Goal: Task Accomplishment & Management: Manage account settings

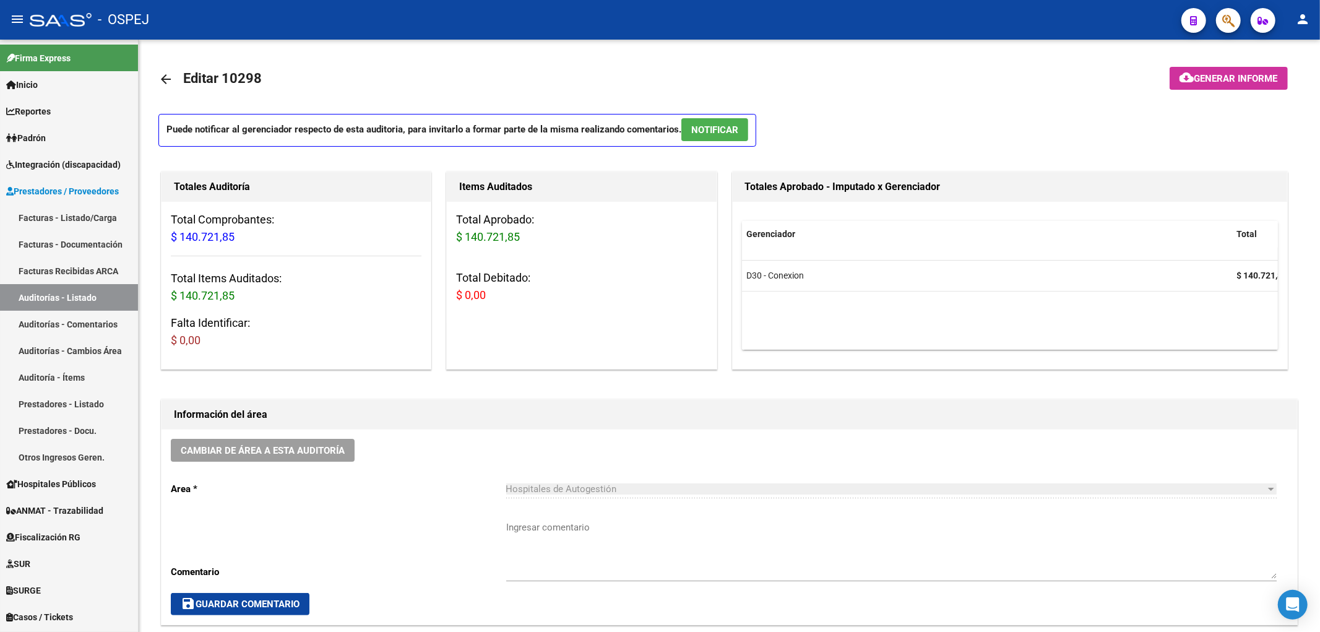
scroll to position [0, 718]
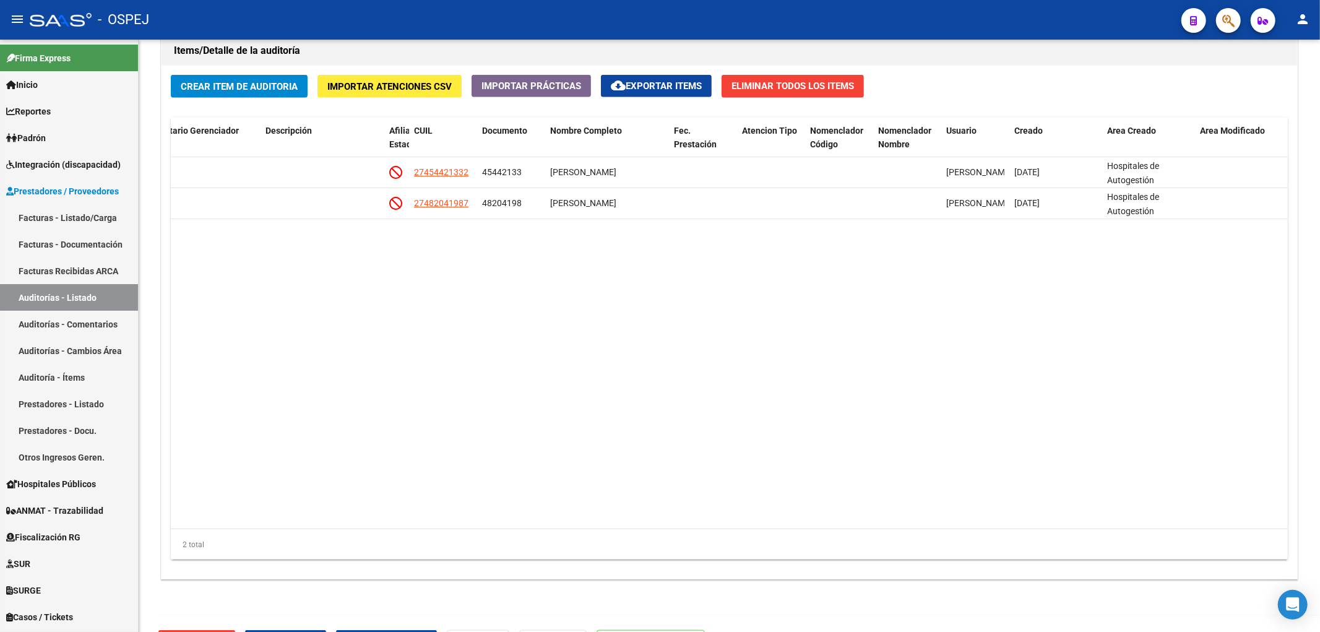
click at [1217, 28] on div at bounding box center [1223, 19] width 35 height 25
click at [1238, 24] on button "button" at bounding box center [1228, 20] width 25 height 25
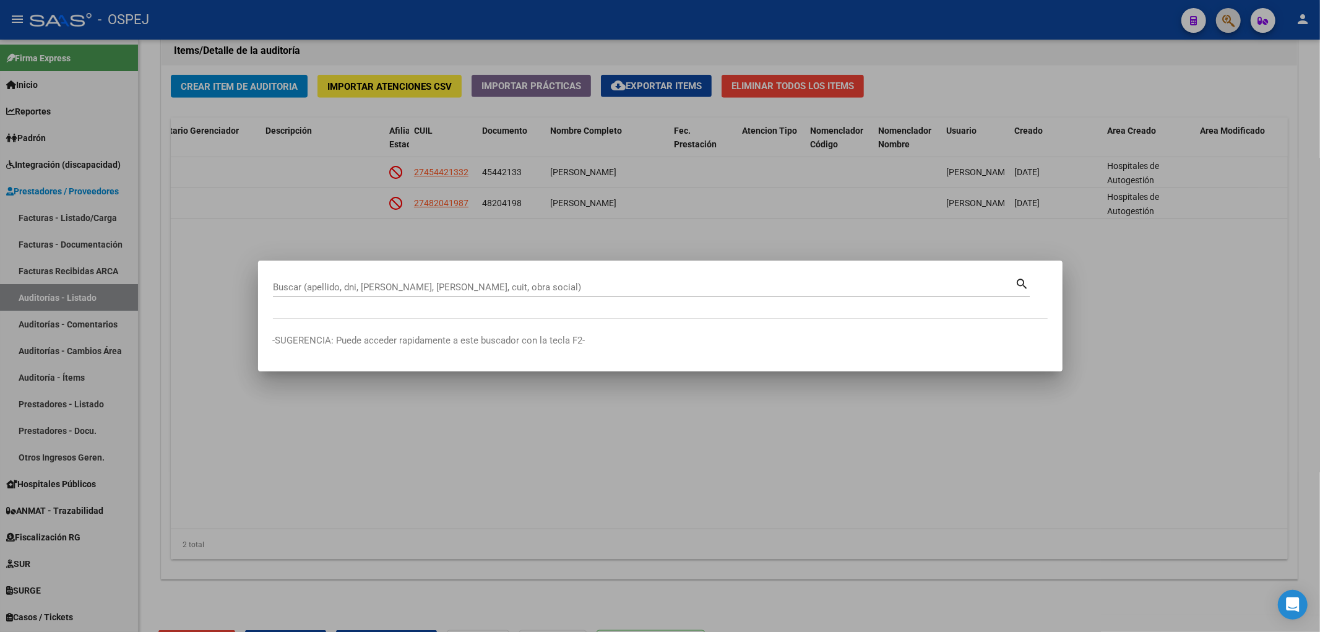
paste input "27-24448054-9"
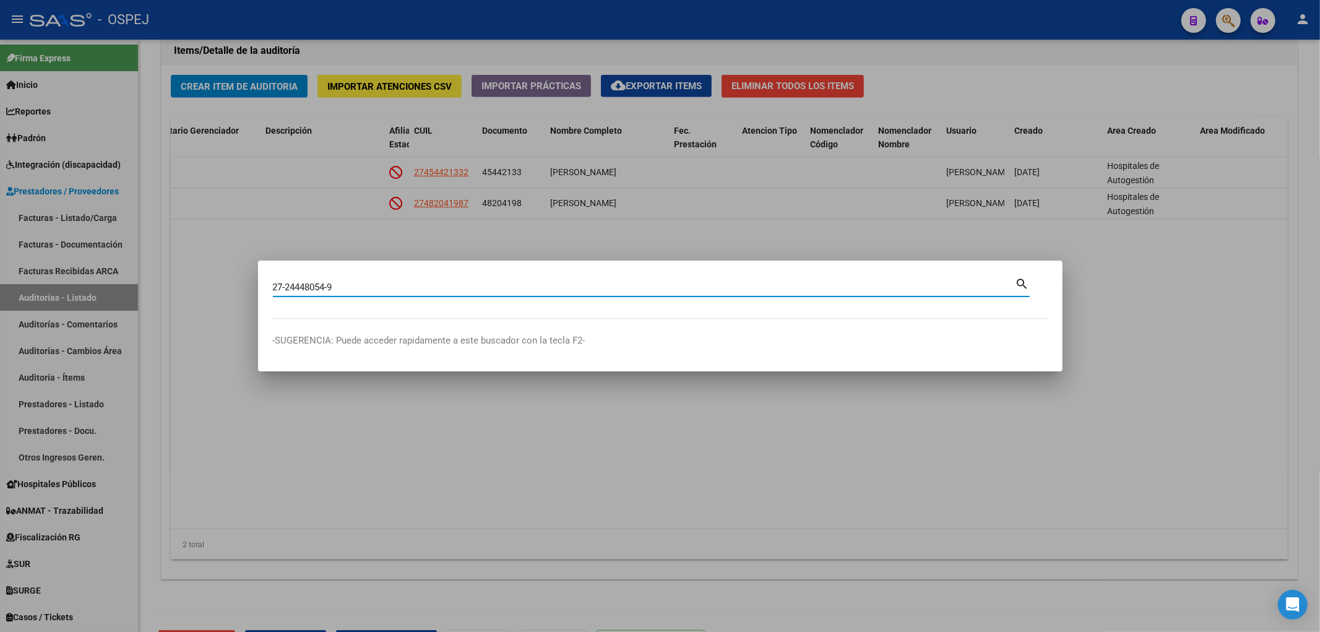
type input "27244480549"
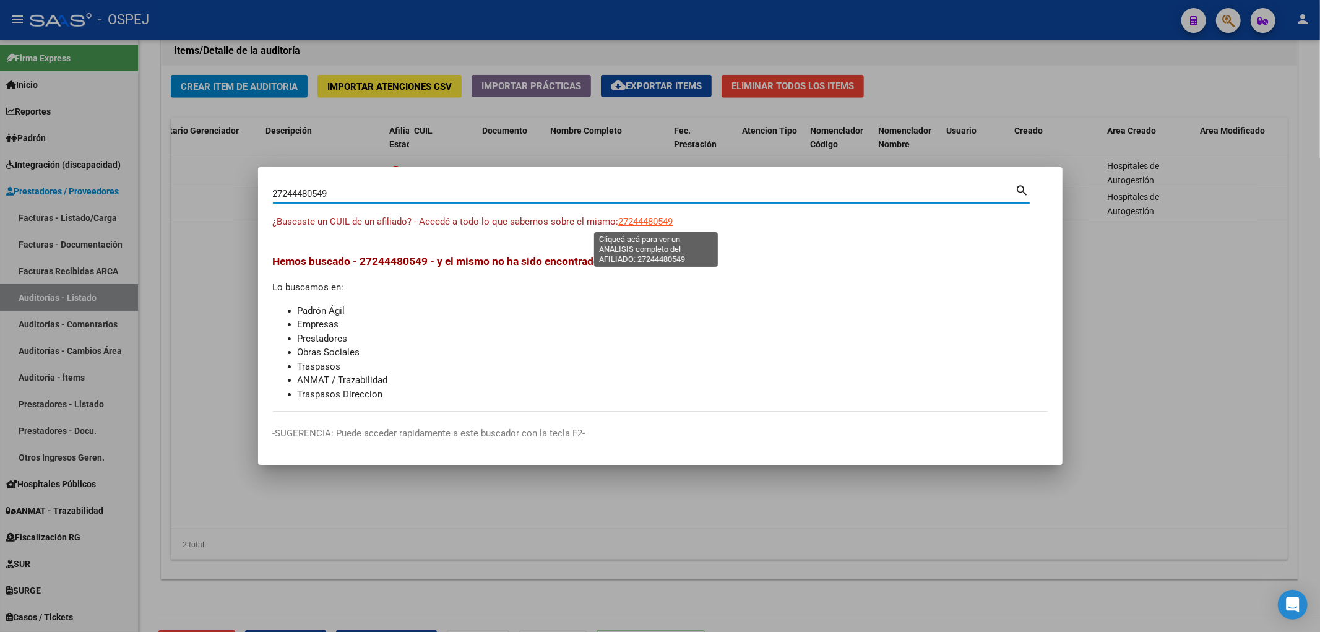
click at [664, 223] on span "27244480549" at bounding box center [646, 221] width 54 height 11
type textarea "27244480549"
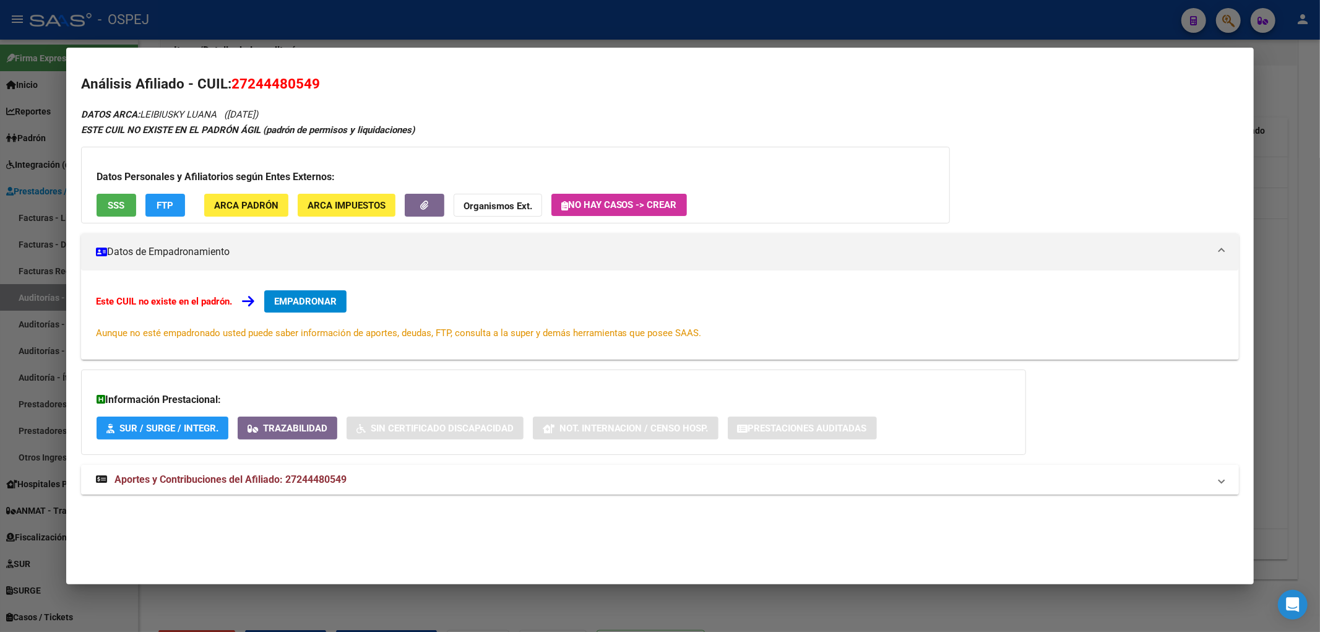
click at [332, 467] on mat-expansion-panel-header "Aportes y Contribuciones del Afiliado: 27244480549" at bounding box center [660, 480] width 1158 height 30
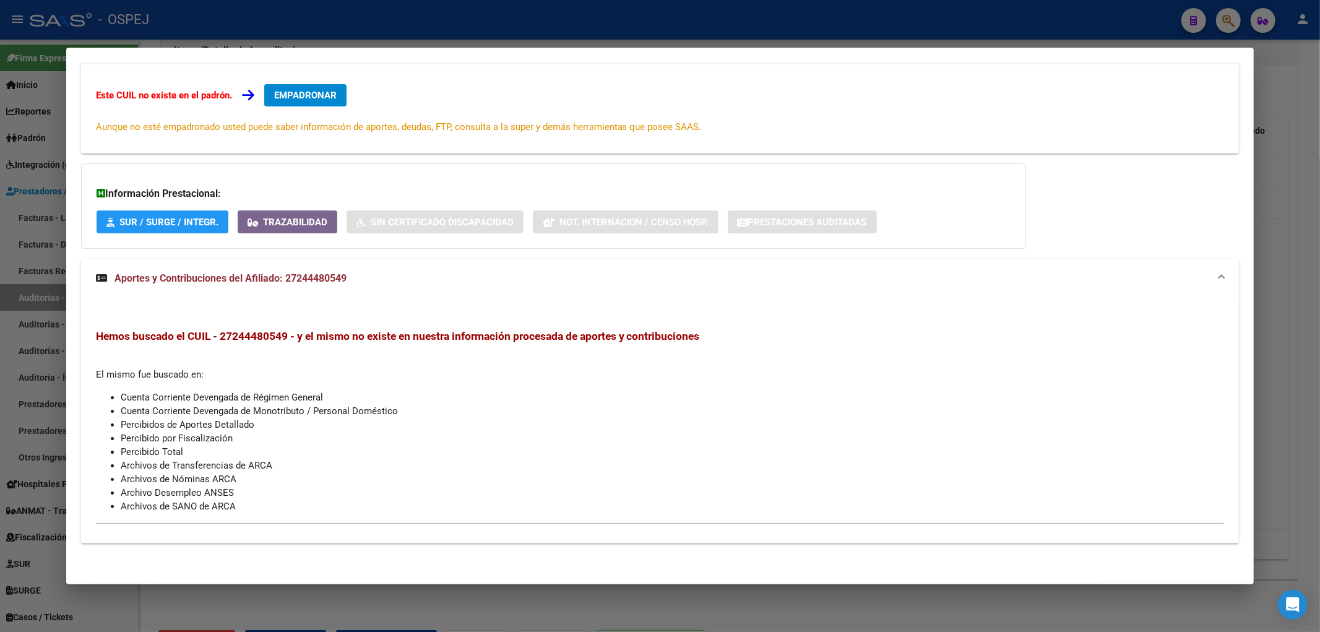
scroll to position [0, 0]
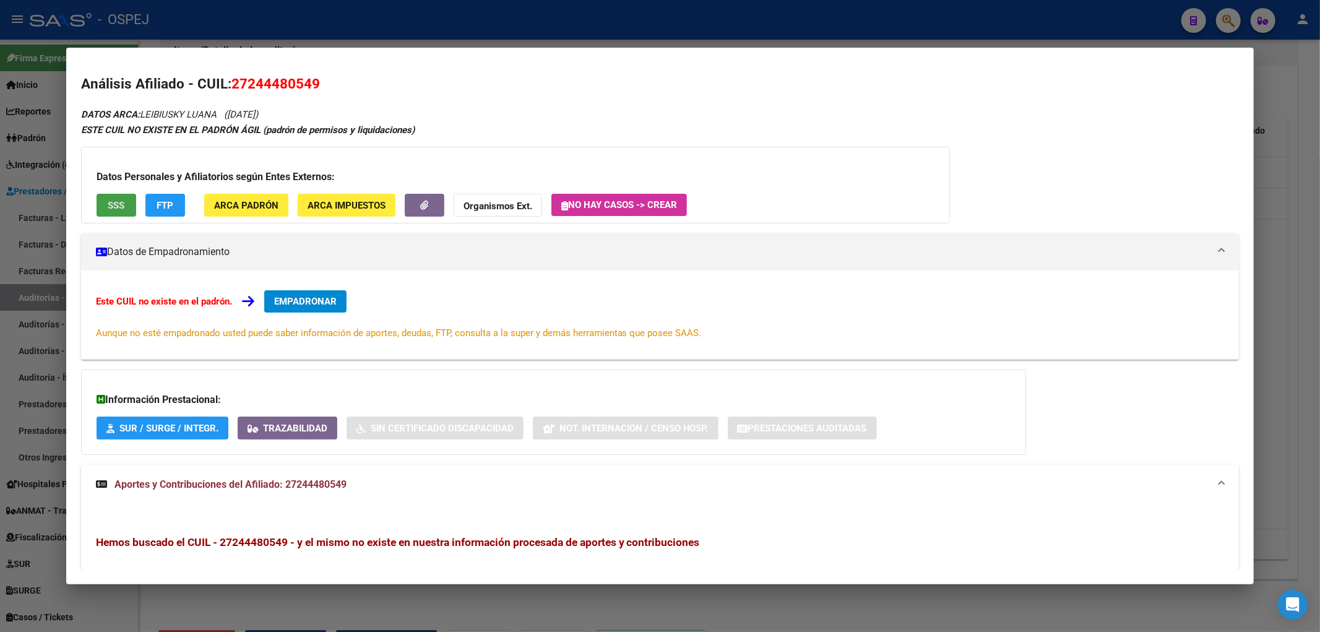
click at [121, 205] on span "SSS" at bounding box center [116, 205] width 17 height 11
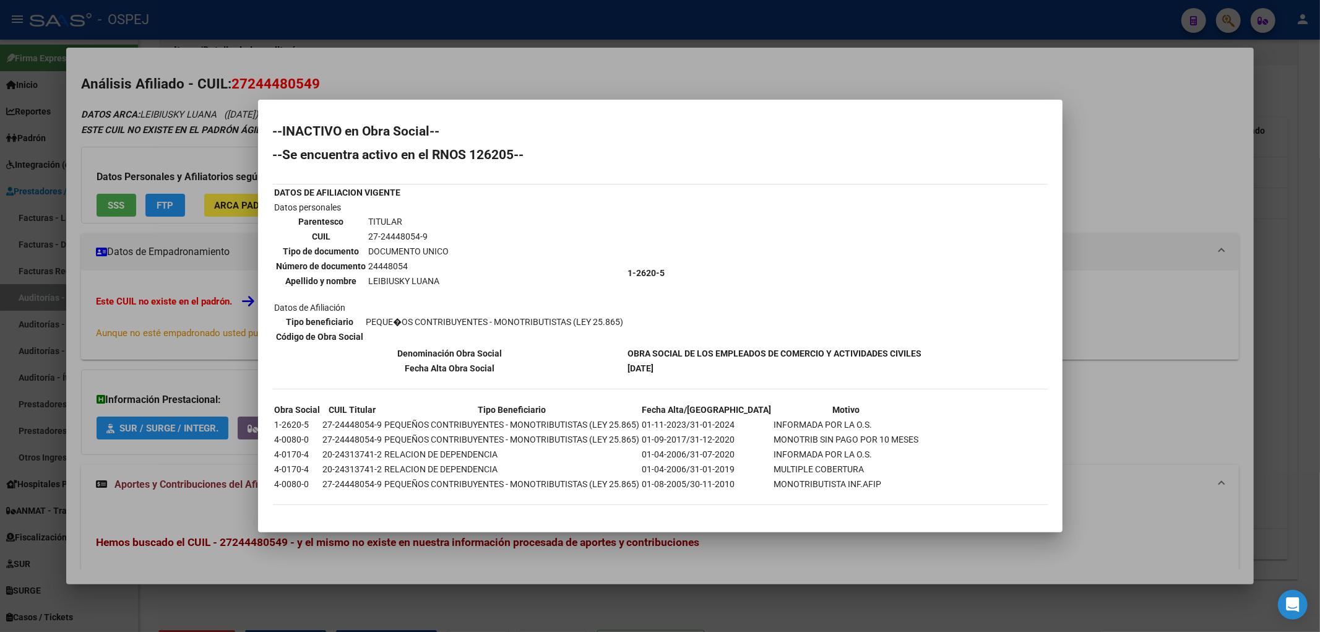
click at [500, 16] on div at bounding box center [660, 316] width 1320 height 632
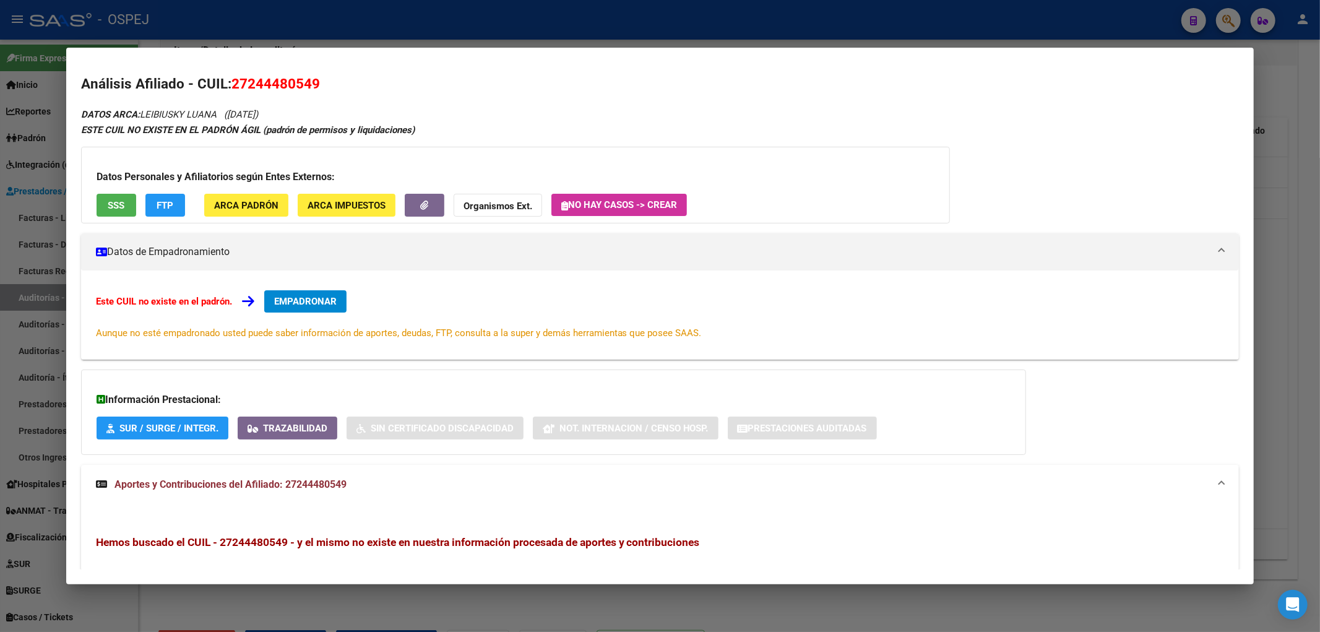
click at [305, 74] on h2 "Análisis Afiliado - CUIL: 27244480549" at bounding box center [660, 84] width 1158 height 21
click at [299, 79] on span "27244480549" at bounding box center [275, 83] width 88 height 16
copy span "27244480549"
click at [325, 38] on div at bounding box center [660, 316] width 1320 height 632
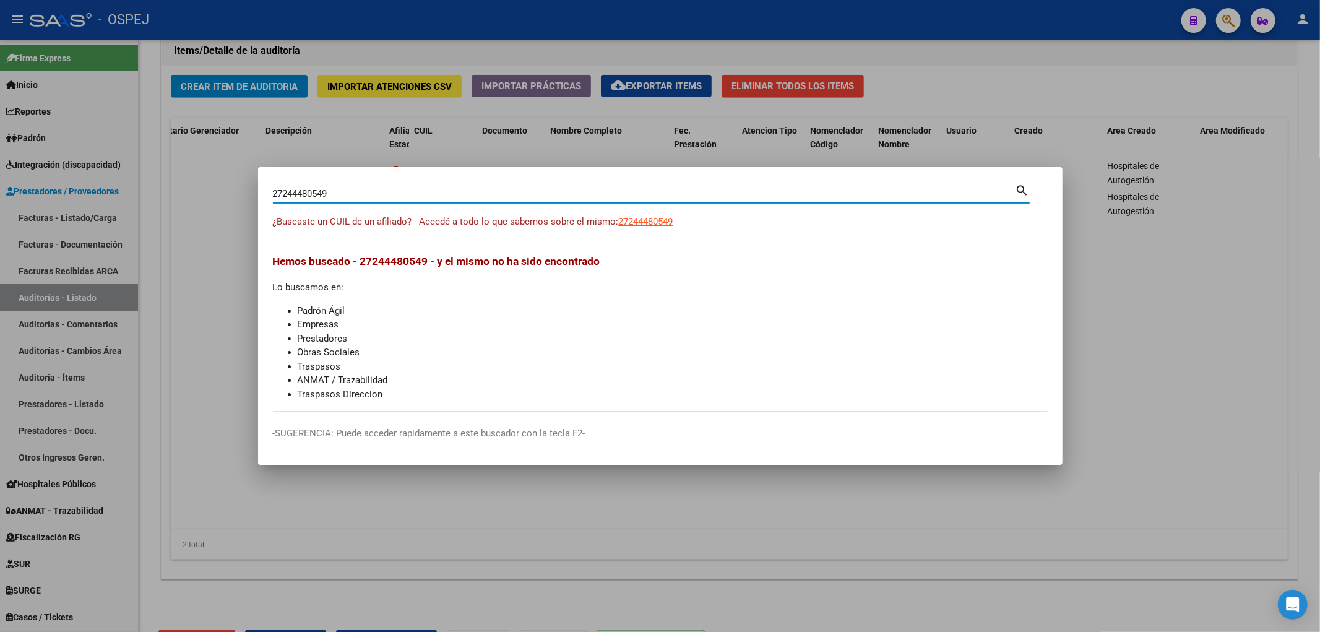
drag, startPoint x: 337, startPoint y: 189, endPoint x: 192, endPoint y: 231, distance: 151.5
click at [208, 220] on div "27244480549 Buscar (apellido, dni, cuil, nro traspaso, cuit, obra social) searc…" at bounding box center [660, 316] width 1320 height 632
paste input "3.878.028"
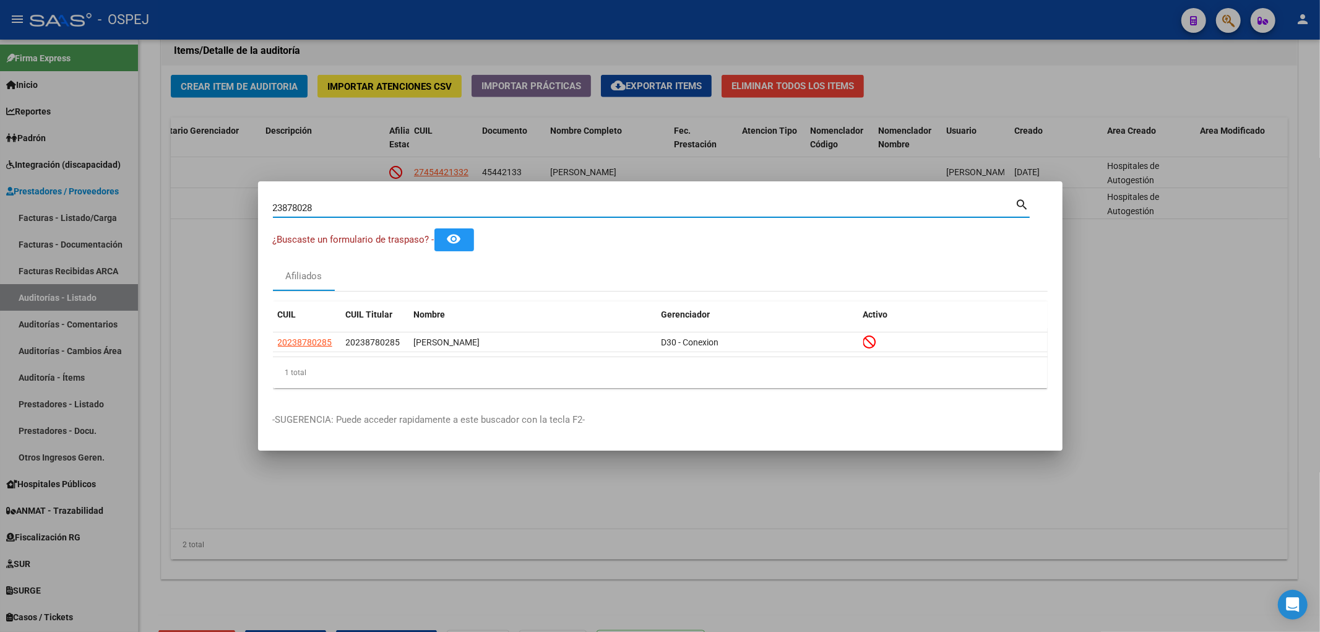
click at [308, 204] on input "23878028" at bounding box center [644, 207] width 742 height 11
paste input "95929524"
type input "95929524"
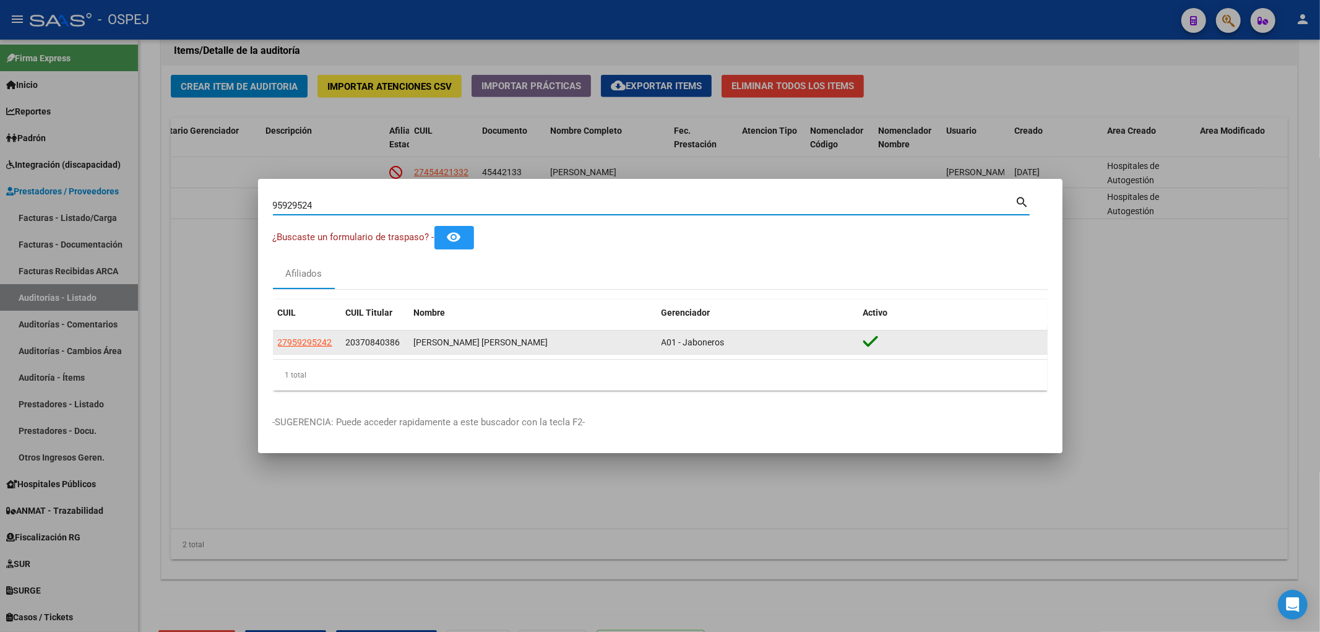
drag, startPoint x: 307, startPoint y: 348, endPoint x: 300, endPoint y: 335, distance: 15.2
click at [306, 347] on app-link-go-to "27959295242" at bounding box center [305, 342] width 54 height 14
click at [300, 335] on app-link-go-to "27959295242" at bounding box center [305, 342] width 54 height 14
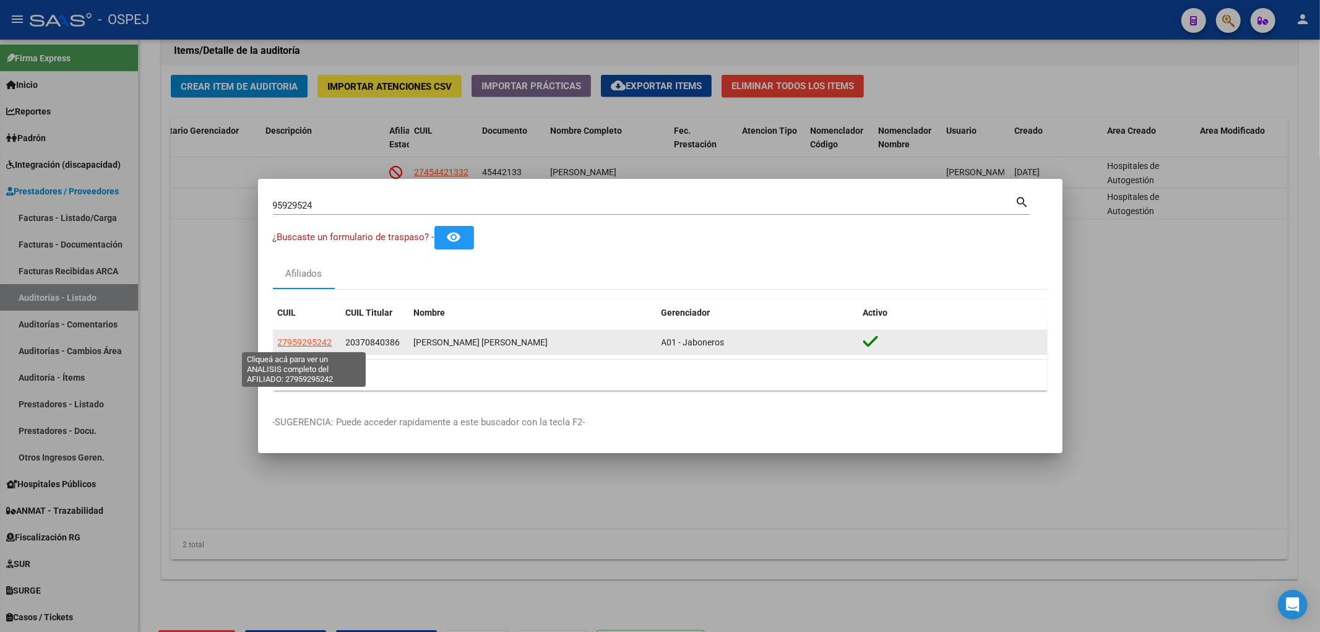
click at [312, 339] on span "27959295242" at bounding box center [305, 342] width 54 height 10
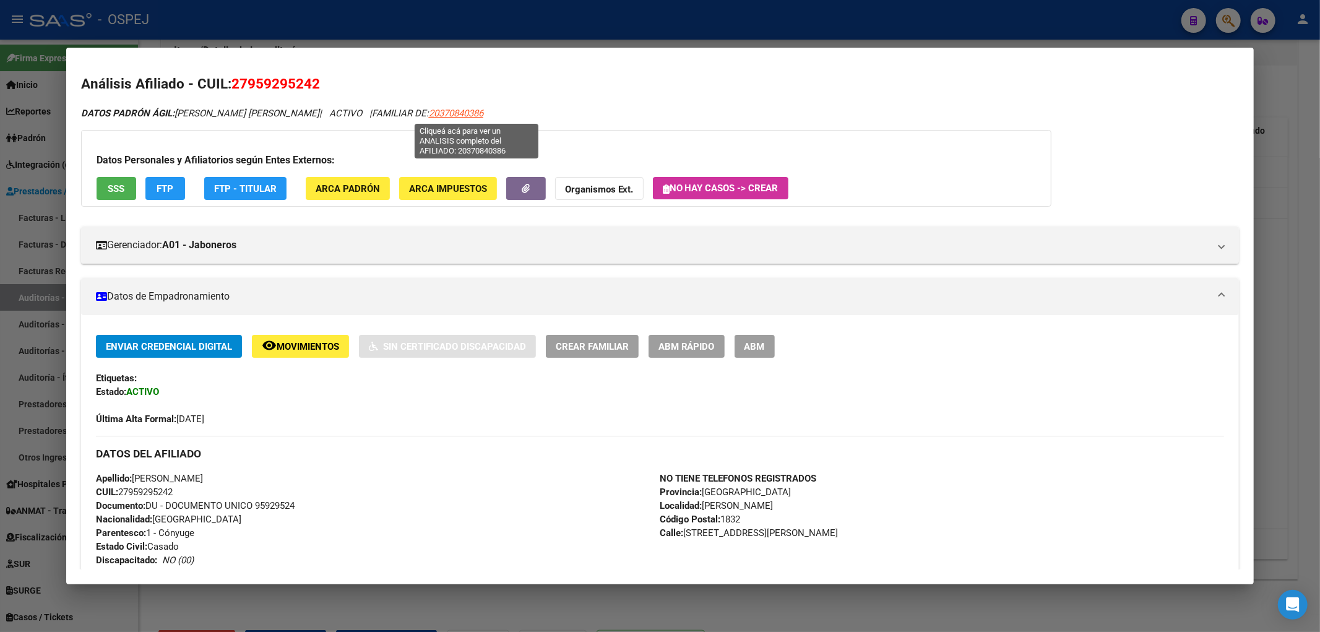
click at [471, 112] on span "20370840386" at bounding box center [456, 113] width 54 height 11
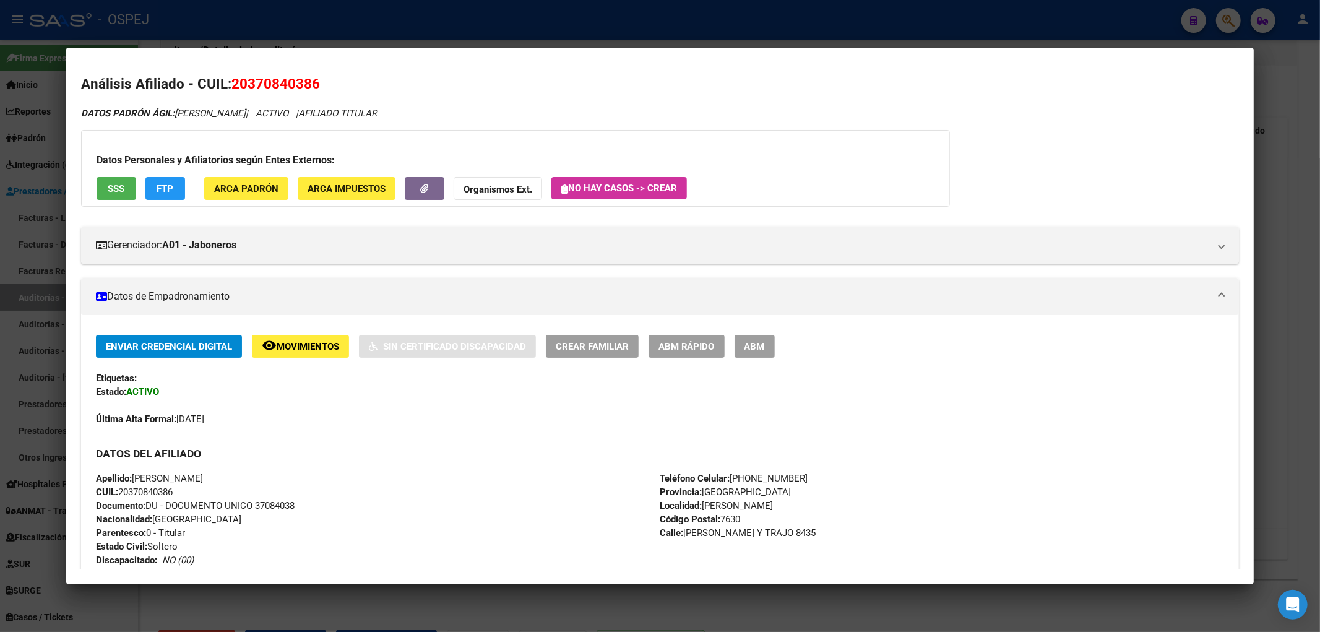
click at [428, 193] on icon "button" at bounding box center [424, 188] width 8 height 9
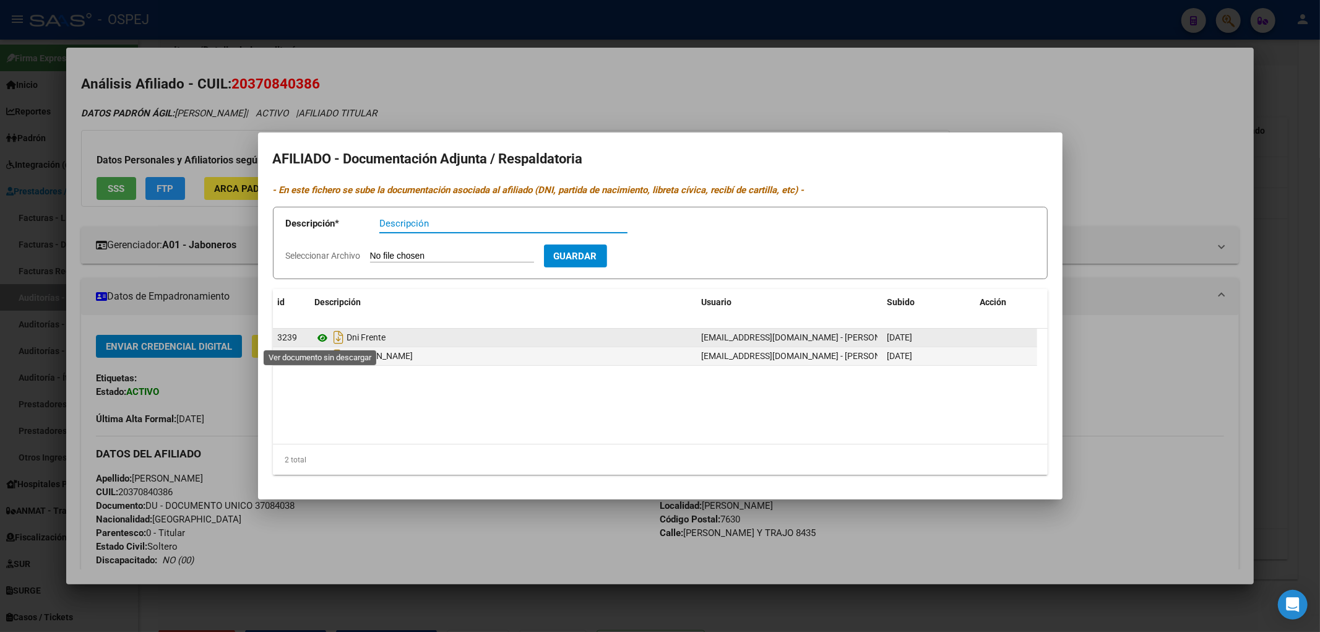
click at [324, 343] on icon at bounding box center [323, 337] width 16 height 15
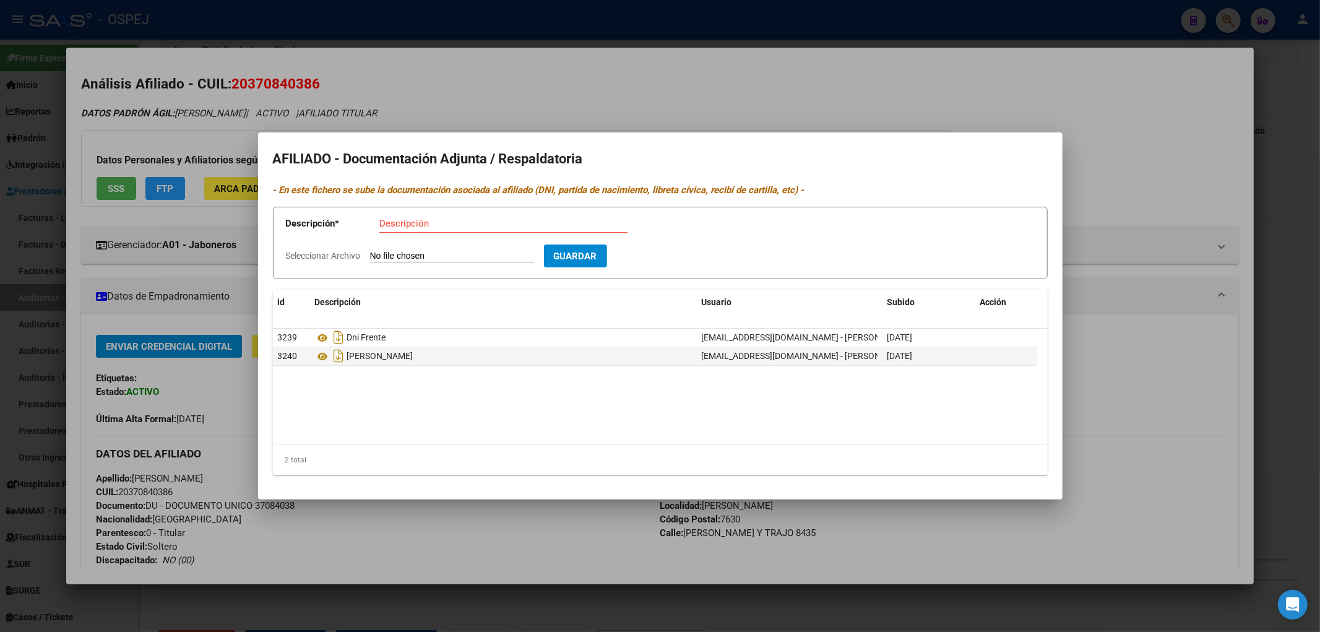
click at [366, 48] on div at bounding box center [660, 316] width 1320 height 632
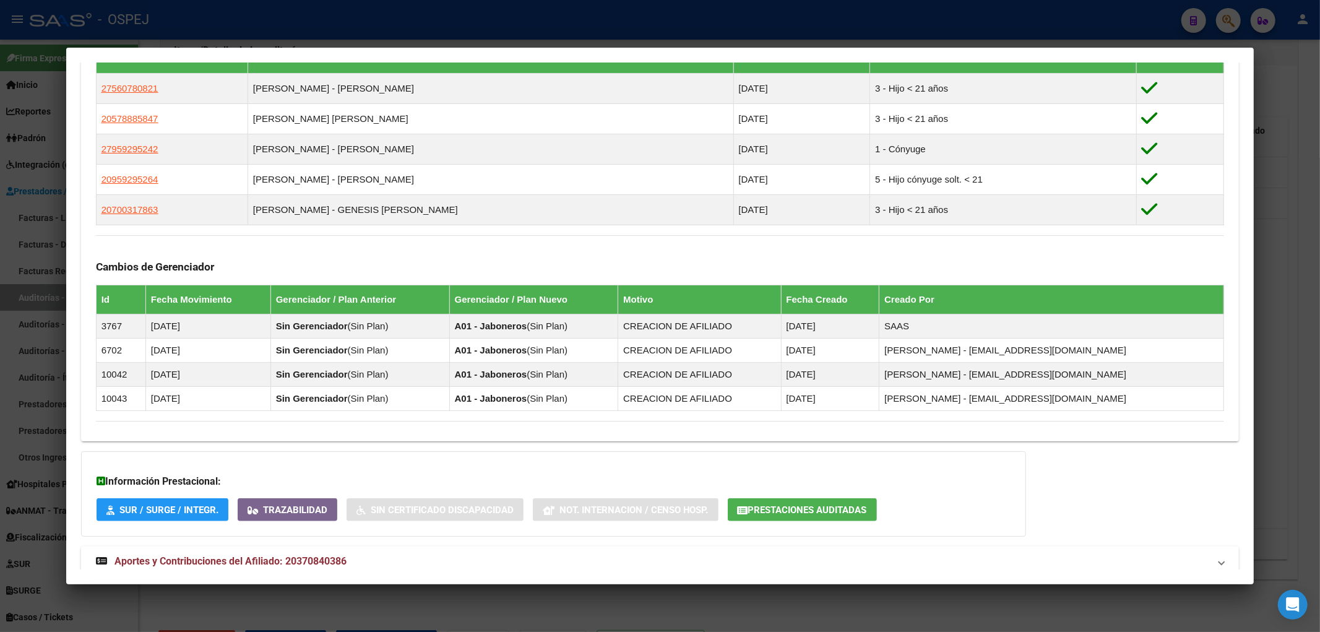
scroll to position [723, 0]
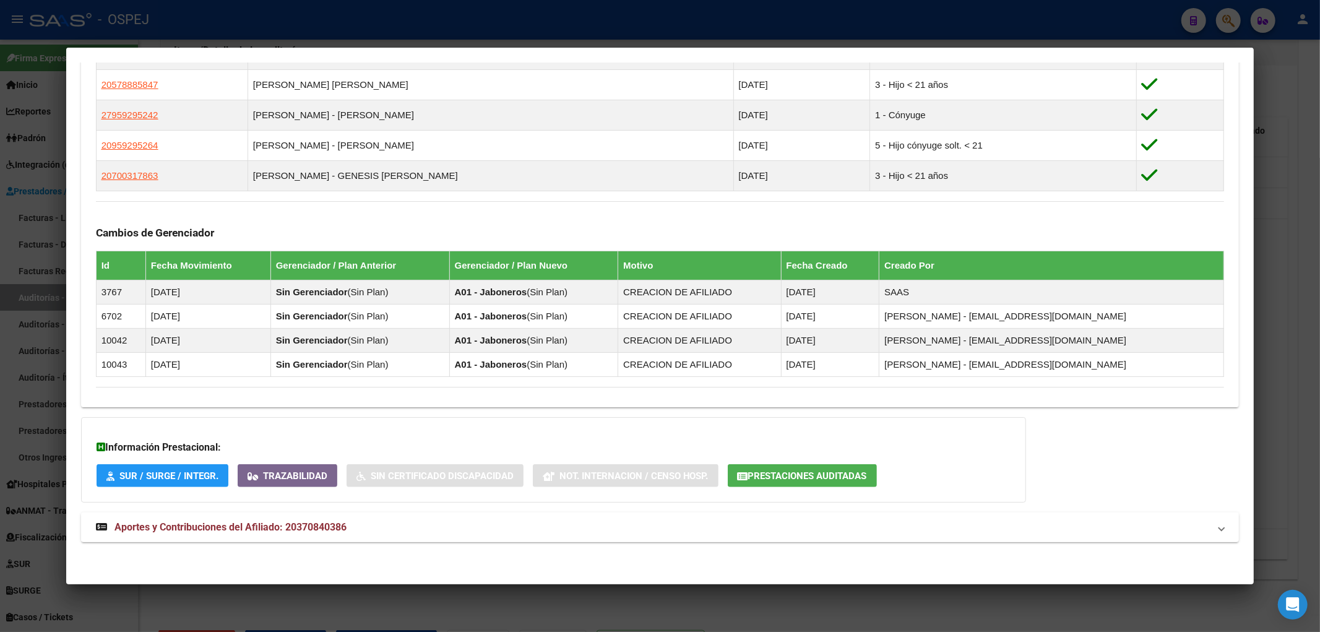
click at [320, 518] on mat-expansion-panel-header "Aportes y Contribuciones del Afiliado: 20370840386" at bounding box center [660, 527] width 1158 height 30
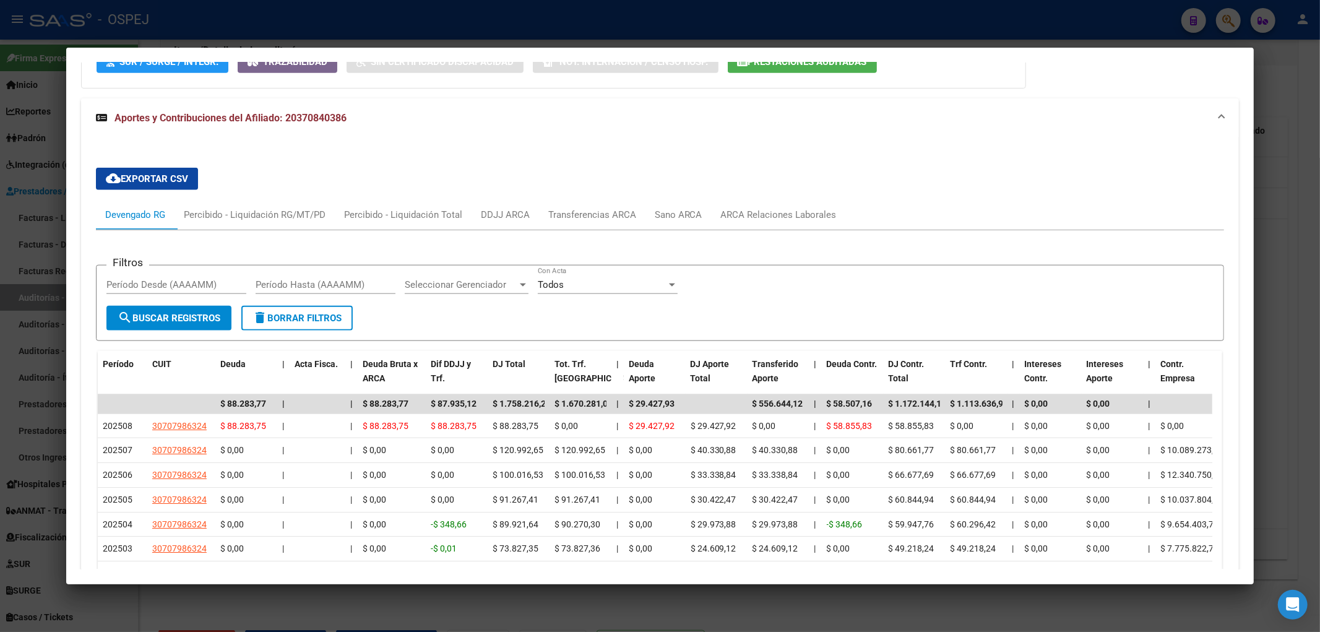
scroll to position [1335, 0]
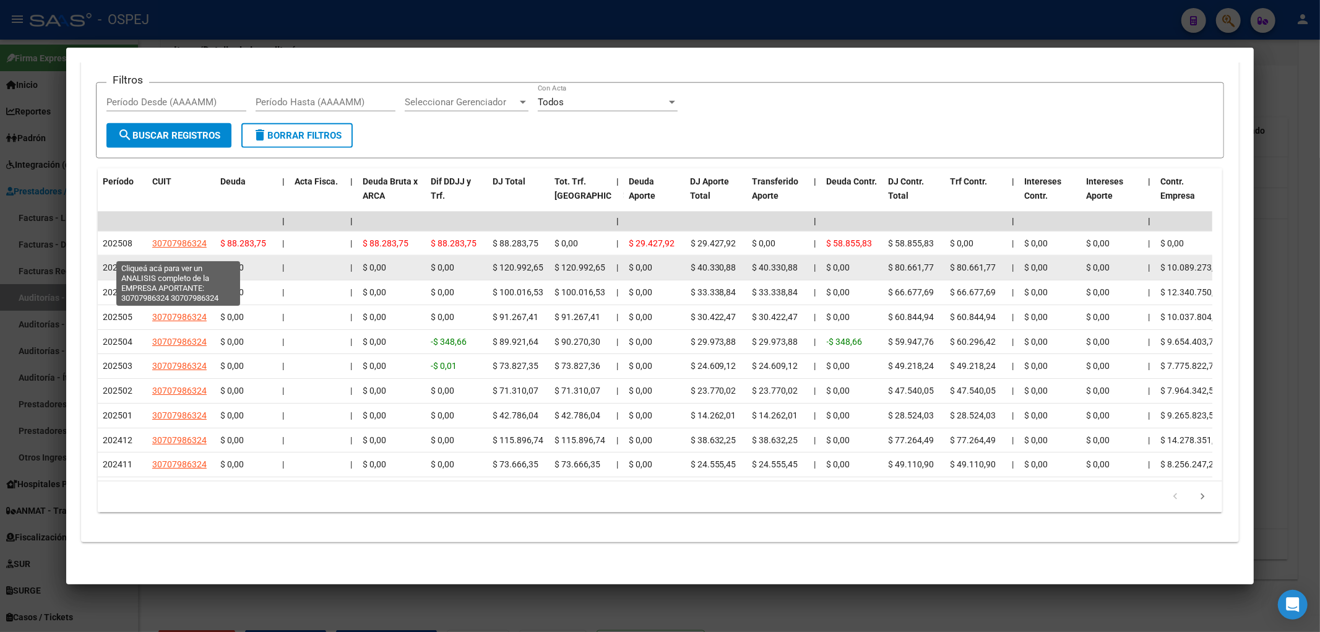
click at [188, 262] on span "30707986324" at bounding box center [179, 267] width 54 height 10
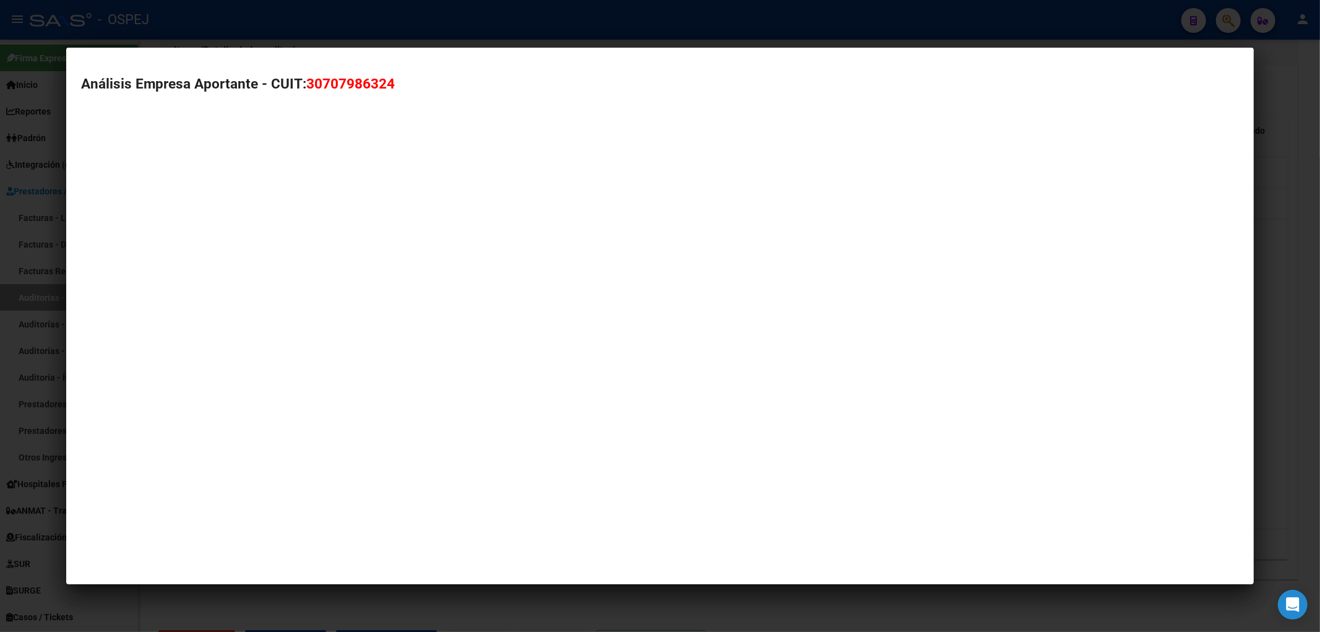
type textarea "30707986324"
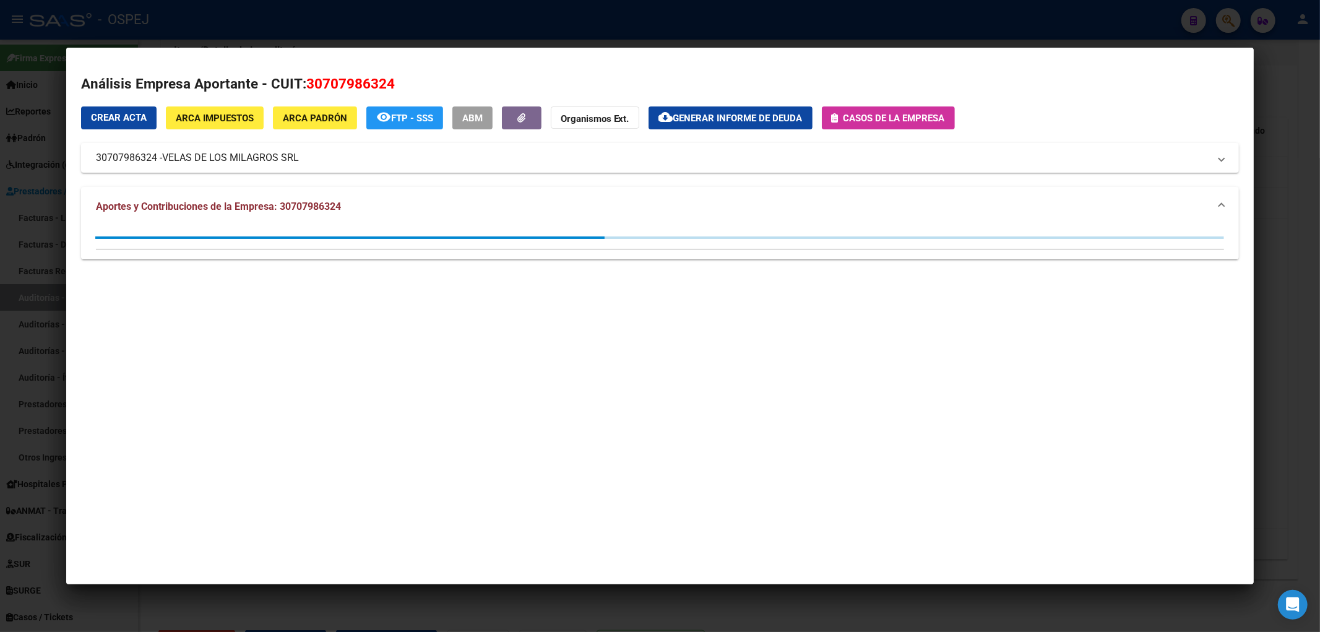
drag, startPoint x: 384, startPoint y: 19, endPoint x: 342, endPoint y: 15, distance: 42.2
click at [382, 19] on div at bounding box center [660, 316] width 1320 height 632
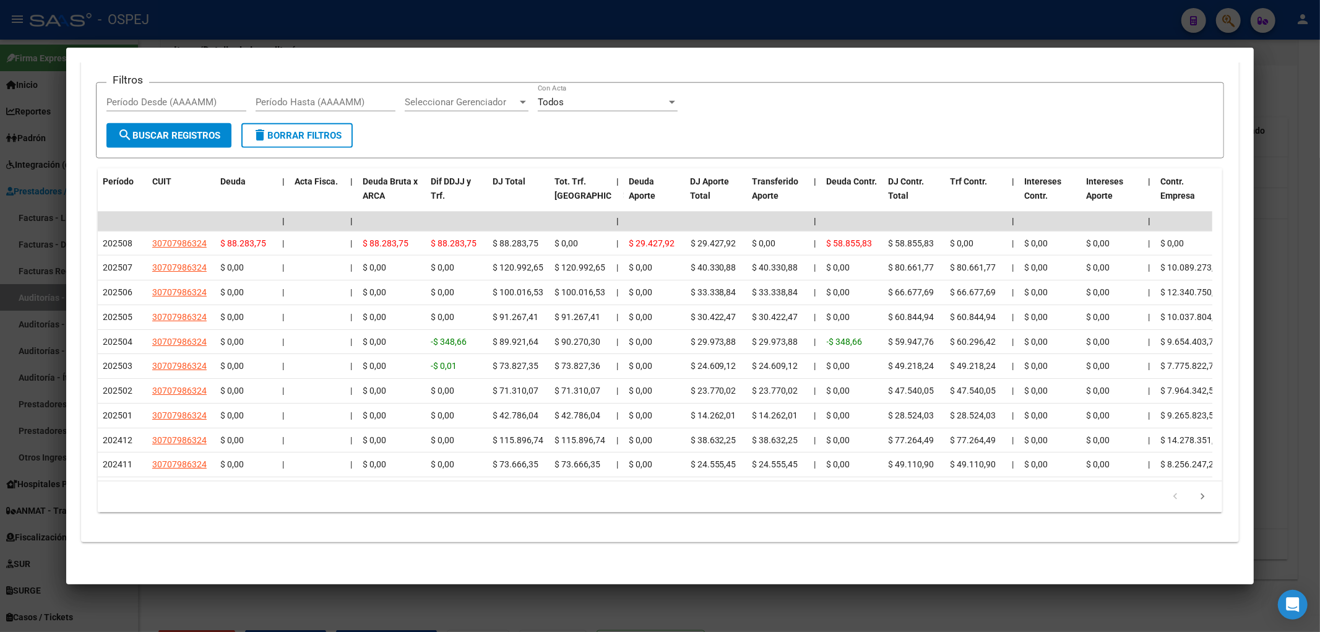
click at [260, 28] on div at bounding box center [660, 316] width 1320 height 632
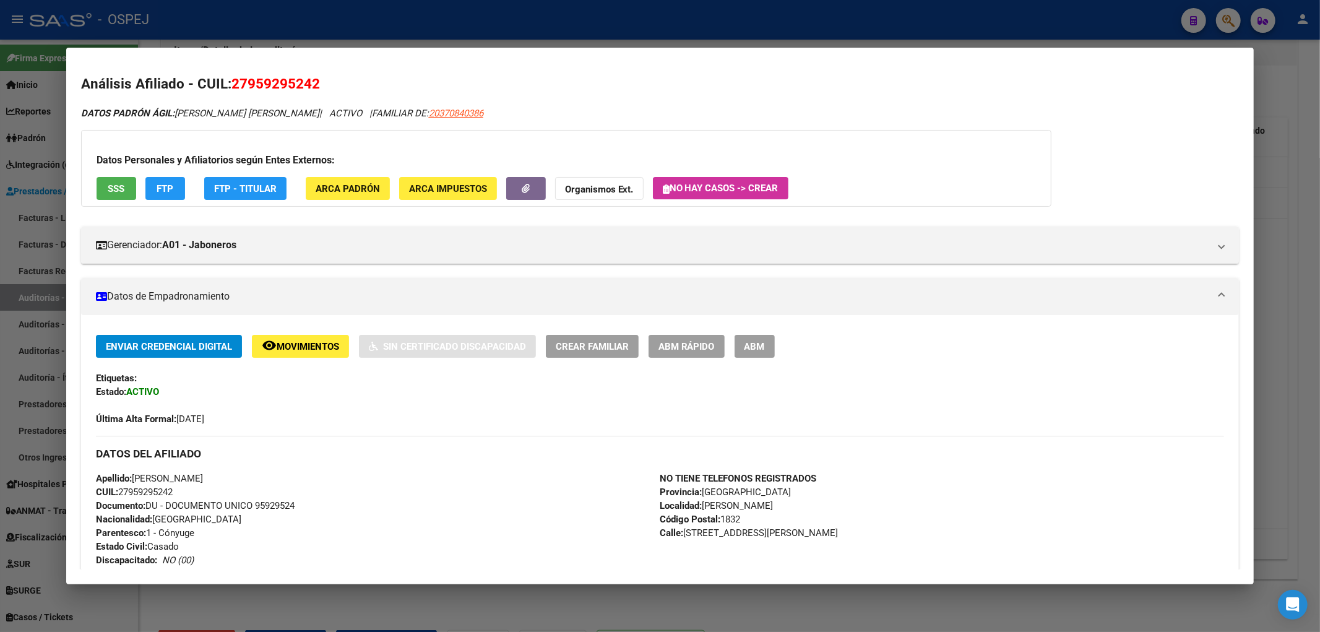
click at [297, 31] on div at bounding box center [660, 316] width 1320 height 632
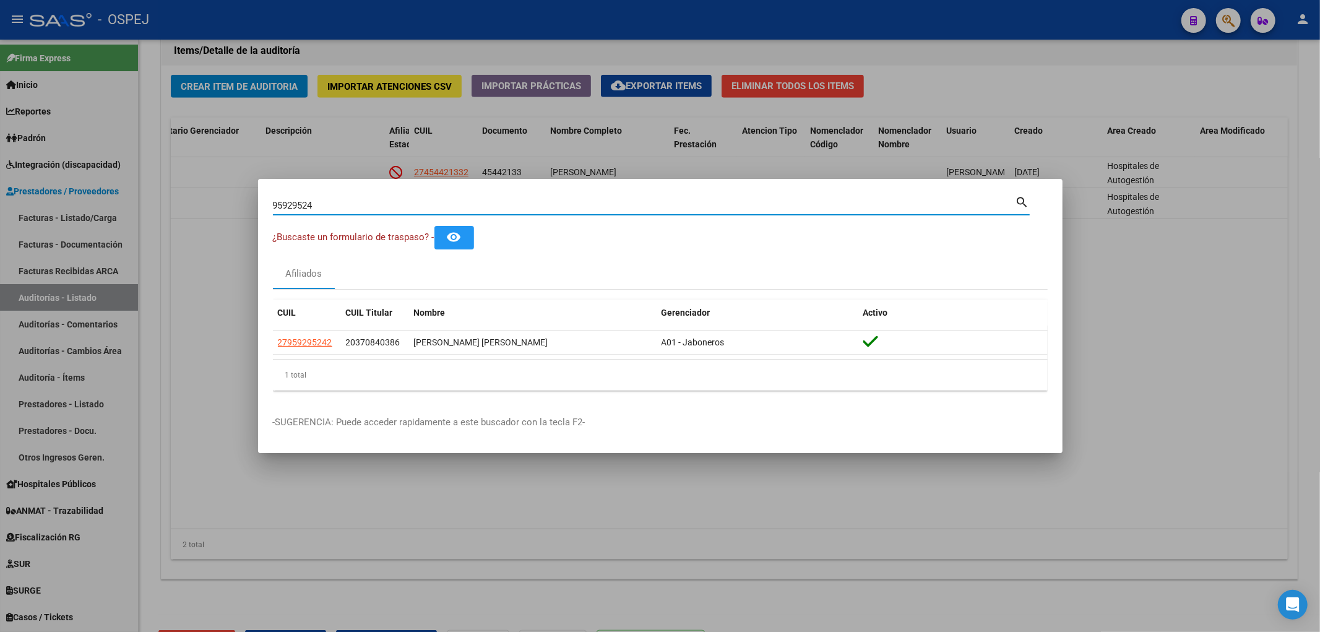
drag, startPoint x: 79, startPoint y: 195, endPoint x: 67, endPoint y: 195, distance: 11.8
click at [67, 195] on div "95929524 Buscar (apellido, dni, cuil, nro traspaso, cuit, obra social) search ¿…" at bounding box center [660, 316] width 1320 height 632
paste input "25563094"
type input "25563094"
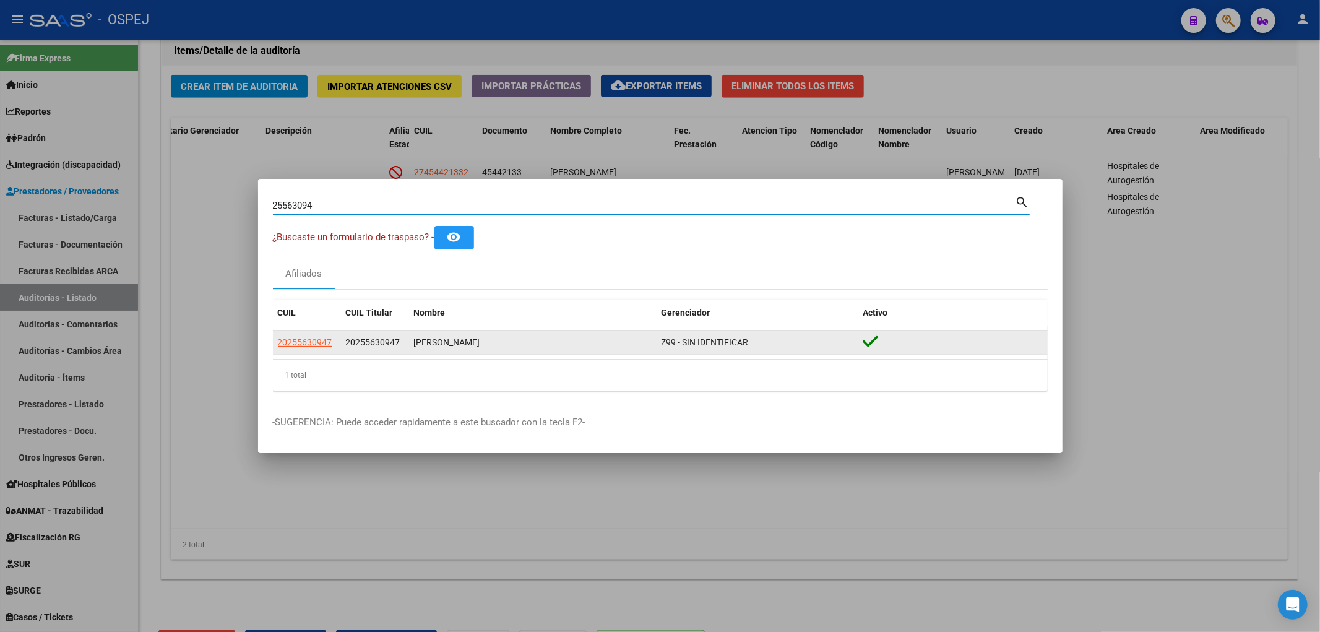
click at [311, 350] on datatable-body-cell "20255630947" at bounding box center [307, 342] width 68 height 24
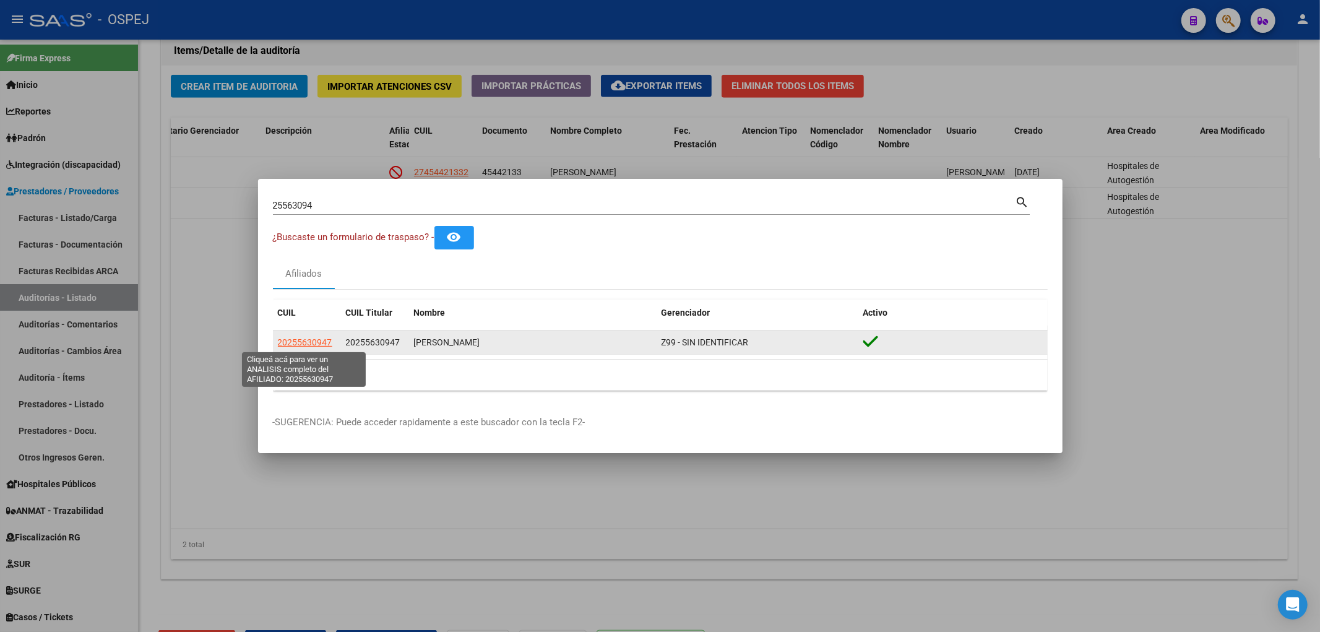
click at [304, 347] on span "20255630947" at bounding box center [305, 342] width 54 height 10
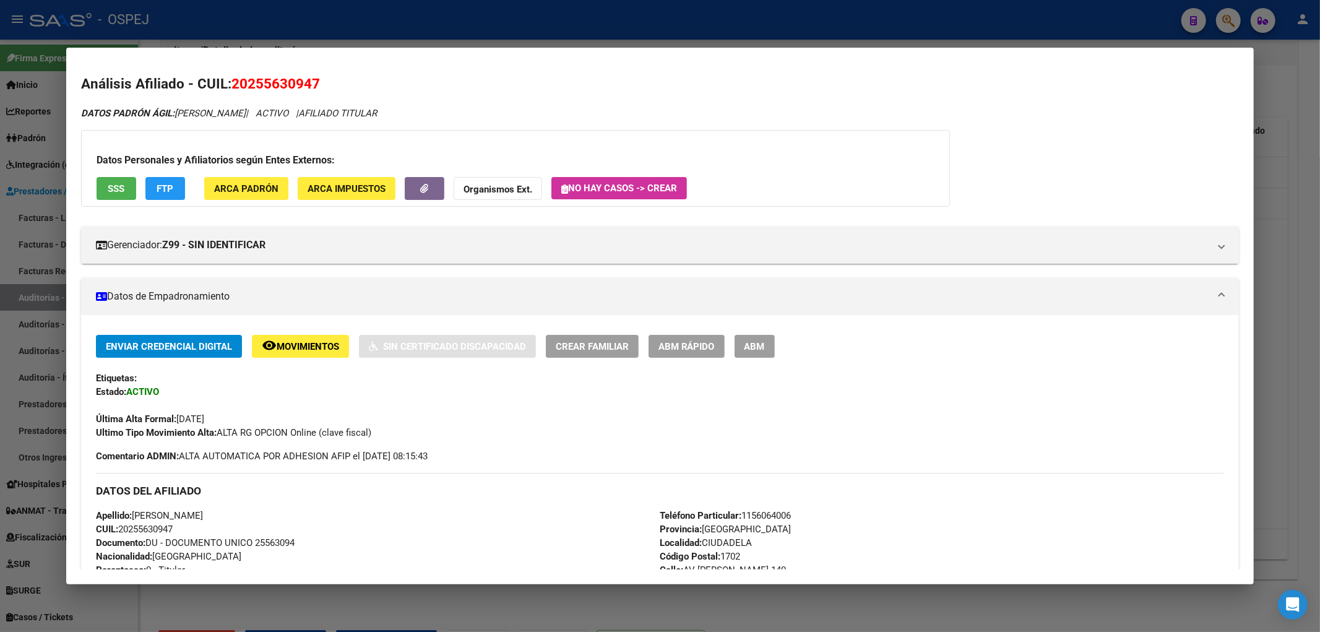
click at [116, 188] on span "SSS" at bounding box center [116, 188] width 17 height 11
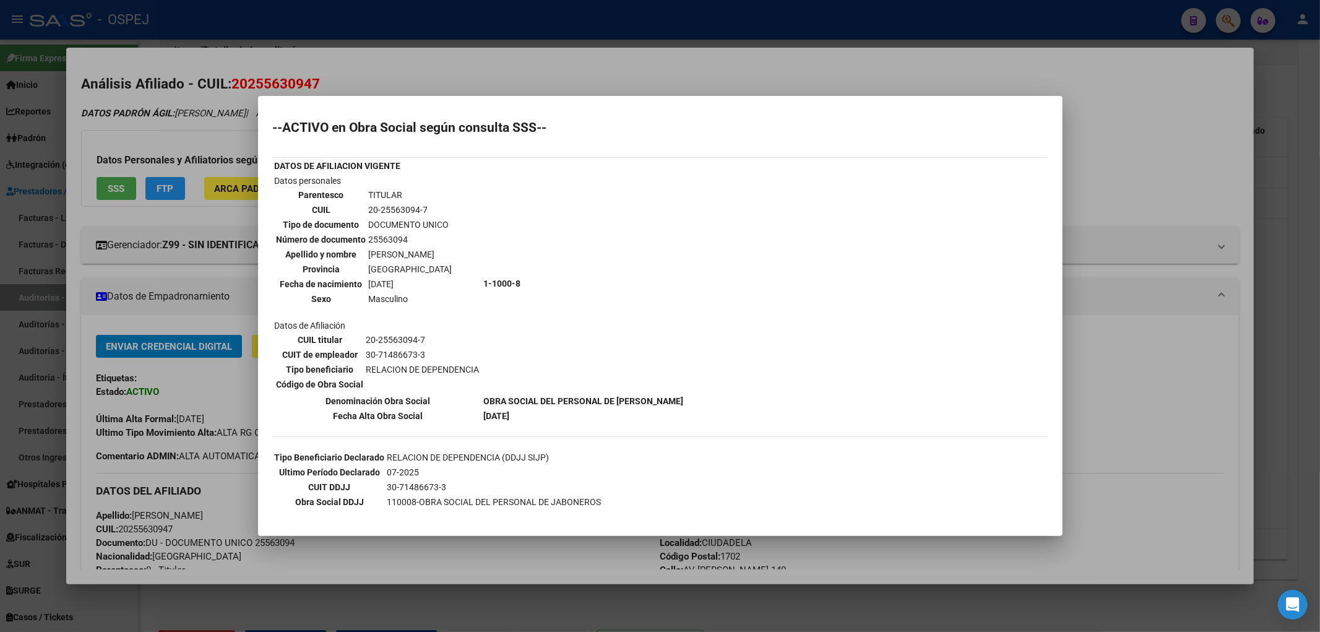
click at [186, 265] on div at bounding box center [660, 316] width 1320 height 632
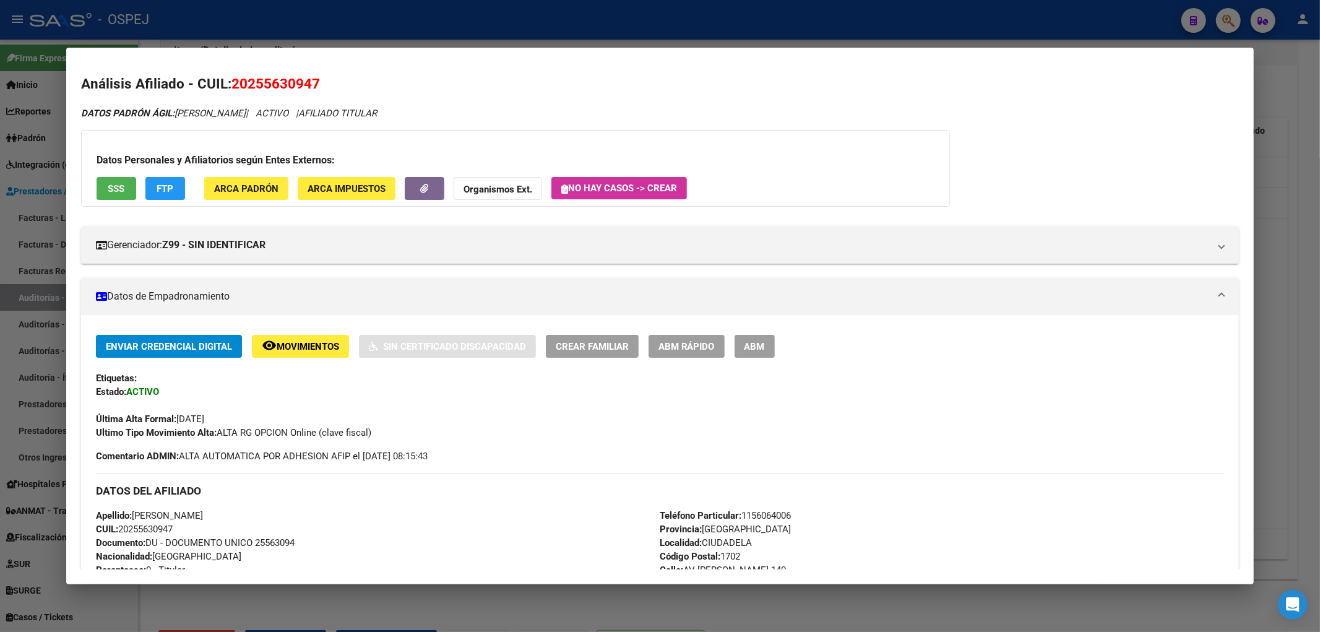
scroll to position [447, 0]
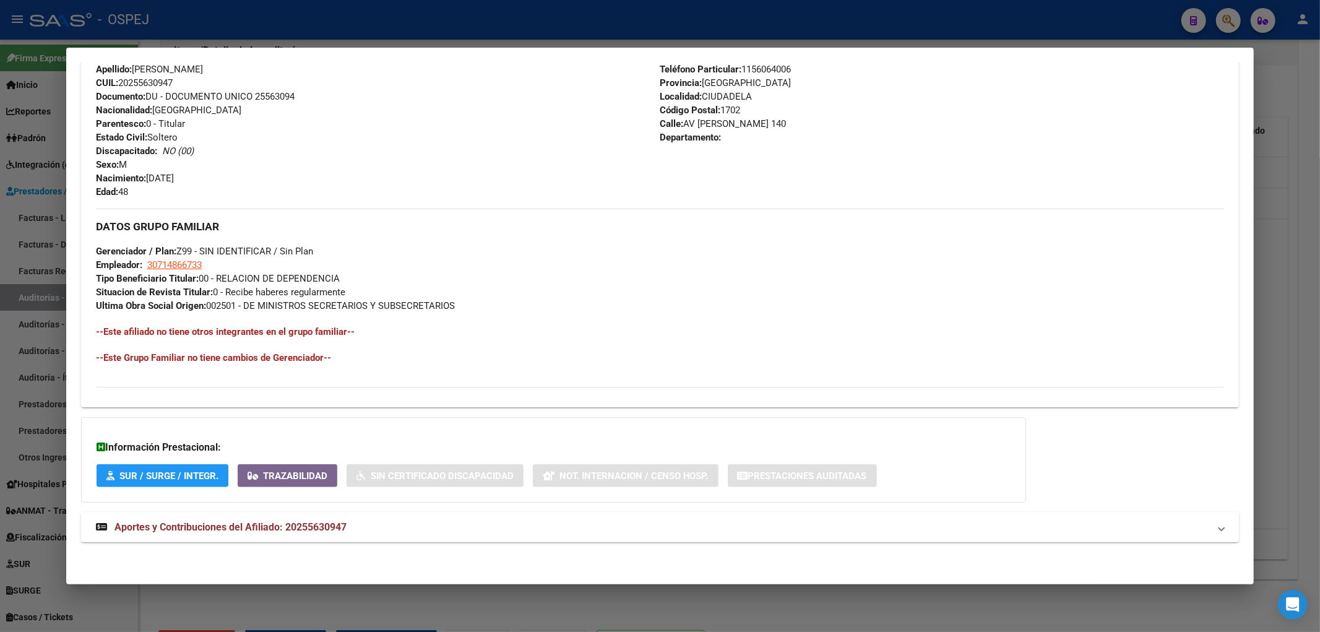
click at [332, 522] on span "Aportes y Contribuciones del Afiliado: 20255630947" at bounding box center [230, 527] width 232 height 12
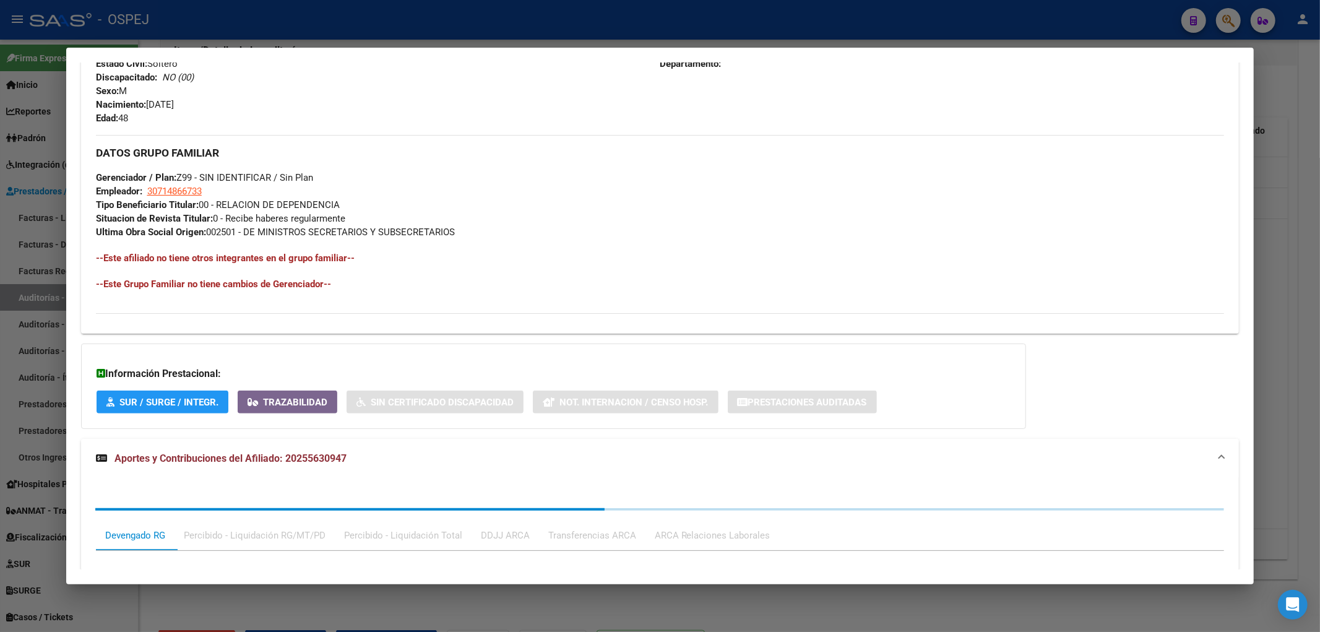
scroll to position [757, 0]
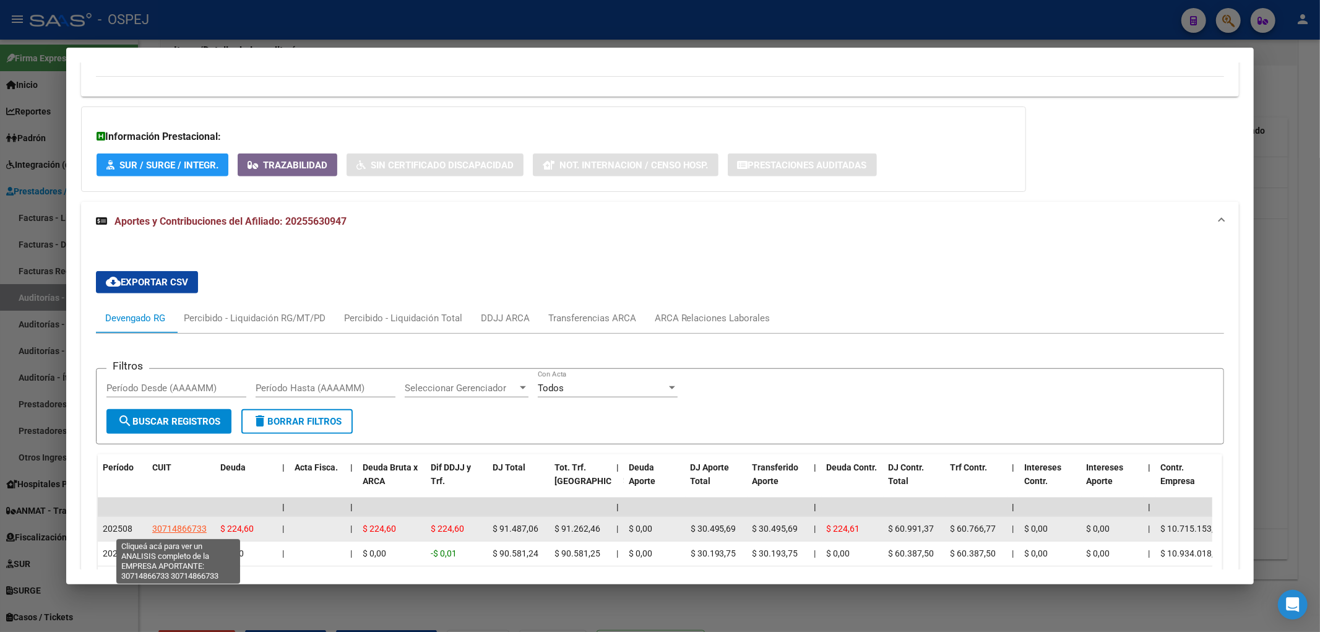
click at [178, 527] on span "30714866733" at bounding box center [179, 528] width 54 height 10
type textarea "30714866733"
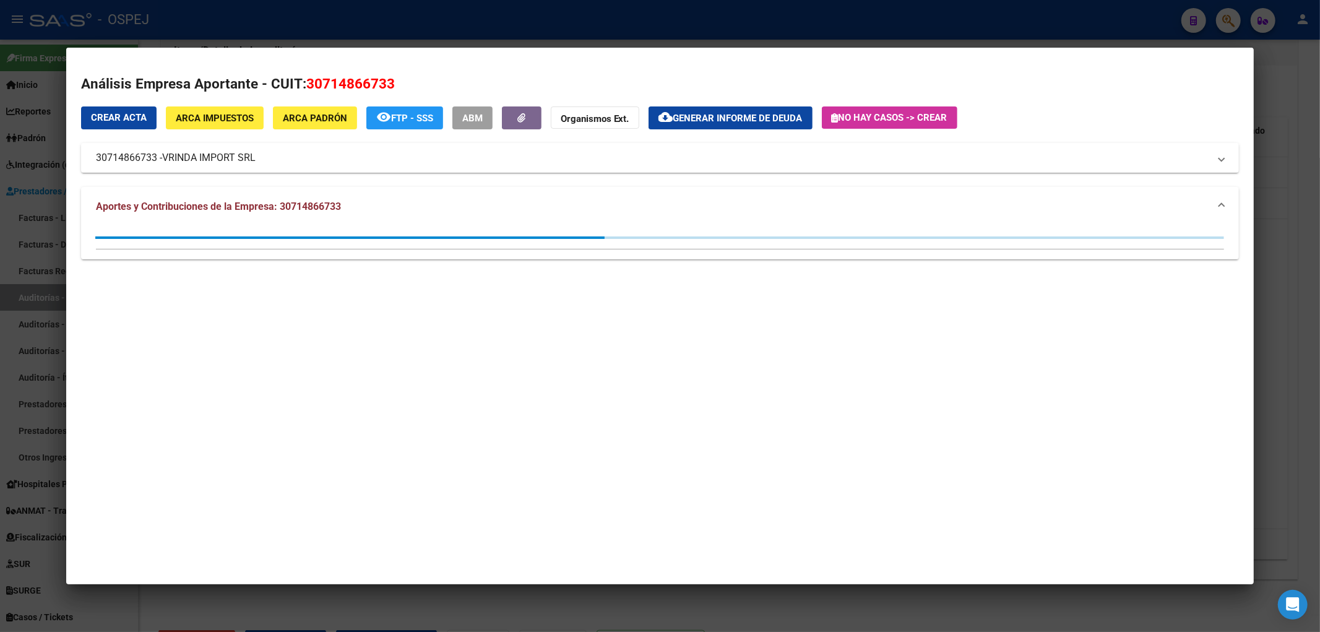
click at [25, 195] on div at bounding box center [660, 316] width 1320 height 632
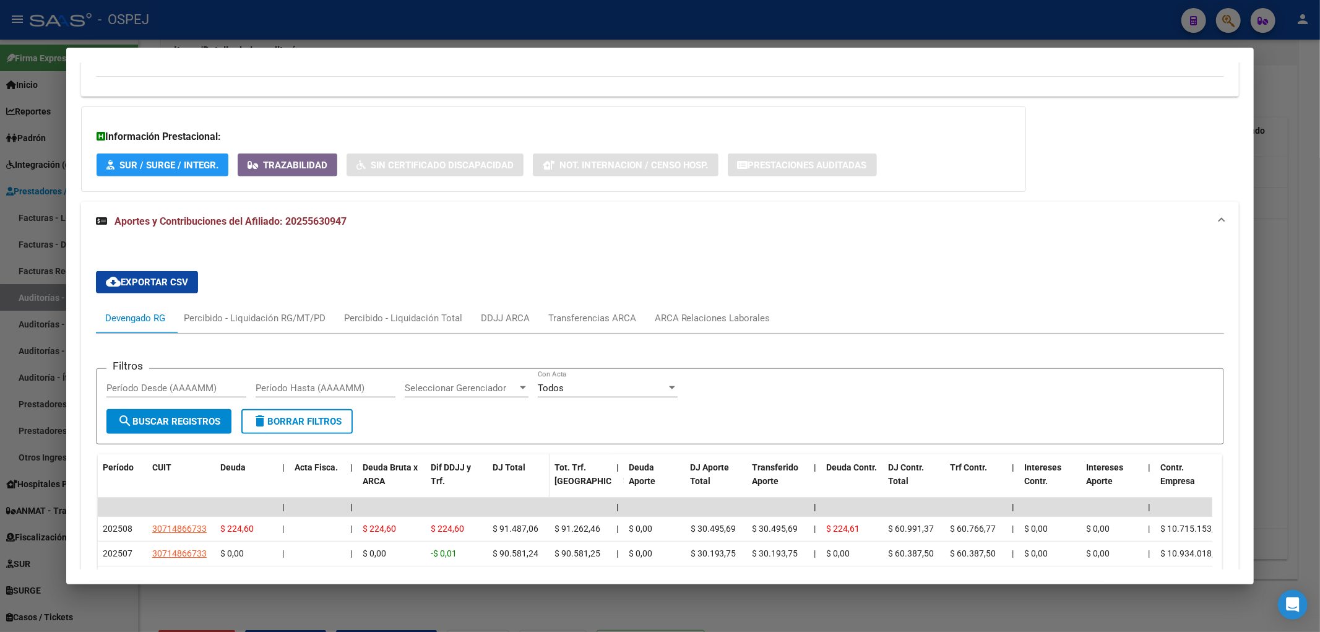
scroll to position [857, 0]
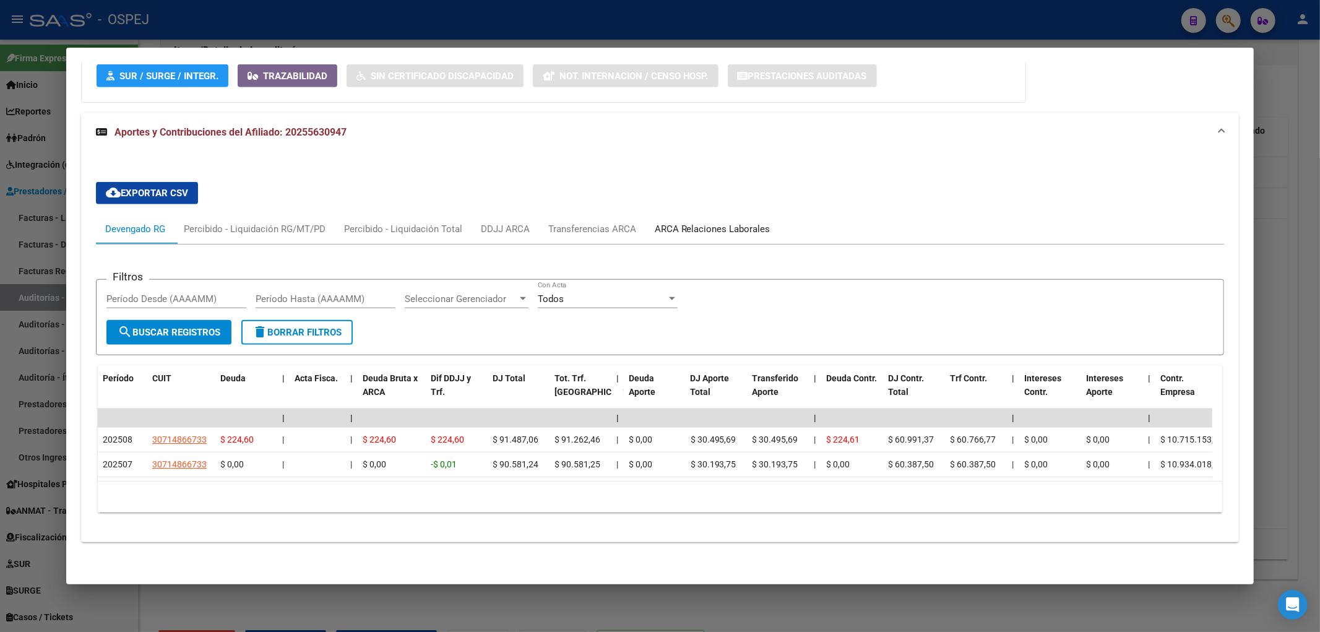
click at [739, 222] on div "ARCA Relaciones Laborales" at bounding box center [713, 229] width 116 height 14
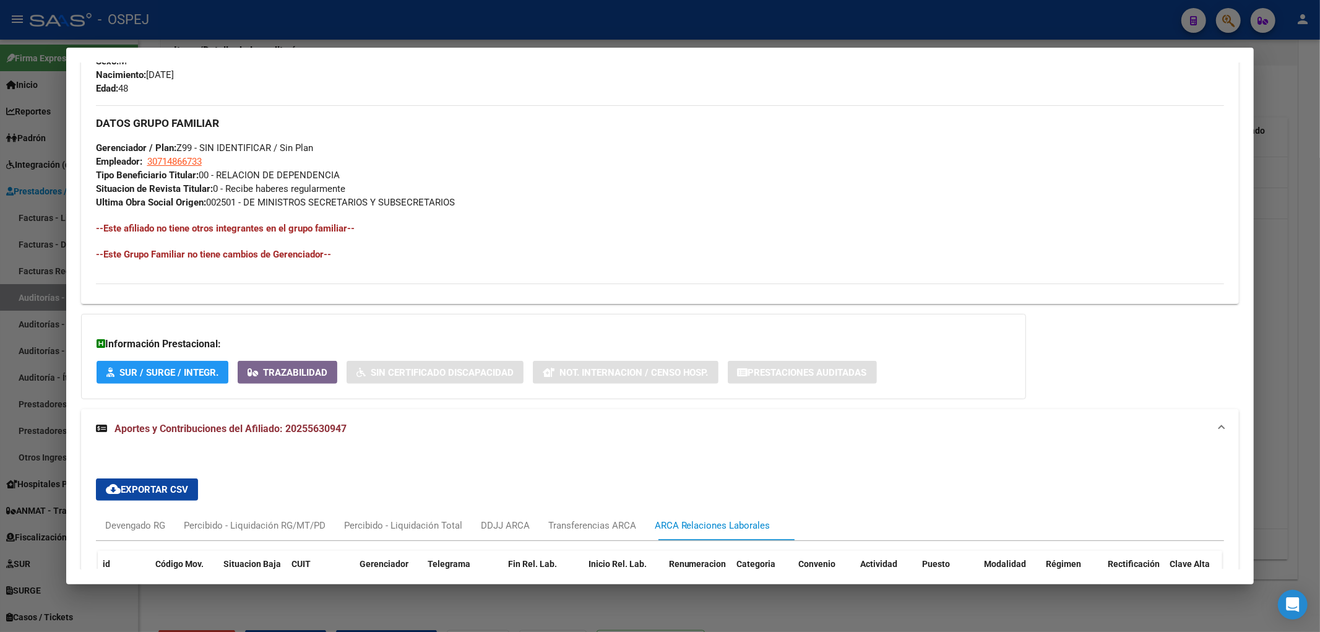
scroll to position [705, 0]
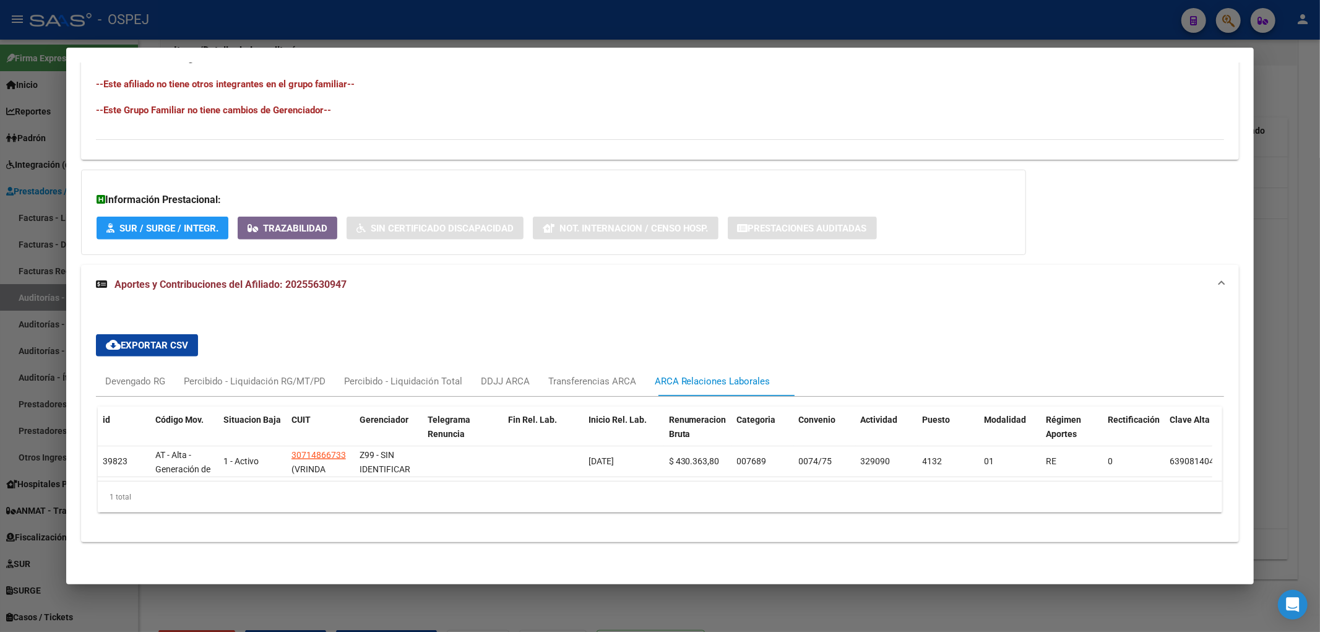
click at [298, 11] on div at bounding box center [660, 316] width 1320 height 632
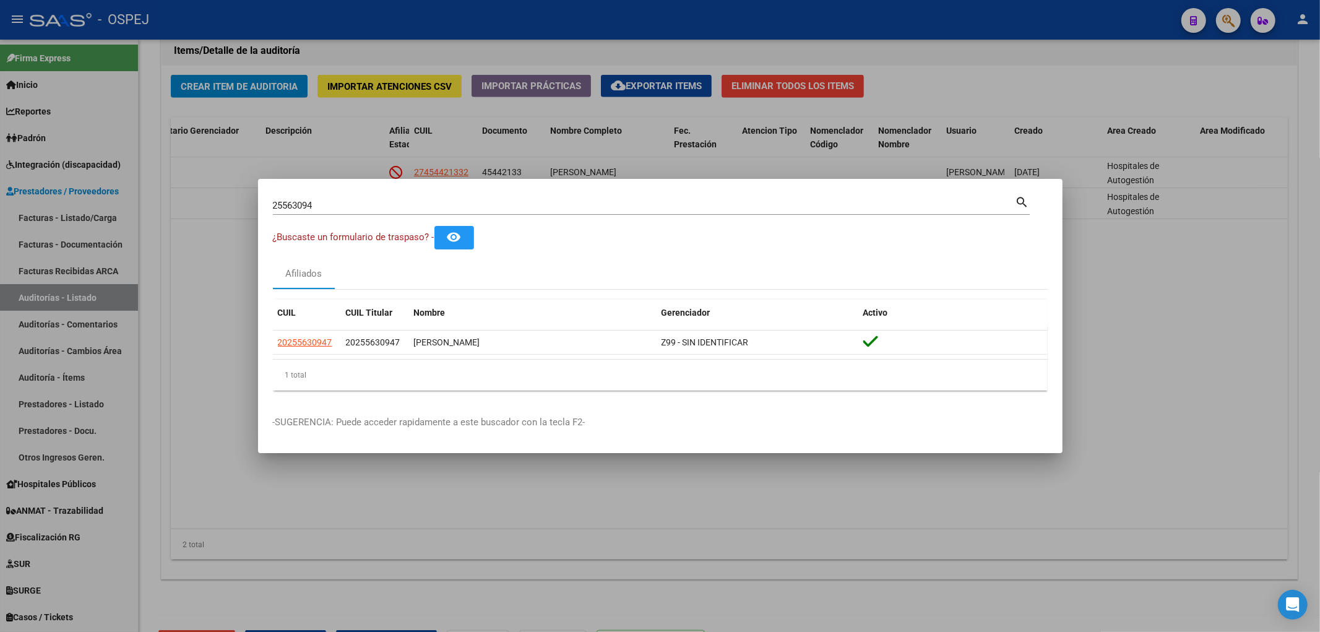
click at [329, 215] on div "25563094 Buscar (apellido, dni, cuil, nro traspaso, cuit, obra social) search" at bounding box center [651, 210] width 757 height 33
click at [324, 207] on input "25563094" at bounding box center [644, 205] width 742 height 11
paste input "47032385"
type input "47032385"
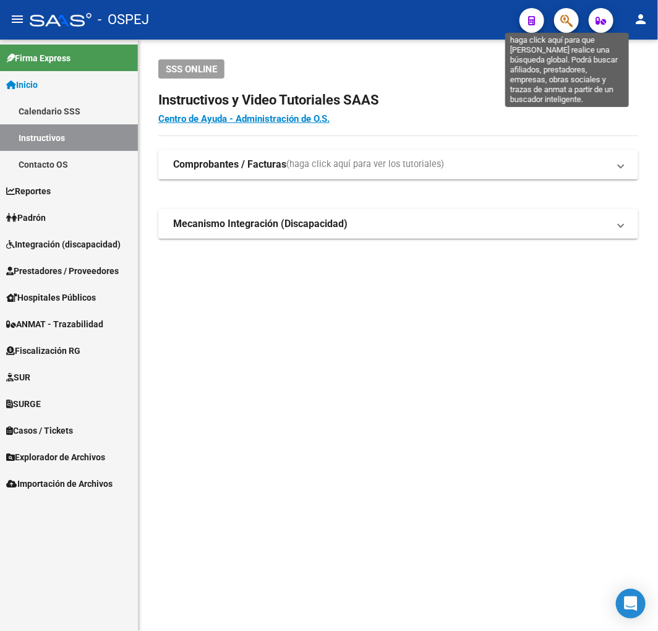
click at [560, 22] on icon "button" at bounding box center [566, 21] width 12 height 14
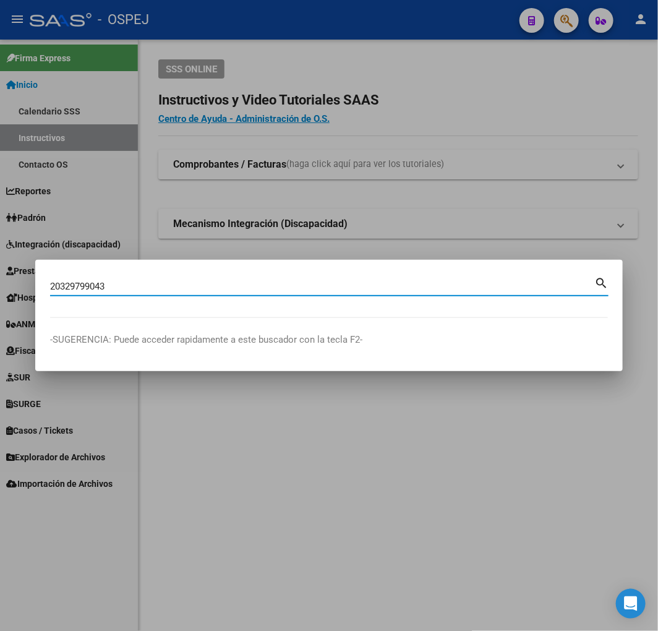
type input "20329799043"
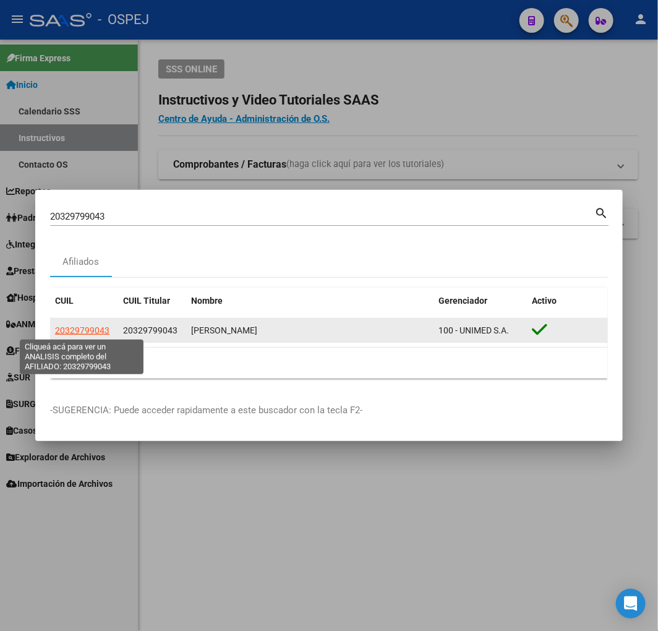
click at [78, 332] on span "20329799043" at bounding box center [82, 330] width 54 height 10
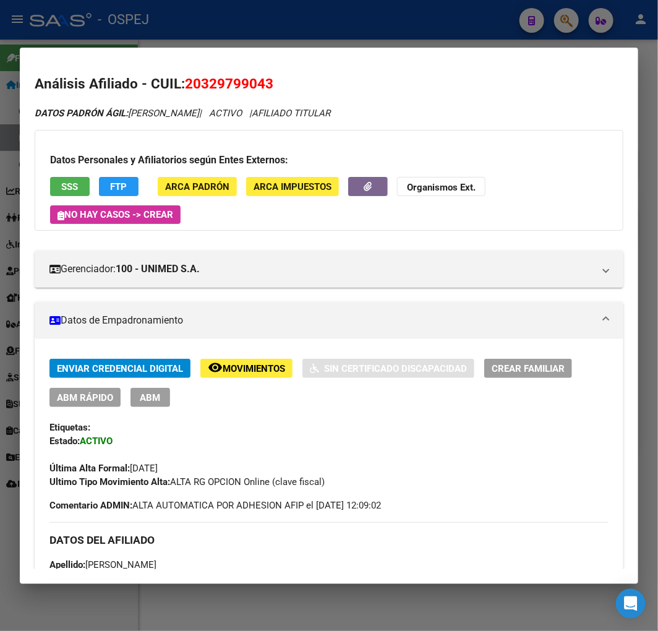
click at [105, 392] on span "ABM Rápido" at bounding box center [85, 397] width 56 height 11
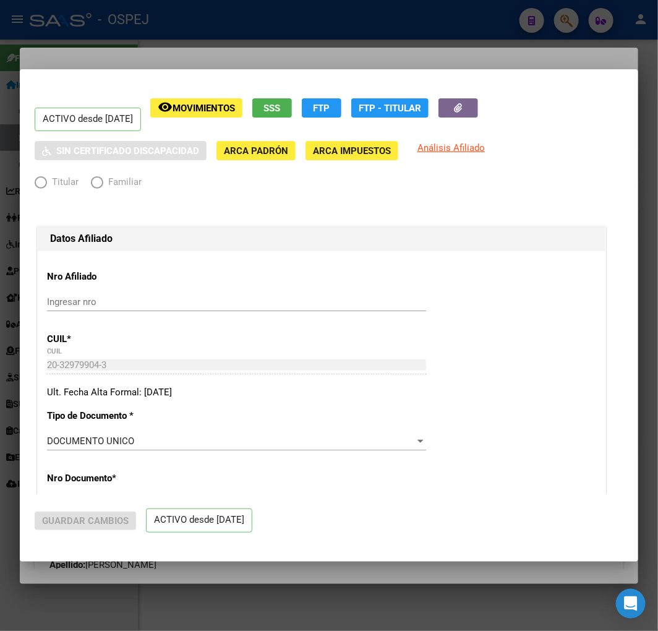
radio input "true"
type input "27-13858408-4"
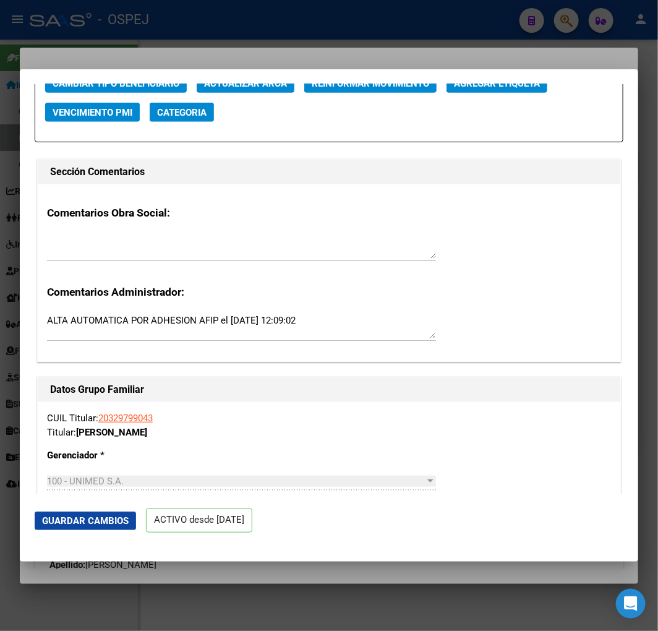
scroll to position [1718, 0]
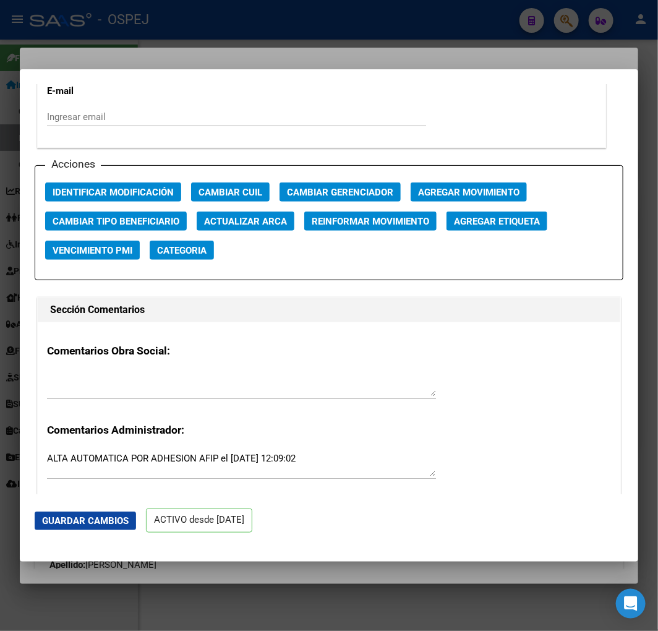
click at [257, 213] on button "Actualizar ARCA" at bounding box center [246, 221] width 98 height 19
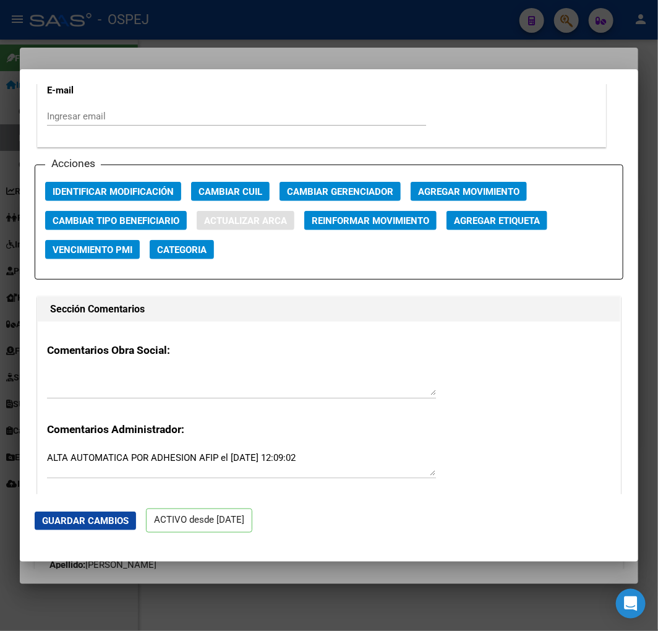
type input "[PERSON_NAME]"
type input "[DATE]"
type input "[PERSON_NAME]"
type input "5870"
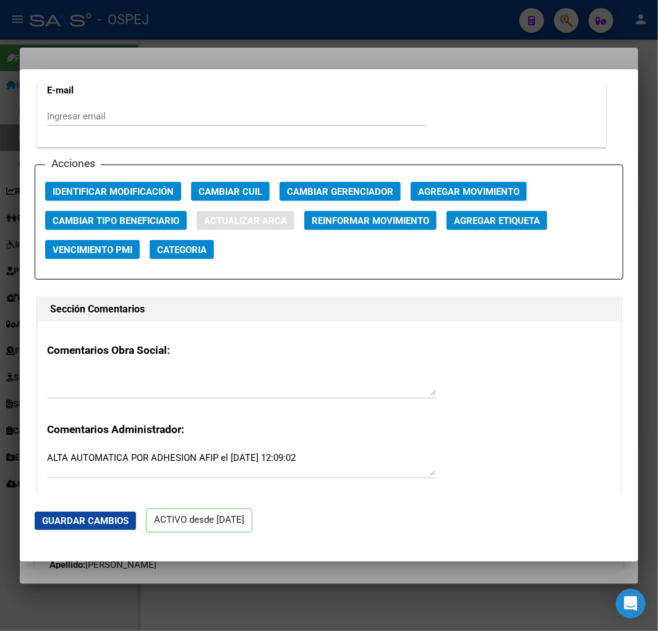
type input "[PERSON_NAME]"
type input "1350"
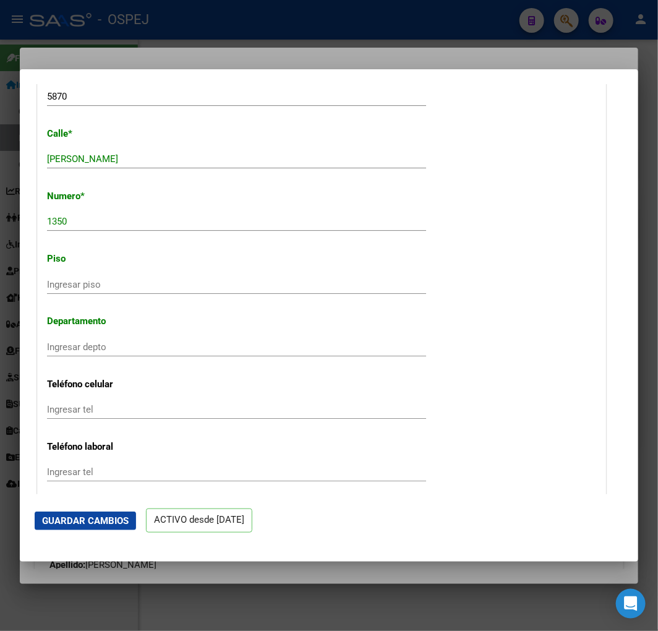
click at [97, 512] on button "Guardar Cambios" at bounding box center [85, 521] width 101 height 19
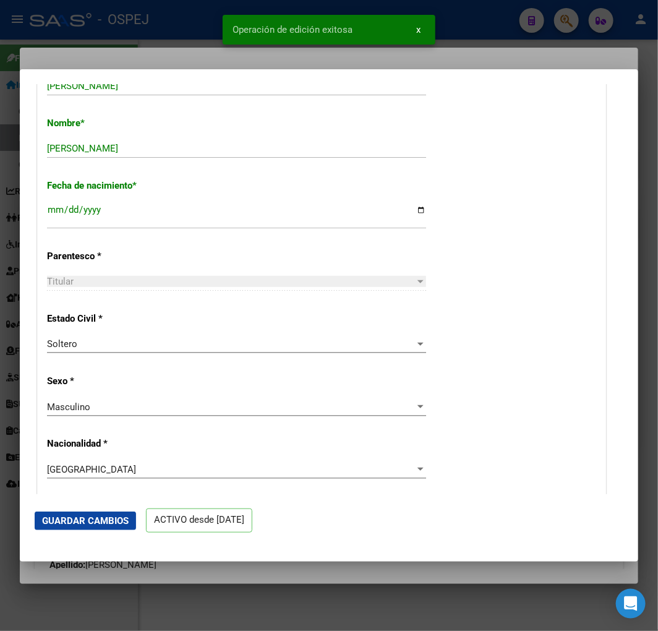
scroll to position [343, 0]
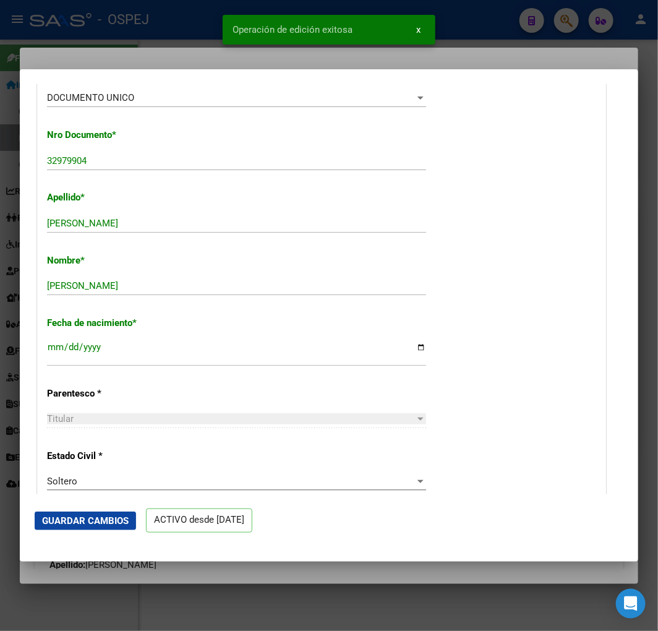
click at [2, 319] on div at bounding box center [329, 315] width 658 height 631
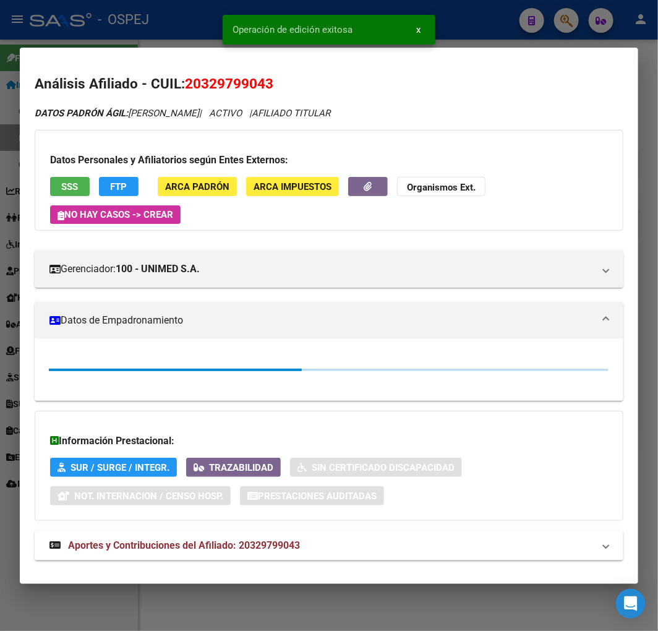
click at [2, 316] on div at bounding box center [329, 315] width 658 height 631
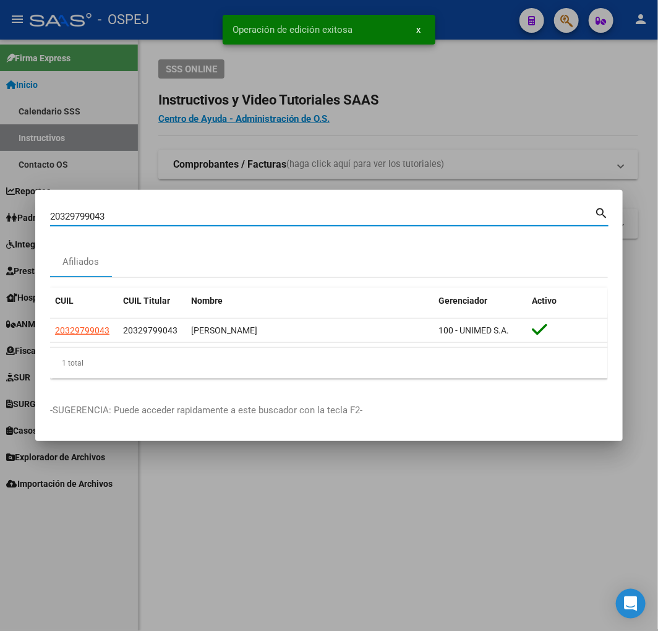
drag, startPoint x: 219, startPoint y: 213, endPoint x: -1, endPoint y: 213, distance: 220.2
click at [0, 213] on html "menu - OSPEJ person Firma Express Inicio Calendario SSS Instructivos Contacto O…" at bounding box center [329, 315] width 658 height 631
paste input "15577749"
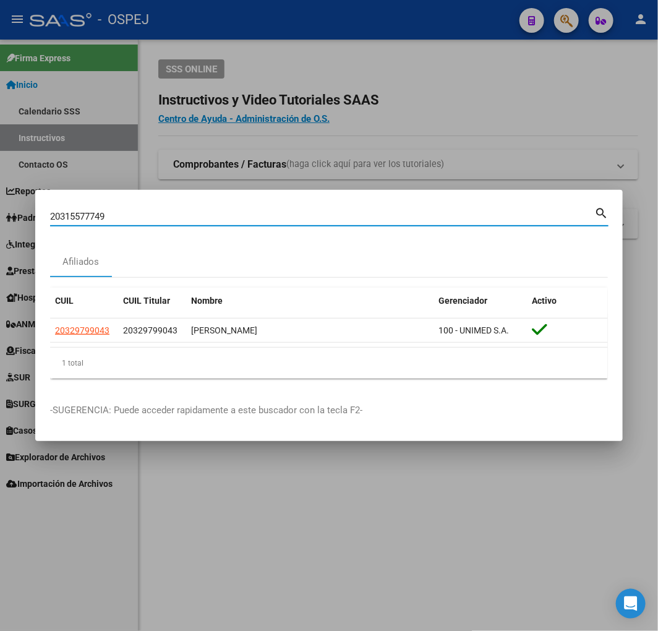
type input "20315577749"
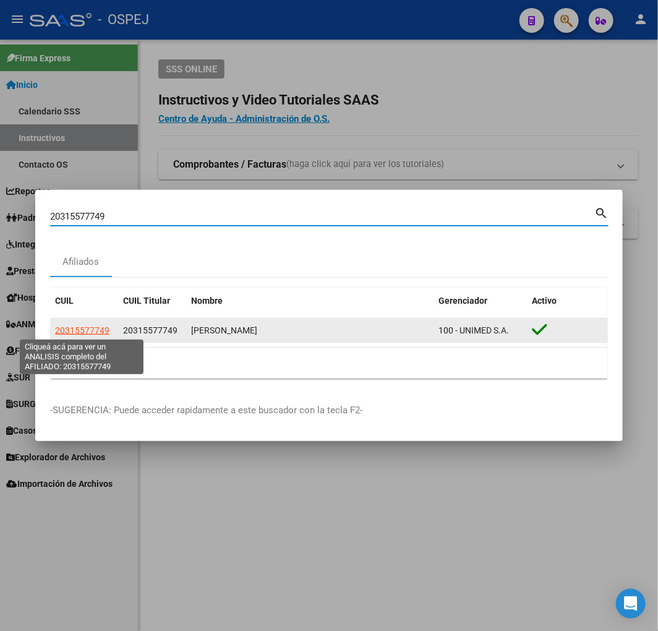
click at [84, 325] on span "20315577749" at bounding box center [82, 330] width 54 height 10
type textarea "20315577749"
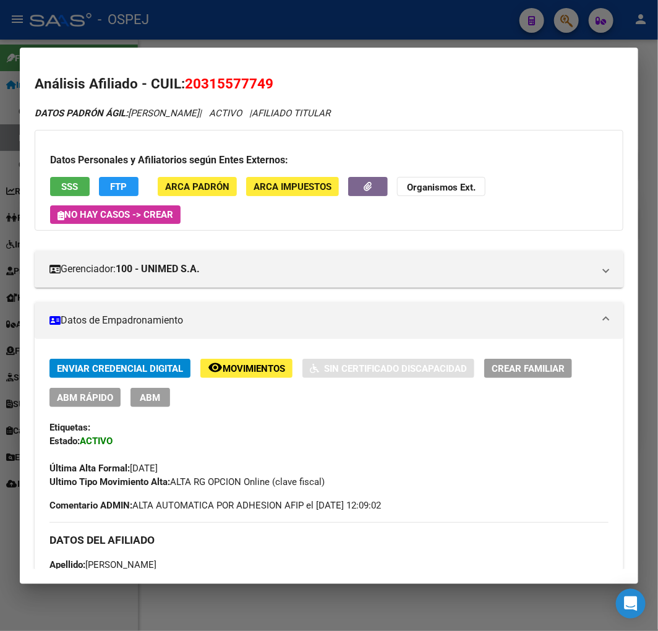
click at [77, 404] on button "ABM Rápido" at bounding box center [84, 397] width 71 height 19
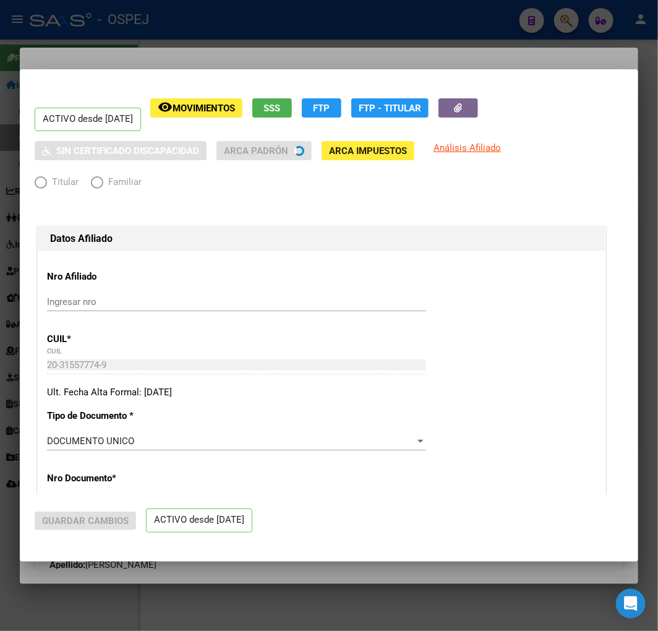
radio input "true"
type input "30-56661376-6"
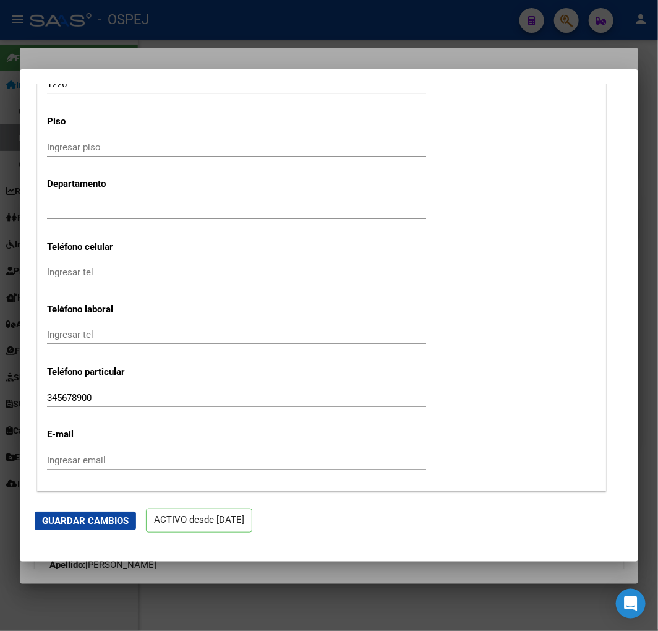
scroll to position [1787, 0]
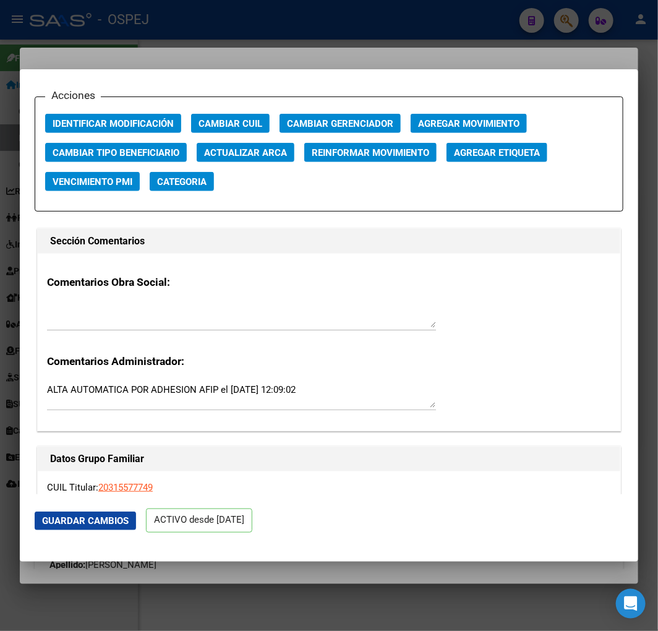
click at [252, 152] on span "Actualizar ARCA" at bounding box center [245, 152] width 83 height 11
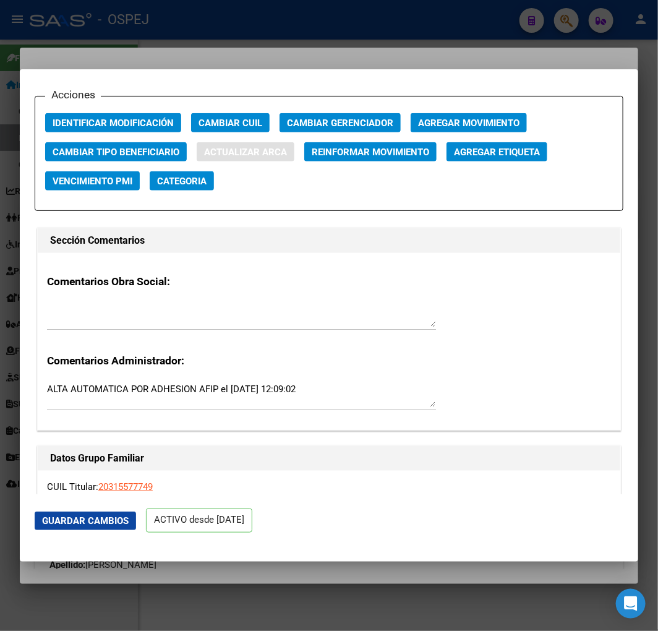
type input "[PERSON_NAME]"
type input "[DATE]"
type input "VILLA REVOL ANEXO"
type input "5014"
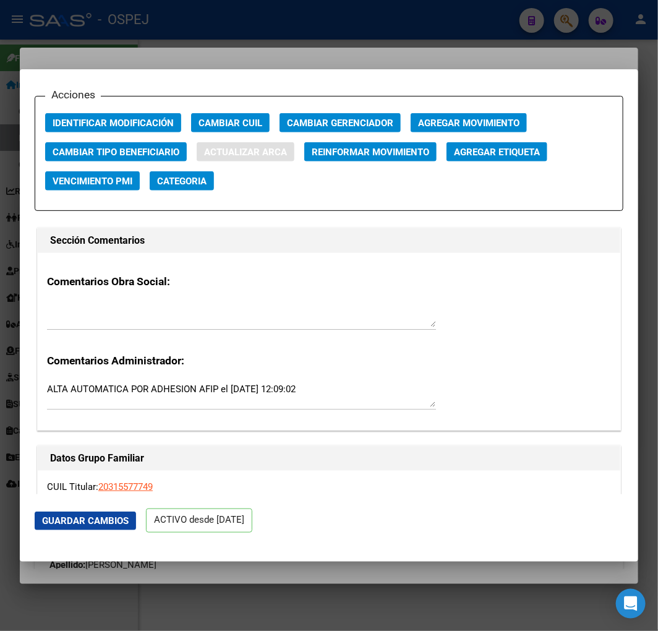
type input "LOS [DEMOGRAPHIC_DATA]"
type input "2287"
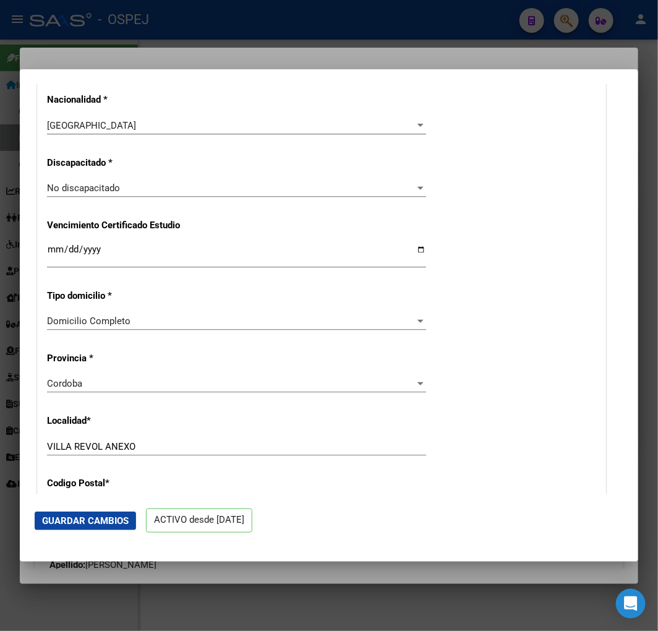
scroll to position [549, 0]
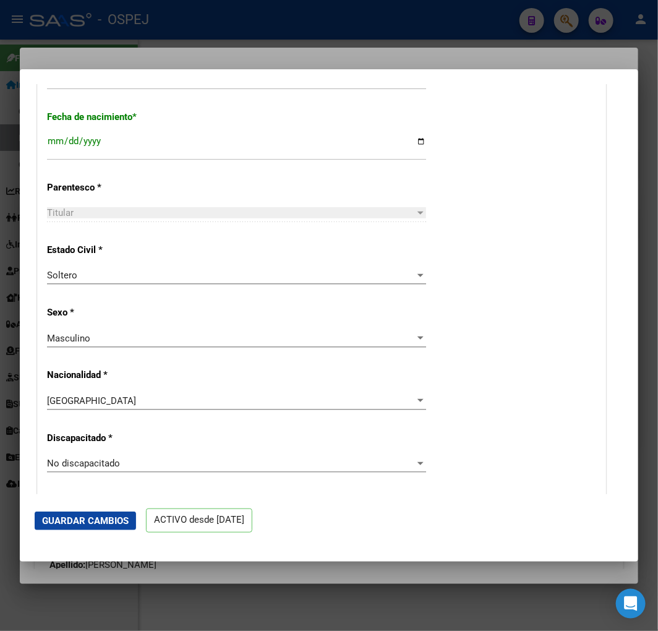
click at [131, 526] on button "Guardar Cambios" at bounding box center [85, 521] width 101 height 19
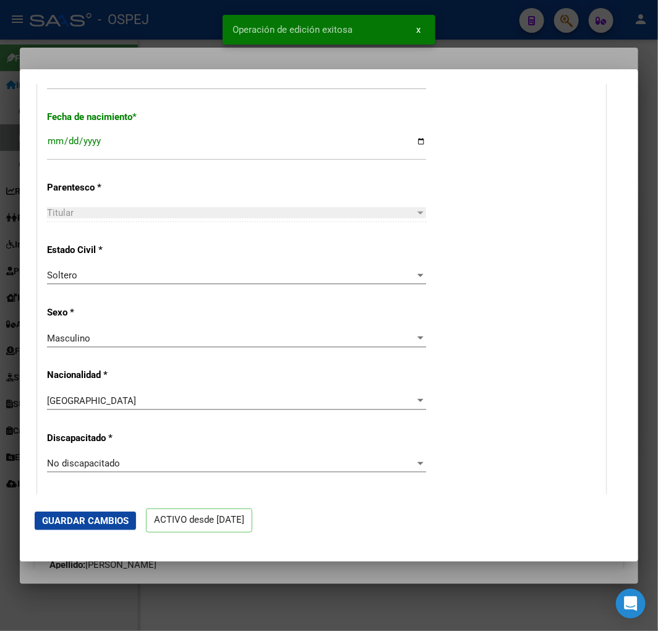
click at [204, 25] on div at bounding box center [329, 315] width 658 height 631
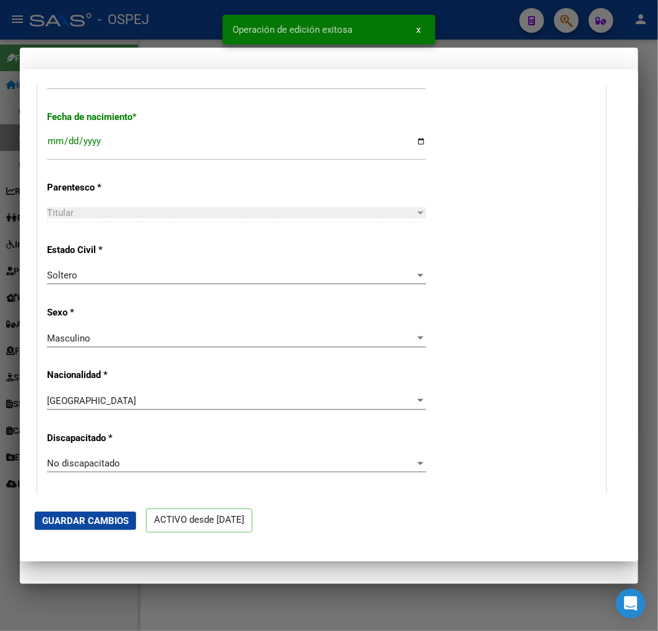
click at [204, 25] on div at bounding box center [329, 315] width 658 height 631
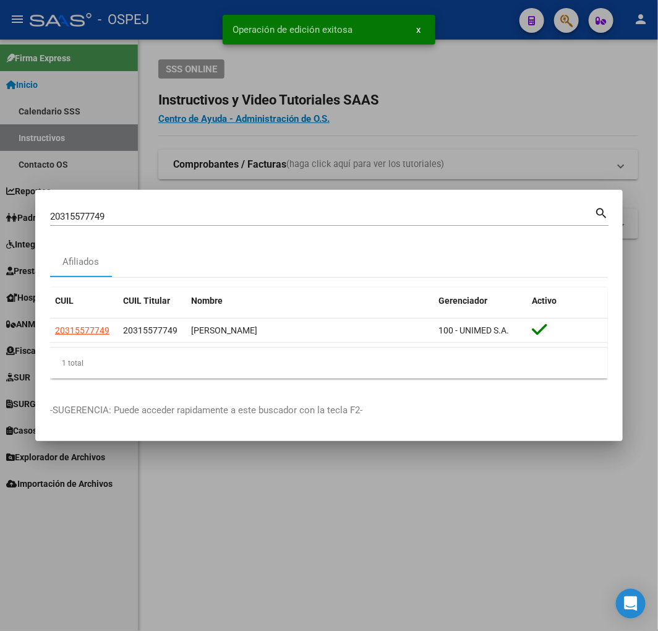
click at [204, 25] on div at bounding box center [329, 315] width 658 height 631
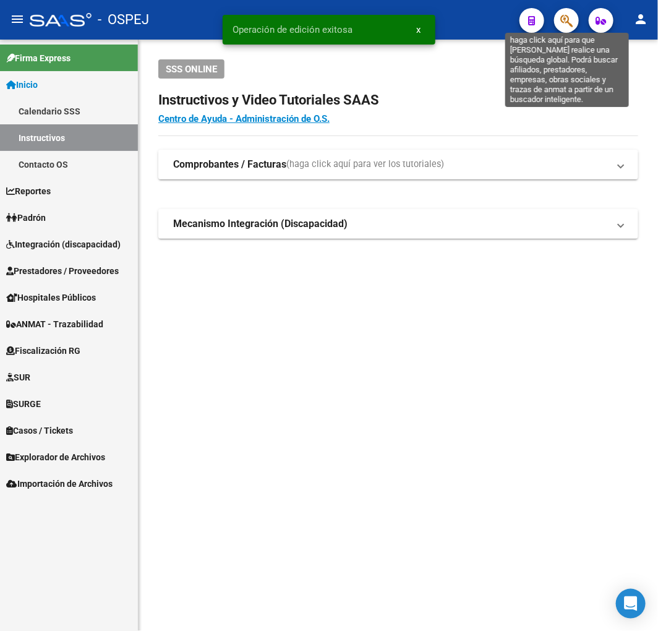
click at [567, 26] on icon "button" at bounding box center [566, 21] width 12 height 14
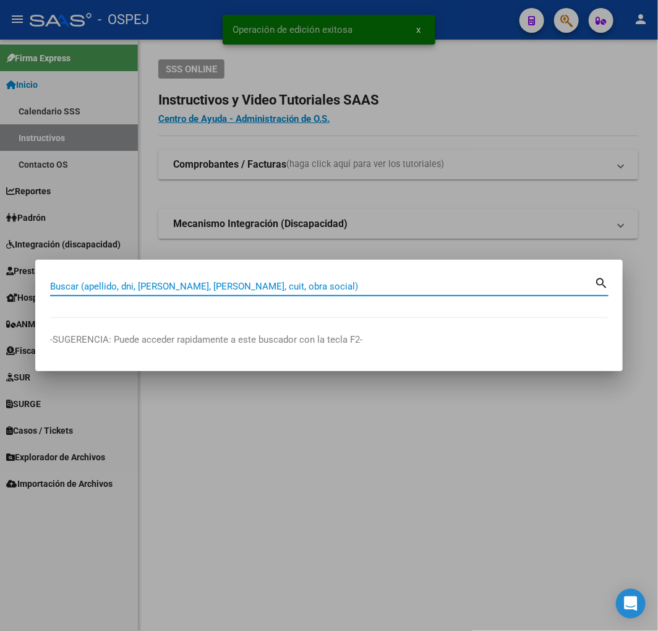
click at [356, 286] on input "Buscar (apellido, dni, [PERSON_NAME], [PERSON_NAME], cuit, obra social)" at bounding box center [322, 286] width 544 height 11
paste input "20444757397"
type input "20444757397"
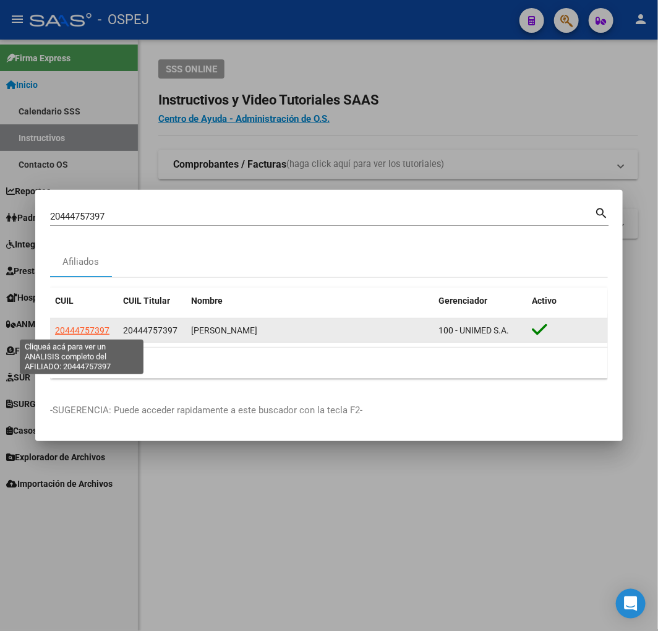
click at [74, 327] on span "20444757397" at bounding box center [82, 330] width 54 height 10
type textarea "20444757397"
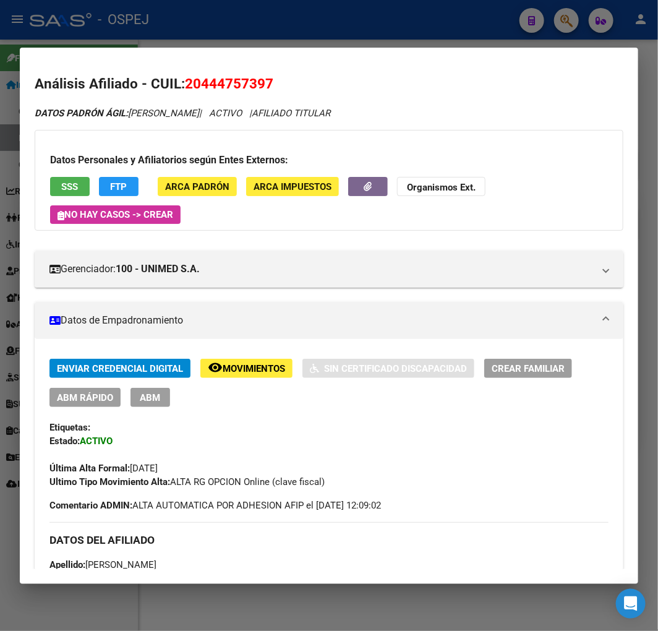
click at [106, 404] on button "ABM Rápido" at bounding box center [84, 397] width 71 height 19
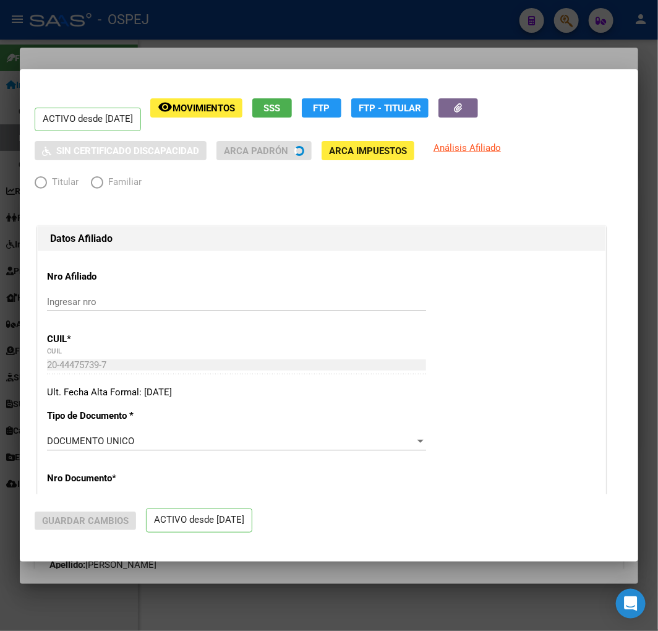
radio input "true"
type input "30-56661376-6"
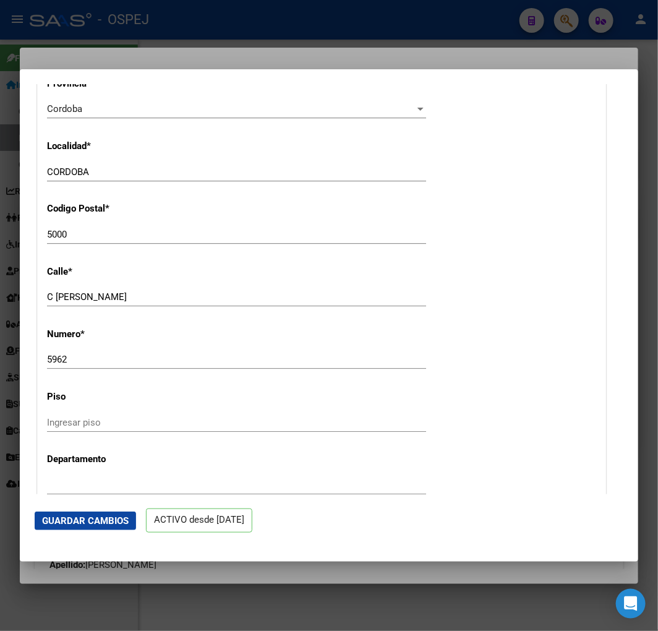
scroll to position [1512, 0]
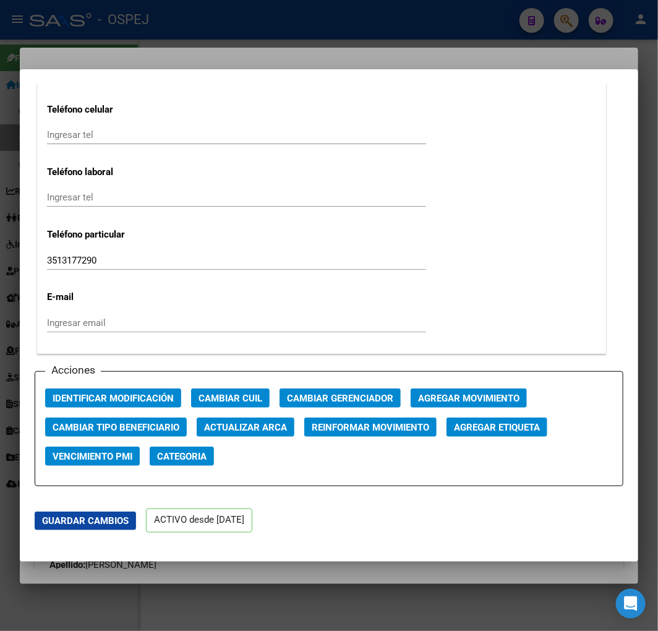
click at [248, 429] on span "Actualizar ARCA" at bounding box center [245, 427] width 83 height 11
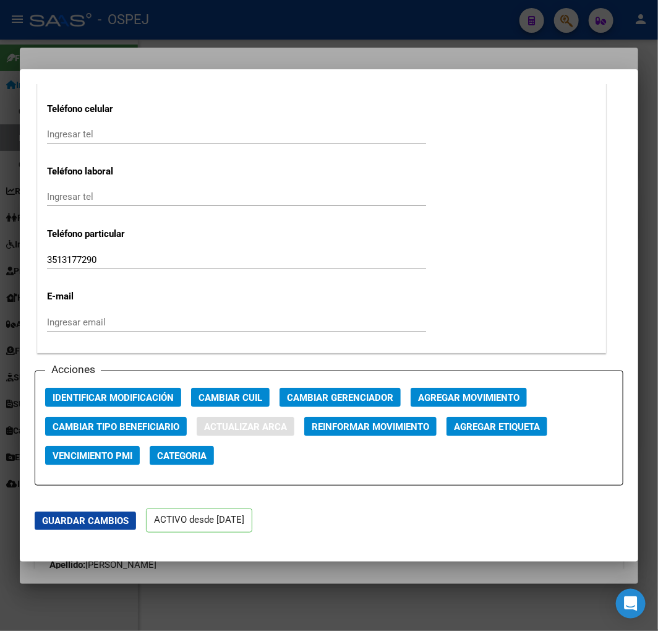
type input "[PERSON_NAME]"
type input "[DATE]"
type input "CORDOBA"
type input "C [PERSON_NAME]"
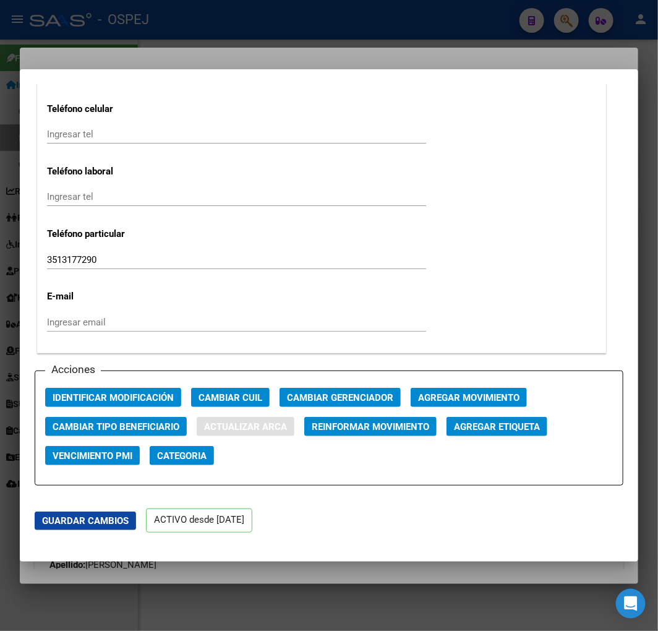
type input "5962"
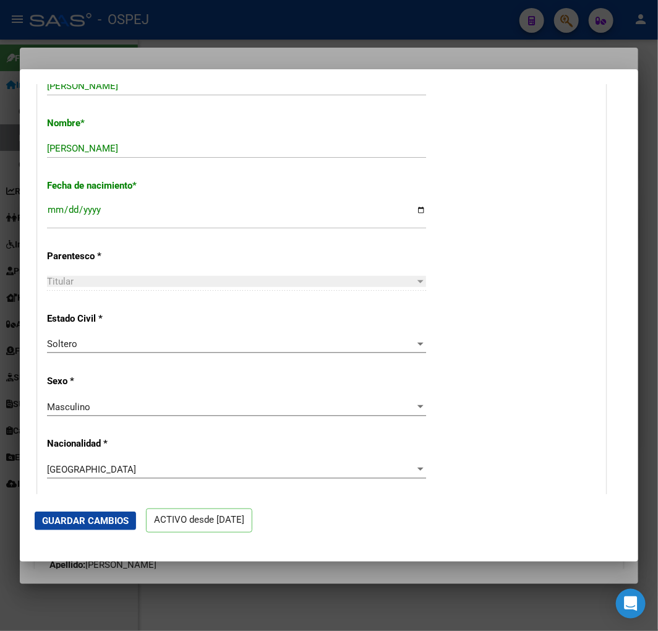
scroll to position [412, 0]
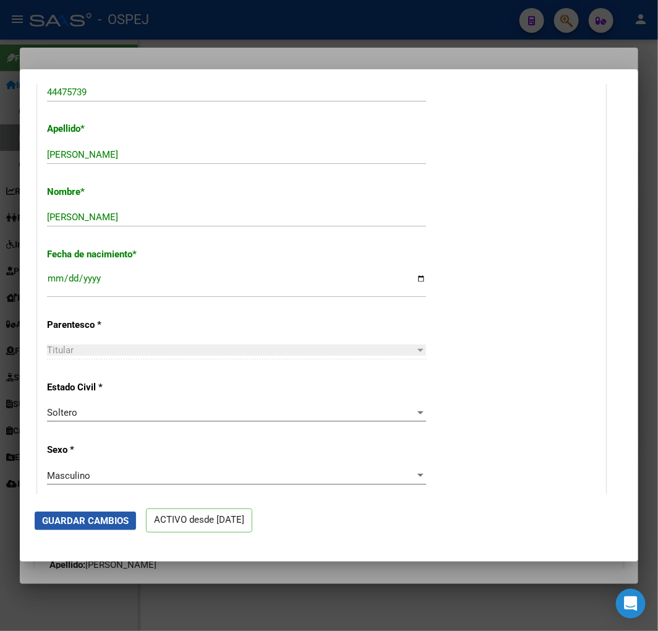
click at [87, 526] on button "Guardar Cambios" at bounding box center [85, 521] width 101 height 19
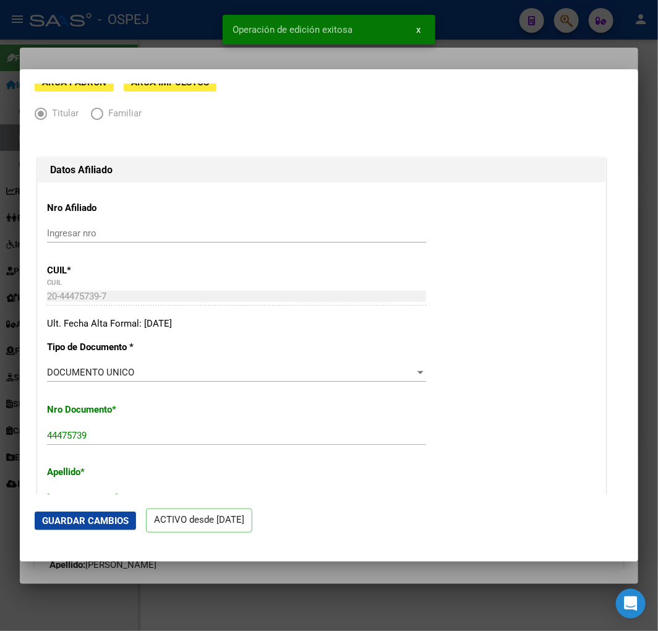
scroll to position [343, 0]
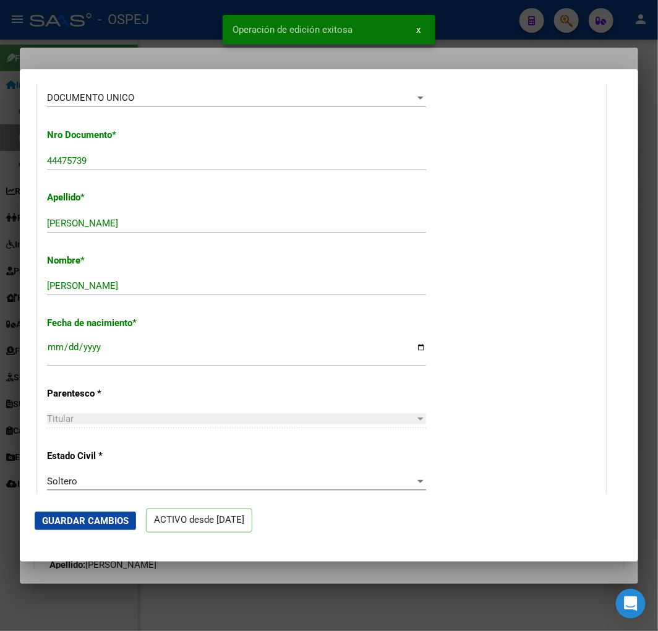
click at [19, 309] on div at bounding box center [329, 315] width 658 height 631
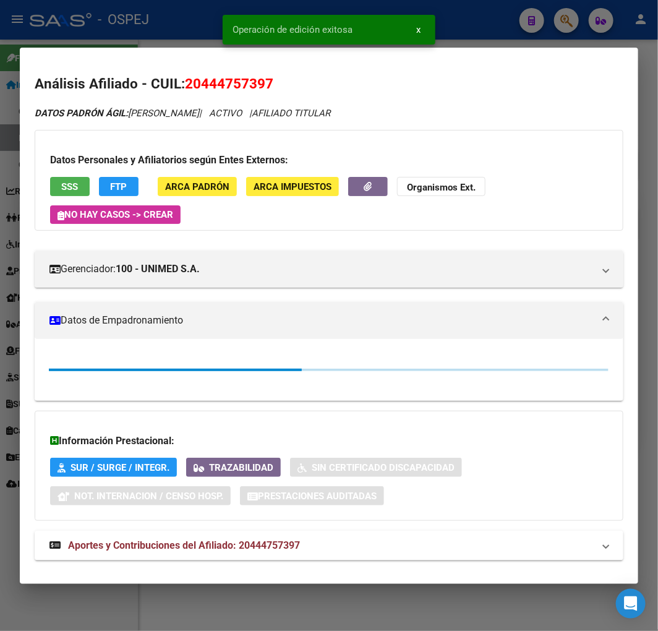
click at [19, 309] on div at bounding box center [329, 315] width 658 height 631
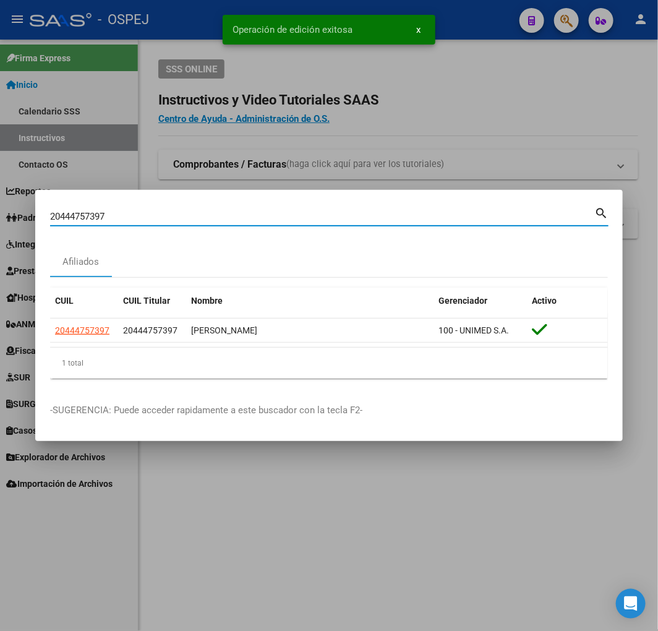
drag, startPoint x: 244, startPoint y: 219, endPoint x: 48, endPoint y: 178, distance: 200.3
click at [112, 213] on input "20444757397" at bounding box center [322, 216] width 544 height 11
paste input "23324156739"
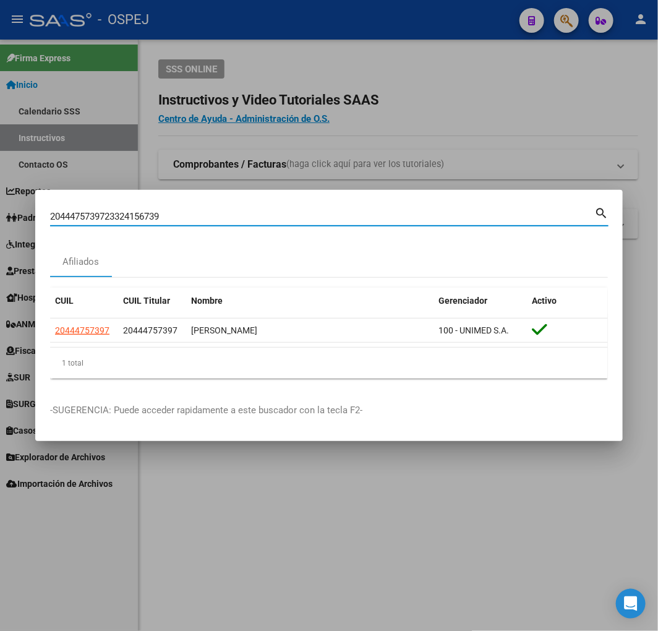
paste input
type input "23324156739"
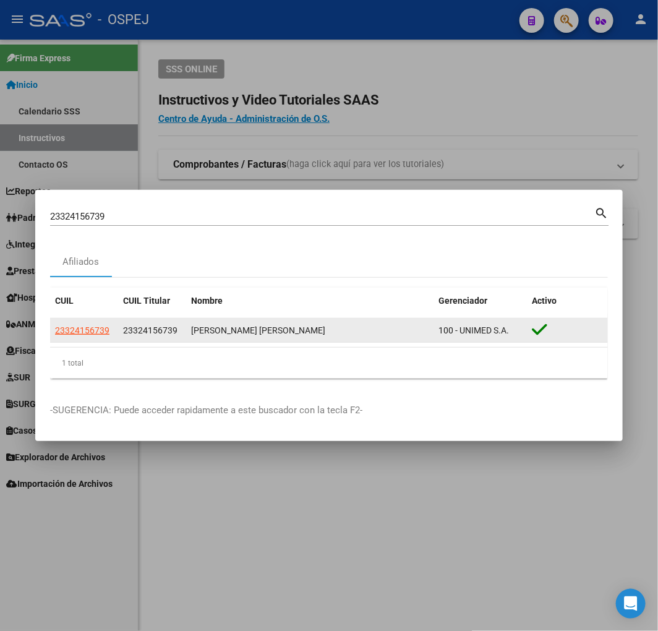
click at [90, 324] on app-link-go-to "23324156739" at bounding box center [82, 331] width 54 height 14
click at [90, 325] on span "23324156739" at bounding box center [82, 330] width 54 height 10
type textarea "23324156739"
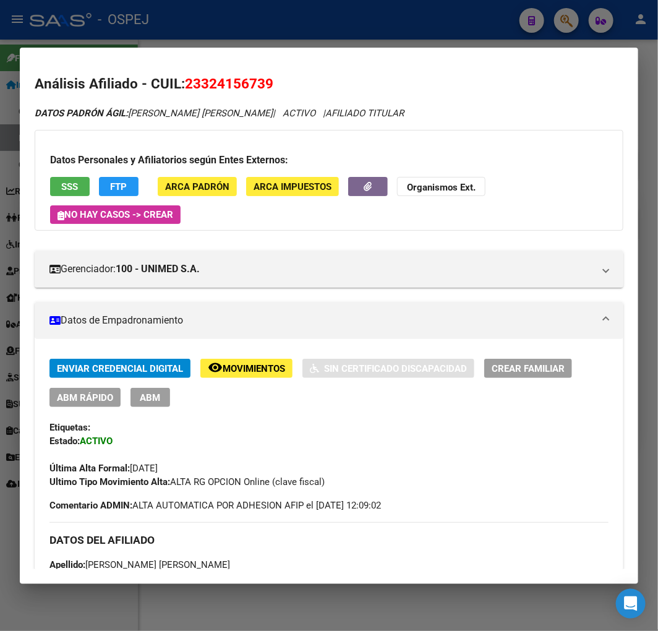
click at [101, 395] on span "ABM Rápido" at bounding box center [85, 397] width 56 height 11
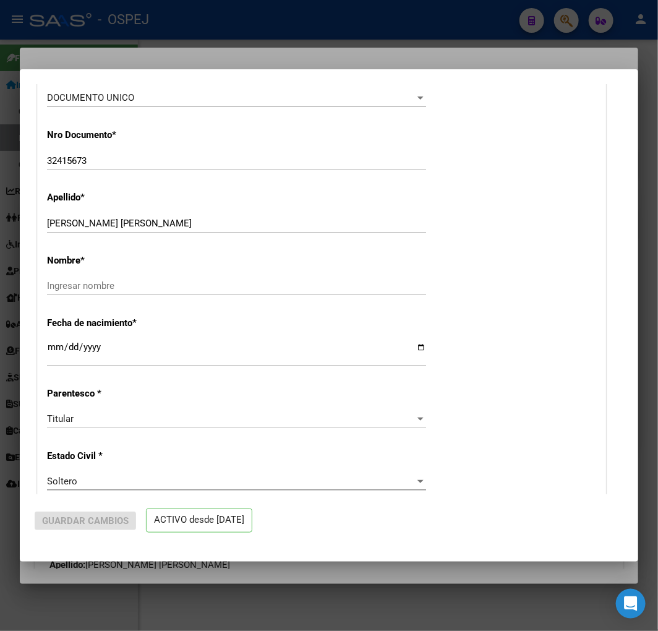
radio input "true"
type input "30-56661376-6"
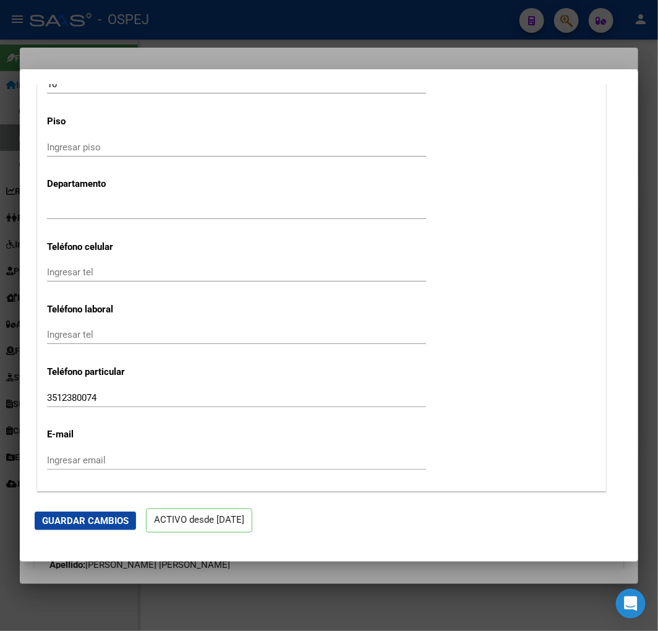
scroll to position [1787, 0]
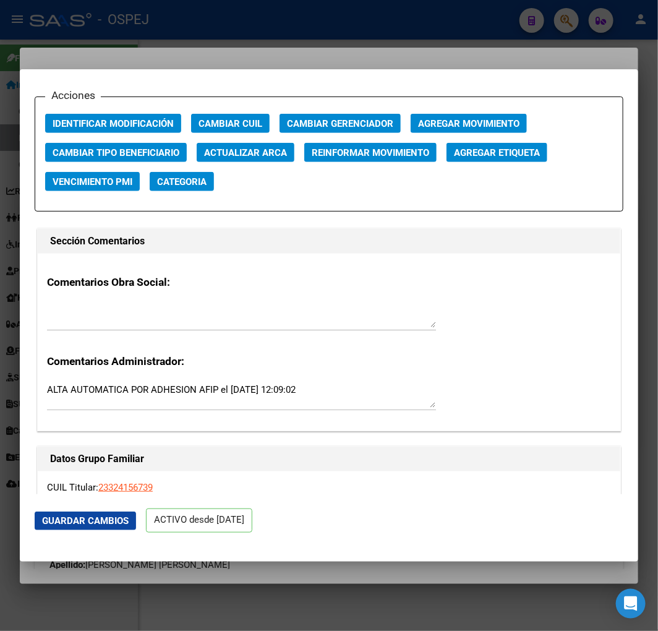
click at [243, 155] on span "Actualizar ARCA" at bounding box center [245, 152] width 83 height 11
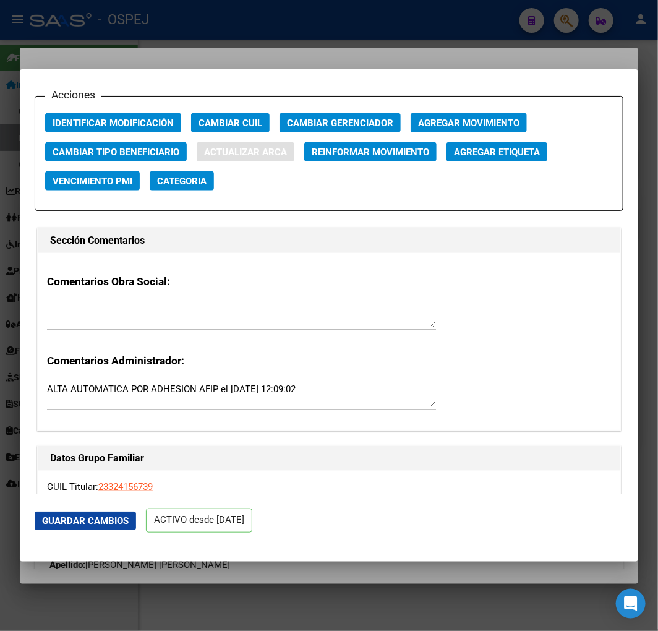
type input "[PERSON_NAME]"
type input "[DEMOGRAPHIC_DATA][PERSON_NAME]"
type input "[DATE]"
type input "RECREO"
type input "5260"
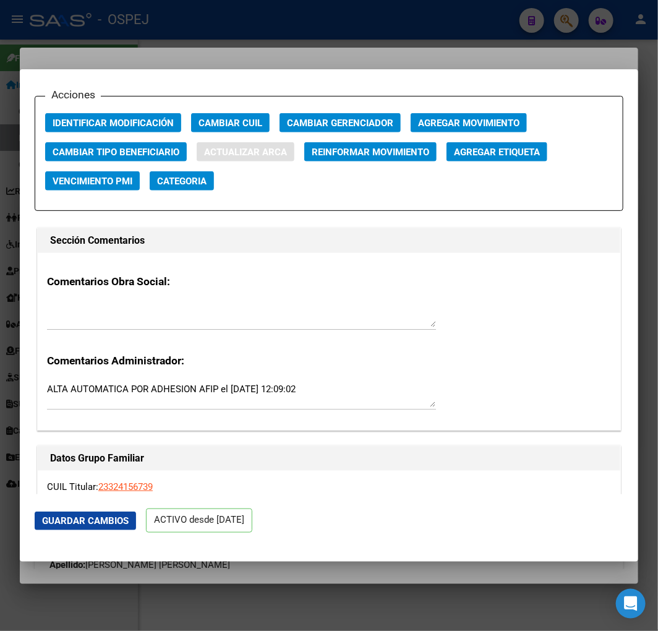
type input "LAS PIEDRAS"
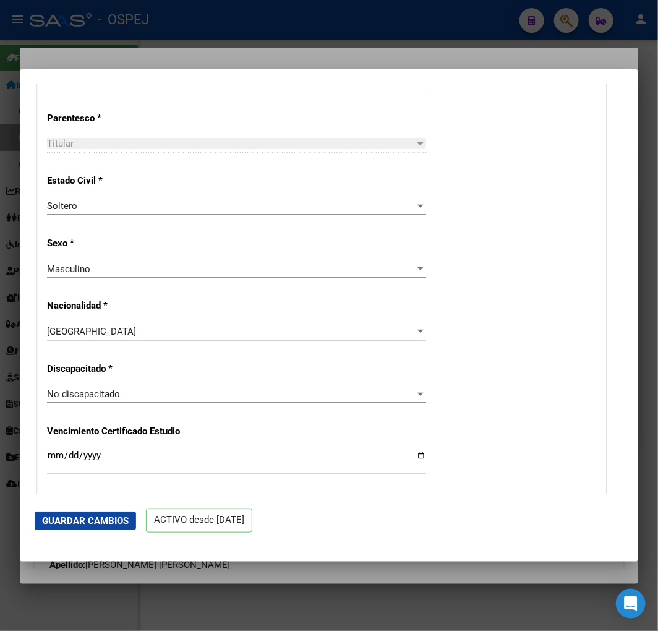
scroll to position [412, 0]
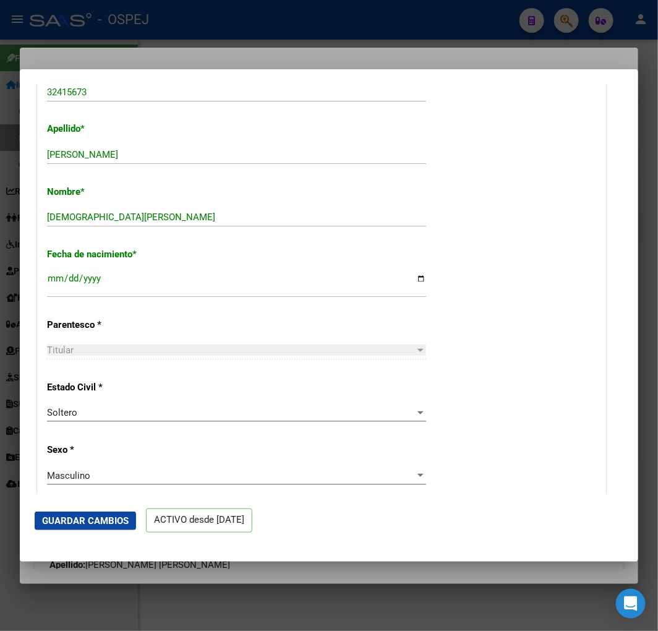
click at [122, 512] on button "Guardar Cambios" at bounding box center [85, 521] width 101 height 19
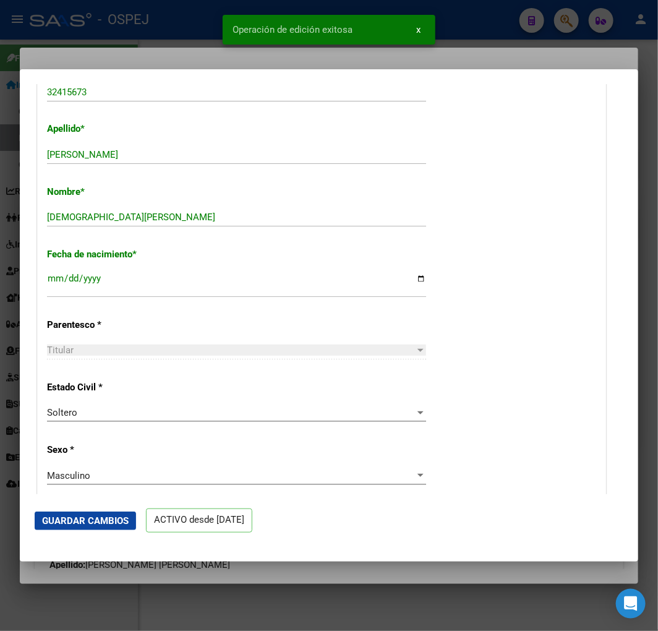
click at [7, 175] on div at bounding box center [329, 315] width 658 height 631
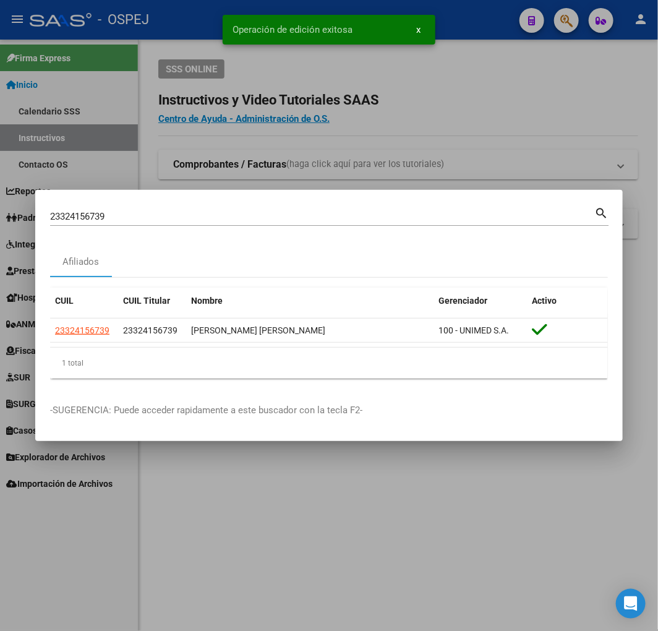
click at [7, 175] on div at bounding box center [329, 315] width 658 height 631
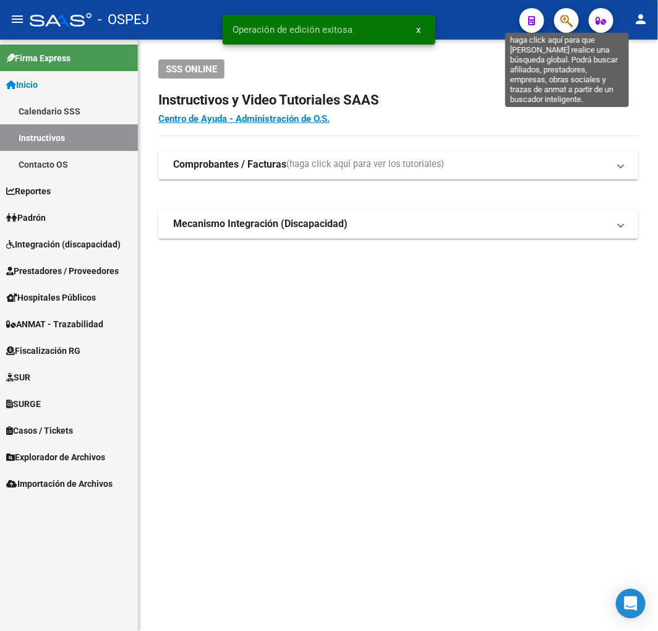
click at [564, 23] on icon "button" at bounding box center [566, 21] width 12 height 14
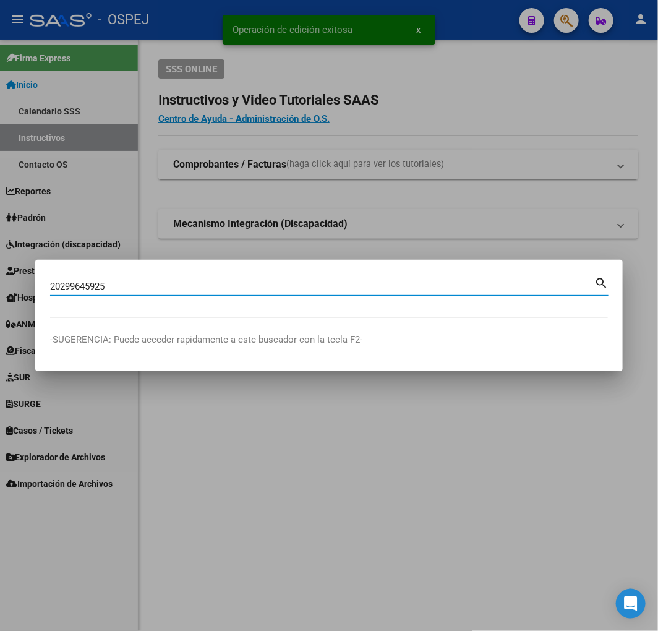
type input "20299645925"
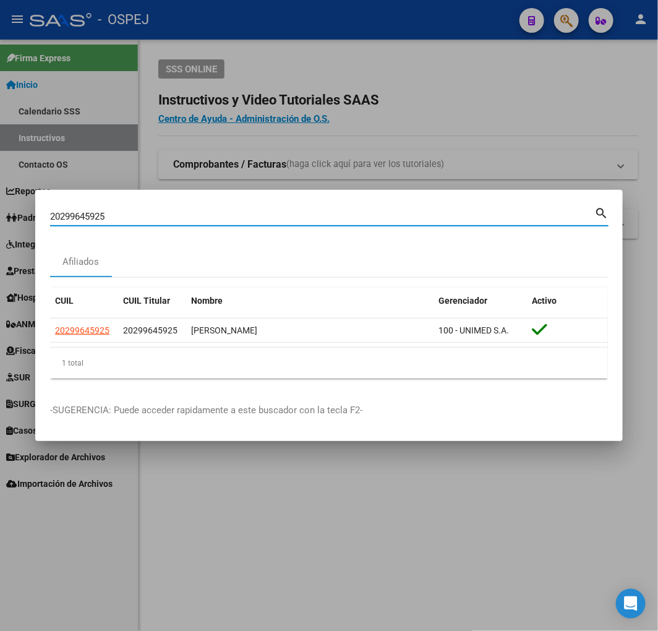
click at [100, 317] on datatable-header "CUIL CUIL Titular Nombre Gerenciador Activo" at bounding box center [329, 303] width 558 height 31
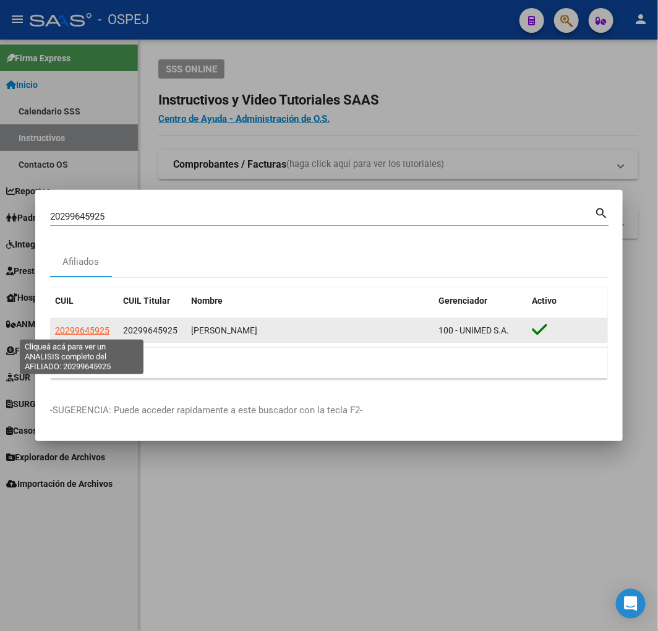
click at [93, 328] on span "20299645925" at bounding box center [82, 330] width 54 height 10
type textarea "20299645925"
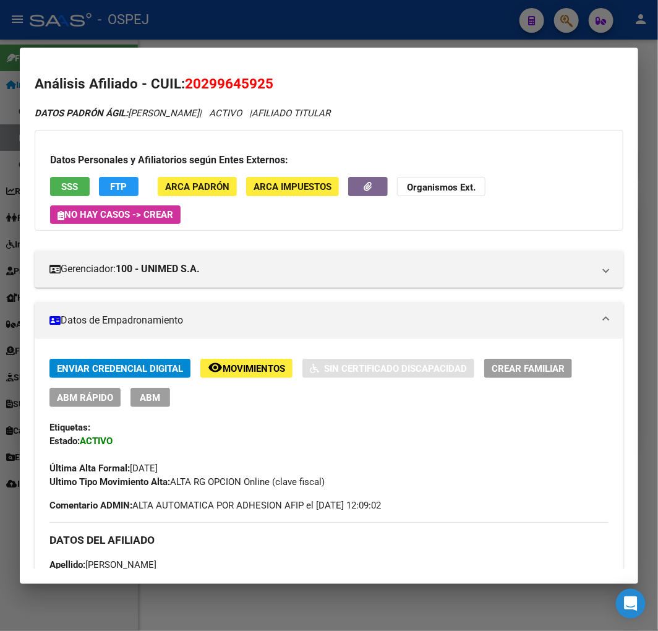
click at [84, 392] on span "ABM Rápido" at bounding box center [85, 397] width 56 height 11
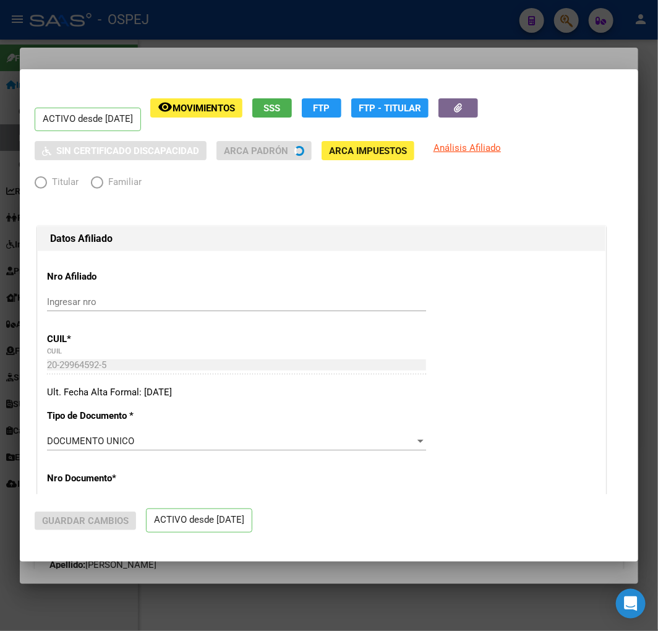
radio input "true"
type input "33-71465647-9"
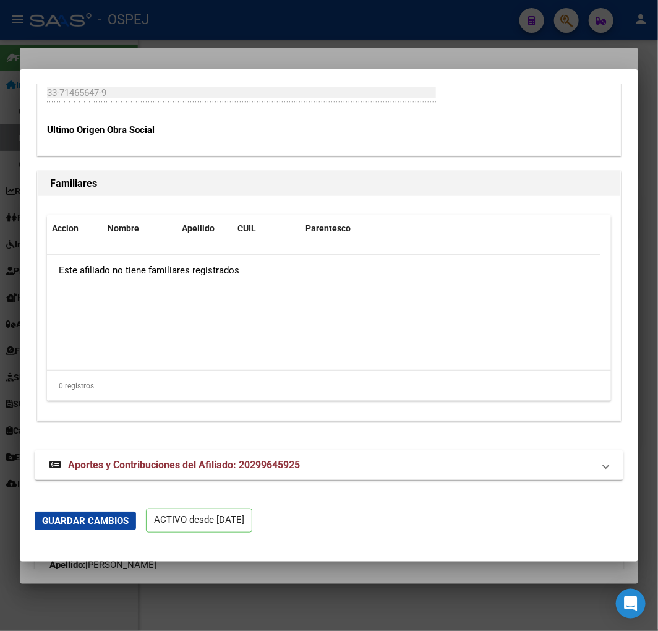
drag, startPoint x: 449, startPoint y: 443, endPoint x: 441, endPoint y: 658, distance: 215.4
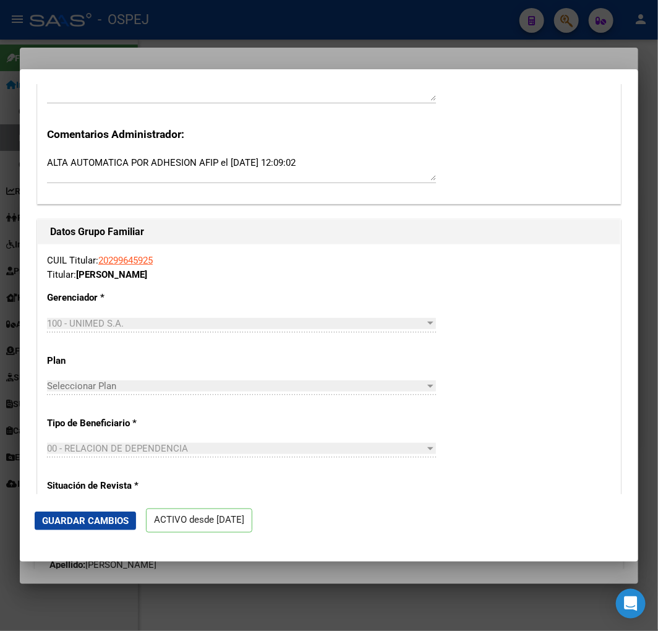
scroll to position [1601, 0]
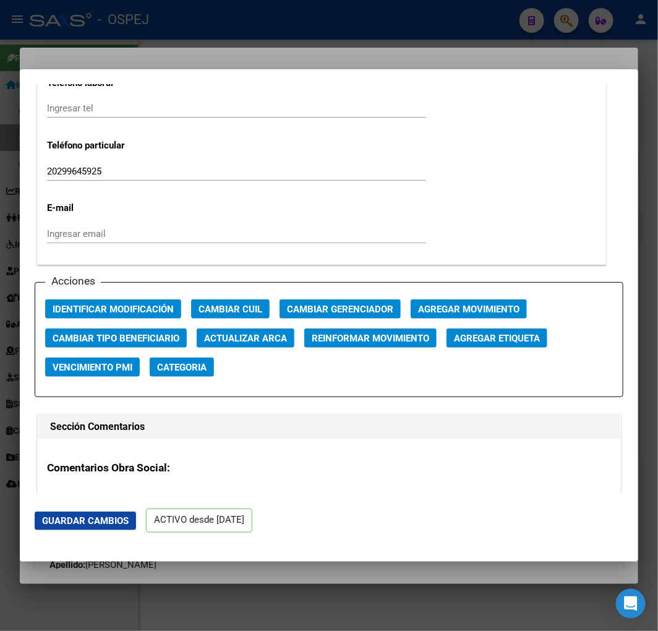
click at [223, 340] on span "Actualizar ARCA" at bounding box center [245, 338] width 83 height 11
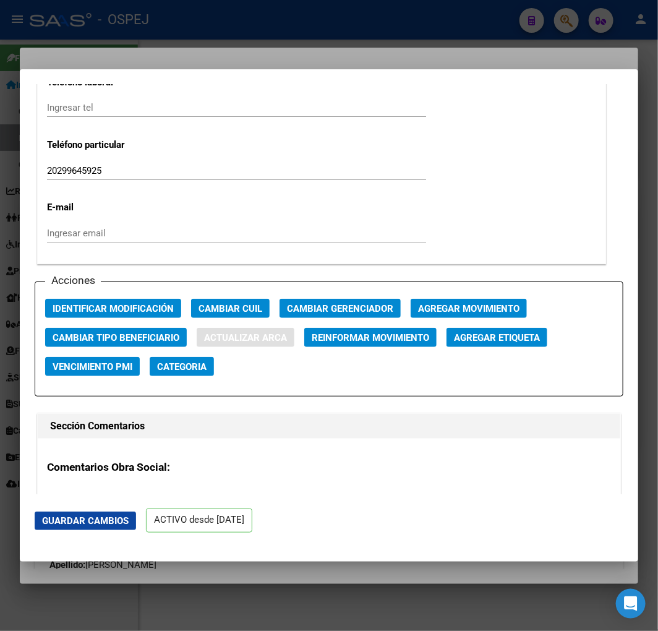
type input "CABALLERO"
type input "[PERSON_NAME]"
type input "[DATE]"
type input "BARRIO GENERAL [PERSON_NAME]"
type input "[PERSON_NAME]"
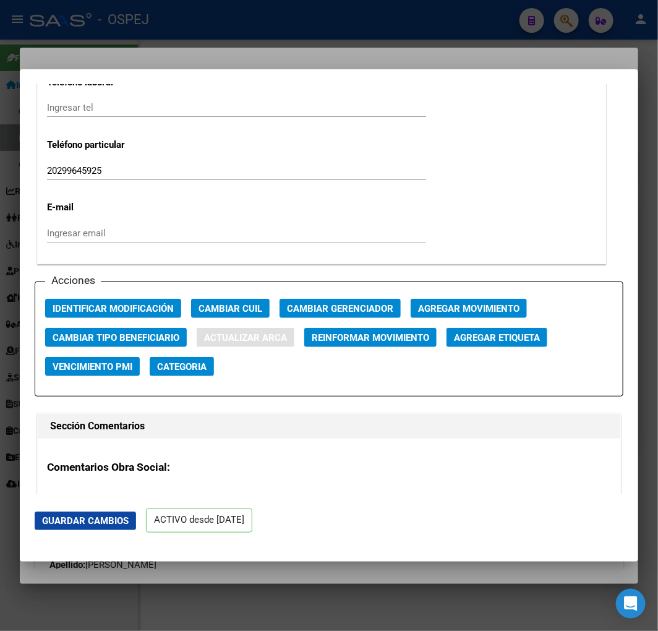
type input "1087"
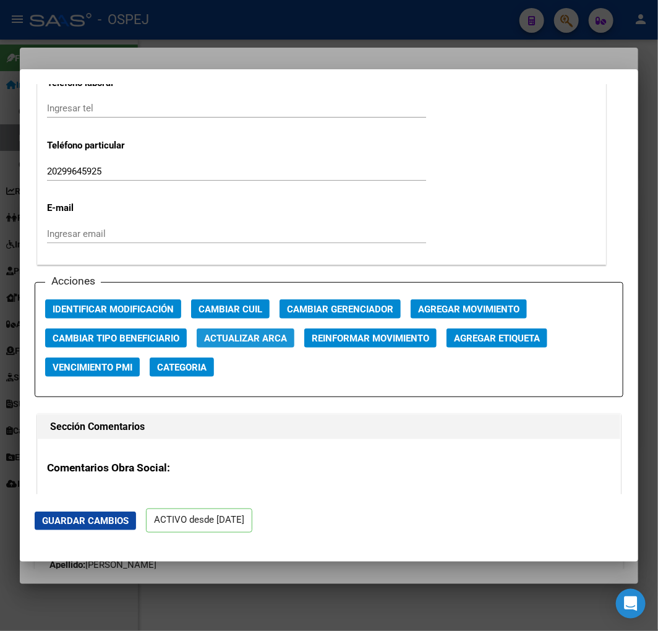
click at [234, 345] on button "Actualizar ARCA" at bounding box center [246, 337] width 98 height 19
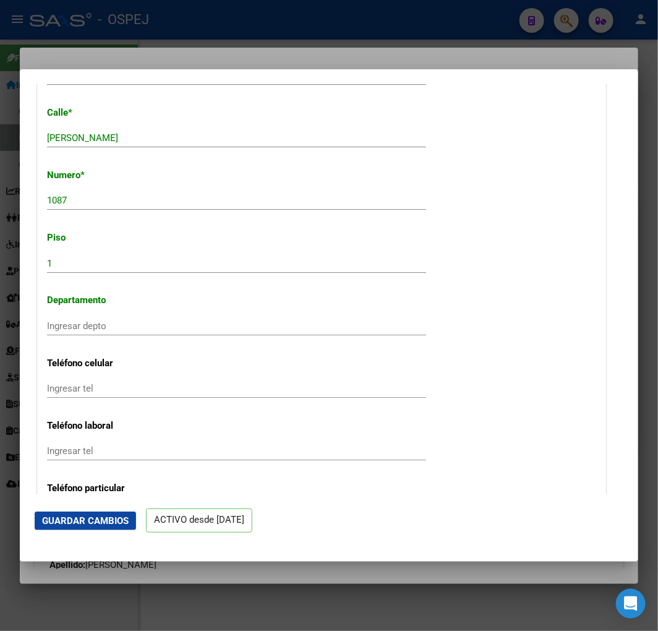
type input "BARRIO GENERAL [PERSON_NAME]"
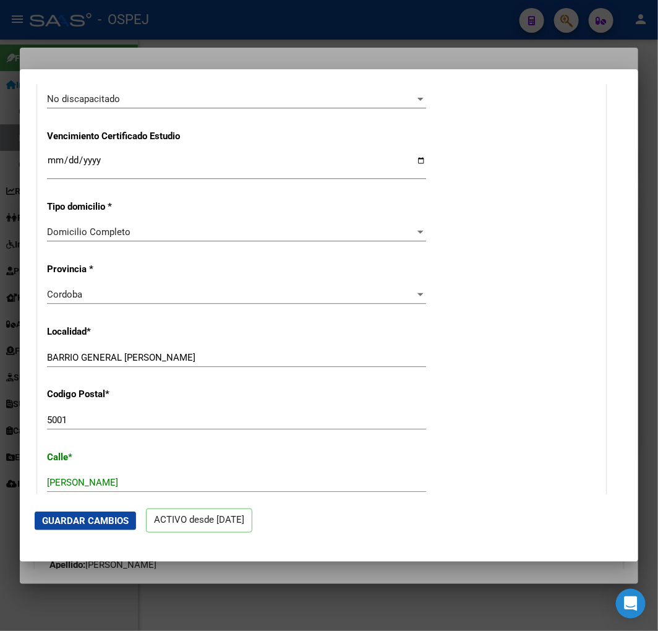
scroll to position [708, 0]
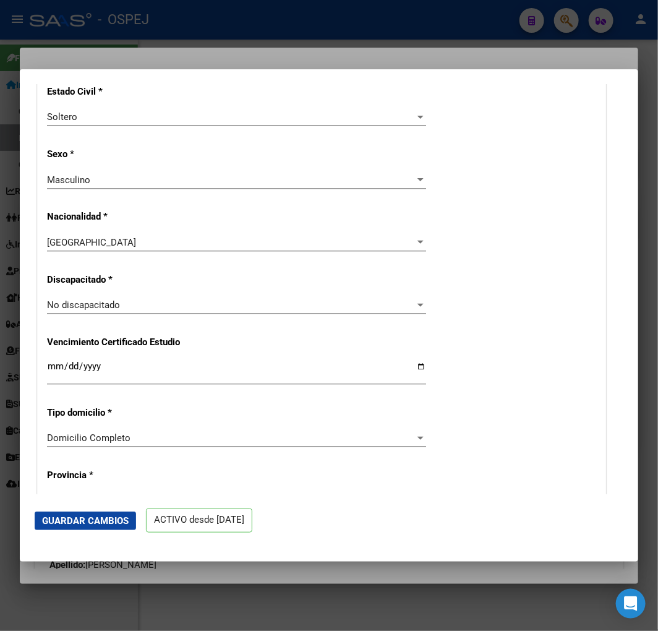
click at [87, 515] on span "Guardar Cambios" at bounding box center [85, 520] width 87 height 11
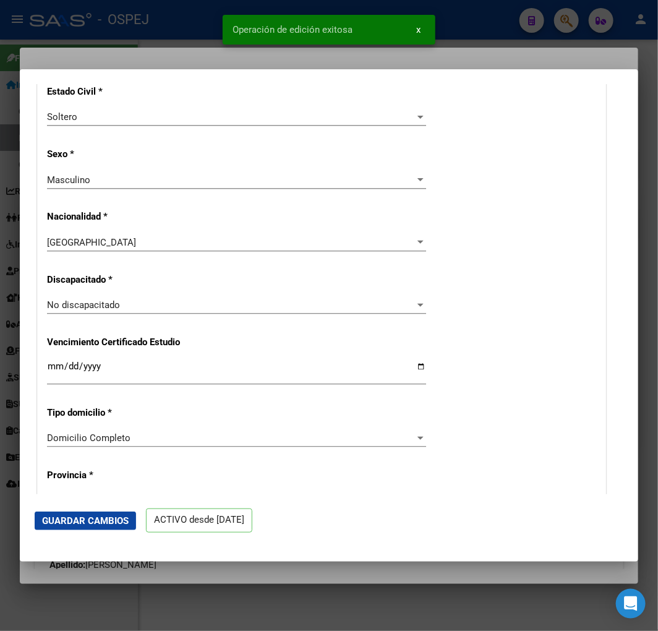
click at [8, 277] on div at bounding box center [329, 315] width 658 height 631
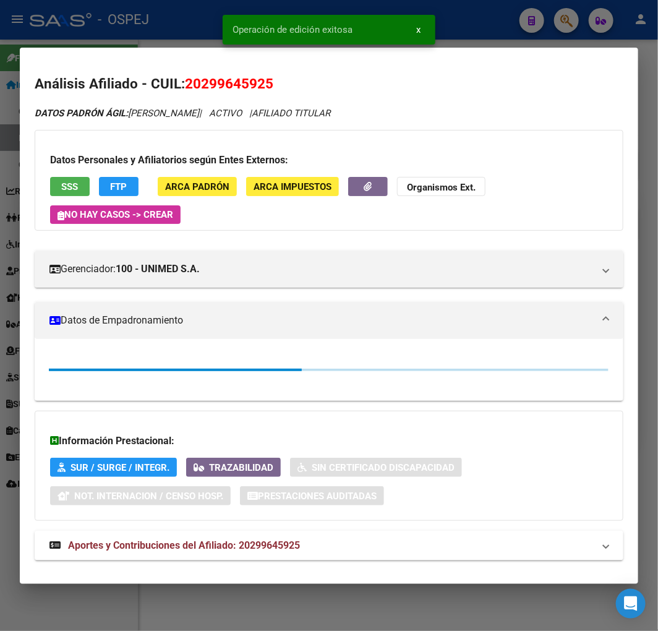
click at [8, 277] on div at bounding box center [329, 315] width 658 height 631
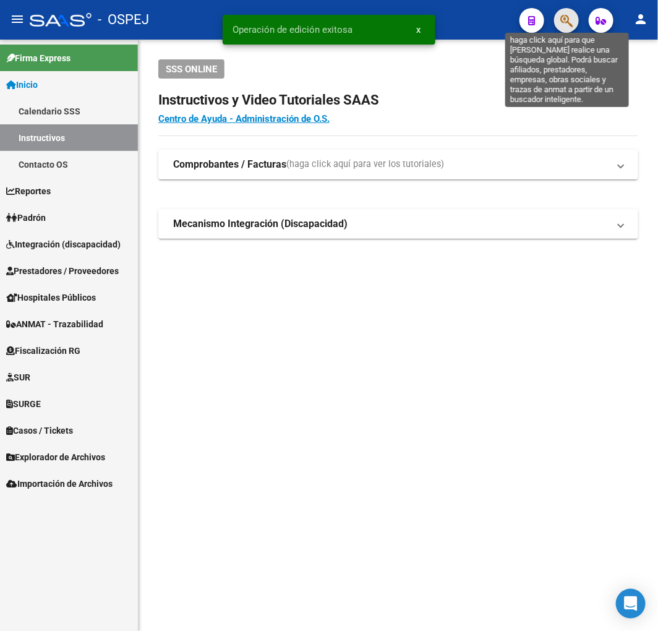
click at [569, 23] on icon "button" at bounding box center [566, 21] width 12 height 14
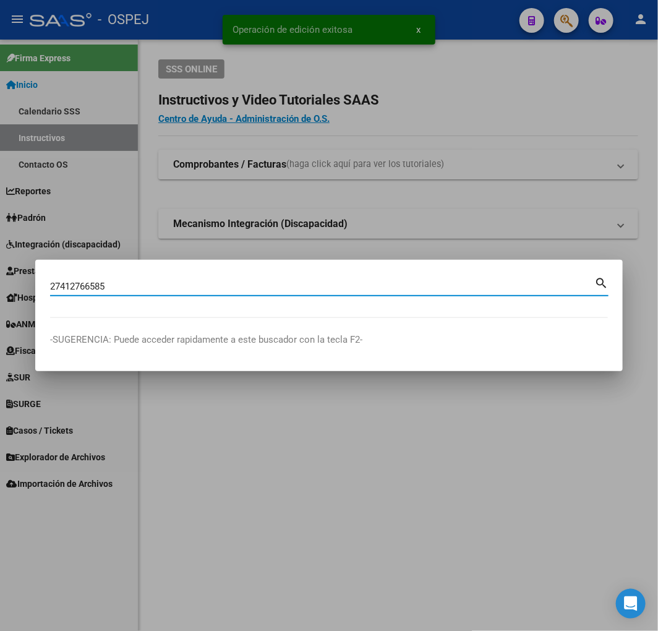
type input "27412766585"
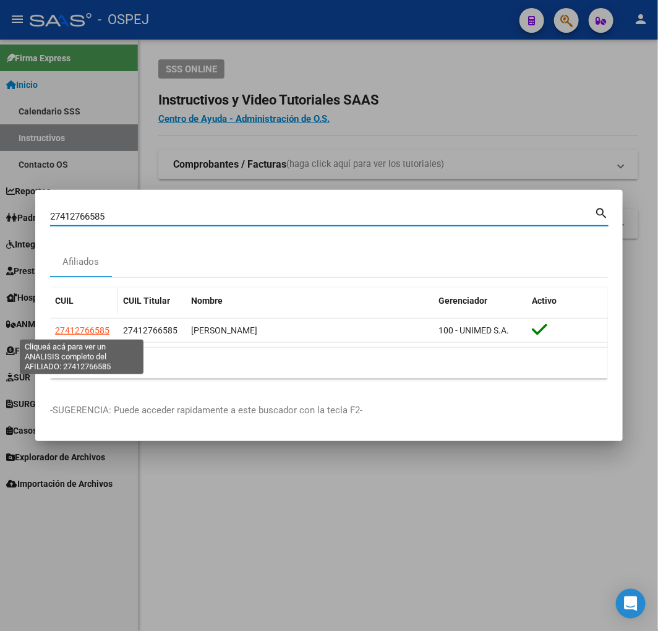
click at [85, 331] on span "27412766585" at bounding box center [82, 330] width 54 height 10
type textarea "27412766585"
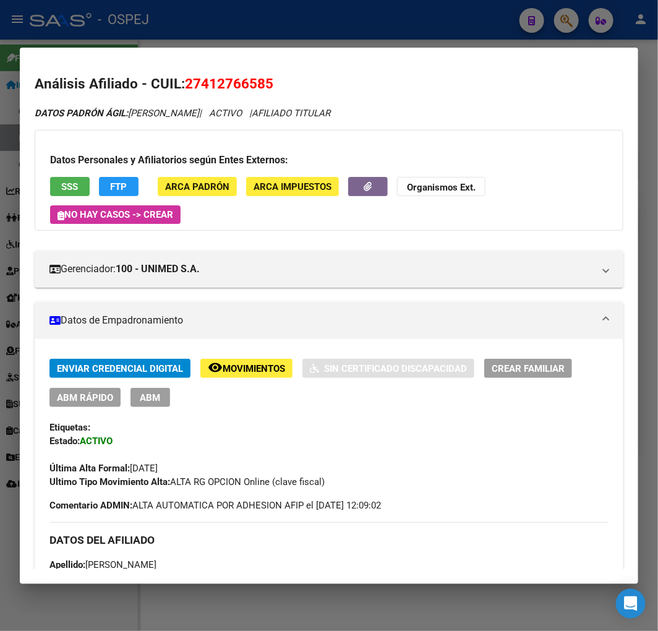
click at [78, 392] on span "ABM Rápido" at bounding box center [85, 397] width 56 height 11
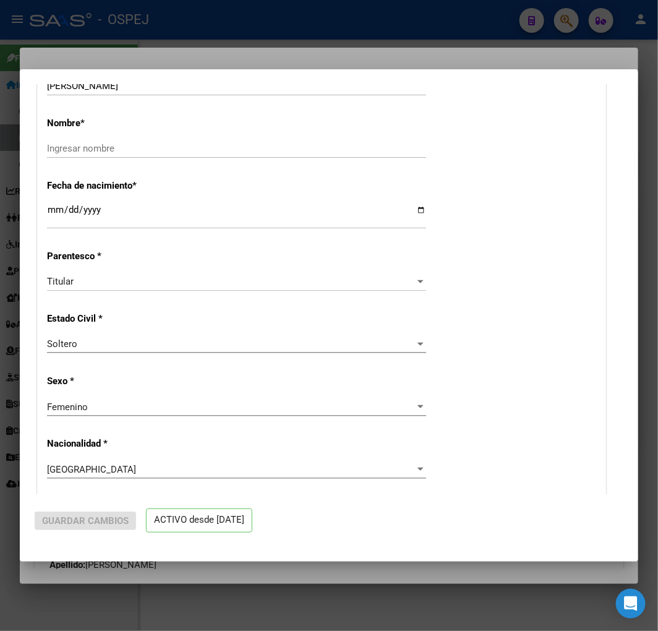
radio input "true"
type input "30-61169977-4"
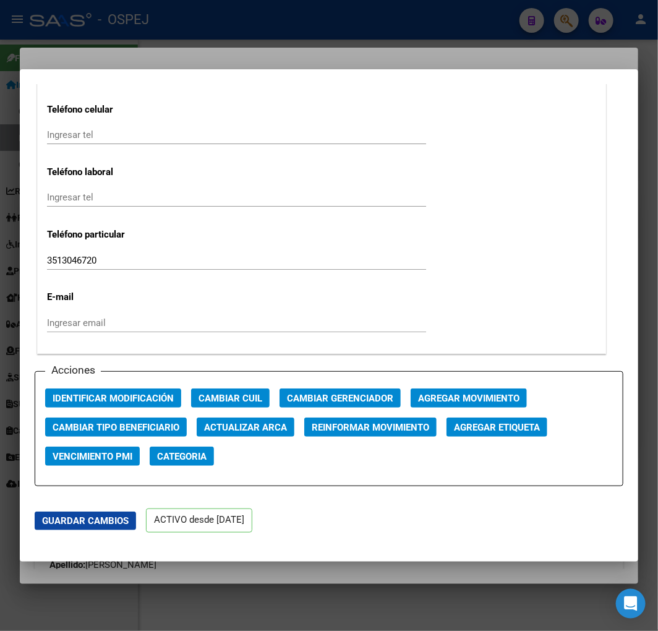
scroll to position [1649, 0]
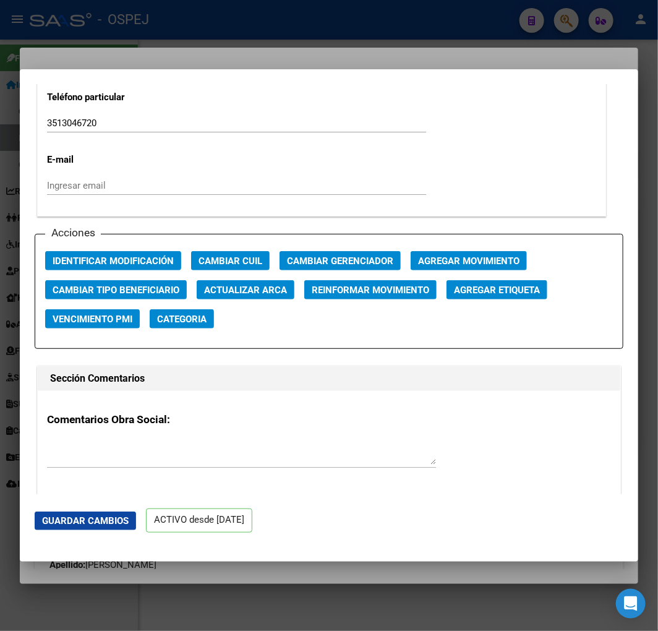
click at [221, 289] on span "Actualizar ARCA" at bounding box center [245, 290] width 83 height 11
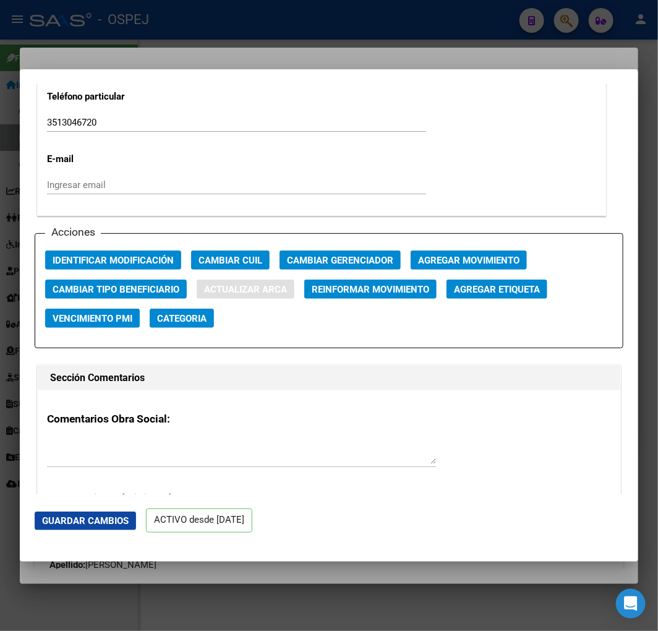
type input "[PERSON_NAME]"
type input "[DATE]"
type input "CORDOBA"
type input "AV ARMADA ARGENTINA"
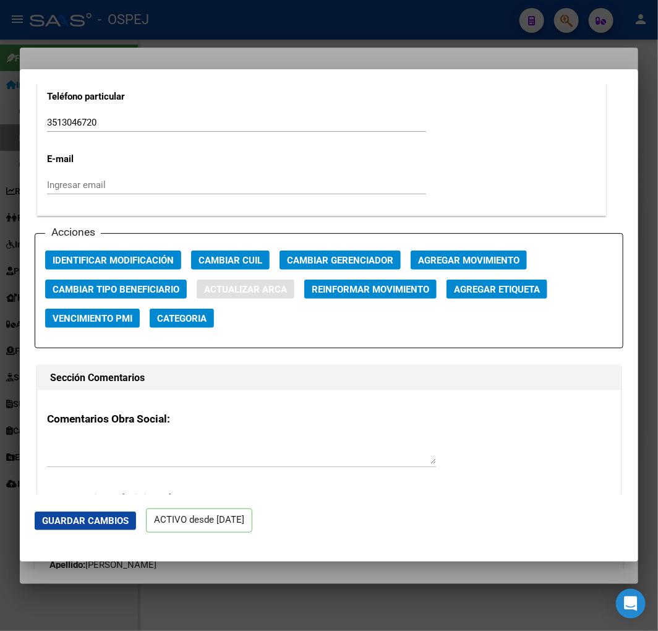
type input "2469"
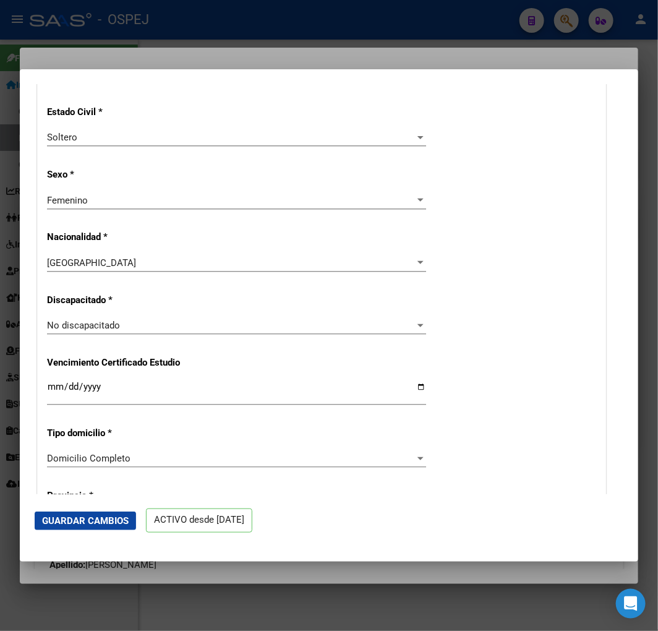
scroll to position [481, 0]
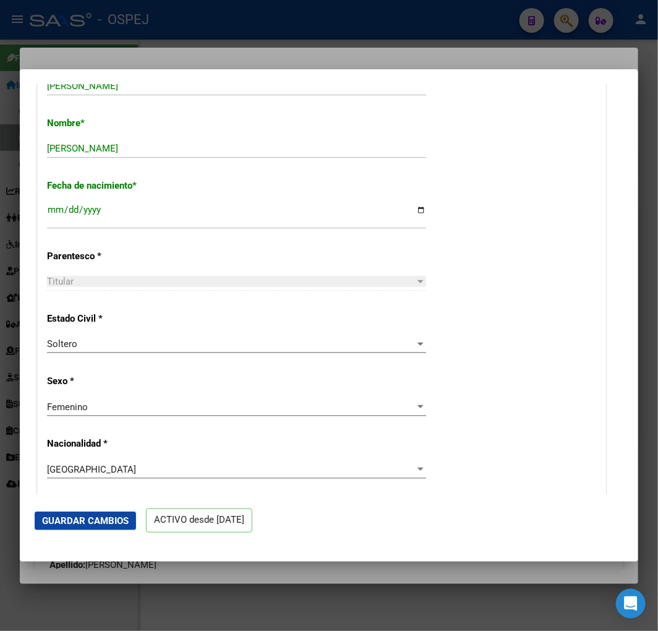
click at [113, 503] on mat-dialog-actions "Guardar Cambios ACTIVO desde [DATE]" at bounding box center [329, 520] width 589 height 53
click at [113, 515] on span "Guardar Cambios" at bounding box center [85, 520] width 87 height 11
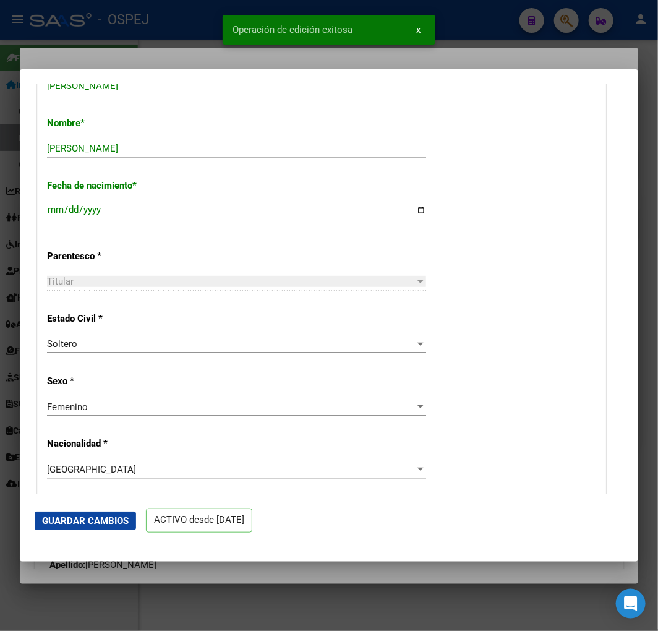
click at [0, 220] on div at bounding box center [329, 315] width 658 height 631
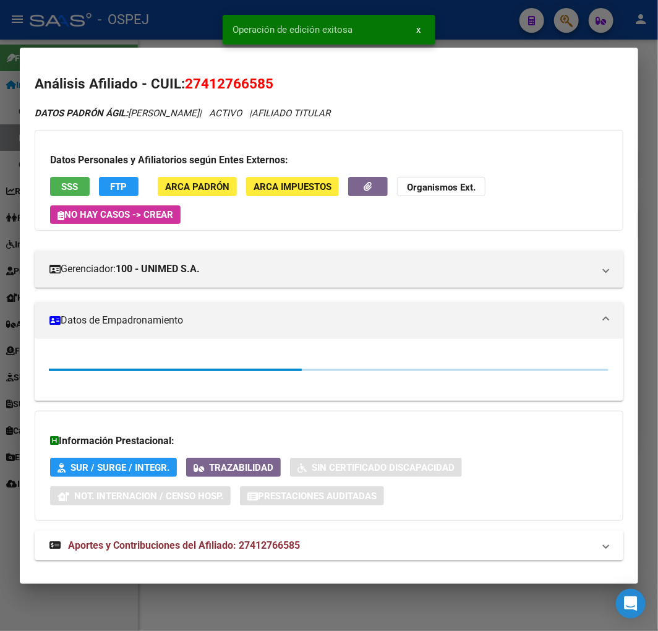
click at [0, 220] on div at bounding box center [329, 315] width 658 height 631
click at [1, 220] on div at bounding box center [329, 315] width 658 height 631
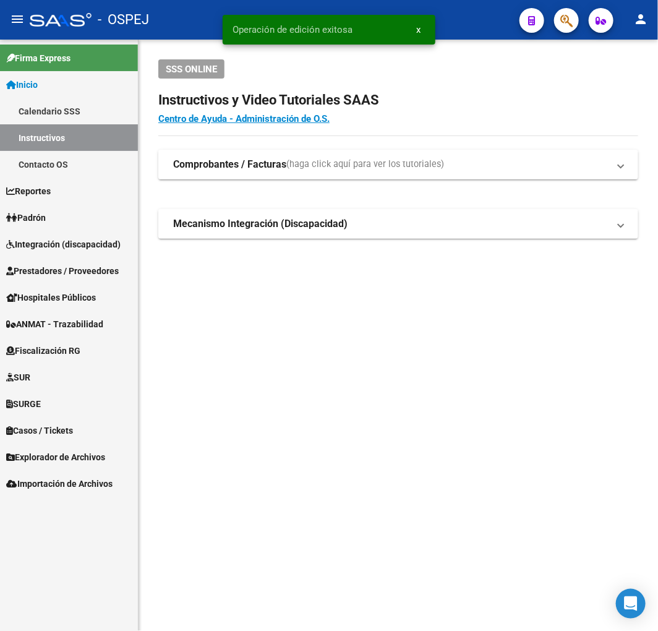
click at [560, 15] on icon "button" at bounding box center [566, 21] width 12 height 14
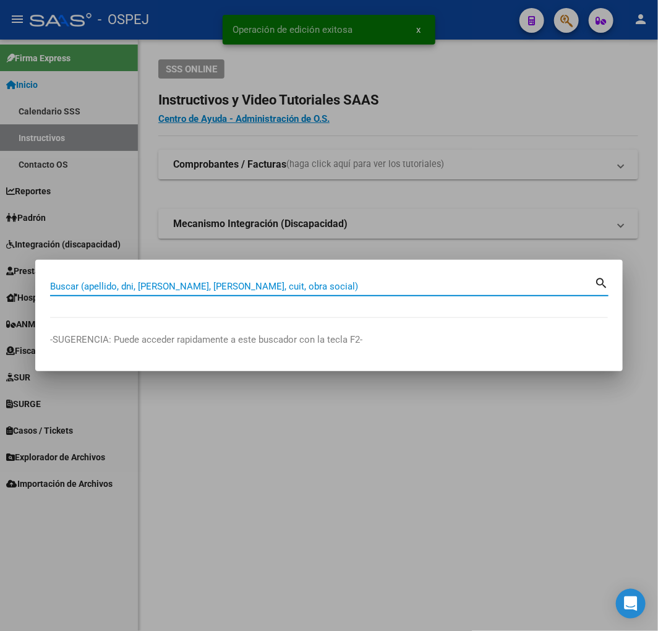
paste input "27216346721"
type input "27216346721"
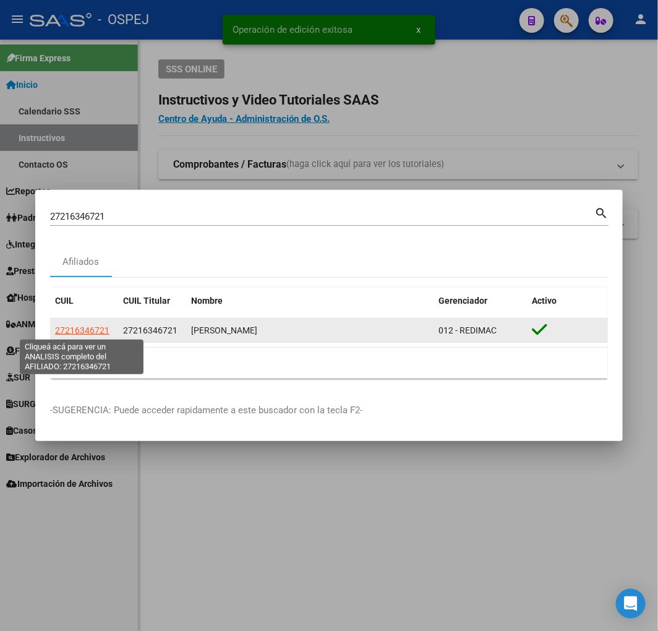
click at [85, 330] on span "27216346721" at bounding box center [82, 330] width 54 height 10
type textarea "27216346721"
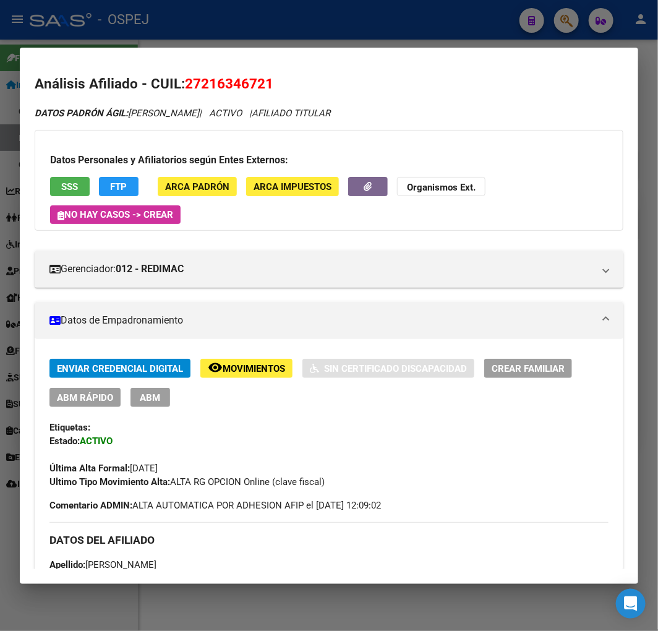
drag, startPoint x: 103, startPoint y: 409, endPoint x: 102, endPoint y: 401, distance: 8.1
click at [103, 408] on div "Enviar Credencial Digital remove_red_eye Movimientos Sin Certificado Discapacid…" at bounding box center [328, 424] width 559 height 130
click at [102, 395] on span "ABM Rápido" at bounding box center [85, 397] width 56 height 11
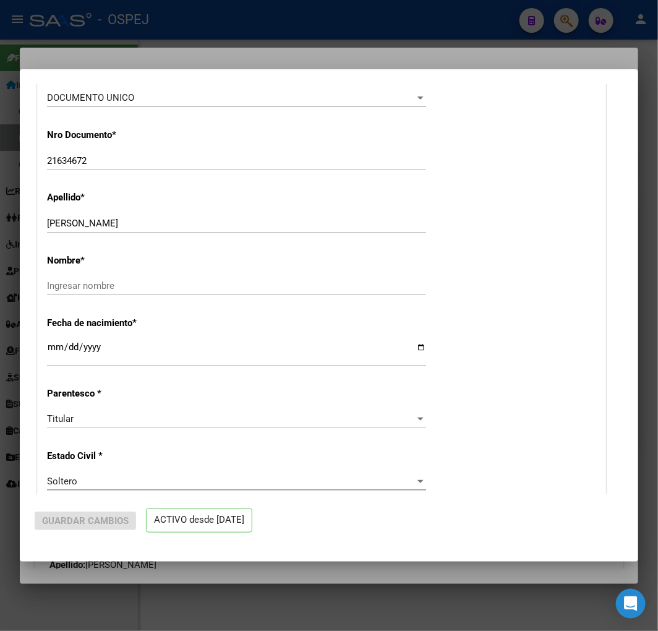
radio input "true"
type input "33-71796423-9"
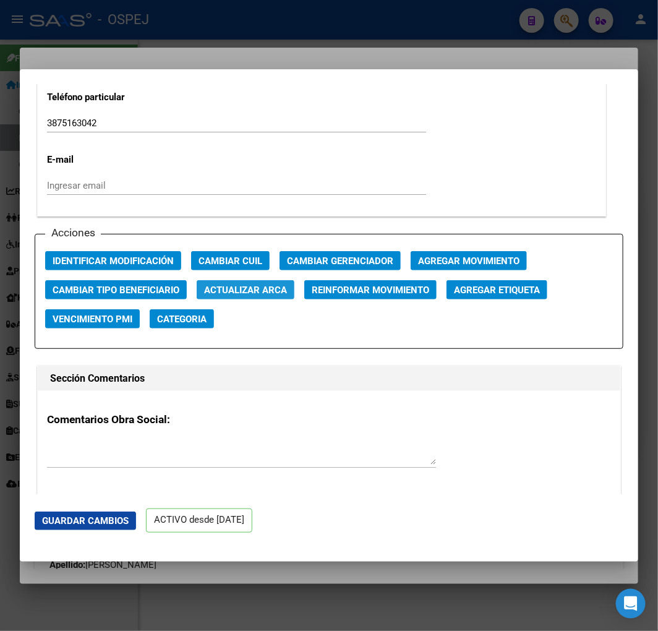
click at [279, 291] on span "Actualizar ARCA" at bounding box center [245, 290] width 83 height 11
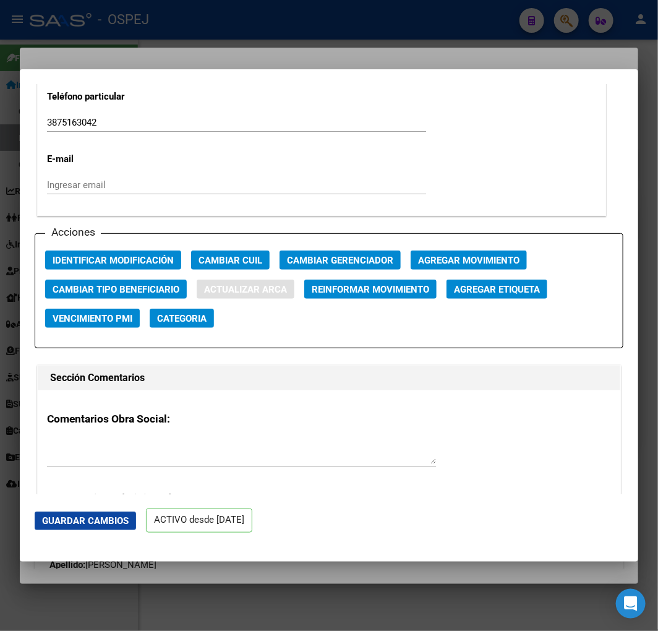
type input "[PERSON_NAME]"
type input "[DATE]"
type input "SALTA"
type input "PJE.[PERSON_NAME][DOMAIN_NAME]"
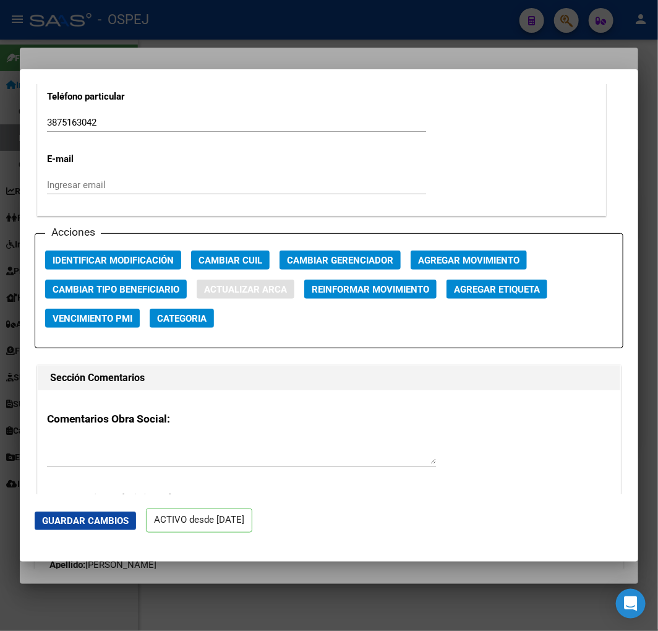
type input "2593"
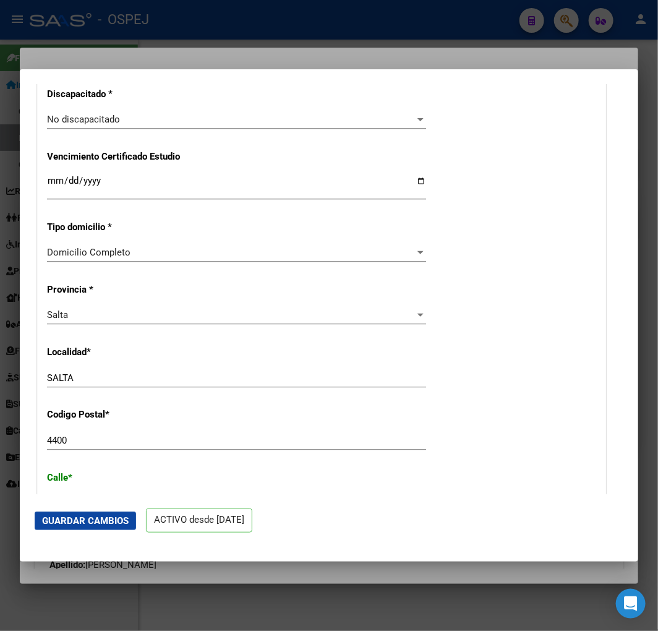
scroll to position [549, 0]
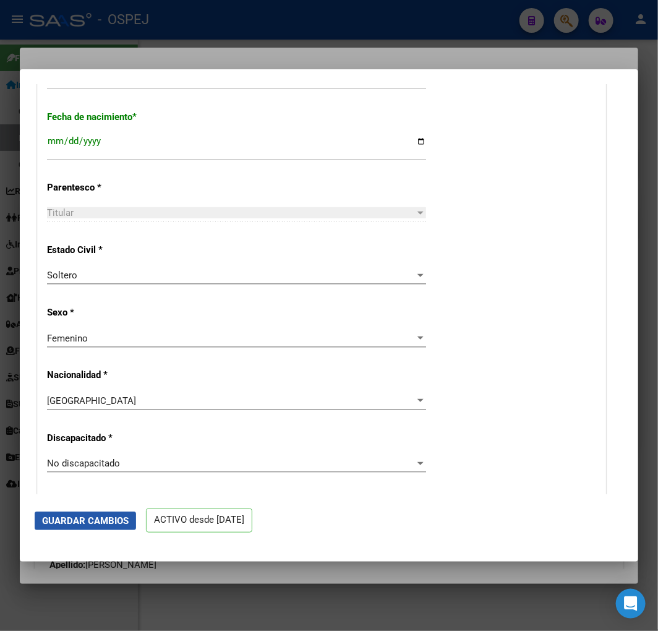
click at [114, 528] on button "Guardar Cambios" at bounding box center [85, 521] width 101 height 19
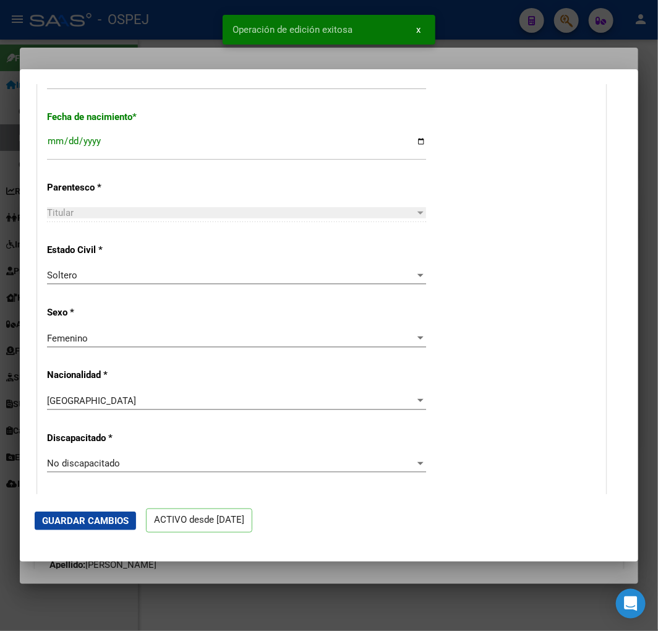
click at [212, 33] on div "Operación de edición exitosa x" at bounding box center [329, 29] width 243 height 59
click at [204, 27] on div at bounding box center [329, 315] width 658 height 631
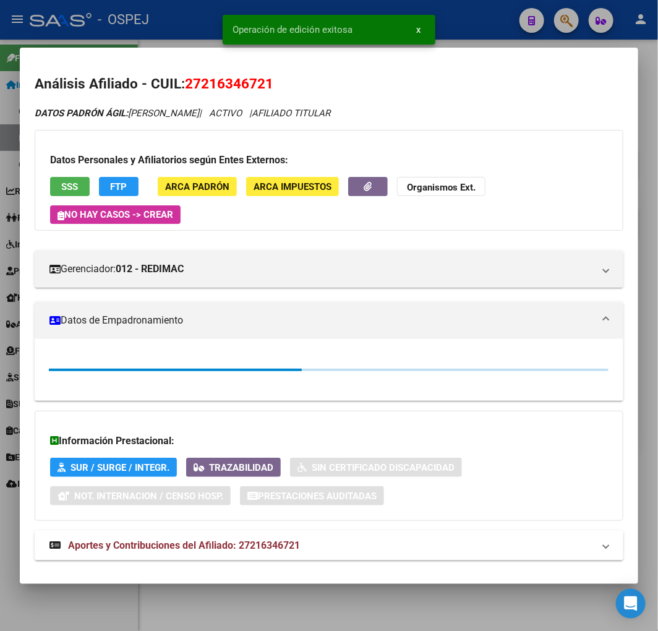
click at [204, 27] on div at bounding box center [329, 315] width 658 height 631
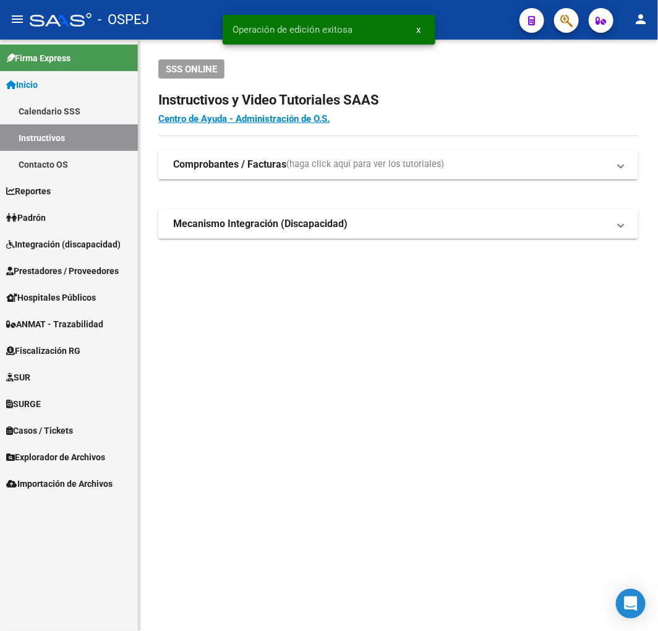
click at [572, 15] on icon "button" at bounding box center [566, 21] width 12 height 14
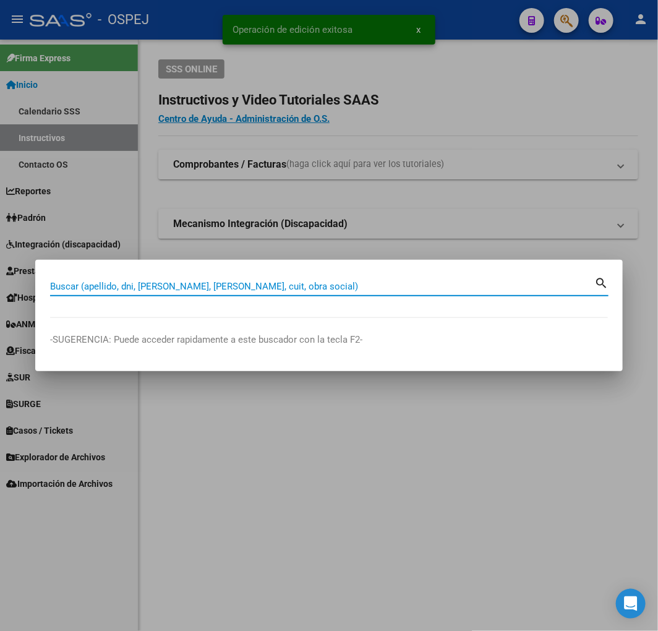
paste input "20200902204"
type input "20200902204"
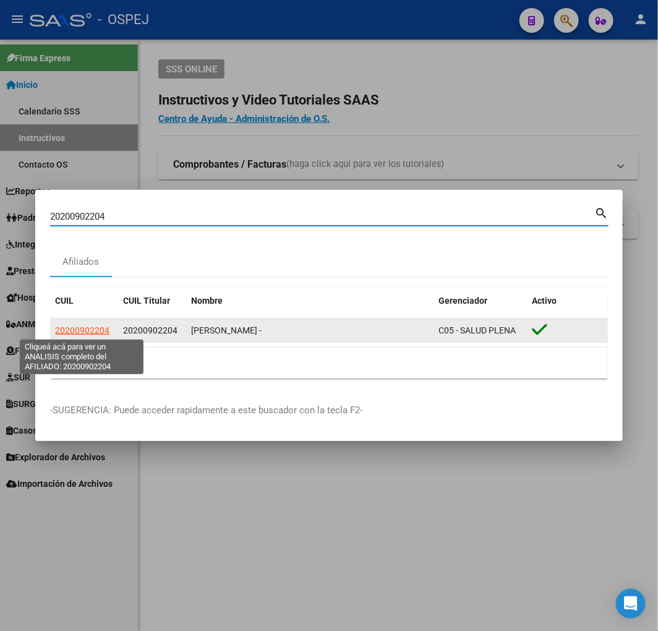
click at [85, 327] on span "20200902204" at bounding box center [82, 330] width 54 height 10
type textarea "20200902204"
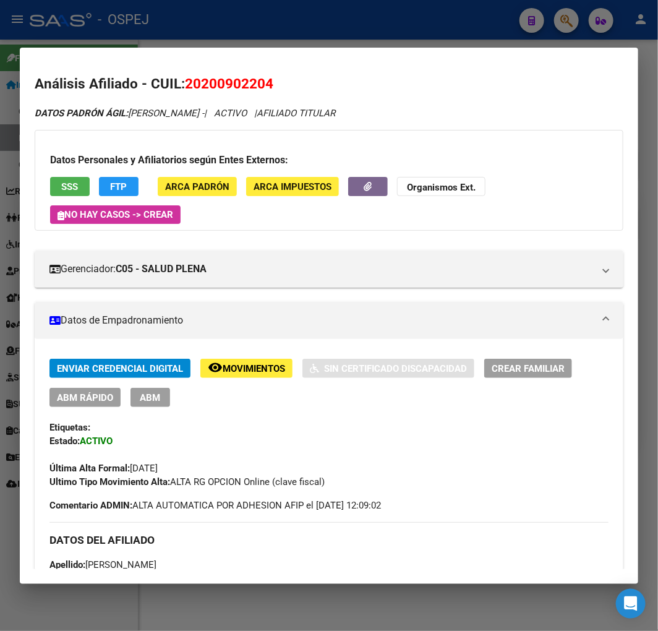
click at [97, 400] on span "ABM Rápido" at bounding box center [85, 397] width 56 height 11
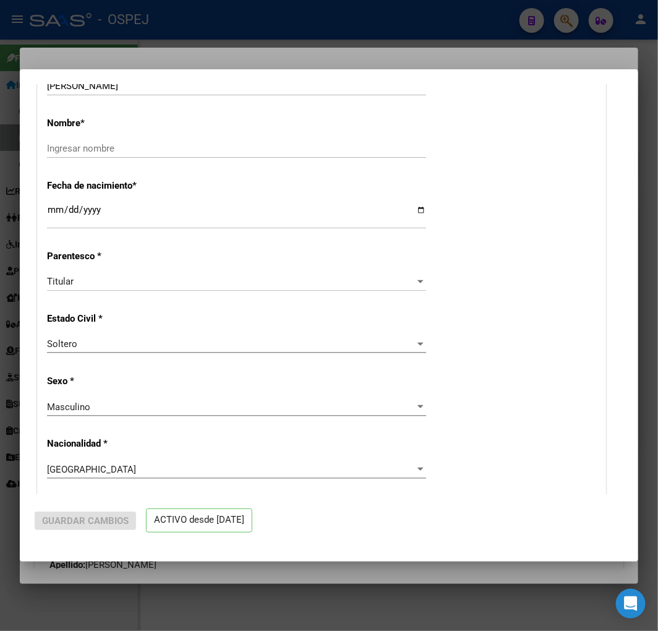
radio input "true"
type input "30-50345791-8"
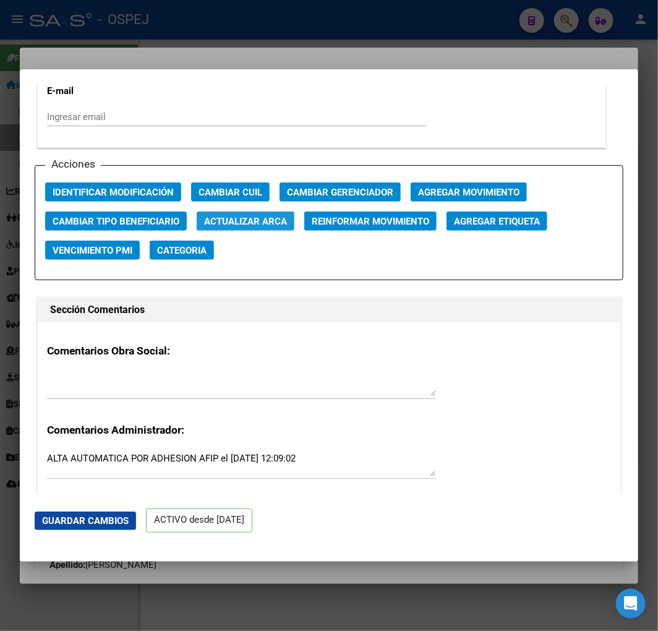
click at [277, 220] on span "Actualizar ARCA" at bounding box center [245, 221] width 83 height 11
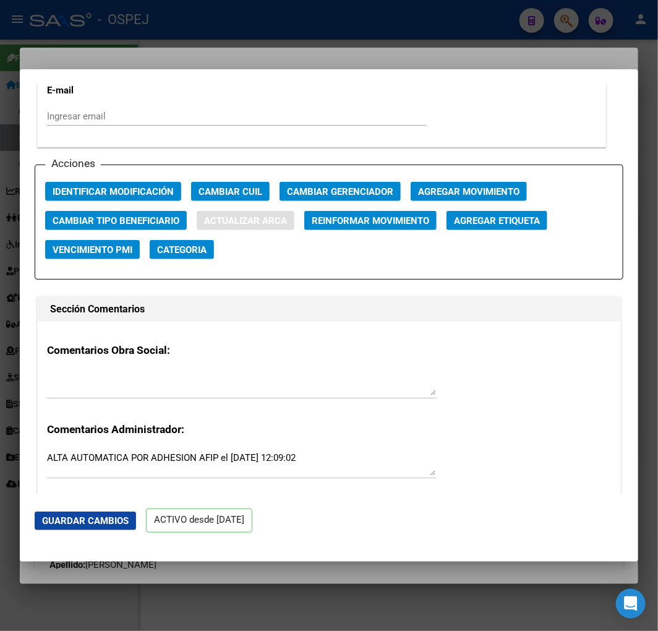
type input "AVALOS"
type input "[PERSON_NAME]"
type input "[DATE]"
type input "MONTE CHINGOLO"
type input "1825"
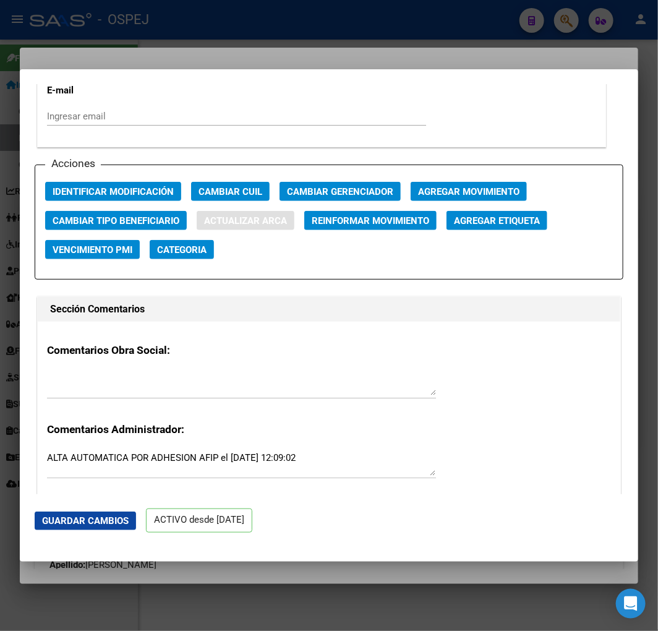
type input "[PERSON_NAME]"
type input "450"
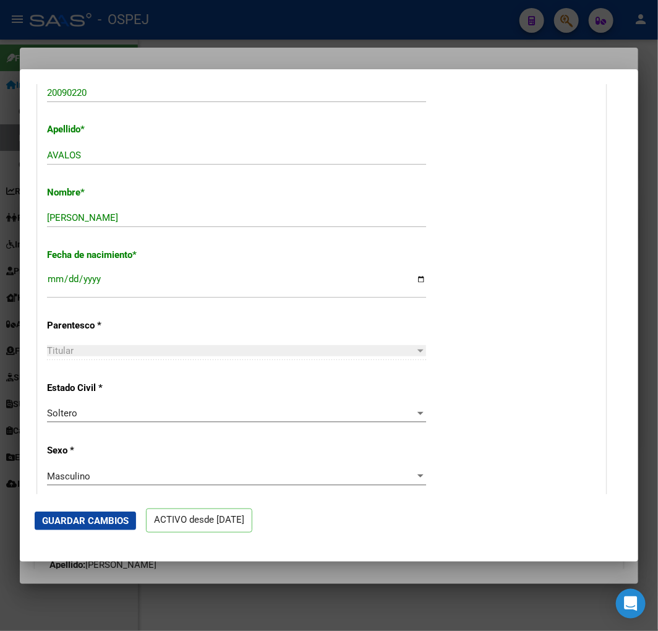
scroll to position [205, 0]
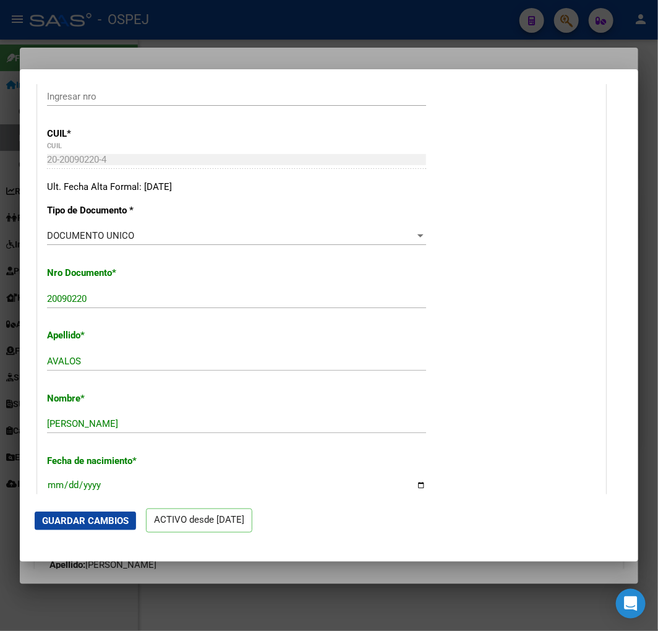
click at [87, 518] on span "Guardar Cambios" at bounding box center [85, 520] width 87 height 11
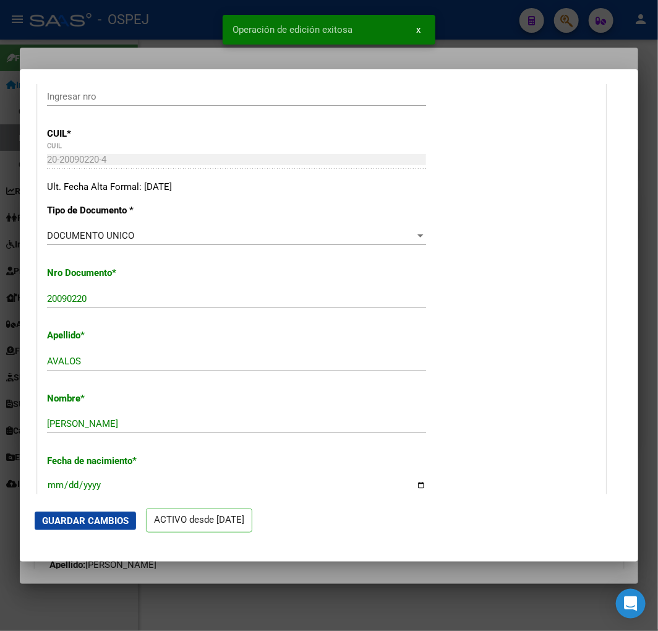
click at [141, 31] on div at bounding box center [329, 315] width 658 height 631
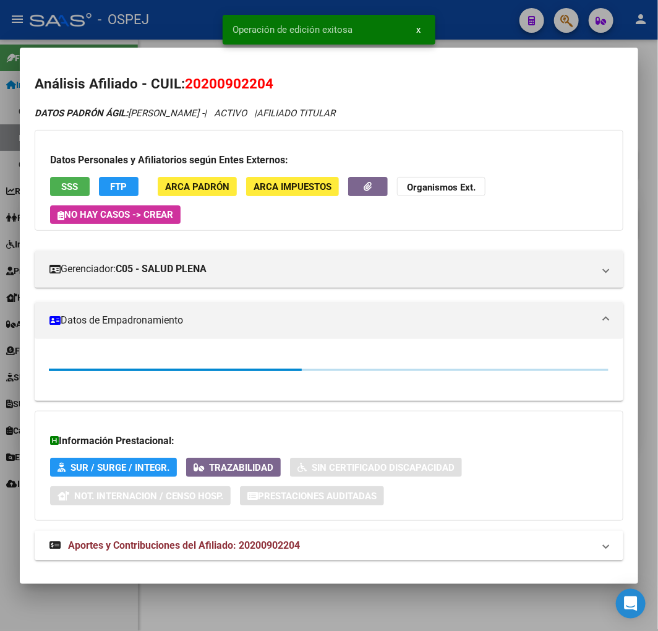
click at [141, 31] on div at bounding box center [329, 315] width 658 height 631
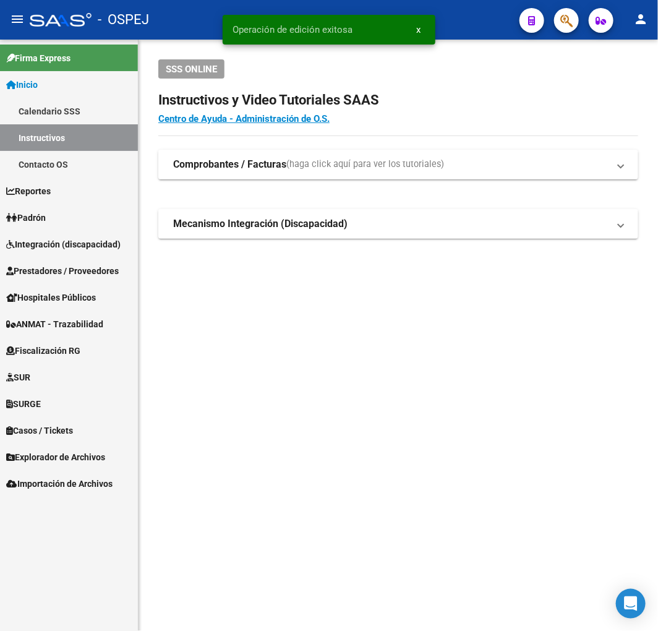
click at [554, 30] on div at bounding box center [561, 19] width 35 height 25
click at [558, 25] on button "button" at bounding box center [566, 20] width 25 height 25
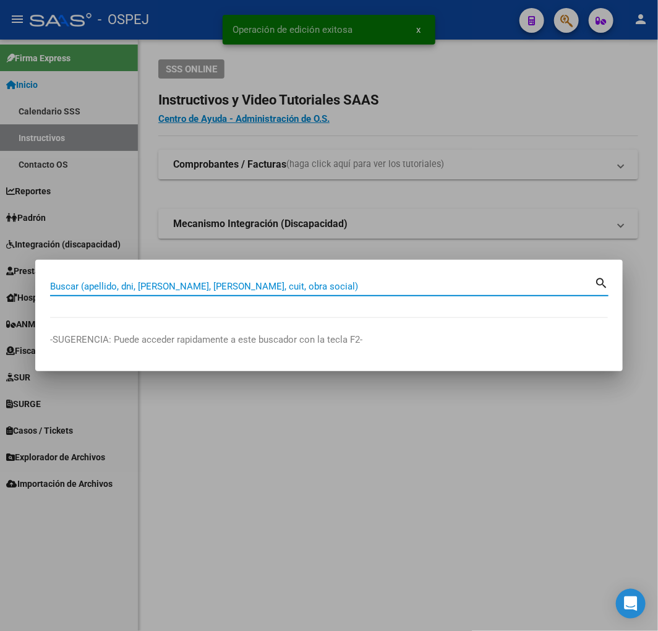
paste input "20372250721"
type input "20372250721"
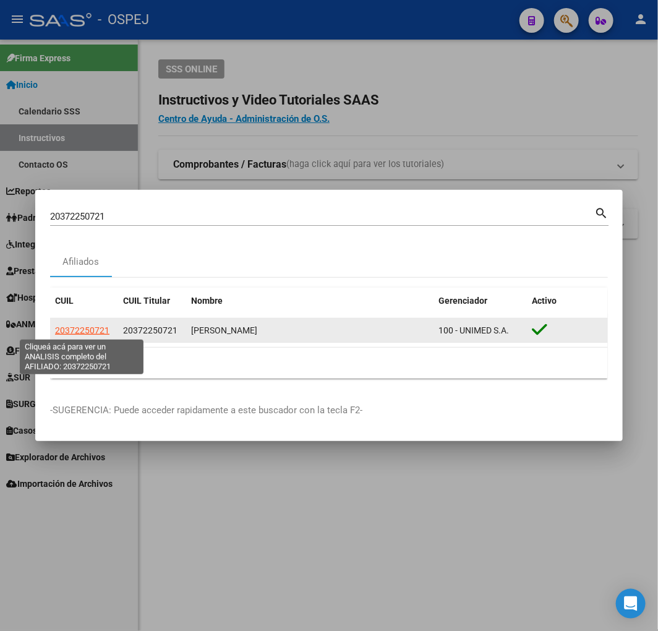
click at [69, 330] on span "20372250721" at bounding box center [82, 330] width 54 height 10
type textarea "20372250721"
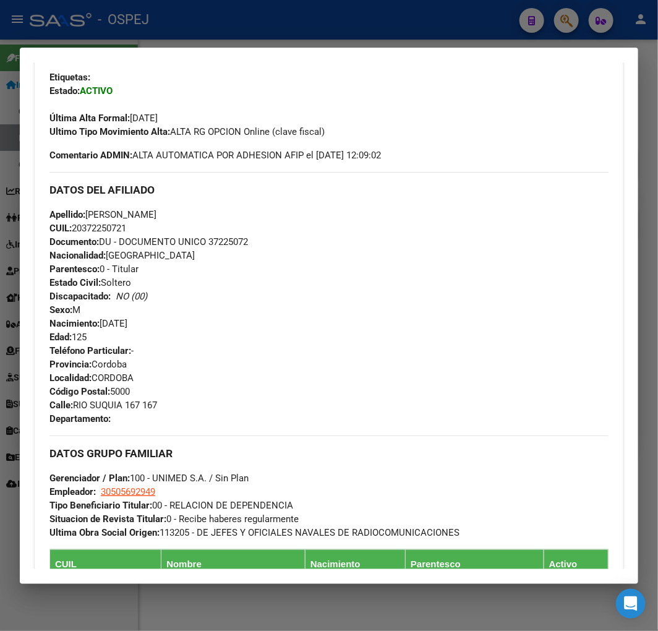
scroll to position [144, 0]
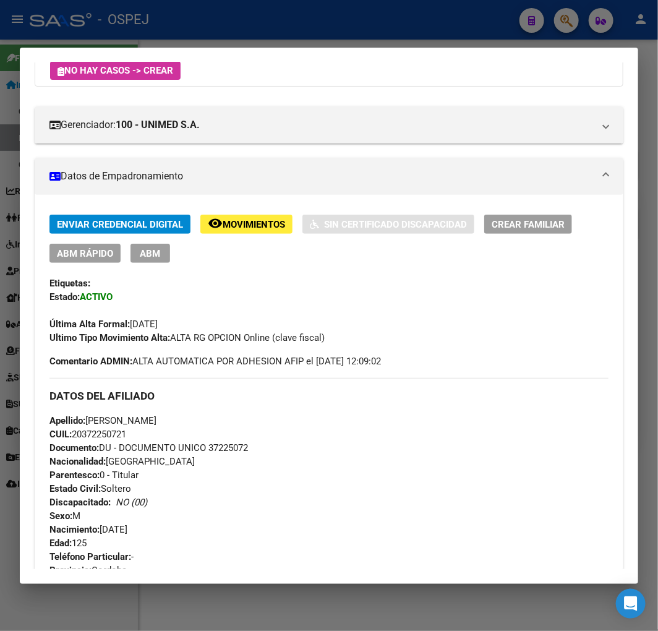
click at [80, 258] on span "ABM Rápido" at bounding box center [85, 253] width 56 height 11
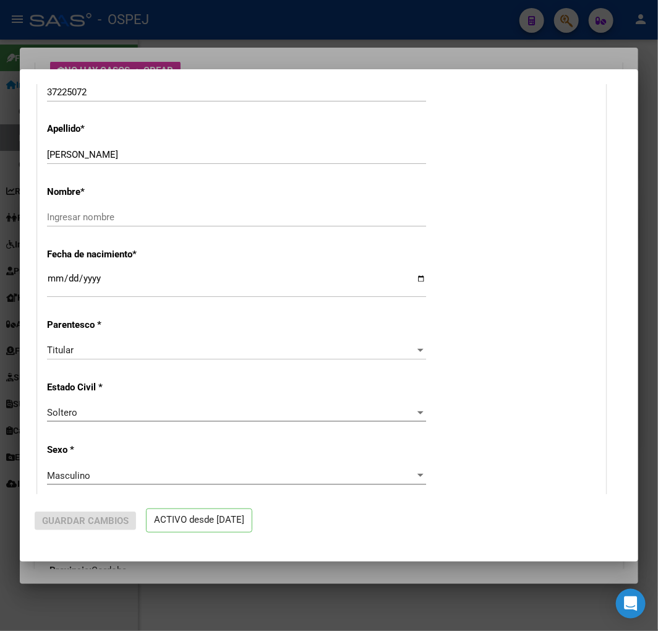
radio input "true"
type input "30-50569294-9"
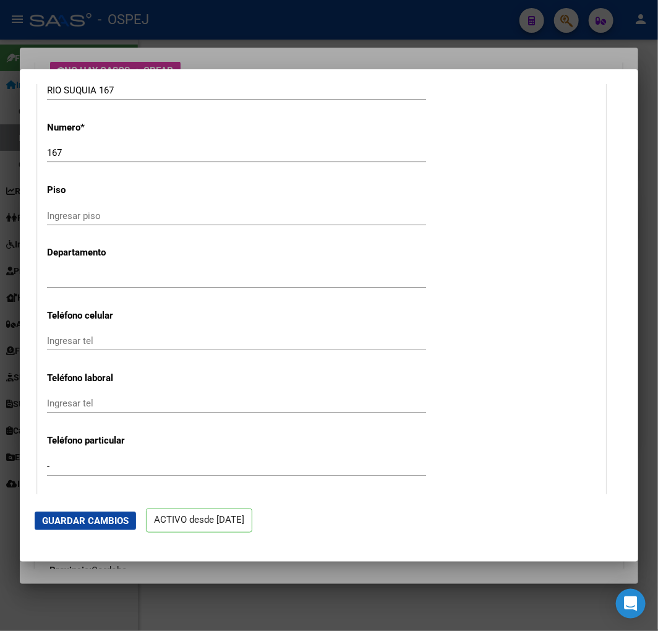
scroll to position [1718, 0]
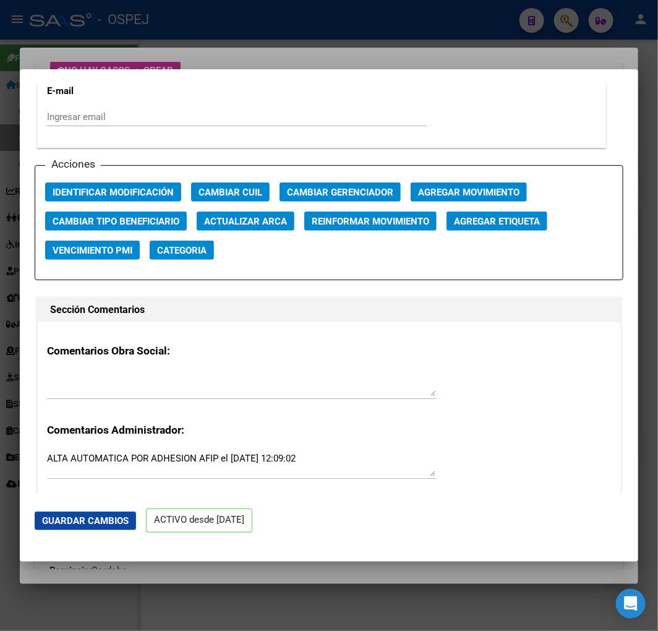
click at [234, 217] on span "Actualizar ARCA" at bounding box center [245, 221] width 83 height 11
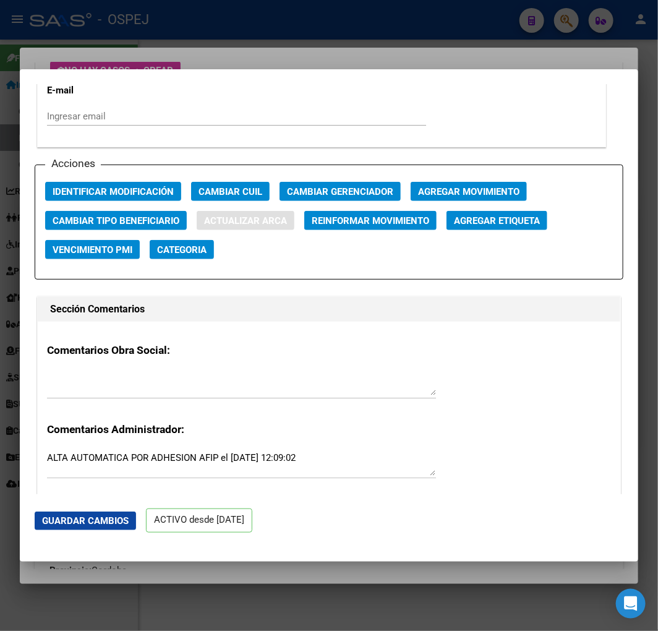
type input "[PERSON_NAME]"
type input "[DATE]"
type input "RIO PRIMERO"
type input "5127"
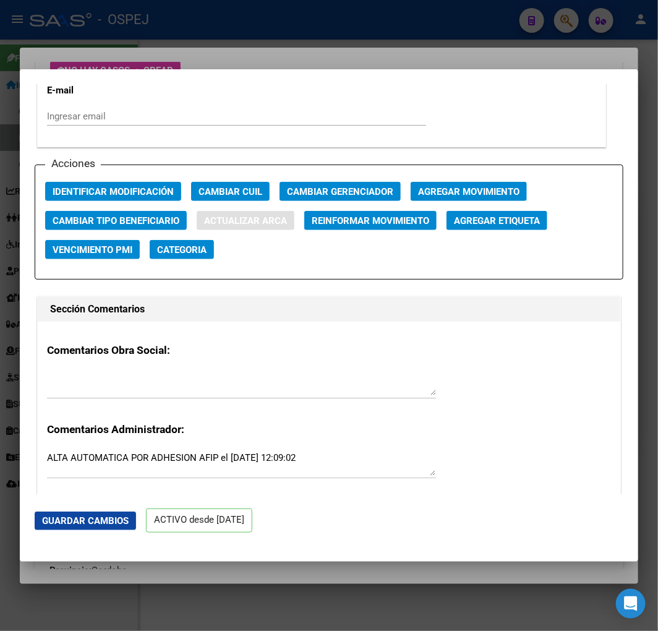
type input "RIO SUQUIA"
type input "167"
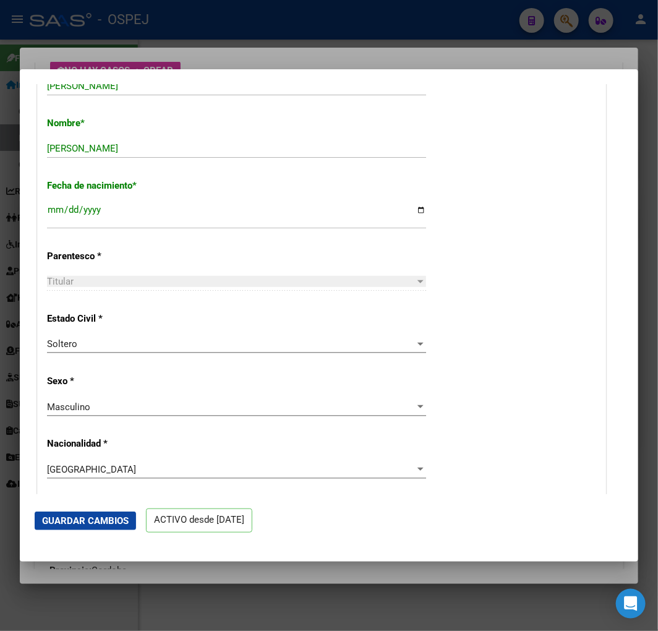
scroll to position [412, 0]
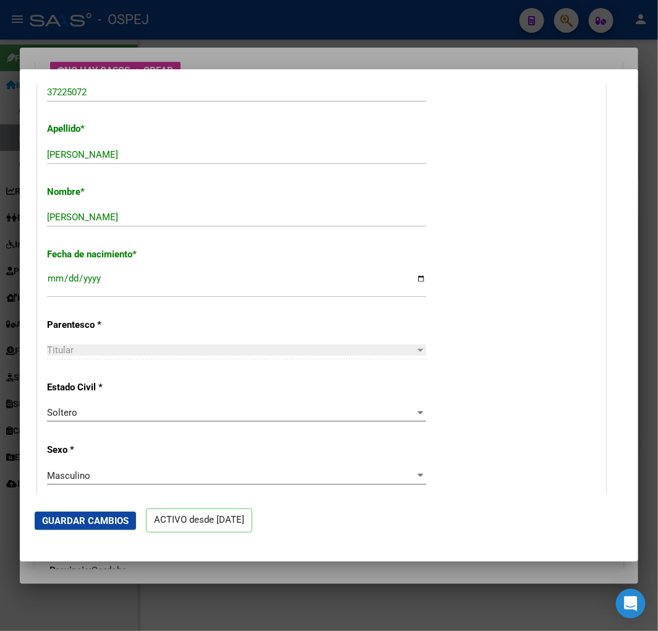
click at [92, 518] on span "Guardar Cambios" at bounding box center [85, 520] width 87 height 11
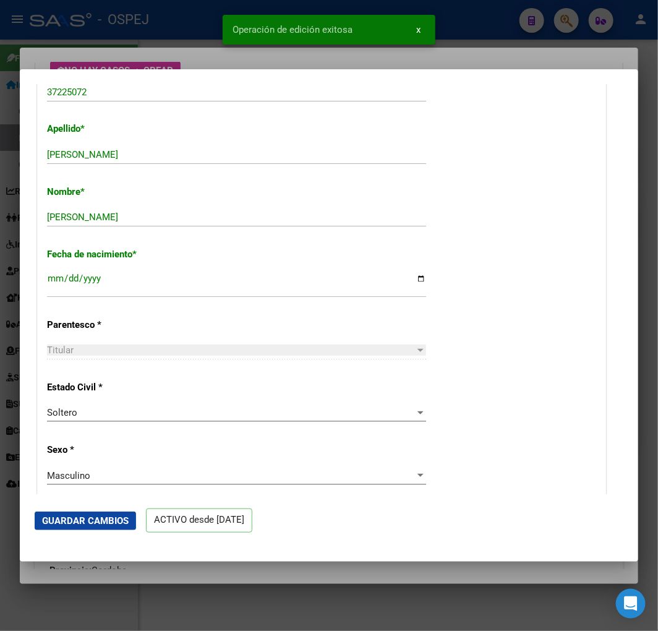
click at [121, 32] on div at bounding box center [329, 315] width 658 height 631
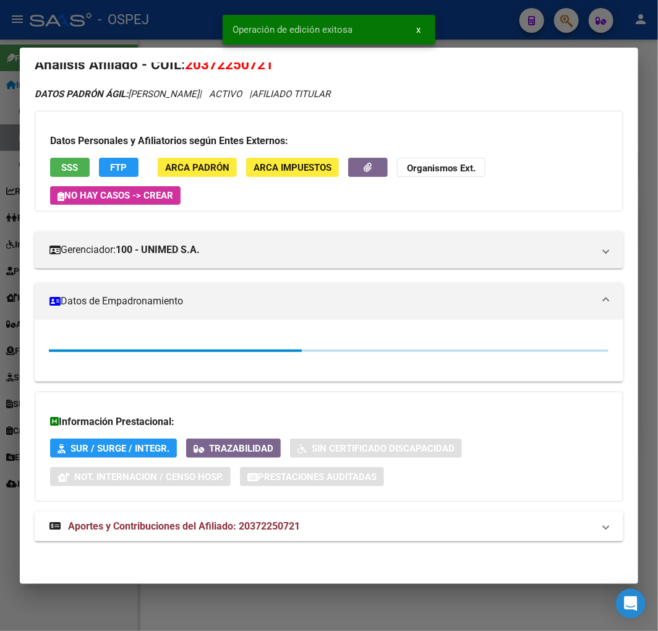
click at [124, 25] on div at bounding box center [329, 315] width 658 height 631
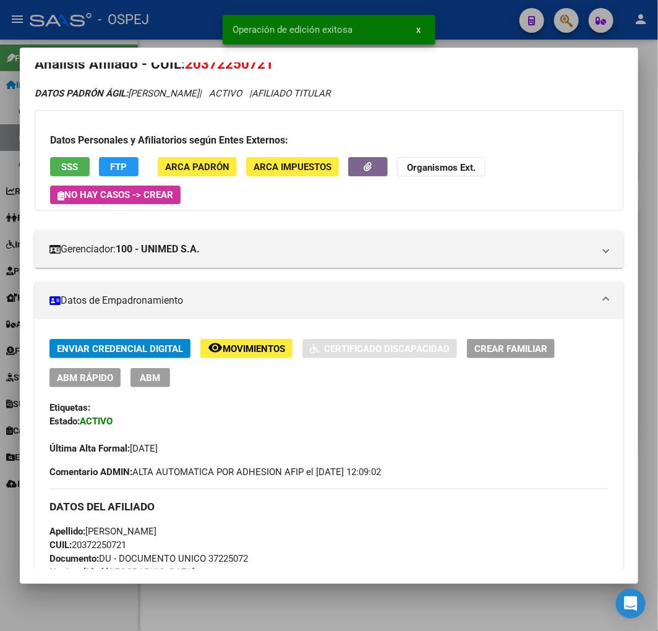
scroll to position [0, 0]
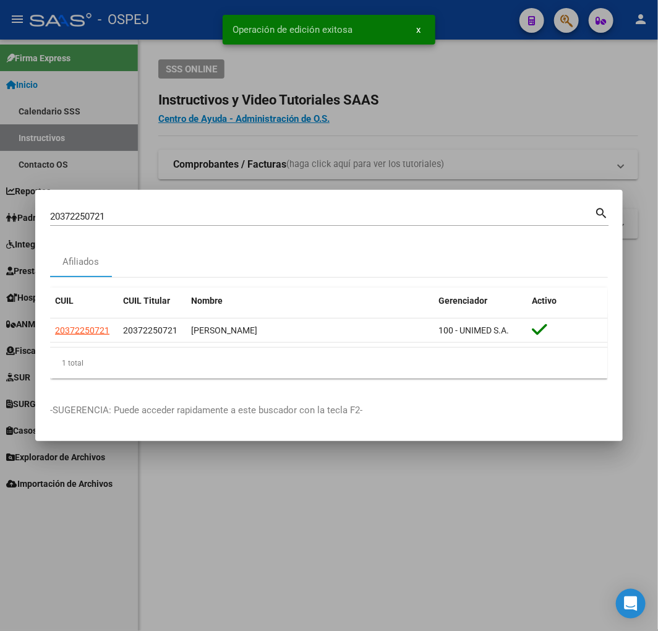
click at [224, 221] on input "20372250721" at bounding box center [322, 216] width 544 height 11
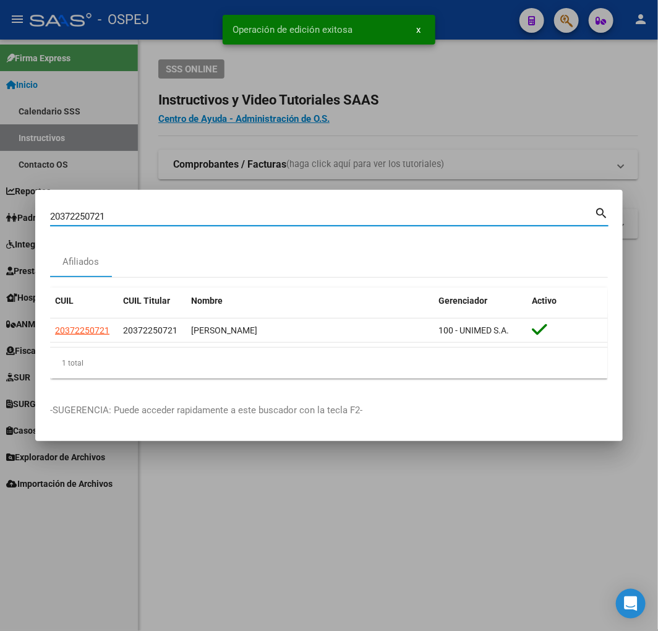
click at [224, 221] on input "20372250721" at bounding box center [322, 216] width 544 height 11
paste input "22073853"
type input "20322073853"
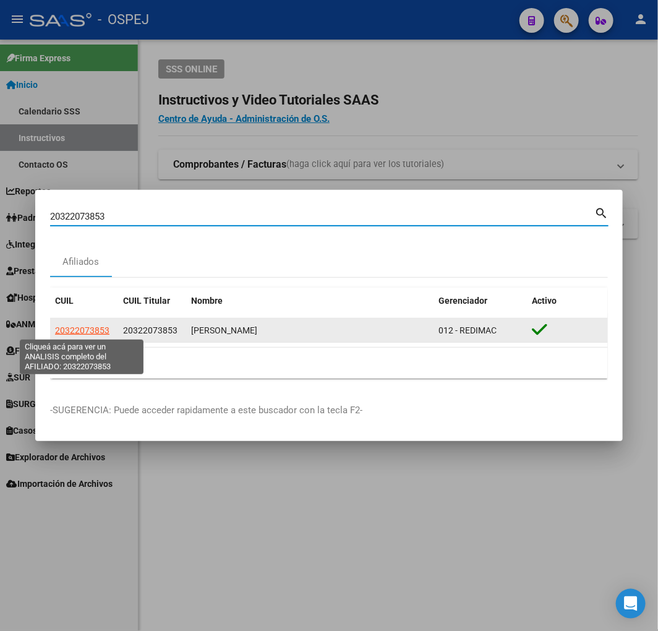
click at [76, 333] on span "20322073853" at bounding box center [82, 330] width 54 height 10
copy span "2"
type textarea "20322073853"
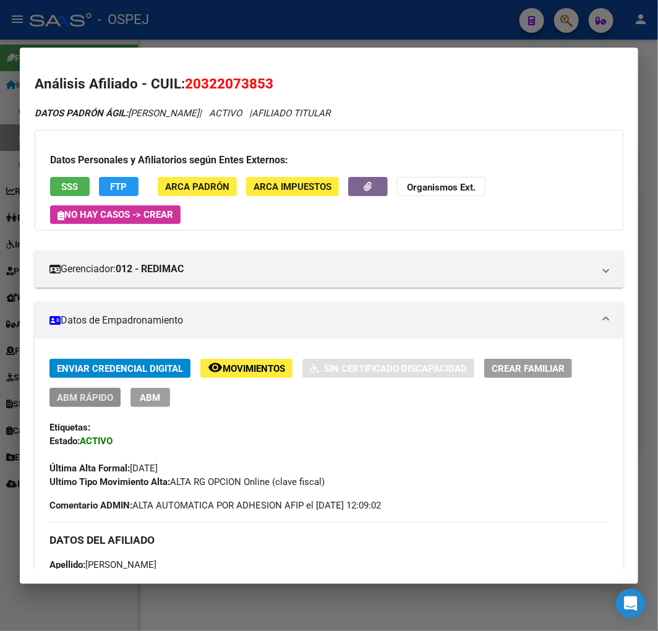
click at [94, 398] on span "ABM Rápido" at bounding box center [85, 397] width 56 height 11
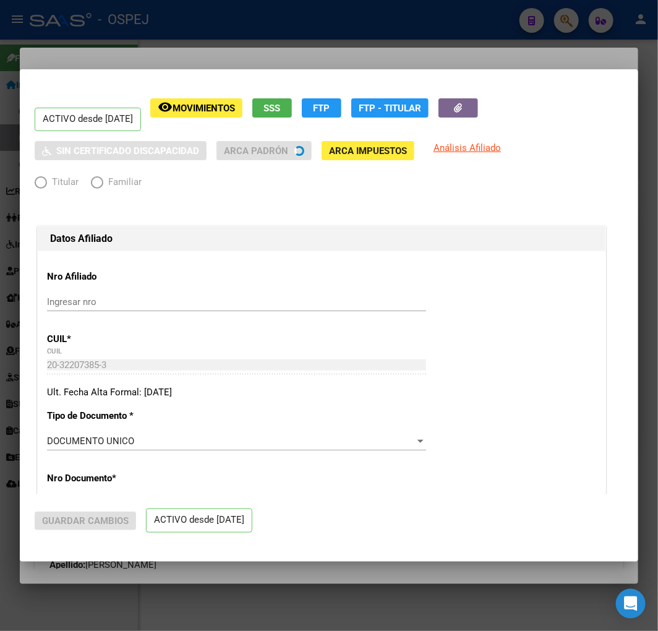
radio input "true"
type input "30-71723313-8"
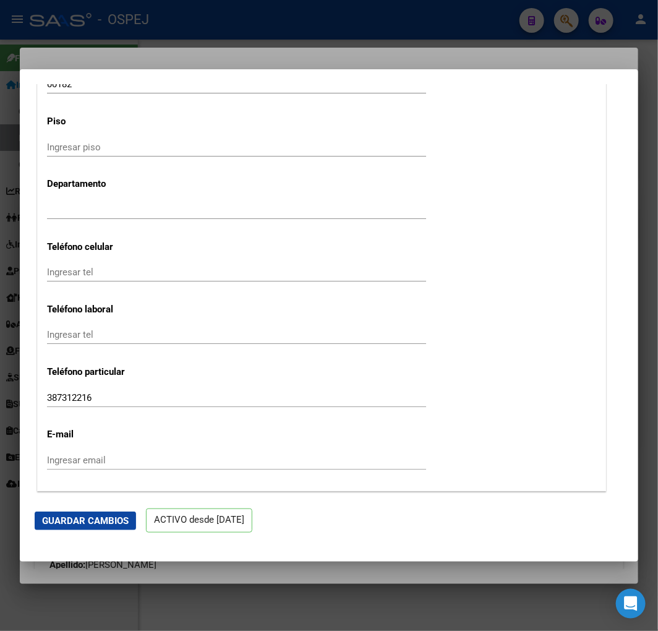
scroll to position [1787, 0]
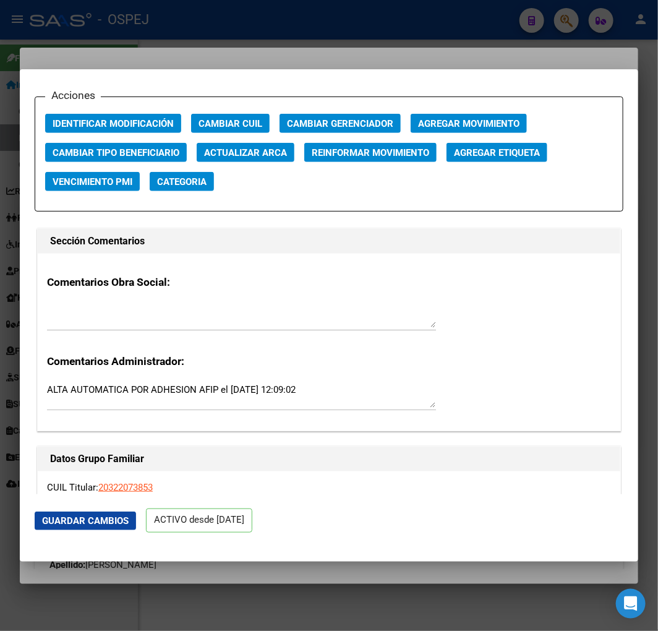
click at [283, 162] on div "Acciones Identificar Modificación Cambiar CUIL Cambiar Gerenciador Agregar Movi…" at bounding box center [329, 155] width 589 height 116
click at [283, 152] on span "Actualizar ARCA" at bounding box center [245, 152] width 83 height 11
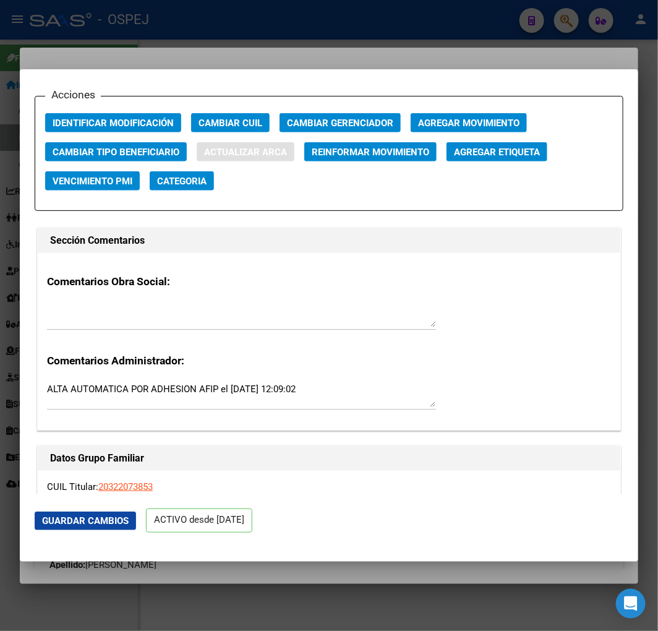
type input "RIOS"
type input "[PERSON_NAME]"
type input "[DATE]"
type input "METAN"
type input "CAFAYATE"
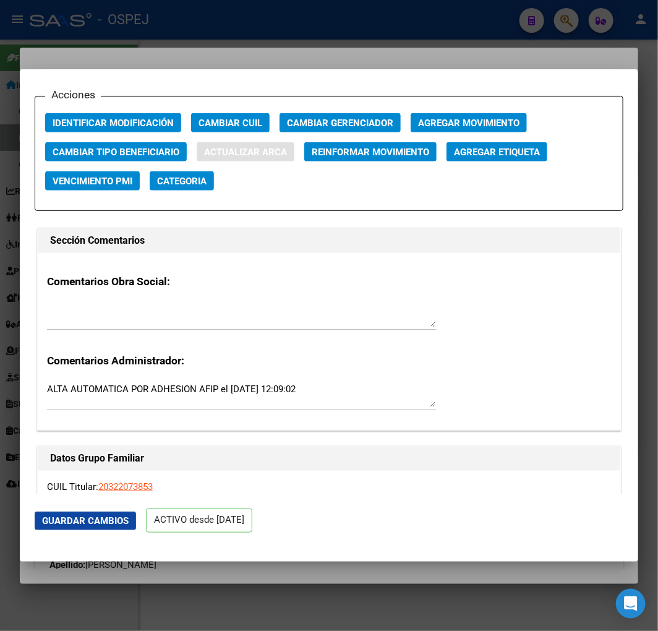
type input "182"
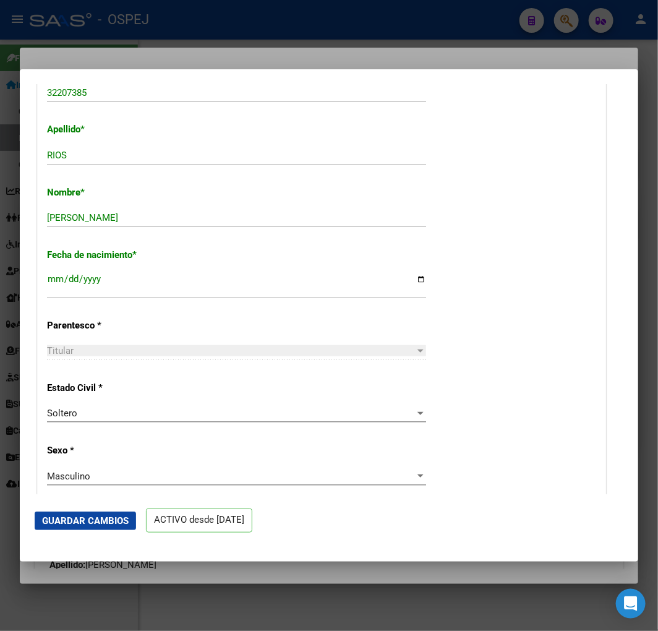
scroll to position [343, 0]
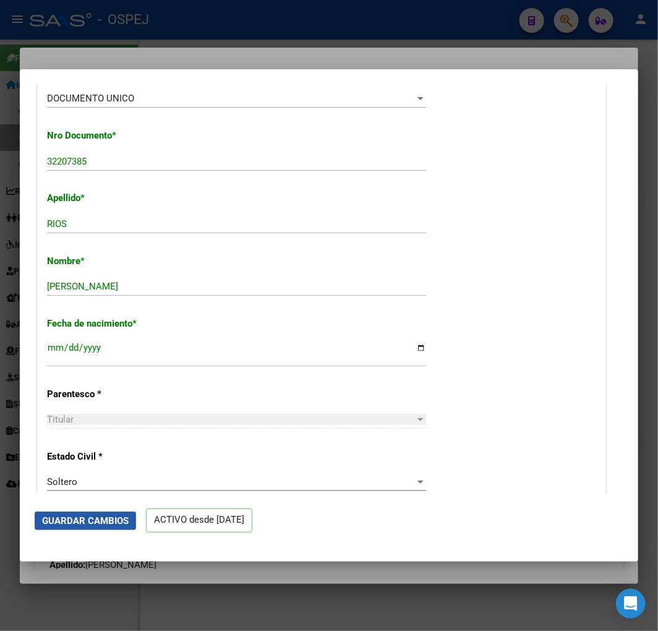
click at [119, 520] on span "Guardar Cambios" at bounding box center [85, 520] width 87 height 11
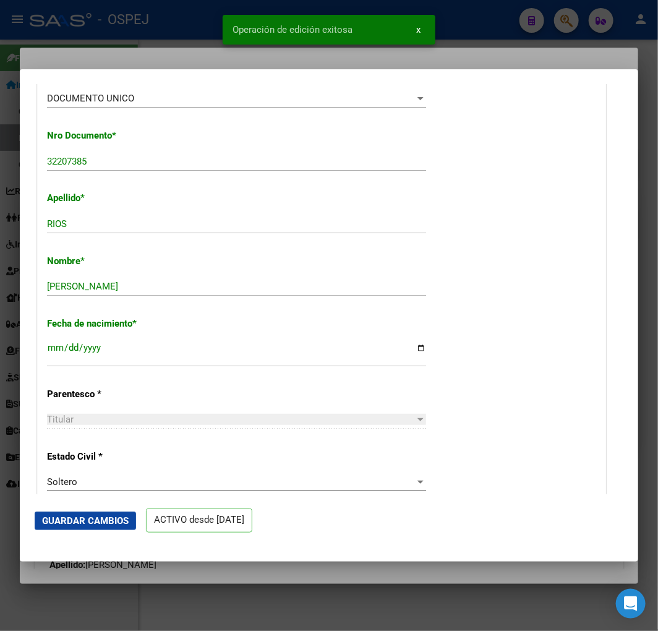
click at [119, 34] on div at bounding box center [329, 315] width 658 height 631
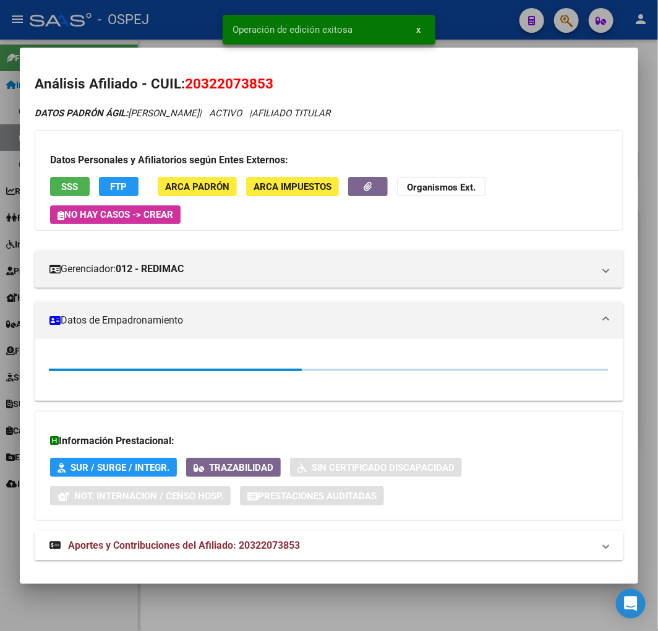
click at [119, 34] on div at bounding box center [329, 315] width 658 height 631
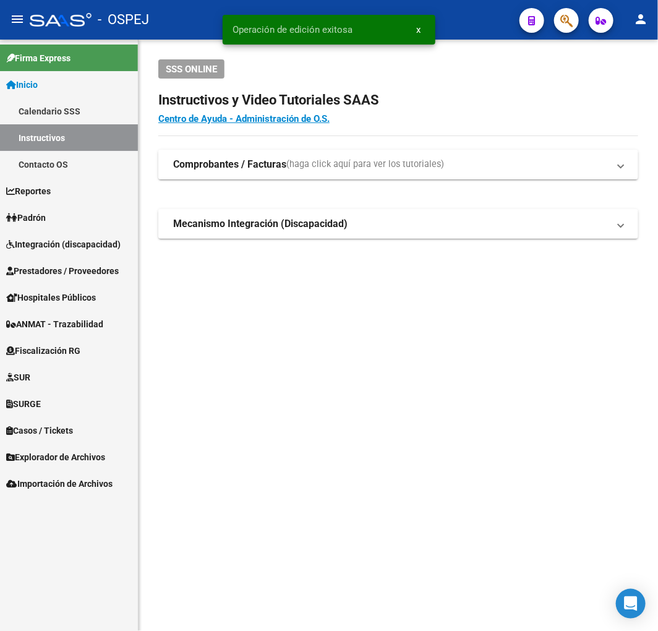
click at [555, 20] on button "button" at bounding box center [566, 20] width 25 height 25
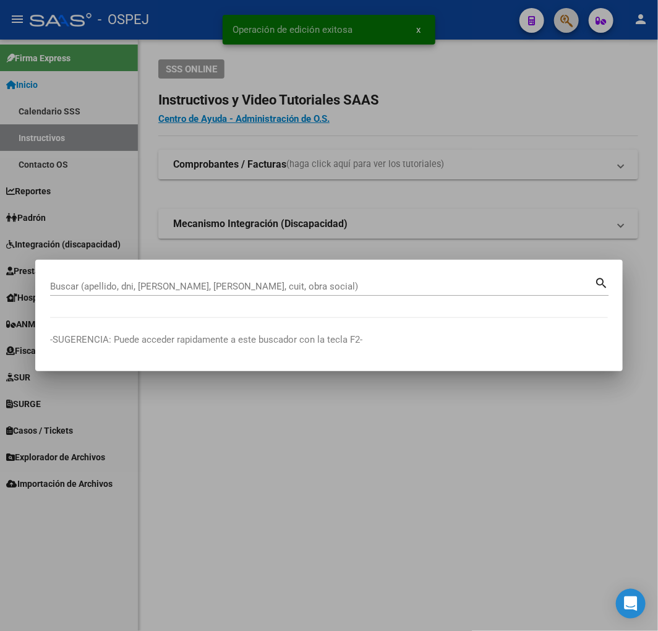
paste input "20312288045"
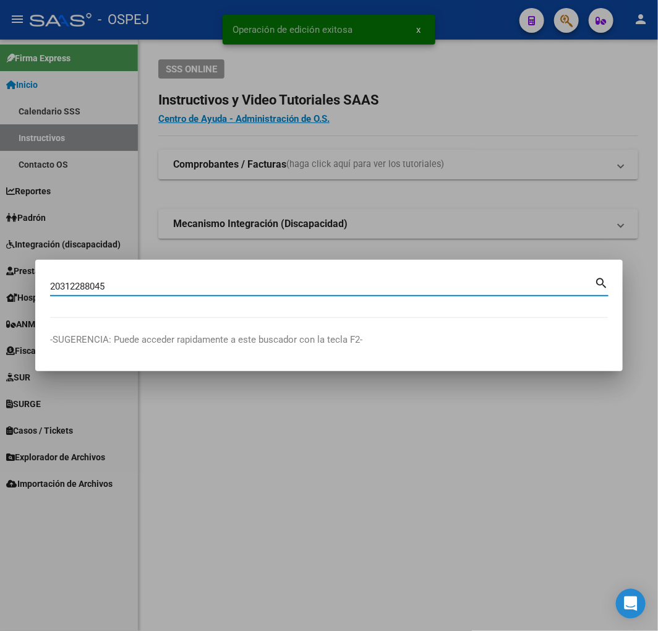
type input "20312288045"
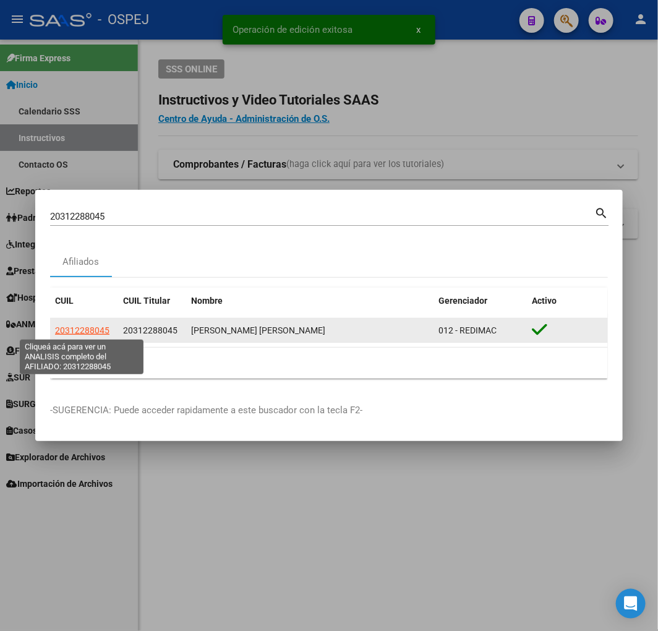
click at [93, 325] on span "20312288045" at bounding box center [82, 330] width 54 height 10
type textarea "20312288045"
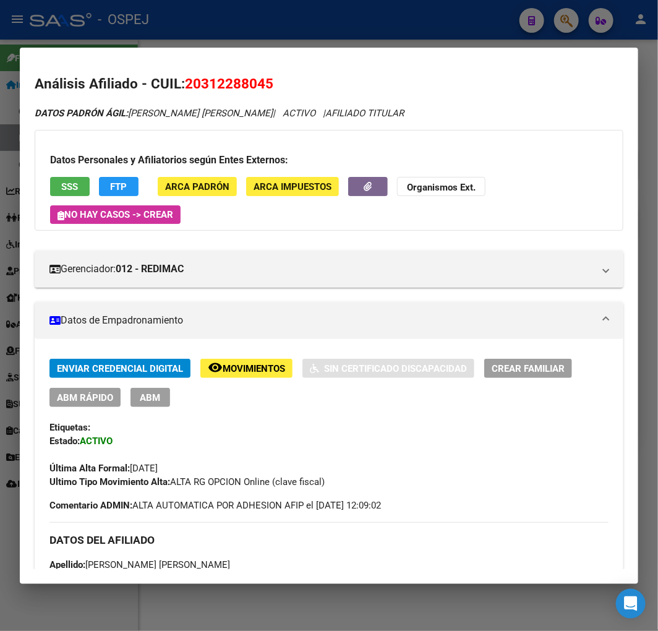
click at [77, 394] on span "ABM Rápido" at bounding box center [85, 397] width 56 height 11
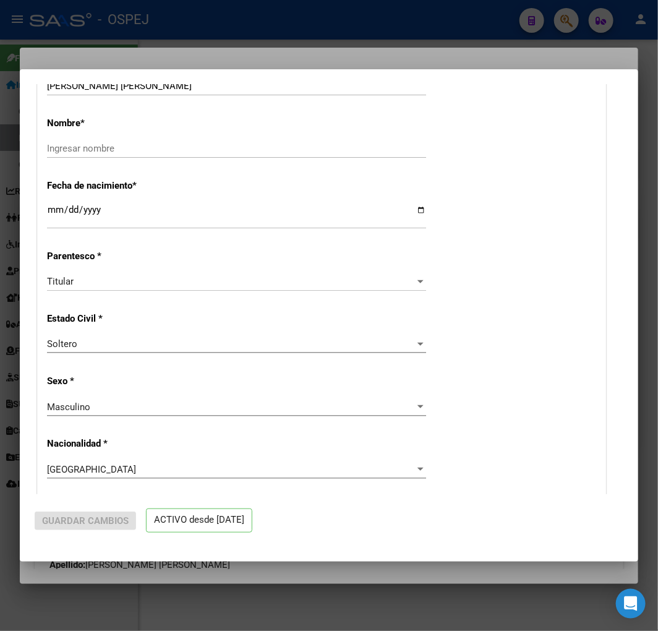
radio input "true"
type input "30-70008210-1"
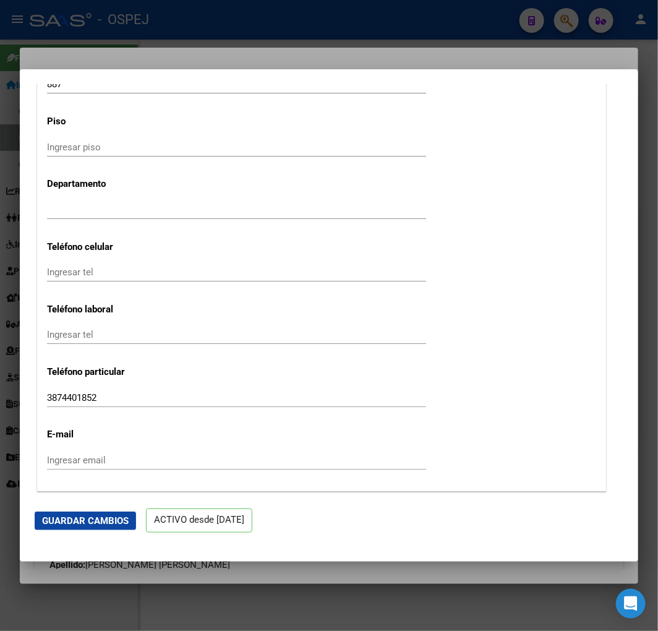
scroll to position [1787, 0]
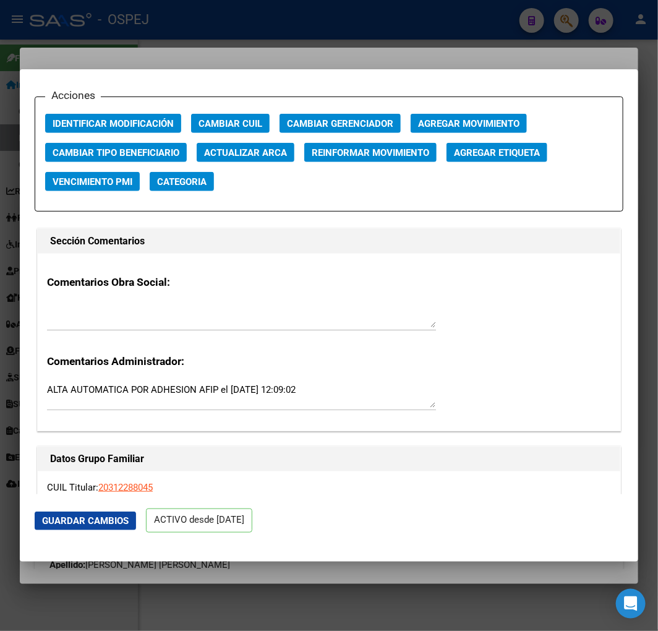
click at [258, 156] on span "Actualizar ARCA" at bounding box center [245, 152] width 83 height 11
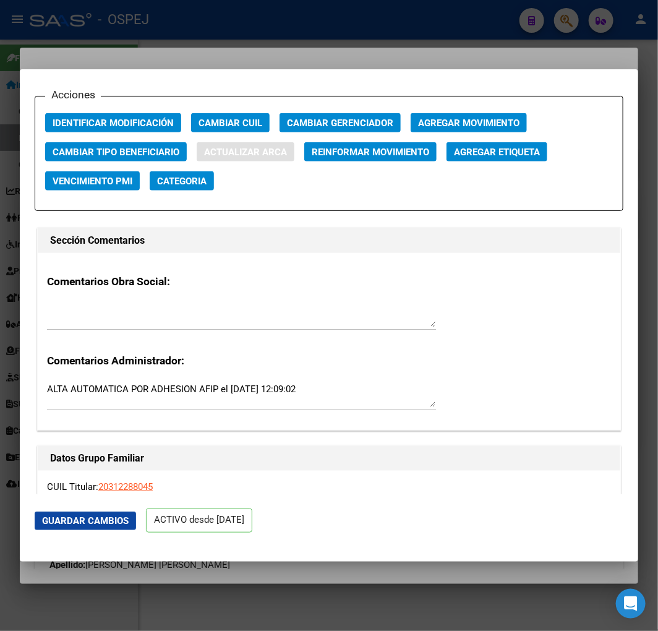
type input "[PERSON_NAME]"
type input "[DATE]"
type input "SALTA"
type input "AV CNEL [PERSON_NAME]"
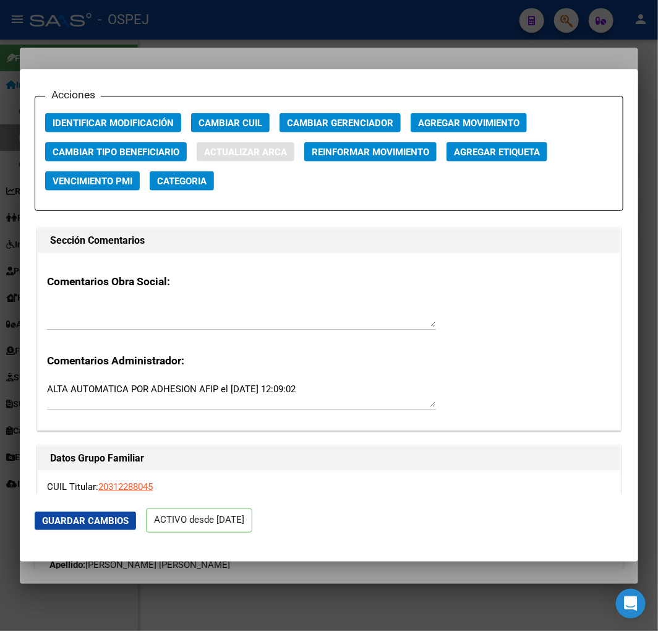
type input "887"
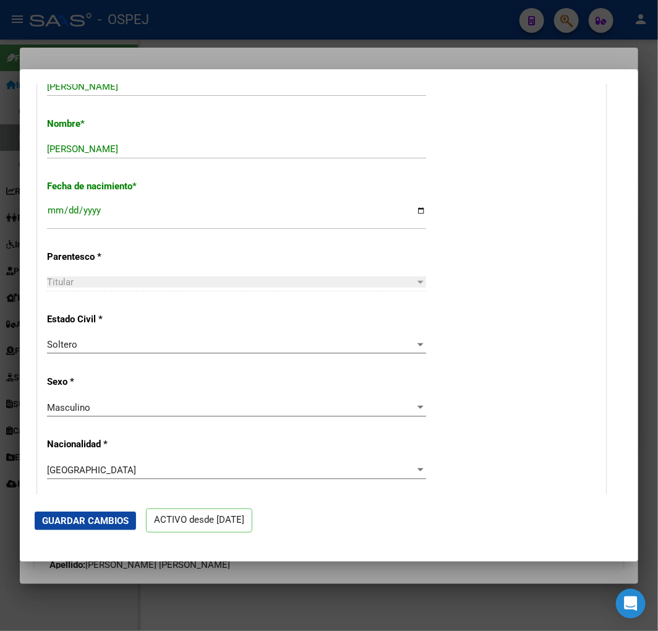
scroll to position [343, 0]
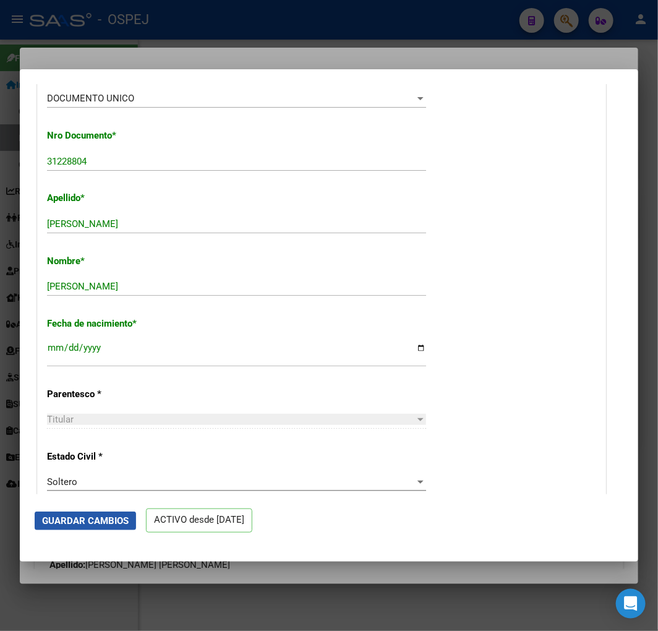
click at [84, 520] on span "Guardar Cambios" at bounding box center [85, 520] width 87 height 11
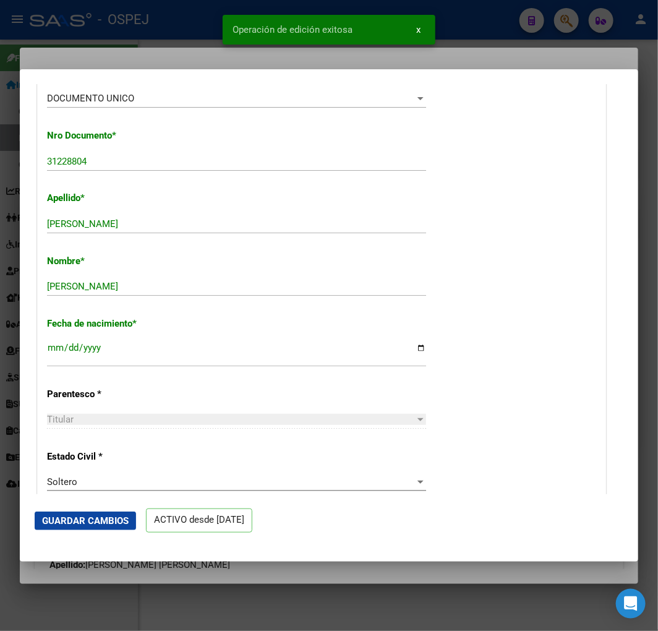
click at [122, 23] on div at bounding box center [329, 315] width 658 height 631
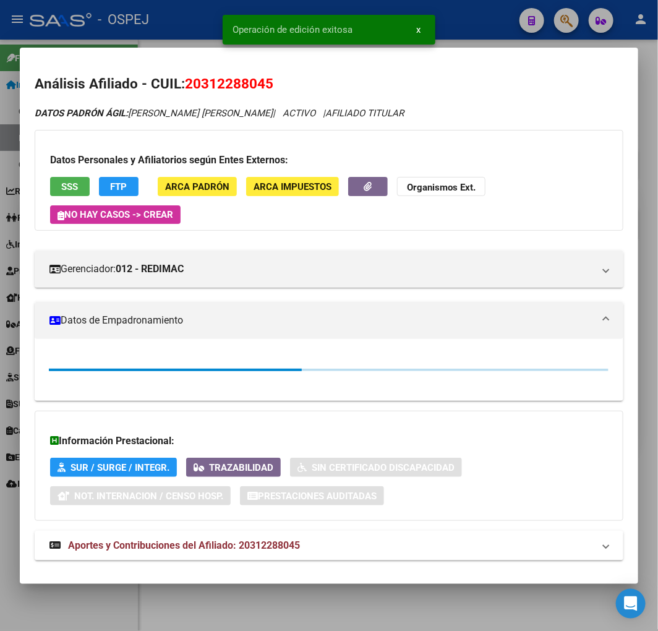
click at [122, 23] on div at bounding box center [329, 315] width 658 height 631
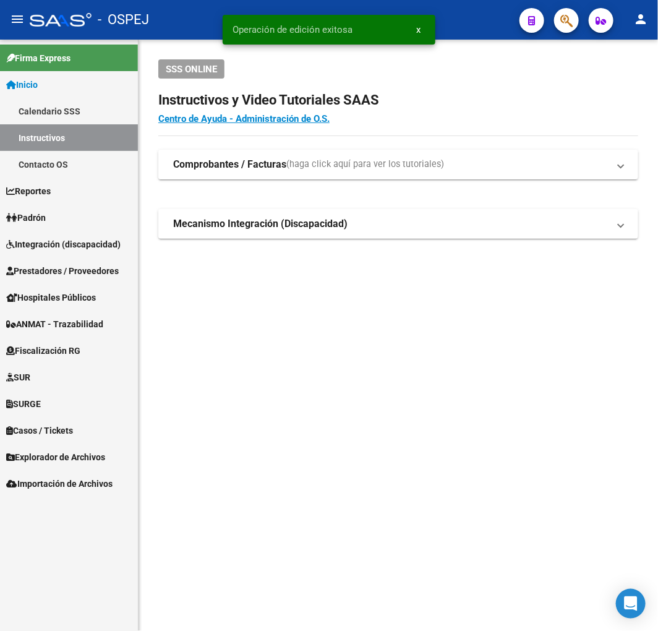
click at [573, 27] on button "button" at bounding box center [566, 20] width 25 height 25
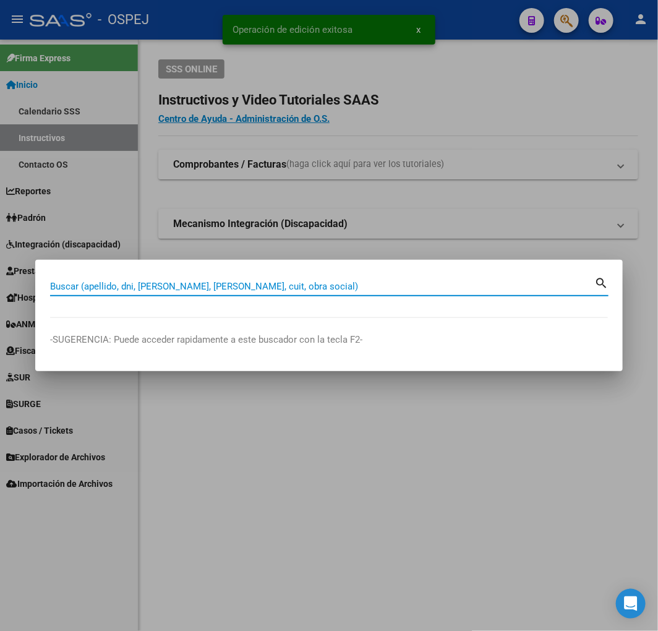
paste input "20354385369"
type input "20354385369"
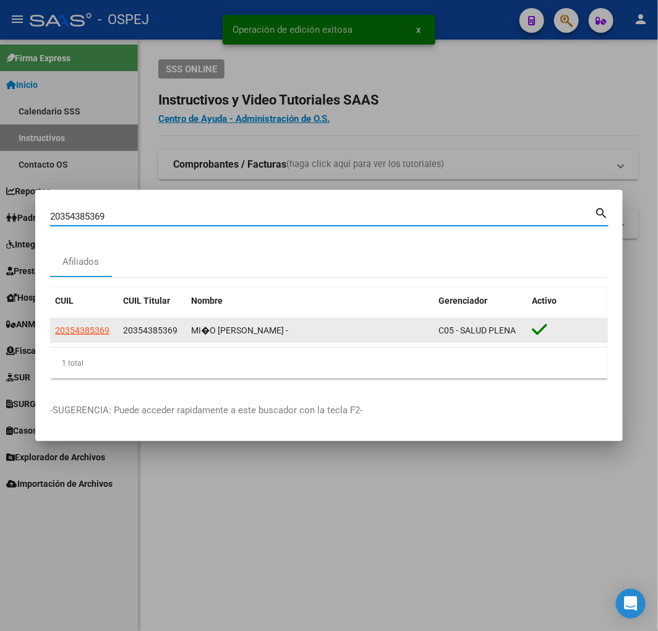
click at [80, 324] on app-link-go-to "20354385369" at bounding box center [82, 331] width 54 height 14
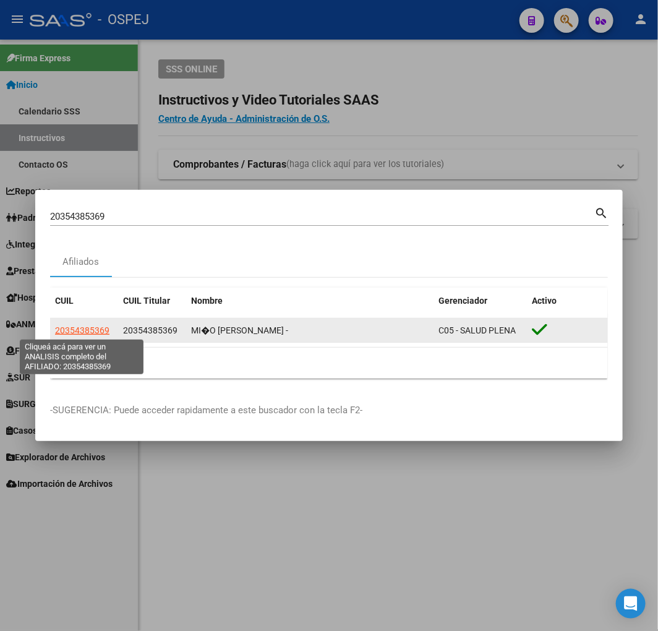
click at [81, 325] on span "20354385369" at bounding box center [82, 330] width 54 height 10
type textarea "20354385369"
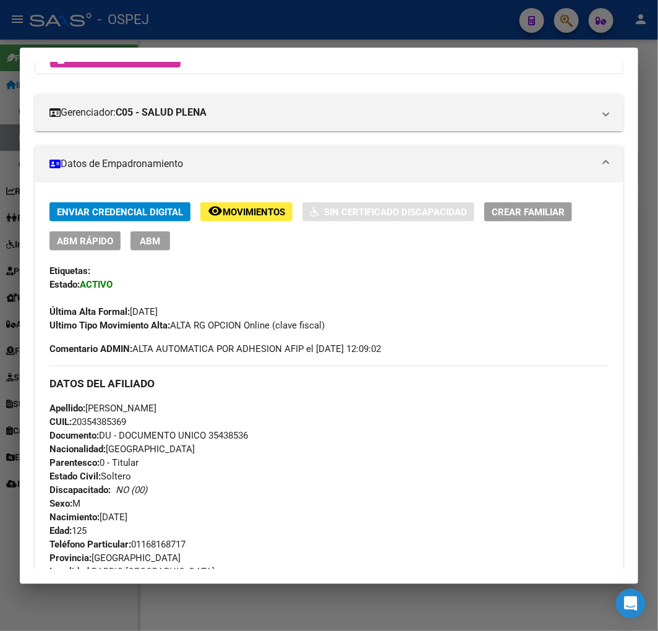
scroll to position [225, 0]
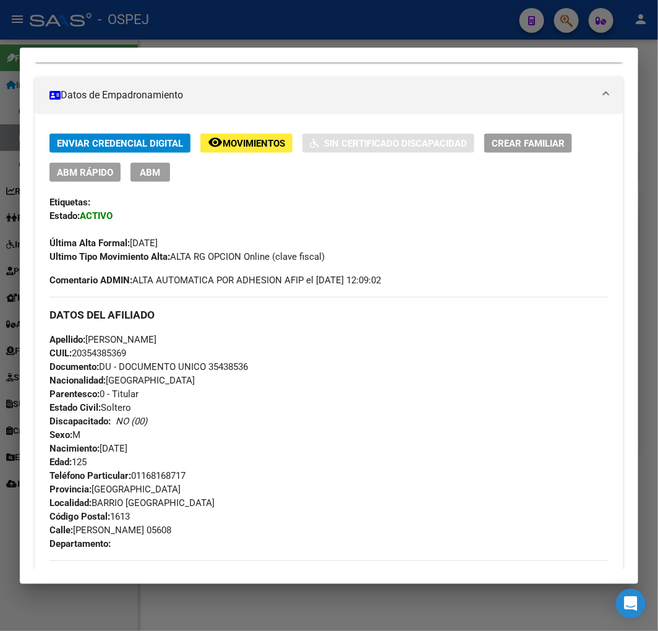
click at [101, 176] on span "ABM Rápido" at bounding box center [85, 172] width 56 height 11
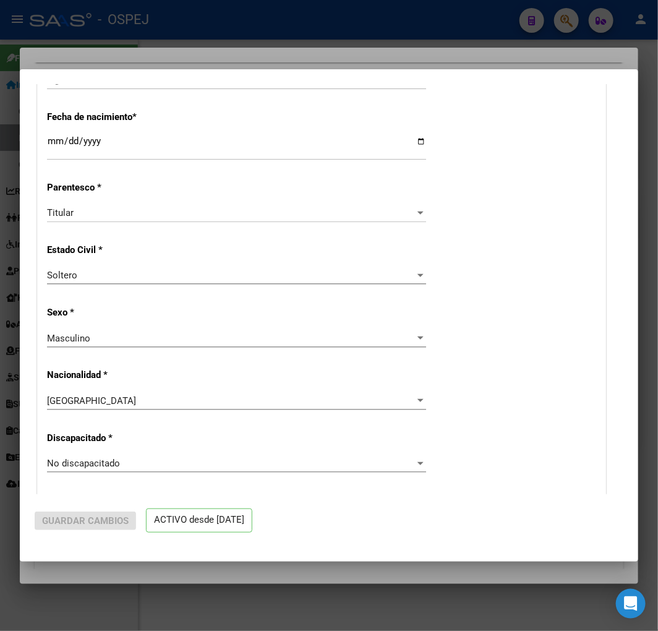
radio input "true"
type input "30-66122809-8"
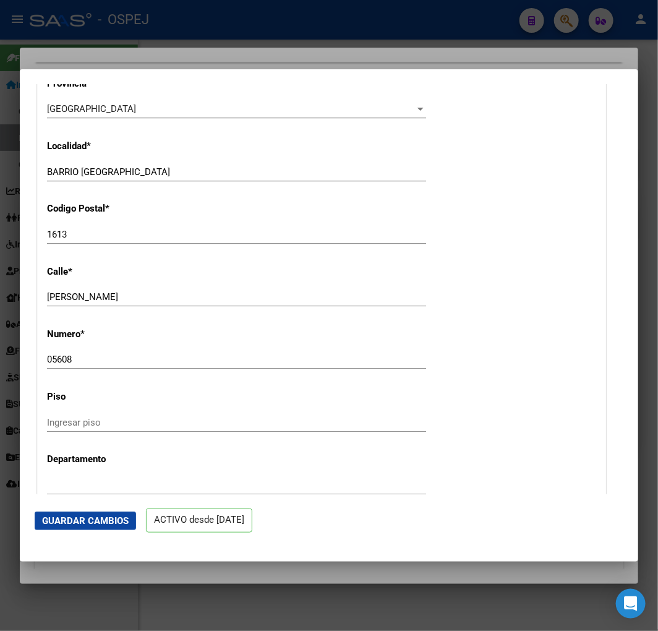
scroll to position [1581, 0]
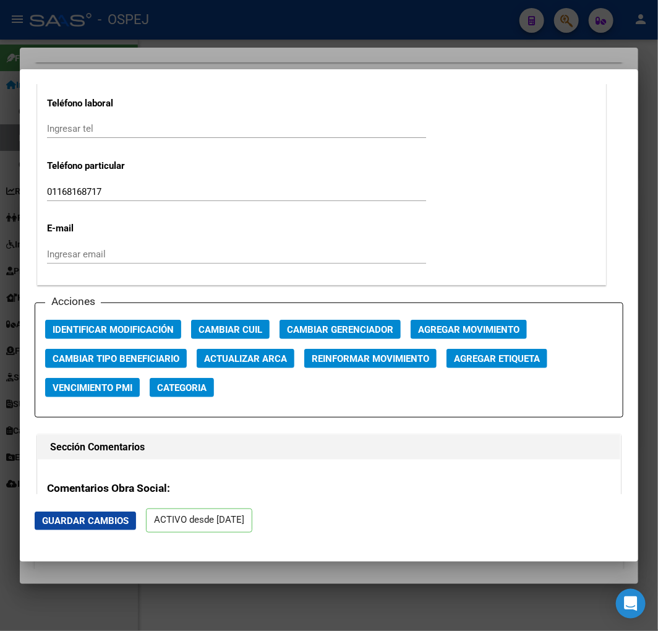
click at [266, 356] on span "Actualizar ARCA" at bounding box center [245, 358] width 83 height 11
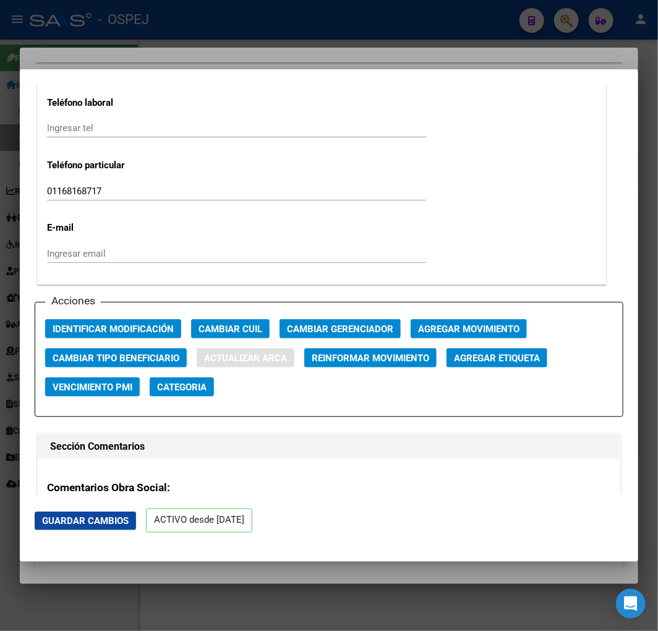
type input "[PERSON_NAME]"
type input "[DATE]"
type input "INGENIERO [PERSON_NAME]"
type input "[PERSON_NAME]"
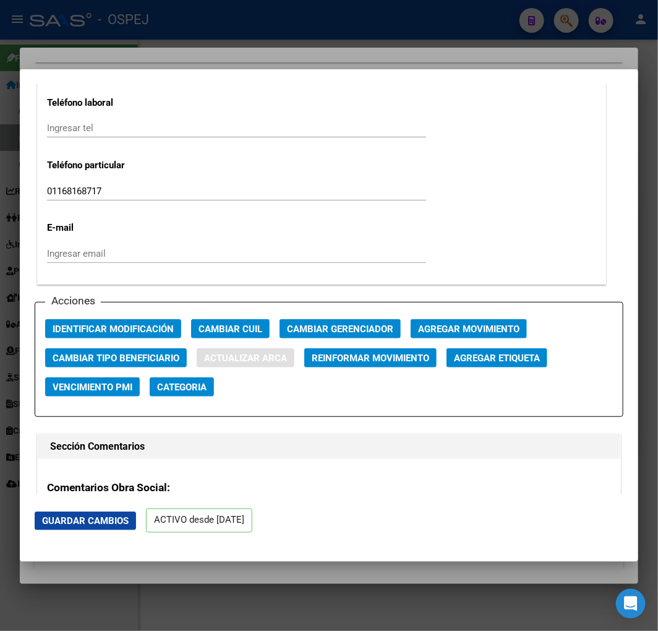
type input "5608"
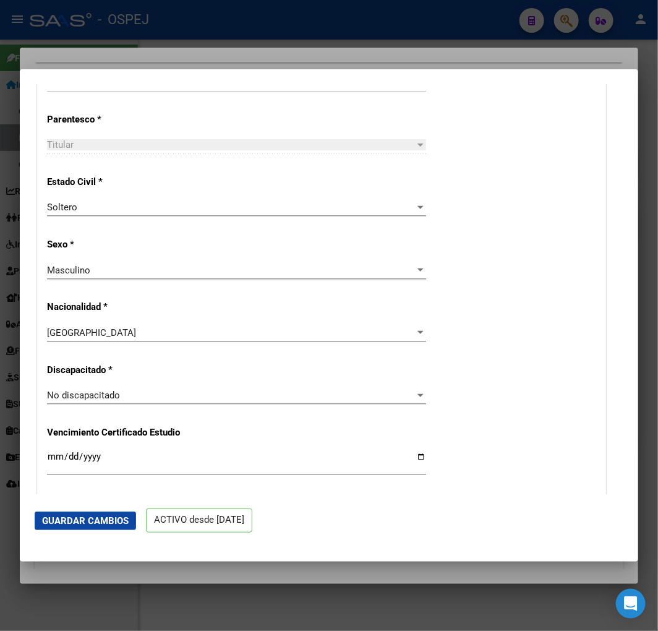
scroll to position [411, 0]
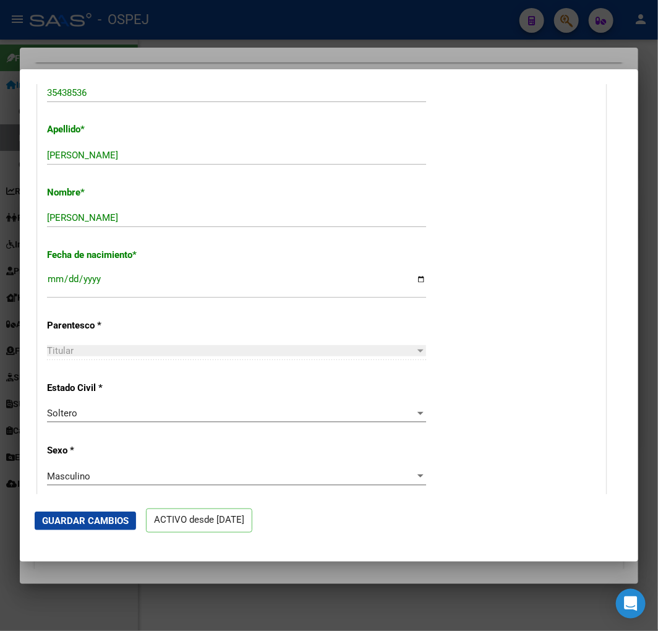
click at [111, 512] on button "Guardar Cambios" at bounding box center [85, 521] width 101 height 19
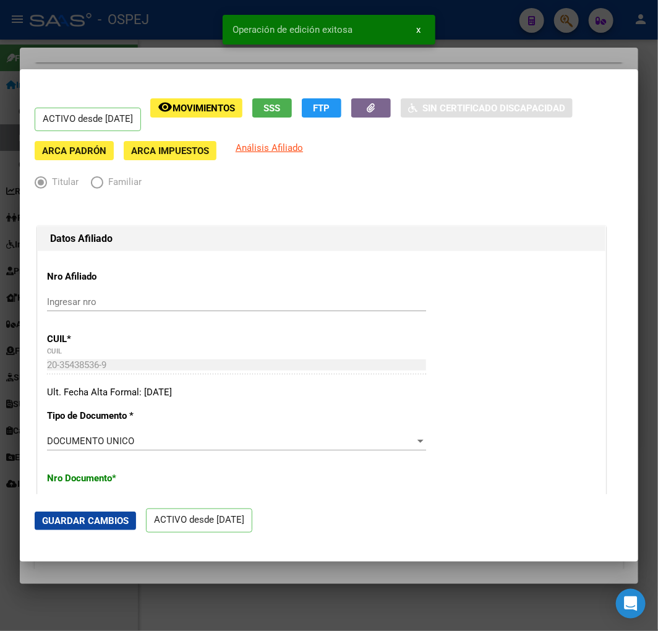
scroll to position [412, 0]
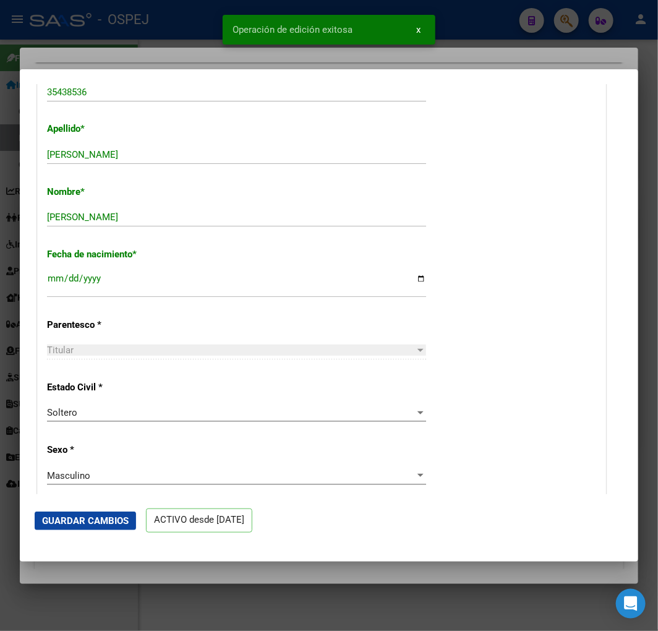
click at [15, 255] on div at bounding box center [329, 315] width 658 height 631
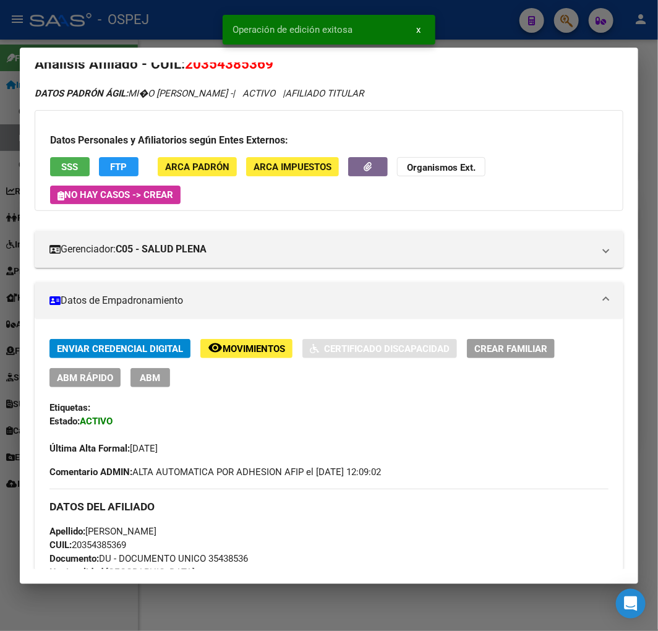
scroll to position [225, 0]
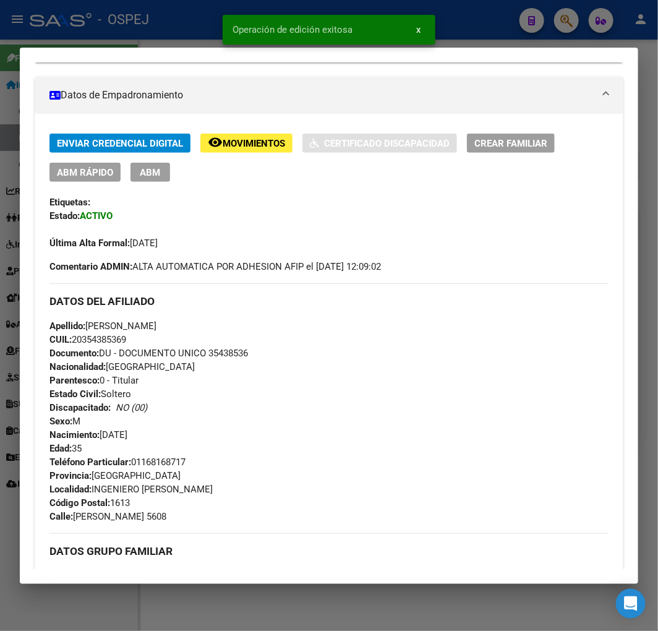
click at [14, 252] on div at bounding box center [329, 315] width 658 height 631
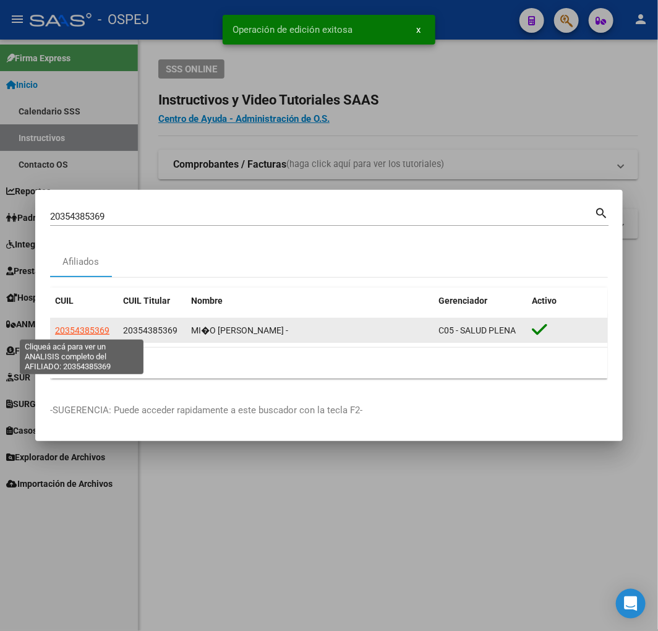
click at [97, 325] on span "20354385369" at bounding box center [82, 330] width 54 height 10
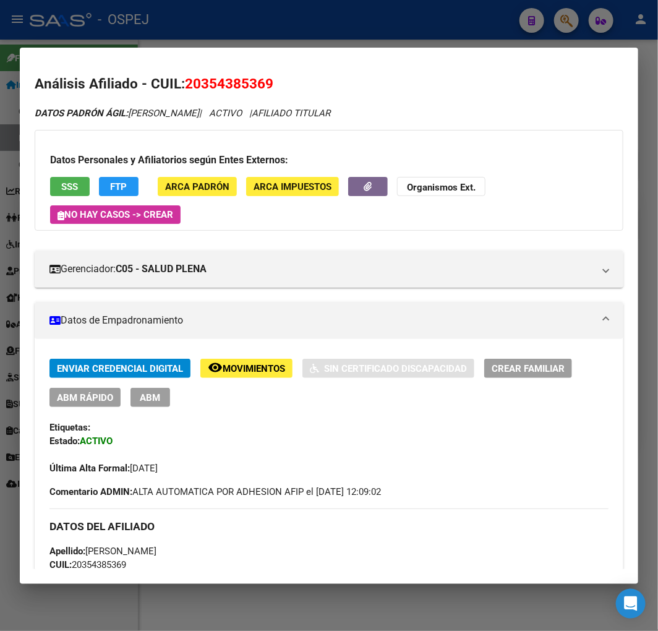
click at [102, 399] on span "ABM Rápido" at bounding box center [85, 397] width 56 height 11
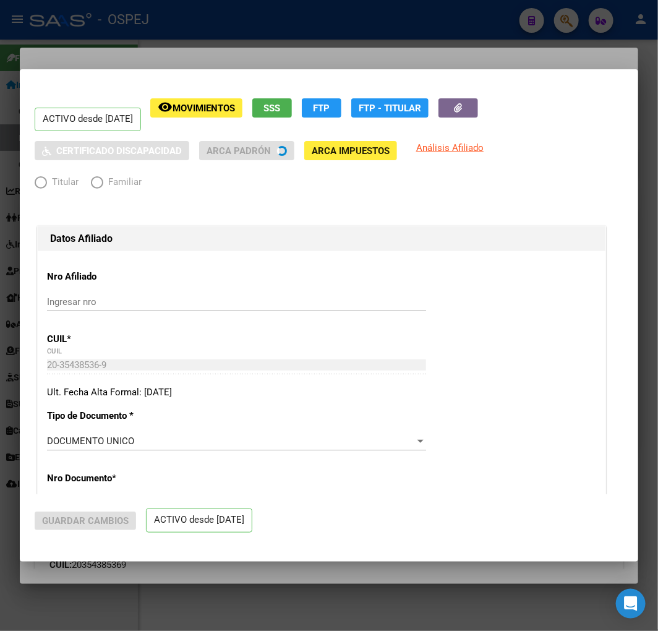
scroll to position [481, 0]
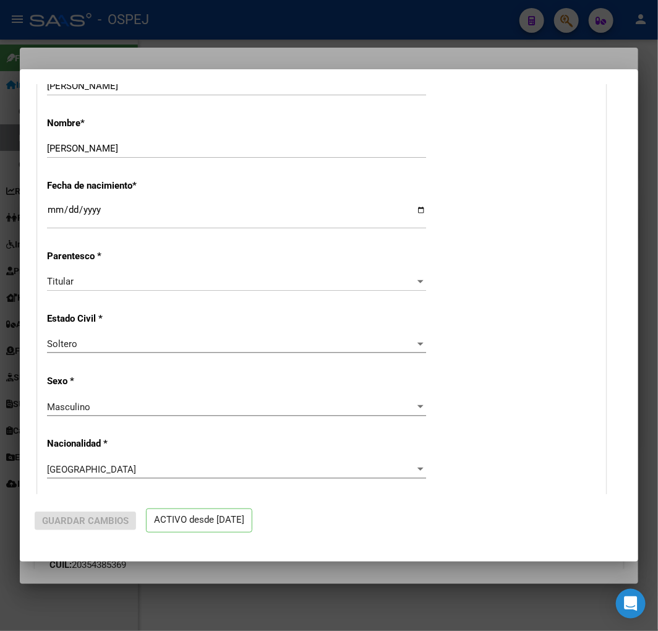
radio input "true"
type input "30-66122809-8"
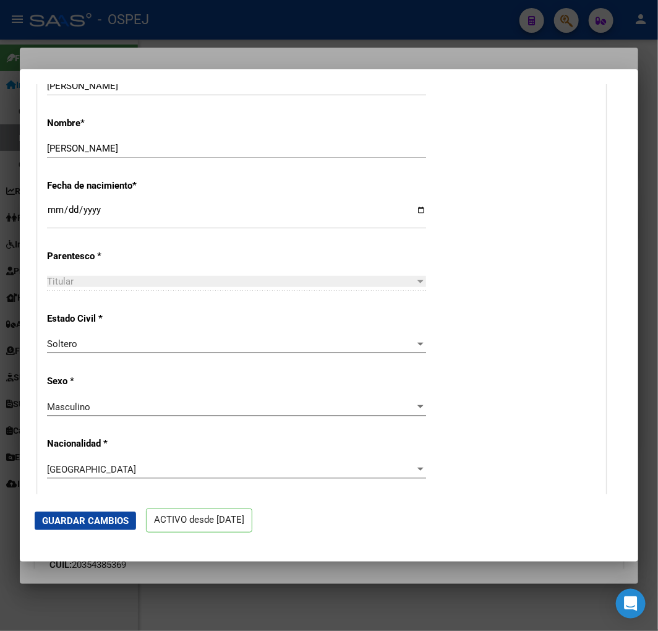
click at [16, 379] on div at bounding box center [329, 315] width 658 height 631
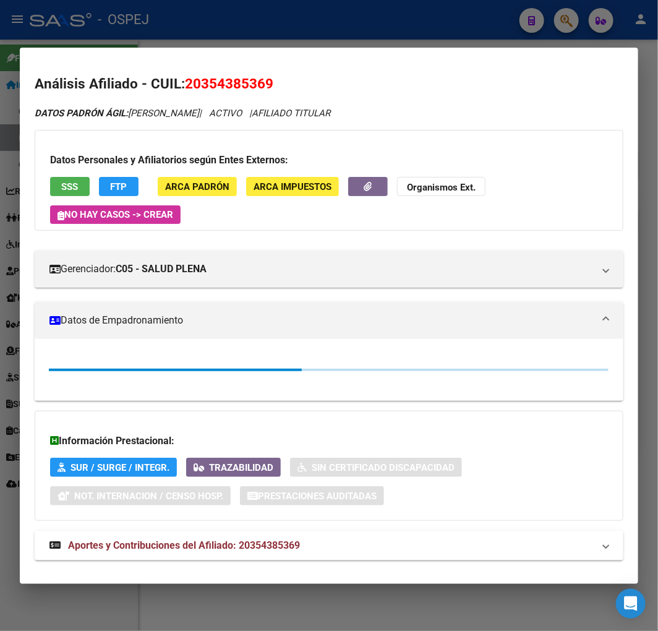
click at [14, 368] on div at bounding box center [329, 315] width 658 height 631
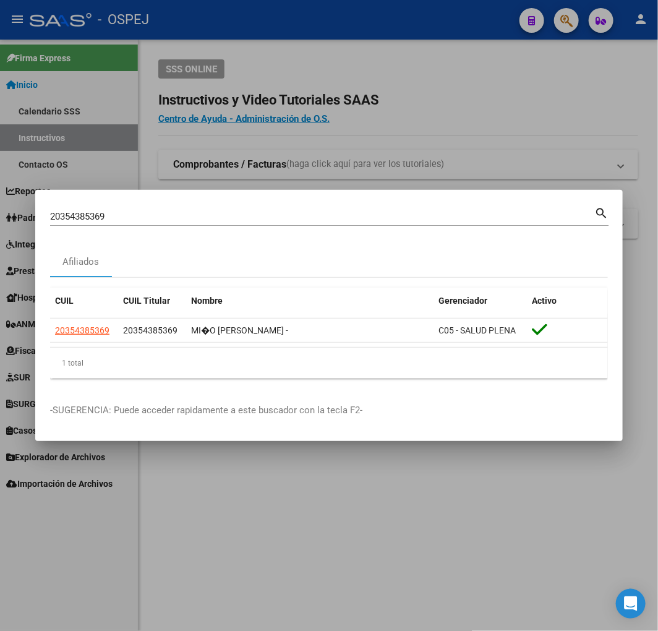
click at [417, 208] on div "20354385369 Buscar (apellido, dni, [PERSON_NAME], [PERSON_NAME], cuit, obra soc…" at bounding box center [322, 216] width 544 height 19
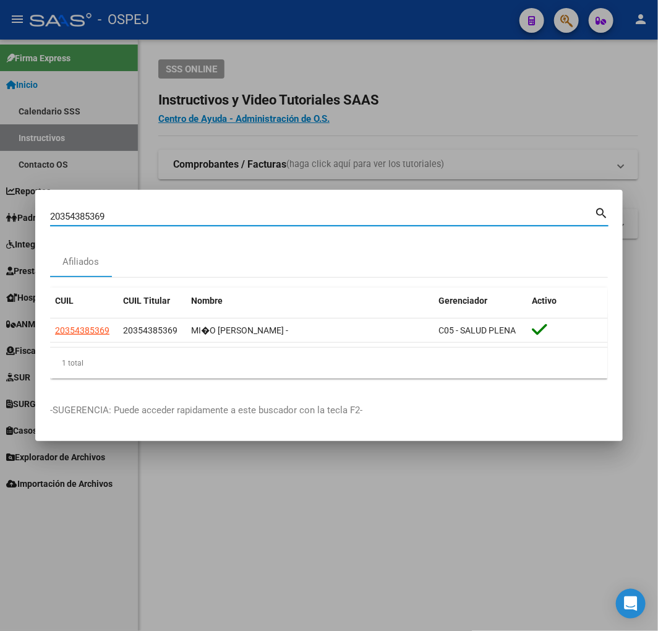
paste input "20357211426"
paste input
type input "20357211426"
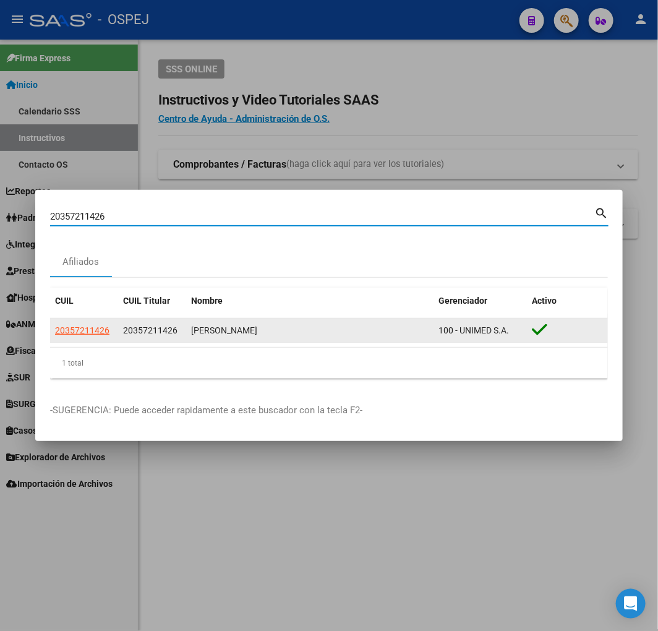
click at [74, 329] on span "20357211426" at bounding box center [82, 330] width 54 height 10
type textarea "20357211426"
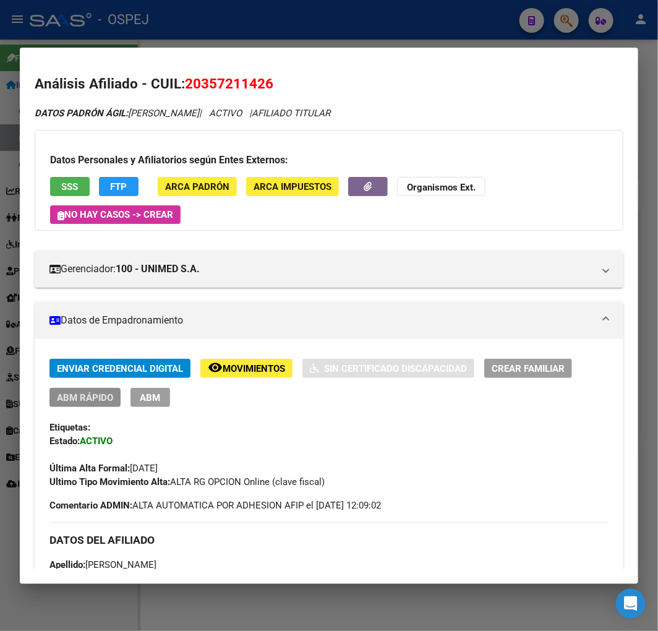
click at [108, 397] on span "ABM Rápido" at bounding box center [85, 397] width 56 height 11
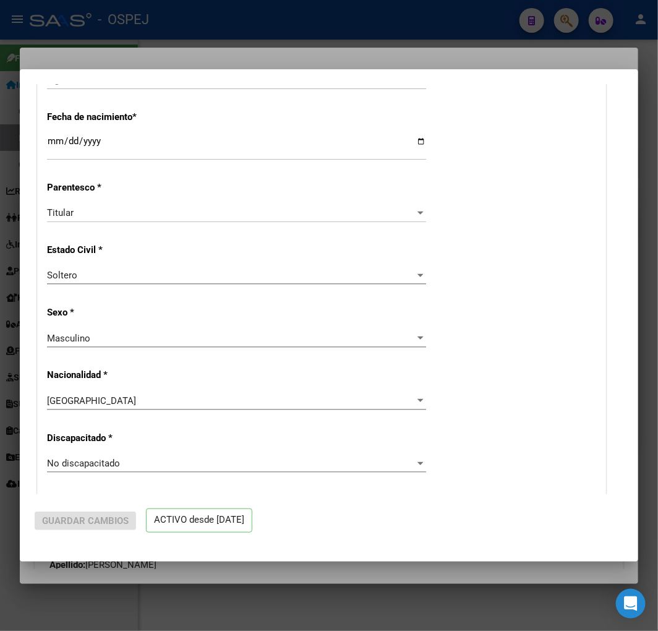
radio input "true"
type input "30-50569294-9"
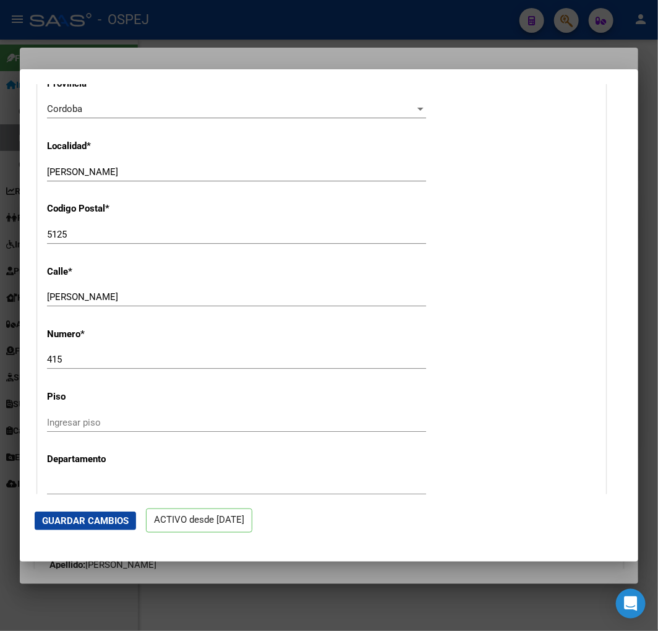
scroll to position [1581, 0]
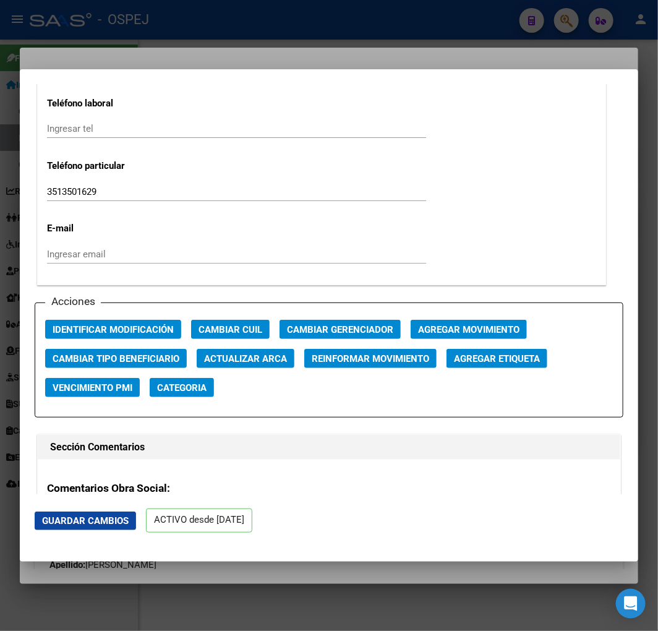
click at [233, 356] on span "Actualizar ARCA" at bounding box center [245, 358] width 83 height 11
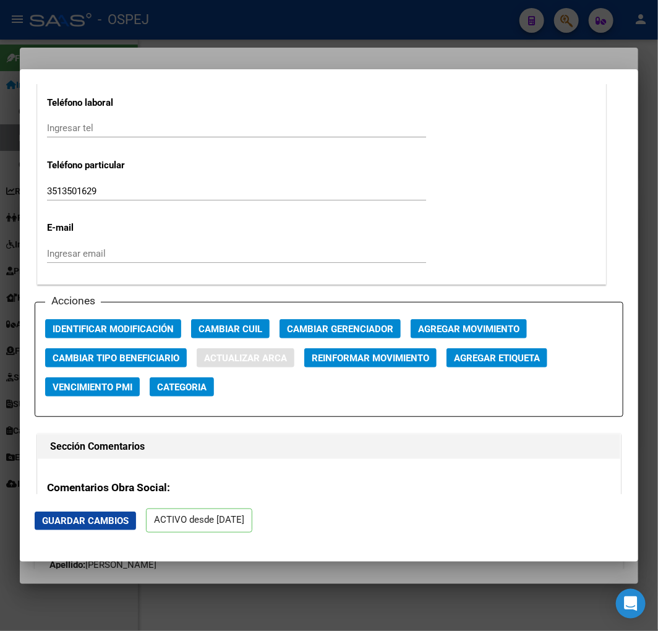
type input "ACOSTA"
type input "[PERSON_NAME]"
type input "[DATE]"
type input "[PERSON_NAME]"
type input "[PERSON_NAME]© [PERSON_NAME]"
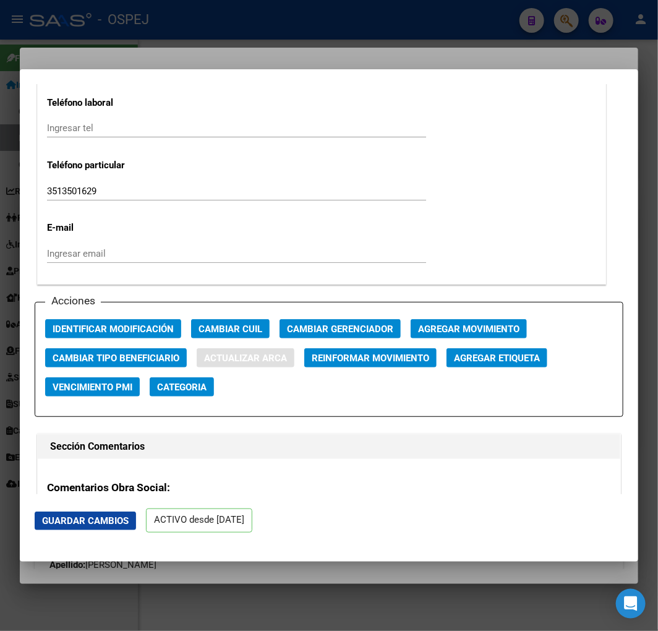
type input "415"
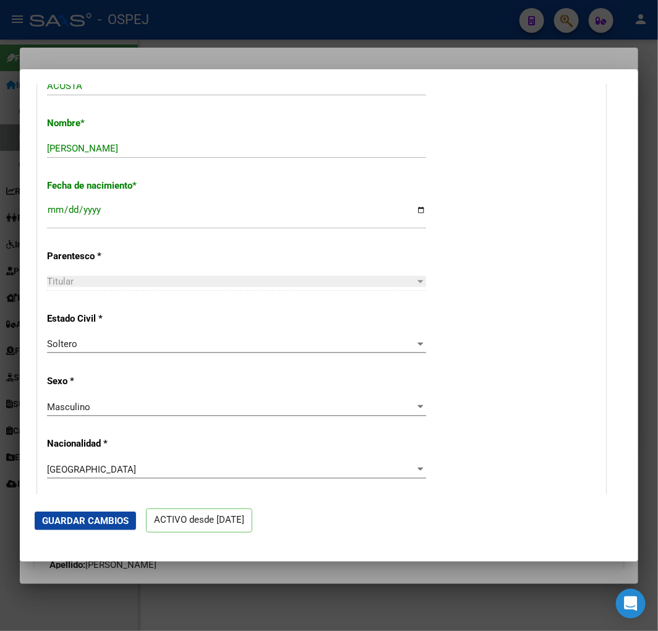
scroll to position [343, 0]
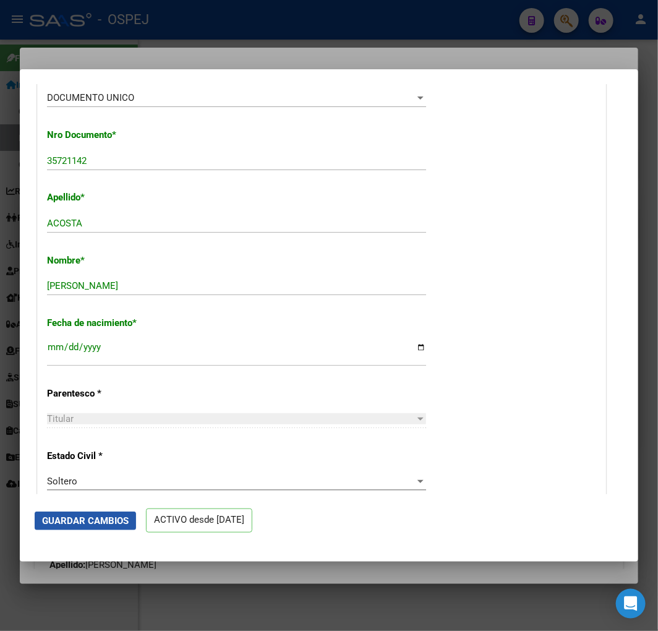
click at [83, 526] on button "Guardar Cambios" at bounding box center [85, 521] width 101 height 19
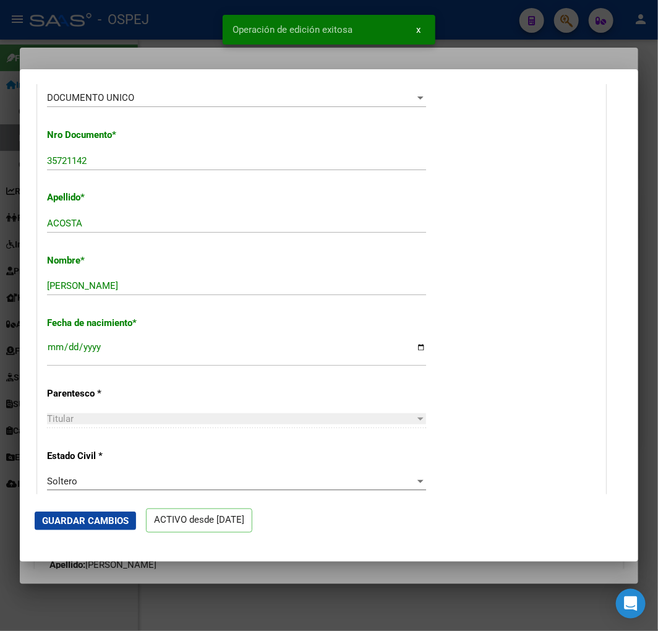
click at [11, 319] on div at bounding box center [329, 315] width 658 height 631
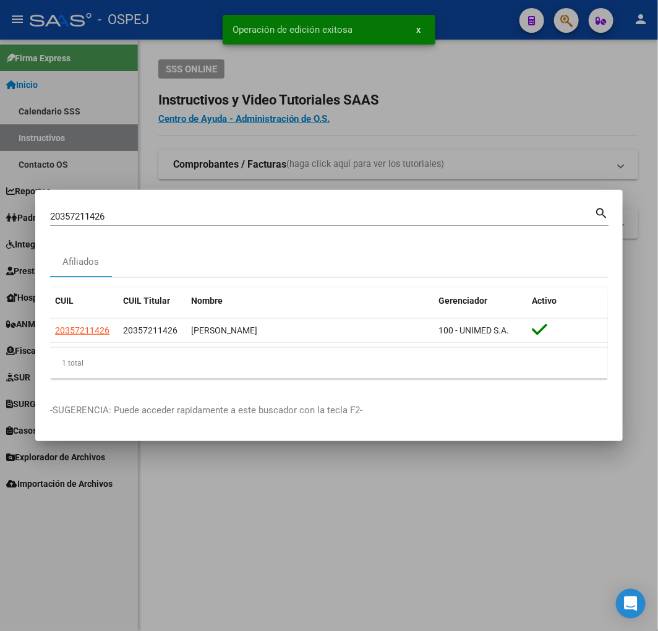
click at [145, 224] on div "20357211426 Buscar (apellido, dni, cuil, [PERSON_NAME], cuit, obra social)" at bounding box center [322, 216] width 544 height 19
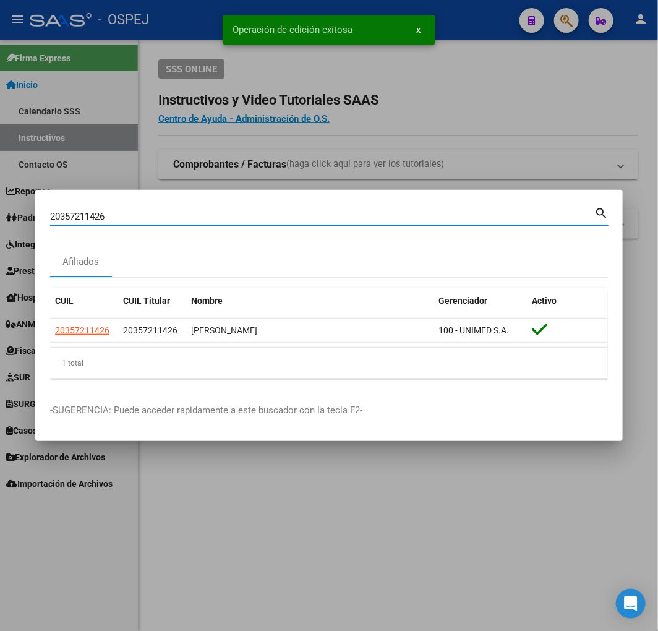
click at [143, 215] on input "20357211426" at bounding box center [322, 216] width 544 height 11
paste input "7383330241"
type input "27383330241"
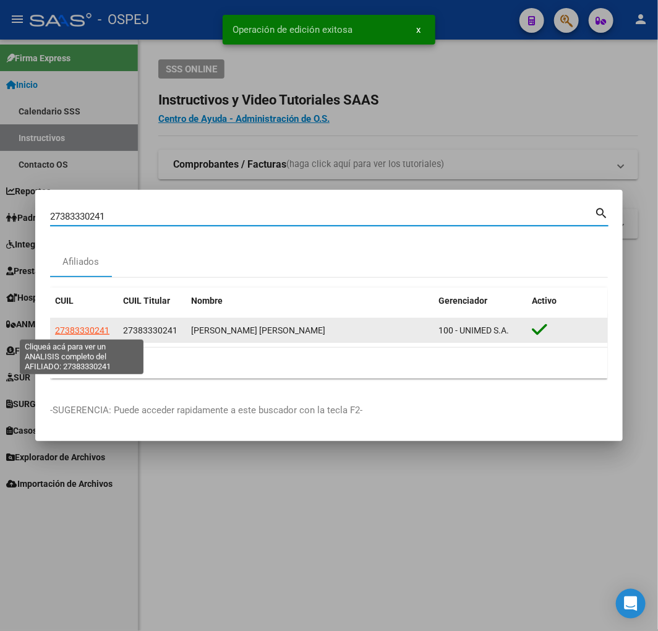
click at [95, 330] on span "27383330241" at bounding box center [82, 330] width 54 height 10
type textarea "27383330241"
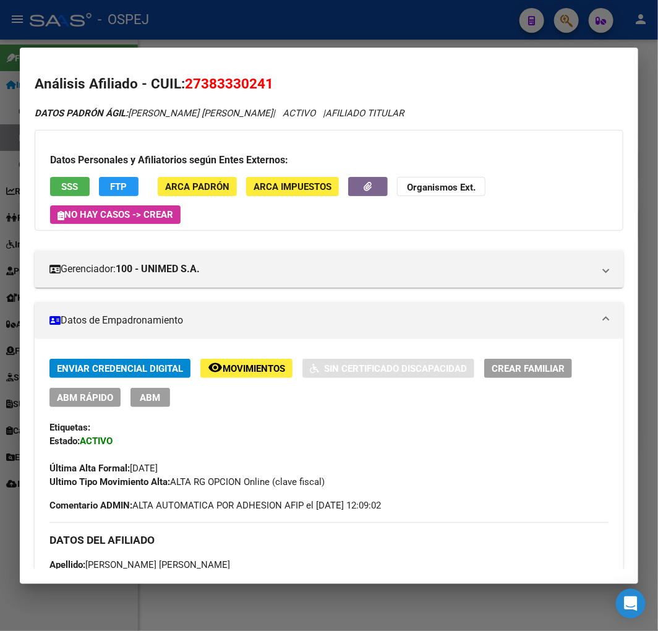
click at [91, 407] on div "Enviar Credencial Digital remove_red_eye Movimientos Sin Certificado Discapacid…" at bounding box center [328, 424] width 559 height 130
click at [93, 397] on span "ABM Rápido" at bounding box center [85, 397] width 56 height 11
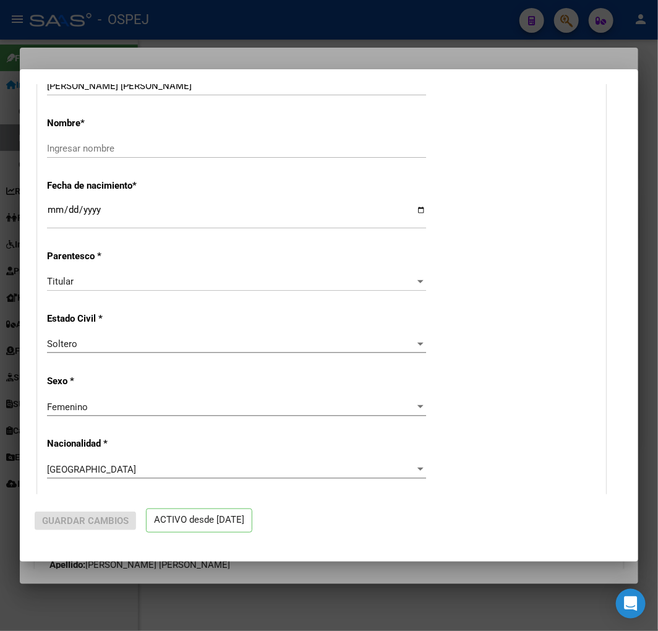
radio input "true"
type input "30-68544117-5"
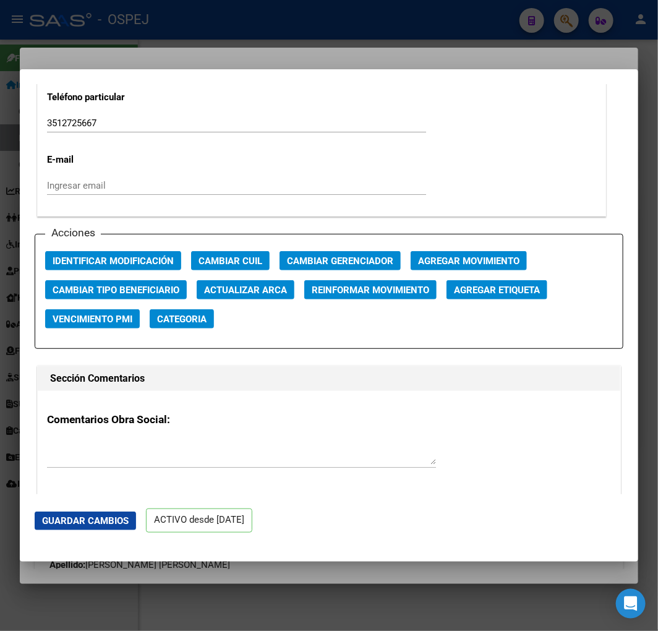
click at [219, 297] on button "Actualizar ARCA" at bounding box center [246, 289] width 98 height 19
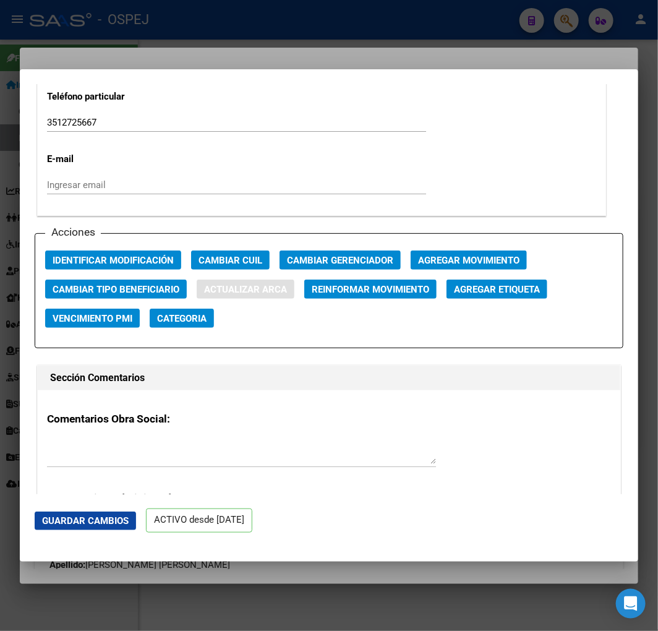
type input "[PERSON_NAME]"
type input "[DATE]"
type input "[GEOGRAPHIC_DATA]"
type input "[PERSON_NAME]"
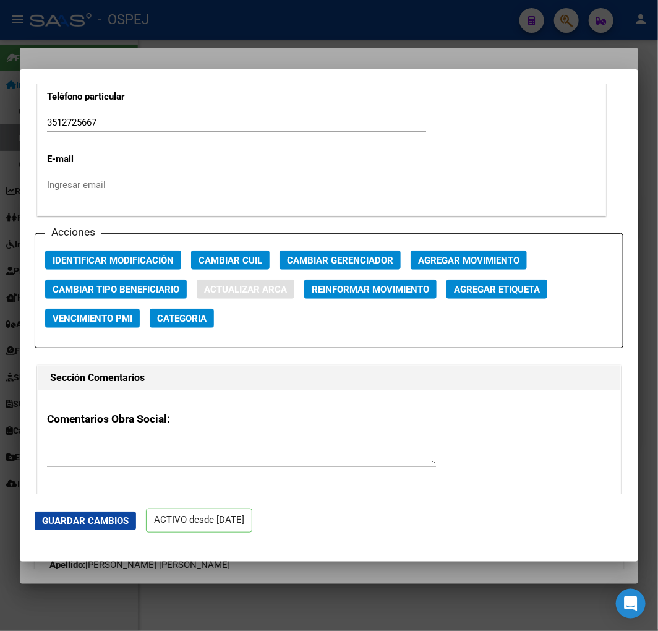
type input "5576"
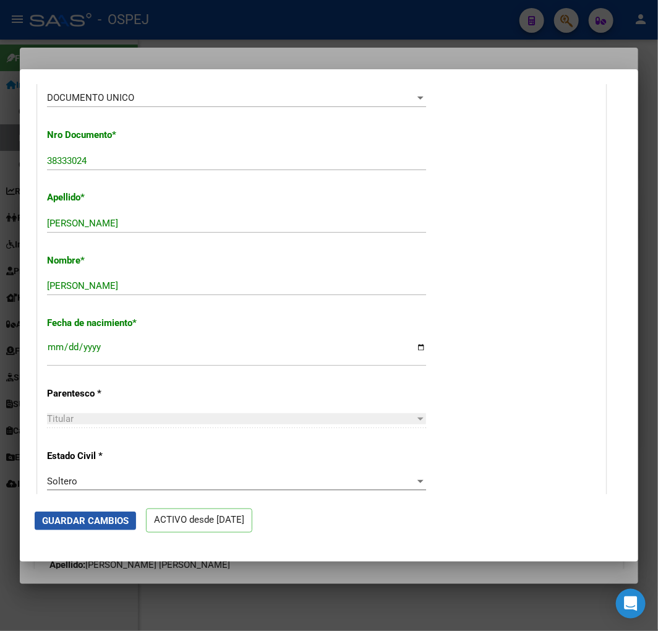
drag, startPoint x: 108, startPoint y: 515, endPoint x: 100, endPoint y: 515, distance: 8.0
click at [106, 515] on span "Guardar Cambios" at bounding box center [85, 520] width 87 height 11
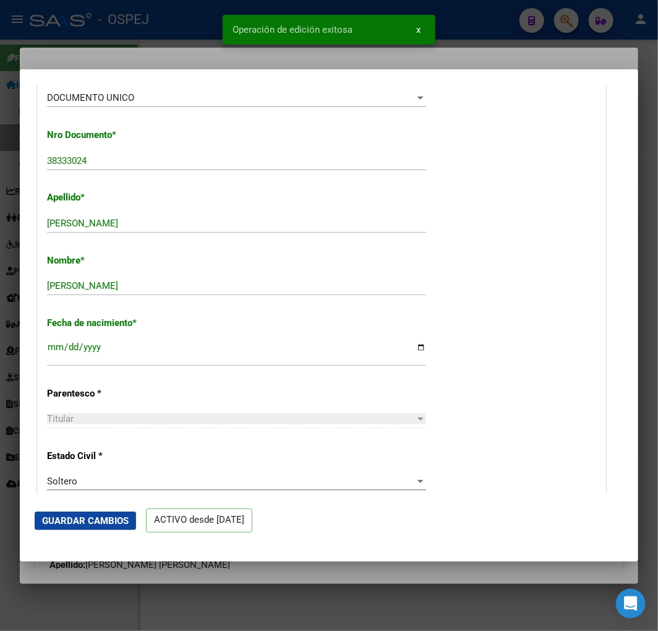
click at [4, 297] on div at bounding box center [329, 315] width 658 height 631
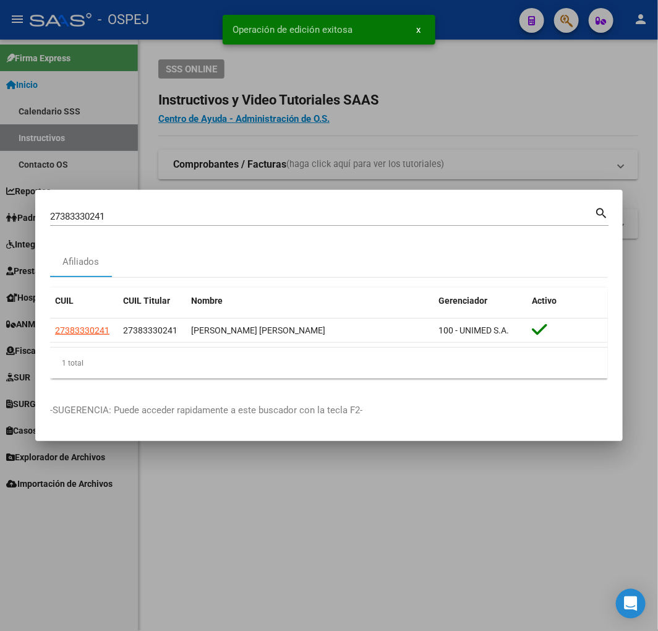
click at [171, 225] on div "27383330241 [PERSON_NAME] (apellido, dni, cuil, [PERSON_NAME], cuit, obra socia…" at bounding box center [329, 221] width 559 height 33
click at [170, 221] on div "27383330241 [PERSON_NAME] (apellido, dni, [PERSON_NAME], [PERSON_NAME], cuit, o…" at bounding box center [322, 216] width 544 height 19
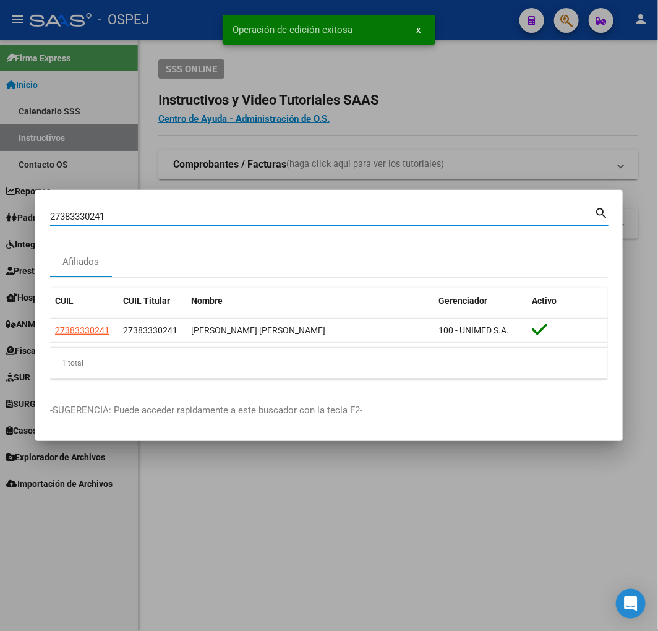
click at [162, 215] on input "27383330241" at bounding box center [322, 216] width 544 height 11
paste input "0282522749"
type input "20282522749"
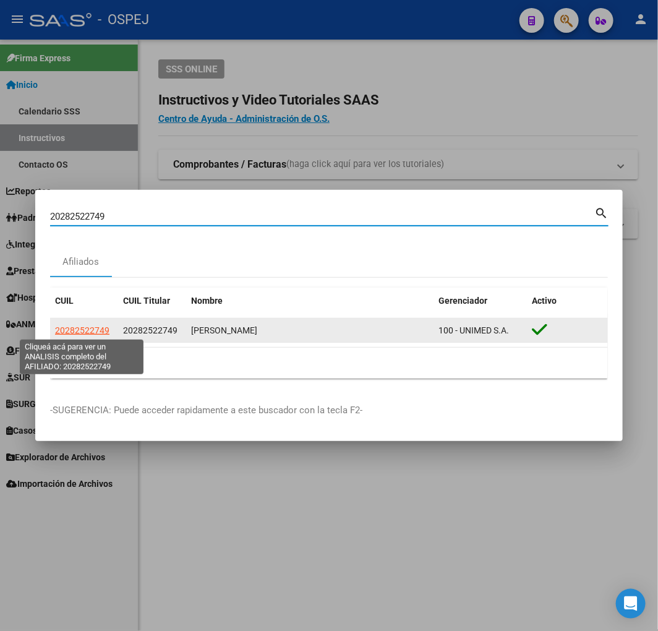
click at [85, 330] on span "20282522749" at bounding box center [82, 330] width 54 height 10
type textarea "20282522749"
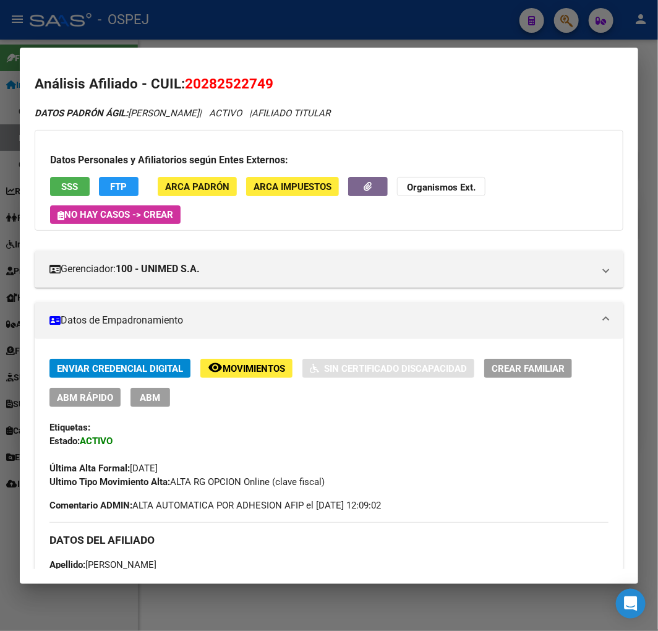
click at [93, 385] on div "Enviar Credencial Digital remove_red_eye Movimientos Sin Certificado Discapacid…" at bounding box center [328, 383] width 559 height 48
click at [95, 394] on span "ABM Rápido" at bounding box center [85, 397] width 56 height 11
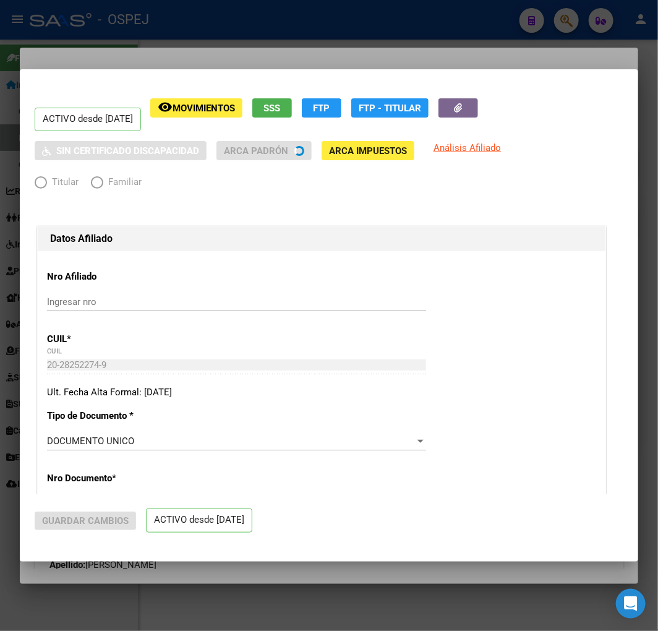
radio input "true"
type input "30-51063023-4"
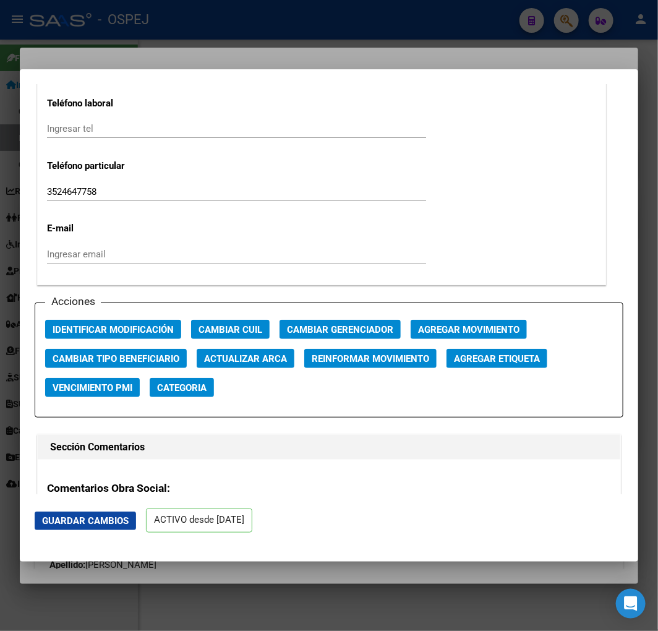
click at [239, 362] on span "Actualizar ARCA" at bounding box center [245, 358] width 83 height 11
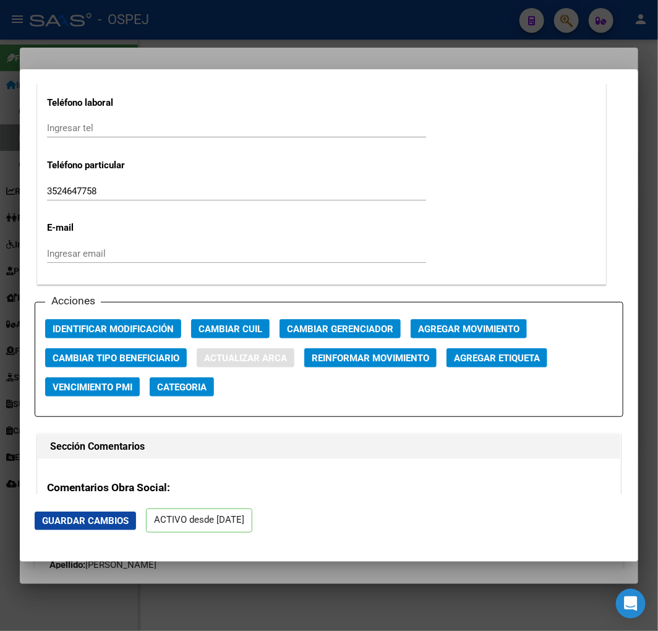
type input "[PERSON_NAME]"
type input "[DATE]"
type input "LOS MISTOLES (D"
type input "PUBLICA S/N"
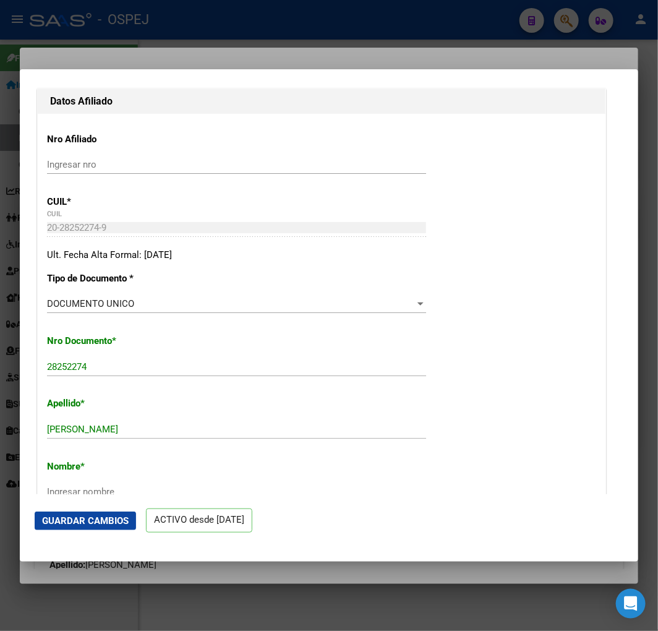
scroll to position [275, 0]
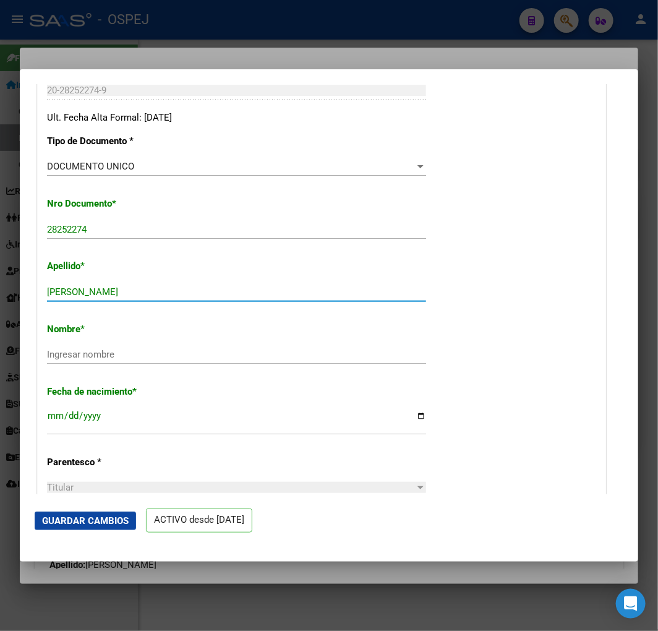
click at [127, 296] on input "[PERSON_NAME]" at bounding box center [236, 291] width 379 height 11
type input "ROMERO"
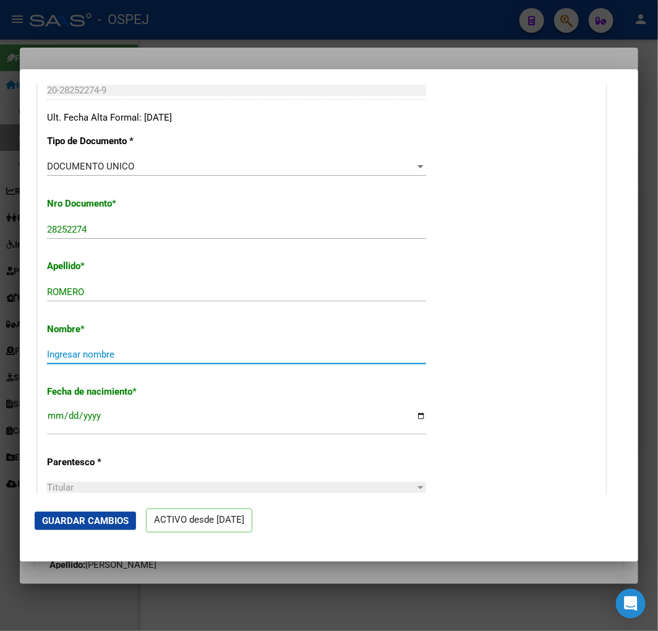
paste input "[PERSON_NAME]"
type input "[PERSON_NAME]"
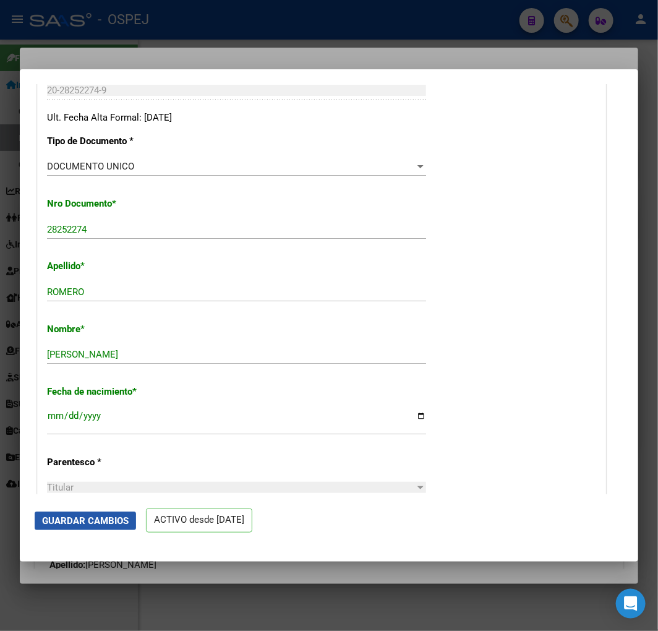
click at [109, 529] on button "Guardar Cambios" at bounding box center [85, 521] width 101 height 19
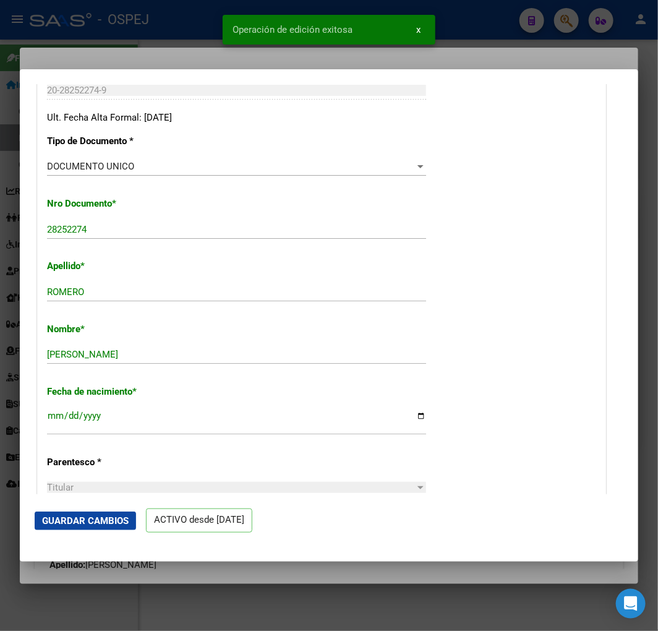
click at [223, 34] on snack-bar-container "Operación de edición exitosa x" at bounding box center [329, 30] width 213 height 30
click at [187, 33] on div at bounding box center [329, 315] width 658 height 631
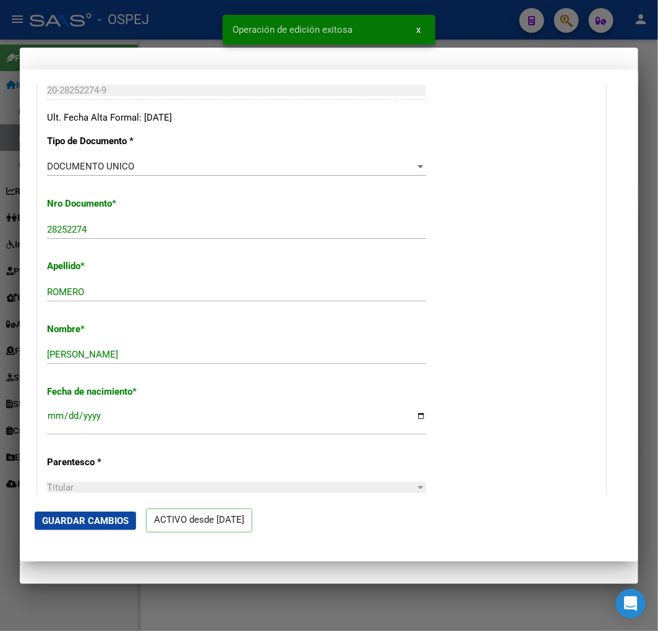
click at [187, 33] on div at bounding box center [329, 315] width 658 height 631
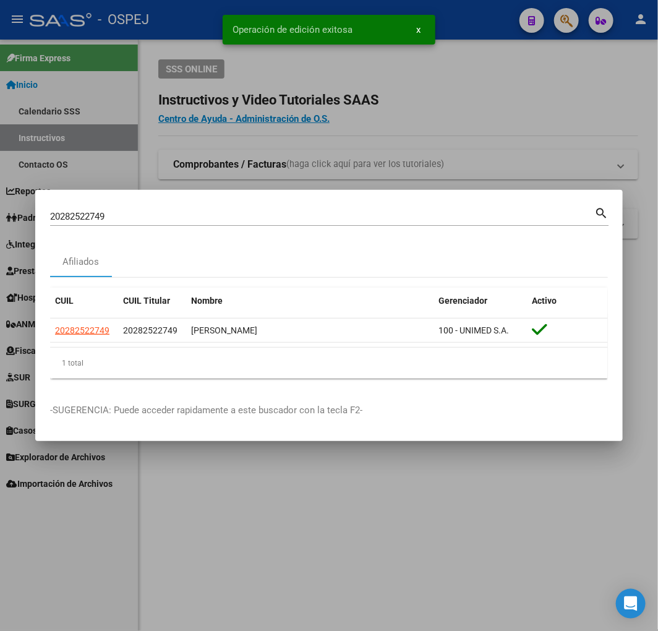
click at [131, 217] on input "20282522749" at bounding box center [322, 216] width 544 height 11
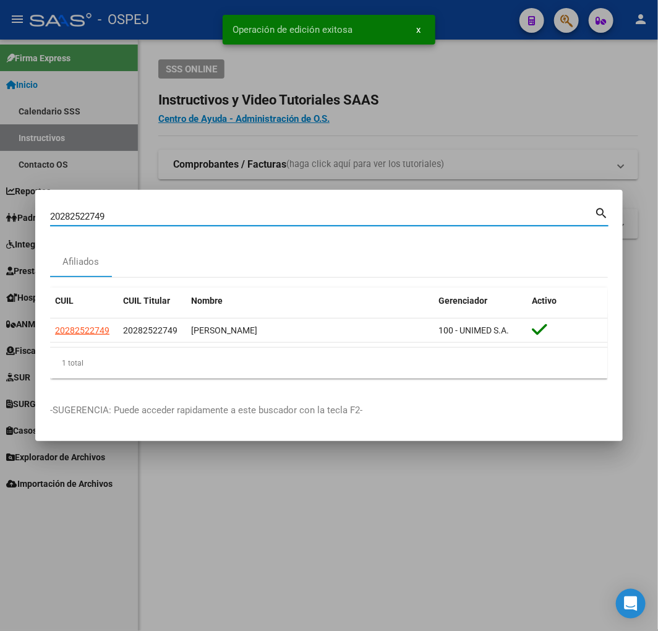
click at [131, 217] on input "20282522749" at bounding box center [322, 216] width 544 height 11
paste input "424405605"
type input "20424405605"
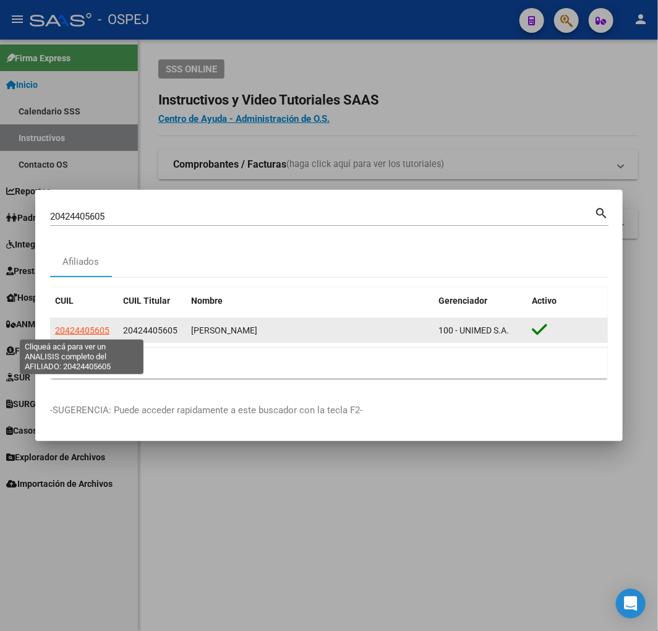
click at [92, 334] on span "20424405605" at bounding box center [82, 330] width 54 height 10
type textarea "20424405605"
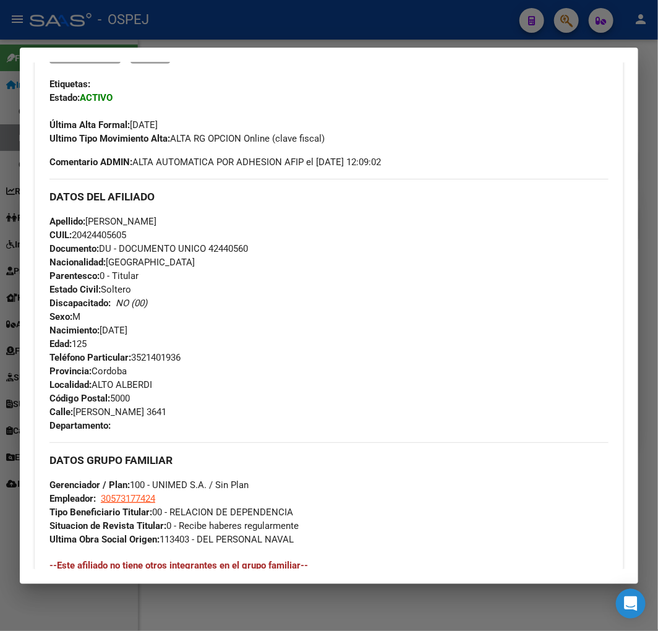
scroll to position [206, 0]
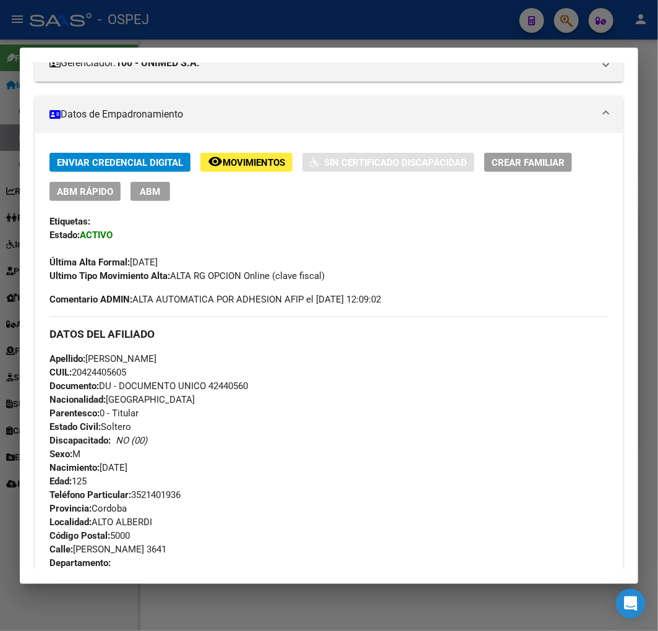
click at [98, 189] on span "ABM Rápido" at bounding box center [85, 191] width 56 height 11
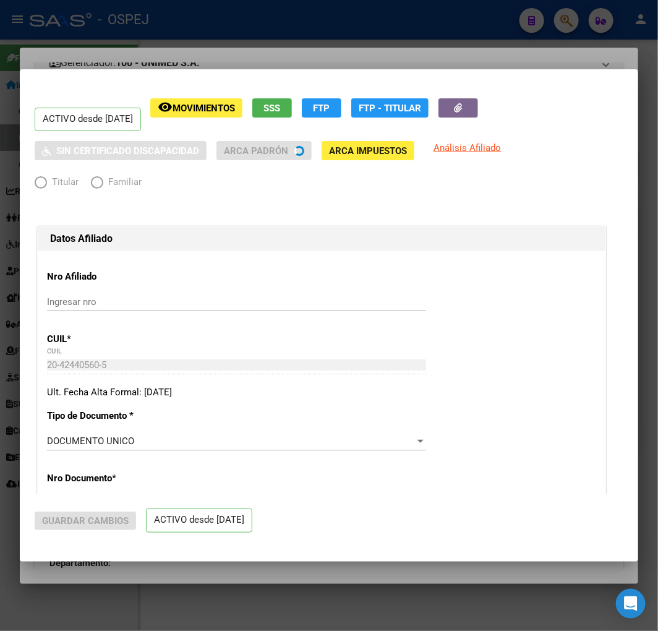
radio input "true"
type input "30-57317742-4"
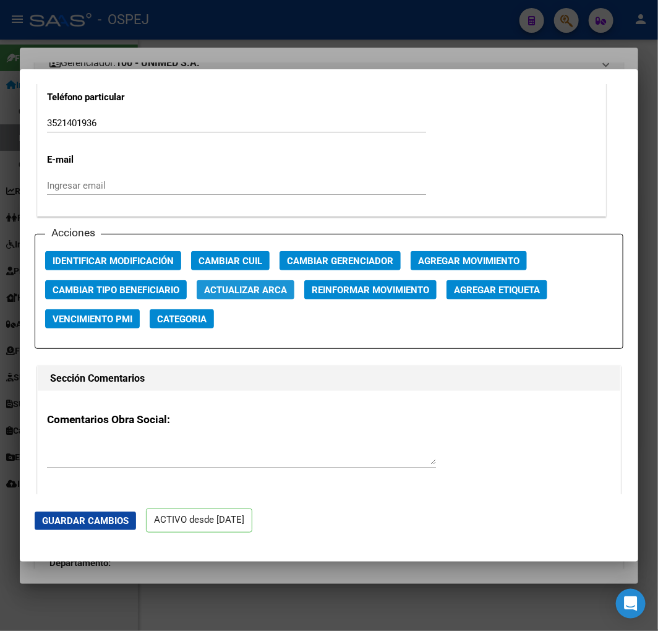
click at [251, 281] on button "Actualizar ARCA" at bounding box center [246, 289] width 98 height 19
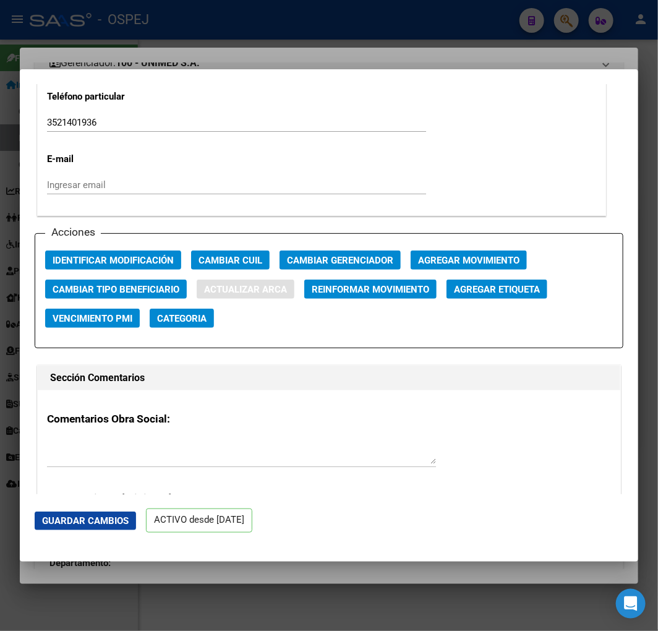
type input "[PERSON_NAME]"
type input "[DATE]"
type input "CORDOBA"
type input "[PERSON_NAME]"
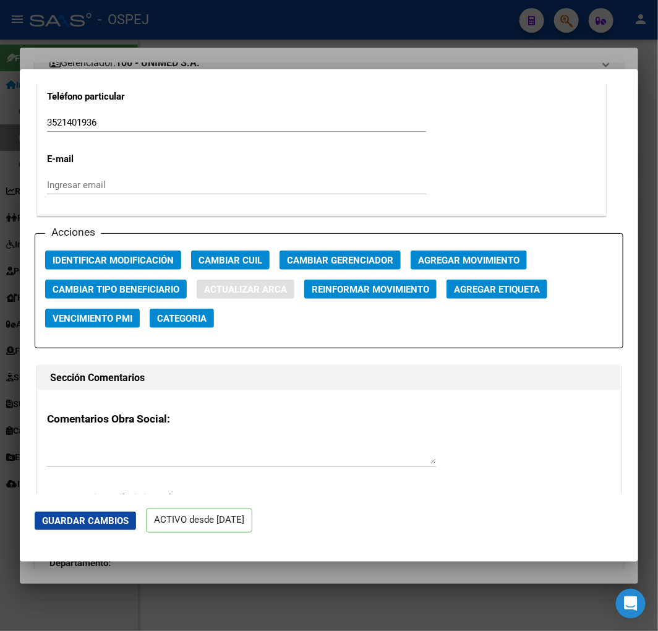
type input "3641"
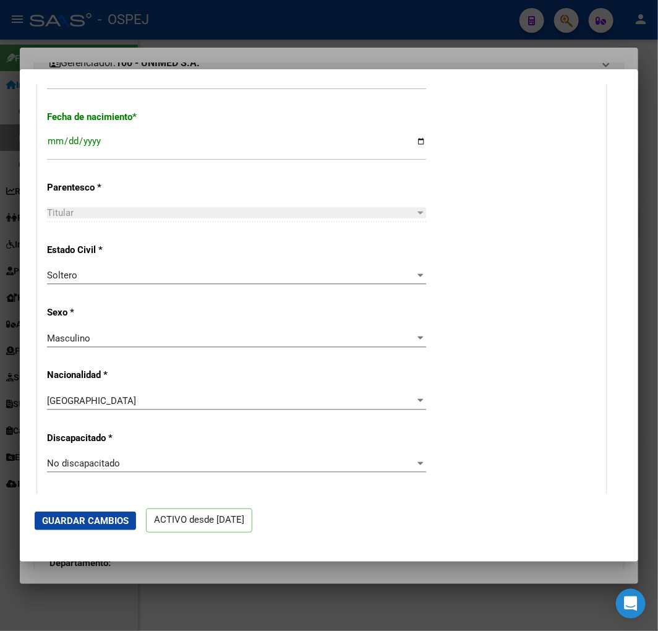
scroll to position [343, 0]
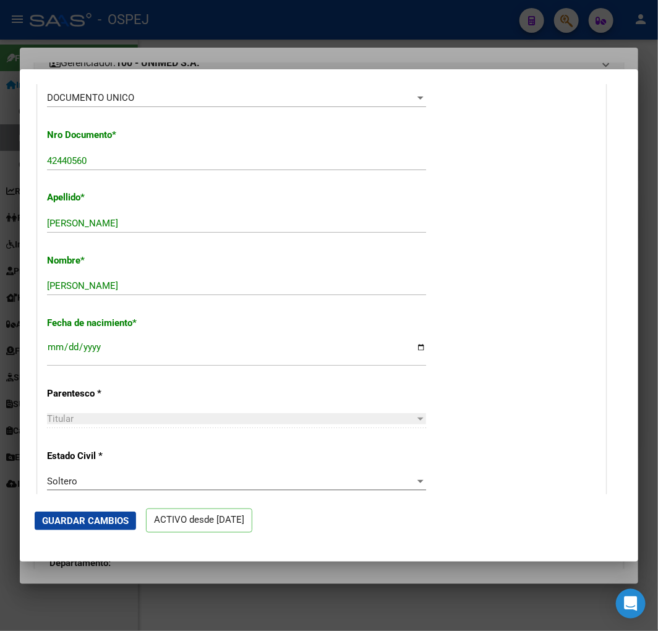
click at [78, 533] on mat-dialog-actions "Guardar Cambios ACTIVO desde [DATE]" at bounding box center [329, 520] width 589 height 53
click at [82, 525] on span "Guardar Cambios" at bounding box center [85, 520] width 87 height 11
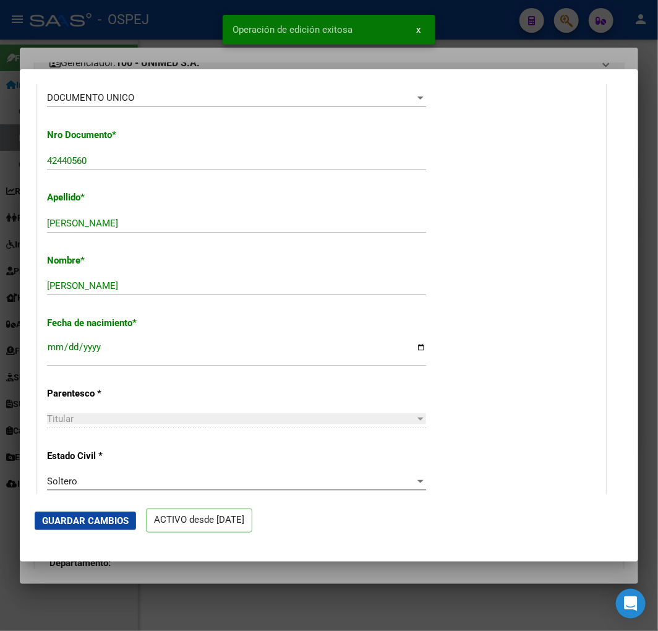
click at [157, 30] on div at bounding box center [329, 315] width 658 height 631
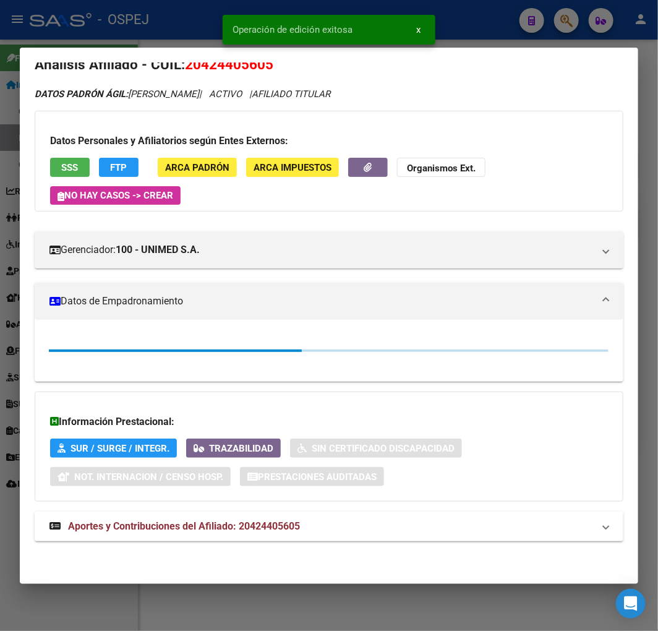
scroll to position [20, 0]
click at [157, 30] on div at bounding box center [329, 315] width 658 height 631
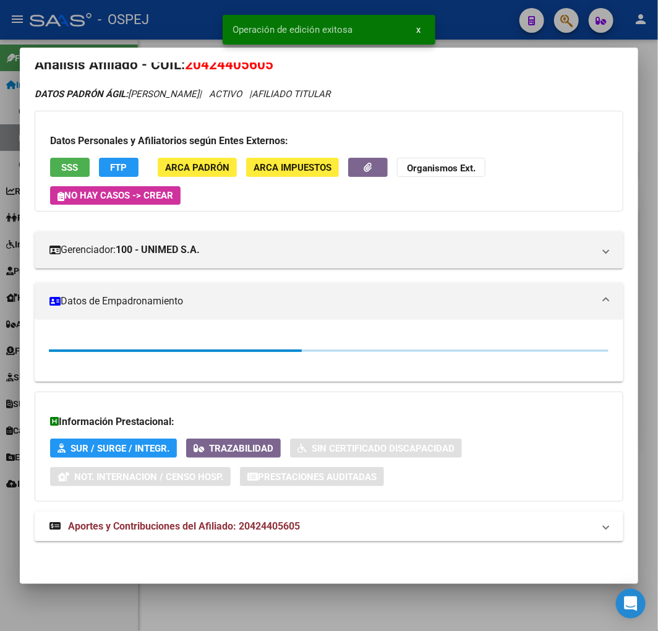
scroll to position [0, 0]
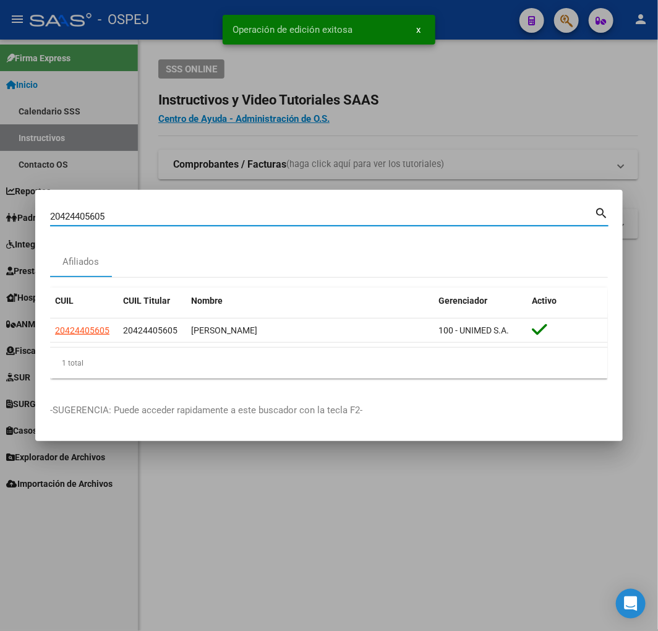
click at [314, 215] on input "20424405605" at bounding box center [322, 216] width 544 height 11
paste input "364170859"
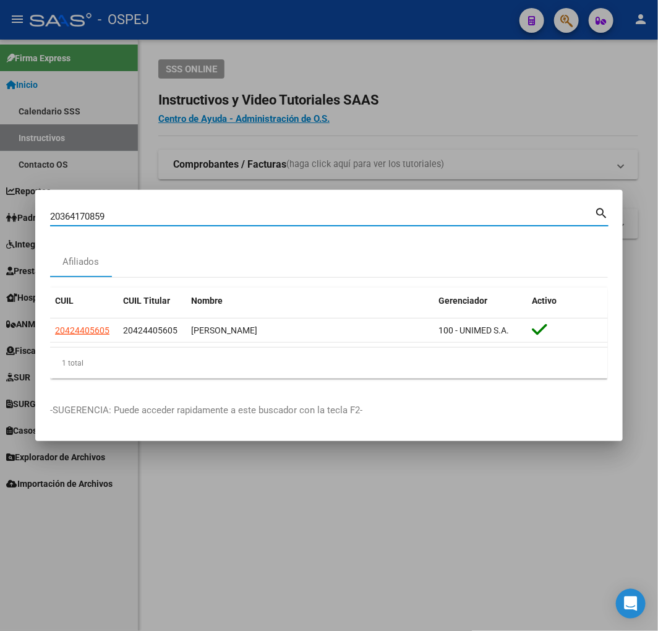
type input "20364170859"
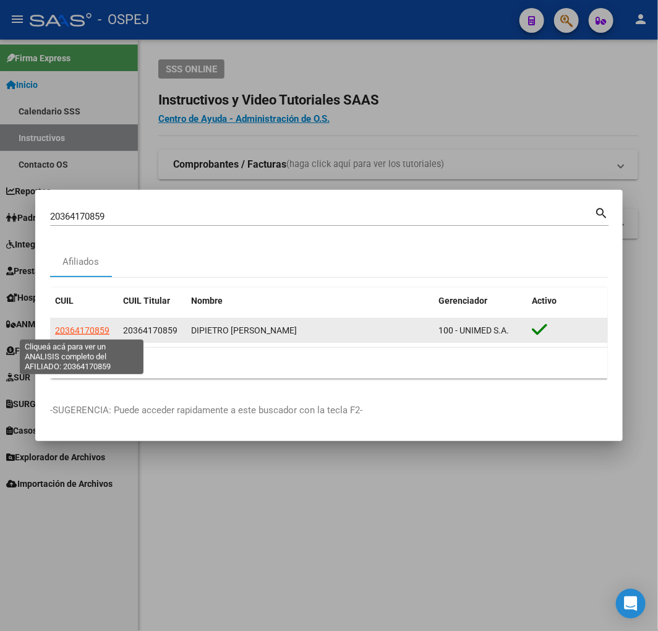
click at [99, 327] on span "20364170859" at bounding box center [82, 330] width 54 height 10
type textarea "20364170859"
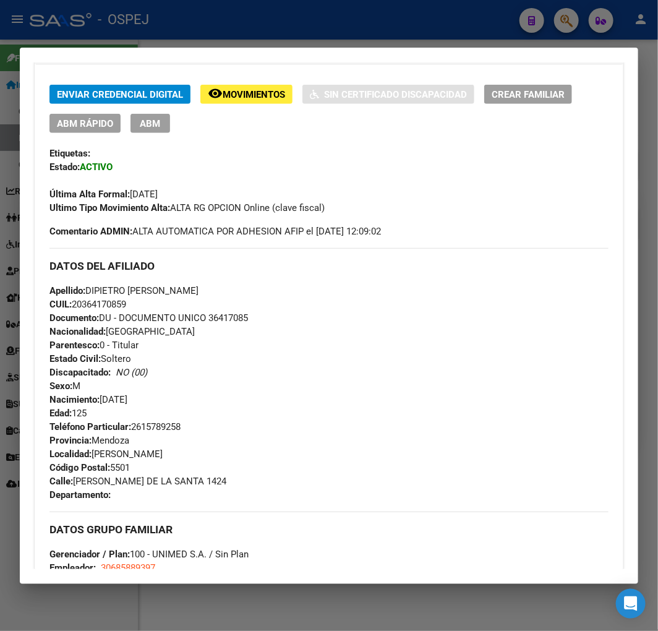
scroll to position [205, 0]
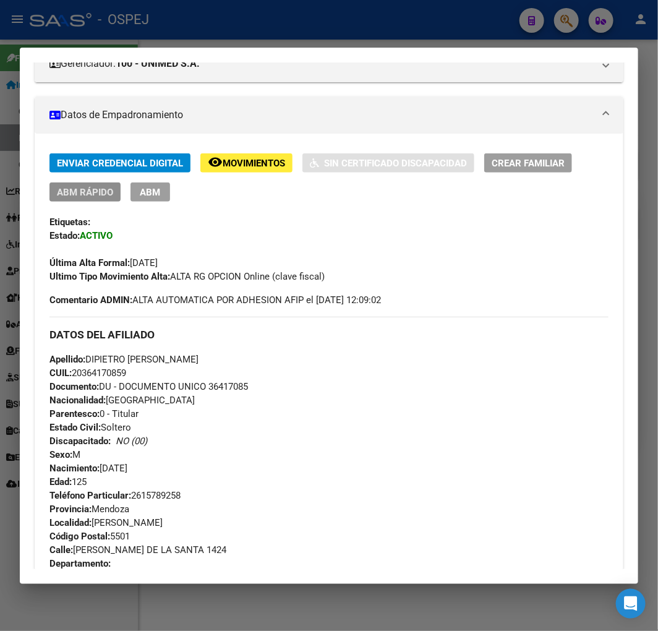
click at [93, 191] on span "ABM Rápido" at bounding box center [85, 192] width 56 height 11
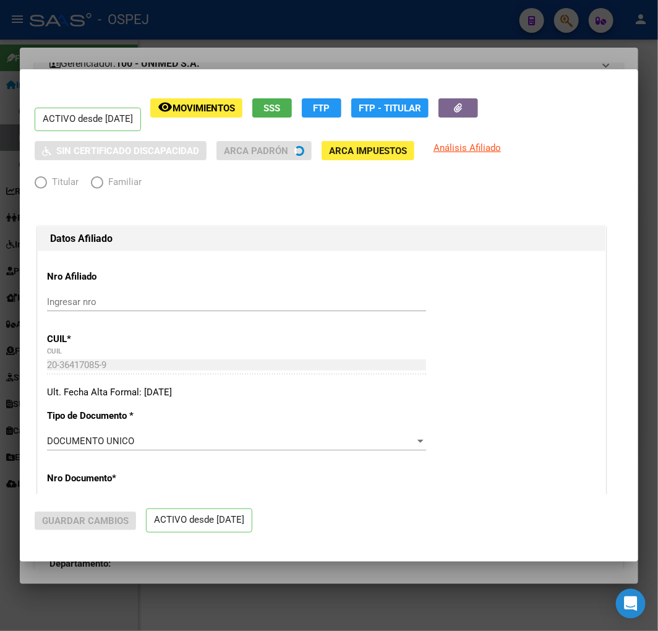
radio input "true"
type input "30-68588939-7"
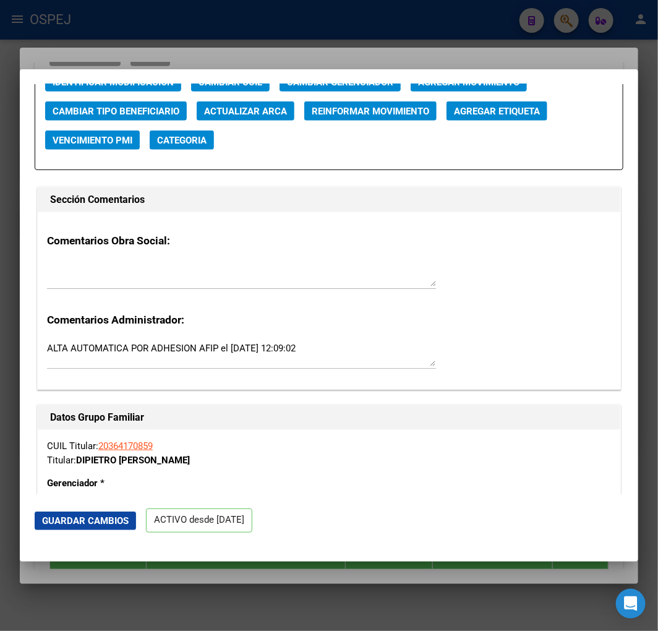
scroll to position [1718, 0]
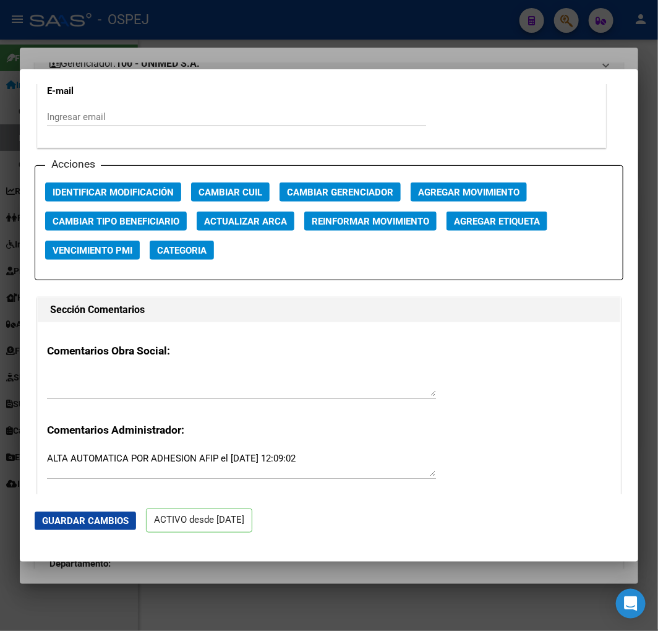
click at [282, 221] on span "Actualizar ARCA" at bounding box center [245, 221] width 83 height 11
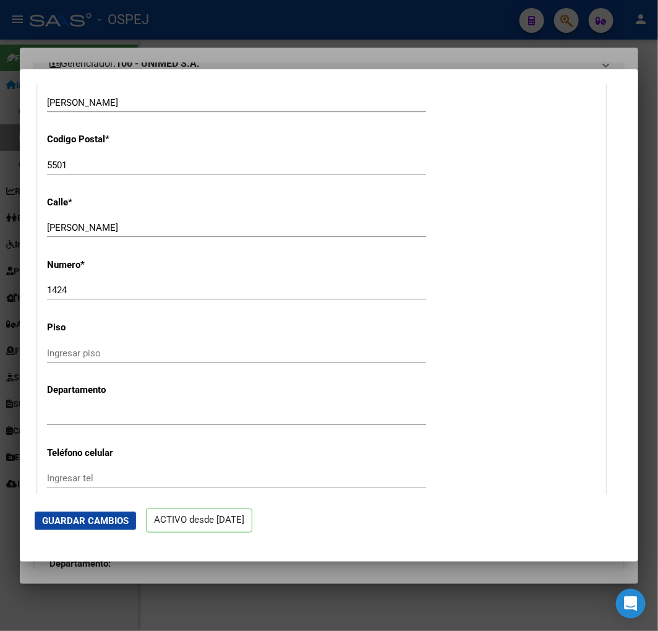
type input "DIPIETRO [PERSON_NAME]"
type input "[PERSON_NAME]"
type input "[DATE]"
type input "[PERSON_NAME]"
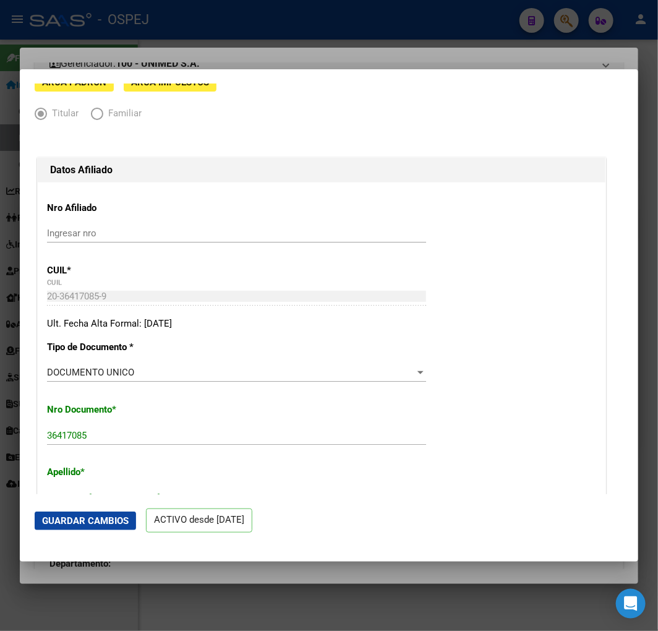
scroll to position [343, 0]
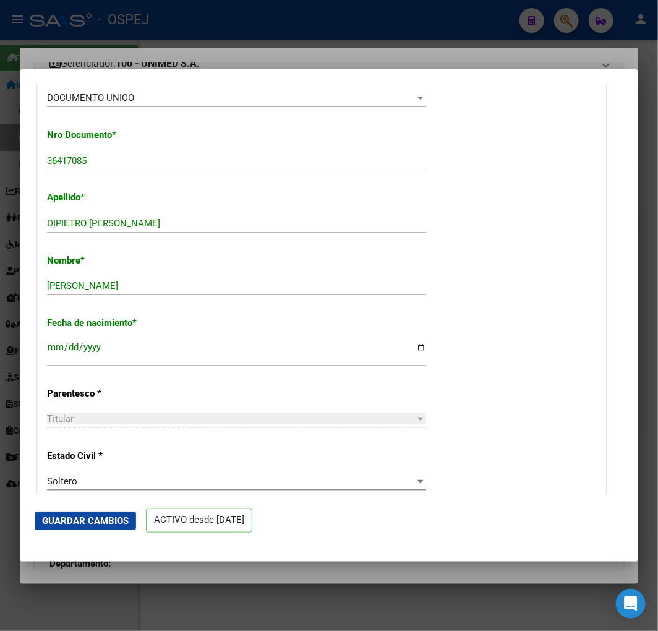
click at [108, 522] on span "Guardar Cambios" at bounding box center [85, 520] width 87 height 11
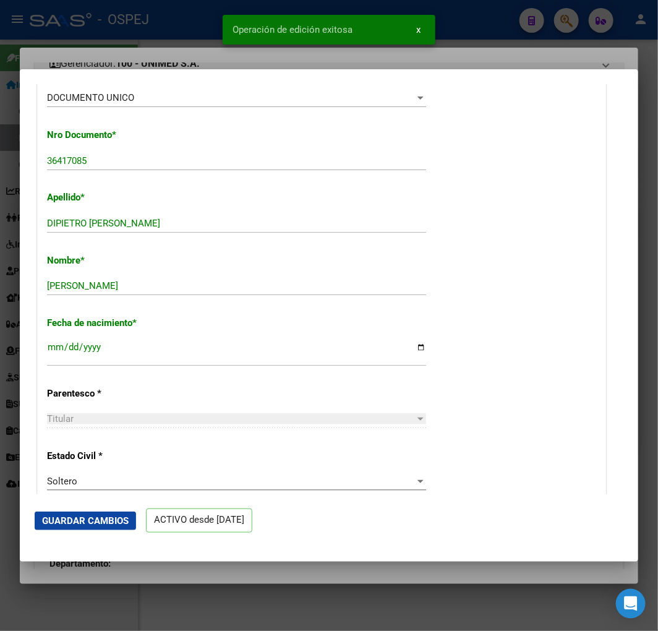
click at [130, 33] on div at bounding box center [329, 315] width 658 height 631
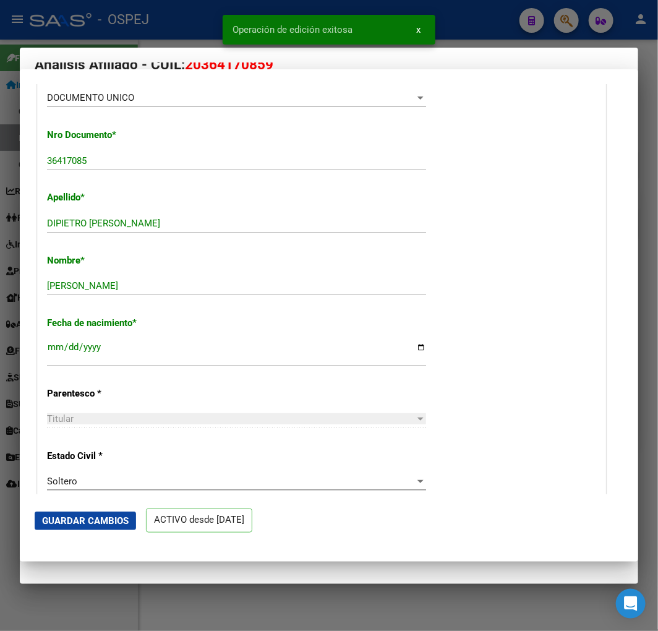
scroll to position [20, 0]
click at [130, 33] on div at bounding box center [329, 315] width 658 height 631
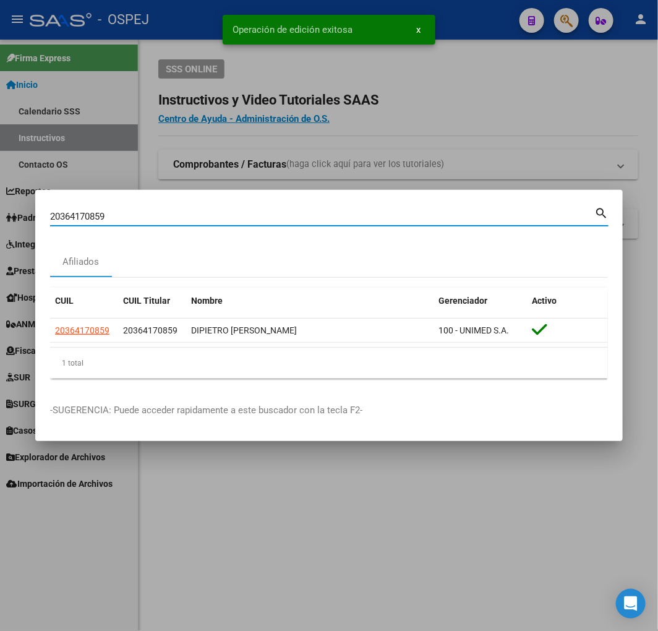
click at [242, 219] on input "20364170859" at bounding box center [322, 216] width 544 height 11
paste input "7435490978"
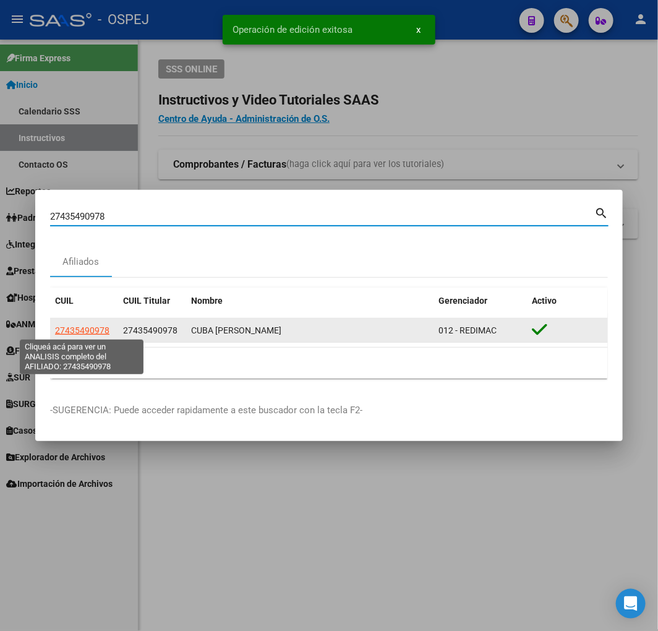
click at [56, 330] on span "27435490978" at bounding box center [82, 330] width 54 height 10
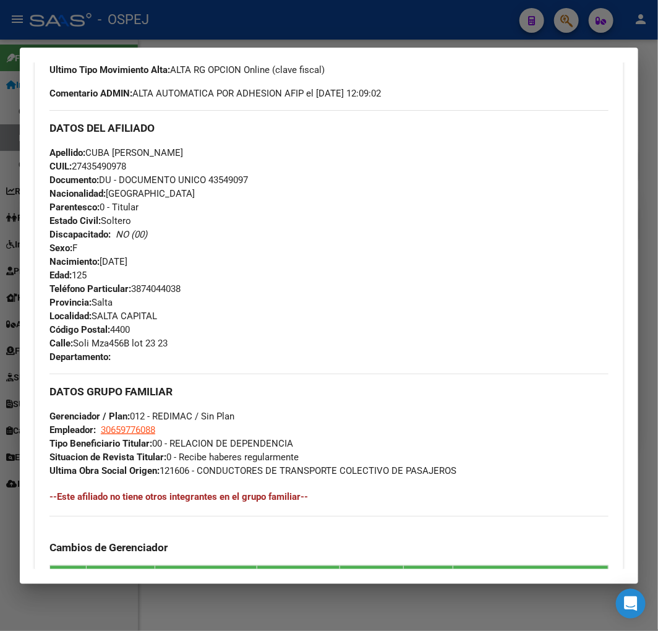
scroll to position [137, 0]
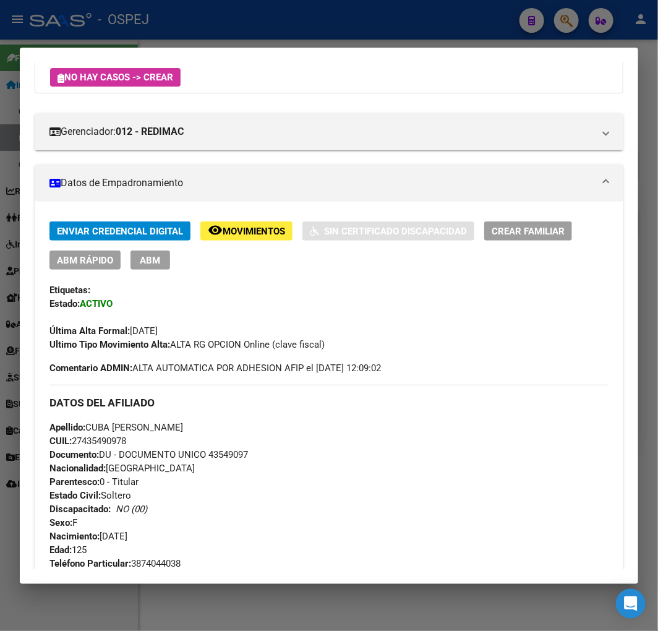
click at [81, 252] on button "ABM Rápido" at bounding box center [84, 260] width 71 height 19
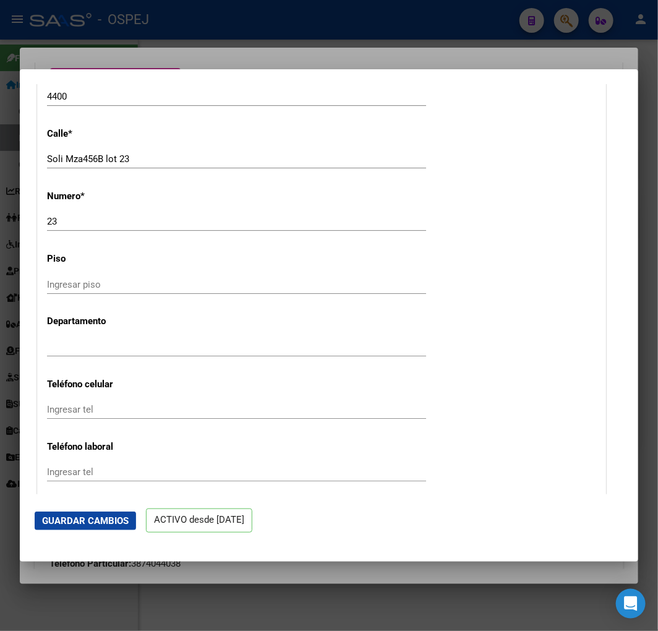
scroll to position [1581, 0]
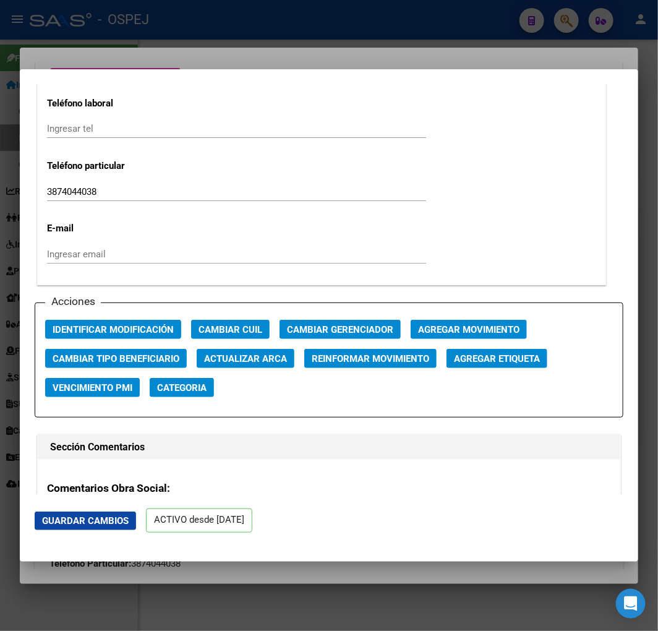
click at [247, 354] on span "Actualizar ARCA" at bounding box center [245, 358] width 83 height 11
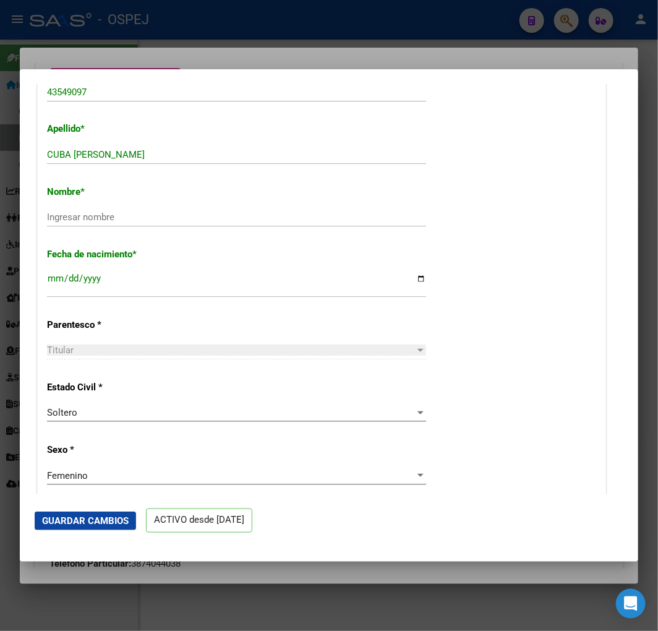
scroll to position [275, 0]
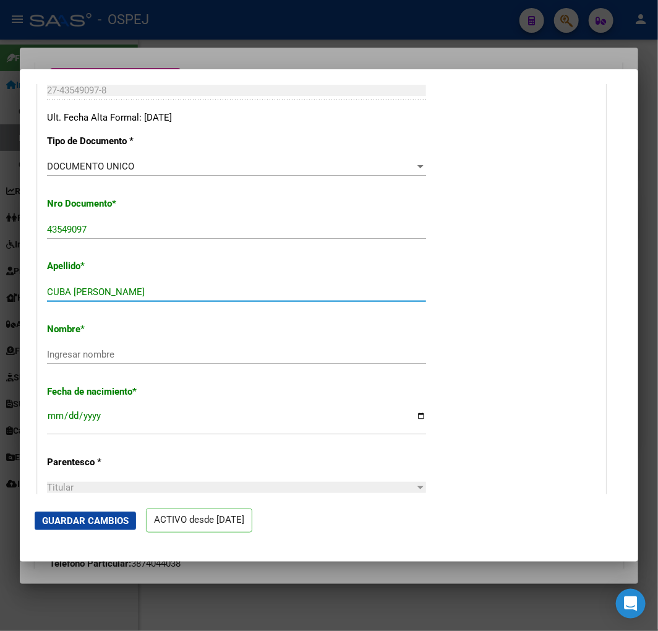
click at [197, 294] on input "CUBA [PERSON_NAME]" at bounding box center [236, 291] width 379 height 11
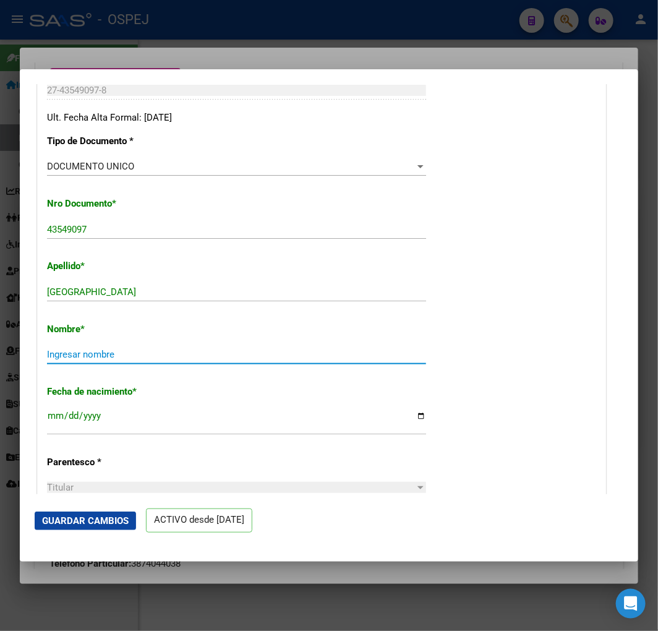
paste input "[PERSON_NAME]"
click at [100, 512] on button "Guardar Cambios" at bounding box center [85, 521] width 101 height 19
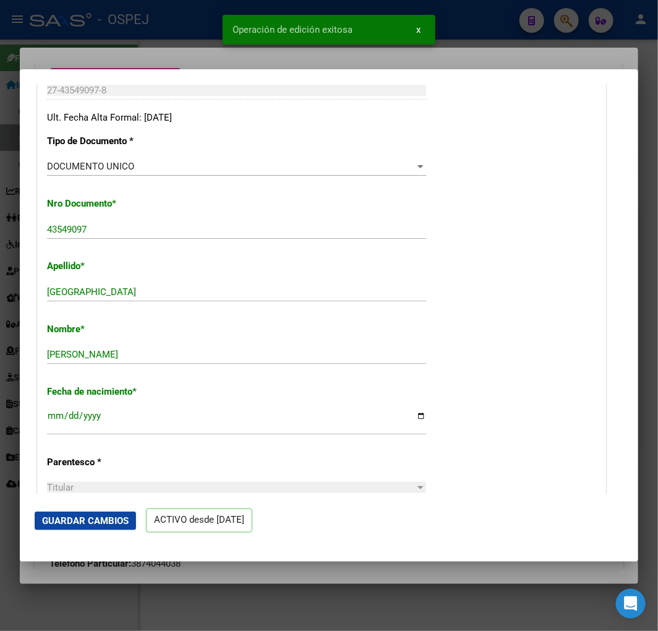
click at [144, 40] on div at bounding box center [329, 315] width 658 height 631
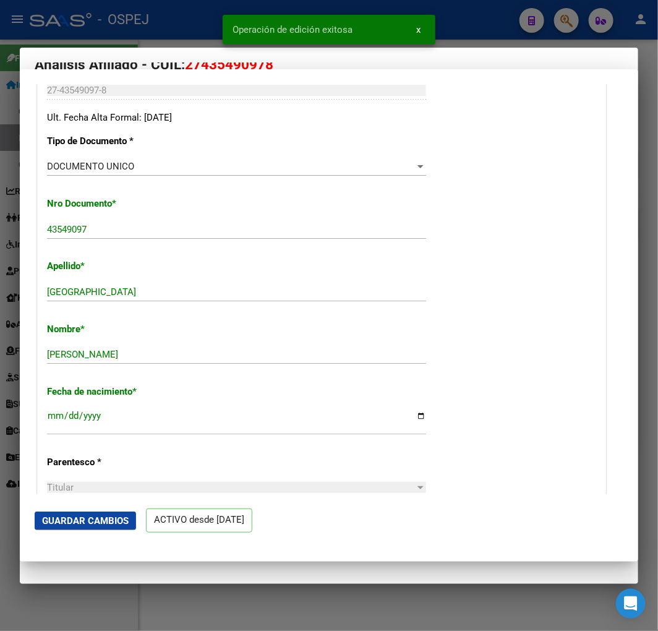
scroll to position [20, 0]
click at [144, 40] on div at bounding box center [329, 315] width 658 height 631
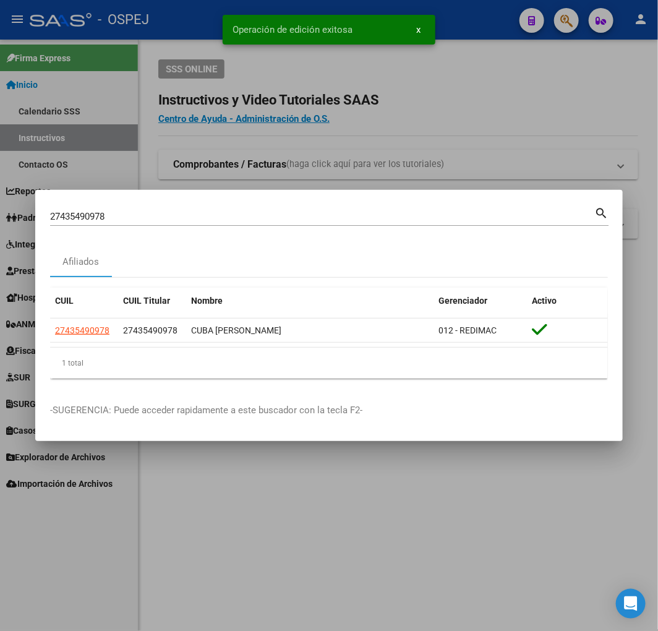
click at [287, 209] on div "27435490978 Buscar (apellido, dni, cuil, [PERSON_NAME], cuit, obra social)" at bounding box center [322, 216] width 544 height 19
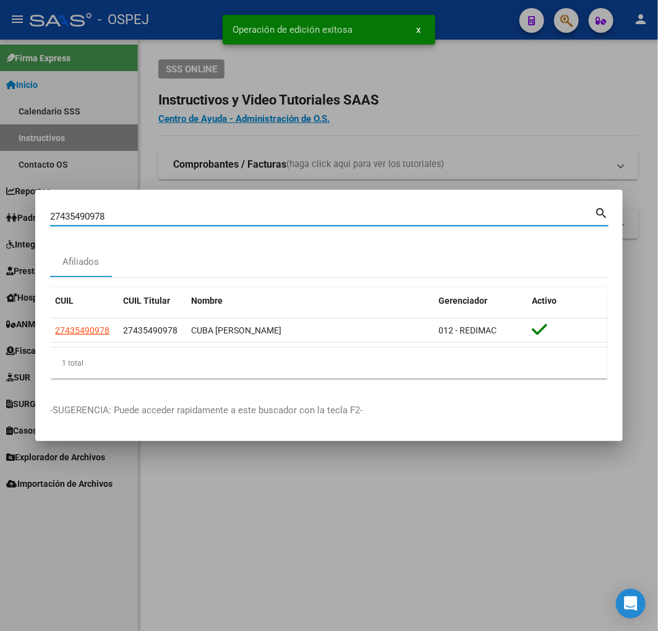
click at [291, 217] on input "27435490978" at bounding box center [322, 216] width 544 height 11
paste input "0433611897"
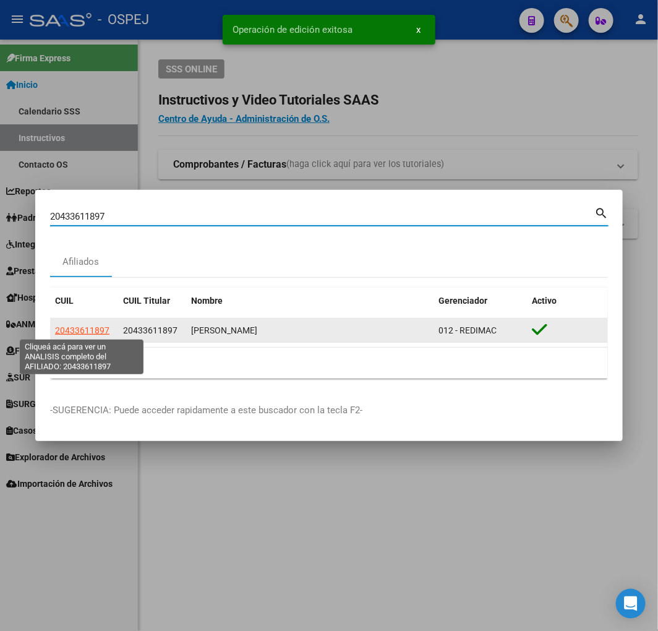
click at [75, 331] on span "20433611897" at bounding box center [82, 330] width 54 height 10
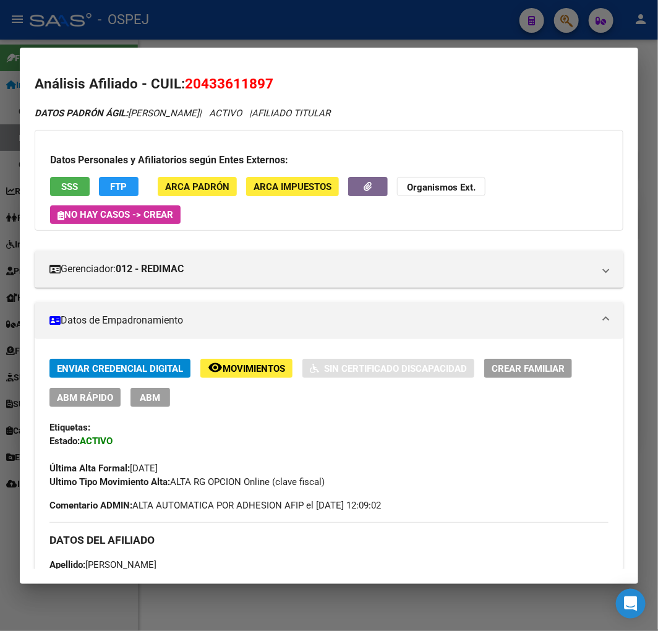
click at [101, 405] on button "ABM Rápido" at bounding box center [84, 397] width 71 height 19
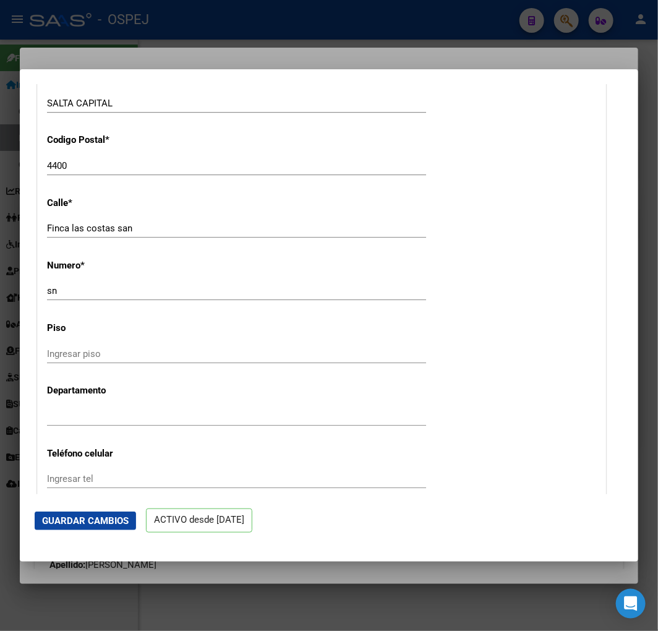
scroll to position [1512, 0]
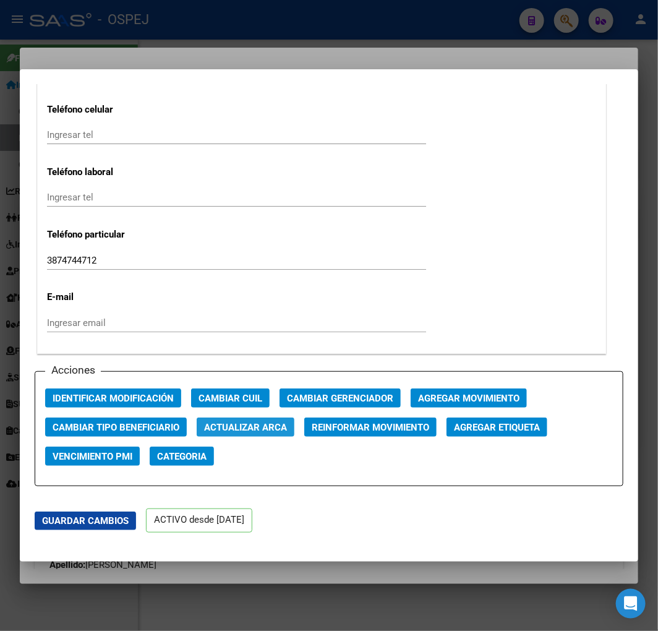
click at [277, 433] on button "Actualizar ARCA" at bounding box center [246, 427] width 98 height 19
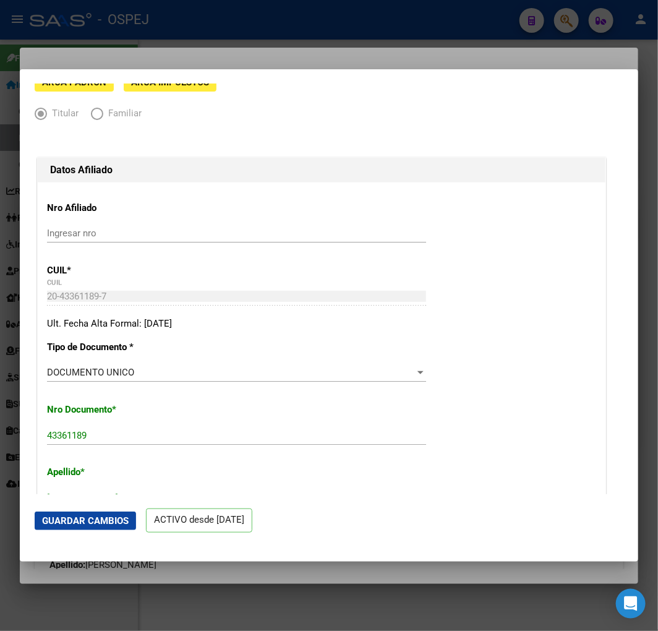
scroll to position [0, 0]
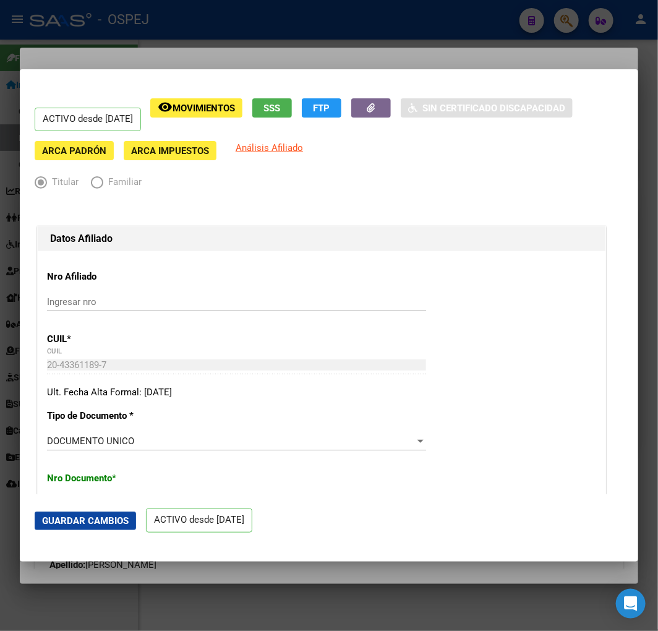
click at [118, 526] on button "Guardar Cambios" at bounding box center [85, 521] width 101 height 19
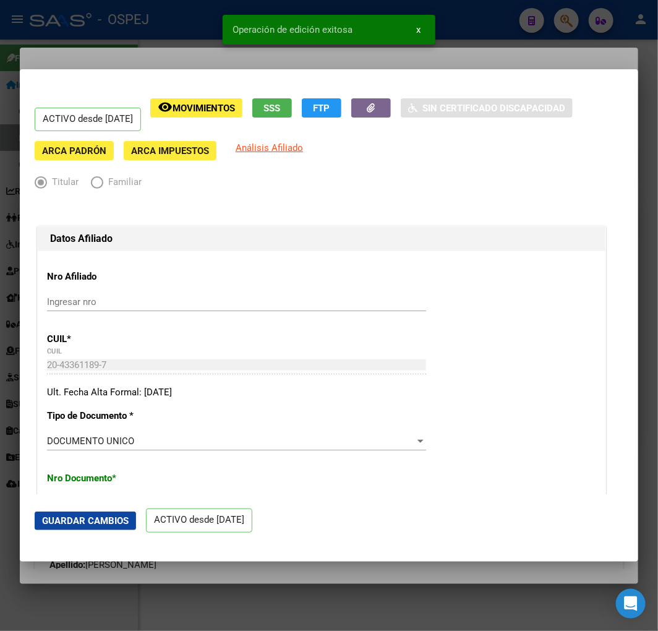
click at [160, 45] on div at bounding box center [329, 315] width 658 height 631
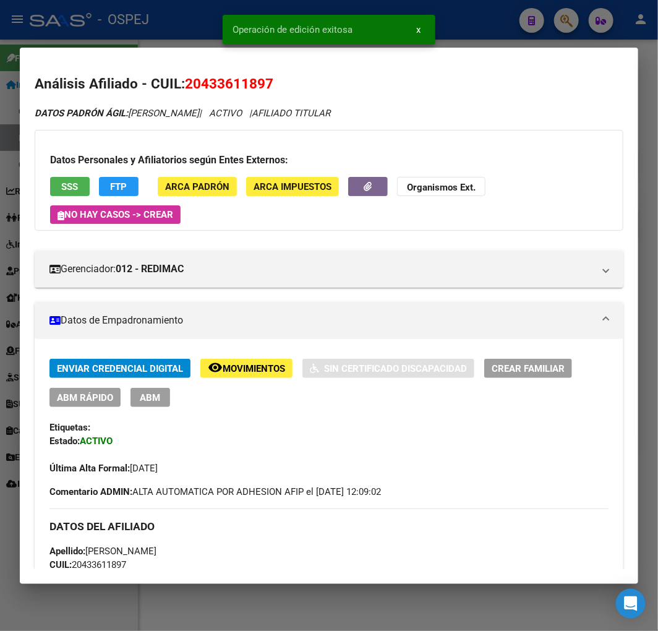
click at [160, 25] on div at bounding box center [329, 315] width 658 height 631
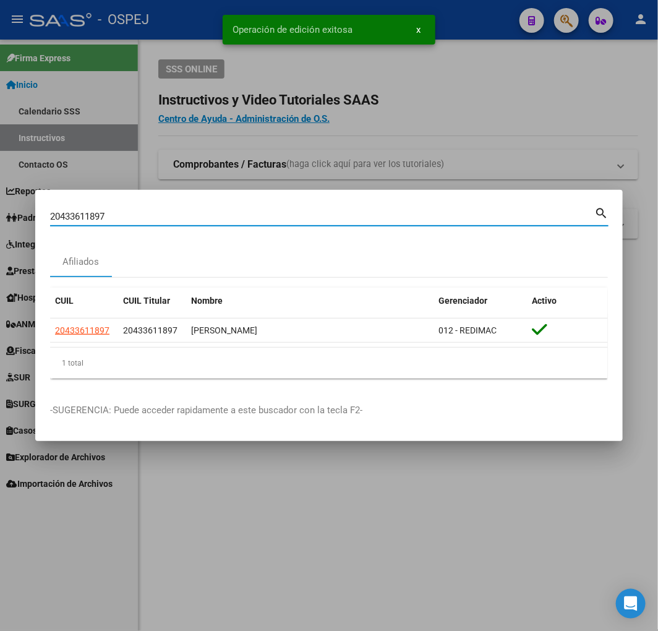
click at [231, 218] on input "20433611897" at bounding box center [322, 216] width 544 height 11
paste input "373218813"
click at [231, 218] on input "20433611897" at bounding box center [322, 216] width 544 height 11
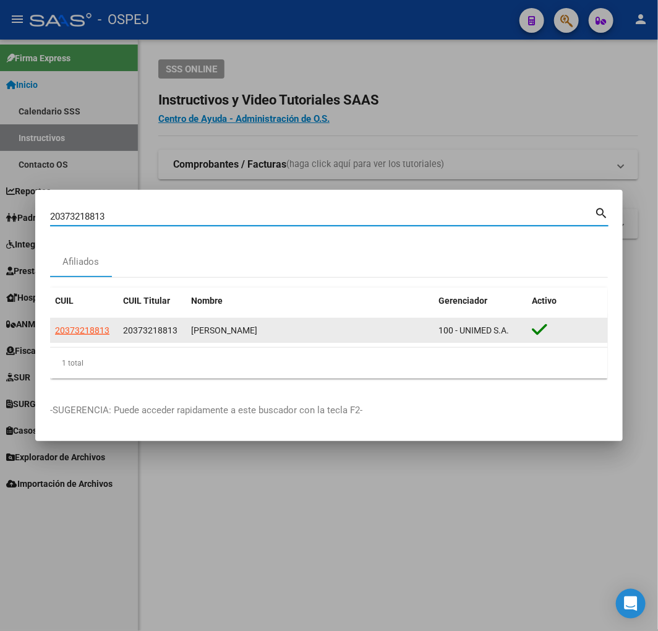
click at [85, 327] on span "20373218813" at bounding box center [82, 330] width 54 height 10
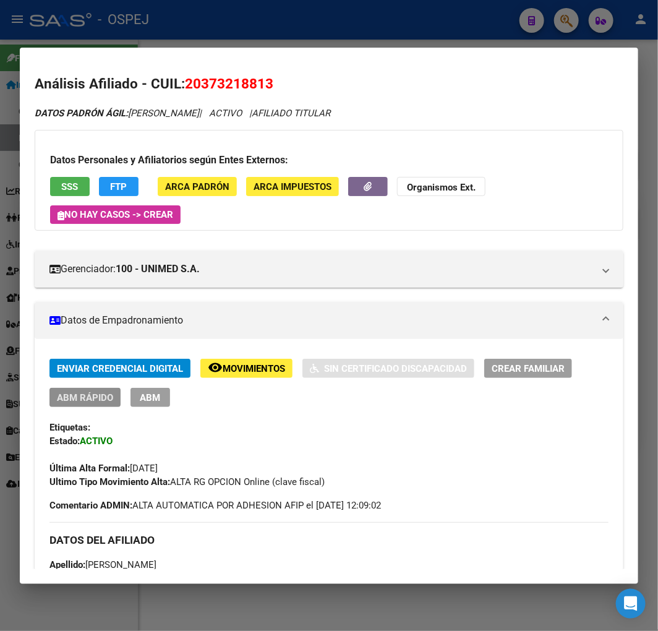
click at [89, 392] on span "ABM Rápido" at bounding box center [85, 397] width 56 height 11
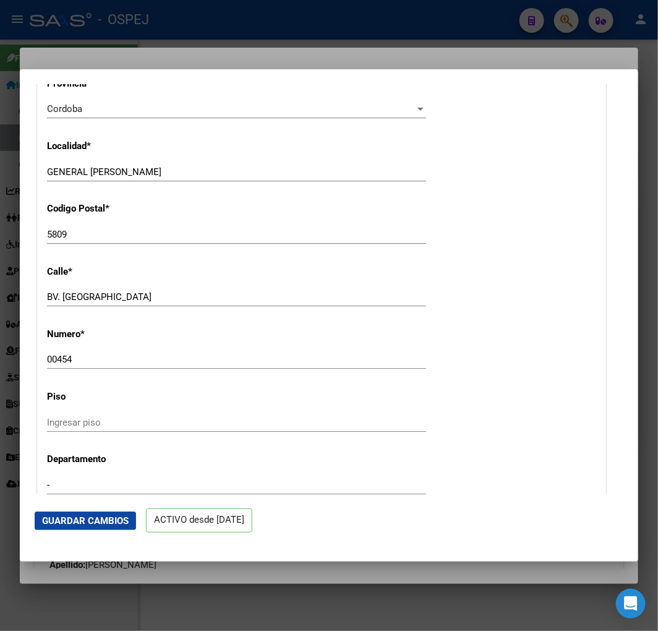
scroll to position [1512, 0]
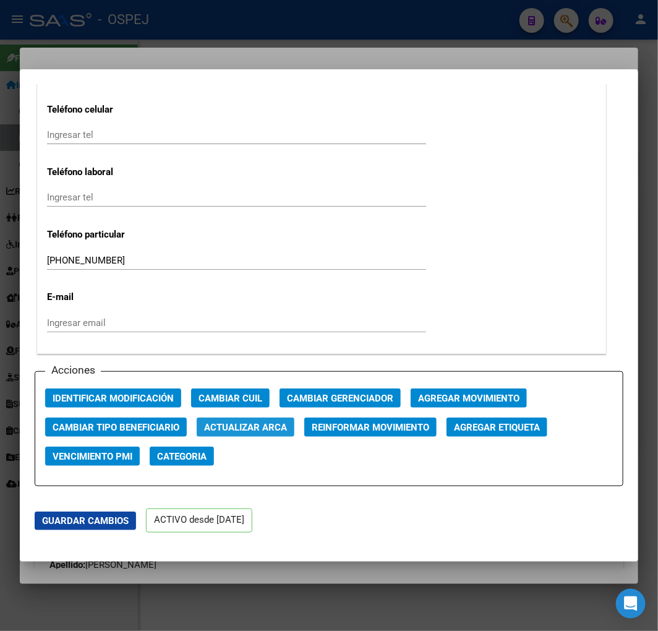
click at [242, 425] on span "Actualizar ARCA" at bounding box center [245, 427] width 83 height 11
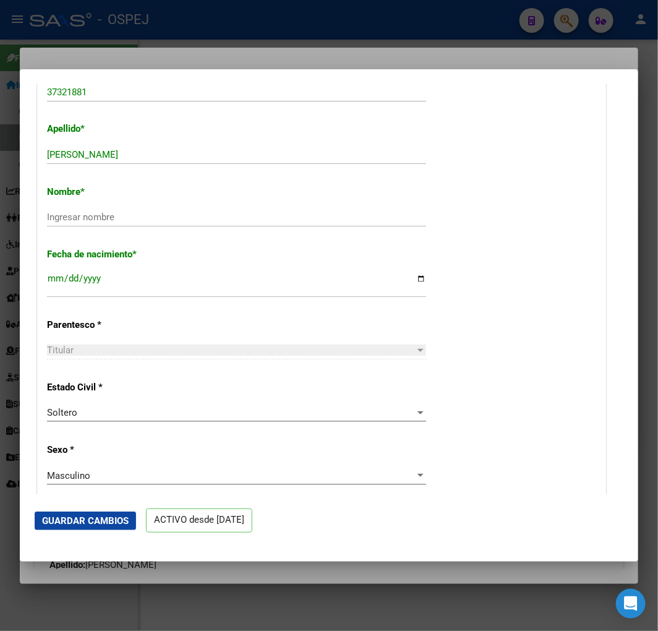
scroll to position [275, 0]
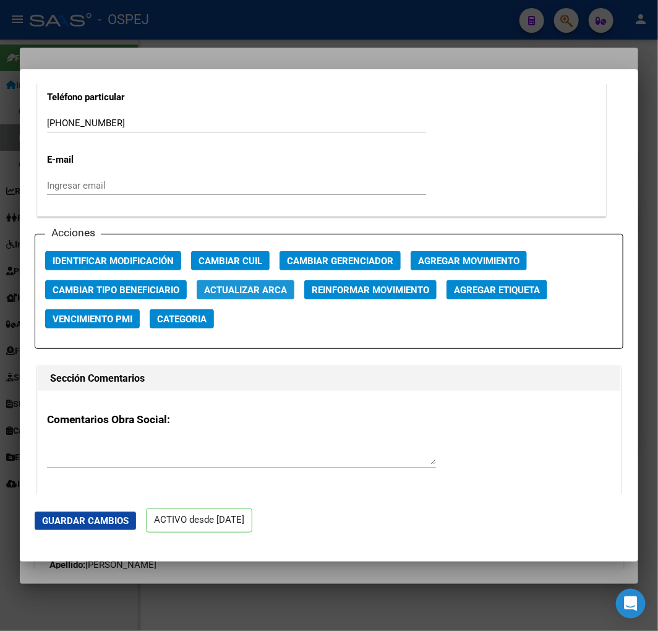
click at [270, 282] on button "Actualizar ARCA" at bounding box center [246, 289] width 98 height 19
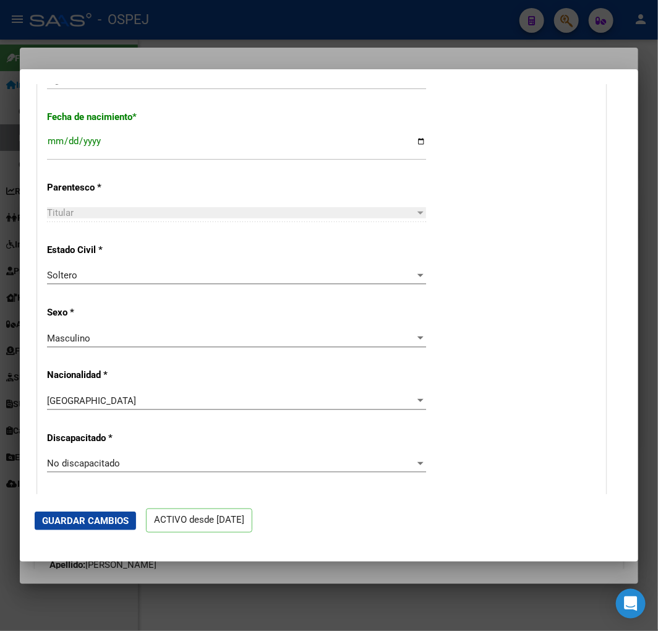
scroll to position [412, 0]
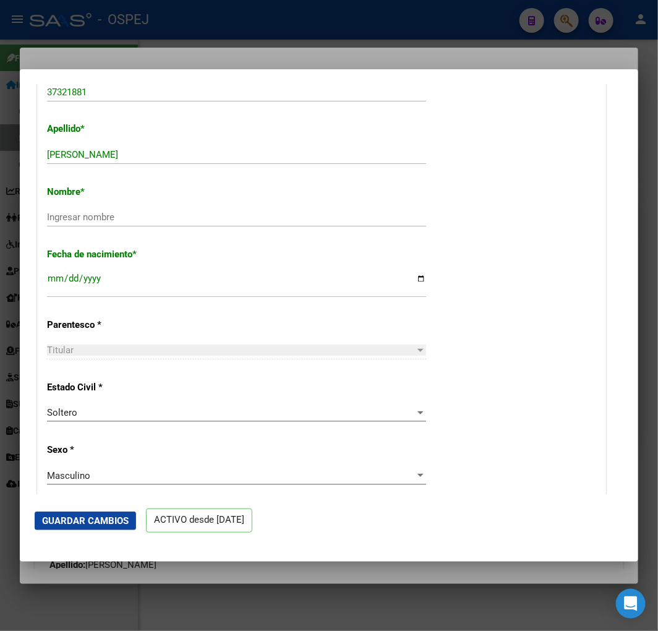
click at [223, 169] on div "[PERSON_NAME] apellido" at bounding box center [236, 160] width 379 height 30
click at [236, 144] on div "Apellido * [PERSON_NAME] apellido" at bounding box center [321, 144] width 549 height 62
click at [237, 146] on div "[PERSON_NAME] apellido" at bounding box center [236, 154] width 379 height 19
click at [246, 151] on input "[PERSON_NAME]" at bounding box center [236, 154] width 379 height 11
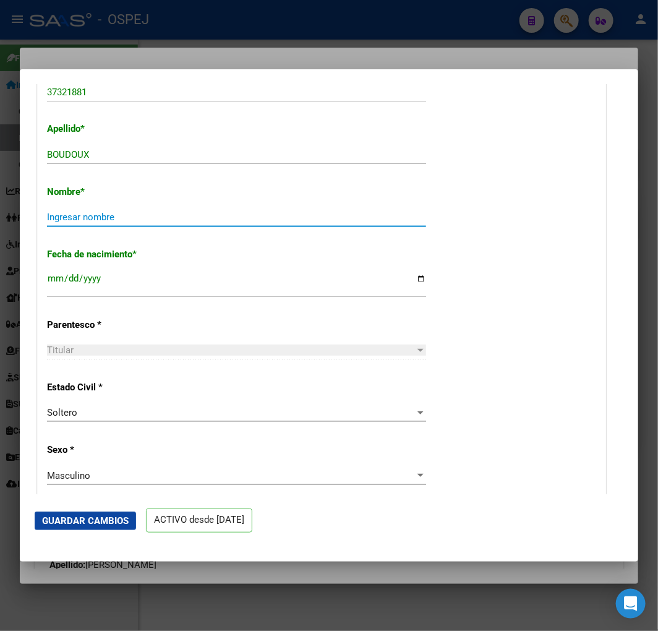
paste input "[PERSON_NAME]"
click at [92, 534] on mat-dialog-actions "Guardar Cambios ACTIVO desde [DATE]" at bounding box center [329, 520] width 589 height 53
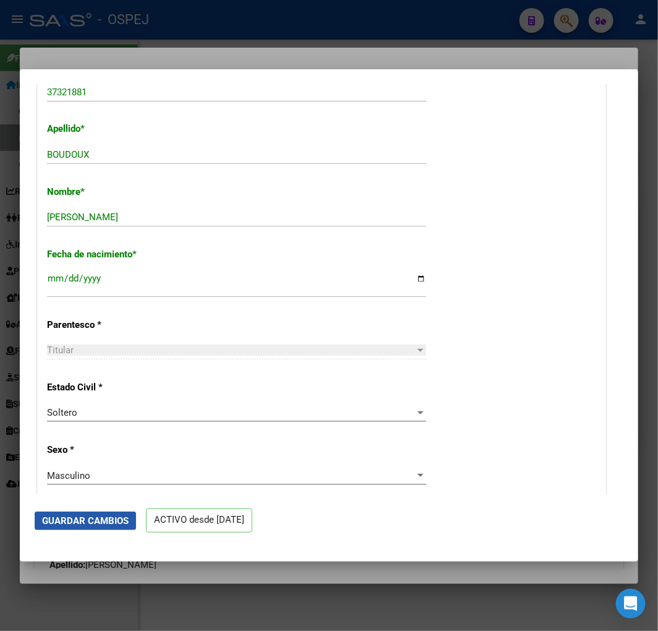
click at [105, 528] on button "Guardar Cambios" at bounding box center [85, 521] width 101 height 19
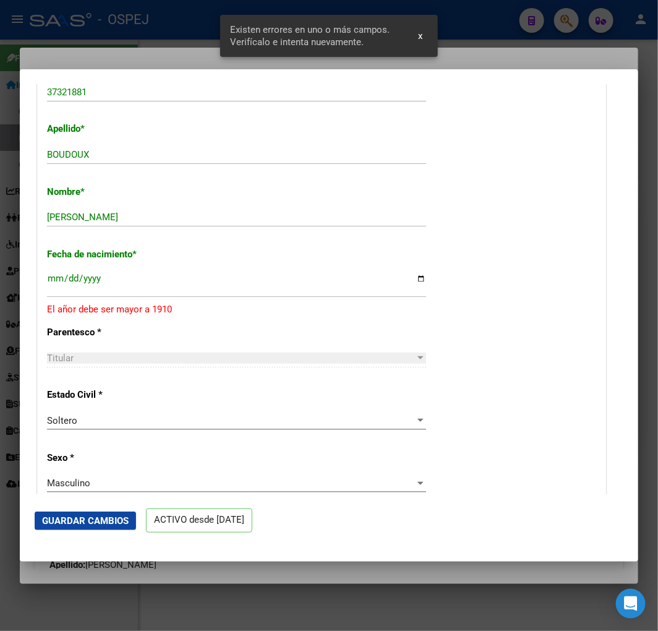
click at [81, 273] on input "[DATE]" at bounding box center [236, 283] width 379 height 20
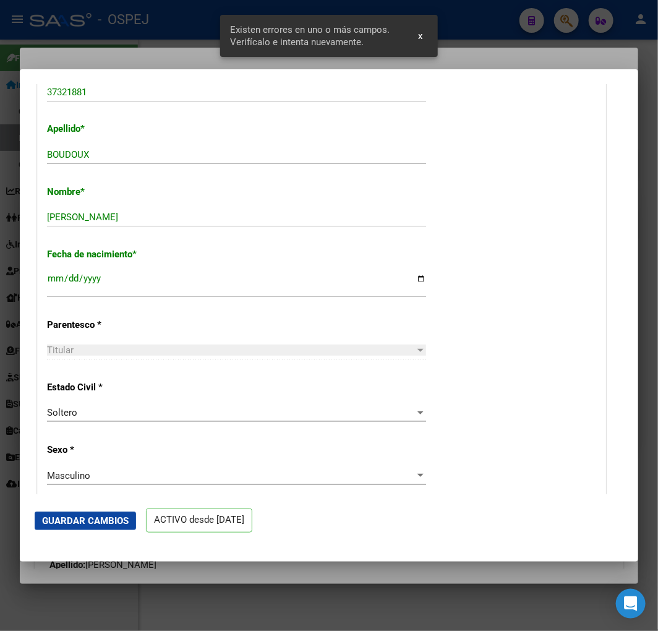
click at [79, 510] on mat-dialog-actions "Guardar Cambios ACTIVO desde [DATE]" at bounding box center [329, 520] width 589 height 53
click at [83, 515] on span "Guardar Cambios" at bounding box center [85, 520] width 87 height 11
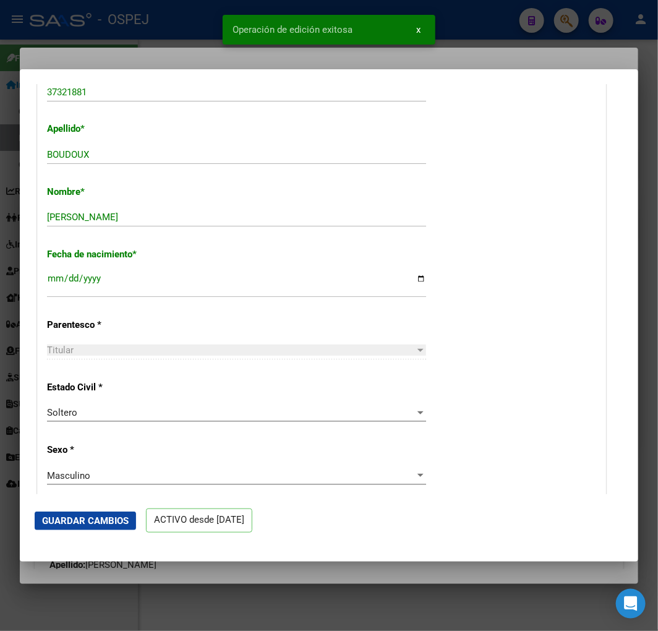
click at [157, 591] on div at bounding box center [329, 315] width 658 height 631
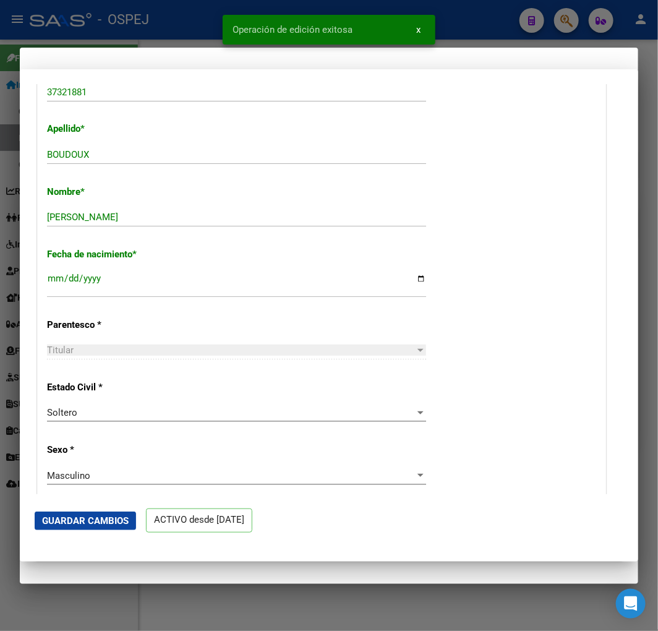
click at [157, 591] on div at bounding box center [329, 315] width 658 height 631
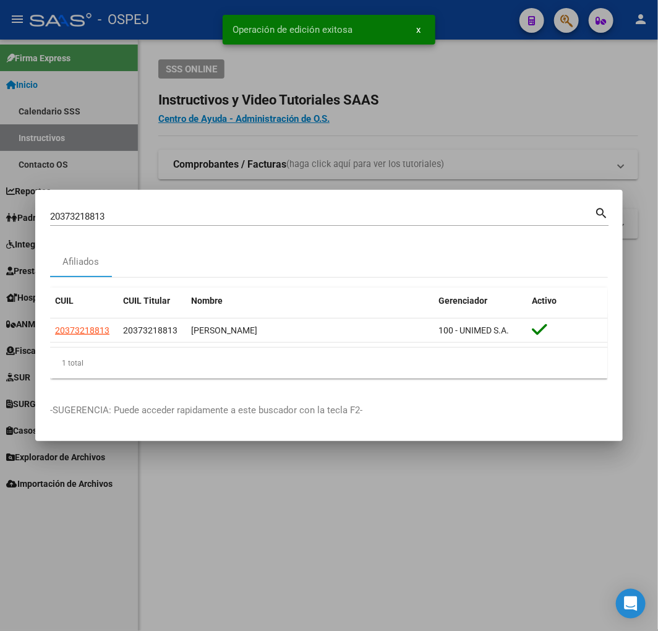
drag, startPoint x: 142, startPoint y: 218, endPoint x: 141, endPoint y: 225, distance: 6.9
click at [141, 225] on div "20373218813 Buscar (apellido, dni, [PERSON_NAME], [PERSON_NAME], cuit, obra soc…" at bounding box center [329, 221] width 559 height 33
drag, startPoint x: 141, startPoint y: 225, endPoint x: 139, endPoint y: 212, distance: 13.1
click at [141, 217] on div "20373218813 Buscar (apellido, dni, [PERSON_NAME], [PERSON_NAME], cuit, obra soc…" at bounding box center [322, 216] width 544 height 19
click at [139, 212] on input "20373218813" at bounding box center [322, 216] width 544 height 11
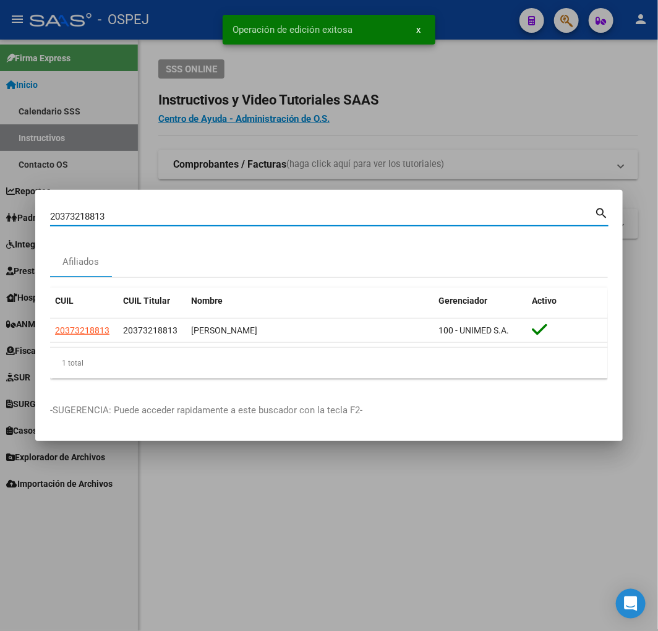
click at [139, 212] on input "20373218813" at bounding box center [322, 216] width 544 height 11
paste input "7396196544"
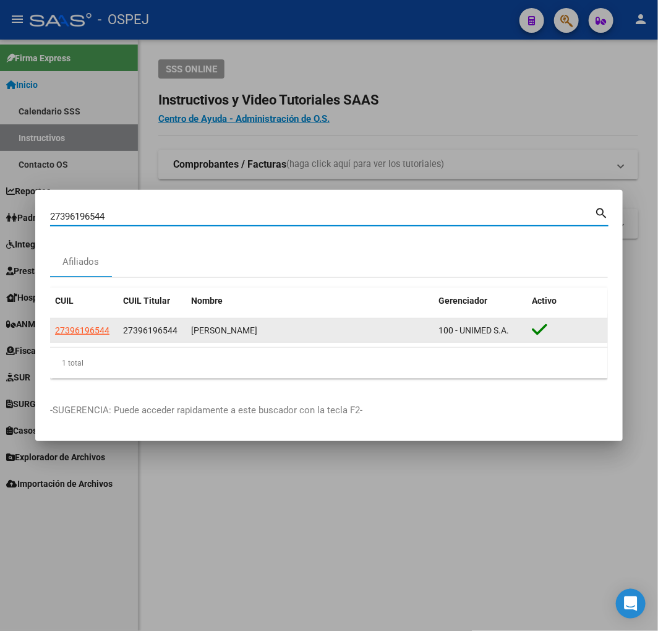
click at [81, 325] on span "27396196544" at bounding box center [82, 330] width 54 height 10
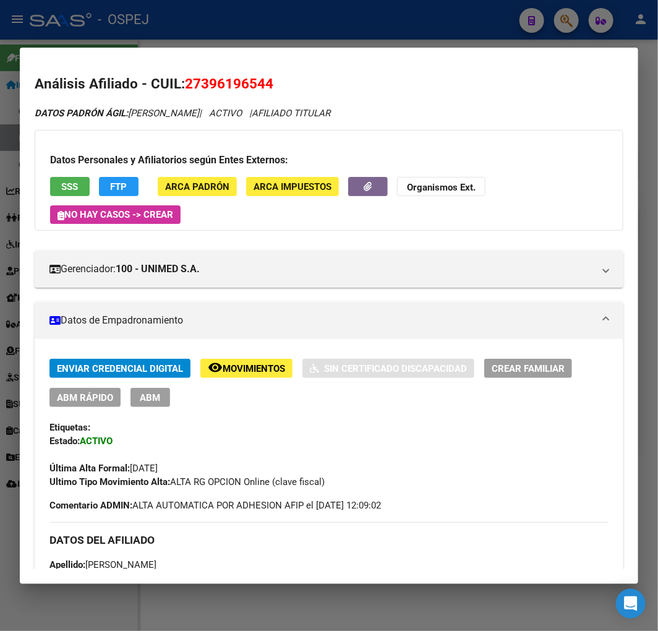
click at [98, 408] on div "Enviar Credencial Digital remove_red_eye Movimientos Sin Certificado Discapacid…" at bounding box center [328, 424] width 559 height 130
click at [101, 400] on span "ABM Rápido" at bounding box center [85, 397] width 56 height 11
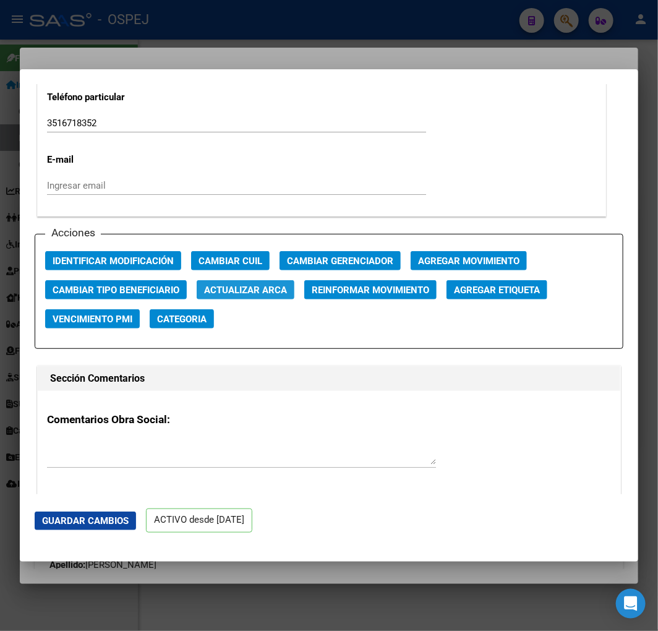
click at [264, 291] on span "Actualizar ARCA" at bounding box center [245, 290] width 83 height 11
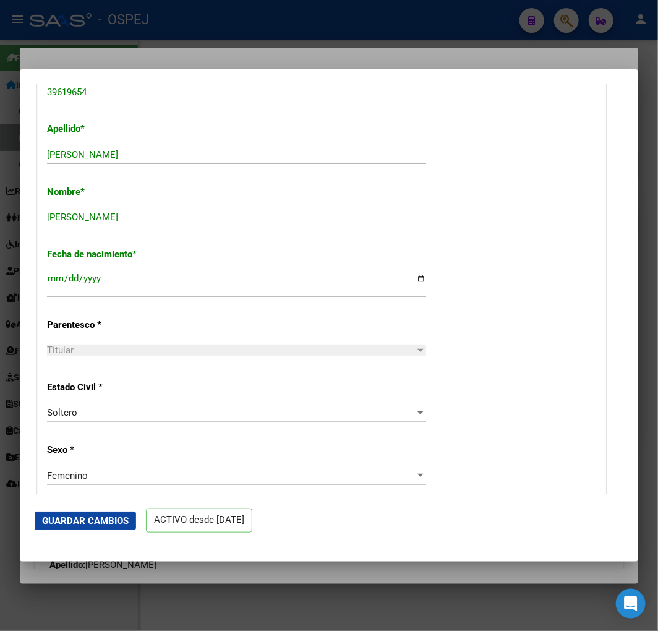
click at [104, 528] on button "Guardar Cambios" at bounding box center [85, 521] width 101 height 19
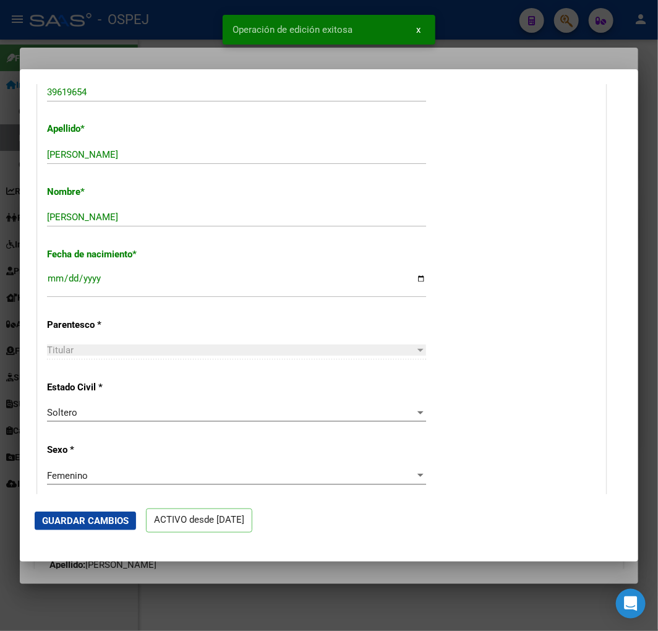
click at [130, 24] on div at bounding box center [329, 315] width 658 height 631
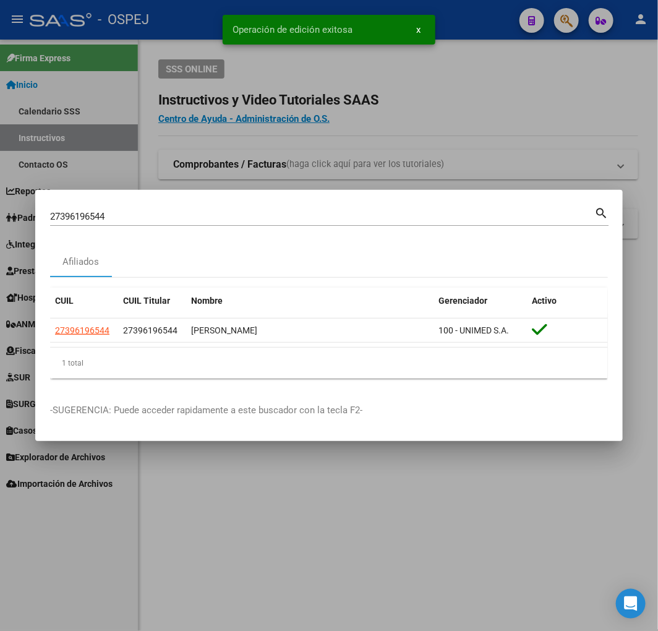
drag, startPoint x: 243, startPoint y: 227, endPoint x: 243, endPoint y: 220, distance: 6.8
click at [243, 225] on div "27396196544 Buscar (apellido, dni, cuil, [PERSON_NAME], cuit, obra social) sear…" at bounding box center [329, 221] width 559 height 33
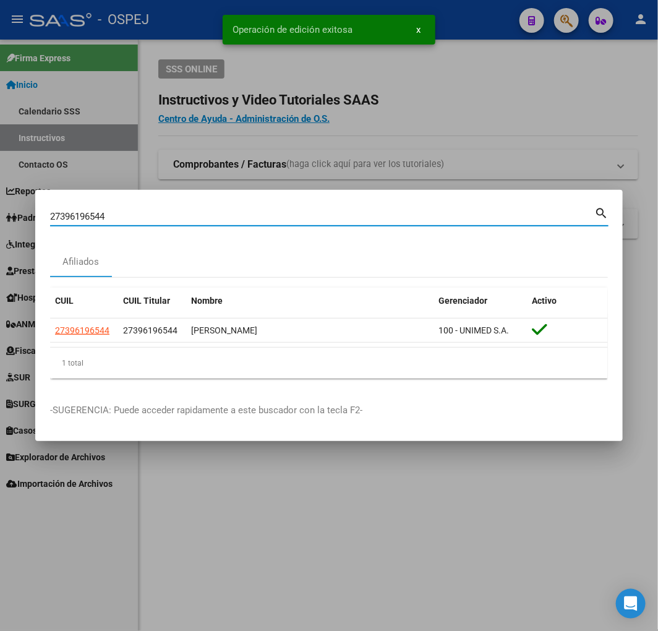
click at [243, 220] on input "27396196544" at bounding box center [322, 216] width 544 height 11
click at [239, 220] on input "27396196544" at bounding box center [322, 216] width 544 height 11
paste input "20279581580"
paste input
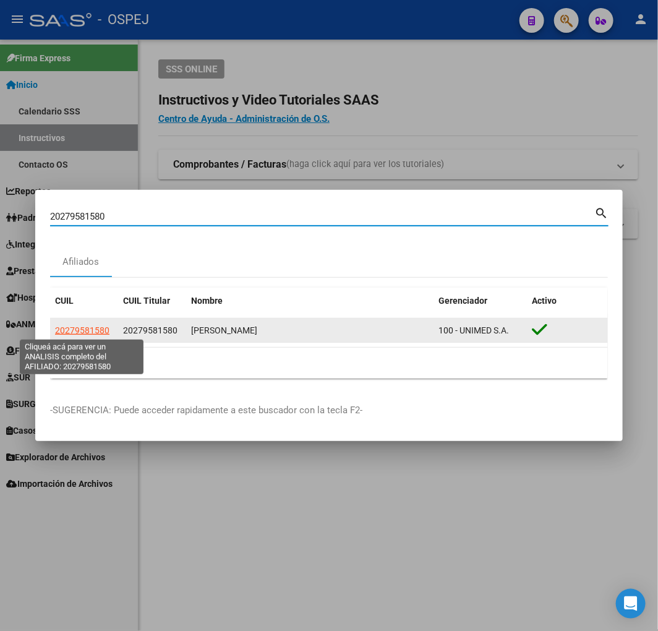
click at [75, 330] on span "20279581580" at bounding box center [82, 330] width 54 height 10
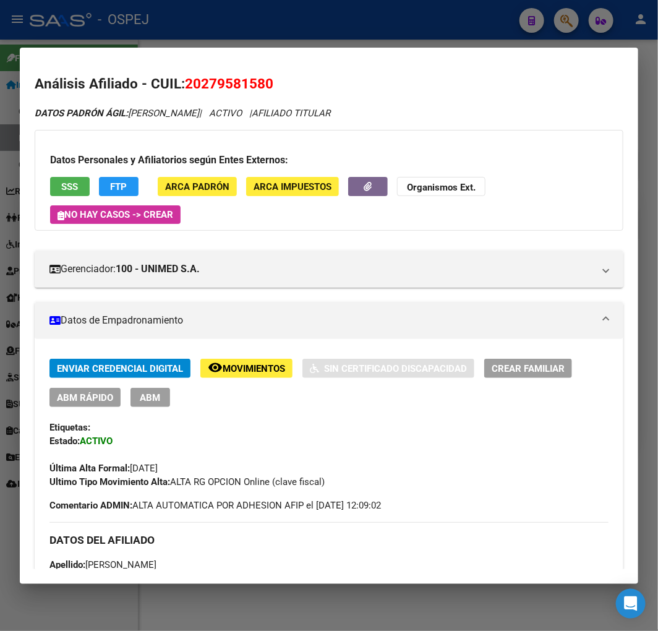
click at [91, 404] on button "ABM Rápido" at bounding box center [84, 397] width 71 height 19
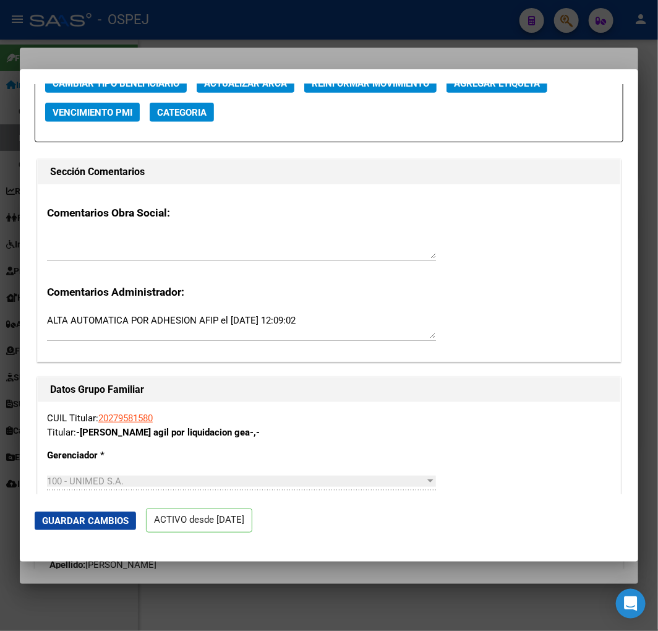
scroll to position [1512, 0]
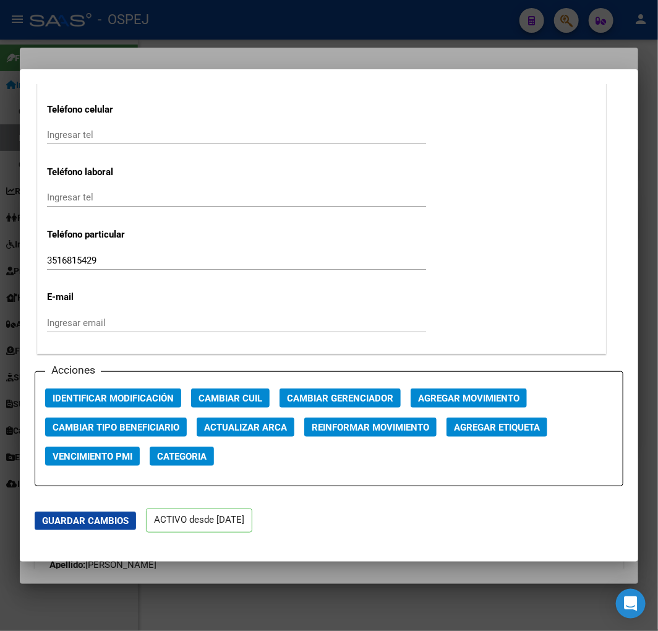
click at [231, 429] on span "Actualizar ARCA" at bounding box center [245, 427] width 83 height 11
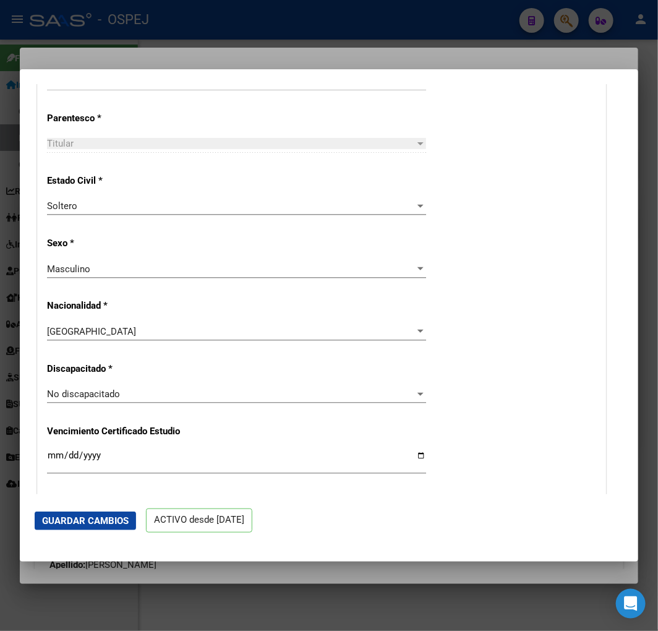
scroll to position [275, 0]
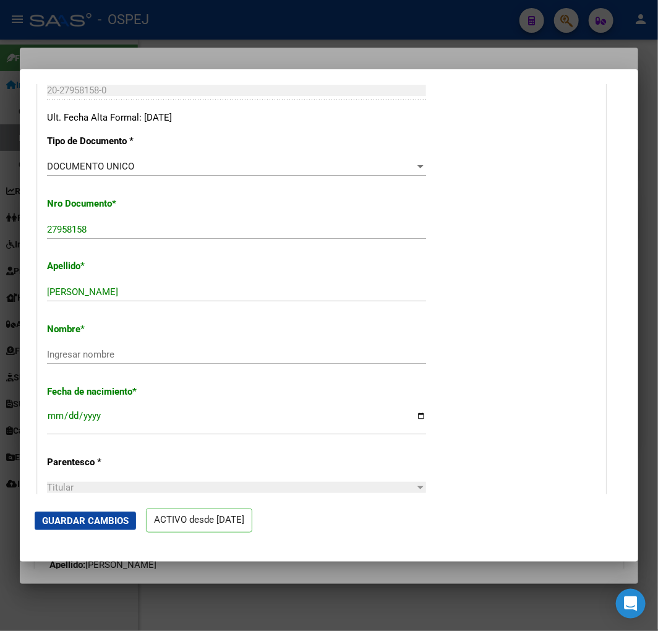
click at [215, 285] on div "[PERSON_NAME] apellido" at bounding box center [236, 292] width 379 height 19
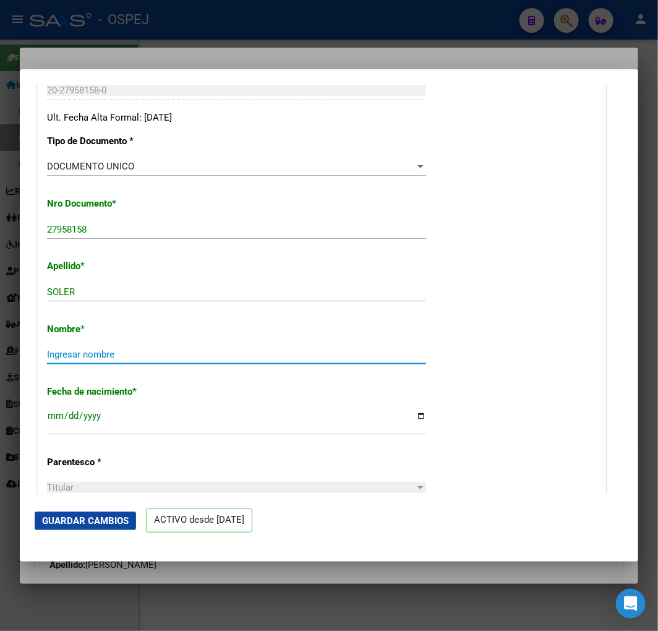
paste input "[PERSON_NAME]"
click at [90, 515] on span "Guardar Cambios" at bounding box center [85, 520] width 87 height 11
click at [107, 520] on span "Guardar Cambios" at bounding box center [85, 520] width 87 height 11
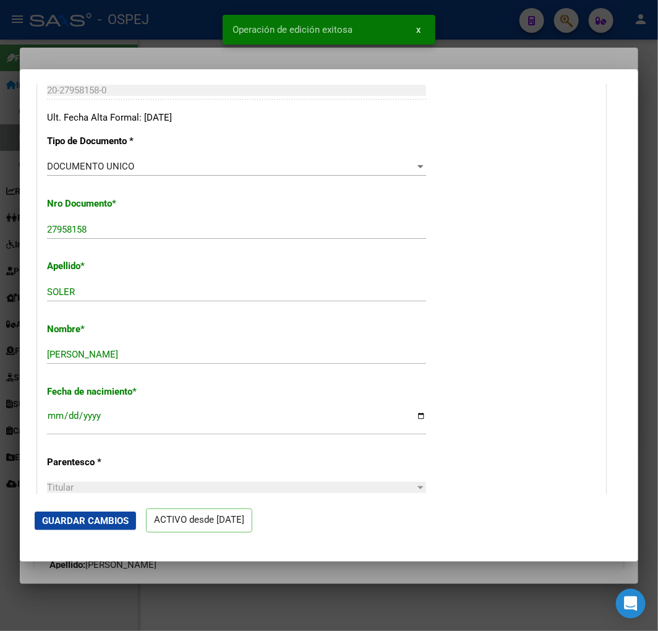
click at [12, 286] on div at bounding box center [329, 315] width 658 height 631
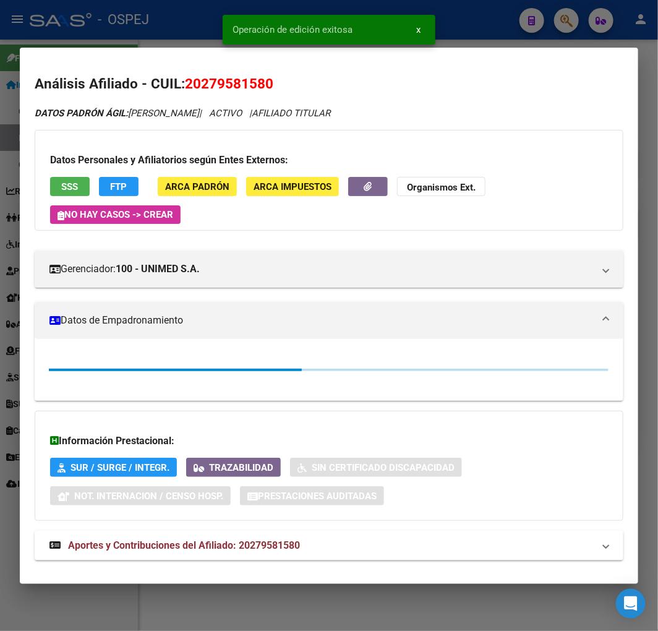
click at [12, 286] on div at bounding box center [329, 315] width 658 height 631
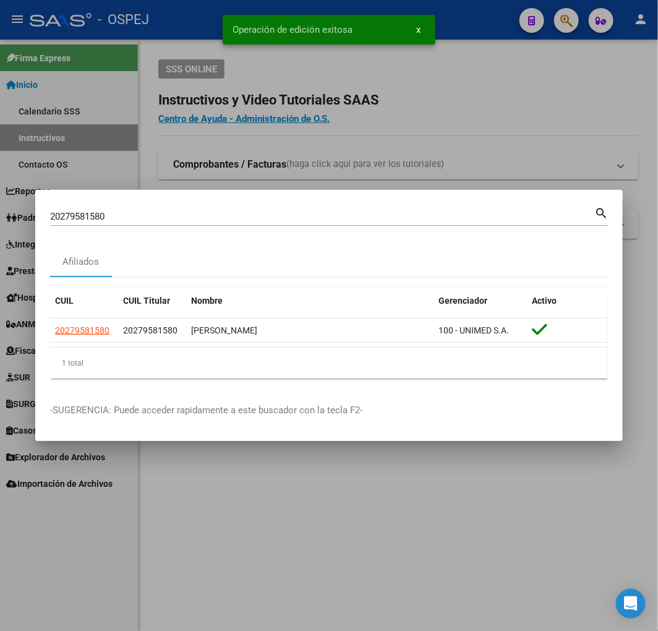
click at [147, 208] on div "20279581580 Buscar (apellido, dni, [PERSON_NAME], [PERSON_NAME], cuit, obra soc…" at bounding box center [322, 216] width 544 height 19
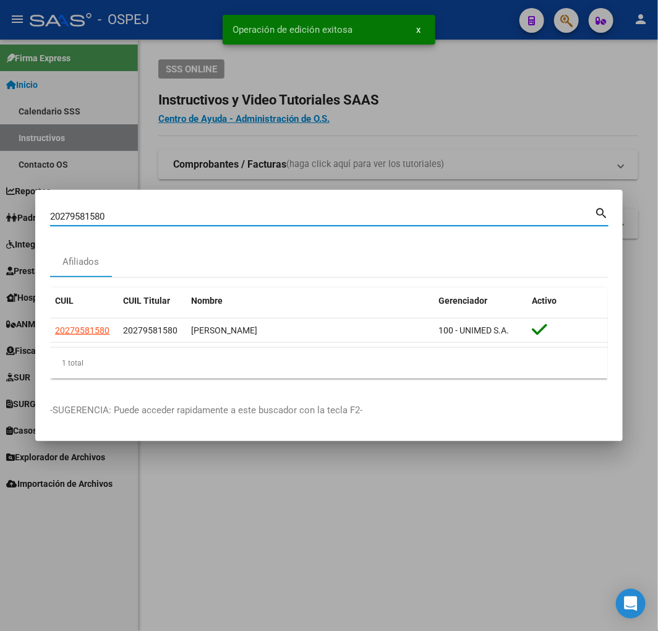
click at [144, 212] on input "20279581580" at bounding box center [322, 216] width 544 height 11
paste input "302625094"
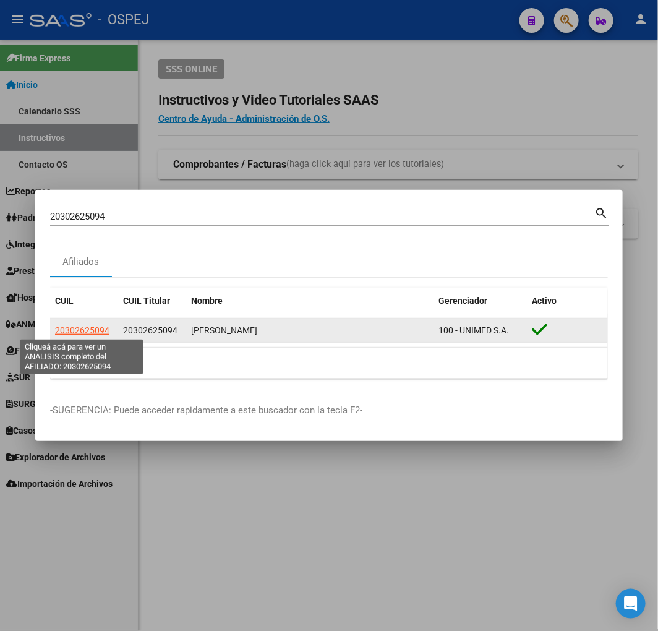
click at [81, 331] on span "20302625094" at bounding box center [82, 330] width 54 height 10
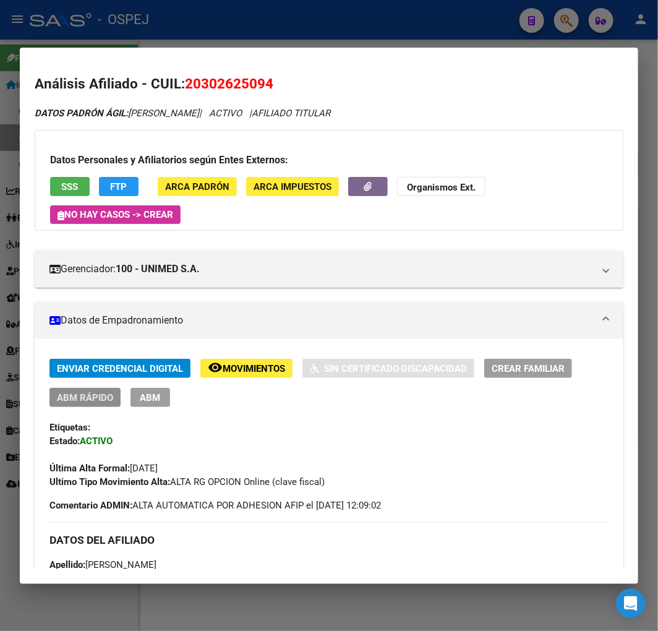
click at [82, 404] on button "ABM Rápido" at bounding box center [84, 397] width 71 height 19
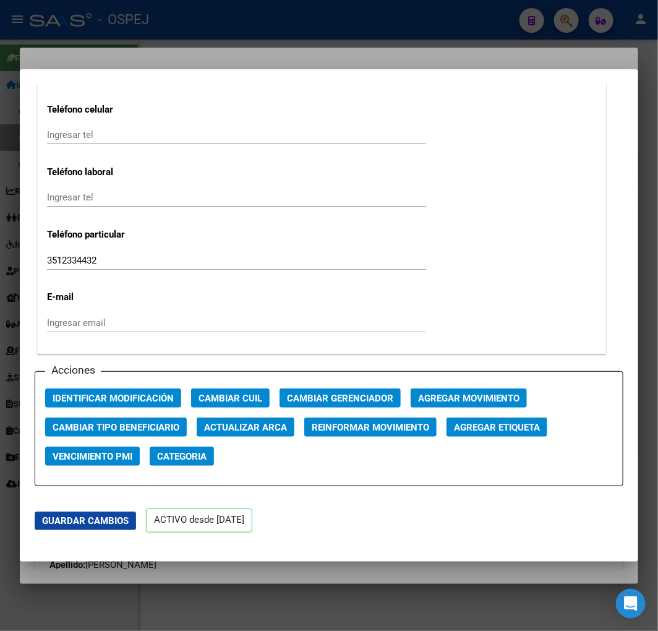
click at [257, 432] on span "Actualizar ARCA" at bounding box center [245, 427] width 83 height 11
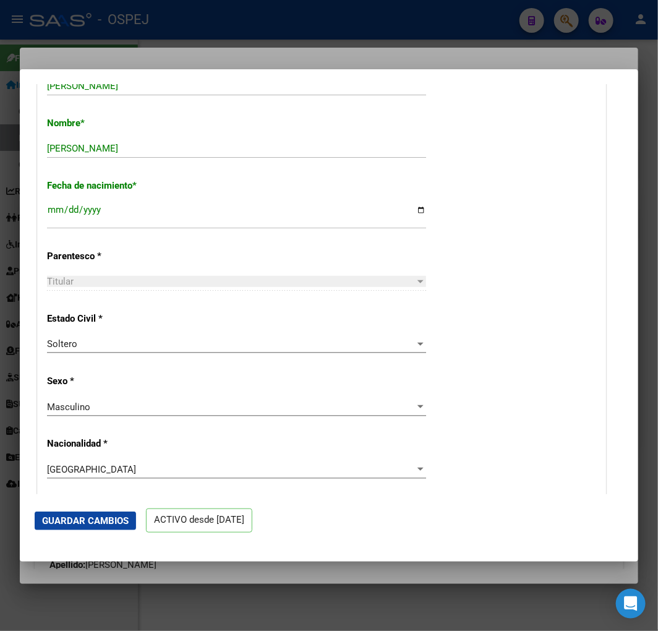
scroll to position [343, 0]
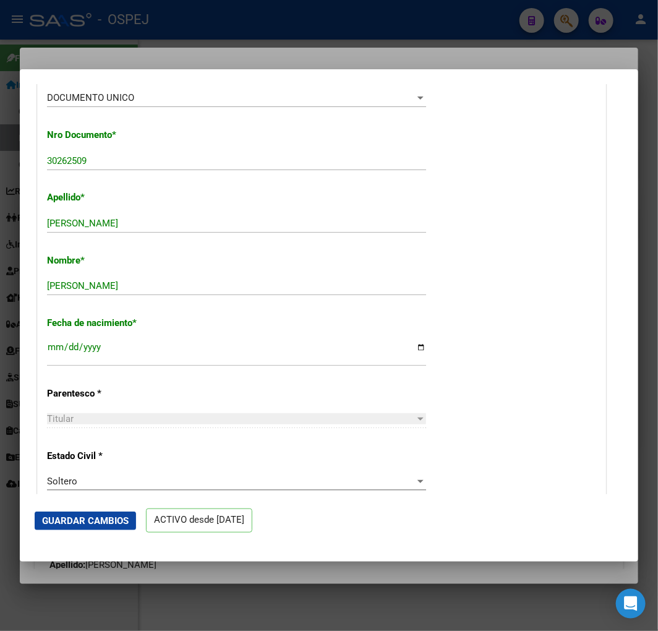
click at [109, 518] on span "Guardar Cambios" at bounding box center [85, 520] width 87 height 11
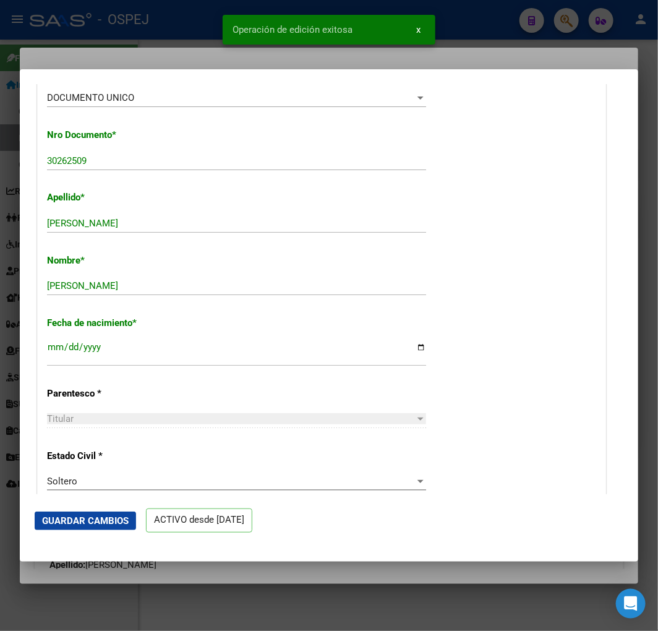
click at [13, 194] on div at bounding box center [329, 315] width 658 height 631
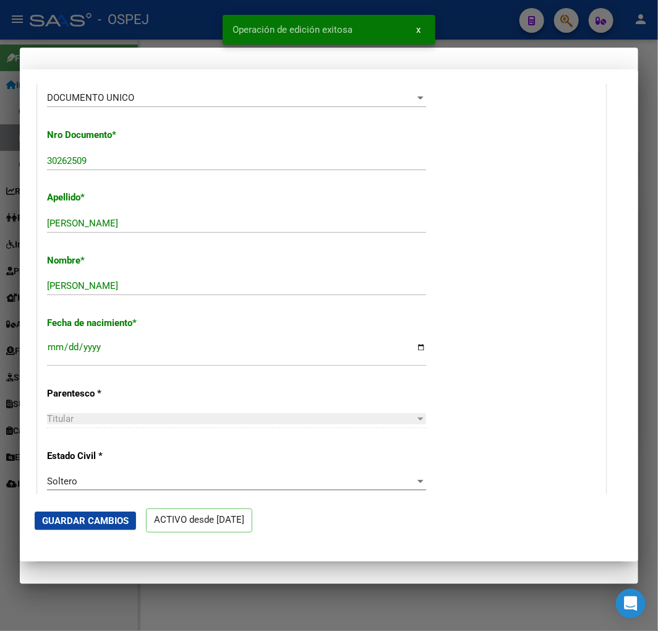
click at [13, 194] on div at bounding box center [329, 315] width 658 height 631
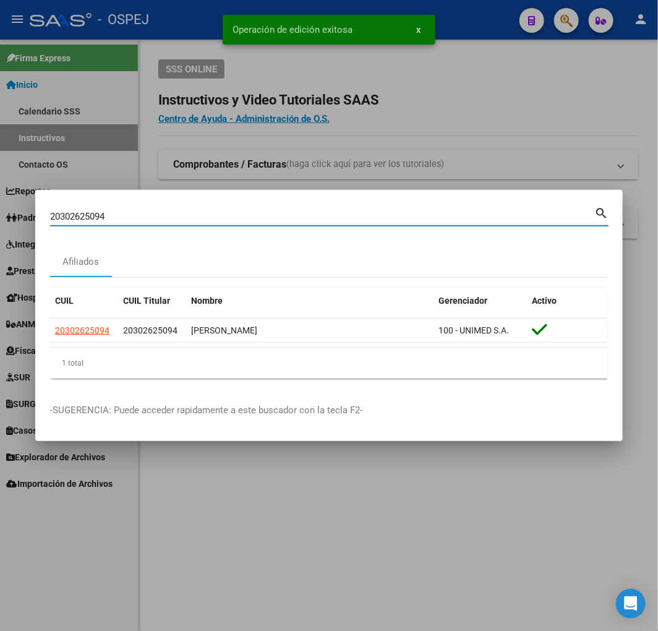
drag, startPoint x: 176, startPoint y: 217, endPoint x: 8, endPoint y: 221, distance: 167.7
click at [8, 221] on div "20302625094 Buscar (apellido, dni, cuil, nro traspaso, cuit, obra social) searc…" at bounding box center [329, 315] width 658 height 631
paste input "7264720619"
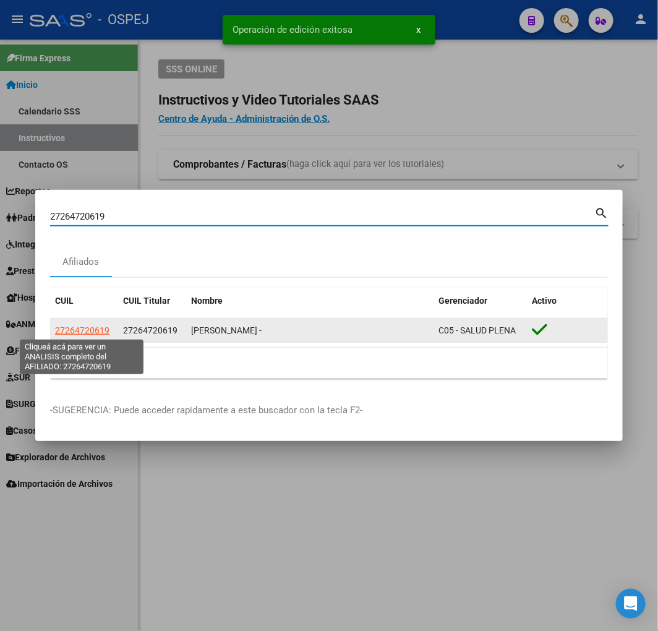
click at [101, 328] on span "27264720619" at bounding box center [82, 330] width 54 height 10
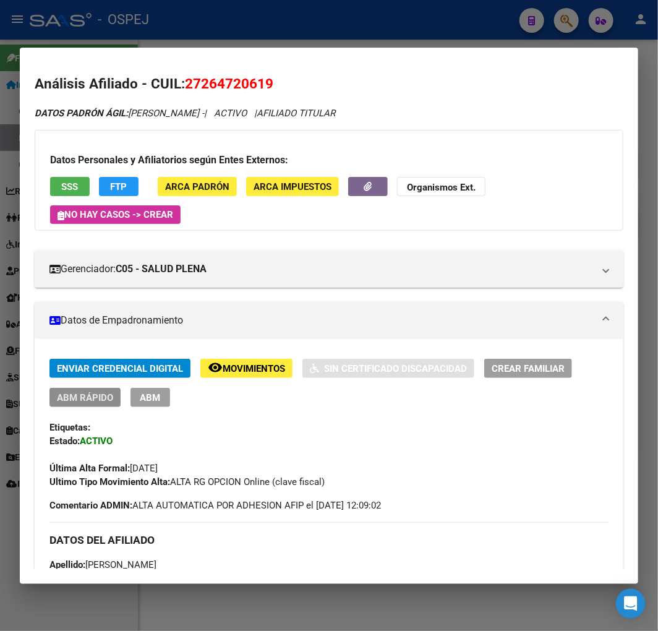
click at [75, 403] on span "ABM Rápido" at bounding box center [85, 397] width 56 height 11
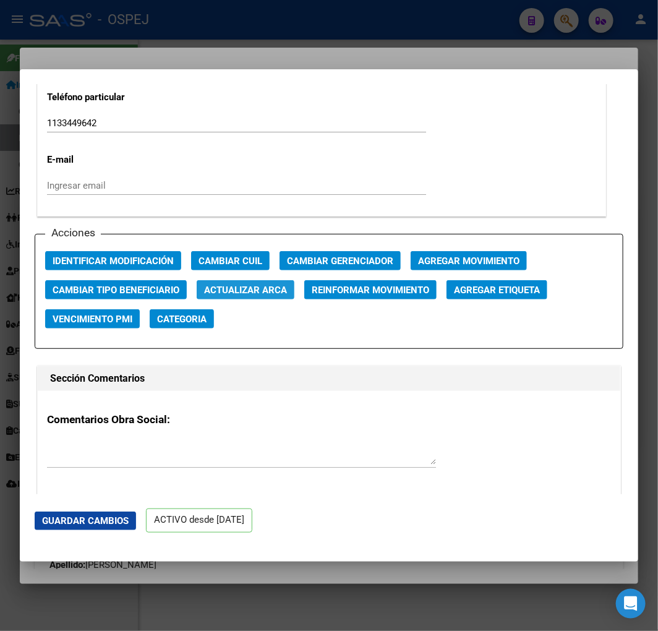
click at [227, 285] on span "Actualizar ARCA" at bounding box center [245, 290] width 83 height 11
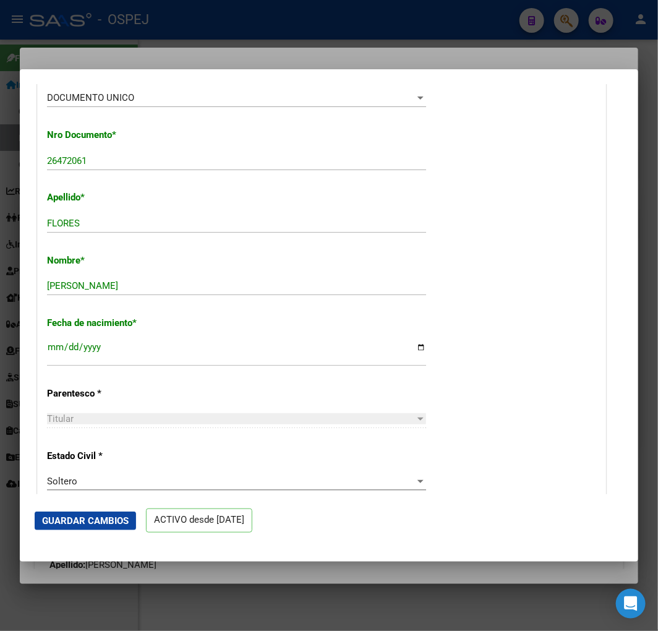
scroll to position [275, 0]
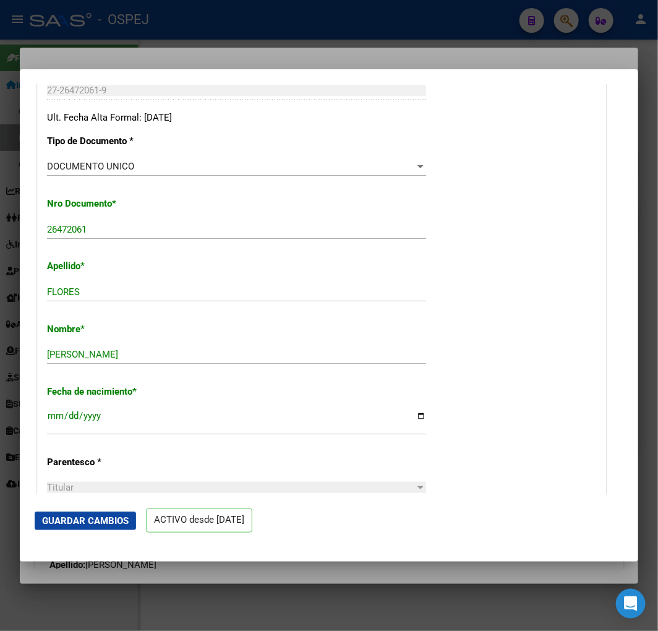
click at [100, 526] on button "Guardar Cambios" at bounding box center [85, 521] width 101 height 19
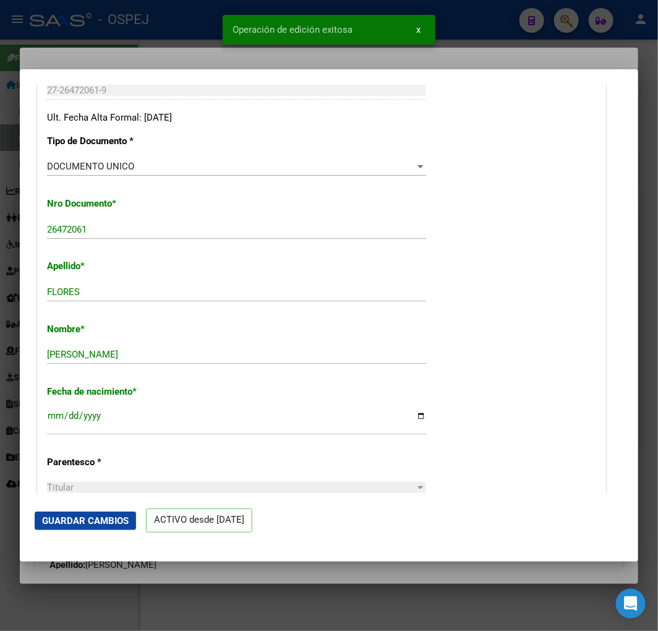
click at [2, 325] on div at bounding box center [329, 315] width 658 height 631
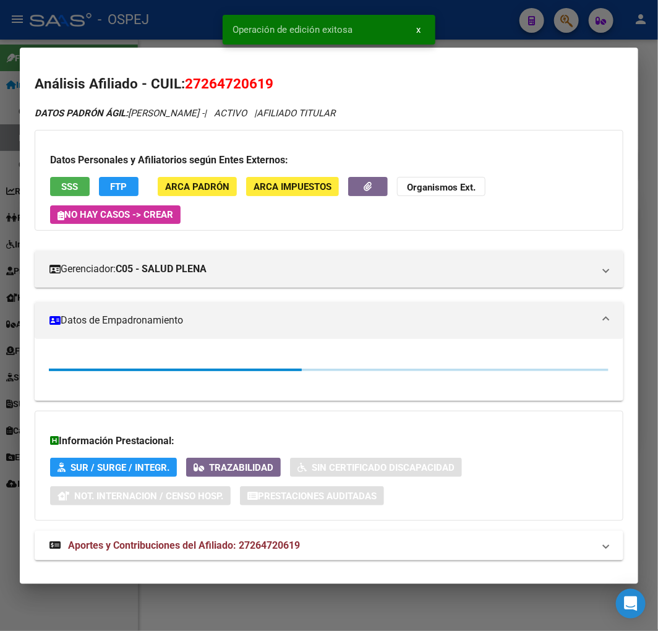
click at [2, 325] on div at bounding box center [329, 315] width 658 height 631
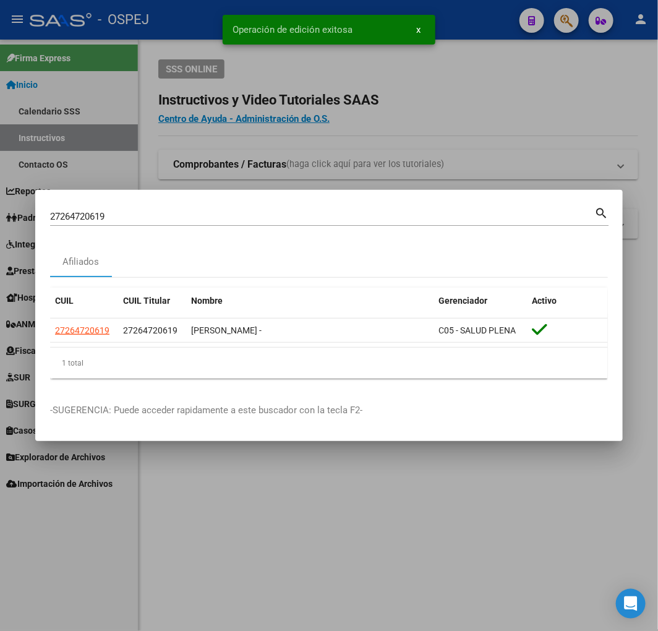
click at [374, 217] on input "27264720619" at bounding box center [322, 216] width 544 height 11
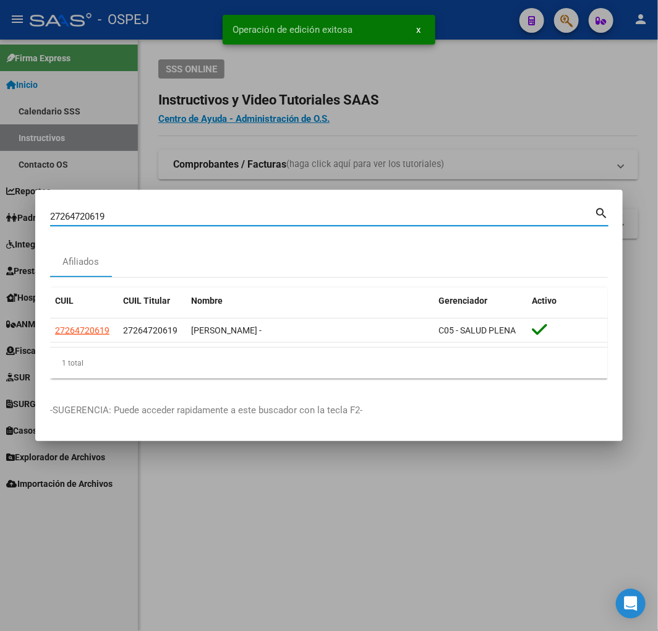
click at [374, 217] on input "27264720619" at bounding box center [322, 216] width 544 height 11
paste input "0342394087"
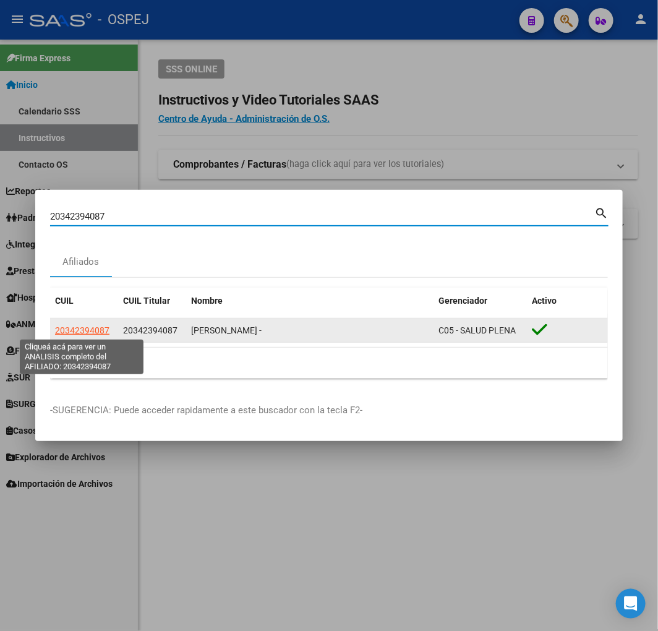
click at [78, 332] on span "20342394087" at bounding box center [82, 330] width 54 height 10
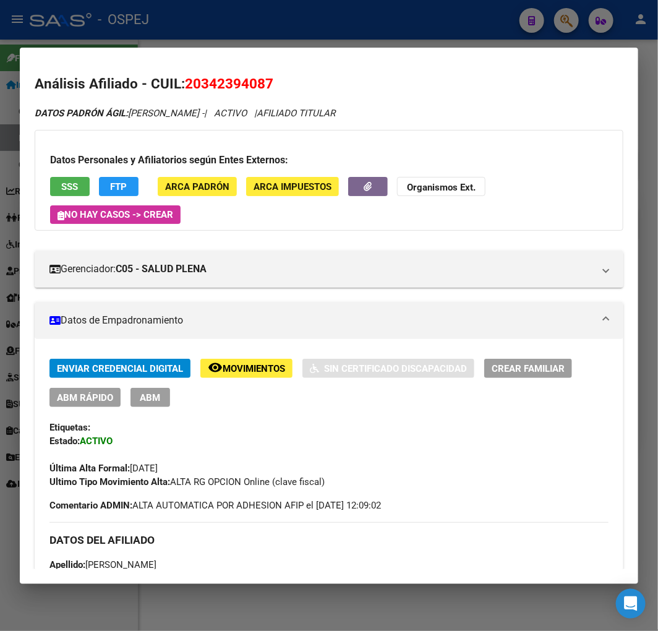
click at [107, 398] on span "ABM Rápido" at bounding box center [85, 397] width 56 height 11
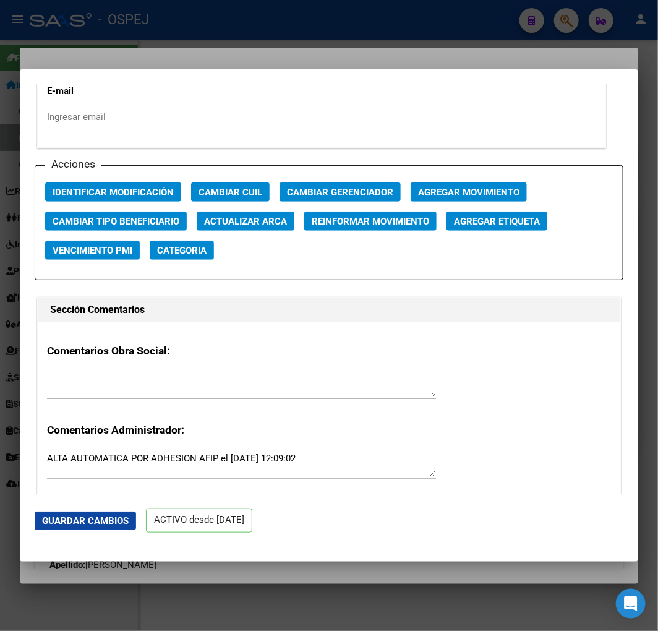
click at [269, 220] on span "Actualizar ARCA" at bounding box center [245, 221] width 83 height 11
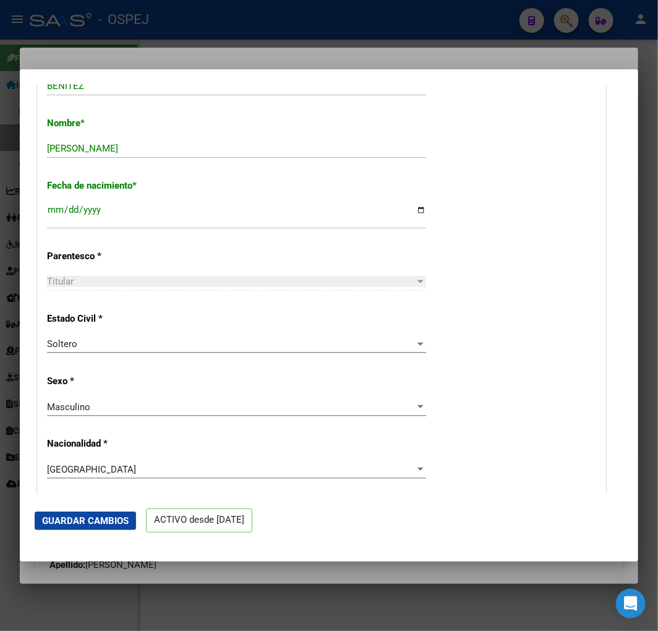
scroll to position [343, 0]
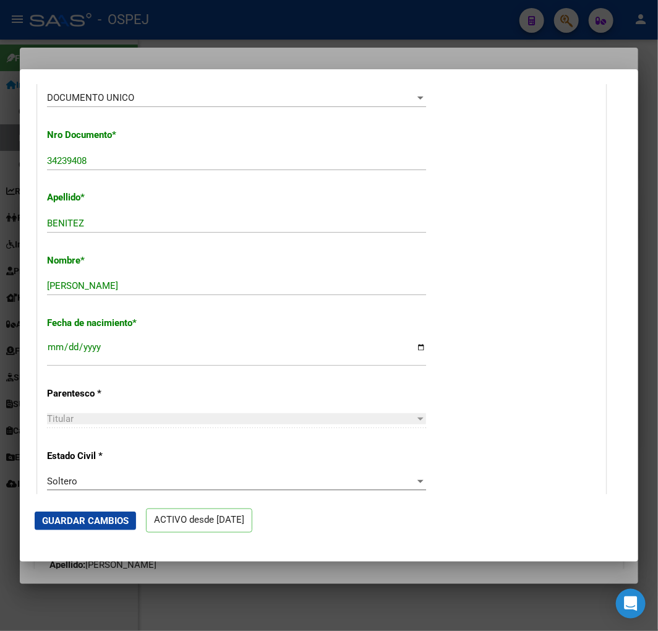
click at [114, 522] on span "Guardar Cambios" at bounding box center [85, 520] width 87 height 11
click at [187, 40] on div at bounding box center [329, 315] width 658 height 631
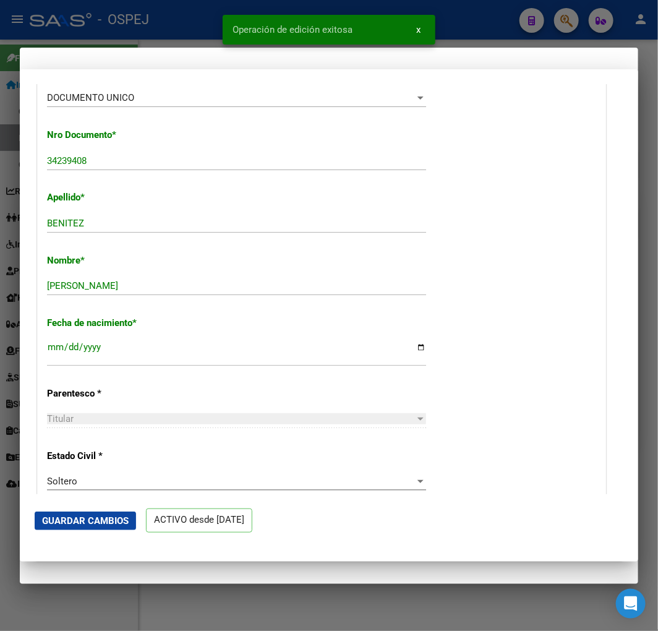
click at [187, 40] on div at bounding box center [329, 315] width 658 height 631
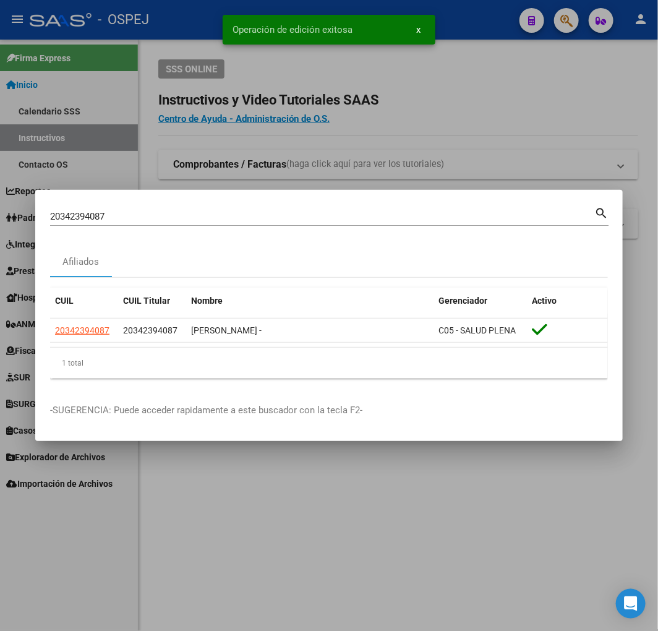
click at [187, 40] on div at bounding box center [329, 315] width 658 height 631
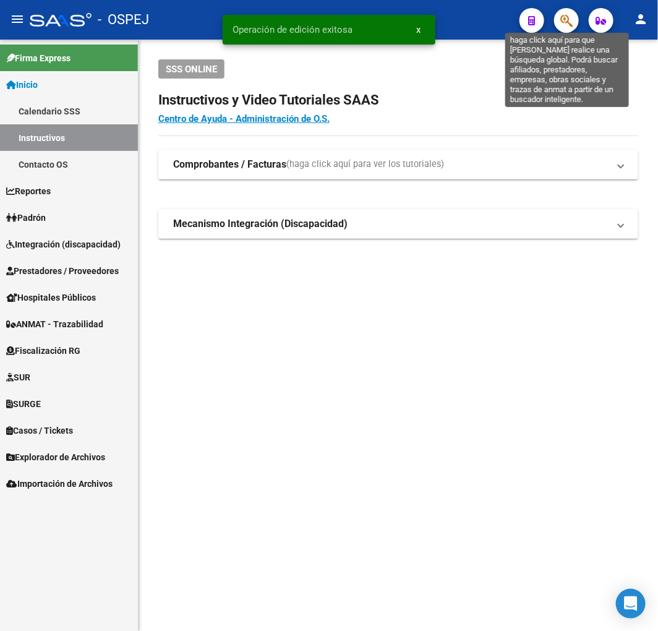
click at [560, 27] on icon "button" at bounding box center [566, 21] width 12 height 14
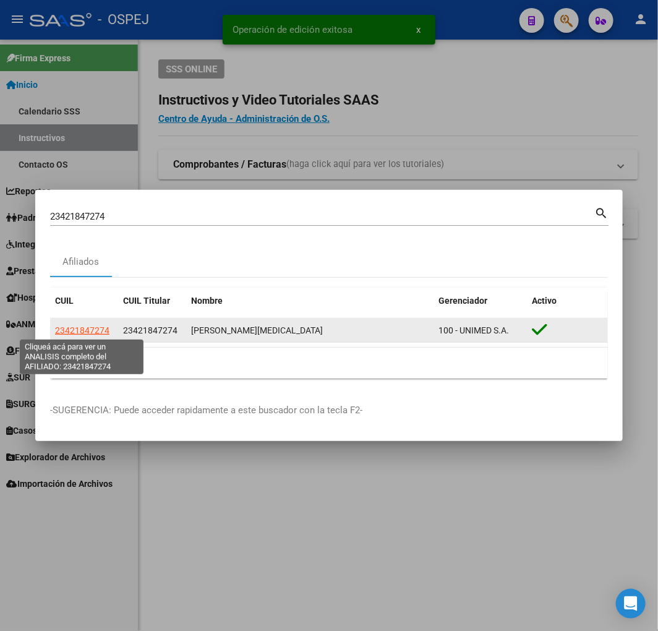
click at [56, 327] on span "23421847274" at bounding box center [82, 330] width 54 height 10
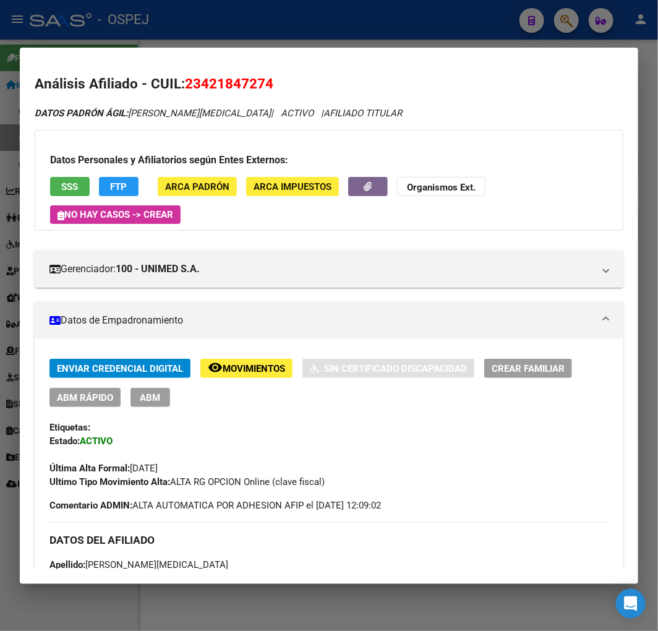
click at [105, 396] on span "ABM Rápido" at bounding box center [85, 397] width 56 height 11
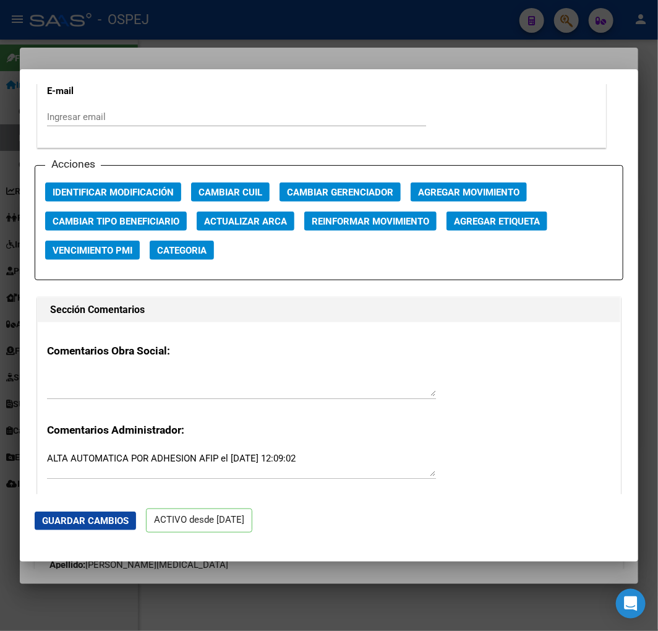
click at [254, 213] on button "Actualizar ARCA" at bounding box center [246, 221] width 98 height 19
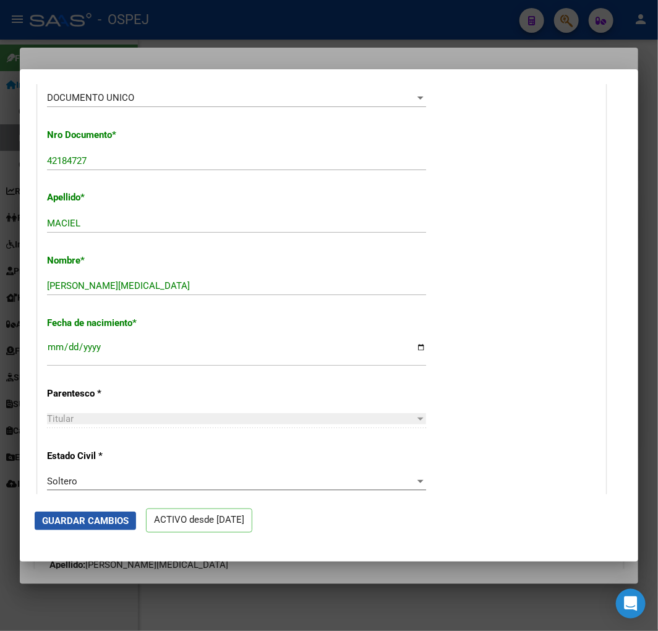
click at [103, 518] on span "Guardar Cambios" at bounding box center [85, 520] width 87 height 11
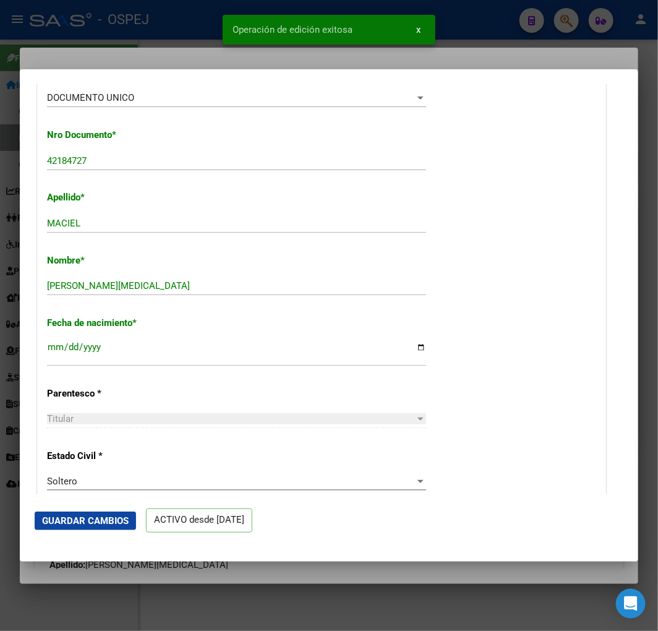
click at [192, 38] on div at bounding box center [329, 315] width 658 height 631
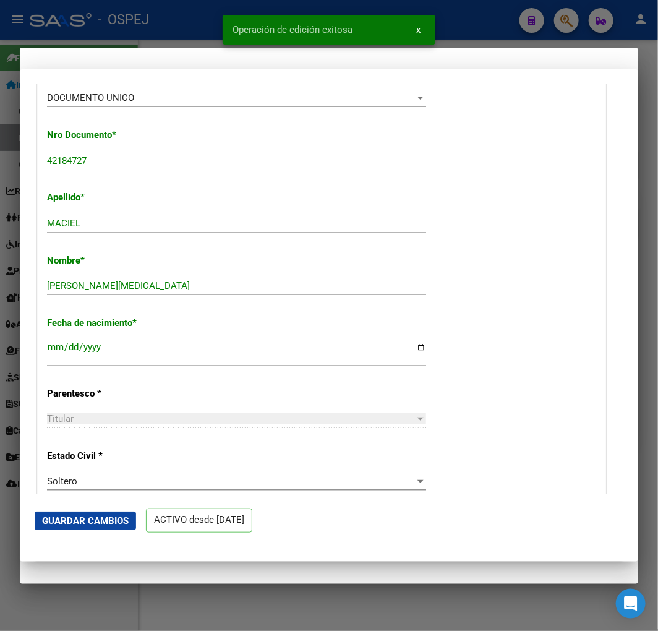
click at [192, 38] on div at bounding box center [329, 315] width 658 height 631
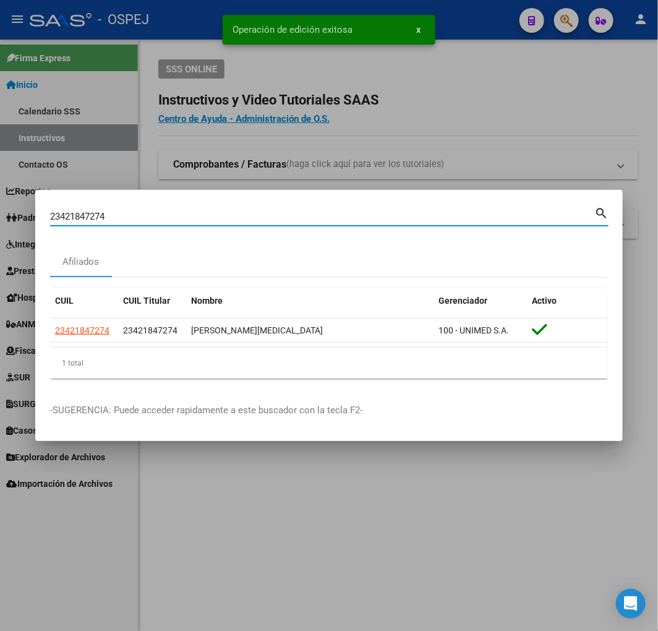
click at [238, 218] on input "23421847274" at bounding box center [322, 216] width 544 height 11
paste input "0184469341"
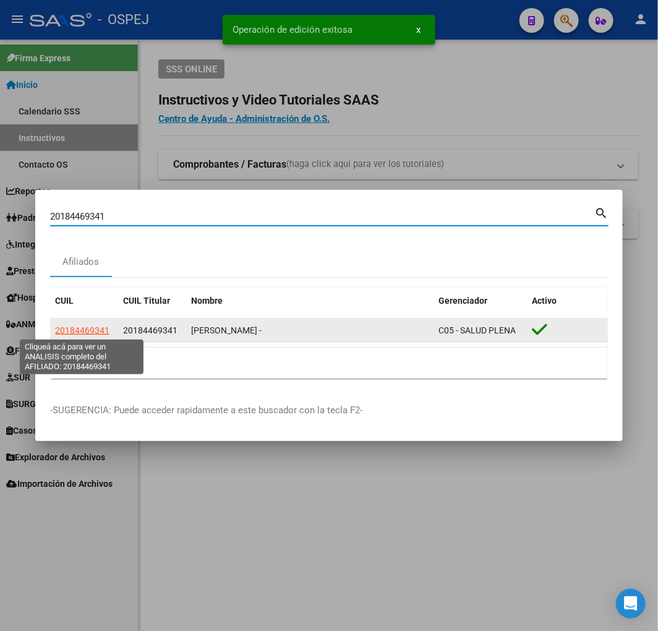
click at [84, 328] on span "20184469341" at bounding box center [82, 330] width 54 height 10
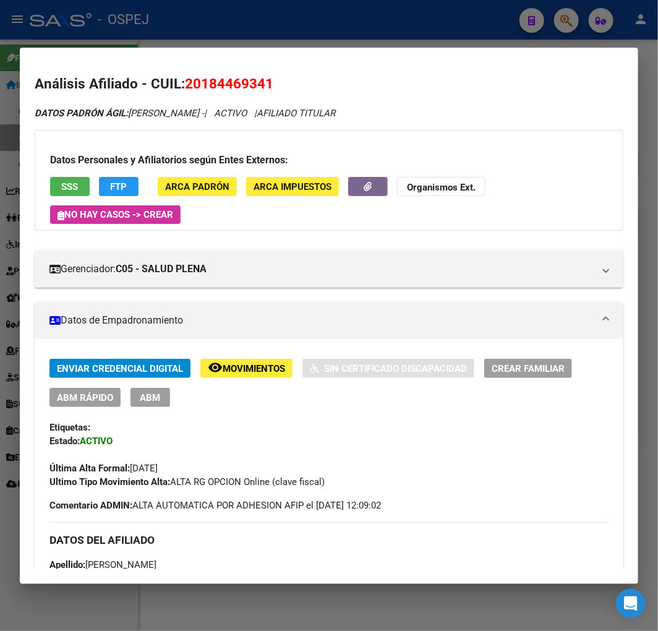
click at [90, 403] on span "ABM Rápido" at bounding box center [85, 397] width 56 height 11
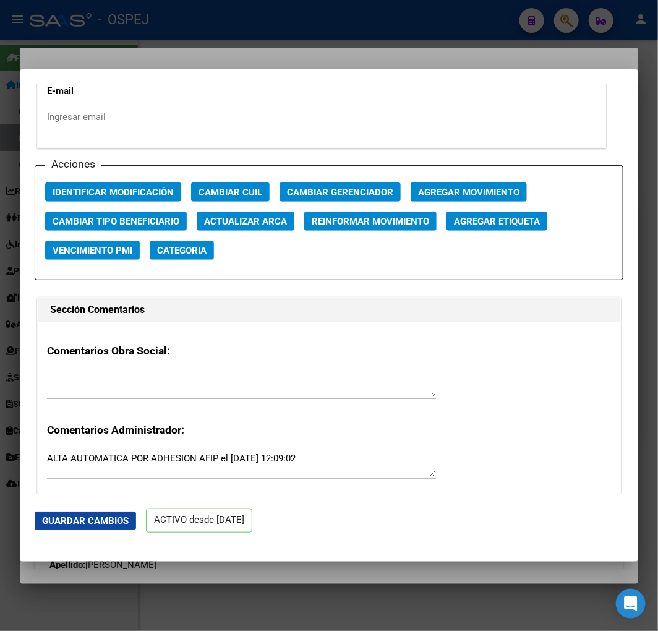
click at [279, 230] on button "Actualizar ARCA" at bounding box center [246, 221] width 98 height 19
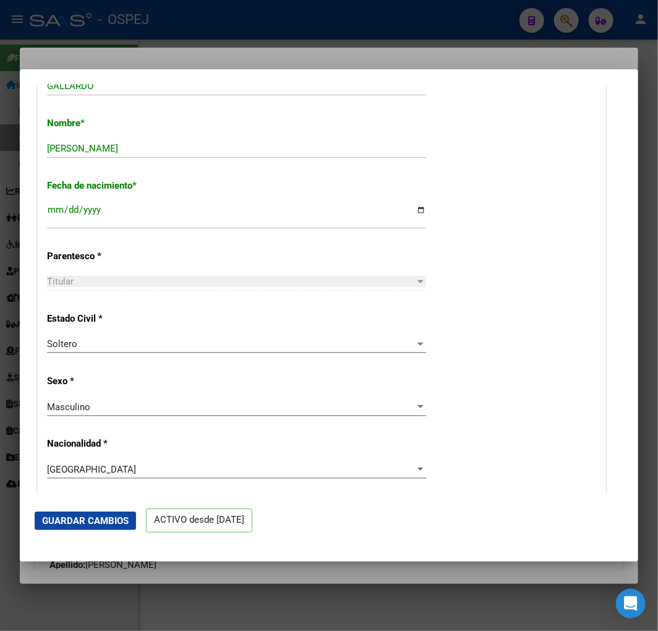
scroll to position [412, 0]
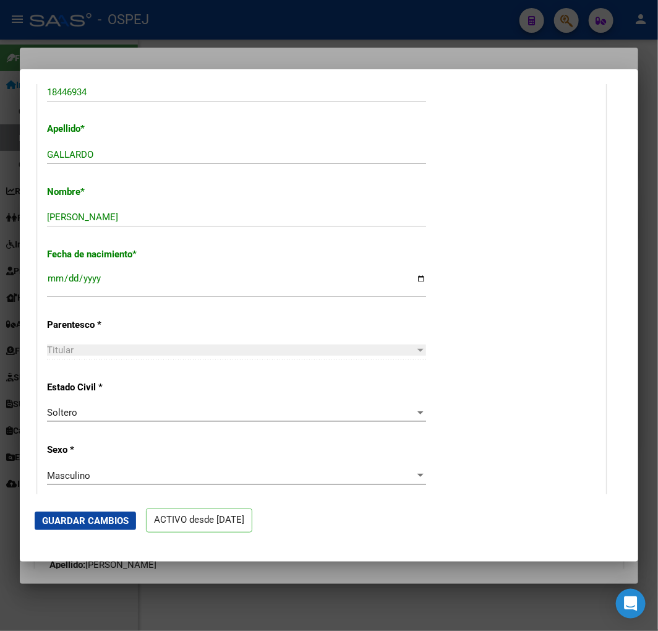
click at [94, 507] on mat-dialog-actions "Guardar Cambios ACTIVO desde [DATE]" at bounding box center [329, 520] width 589 height 53
click at [94, 512] on button "Guardar Cambios" at bounding box center [85, 521] width 101 height 19
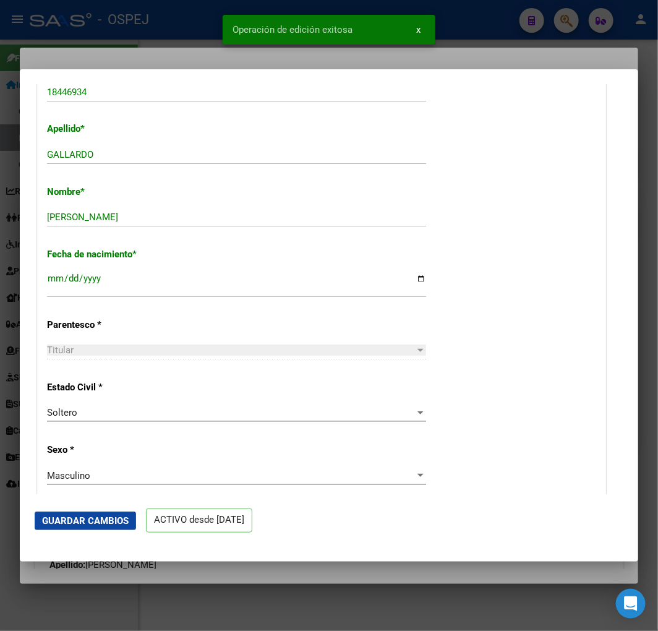
click at [169, 19] on div at bounding box center [329, 315] width 658 height 631
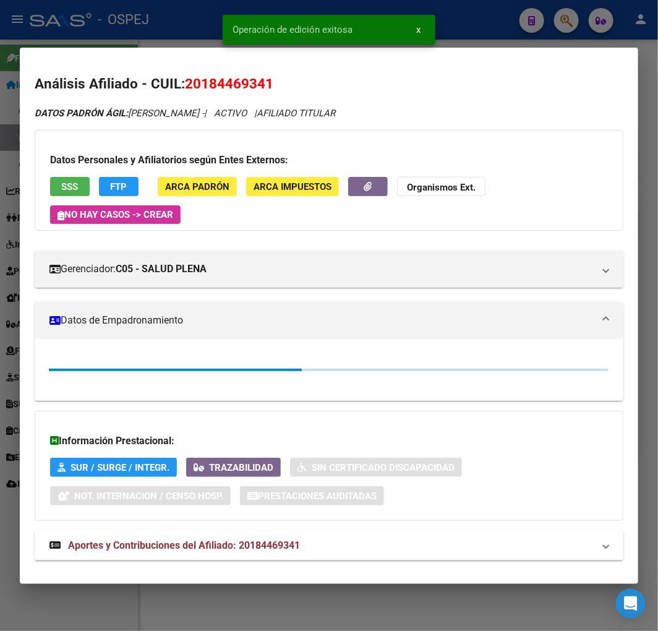
click at [169, 19] on div at bounding box center [329, 315] width 658 height 631
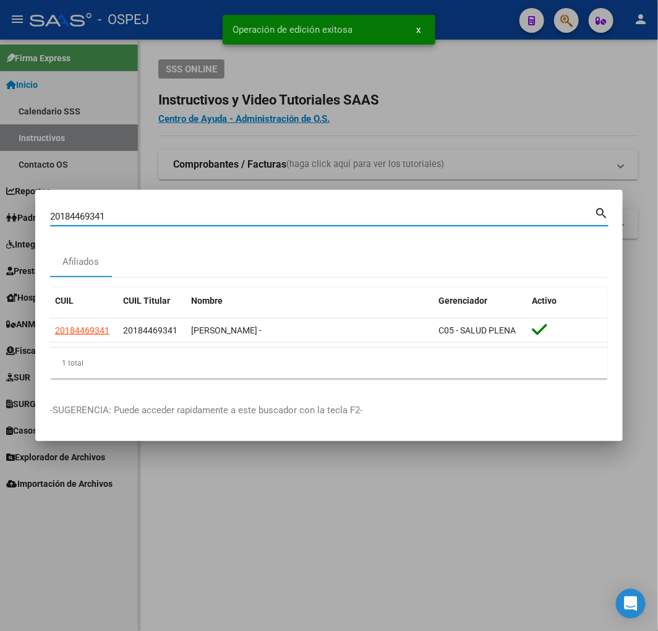
click at [95, 221] on input "20184469341" at bounding box center [322, 216] width 544 height 11
paste input "33207922"
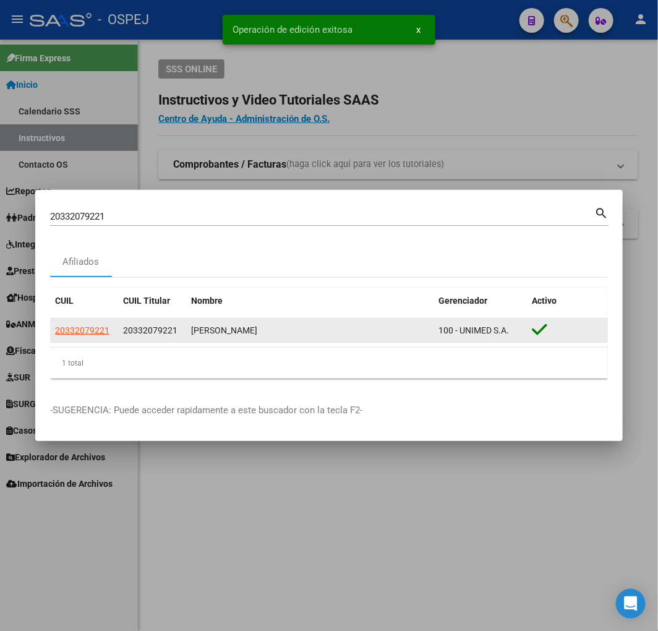
click at [91, 322] on datatable-body-cell "20332079221" at bounding box center [84, 331] width 68 height 24
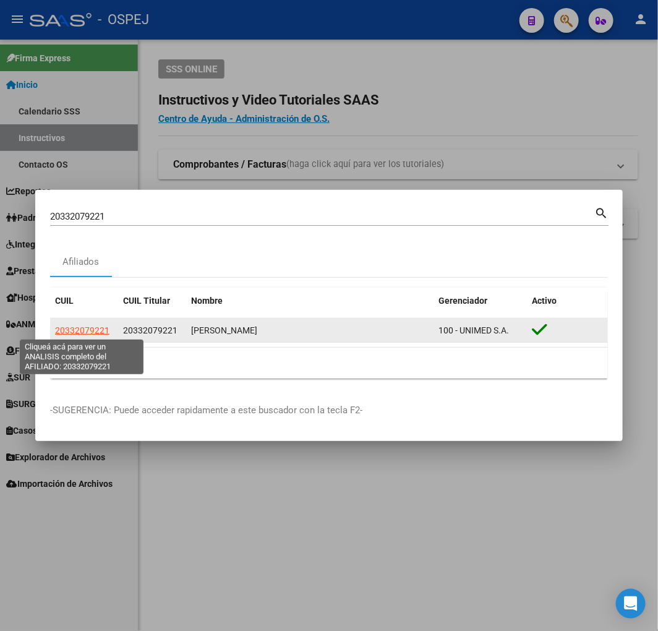
click at [85, 334] on span "20332079221" at bounding box center [82, 330] width 54 height 10
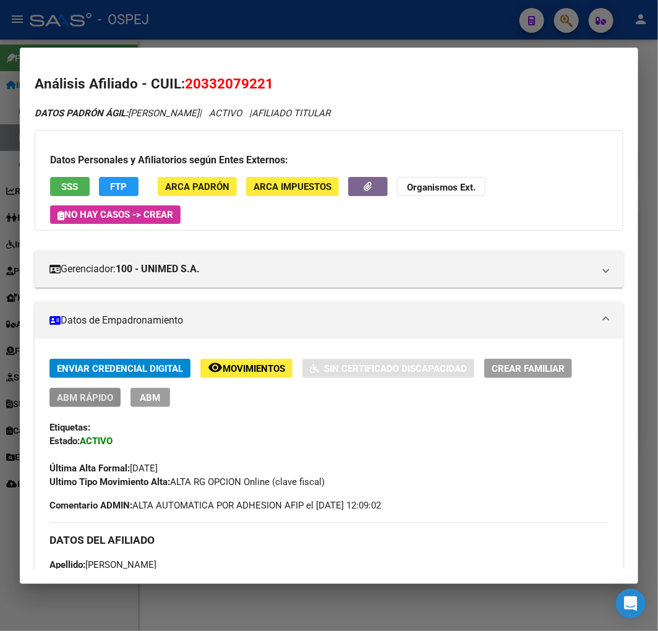
click at [87, 398] on span "ABM Rápido" at bounding box center [85, 397] width 56 height 11
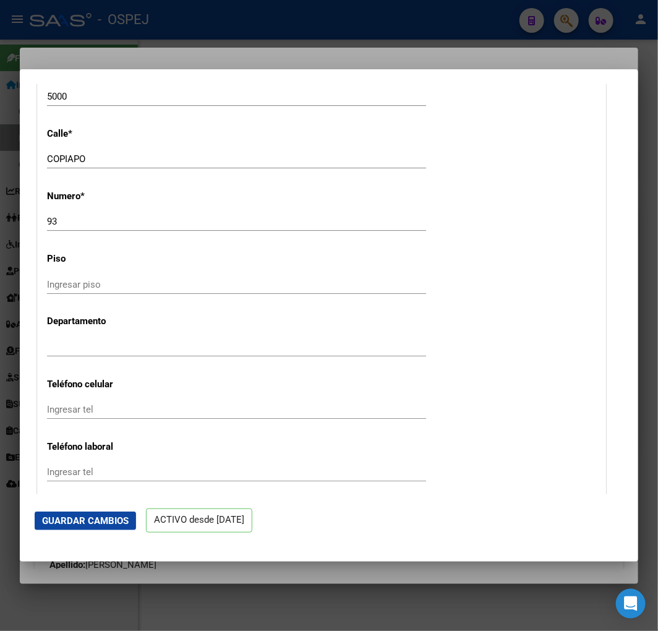
scroll to position [1581, 0]
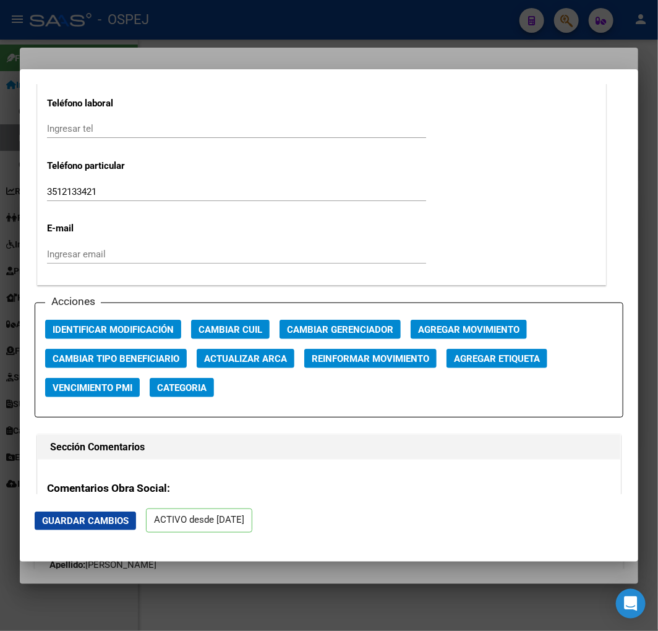
click at [270, 372] on div "Acciones Identificar Modificación Cambiar CUIL Cambiar Gerenciador Agregar Movi…" at bounding box center [329, 361] width 589 height 116
click at [273, 358] on span "Actualizar ARCA" at bounding box center [245, 358] width 83 height 11
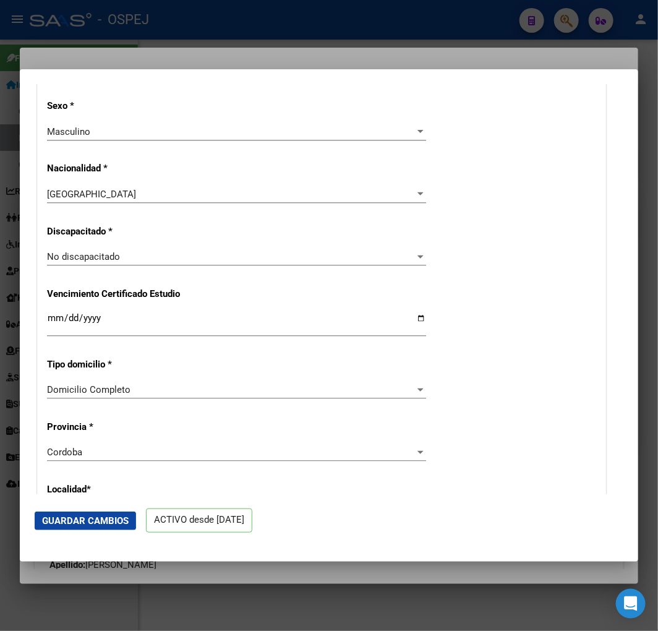
scroll to position [412, 0]
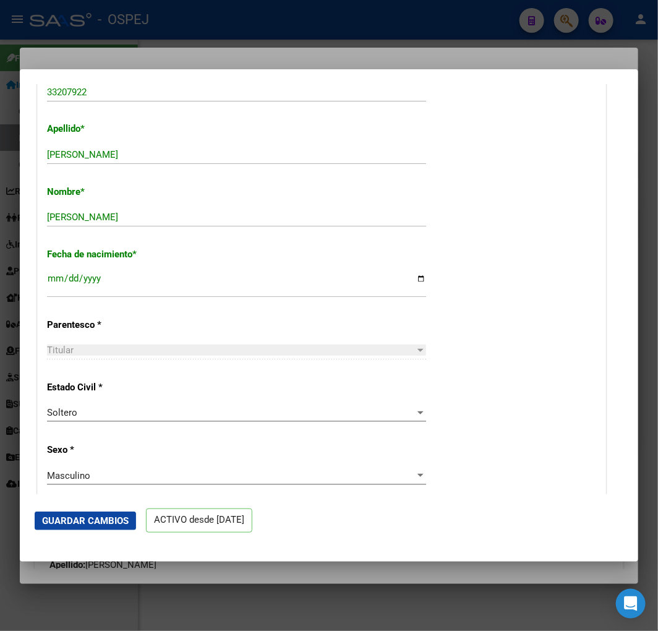
click at [109, 527] on button "Guardar Cambios" at bounding box center [85, 521] width 101 height 19
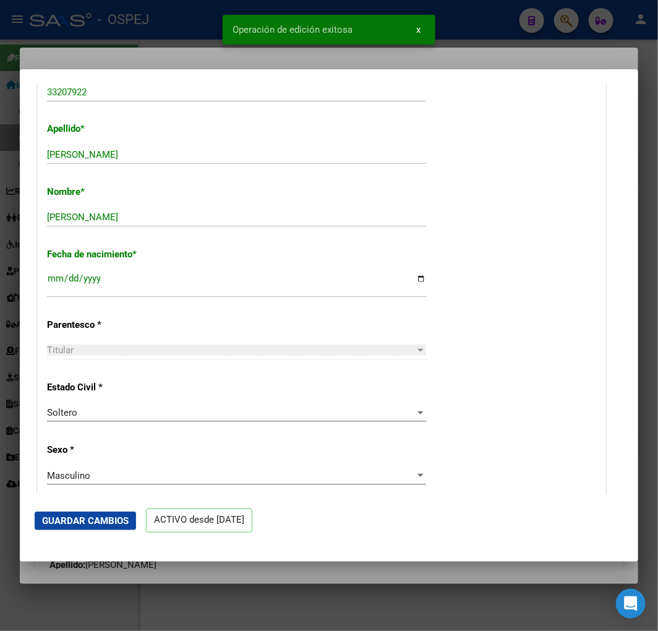
click at [308, 36] on snack-bar-container "Operación de edición exitosa x" at bounding box center [329, 30] width 213 height 30
click at [144, 38] on div at bounding box center [329, 315] width 658 height 631
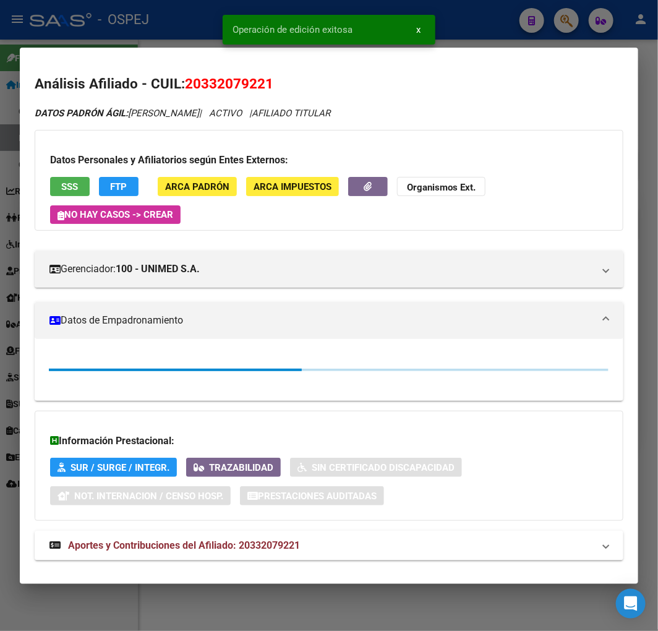
click at [147, 37] on div at bounding box center [329, 315] width 658 height 631
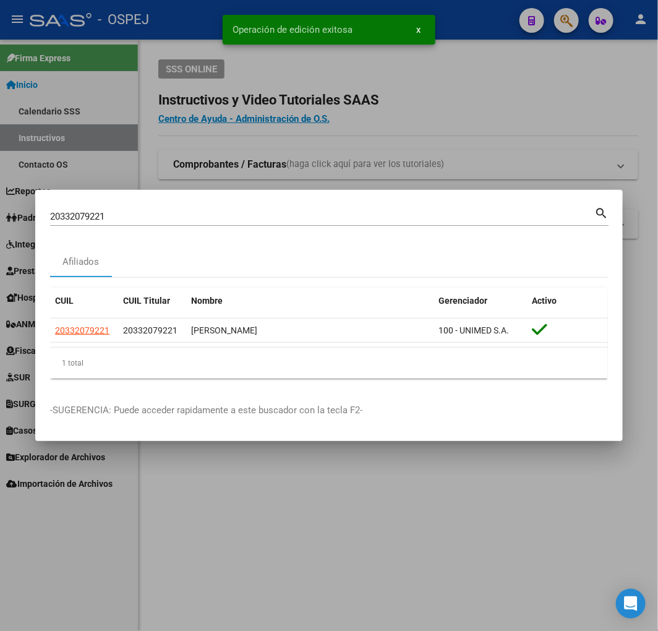
drag, startPoint x: 144, startPoint y: 209, endPoint x: 13, endPoint y: 211, distance: 130.5
click at [14, 211] on div "20332079221 Buscar (apellido, dni, cuil, nro traspaso, cuit, obra social) searc…" at bounding box center [329, 315] width 658 height 631
click at [68, 223] on div "20332079221 Buscar (apellido, dni, [PERSON_NAME], [PERSON_NAME], cuit, obra soc…" at bounding box center [322, 216] width 544 height 19
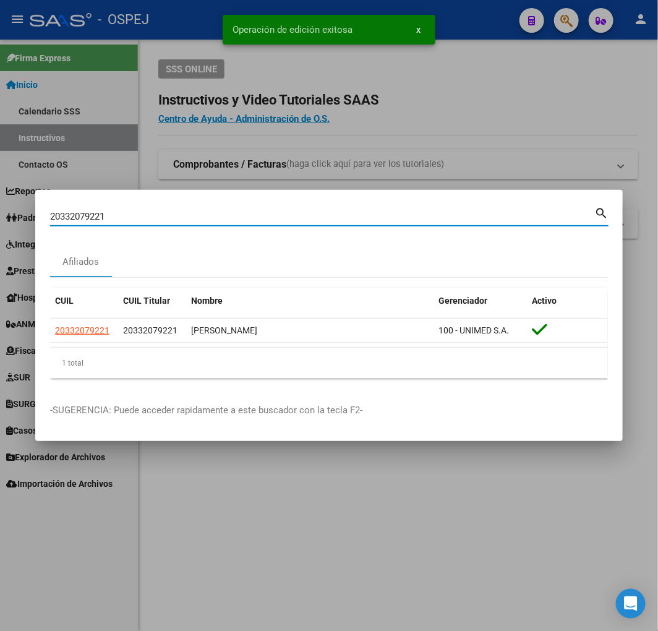
click at [69, 218] on input "20332079221" at bounding box center [322, 216] width 544 height 11
paste input "7293377419"
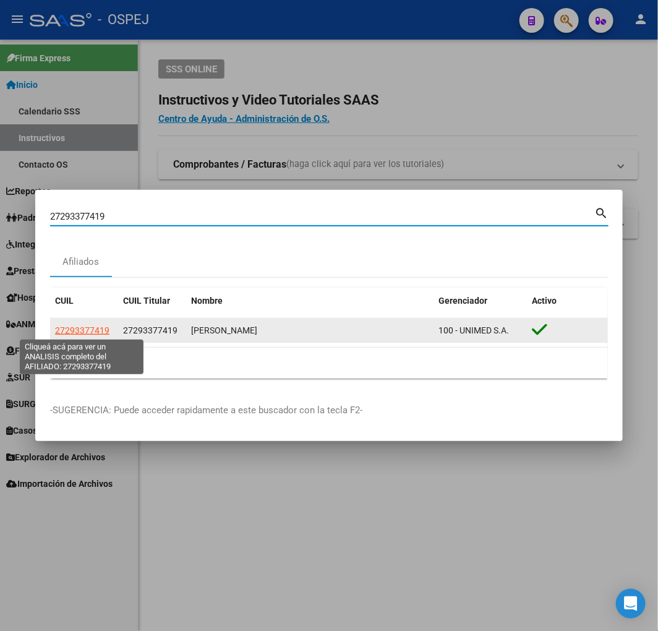
click at [79, 331] on span "27293377419" at bounding box center [82, 330] width 54 height 10
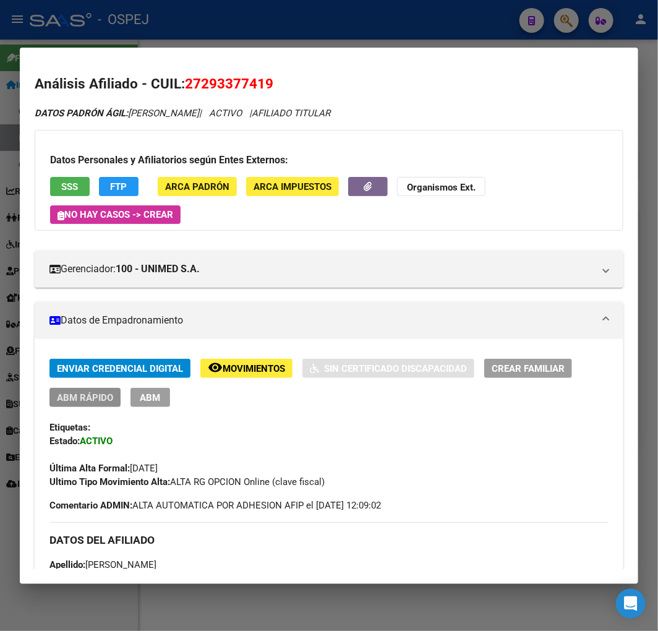
click at [100, 400] on span "ABM Rápido" at bounding box center [85, 397] width 56 height 11
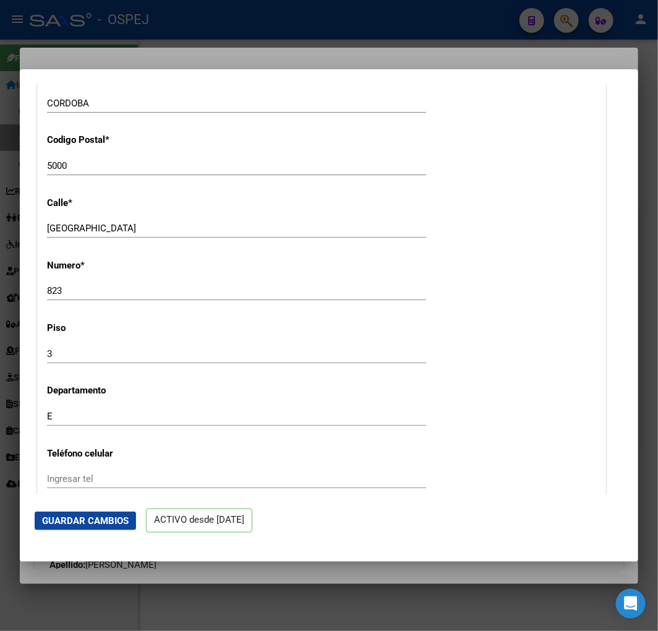
scroll to position [1649, 0]
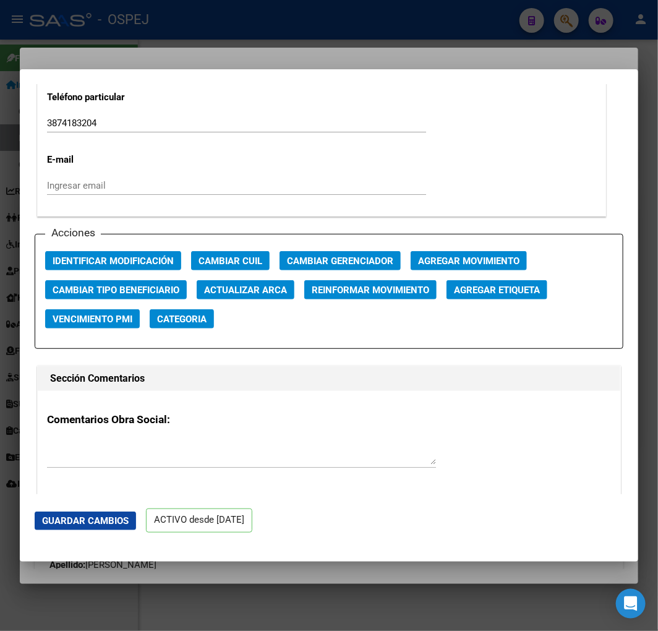
click at [232, 284] on span "Actualizar ARCA" at bounding box center [245, 289] width 83 height 11
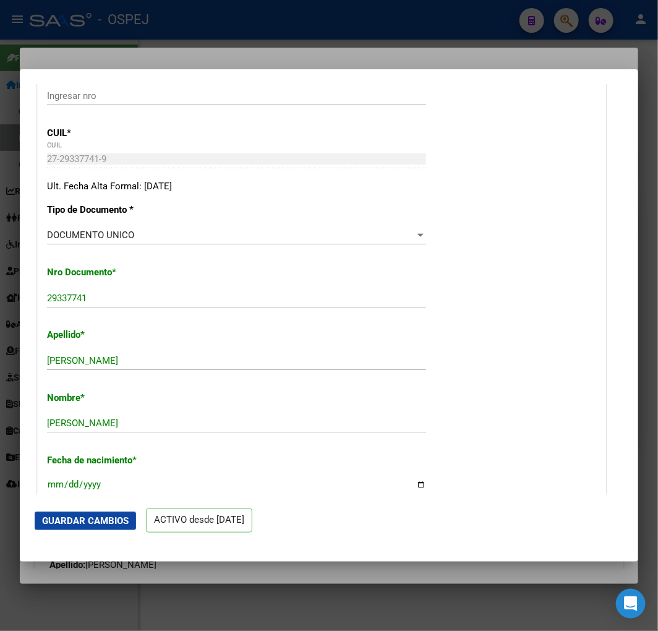
scroll to position [0, 0]
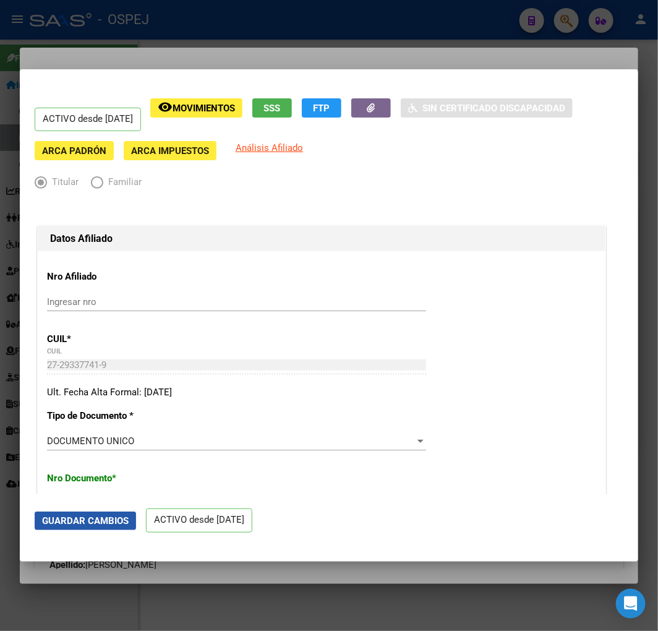
click at [71, 515] on span "Guardar Cambios" at bounding box center [85, 520] width 87 height 11
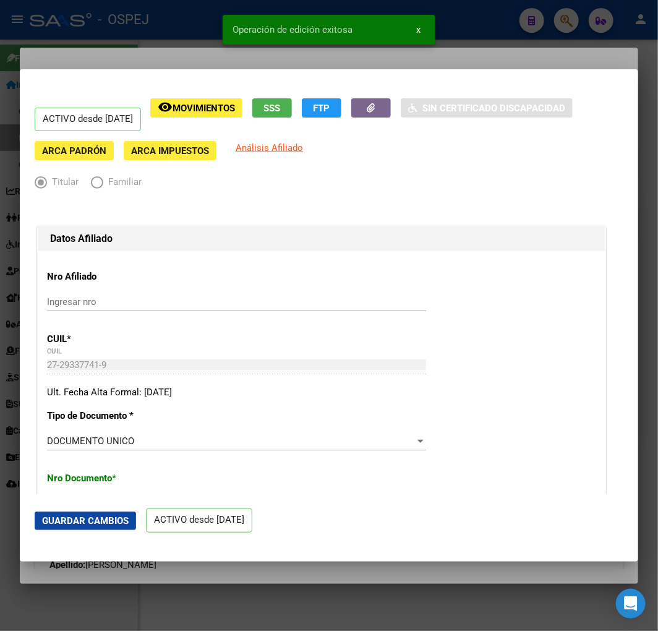
click at [188, 48] on div at bounding box center [329, 315] width 658 height 631
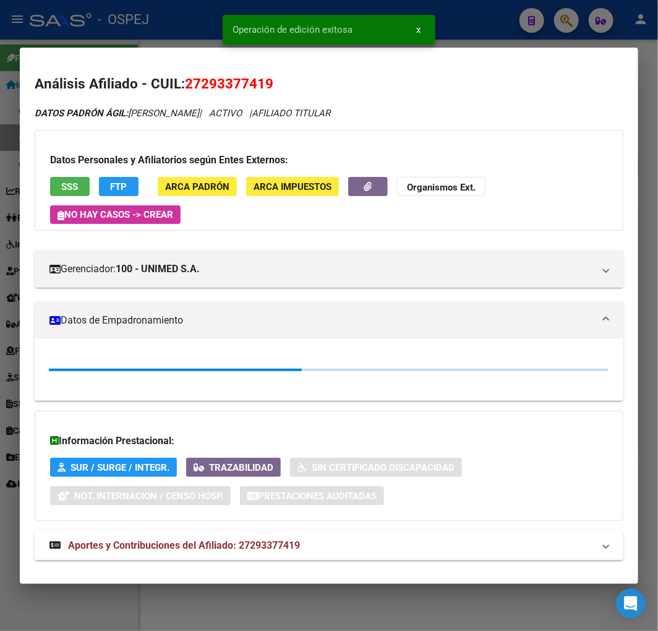
click at [179, 27] on div at bounding box center [329, 315] width 658 height 631
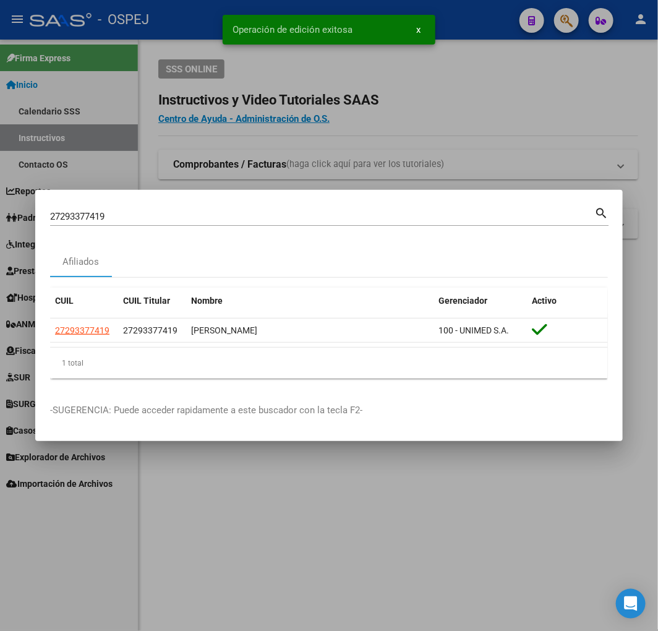
click at [121, 215] on input "27293377419" at bounding box center [322, 216] width 544 height 11
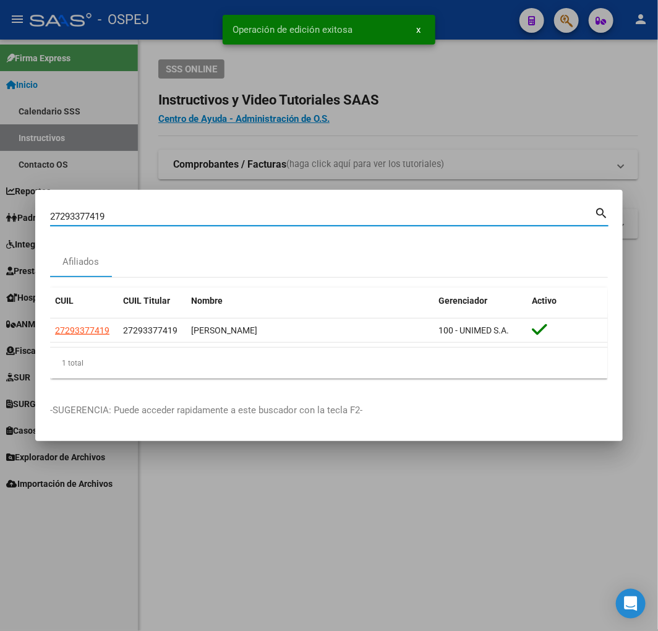
click at [121, 215] on input "27293377419" at bounding box center [322, 216] width 544 height 11
paste input "0409286780"
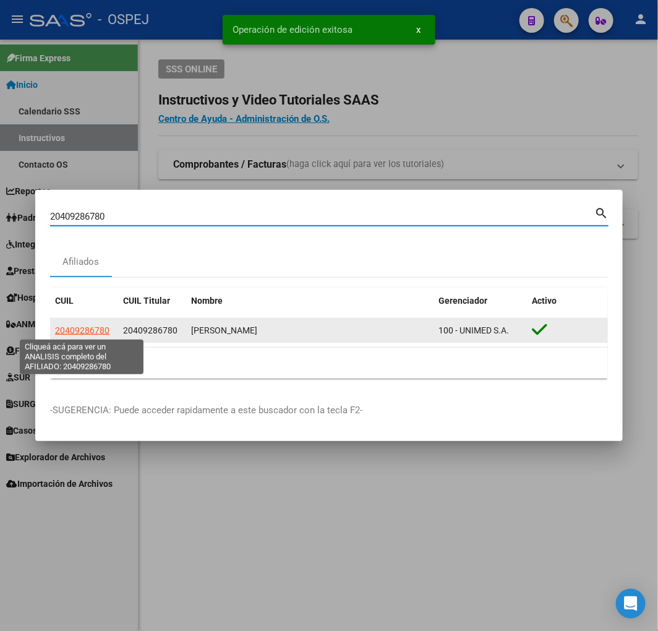
click at [74, 332] on span "20409286780" at bounding box center [82, 330] width 54 height 10
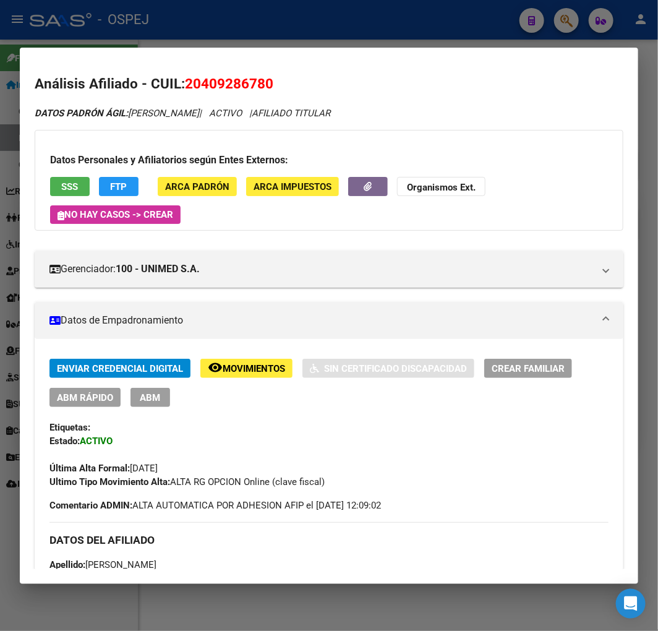
click at [95, 398] on span "ABM Rápido" at bounding box center [85, 397] width 56 height 11
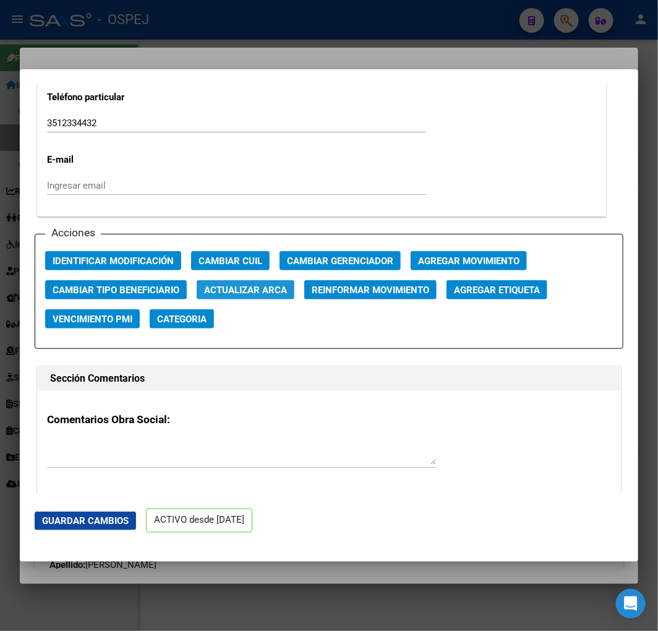
click at [227, 289] on span "Actualizar ARCA" at bounding box center [245, 290] width 83 height 11
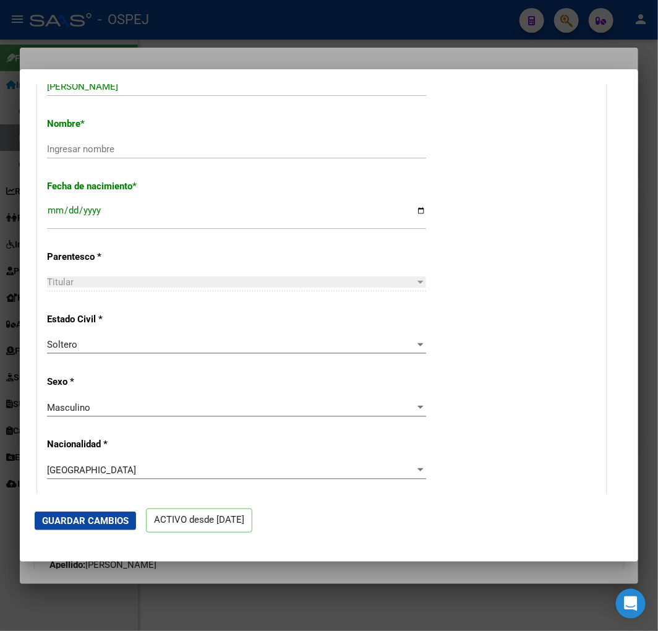
scroll to position [343, 0]
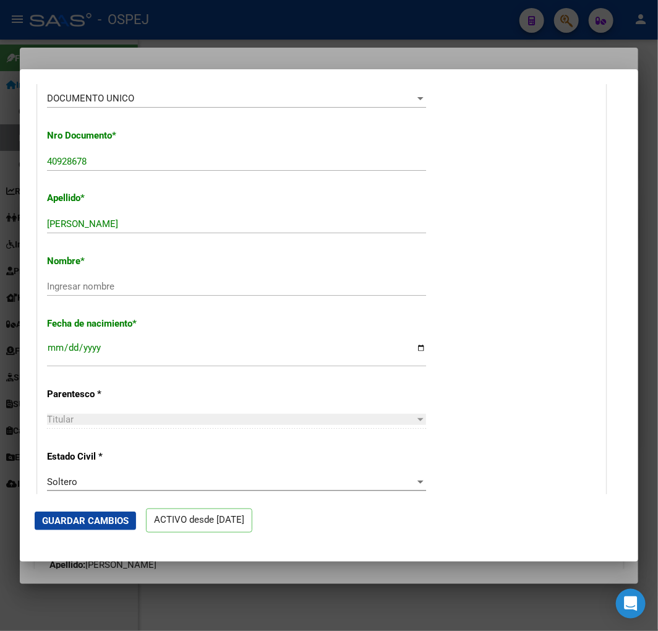
click at [158, 220] on input "[PERSON_NAME]" at bounding box center [236, 223] width 379 height 11
paste input "[PERSON_NAME]"
click at [87, 526] on button "Guardar Cambios" at bounding box center [85, 521] width 101 height 19
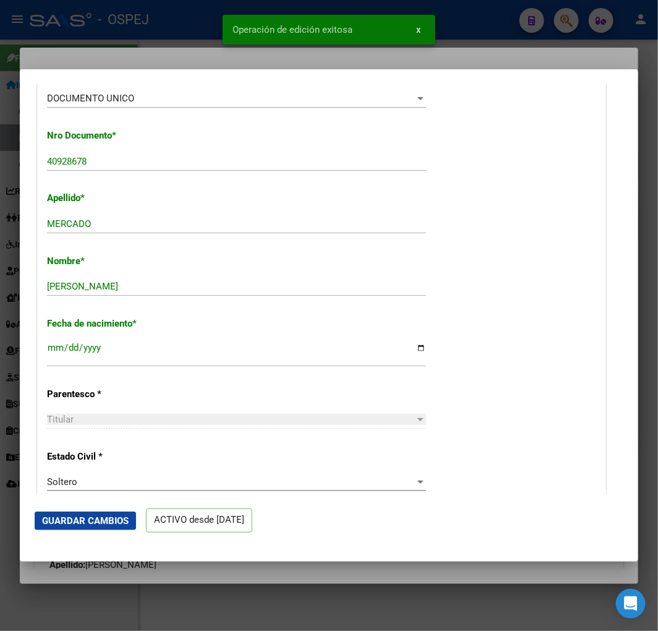
drag, startPoint x: 263, startPoint y: 54, endPoint x: 170, endPoint y: 35, distance: 94.8
click at [263, 54] on div "Operación de edición exitosa x" at bounding box center [329, 29] width 243 height 59
click at [169, 35] on div at bounding box center [329, 315] width 658 height 631
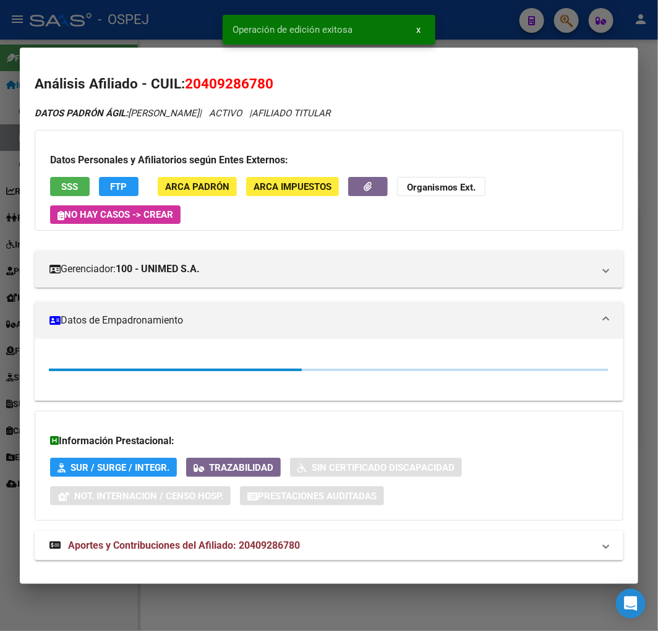
click at [161, 41] on div at bounding box center [329, 315] width 658 height 631
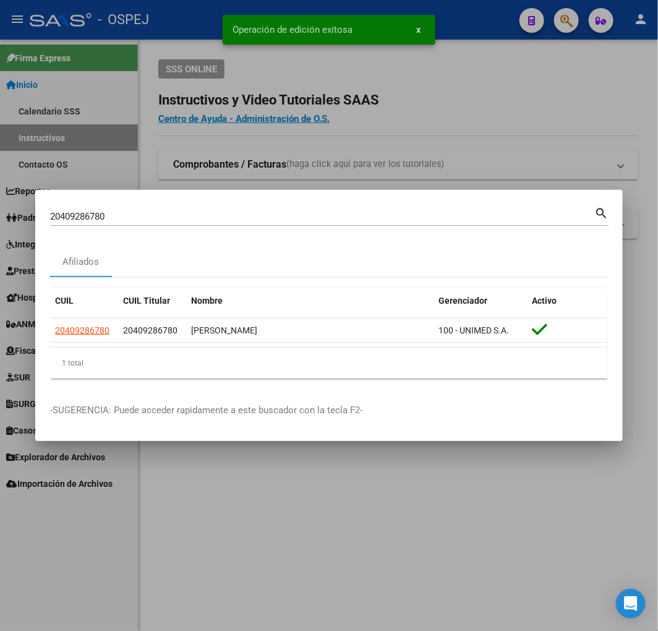
click at [144, 218] on input "20409286780" at bounding box center [322, 216] width 544 height 11
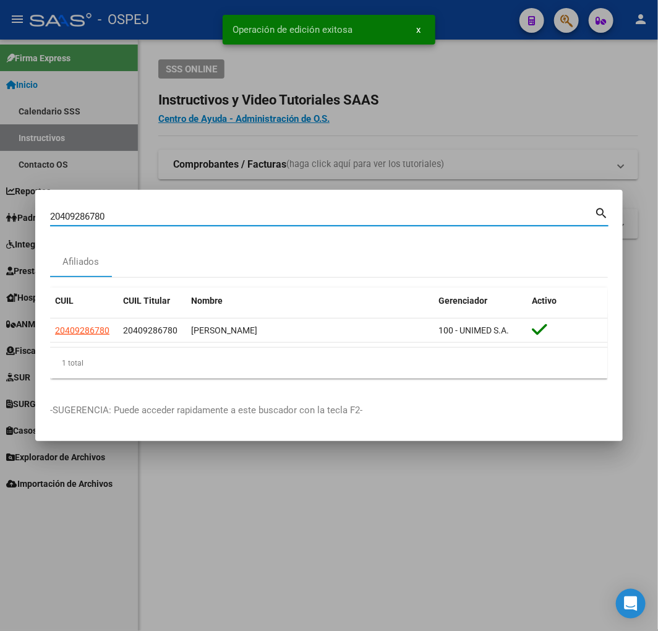
click at [144, 218] on input "20409286780" at bounding box center [322, 216] width 544 height 11
paste input "330512734"
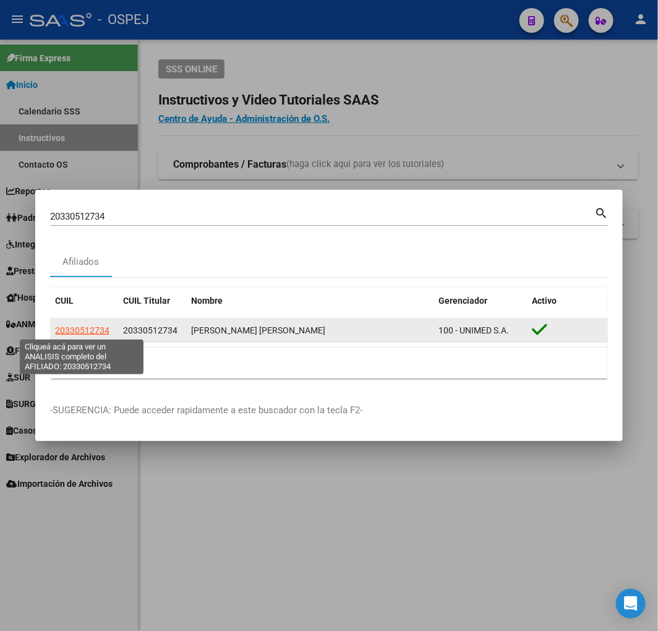
click at [87, 330] on span "20330512734" at bounding box center [82, 330] width 54 height 10
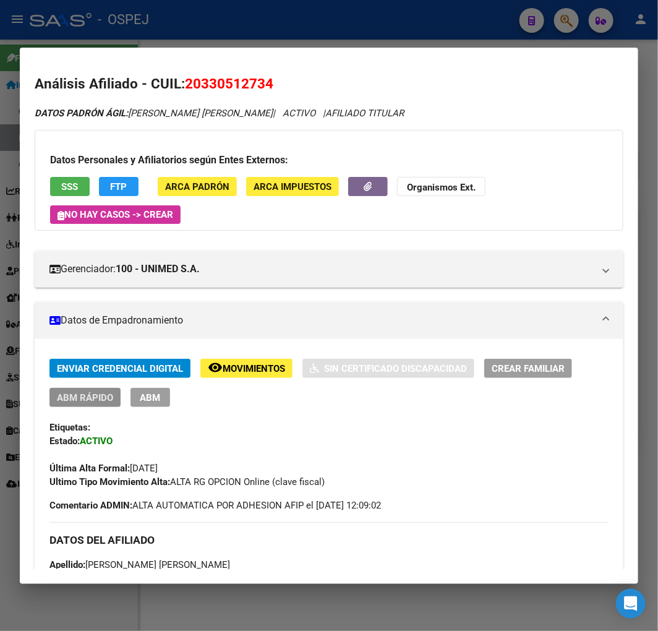
click at [92, 397] on span "ABM Rápido" at bounding box center [85, 397] width 56 height 11
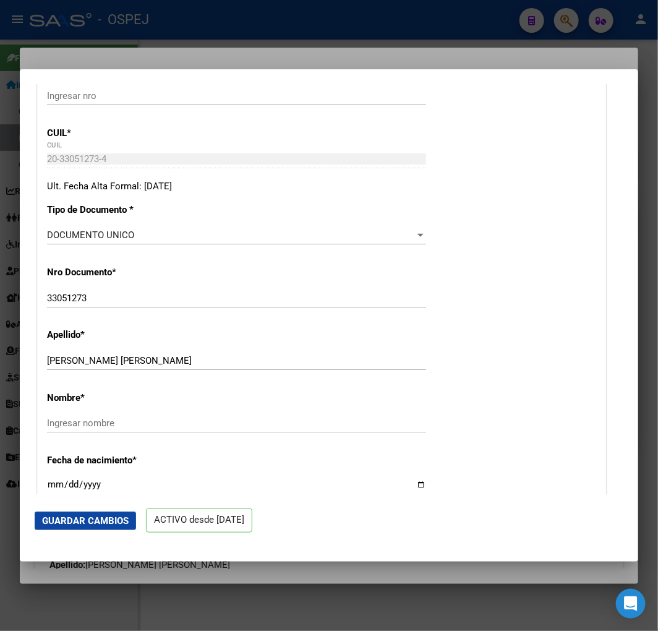
scroll to position [343, 0]
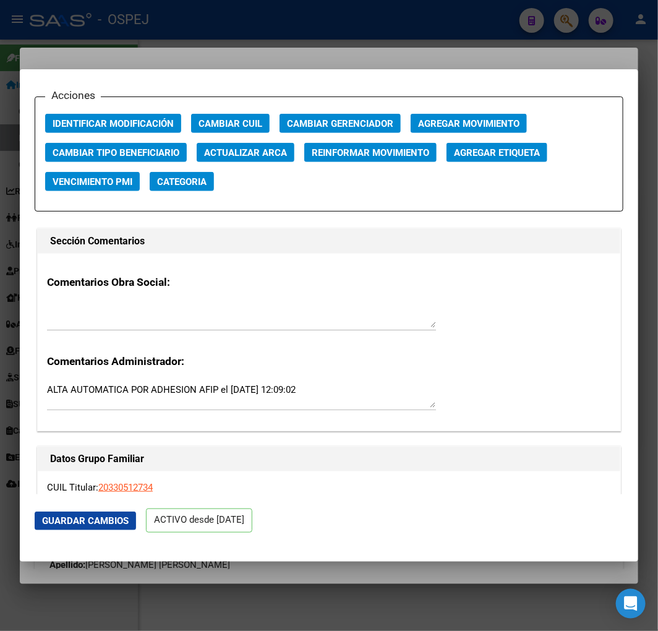
click at [221, 148] on span "Actualizar ARCA" at bounding box center [245, 152] width 83 height 11
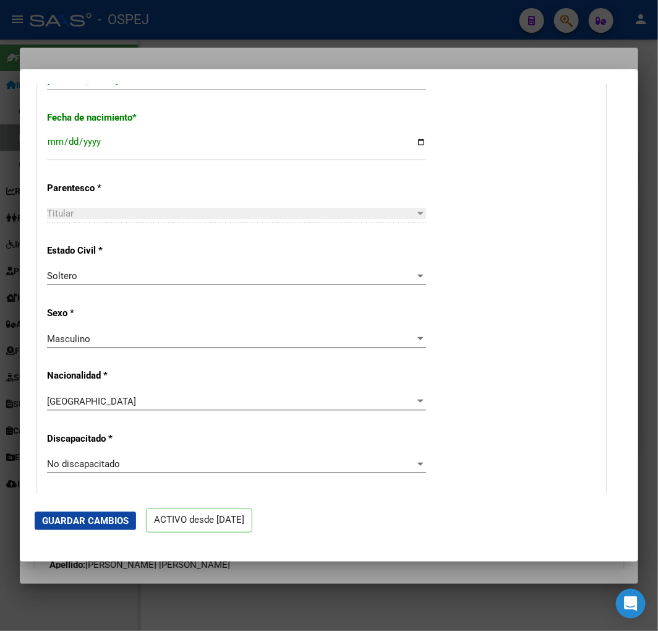
scroll to position [411, 0]
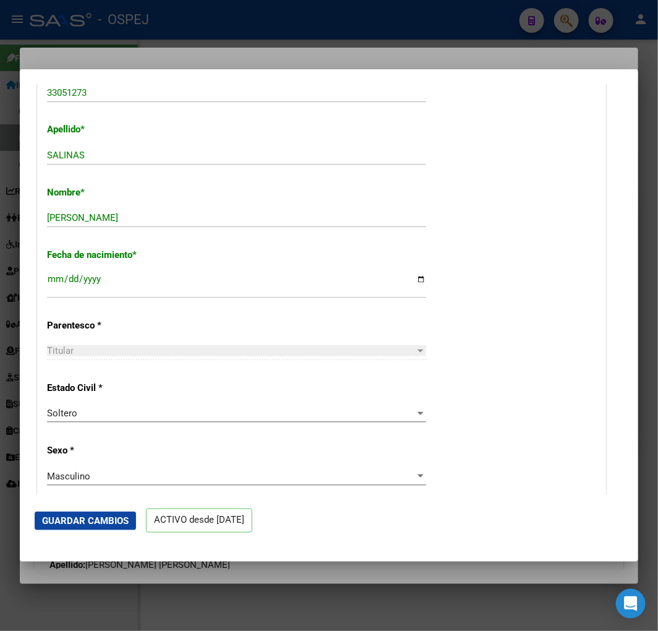
click at [121, 509] on mat-dialog-actions "Guardar Cambios ACTIVO desde [DATE]" at bounding box center [329, 520] width 589 height 53
drag, startPoint x: 119, startPoint y: 512, endPoint x: 121, endPoint y: 497, distance: 14.9
click at [119, 512] on button "Guardar Cambios" at bounding box center [85, 521] width 101 height 19
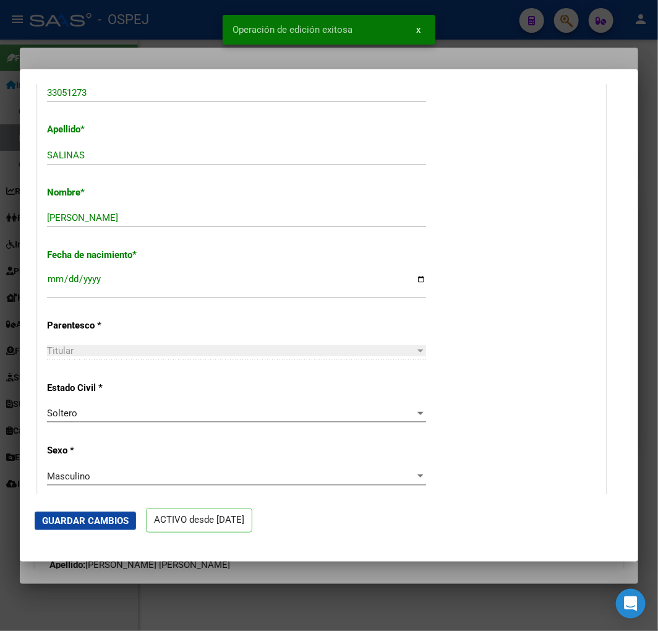
click at [109, 40] on div at bounding box center [329, 315] width 658 height 631
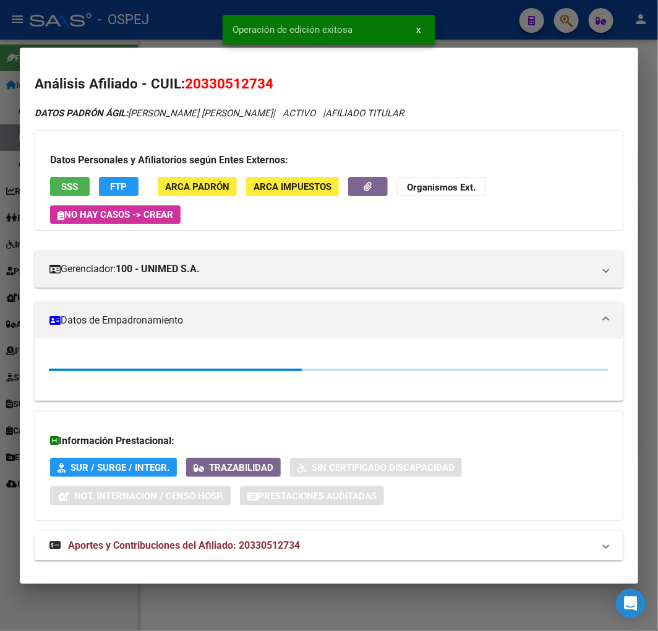
click at [126, 25] on div at bounding box center [329, 315] width 658 height 631
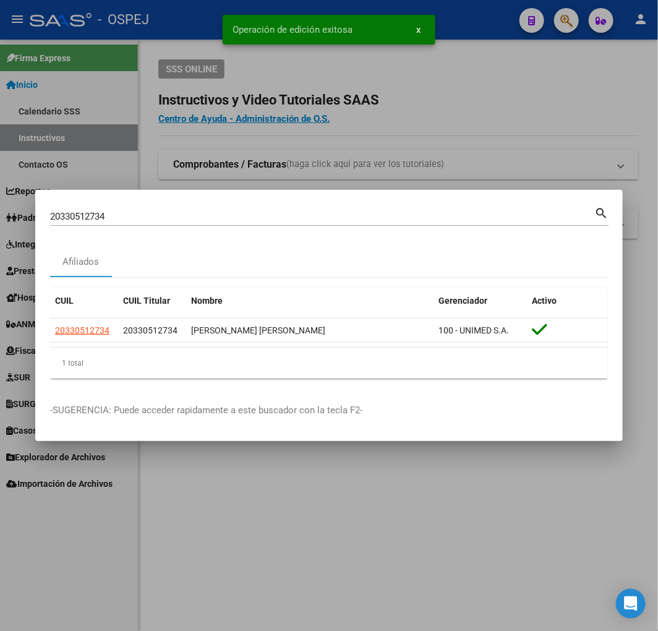
click at [79, 218] on input "20330512734" at bounding box center [322, 216] width 544 height 11
paste input "80205859"
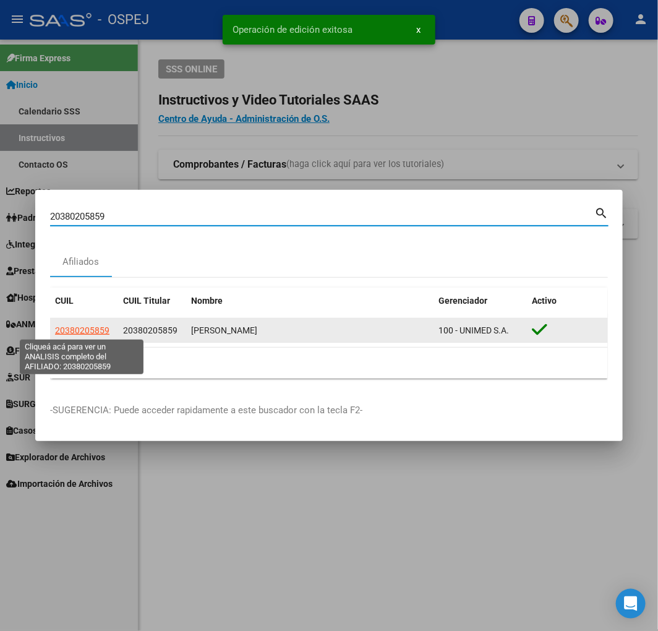
click at [69, 325] on span "20380205859" at bounding box center [82, 330] width 54 height 10
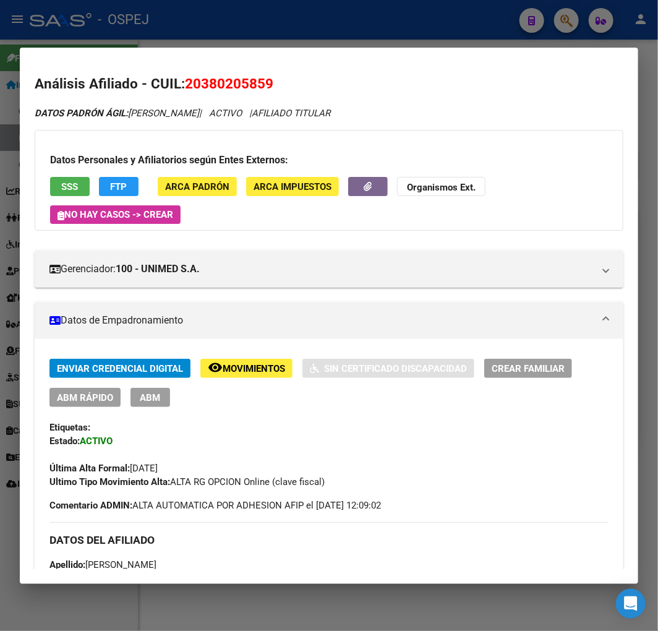
click at [68, 186] on span "SSS" at bounding box center [70, 186] width 17 height 11
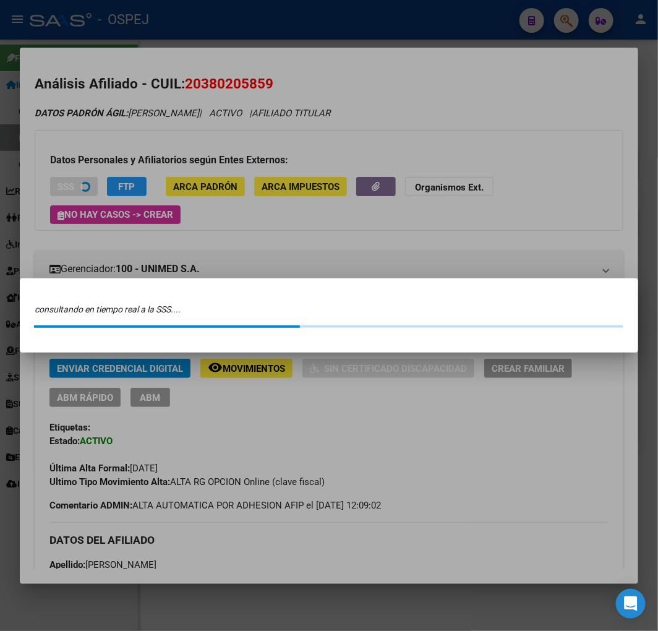
click at [101, 178] on div at bounding box center [329, 315] width 658 height 631
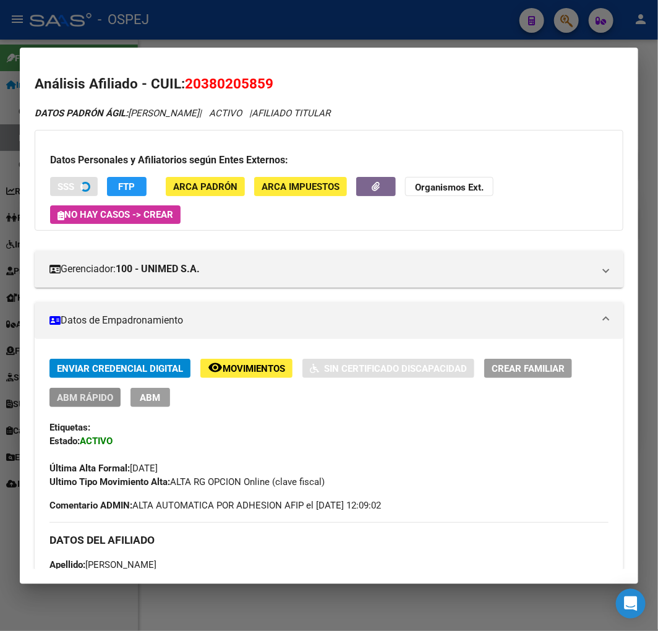
click at [102, 405] on button "ABM Rápido" at bounding box center [84, 397] width 71 height 19
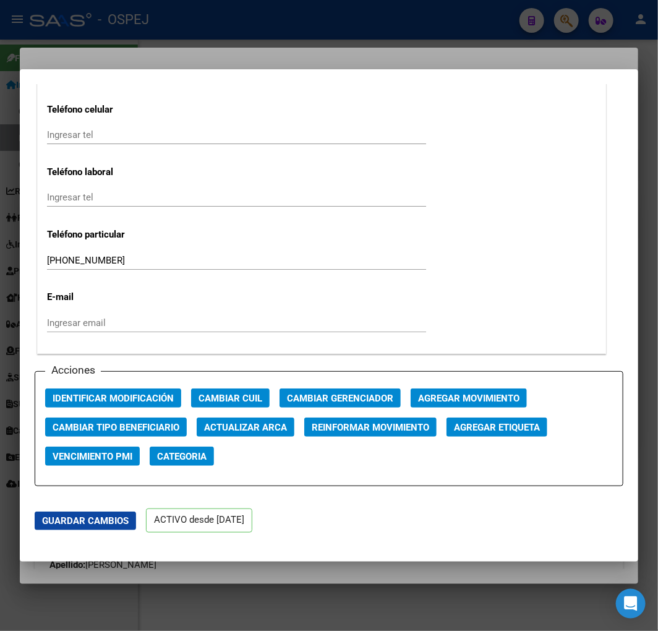
scroll to position [1787, 0]
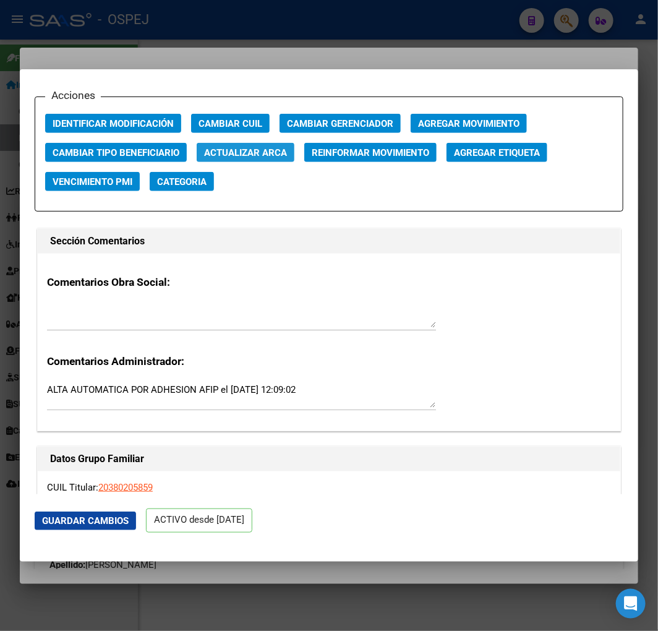
click at [248, 158] on button "Actualizar ARCA" at bounding box center [246, 152] width 98 height 19
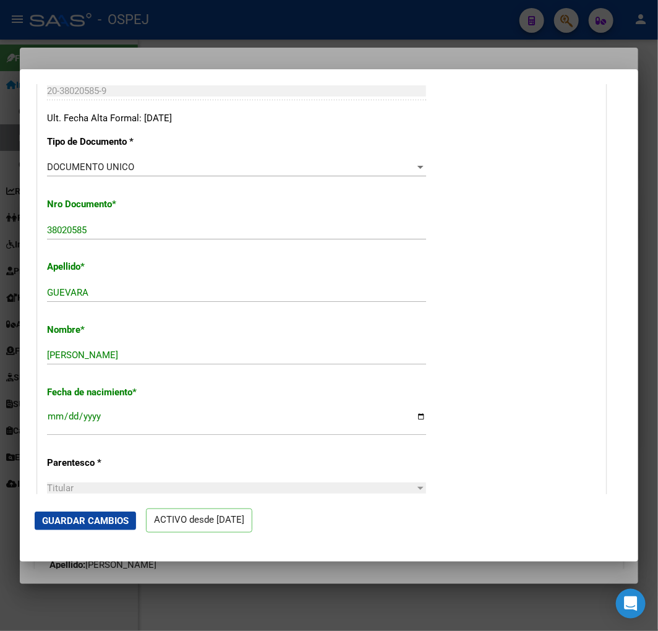
scroll to position [0, 0]
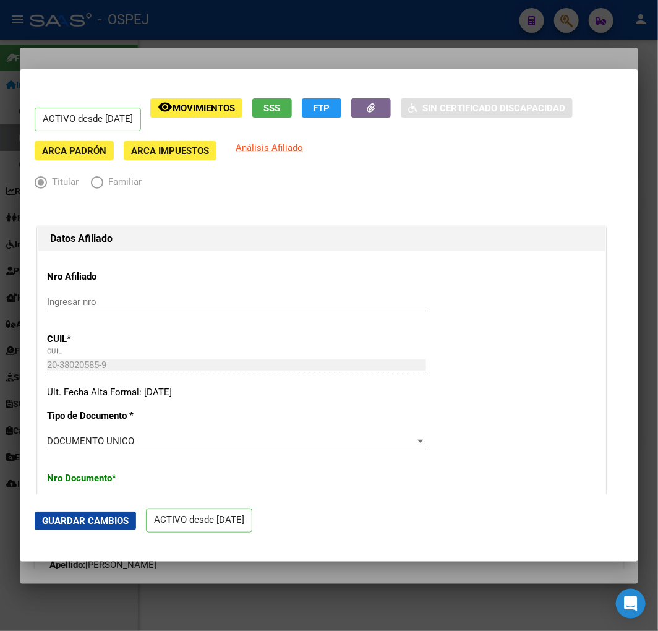
click at [119, 47] on div at bounding box center [329, 315] width 658 height 631
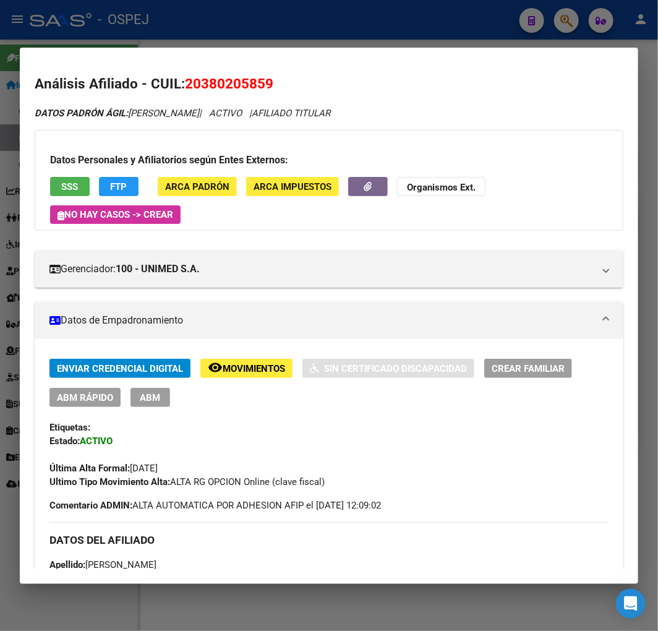
click at [227, 35] on div at bounding box center [329, 315] width 658 height 631
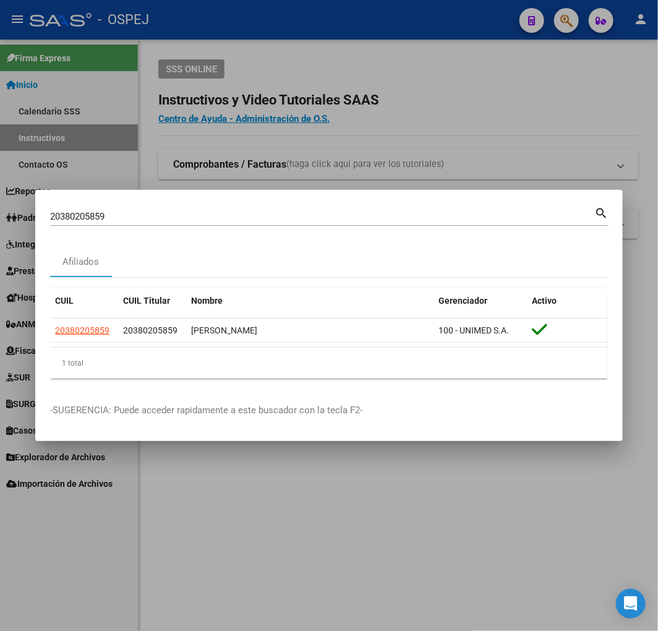
click at [199, 224] on div "20380205859 Buscar (apellido, dni, [PERSON_NAME], [PERSON_NAME], cuit, obra soc…" at bounding box center [322, 216] width 544 height 19
click at [197, 223] on div "20380205859 Buscar (apellido, dni, [PERSON_NAME], [PERSON_NAME], cuit, obra soc…" at bounding box center [322, 216] width 544 height 19
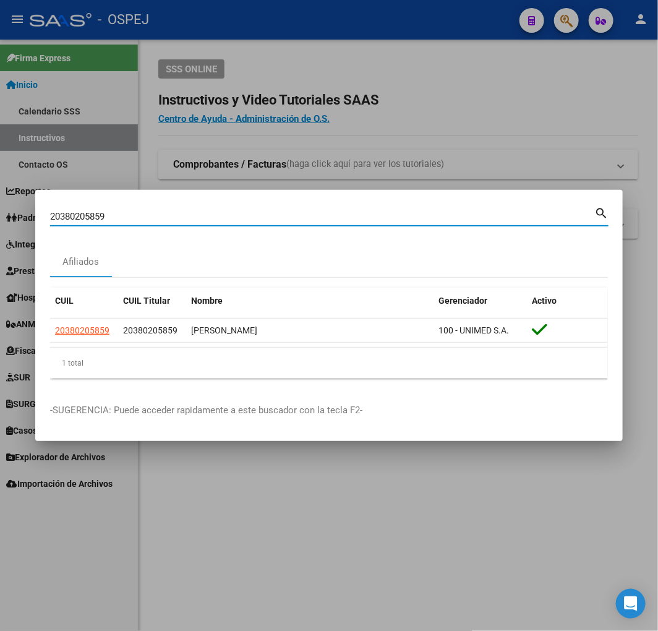
click at [187, 218] on input "20380205859" at bounding box center [322, 216] width 544 height 11
paste input "337721278"
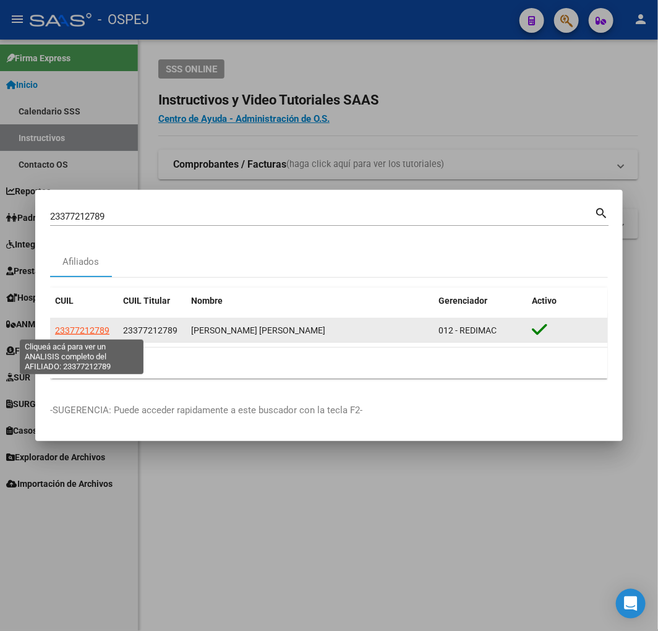
click at [84, 329] on span "23377212789" at bounding box center [82, 330] width 54 height 10
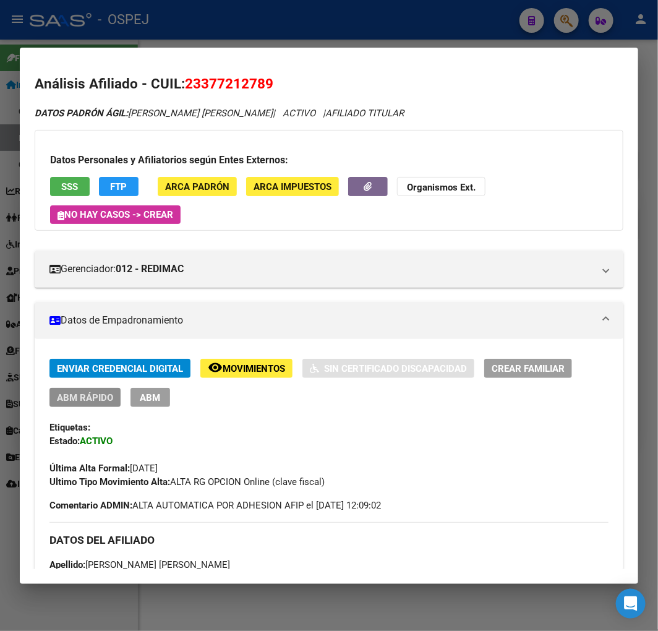
click at [77, 402] on span "ABM Rápido" at bounding box center [85, 397] width 56 height 11
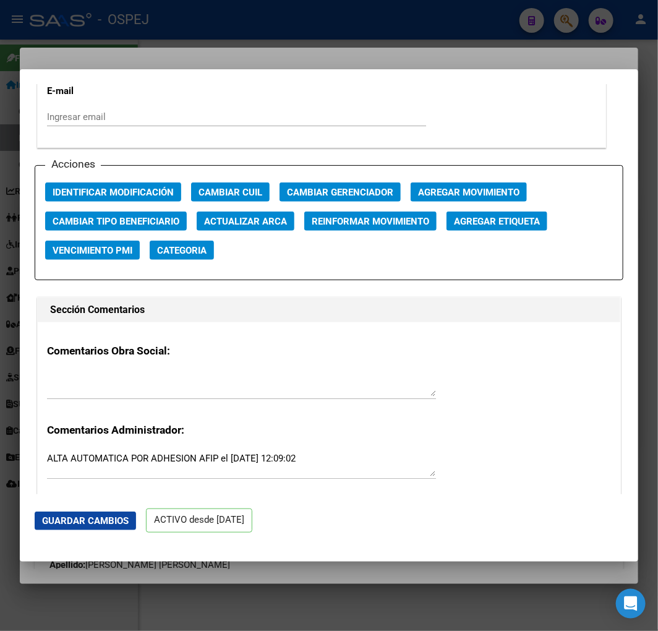
click at [260, 218] on span "Actualizar ARCA" at bounding box center [245, 221] width 83 height 11
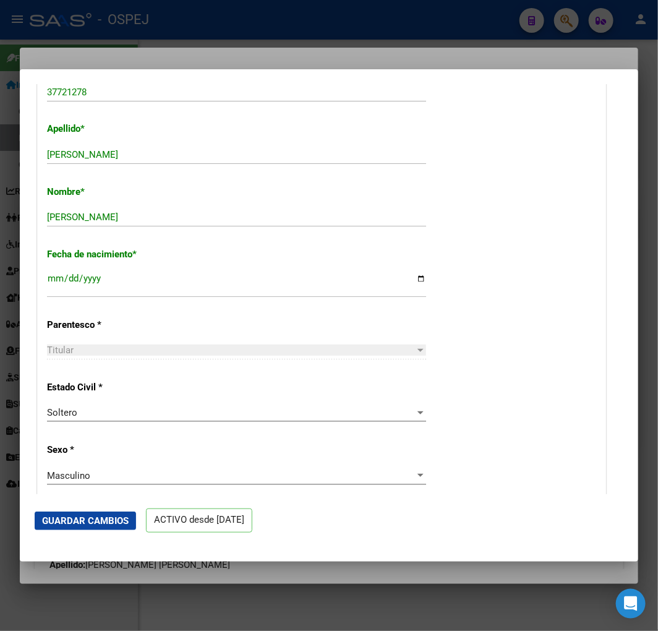
scroll to position [275, 0]
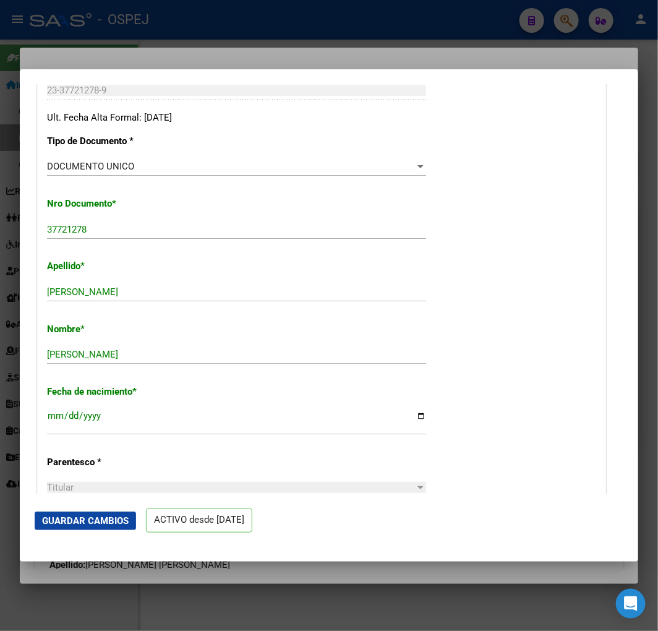
click at [129, 518] on span "Guardar Cambios" at bounding box center [85, 520] width 87 height 11
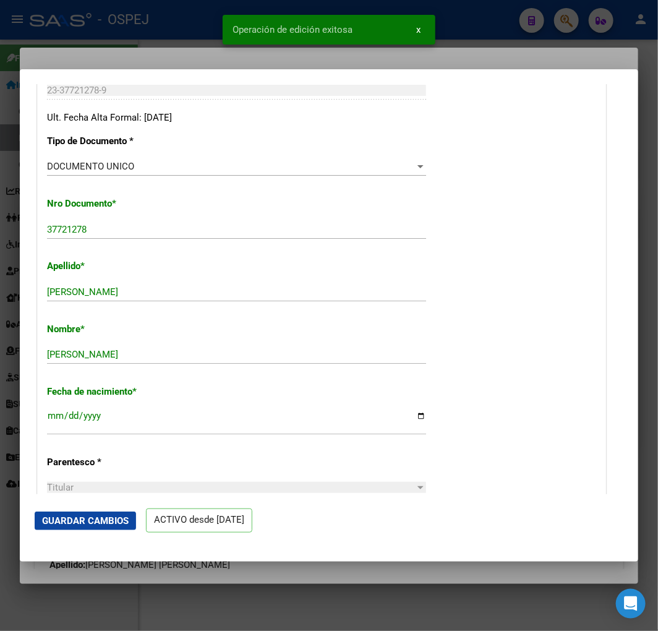
click at [76, 35] on div at bounding box center [329, 315] width 658 height 631
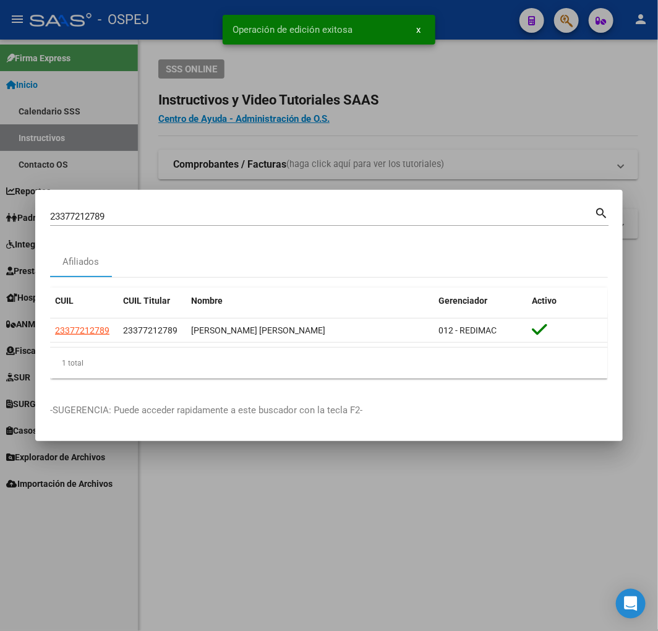
drag, startPoint x: 283, startPoint y: 226, endPoint x: 279, endPoint y: 221, distance: 6.6
click at [281, 225] on div "23377212789 Buscar (apellido, dni, cuil, [PERSON_NAME], cuit, obra social) sear…" at bounding box center [329, 221] width 559 height 33
click at [279, 221] on input "23377212789" at bounding box center [322, 216] width 544 height 11
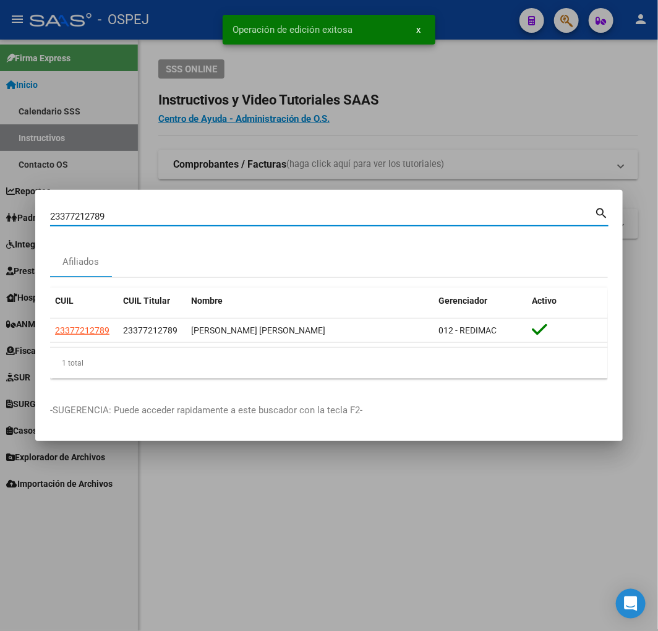
click at [279, 221] on input "23377212789" at bounding box center [322, 216] width 544 height 11
paste input "7407524425"
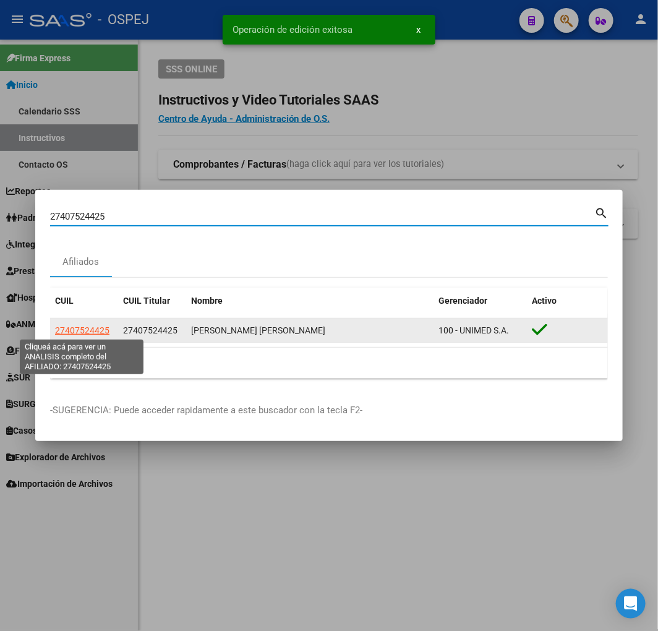
click at [90, 333] on span "27407524425" at bounding box center [82, 330] width 54 height 10
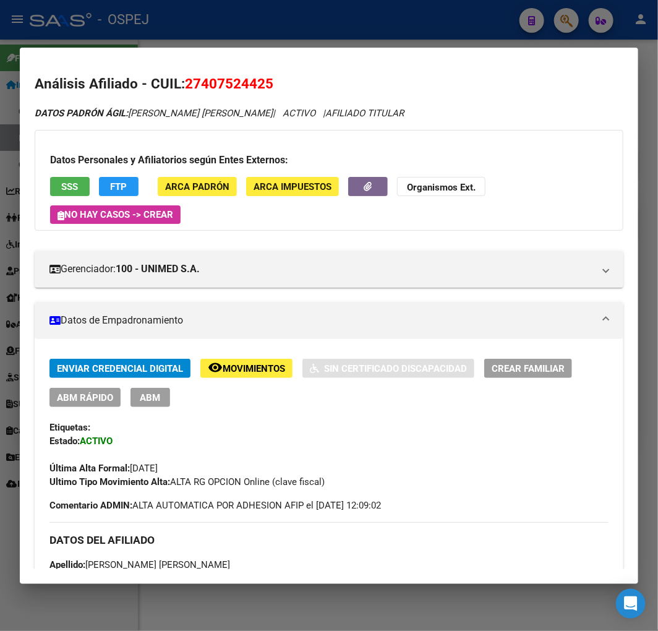
click at [100, 404] on button "ABM Rápido" at bounding box center [84, 397] width 71 height 19
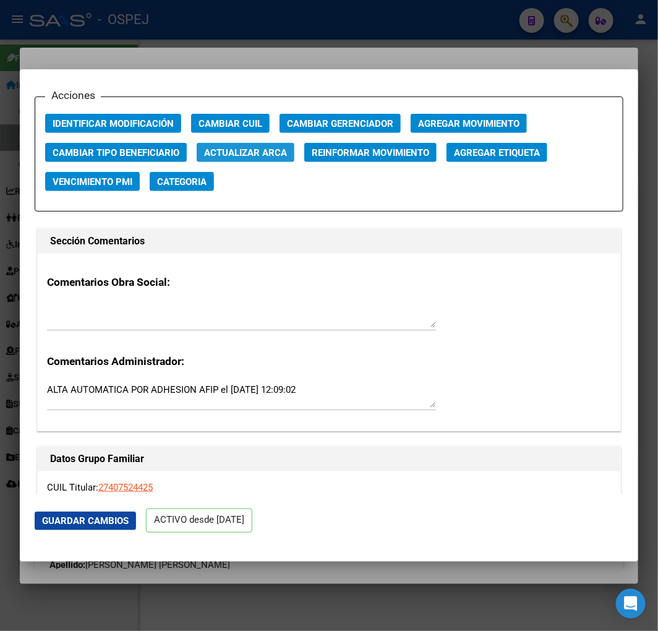
click at [271, 158] on button "Actualizar ARCA" at bounding box center [246, 152] width 98 height 19
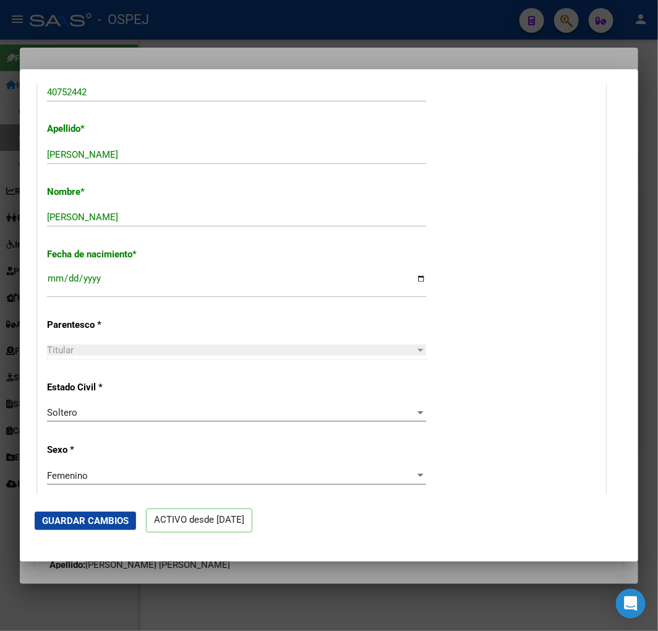
scroll to position [343, 0]
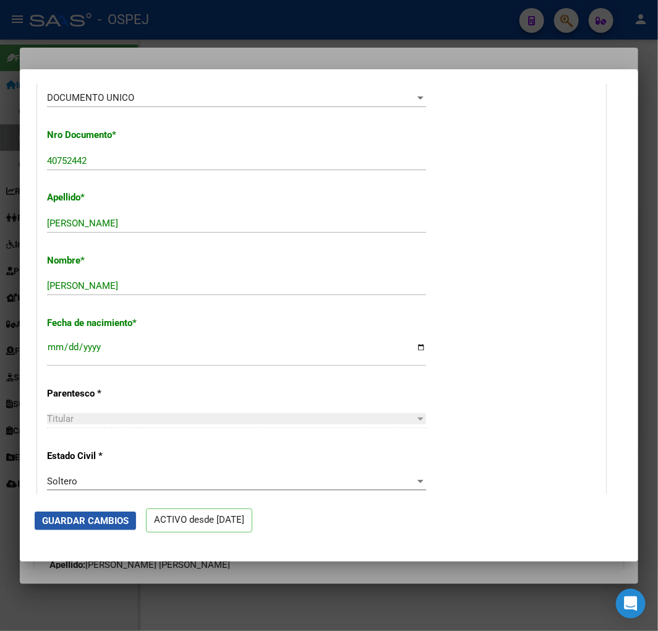
click at [106, 528] on button "Guardar Cambios" at bounding box center [85, 521] width 101 height 19
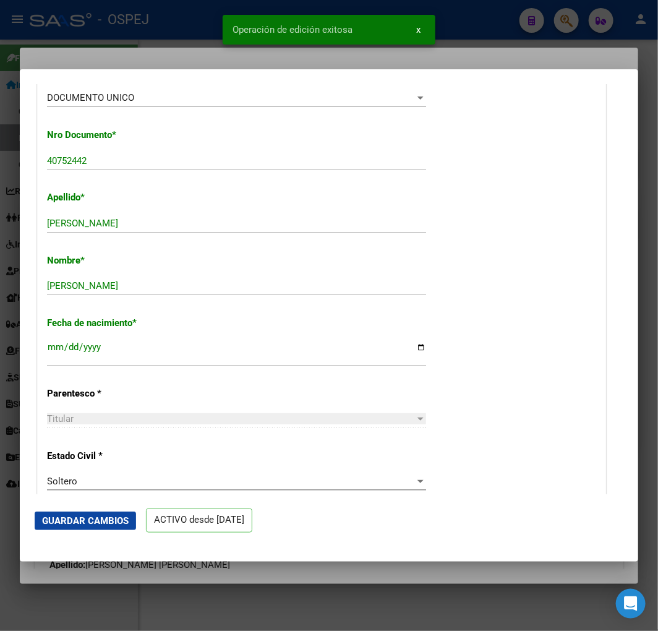
click at [137, 32] on div at bounding box center [329, 315] width 658 height 631
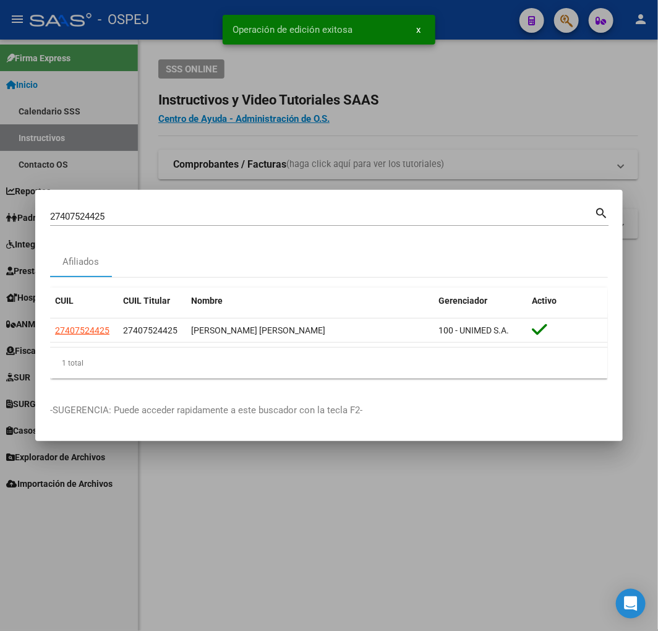
click at [160, 215] on input "27407524425" at bounding box center [322, 216] width 544 height 11
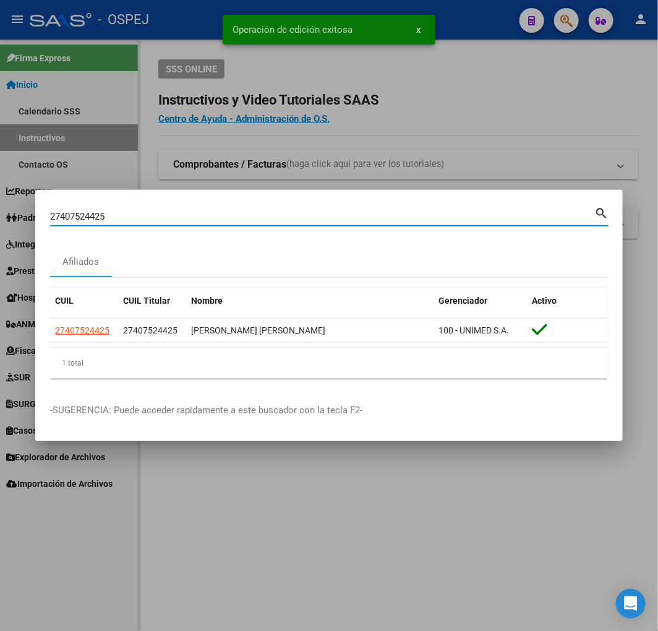
click at [160, 215] on input "27407524425" at bounding box center [322, 216] width 544 height 11
paste input "10884246"
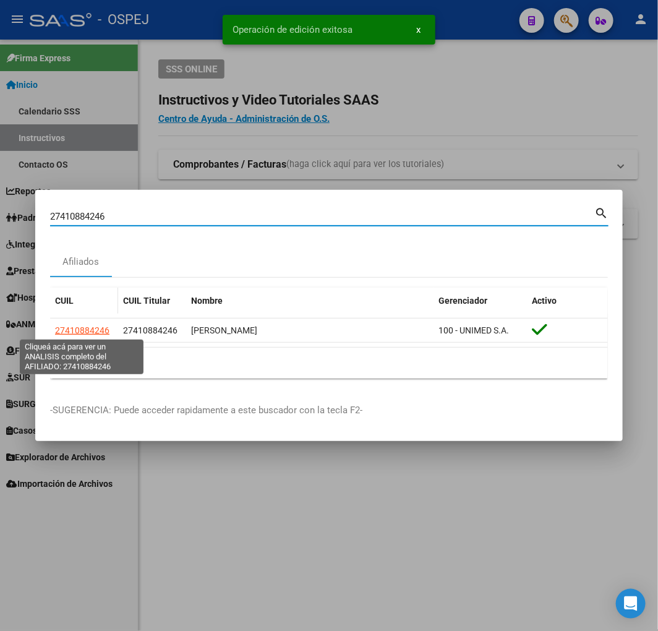
click at [76, 332] on span "27410884246" at bounding box center [82, 330] width 54 height 10
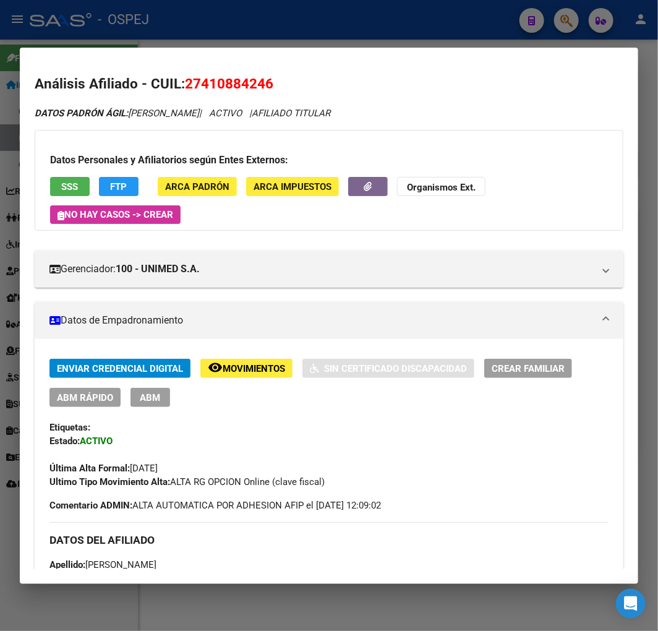
click at [85, 401] on span "ABM Rápido" at bounding box center [85, 397] width 56 height 11
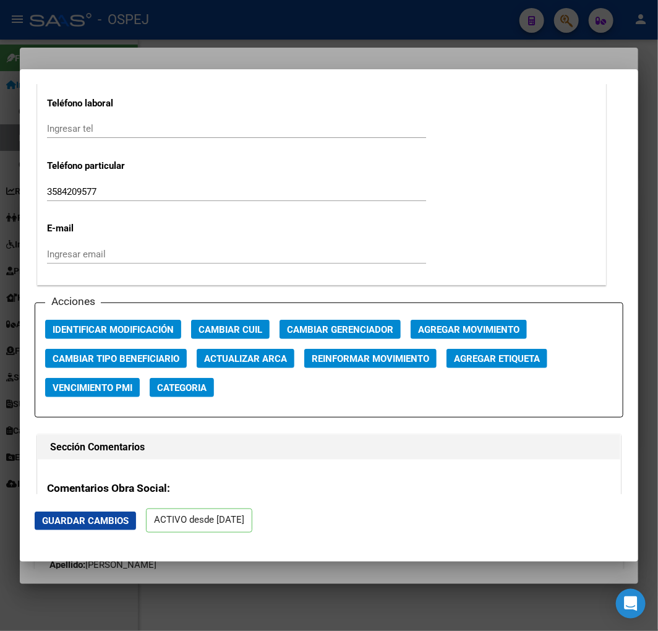
click at [260, 355] on span "Actualizar ARCA" at bounding box center [245, 358] width 83 height 11
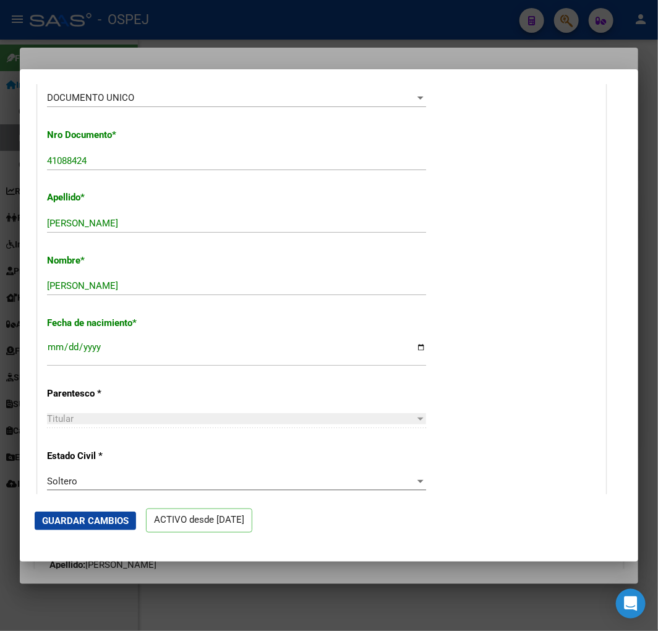
drag, startPoint x: 199, startPoint y: 44, endPoint x: 186, endPoint y: 32, distance: 17.1
click at [198, 43] on div at bounding box center [329, 315] width 658 height 631
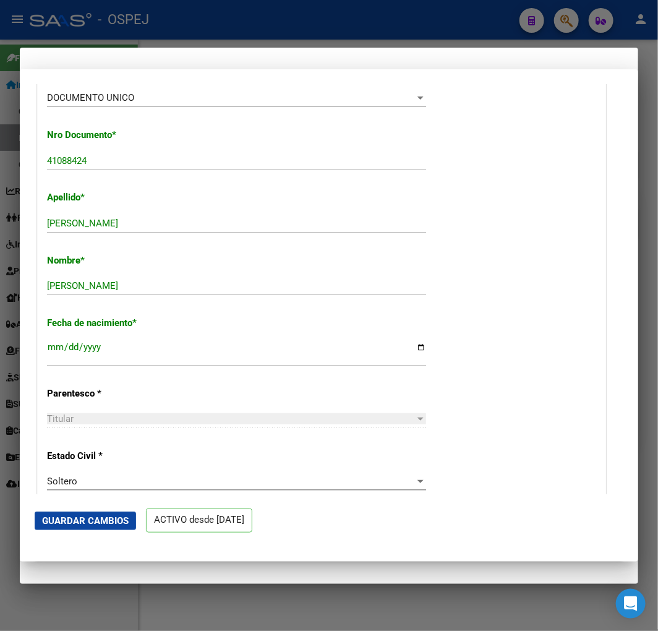
click at [184, 15] on div at bounding box center [329, 315] width 658 height 631
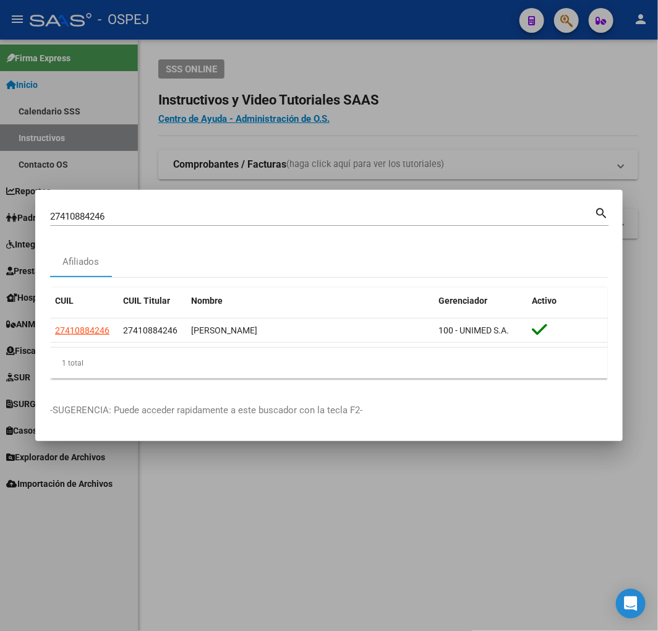
click at [127, 213] on input "27410884246" at bounding box center [322, 216] width 544 height 11
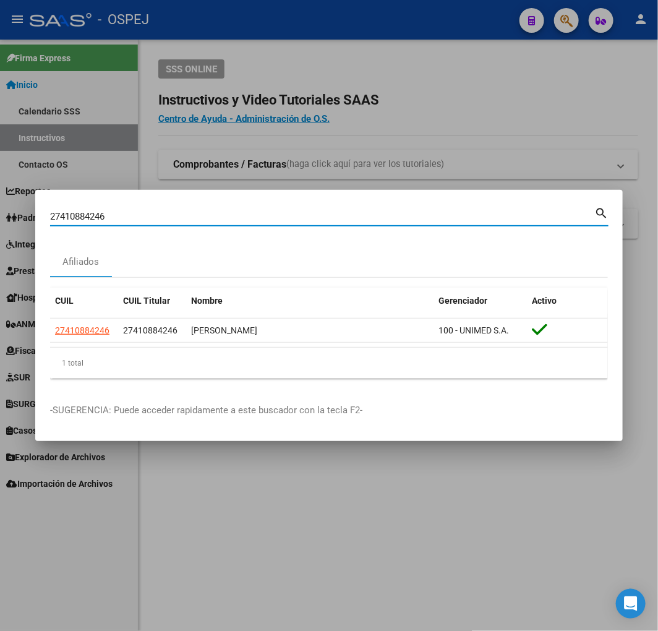
click at [127, 213] on input "27410884246" at bounding box center [322, 216] width 544 height 11
paste input "0378944873"
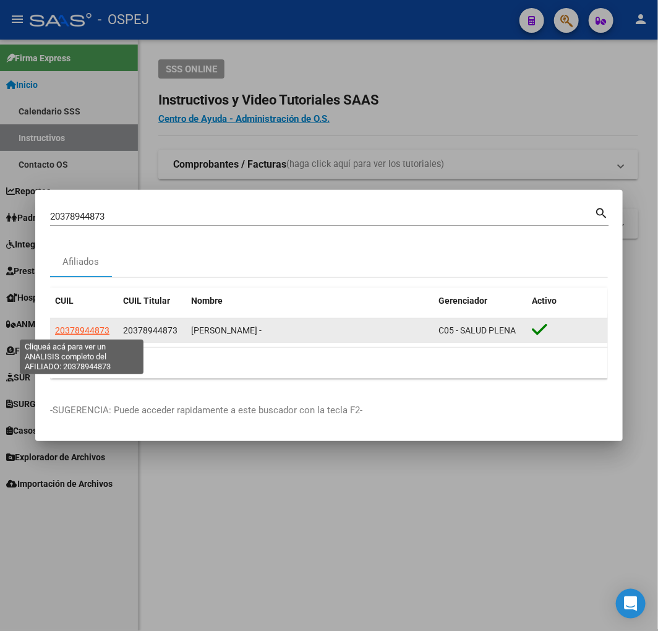
click at [87, 328] on span "20378944873" at bounding box center [82, 330] width 54 height 10
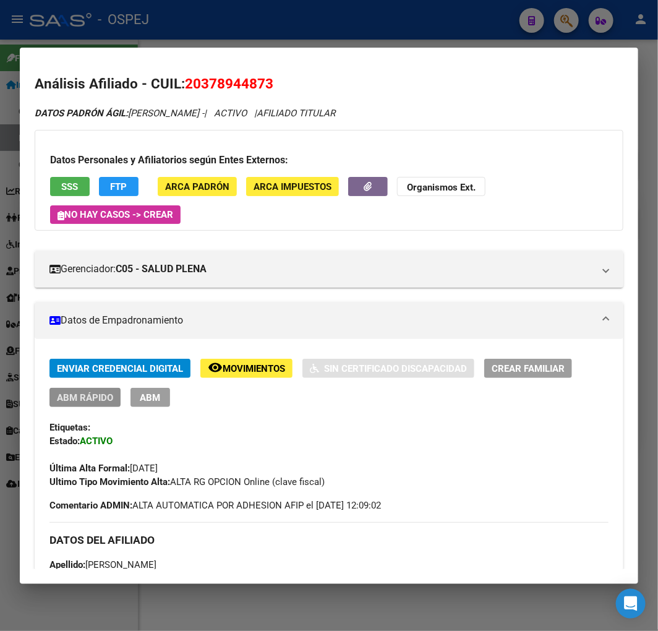
click at [88, 401] on span "ABM Rápido" at bounding box center [85, 397] width 56 height 11
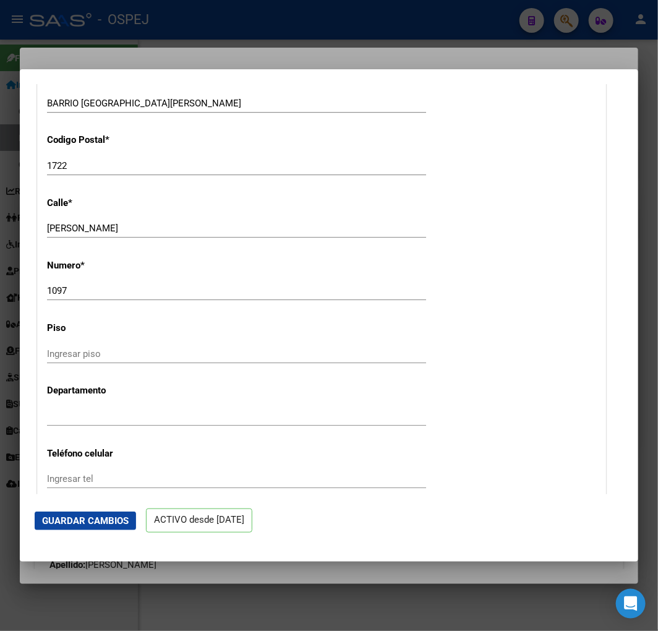
scroll to position [1512, 0]
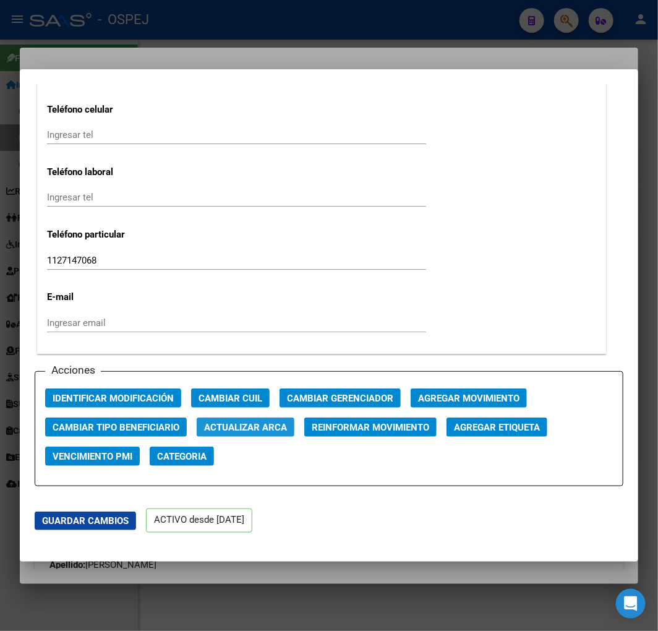
click at [237, 427] on span "Actualizar ARCA" at bounding box center [245, 427] width 83 height 11
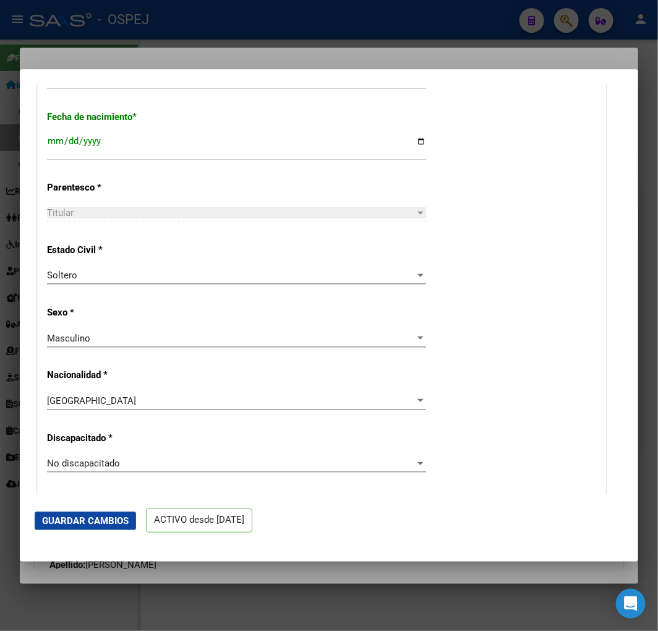
scroll to position [275, 0]
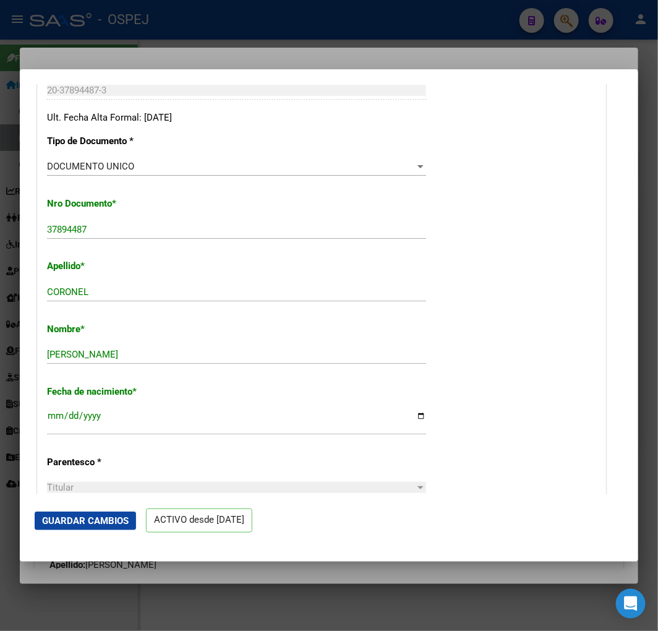
click at [111, 513] on button "Guardar Cambios" at bounding box center [85, 521] width 101 height 19
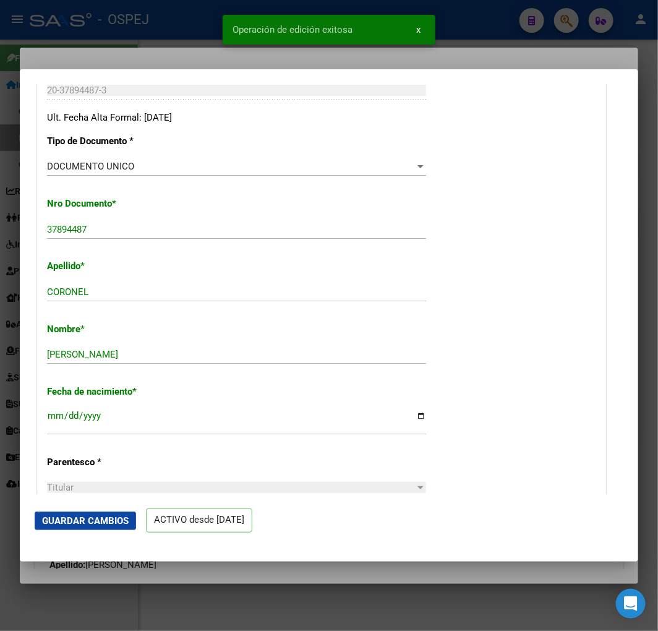
click at [192, 27] on div at bounding box center [329, 315] width 658 height 631
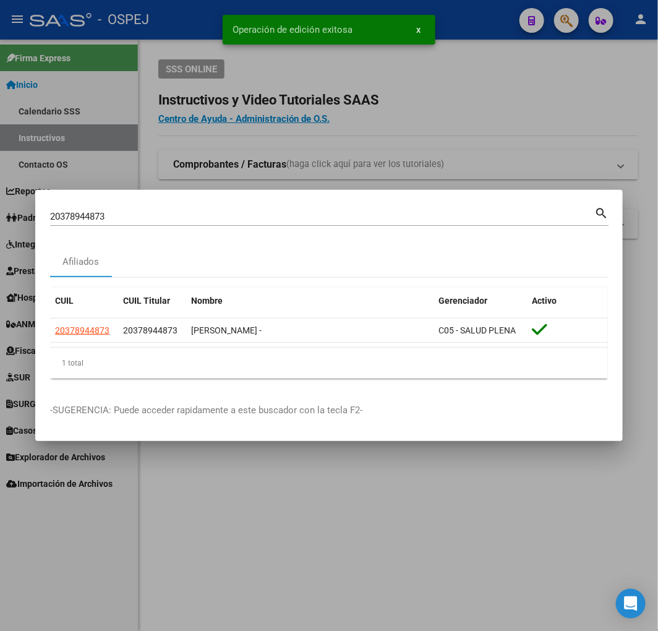
click at [234, 207] on div "20378944873 Buscar (apellido, dni, [PERSON_NAME], [PERSON_NAME], cuit, obra soc…" at bounding box center [322, 216] width 544 height 19
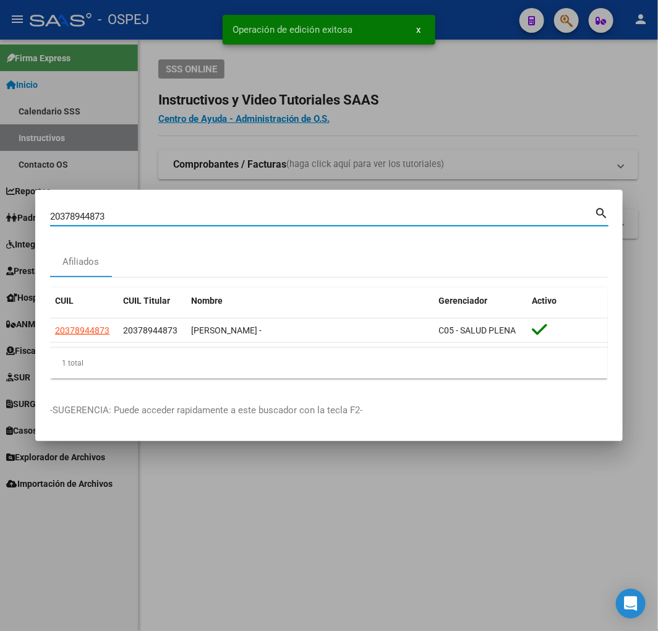
click at [234, 213] on input "20378944873" at bounding box center [322, 216] width 544 height 11
paste input "928381839"
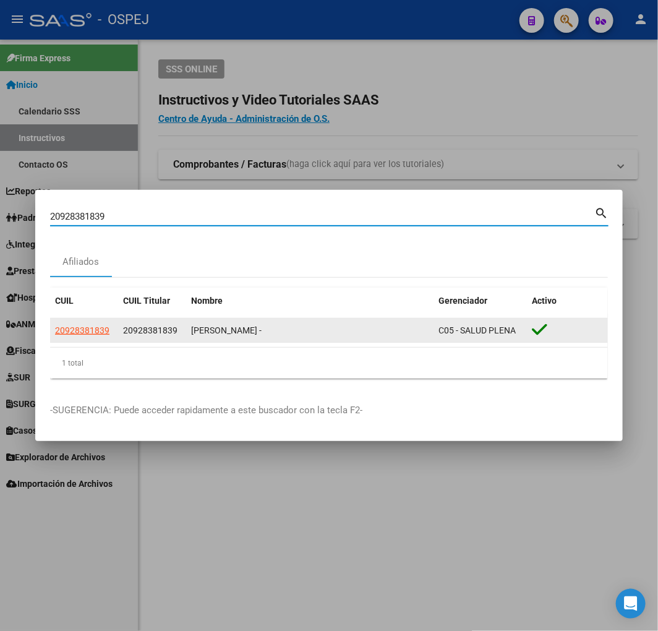
click at [83, 330] on span "20928381839" at bounding box center [82, 330] width 54 height 10
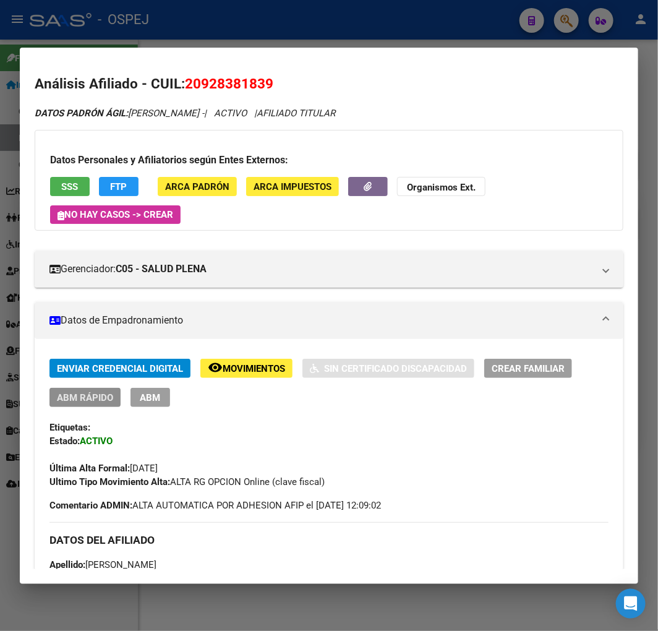
click at [99, 397] on span "ABM Rápido" at bounding box center [85, 397] width 56 height 11
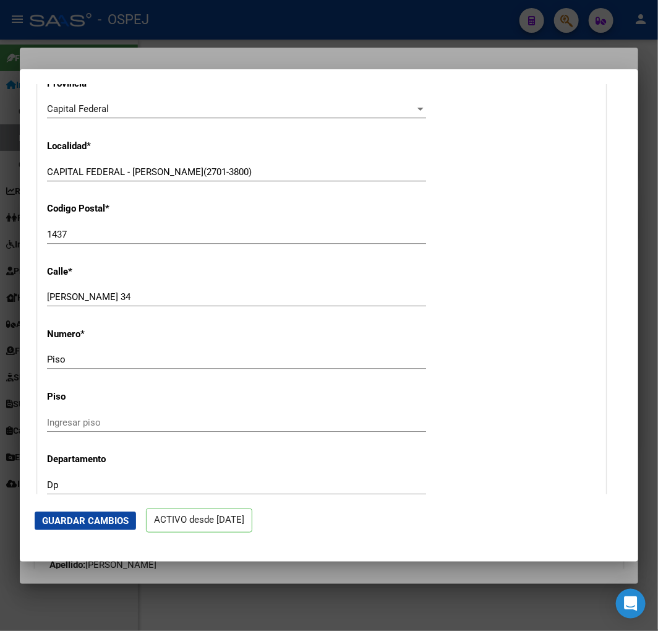
scroll to position [1512, 0]
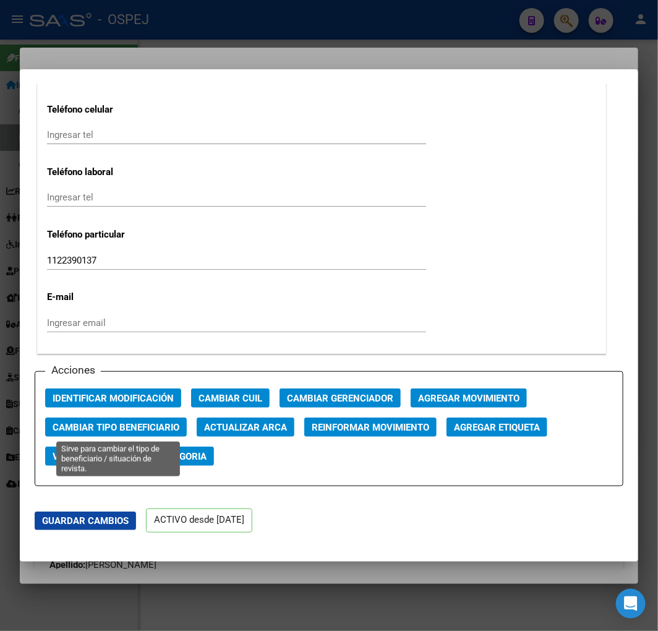
click at [230, 434] on button "Actualizar ARCA" at bounding box center [246, 427] width 98 height 19
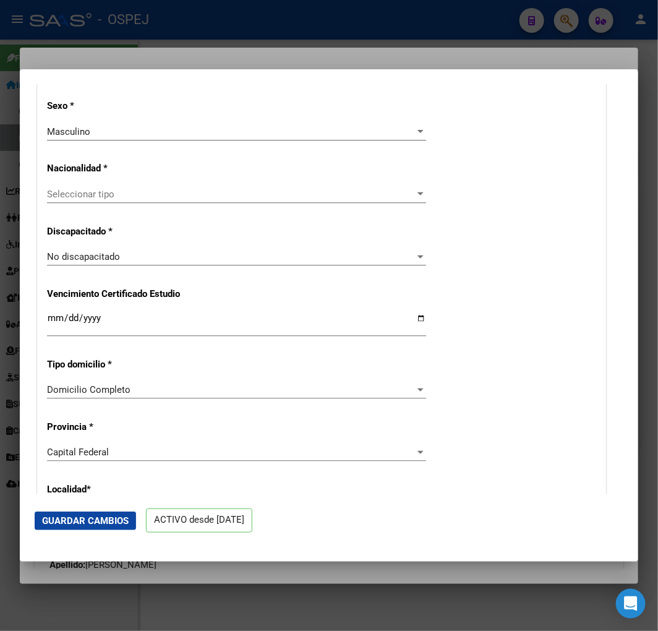
scroll to position [412, 0]
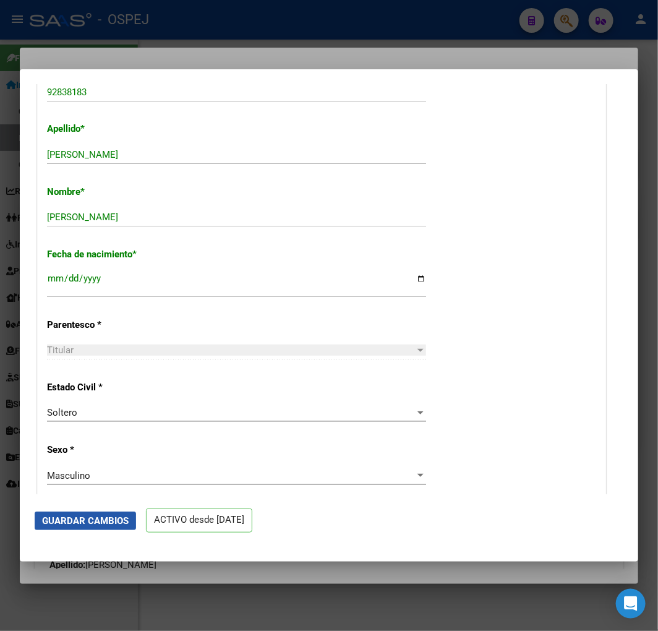
click at [108, 527] on button "Guardar Cambios" at bounding box center [85, 521] width 101 height 19
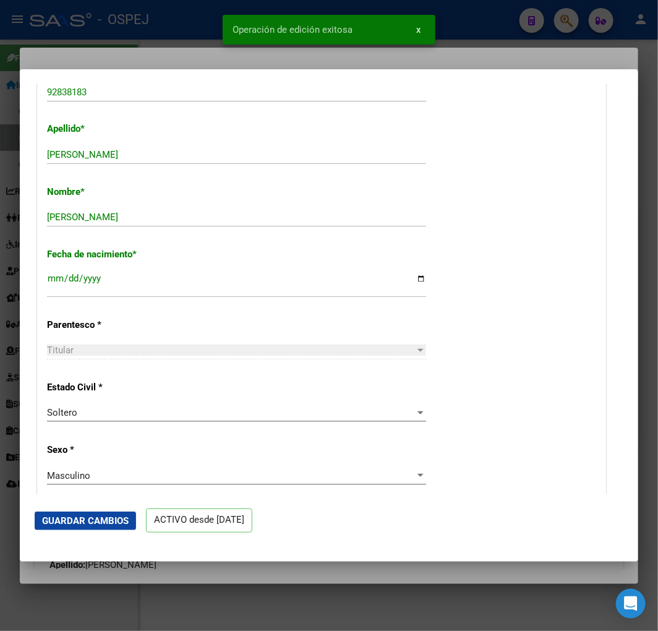
click at [173, 13] on div at bounding box center [329, 315] width 658 height 631
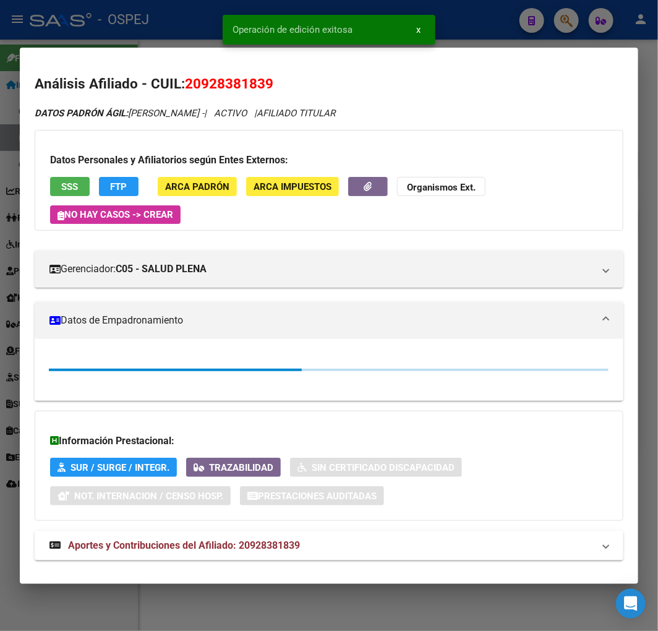
click at [158, 38] on div at bounding box center [329, 315] width 658 height 631
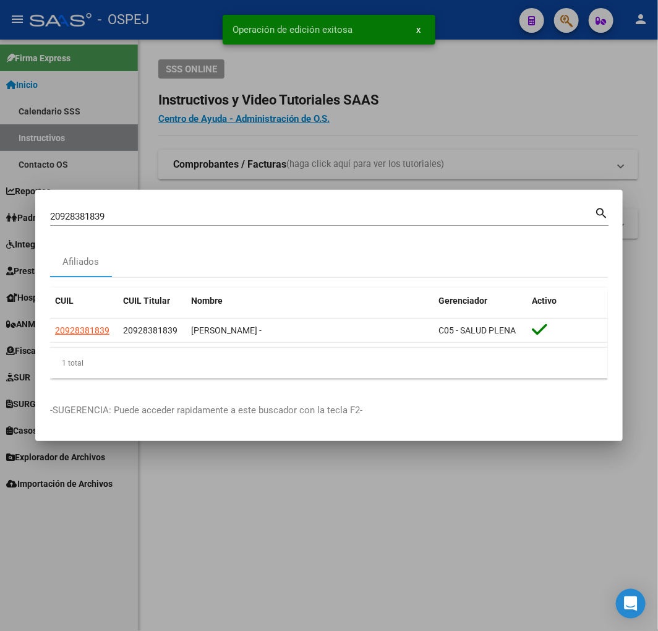
click at [150, 220] on input "20928381839" at bounding box center [322, 216] width 544 height 11
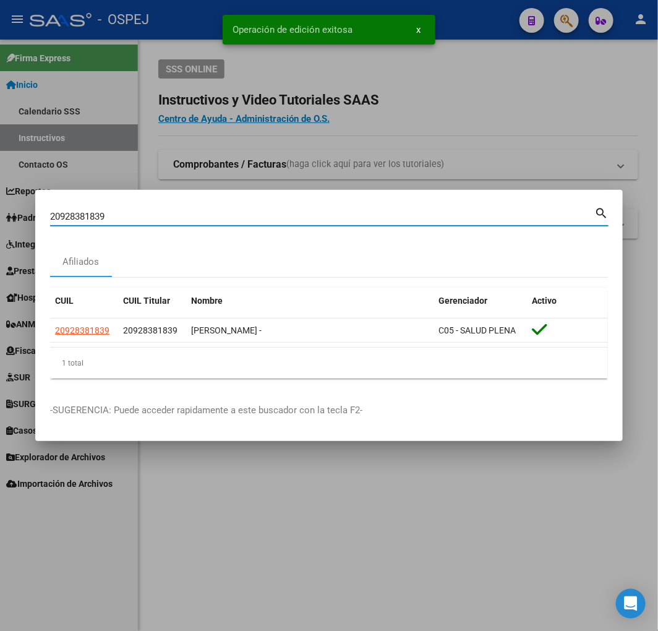
paste input "442450340"
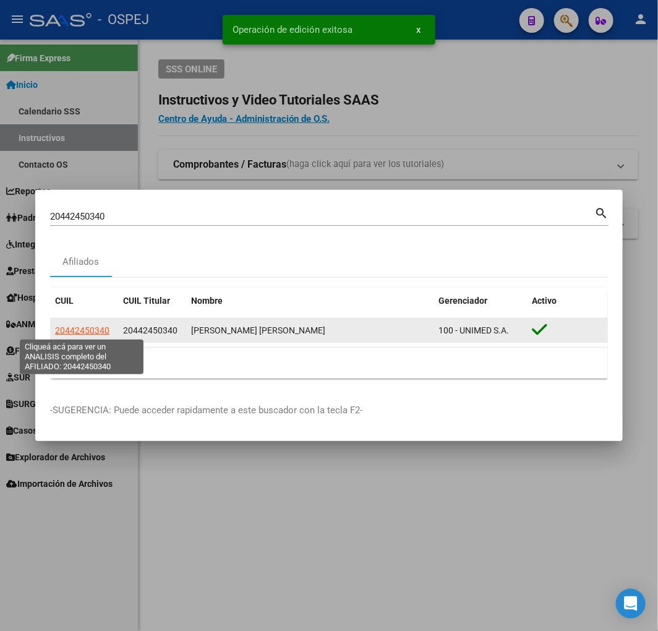
click at [82, 330] on span "20442450340" at bounding box center [82, 330] width 54 height 10
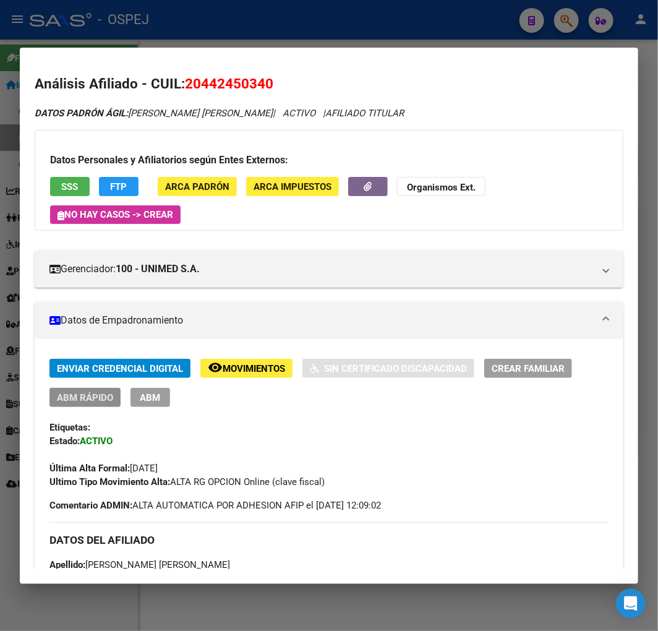
click at [89, 393] on span "ABM Rápido" at bounding box center [85, 397] width 56 height 11
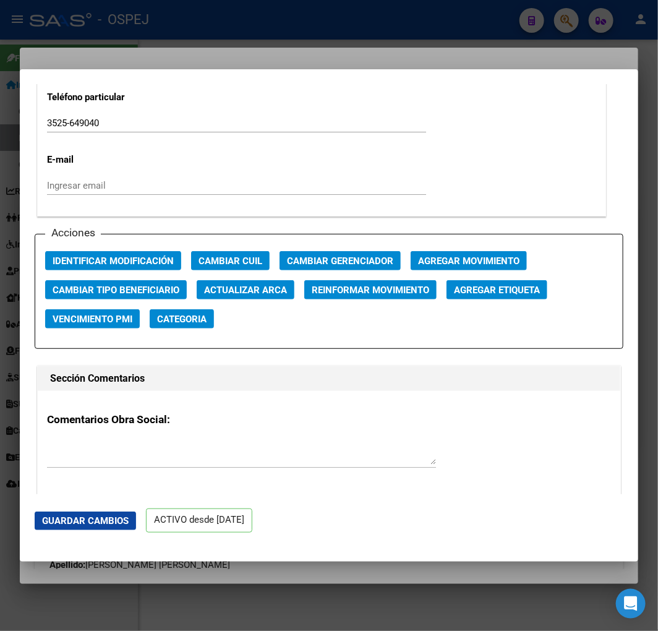
click at [254, 286] on span "Actualizar ARCA" at bounding box center [245, 290] width 83 height 11
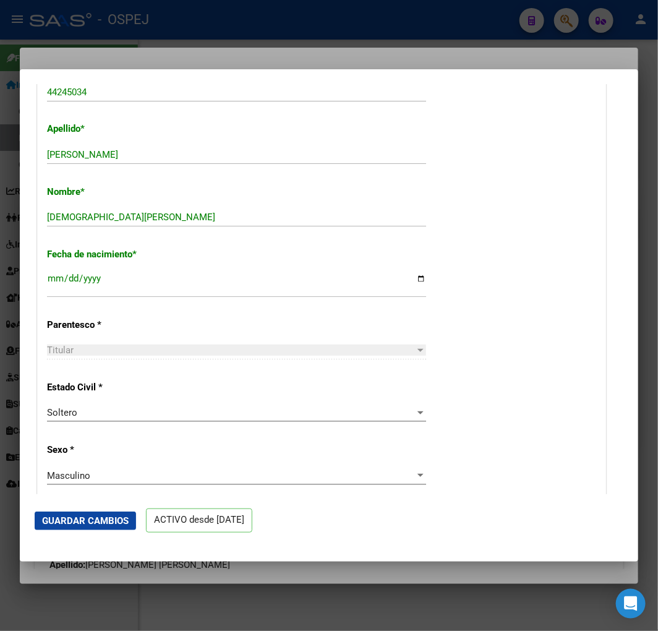
click at [112, 525] on span "Guardar Cambios" at bounding box center [85, 520] width 87 height 11
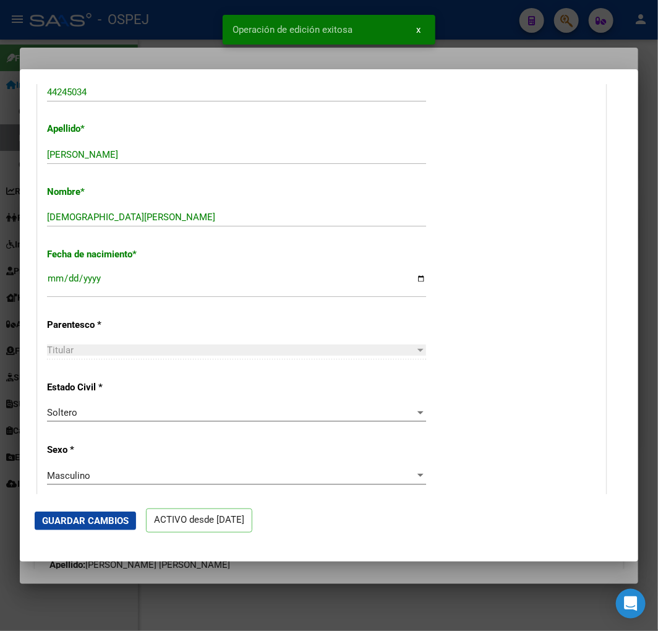
click at [134, 37] on div at bounding box center [329, 315] width 658 height 631
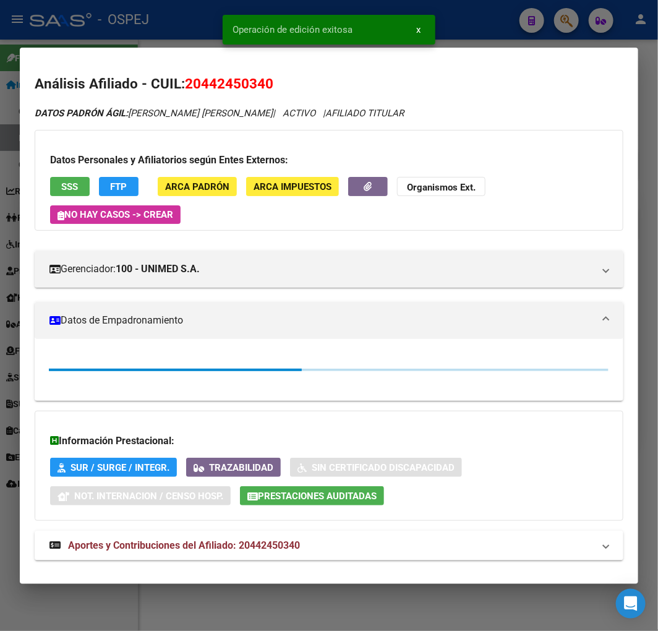
click at [132, 28] on div at bounding box center [329, 315] width 658 height 631
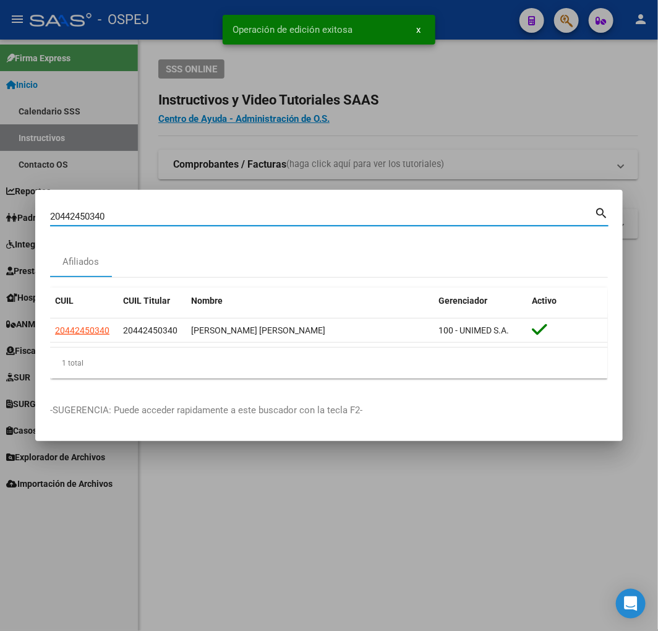
click at [238, 212] on input "20442450340" at bounding box center [322, 216] width 544 height 11
paste input "7465929435"
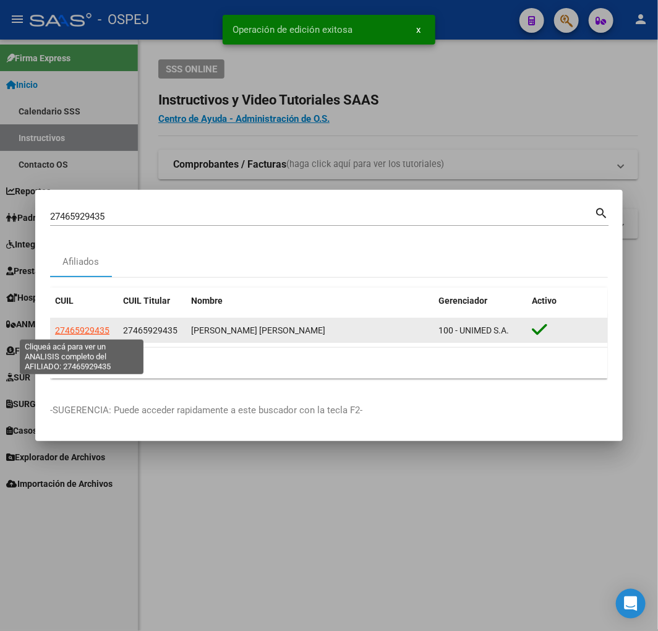
click at [84, 328] on span "27465929435" at bounding box center [82, 330] width 54 height 10
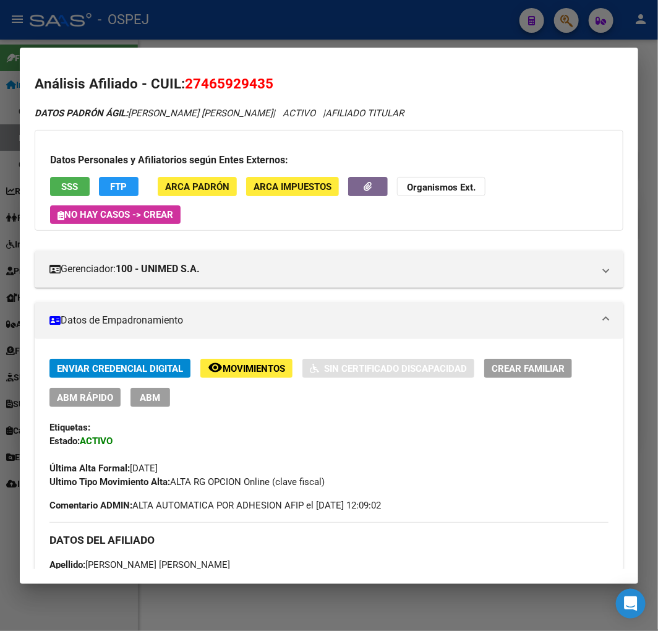
click at [97, 400] on span "ABM Rápido" at bounding box center [85, 397] width 56 height 11
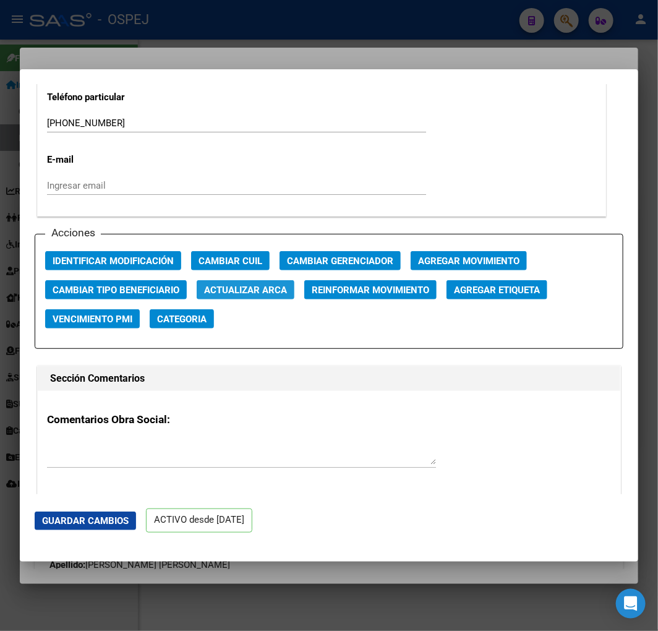
click at [251, 297] on button "Actualizar ARCA" at bounding box center [246, 289] width 98 height 19
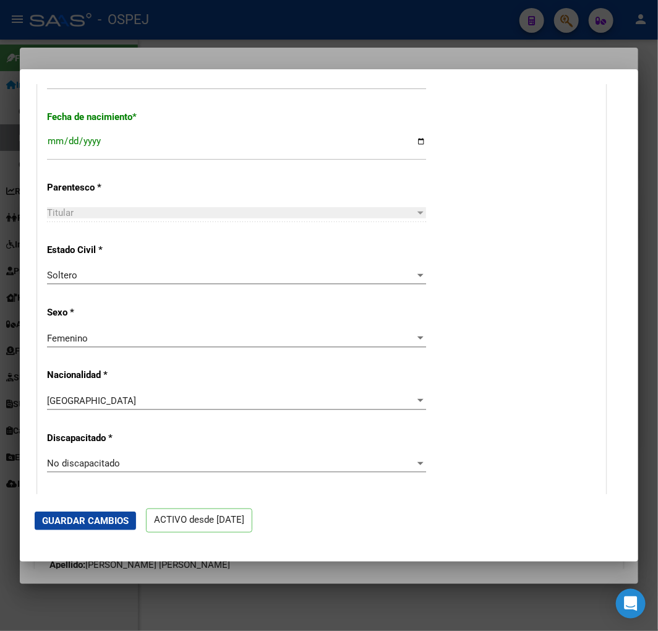
scroll to position [343, 0]
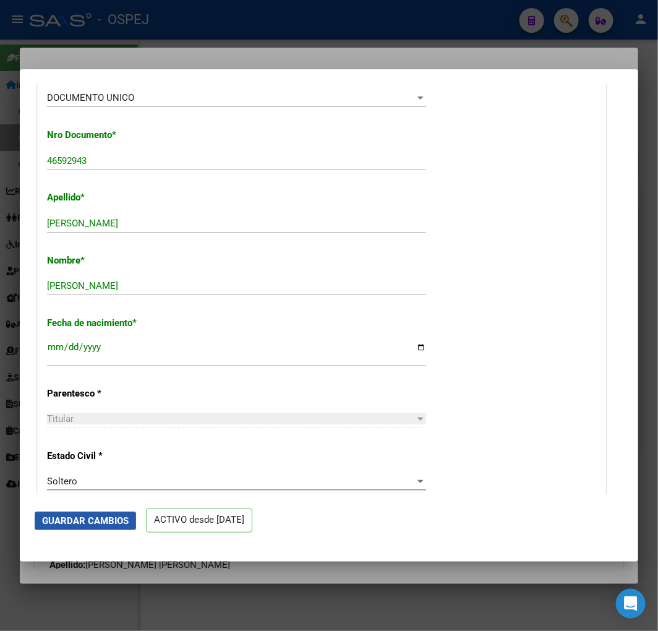
click at [89, 522] on span "Guardar Cambios" at bounding box center [85, 520] width 87 height 11
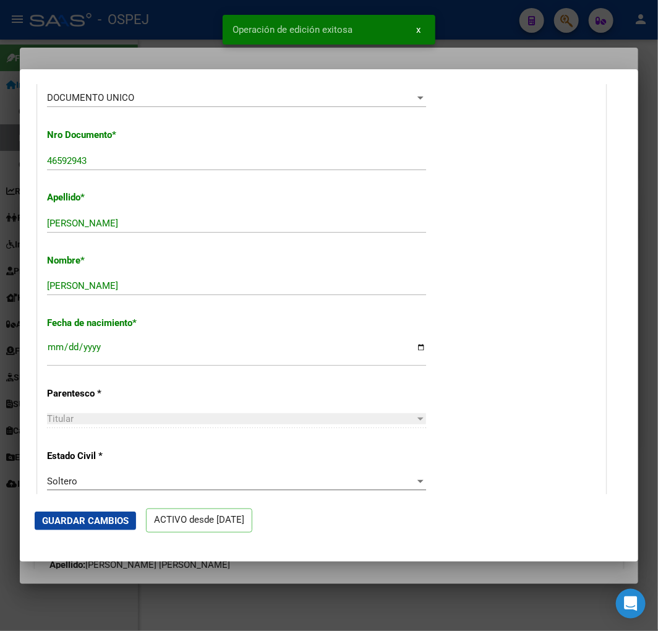
click at [75, 46] on div at bounding box center [329, 315] width 658 height 631
click at [75, 48] on mat-dialog-container "Análisis Afiliado - CUIL: 27465929435 DATOS PADRÓN ÁGIL: [PERSON_NAME] [PERSON_…" at bounding box center [329, 316] width 619 height 536
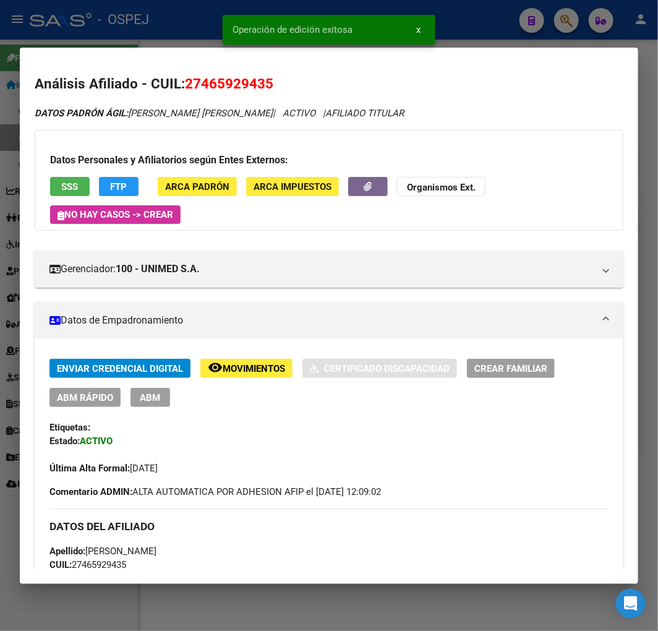
click at [96, 33] on div at bounding box center [329, 315] width 658 height 631
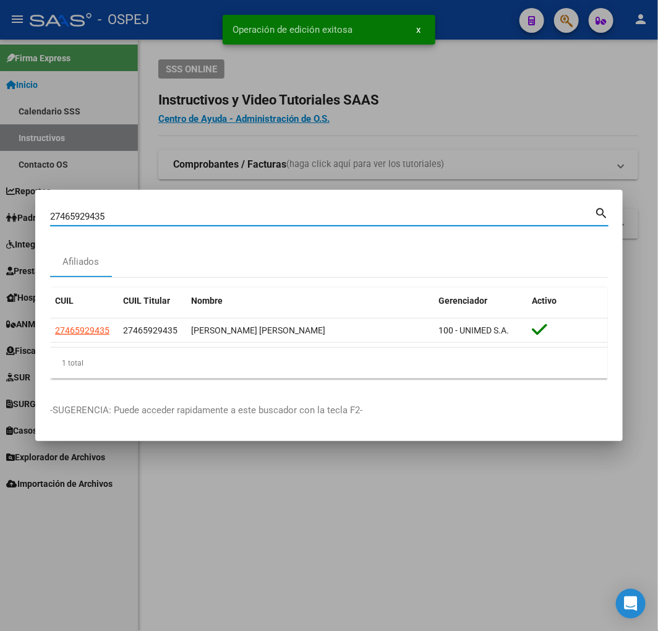
click at [161, 213] on input "27465929435" at bounding box center [322, 216] width 544 height 11
paste input "20321074139"
paste input
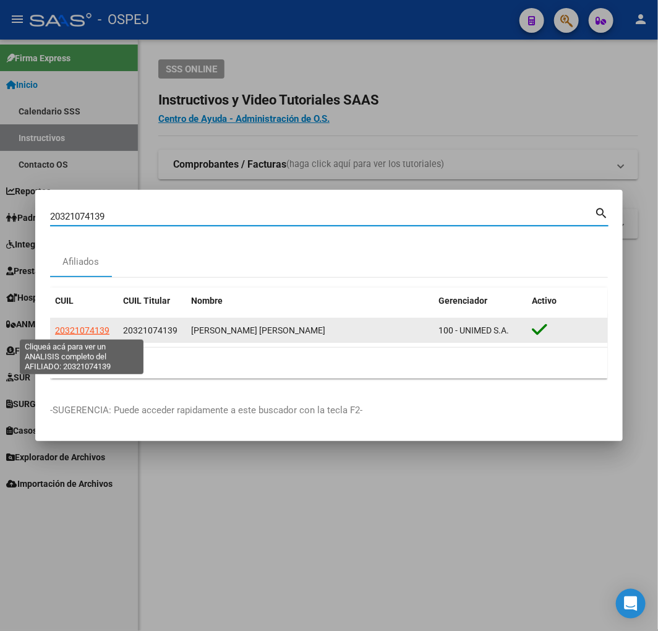
click at [93, 329] on span "20321074139" at bounding box center [82, 330] width 54 height 10
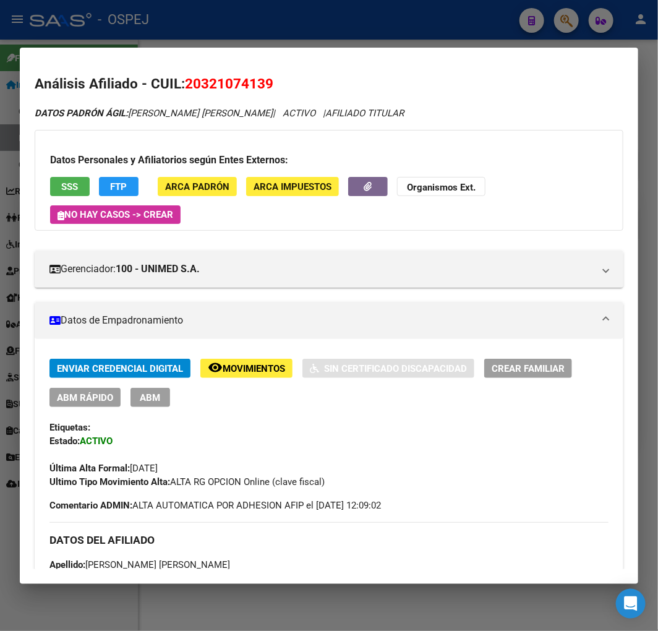
click at [104, 394] on span "ABM Rápido" at bounding box center [85, 397] width 56 height 11
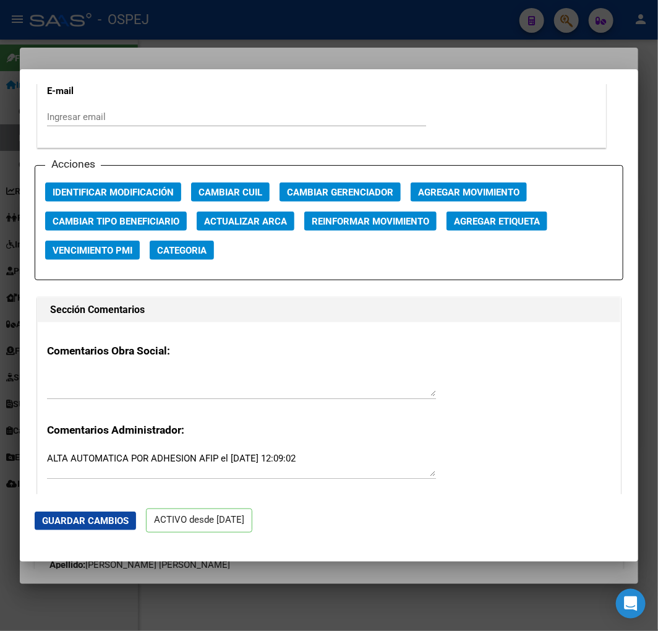
click at [252, 221] on span "Actualizar ARCA" at bounding box center [245, 221] width 83 height 11
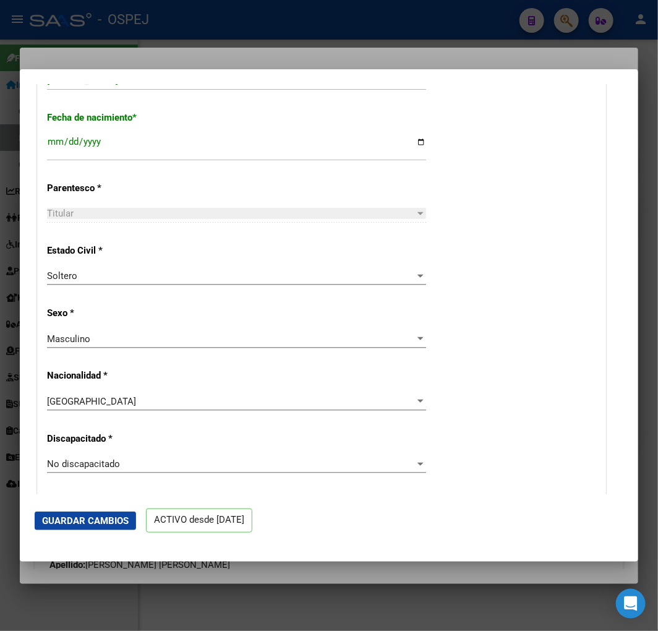
scroll to position [411, 0]
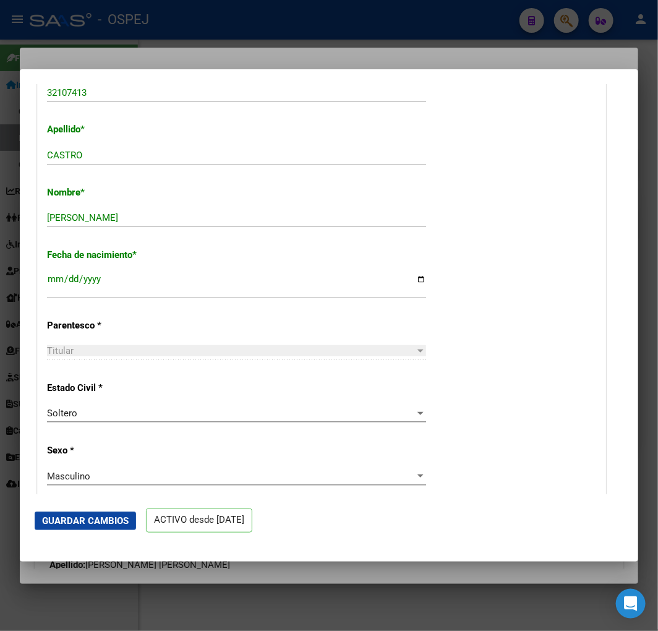
click at [79, 512] on button "Guardar Cambios" at bounding box center [85, 521] width 101 height 19
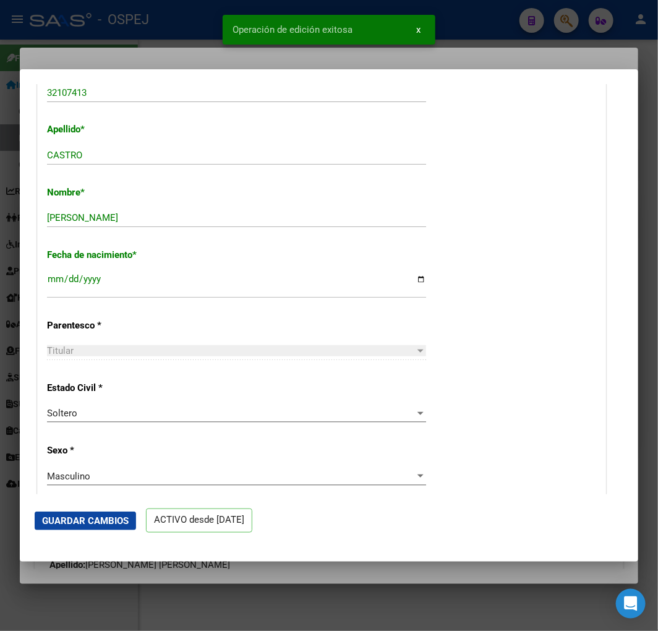
click at [84, 32] on div at bounding box center [329, 315] width 658 height 631
click at [87, 27] on div at bounding box center [329, 315] width 658 height 631
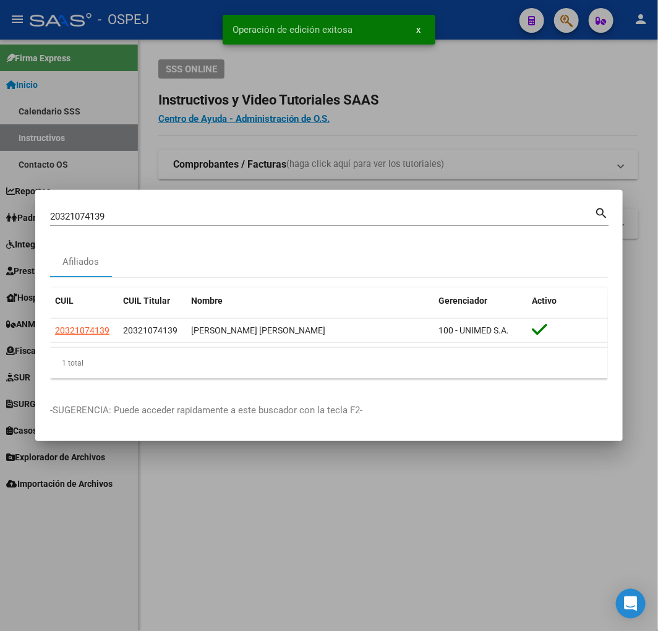
drag, startPoint x: 184, startPoint y: 132, endPoint x: 159, endPoint y: 215, distance: 86.7
click at [184, 139] on div at bounding box center [329, 315] width 658 height 631
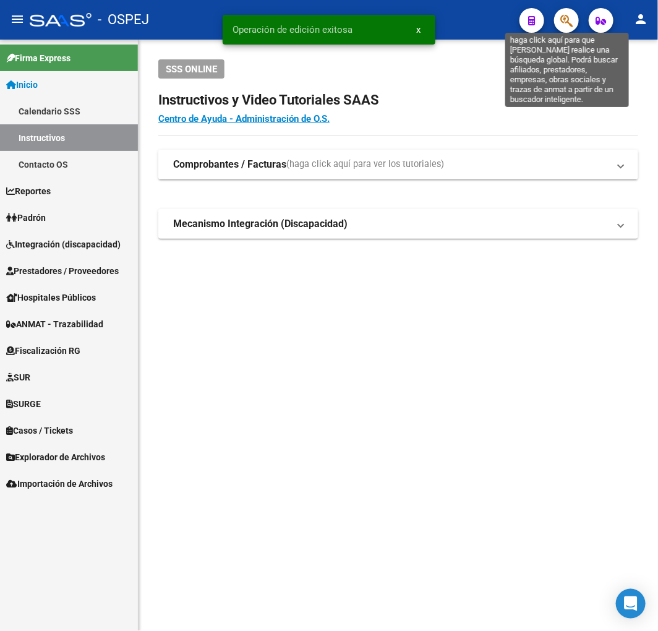
click at [570, 27] on icon "button" at bounding box center [566, 21] width 12 height 14
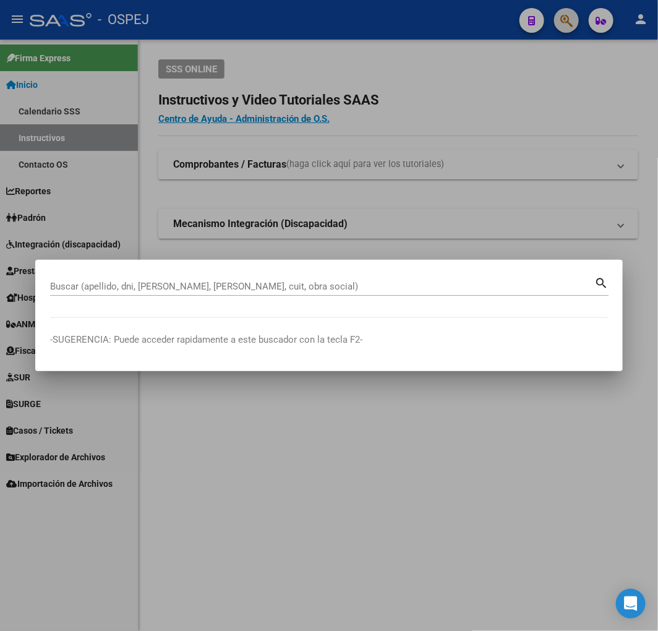
paste input "20336476608"
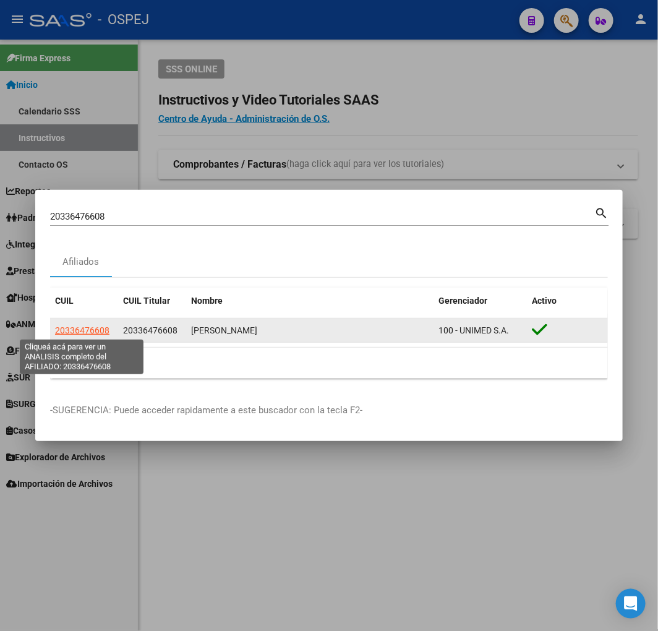
click at [84, 325] on span "20336476608" at bounding box center [82, 330] width 54 height 10
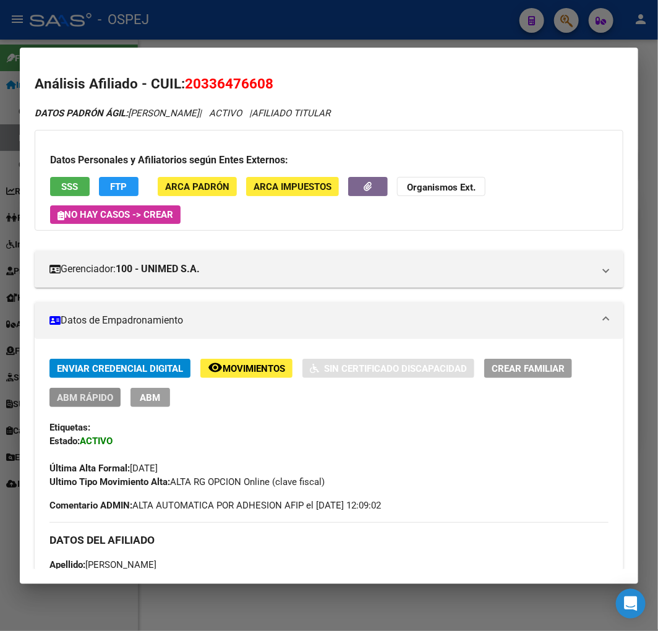
click at [105, 396] on span "ABM Rápido" at bounding box center [85, 397] width 56 height 11
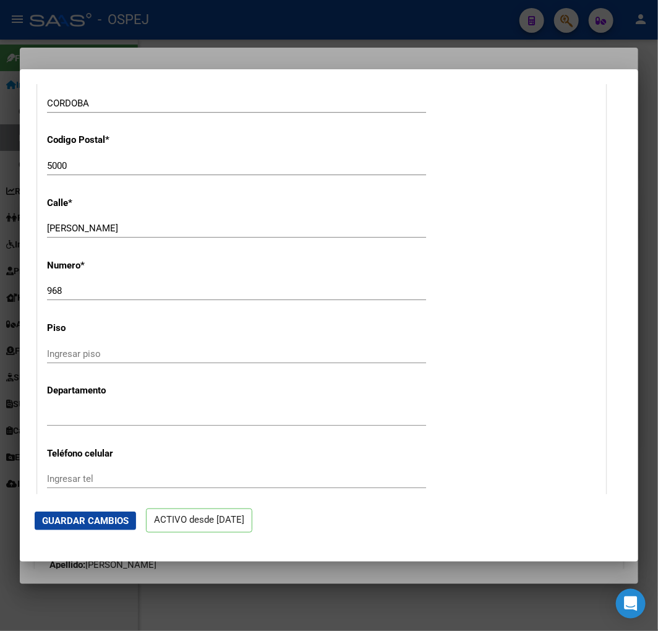
scroll to position [1512, 0]
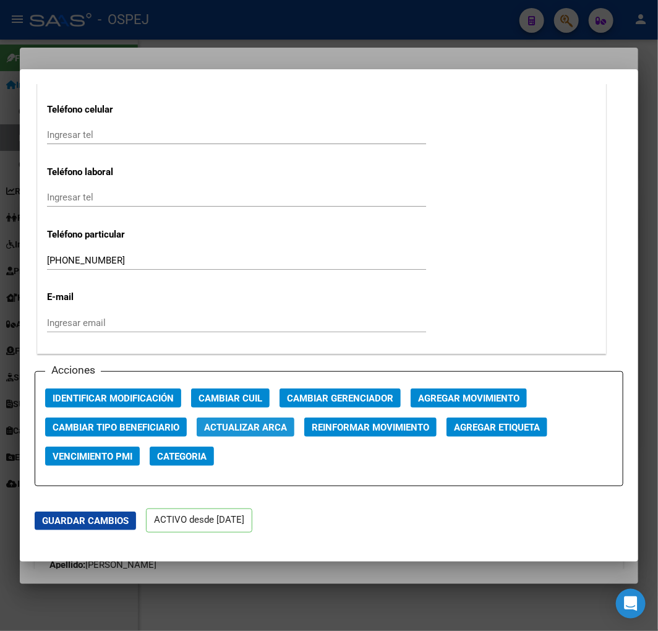
click at [212, 425] on span "Actualizar ARCA" at bounding box center [245, 427] width 83 height 11
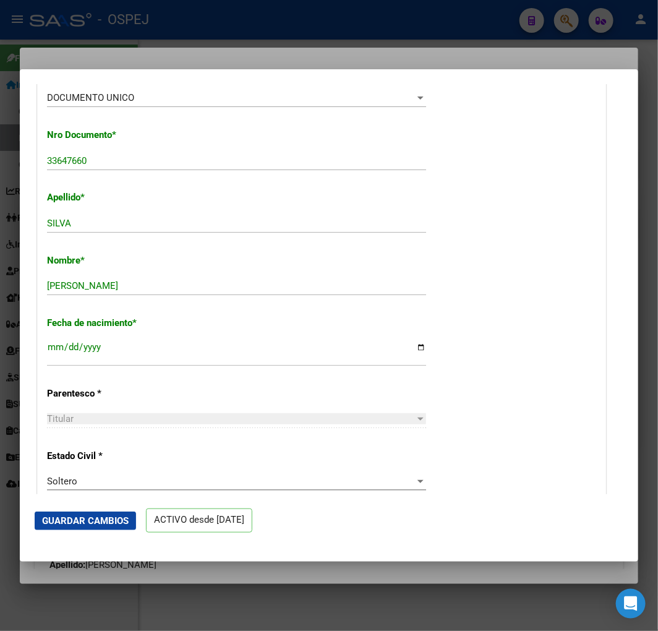
scroll to position [206, 0]
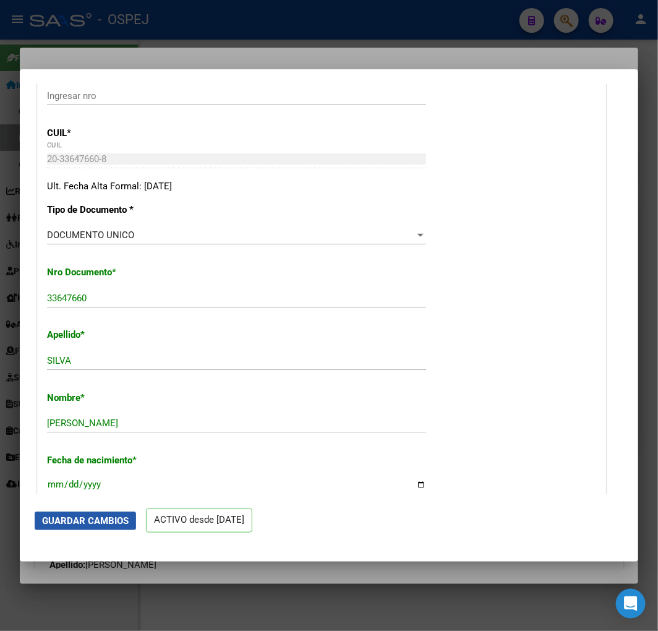
click at [108, 522] on span "Guardar Cambios" at bounding box center [85, 520] width 87 height 11
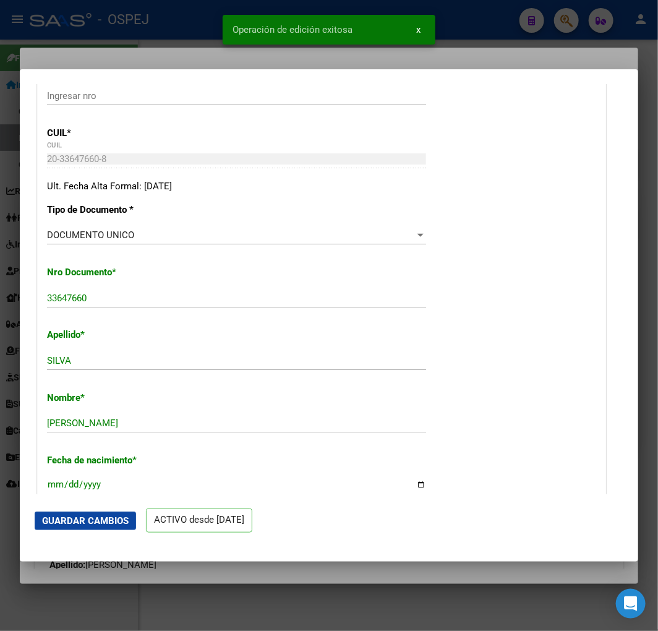
click at [135, 35] on div at bounding box center [329, 315] width 658 height 631
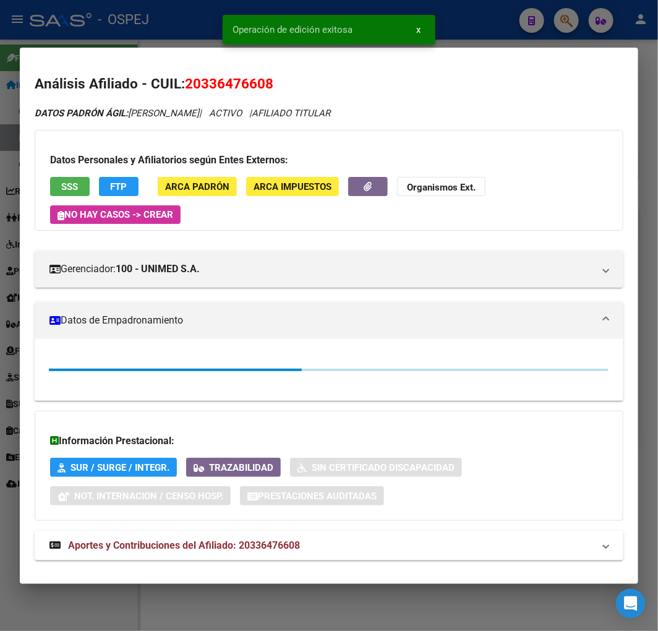
click at [135, 35] on div at bounding box center [329, 315] width 658 height 631
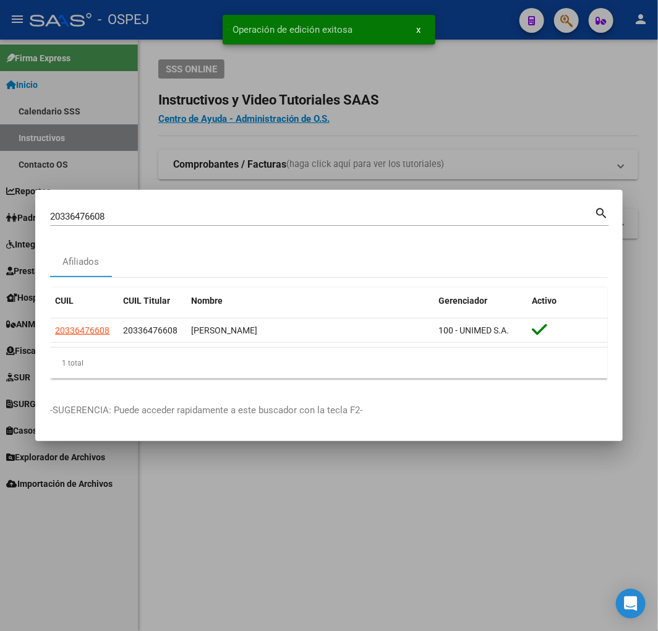
click at [157, 221] on div "20336476608 Buscar (apellido, dni, cuil, [PERSON_NAME], cuit, obra social) sear…" at bounding box center [329, 221] width 559 height 33
click at [157, 212] on input "20336476608" at bounding box center [322, 216] width 544 height 11
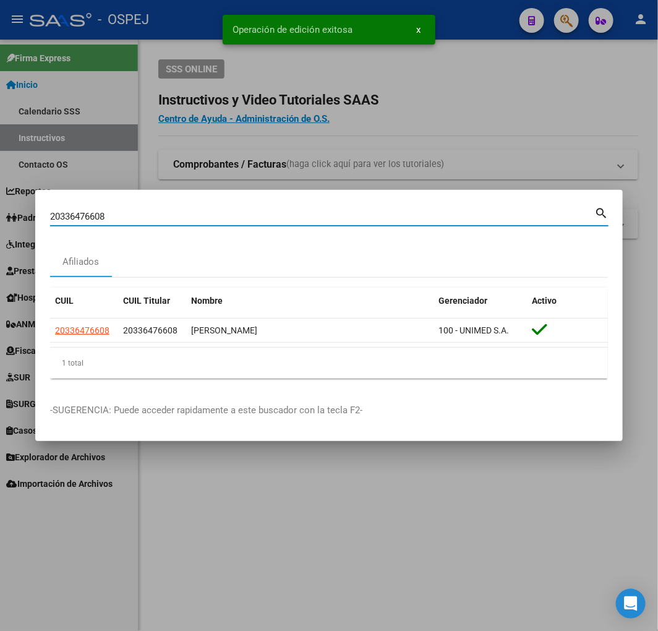
click at [157, 212] on input "20336476608" at bounding box center [322, 216] width 544 height 11
paste input "220279325"
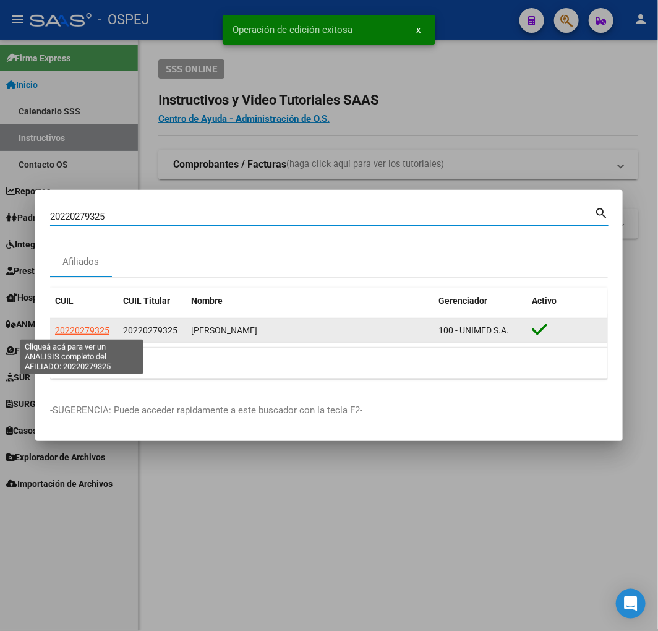
click at [101, 330] on span "20220279325" at bounding box center [82, 330] width 54 height 10
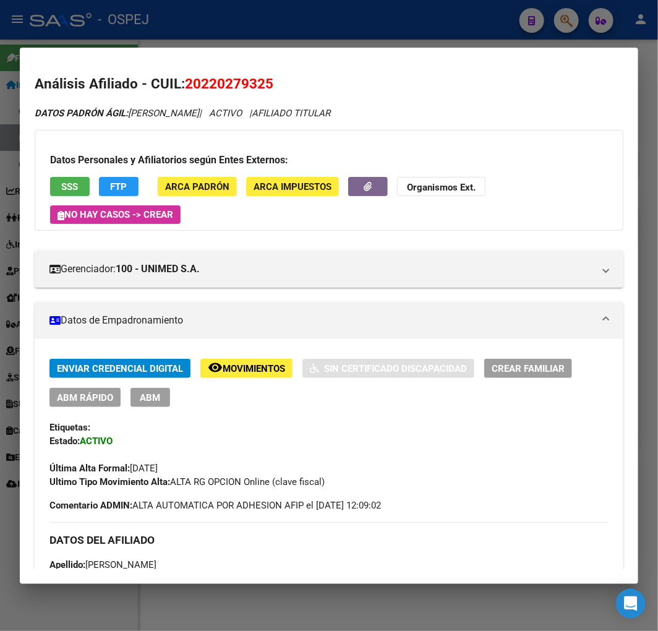
click at [74, 392] on span "ABM Rápido" at bounding box center [85, 397] width 56 height 11
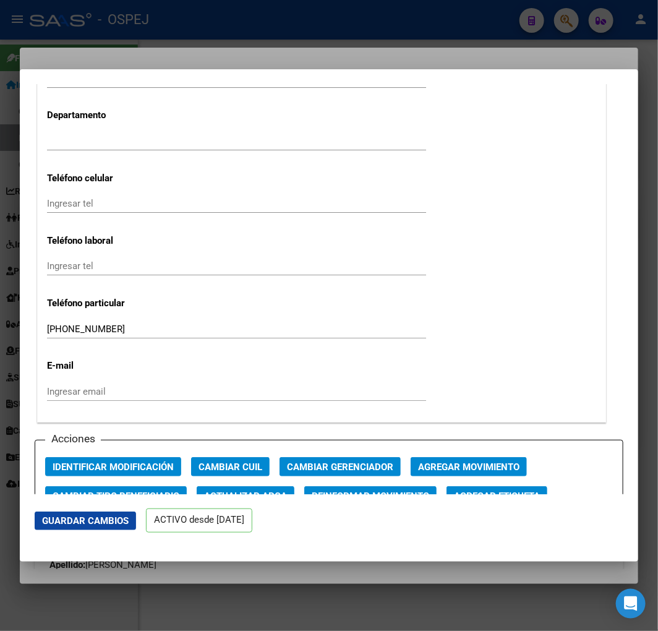
scroll to position [1718, 0]
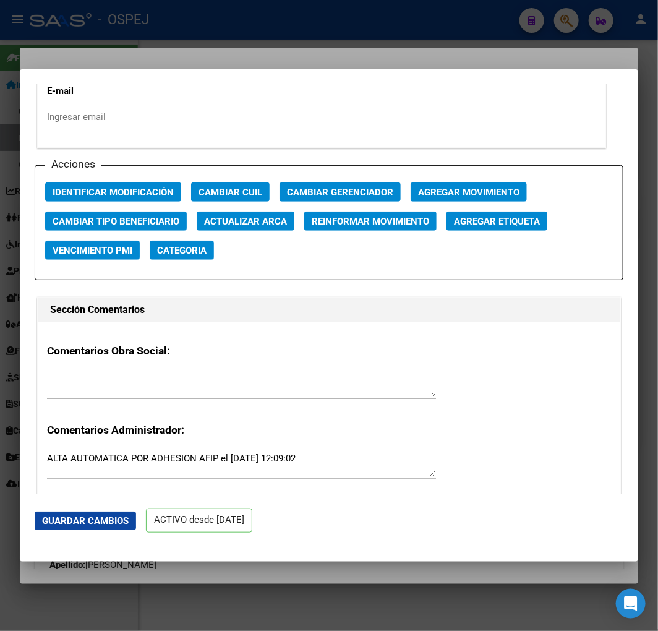
click at [243, 236] on div "Acciones Identificar Modificación Cambiar CUIL Cambiar Gerenciador Agregar Movi…" at bounding box center [329, 223] width 589 height 116
click at [247, 223] on span "Actualizar ARCA" at bounding box center [245, 221] width 83 height 11
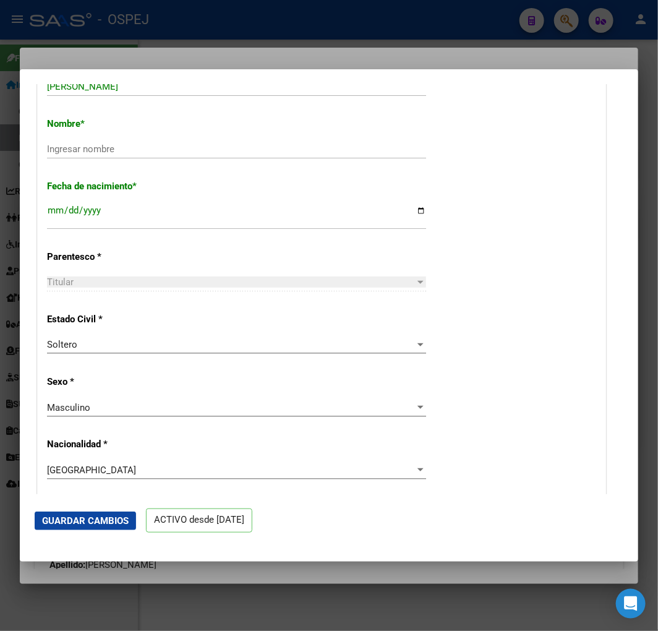
scroll to position [343, 0]
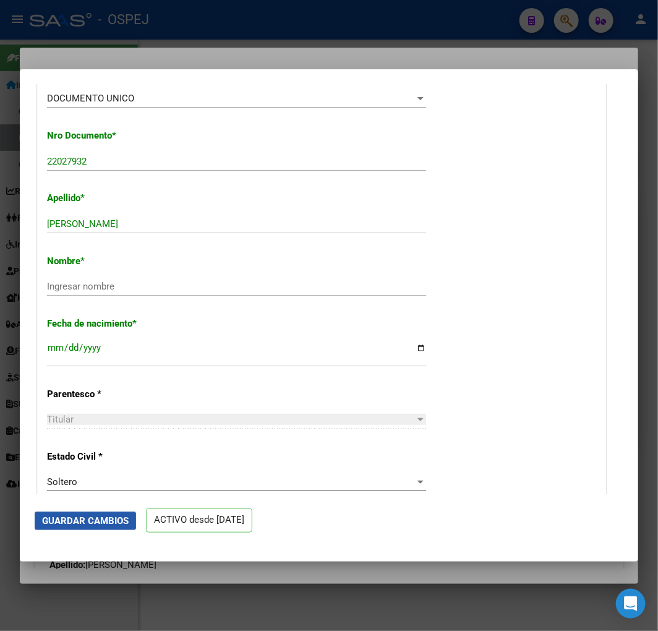
click at [88, 526] on button "Guardar Cambios" at bounding box center [85, 521] width 101 height 19
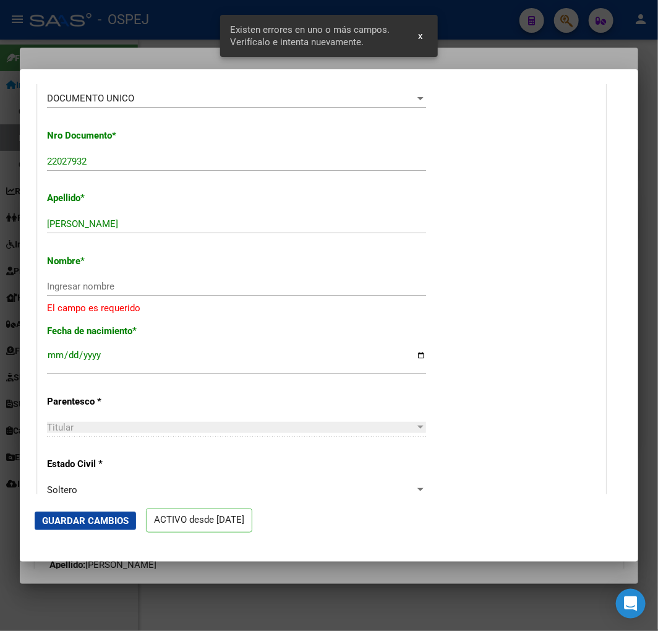
click at [183, 225] on input "[PERSON_NAME]" at bounding box center [236, 223] width 379 height 11
paste input "[PERSON_NAME]"
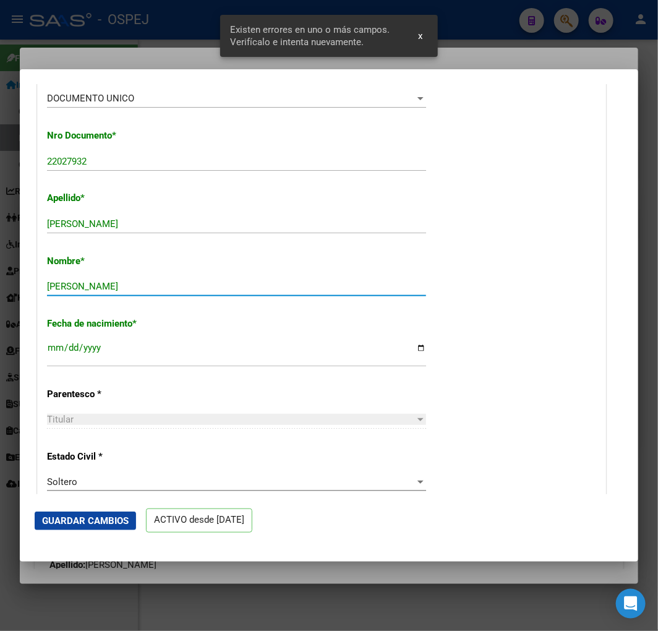
click at [87, 518] on span "Guardar Cambios" at bounding box center [85, 520] width 87 height 11
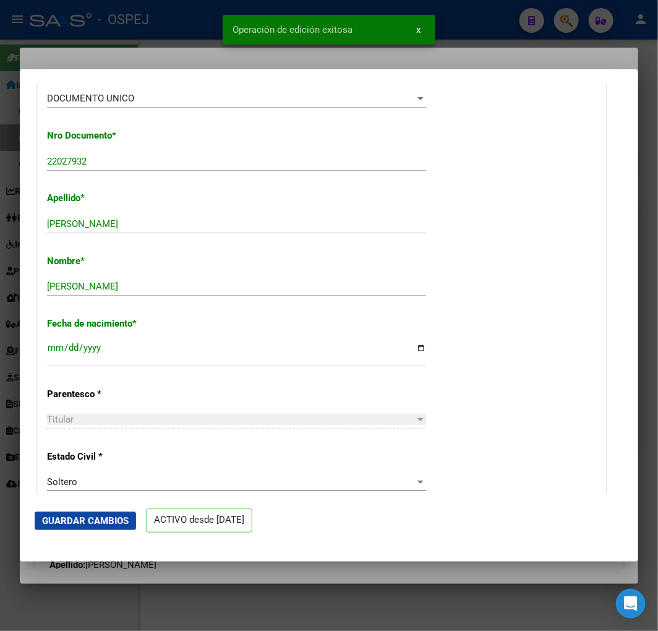
click at [134, 41] on div at bounding box center [329, 315] width 658 height 631
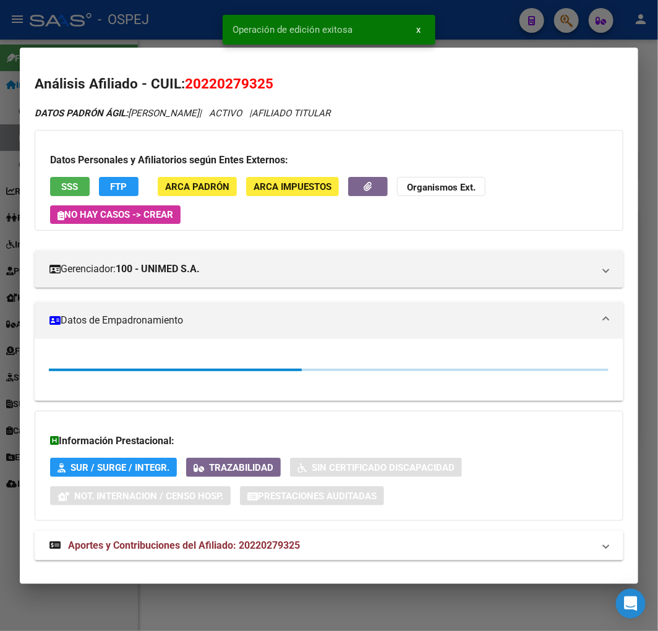
click at [138, 38] on div at bounding box center [329, 315] width 658 height 631
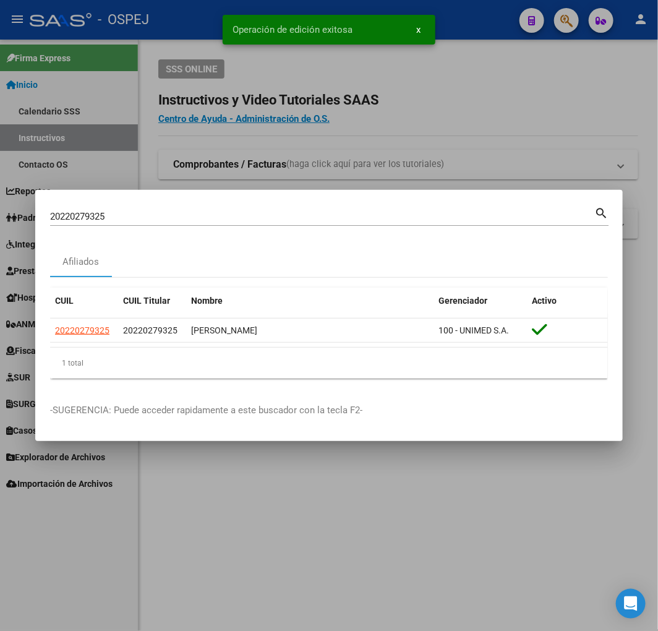
click at [220, 215] on input "20220279325" at bounding box center [322, 216] width 544 height 11
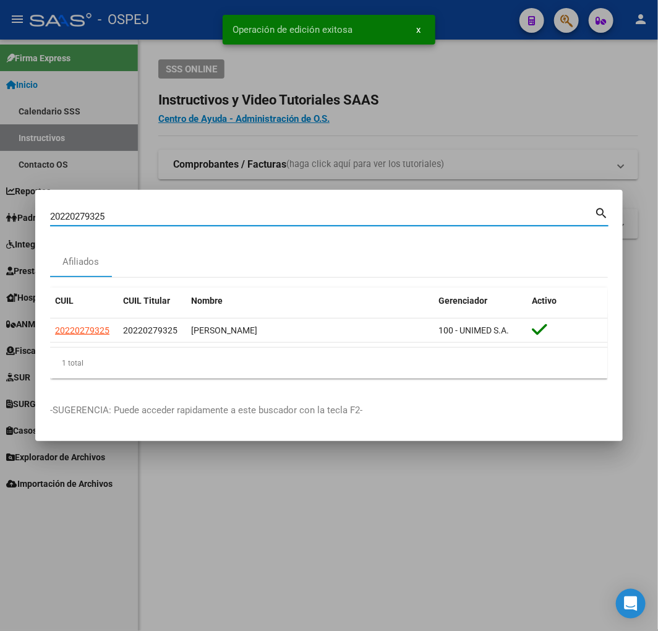
click at [220, 215] on input "20220279325" at bounding box center [322, 216] width 544 height 11
paste input "91448241"
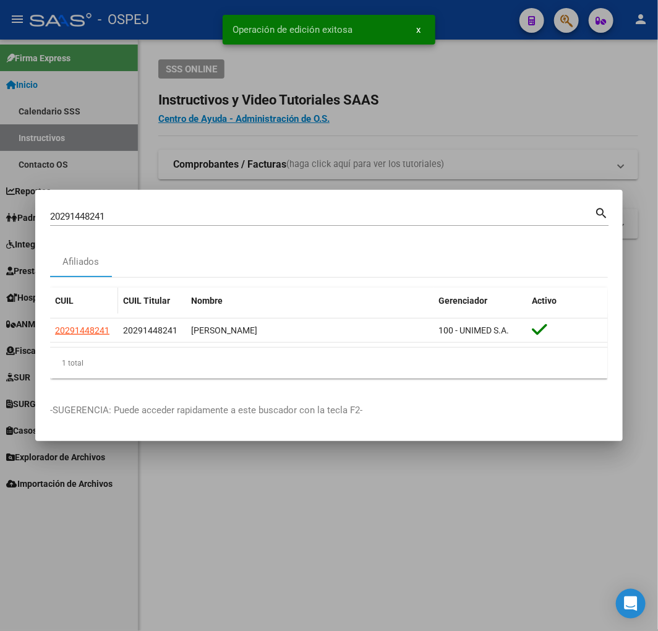
click at [63, 322] on datatable-body-cell "20291448241" at bounding box center [84, 331] width 68 height 24
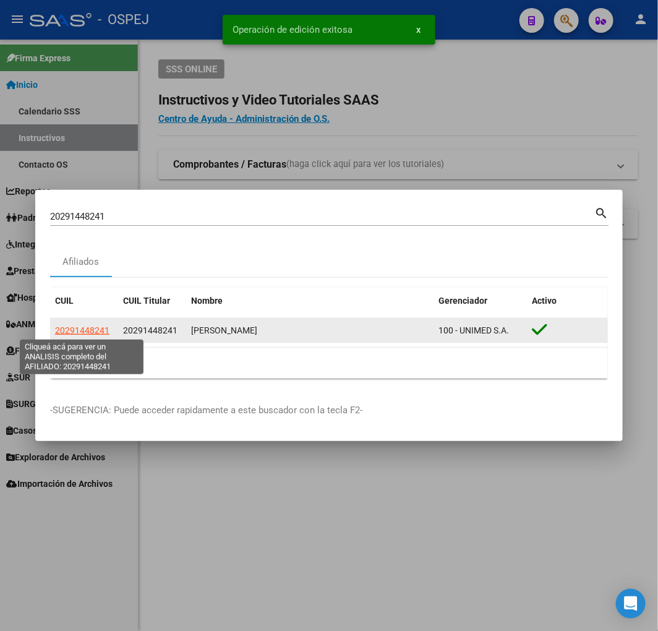
click at [60, 325] on span "20291448241" at bounding box center [82, 330] width 54 height 10
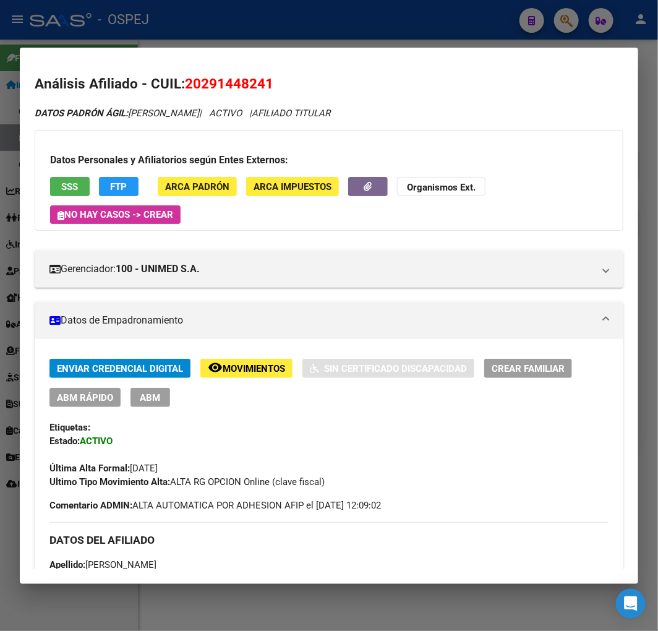
click at [84, 415] on div "Enviar Credencial Digital remove_red_eye Movimientos Sin Certificado Discapacid…" at bounding box center [328, 424] width 559 height 130
click at [85, 405] on button "ABM Rápido" at bounding box center [84, 397] width 71 height 19
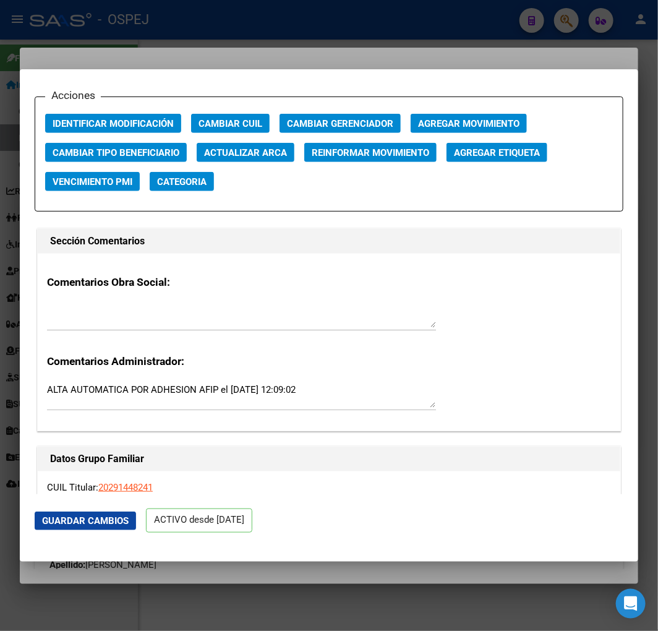
click at [274, 157] on span "Actualizar ARCA" at bounding box center [245, 152] width 83 height 11
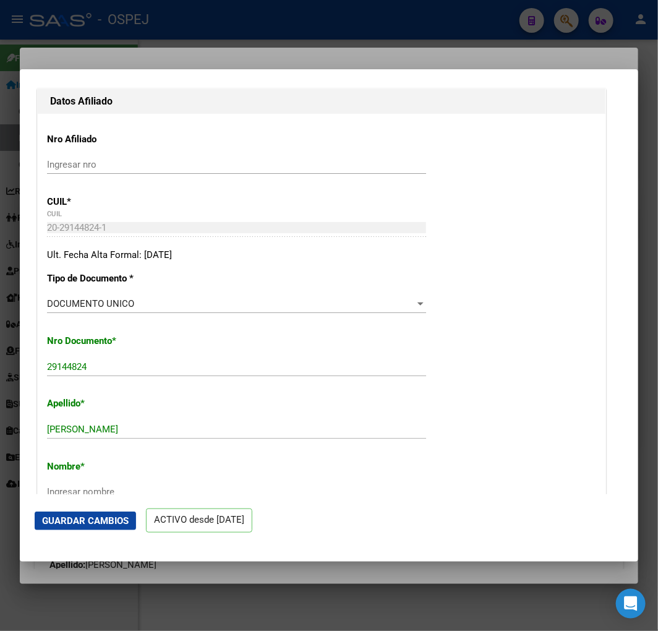
scroll to position [275, 0]
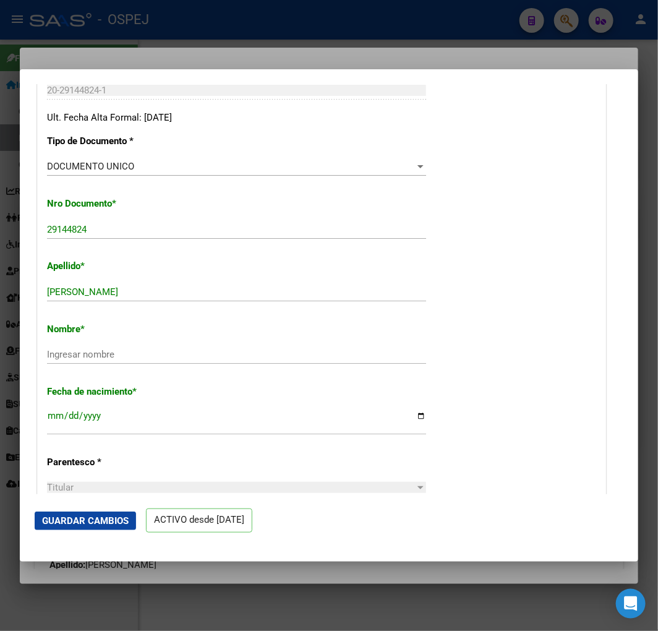
click at [187, 307] on div "[PERSON_NAME] apellido" at bounding box center [236, 298] width 379 height 30
click at [194, 292] on input "[PERSON_NAME]" at bounding box center [236, 291] width 379 height 11
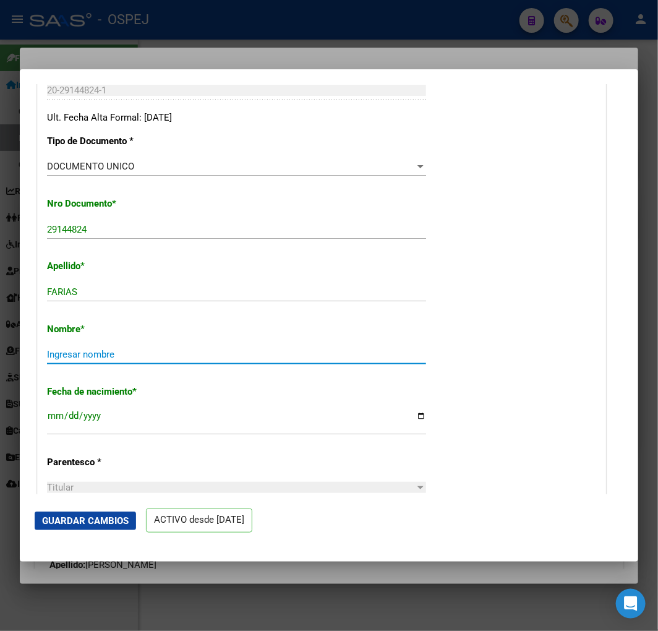
paste input "[PERSON_NAME]"
click at [68, 532] on mat-dialog-actions "Guardar Cambios ACTIVO desde [DATE]" at bounding box center [329, 520] width 589 height 53
click at [76, 522] on span "Guardar Cambios" at bounding box center [85, 520] width 87 height 11
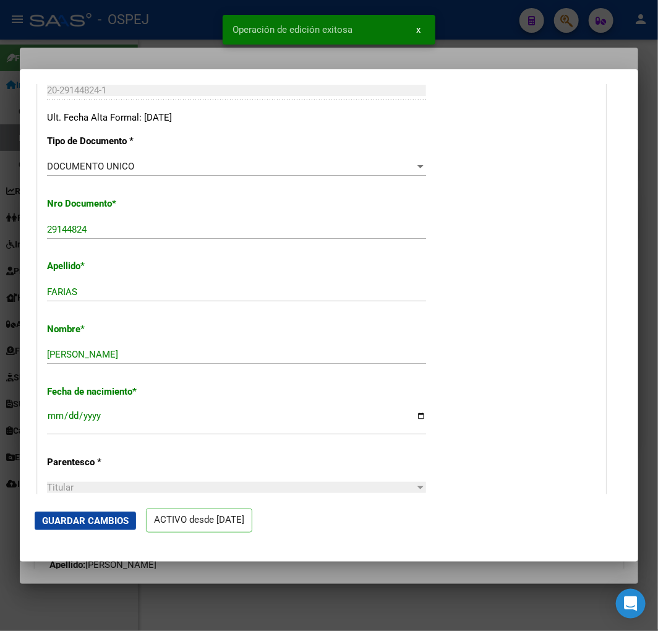
click at [188, 602] on div at bounding box center [329, 315] width 658 height 631
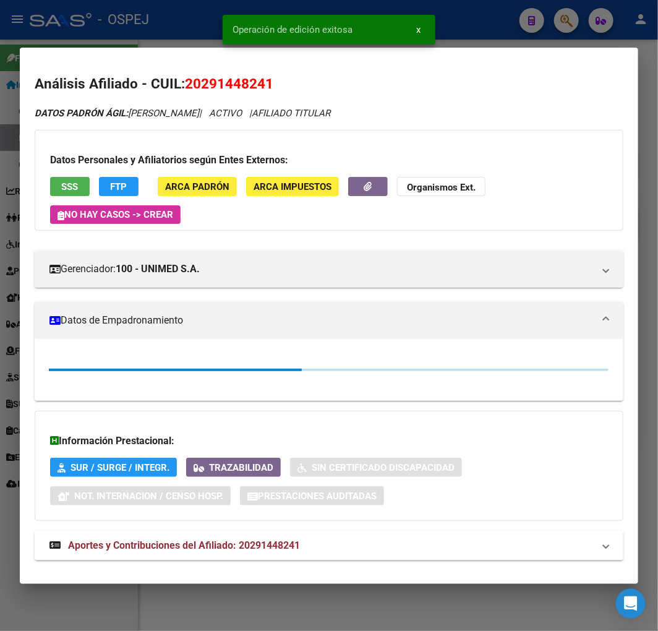
click at [188, 602] on div at bounding box center [329, 315] width 658 height 631
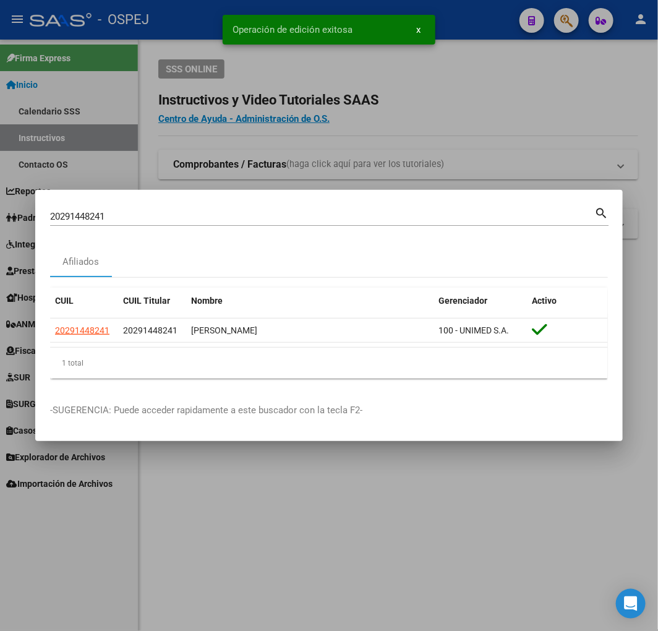
click at [324, 218] on input "20291448241" at bounding box center [322, 216] width 544 height 11
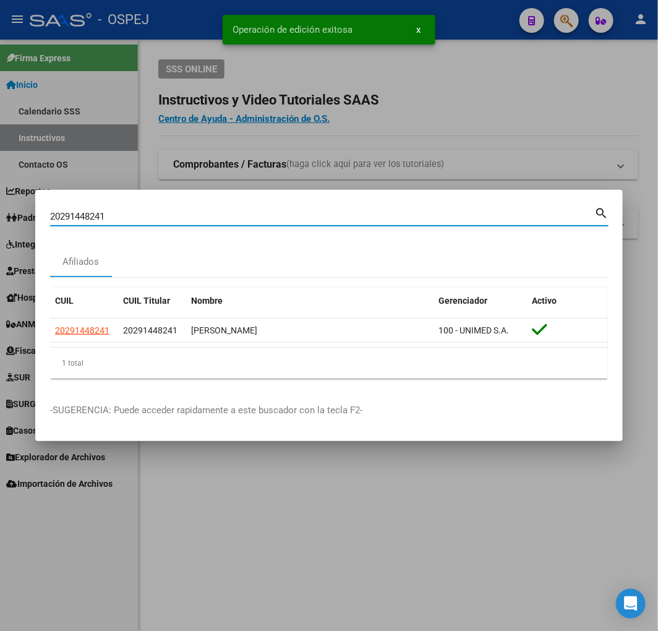
paste input "340520700"
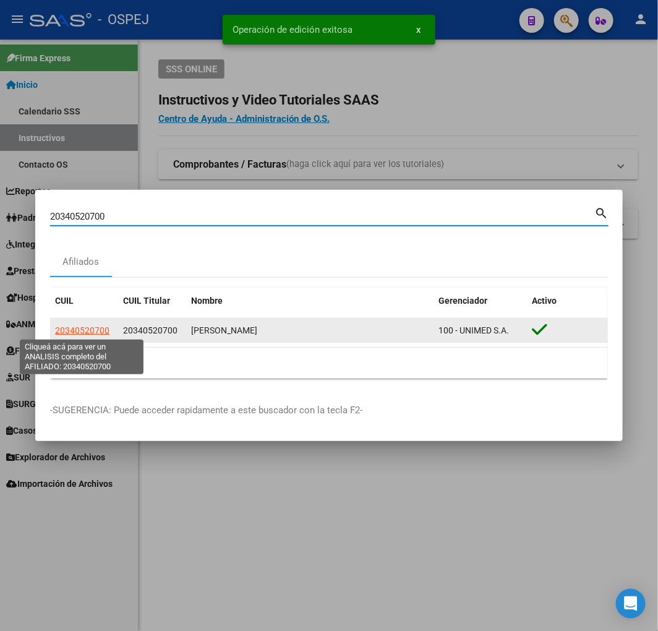
click at [84, 329] on span "20340520700" at bounding box center [82, 330] width 54 height 10
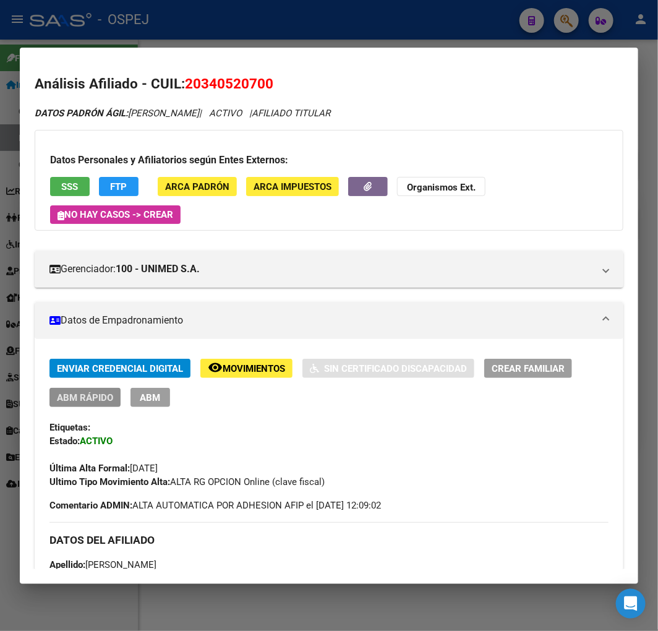
click at [101, 406] on button "ABM Rápido" at bounding box center [84, 397] width 71 height 19
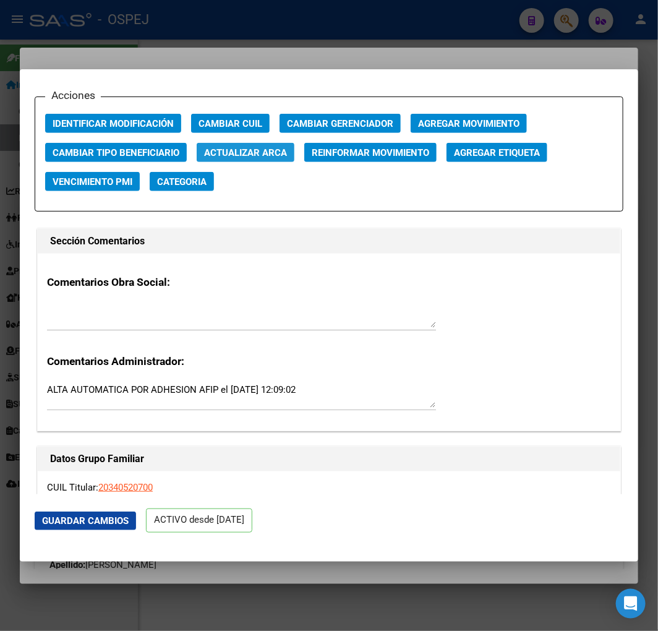
click at [252, 143] on button "Actualizar ARCA" at bounding box center [246, 152] width 98 height 19
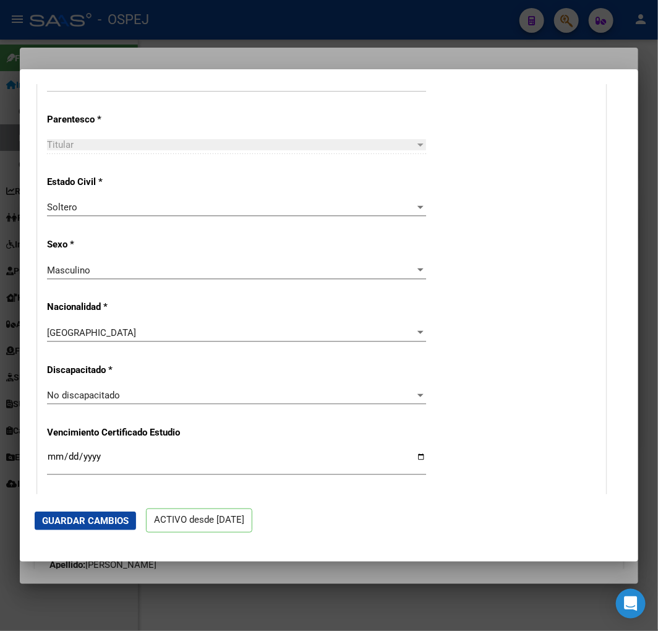
scroll to position [343, 0]
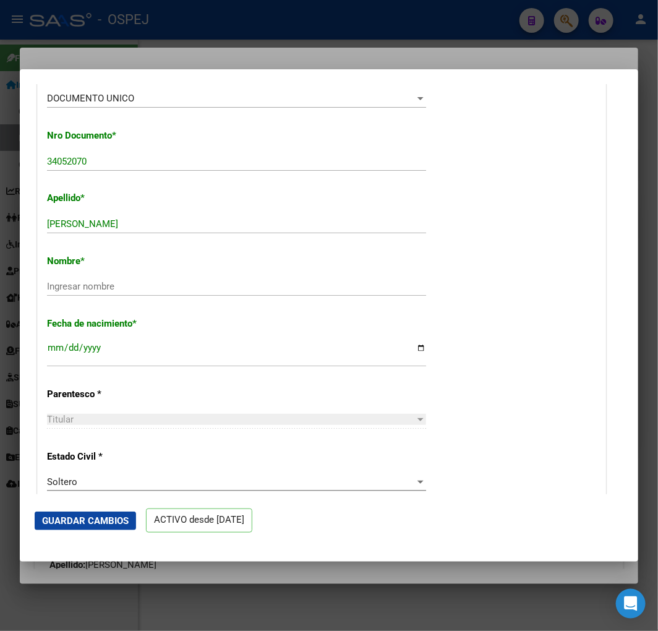
drag, startPoint x: 169, startPoint y: 208, endPoint x: 181, endPoint y: 228, distance: 22.5
click at [173, 218] on div "Apellido * [PERSON_NAME] apellido" at bounding box center [321, 213] width 549 height 62
click at [181, 228] on input "[PERSON_NAME]" at bounding box center [236, 223] width 379 height 11
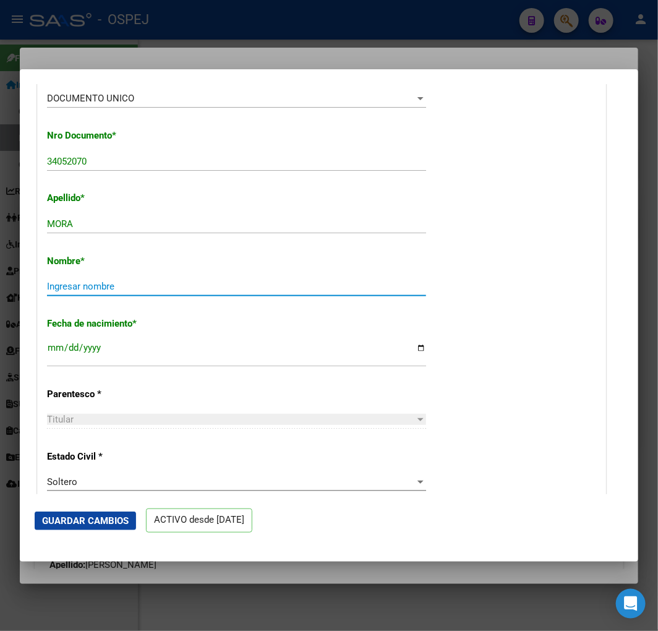
paste input "[PERSON_NAME]"
click at [100, 516] on span "Guardar Cambios" at bounding box center [85, 520] width 87 height 11
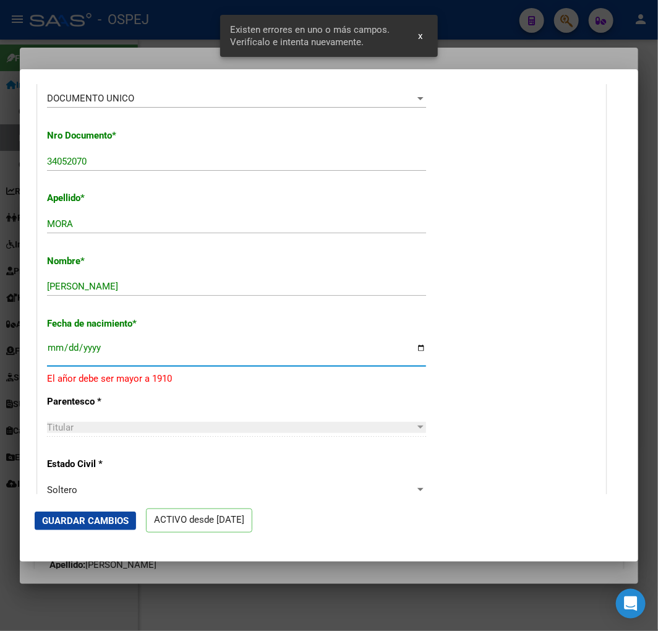
click at [105, 349] on input "[DATE]" at bounding box center [236, 353] width 379 height 20
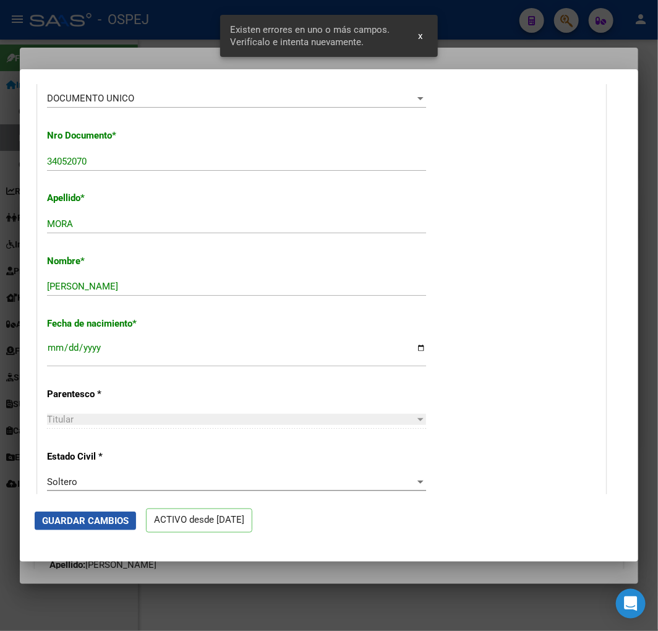
click at [94, 528] on button "Guardar Cambios" at bounding box center [85, 521] width 101 height 19
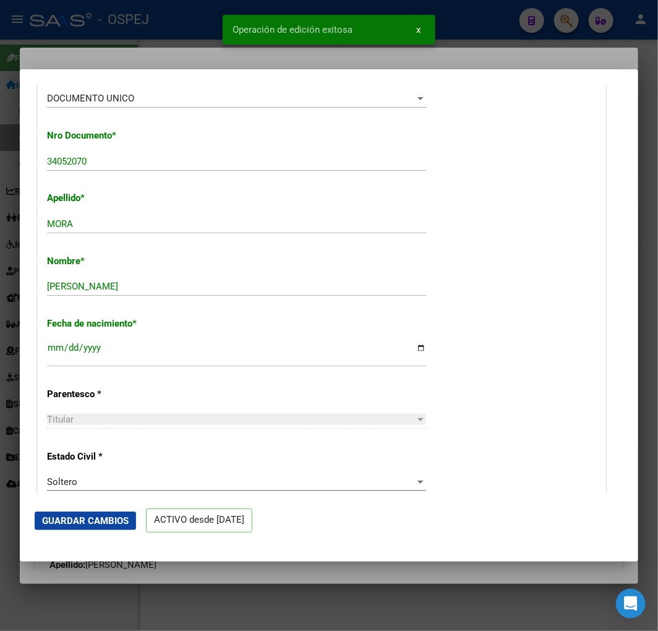
click at [84, 54] on div at bounding box center [329, 315] width 658 height 631
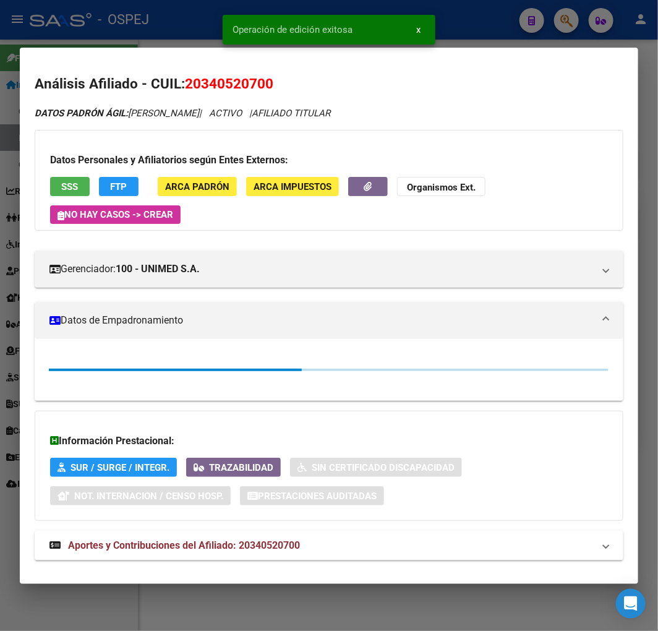
click at [97, 35] on div at bounding box center [329, 315] width 658 height 631
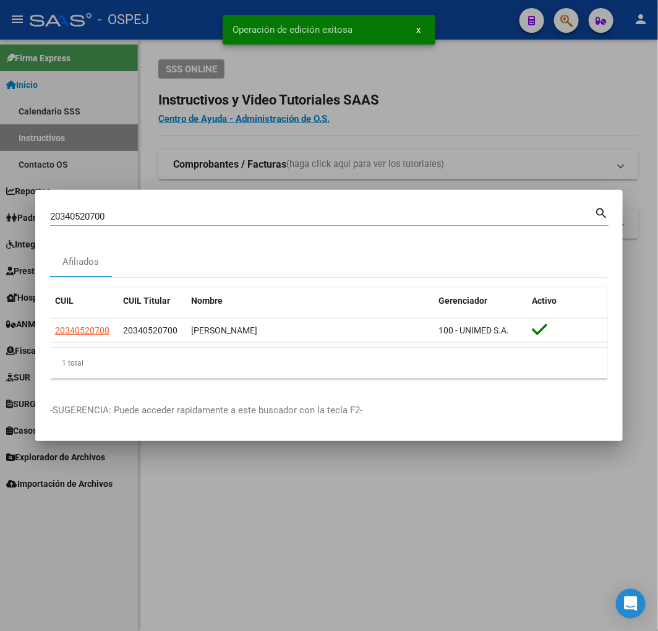
click at [111, 213] on input "20340520700" at bounding box center [322, 216] width 544 height 11
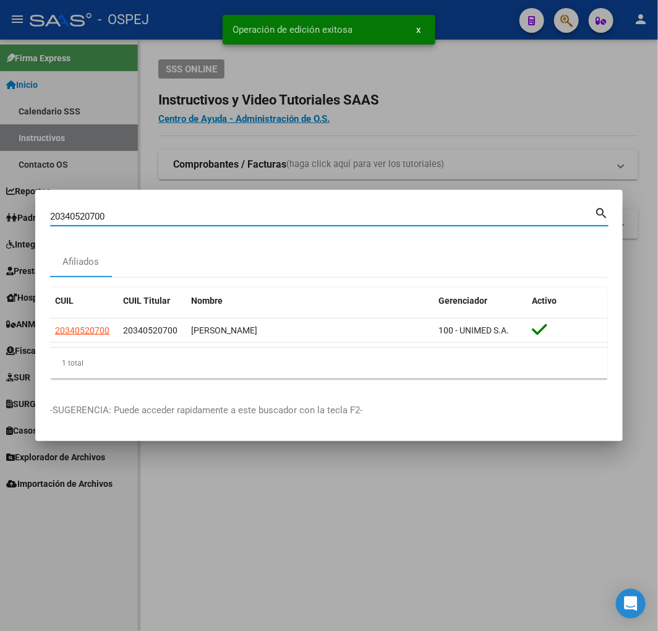
click at [111, 213] on input "20340520700" at bounding box center [322, 216] width 544 height 11
paste input "16344101"
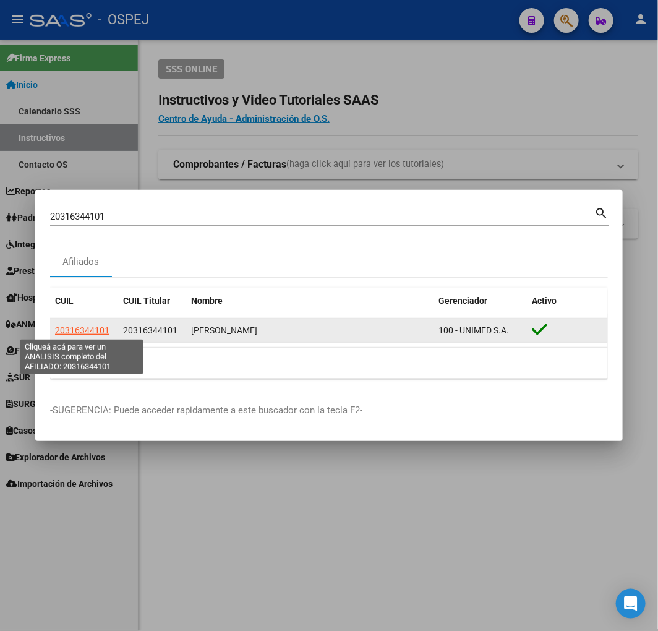
click at [101, 326] on span "20316344101" at bounding box center [82, 330] width 54 height 10
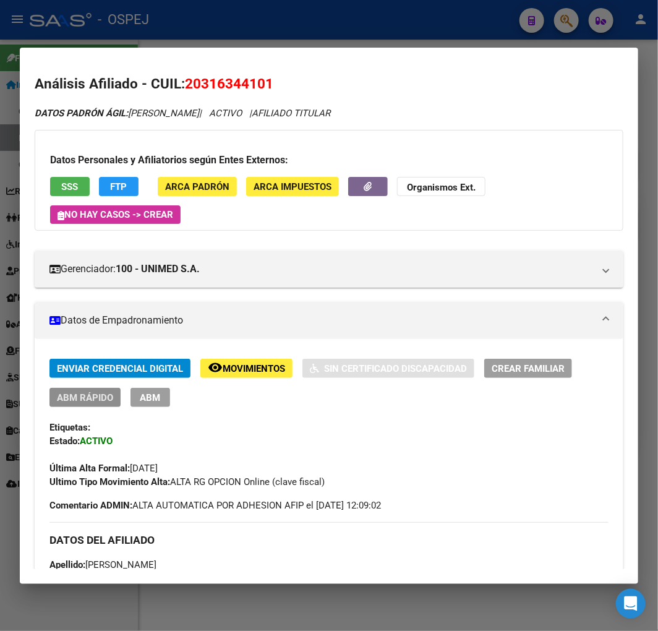
click at [85, 403] on button "ABM Rápido" at bounding box center [84, 397] width 71 height 19
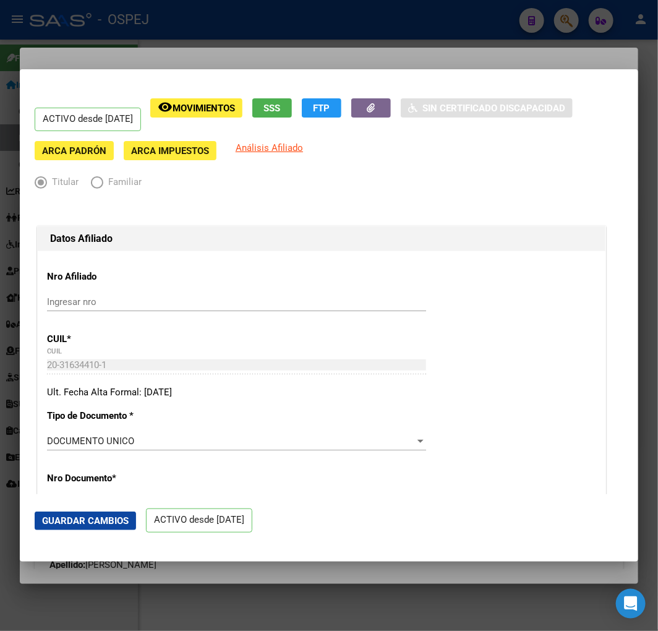
scroll to position [275, 0]
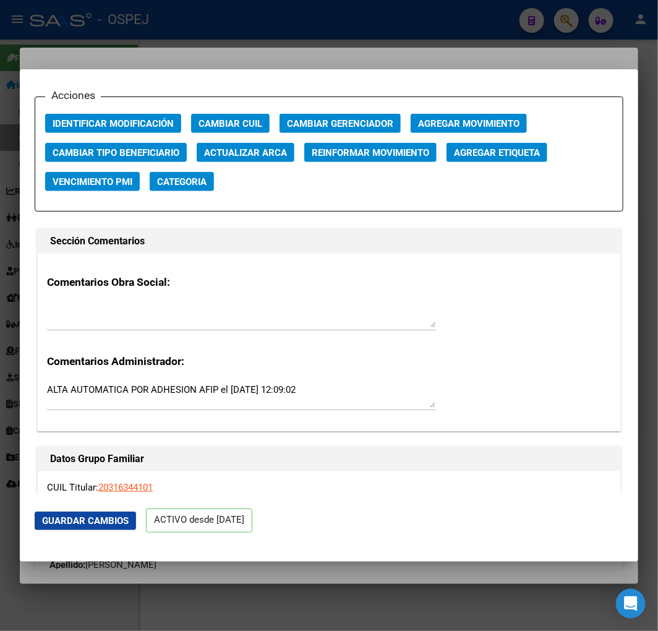
click at [279, 153] on span "Actualizar ARCA" at bounding box center [245, 152] width 83 height 11
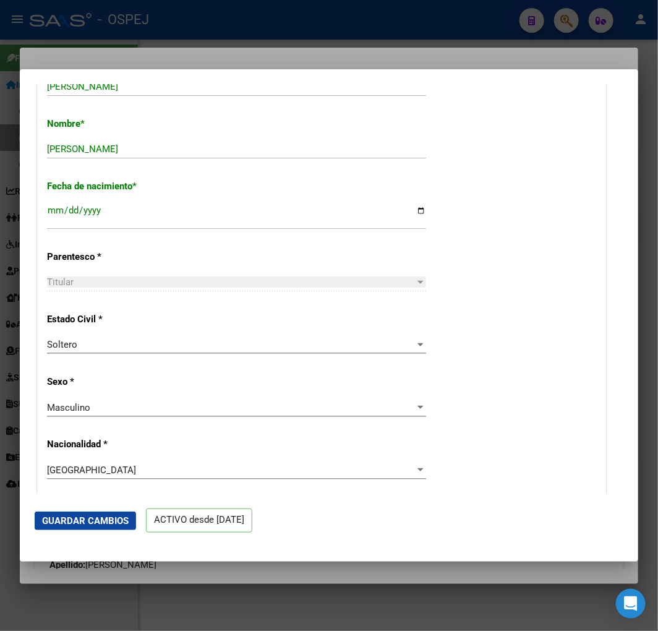
scroll to position [343, 0]
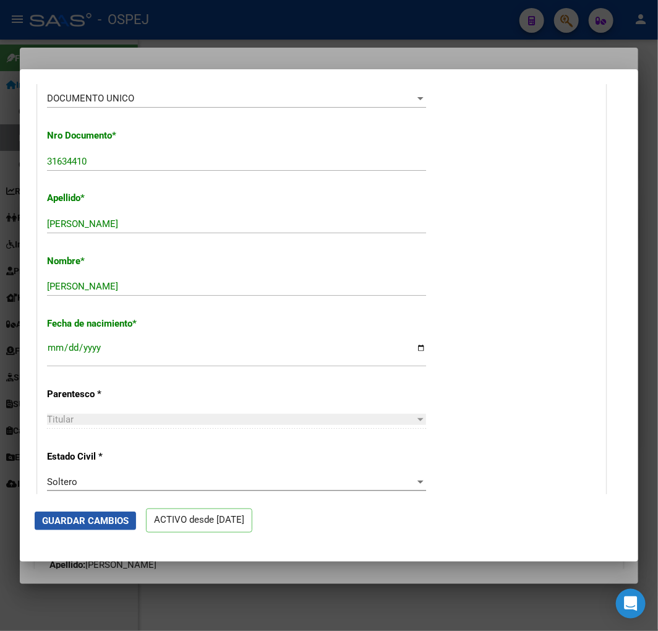
click at [90, 518] on span "Guardar Cambios" at bounding box center [85, 520] width 87 height 11
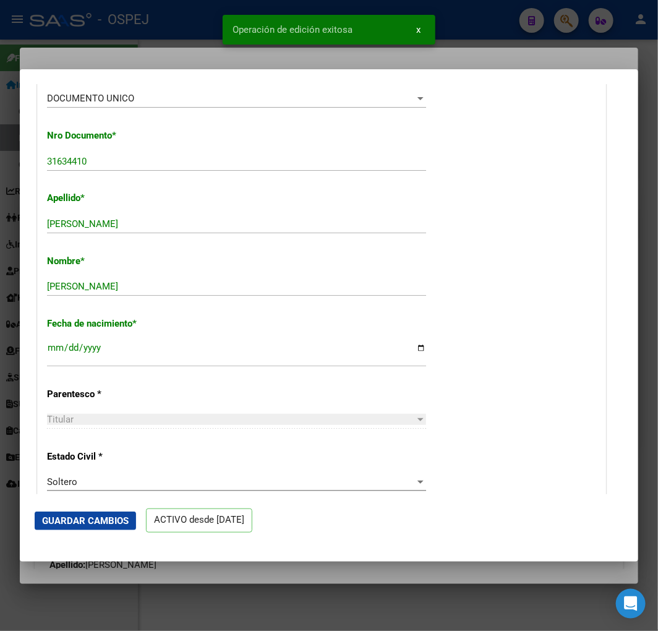
click at [186, 25] on div at bounding box center [329, 315] width 658 height 631
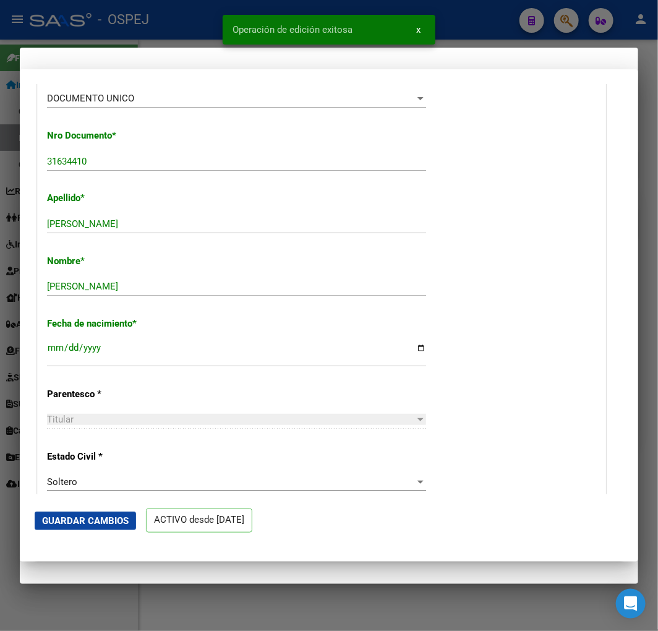
click at [184, 24] on div at bounding box center [329, 315] width 658 height 631
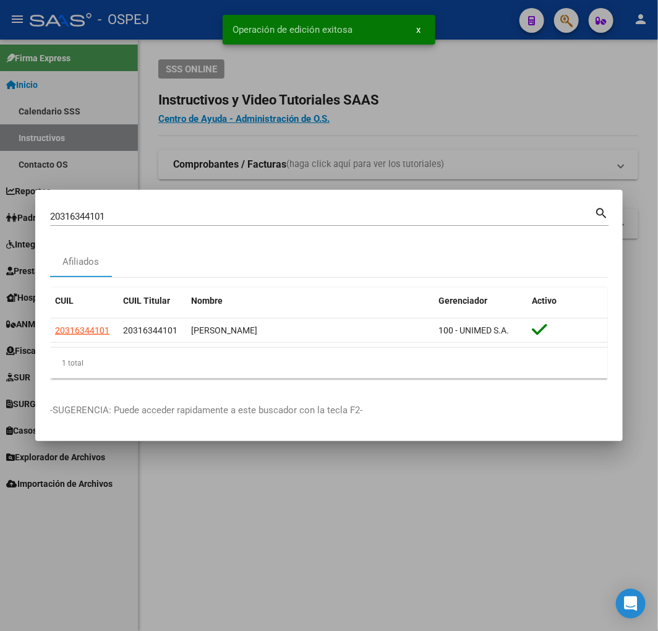
click at [236, 221] on div "20316344101 Buscar (apellido, dni, cuil, [PERSON_NAME], cuit, obra social) sear…" at bounding box center [329, 221] width 559 height 33
click at [236, 221] on div "20316344101 Buscar (apellido, dni, cuil, [PERSON_NAME], cuit, obra social)" at bounding box center [322, 216] width 544 height 19
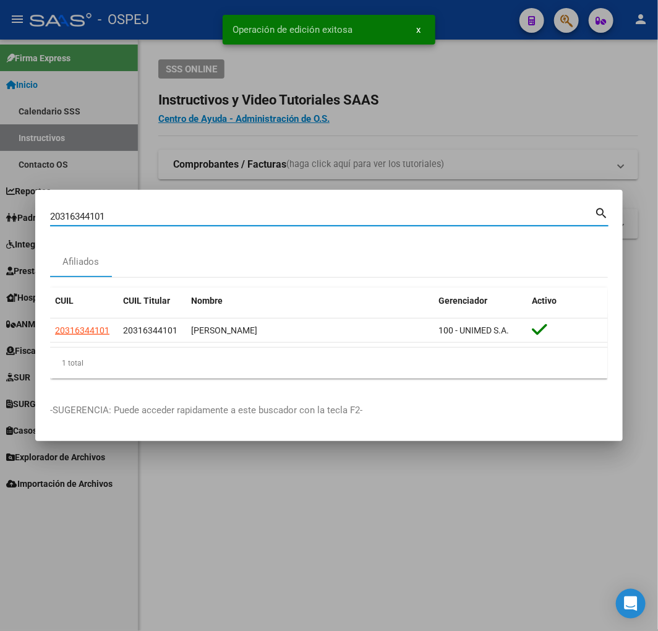
click at [235, 218] on input "20316344101" at bounding box center [322, 216] width 544 height 11
paste input "7450852924"
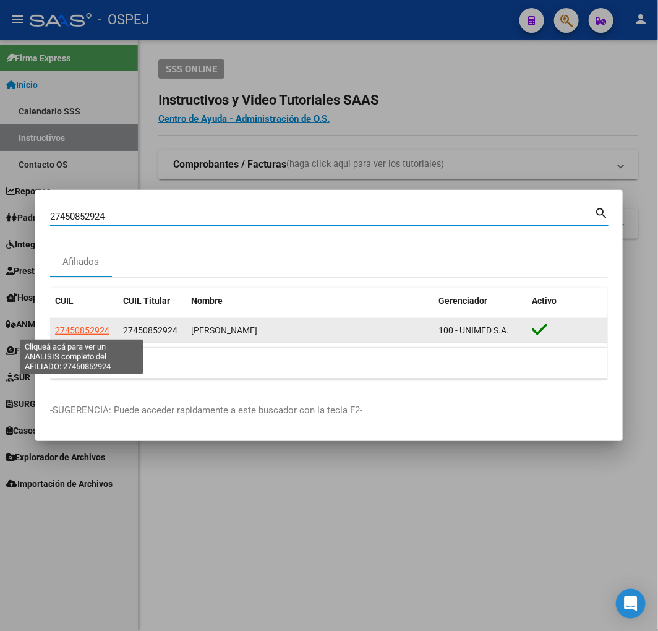
click at [89, 328] on span "27450852924" at bounding box center [82, 330] width 54 height 10
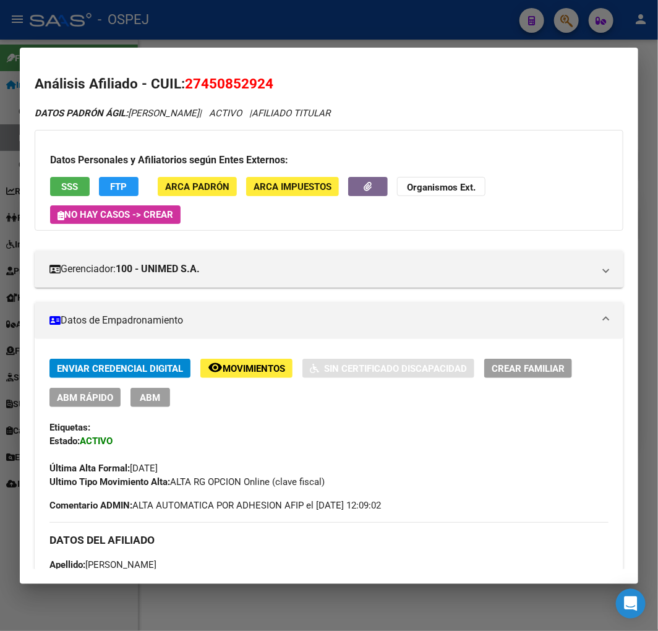
click at [94, 382] on div "Enviar Credencial Digital remove_red_eye Movimientos Sin Certificado Discapacid…" at bounding box center [328, 383] width 559 height 48
click at [90, 393] on span "ABM Rápido" at bounding box center [85, 397] width 56 height 11
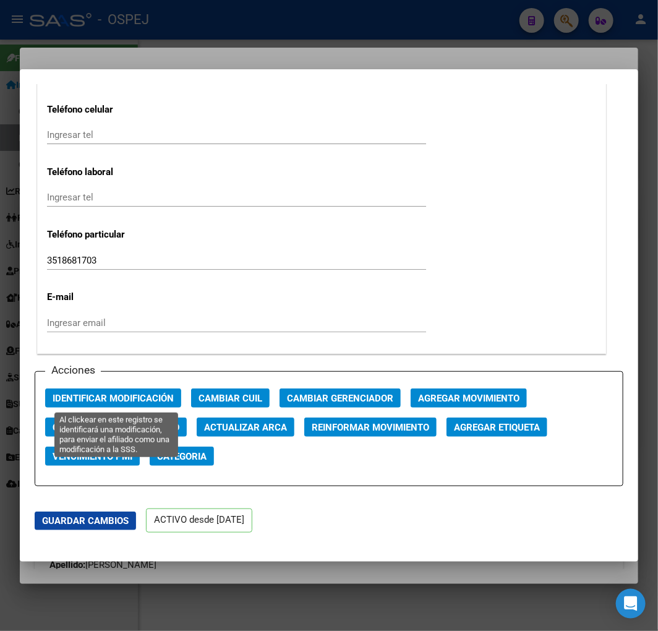
scroll to position [1856, 0]
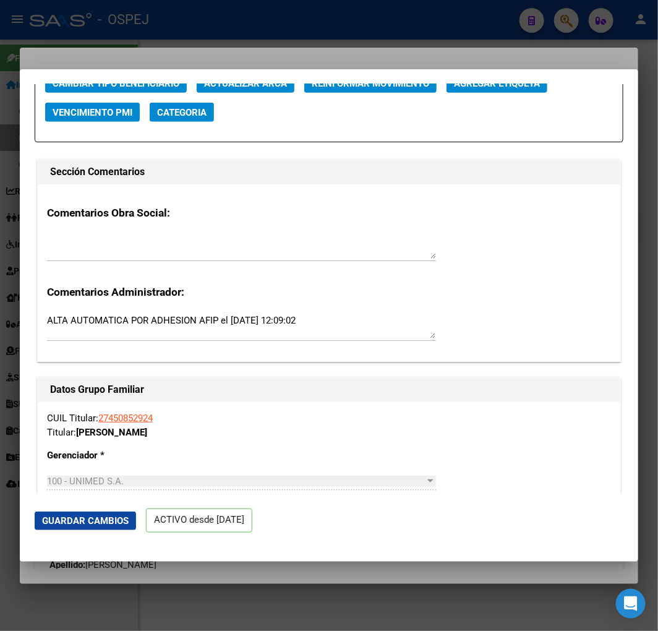
click at [260, 91] on div "Acciones Identificar Modificación Cambiar CUIL Cambiar Gerenciador Agregar Movi…" at bounding box center [329, 85] width 589 height 116
click at [260, 91] on button "Actualizar ARCA" at bounding box center [246, 83] width 98 height 19
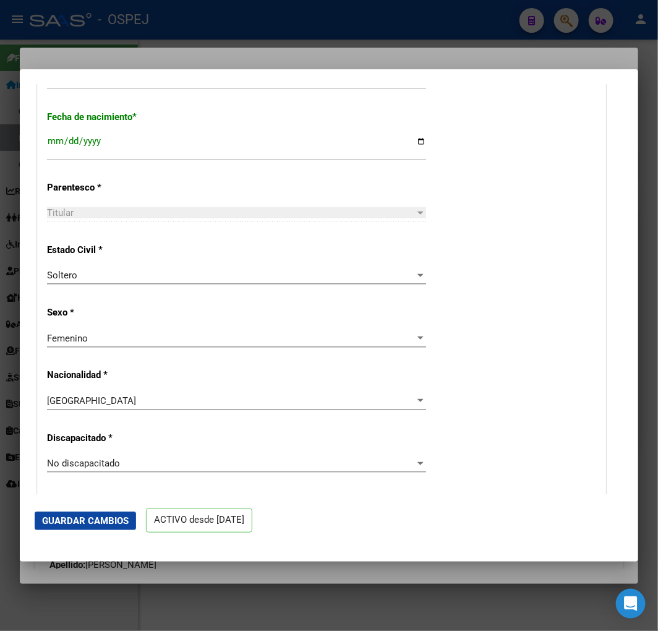
scroll to position [343, 0]
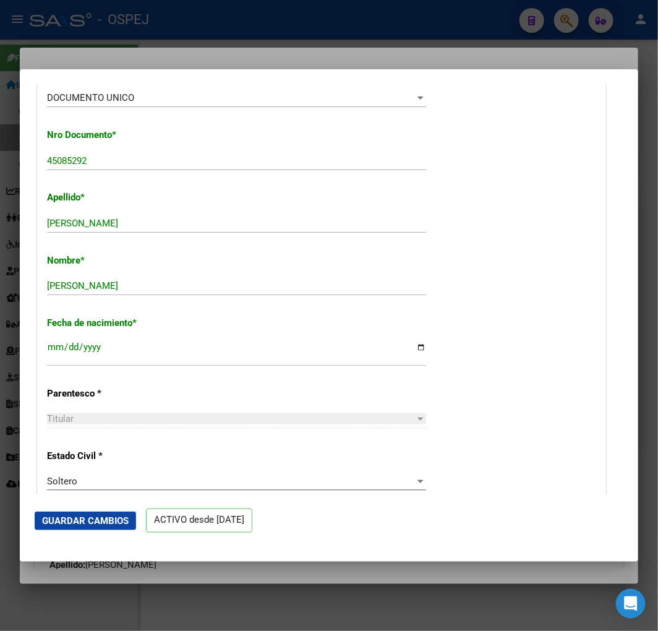
click at [95, 523] on span "Guardar Cambios" at bounding box center [85, 520] width 87 height 11
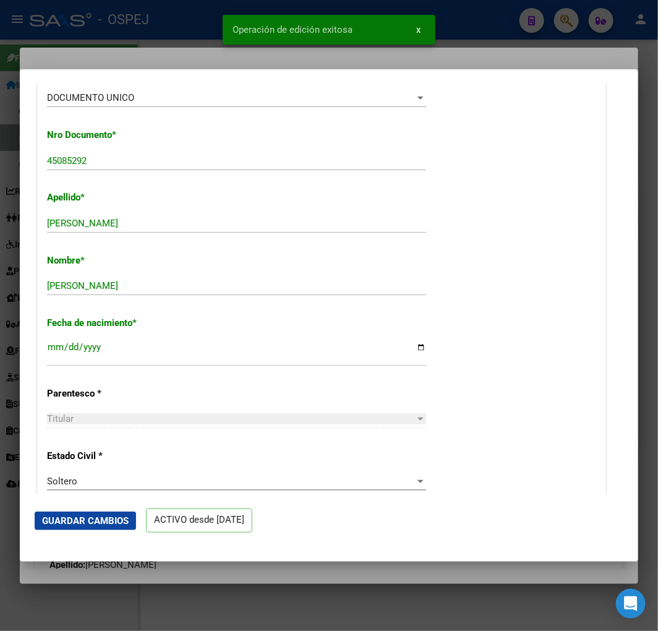
click at [6, 170] on div at bounding box center [329, 315] width 658 height 631
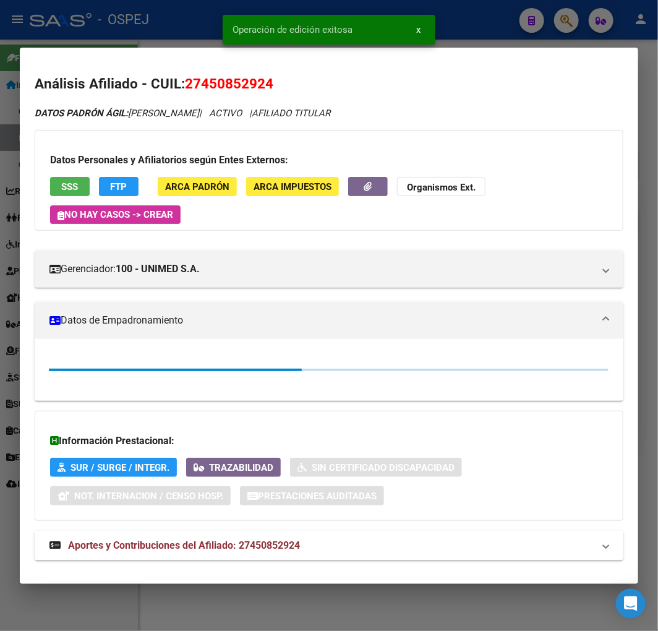
click at [6, 170] on div at bounding box center [329, 315] width 658 height 631
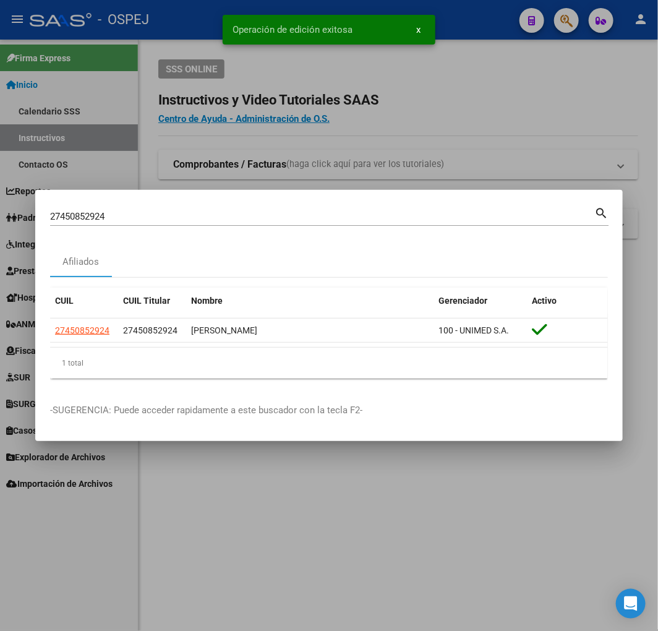
click at [230, 202] on mat-dialog-container "27450852924 Buscar (apellido, dni, cuil, nro traspaso, cuit, obra social) searc…" at bounding box center [329, 316] width 588 height 252
click at [235, 205] on div "27450852924 Buscar (apellido, dni, [PERSON_NAME], [PERSON_NAME], cuit, obra soc…" at bounding box center [329, 215] width 559 height 21
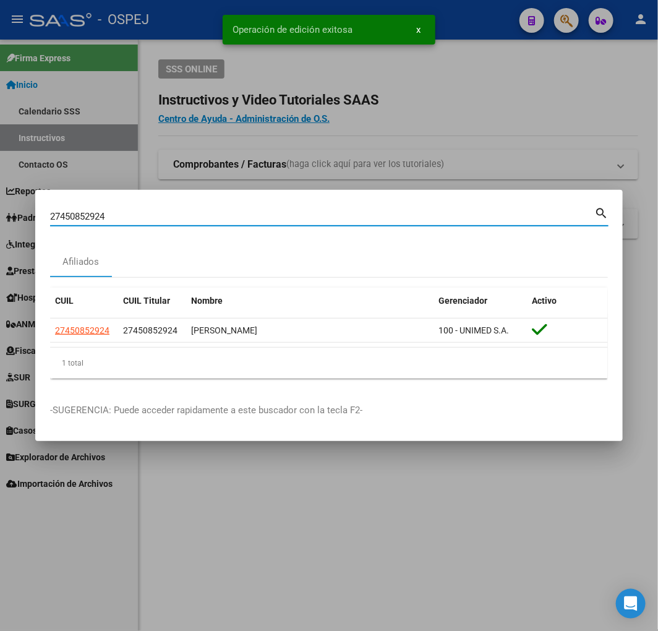
click at [243, 217] on input "27450852924" at bounding box center [322, 216] width 544 height 11
paste input "0346925702"
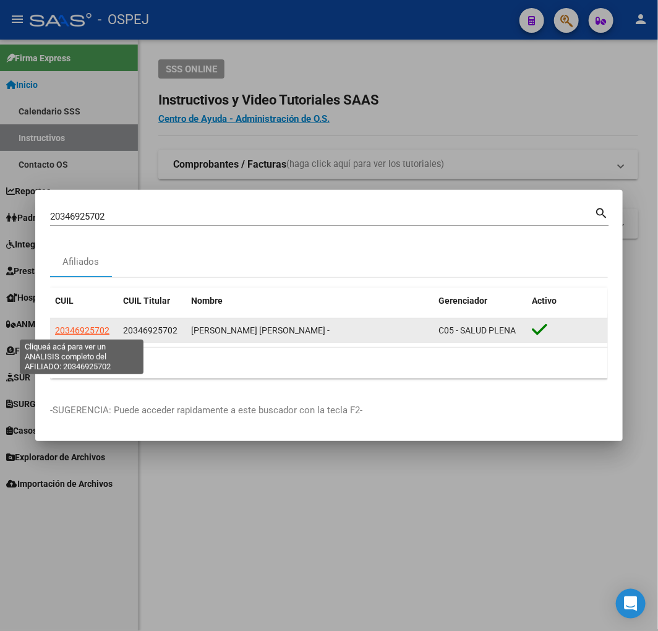
click at [73, 325] on span "20346925702" at bounding box center [82, 330] width 54 height 10
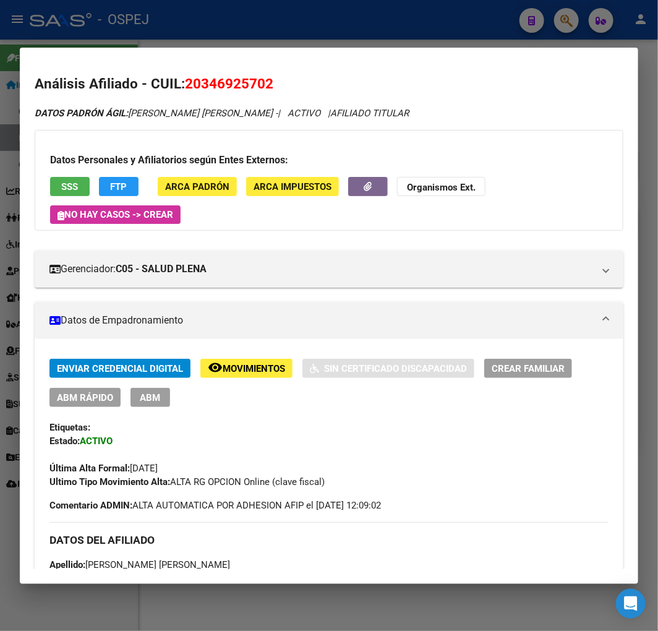
click at [95, 399] on span "ABM Rápido" at bounding box center [85, 397] width 56 height 11
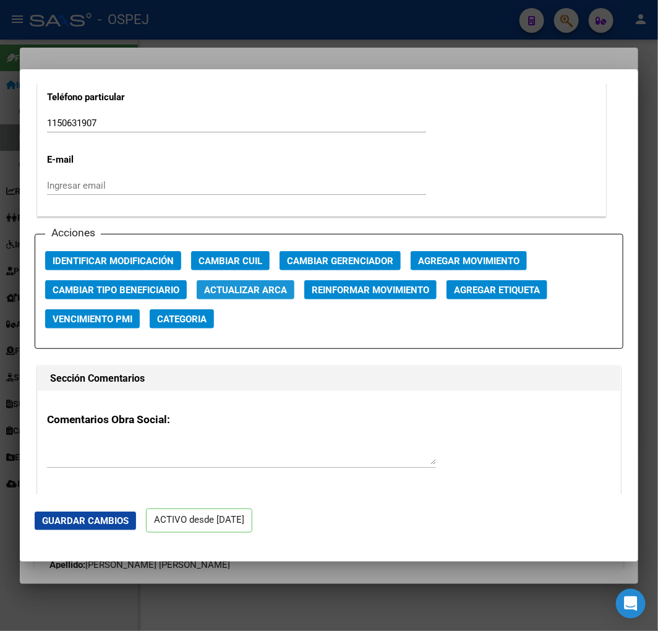
click at [207, 287] on button "Actualizar ARCA" at bounding box center [246, 289] width 98 height 19
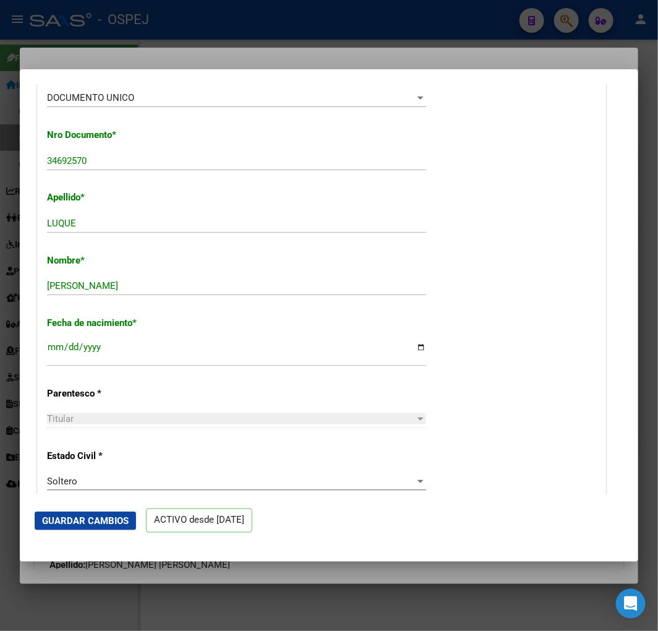
click at [109, 525] on span "Guardar Cambios" at bounding box center [85, 520] width 87 height 11
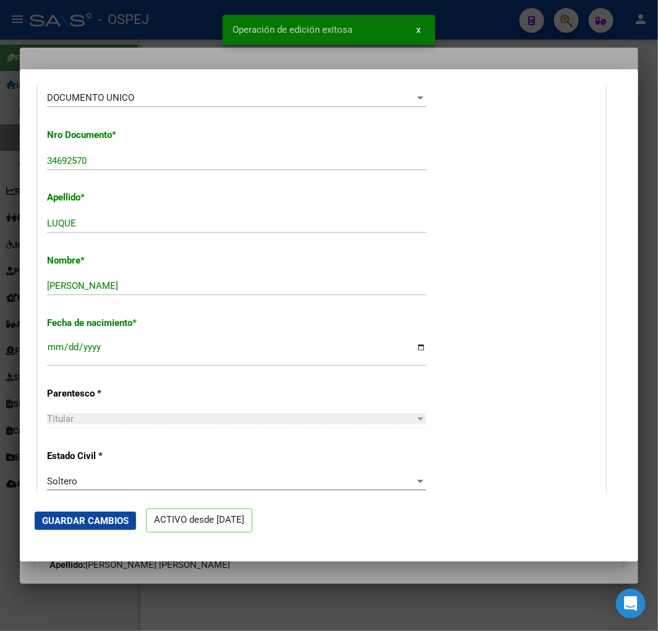
drag, startPoint x: 255, startPoint y: 58, endPoint x: 205, endPoint y: 46, distance: 51.6
click at [252, 58] on div "Operación de edición exitosa x" at bounding box center [329, 29] width 243 height 59
click at [152, 22] on div at bounding box center [329, 315] width 658 height 631
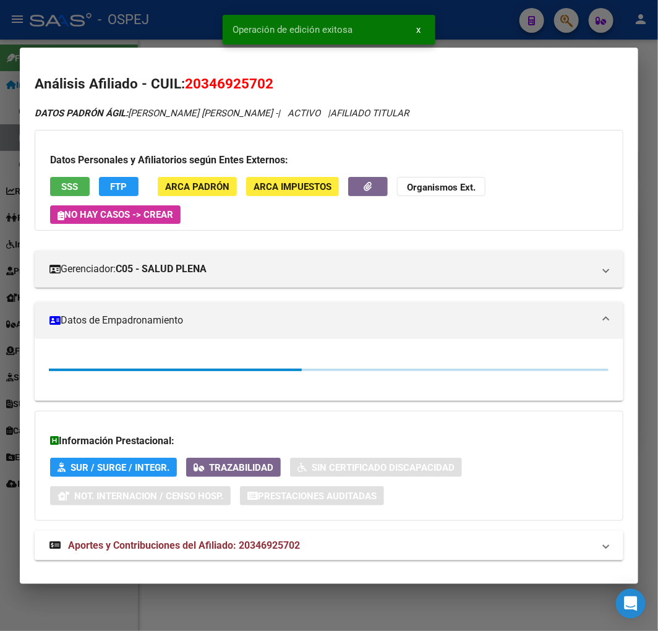
click at [147, 20] on div at bounding box center [329, 315] width 658 height 631
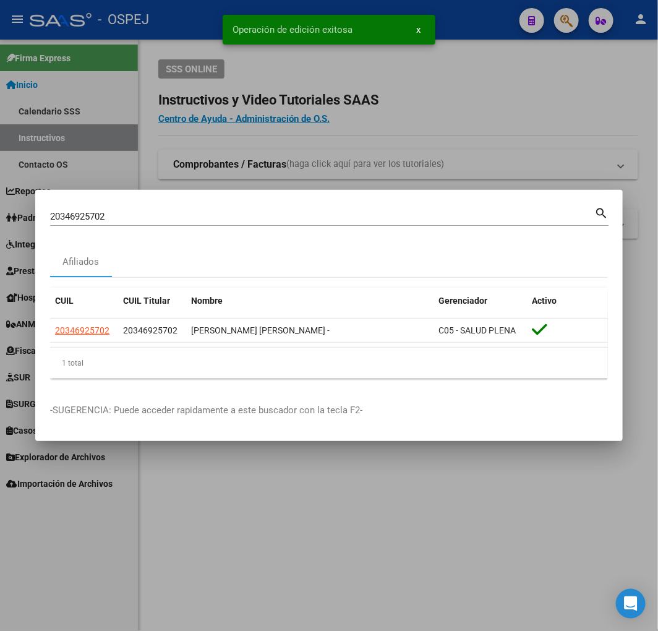
click at [174, 202] on mat-dialog-container "20346925702 Buscar (apellido, dni, cuil, nro traspaso, cuit, obra social) searc…" at bounding box center [329, 316] width 588 height 252
click at [168, 213] on input "20346925702" at bounding box center [322, 216] width 544 height 11
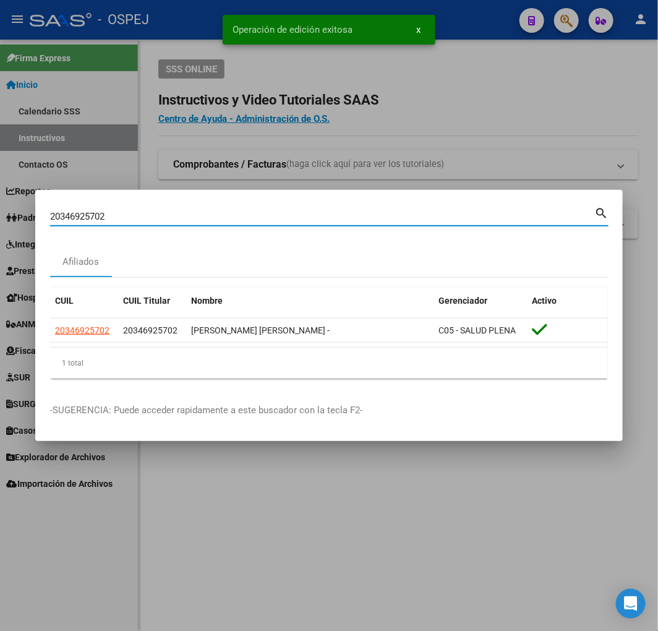
click at [168, 213] on input "20346925702" at bounding box center [322, 216] width 544 height 11
paste input "722774646"
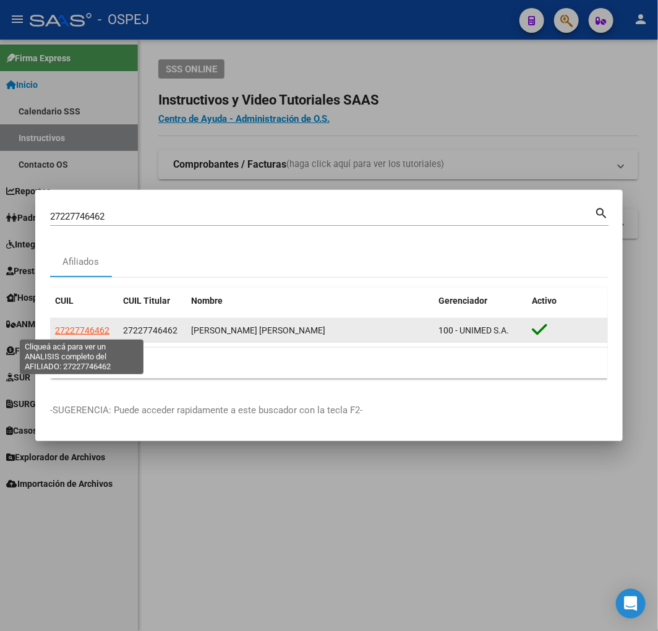
click at [90, 335] on span "27227746462" at bounding box center [82, 330] width 54 height 10
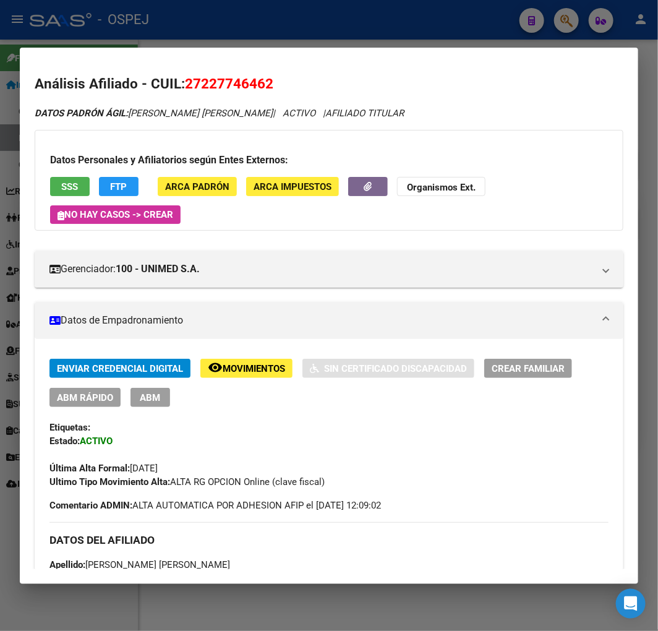
click at [96, 406] on button "ABM Rápido" at bounding box center [84, 397] width 71 height 19
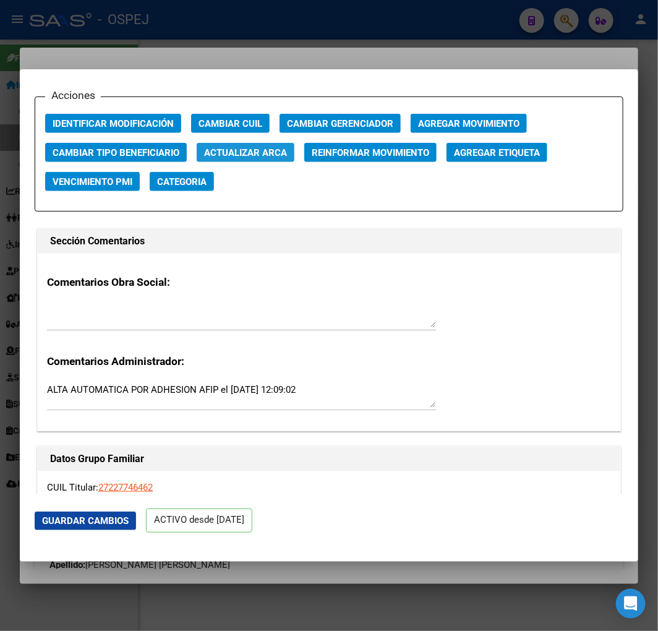
click at [265, 147] on span "Actualizar ARCA" at bounding box center [245, 152] width 83 height 11
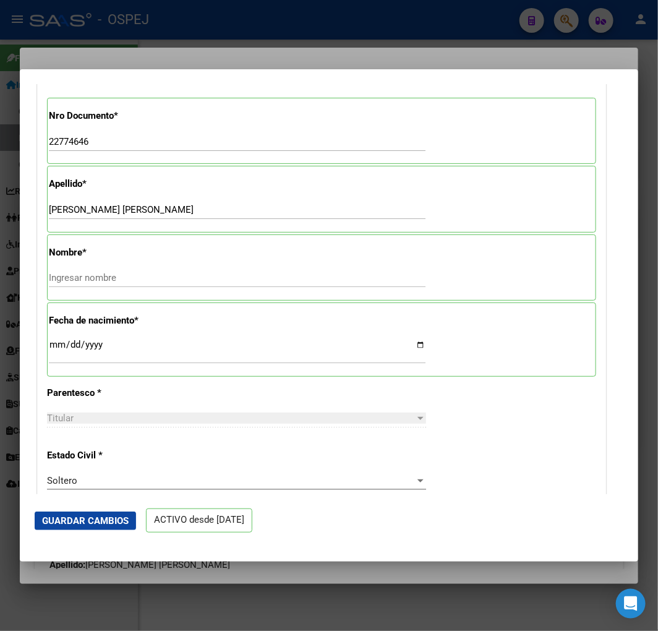
scroll to position [298, 0]
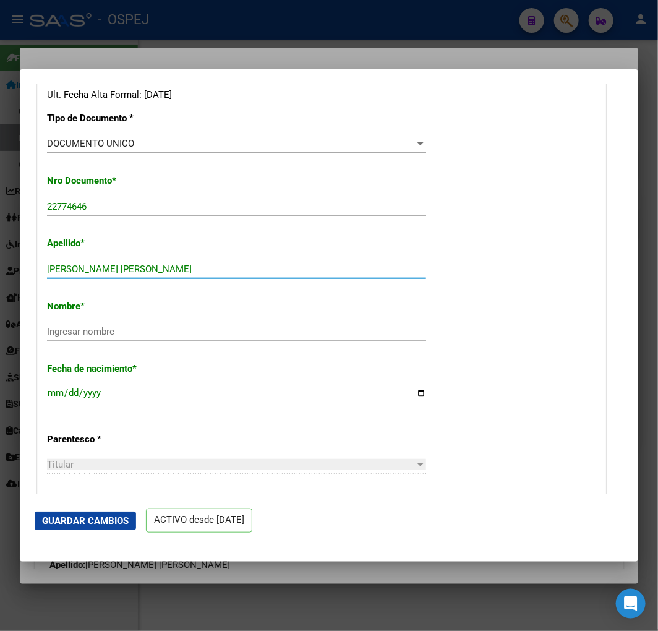
click at [198, 274] on input "[PERSON_NAME] [PERSON_NAME]" at bounding box center [236, 269] width 379 height 11
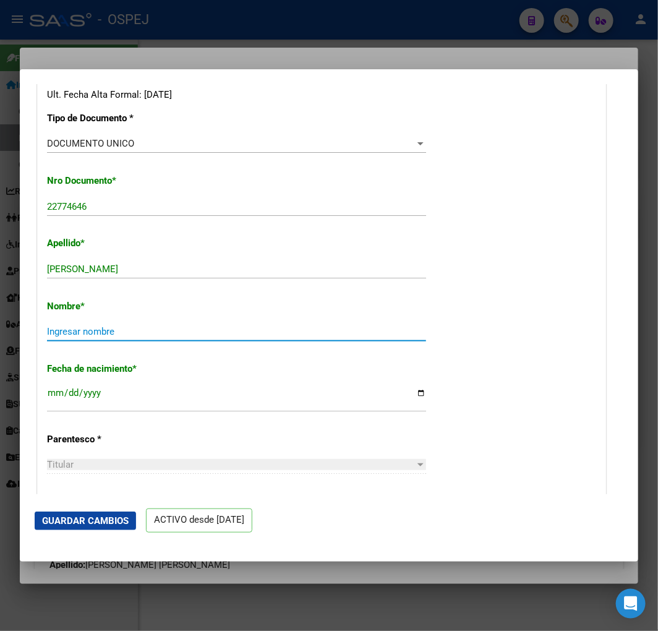
paste input "[PERSON_NAME]"
click at [84, 513] on button "Guardar Cambios" at bounding box center [85, 521] width 101 height 19
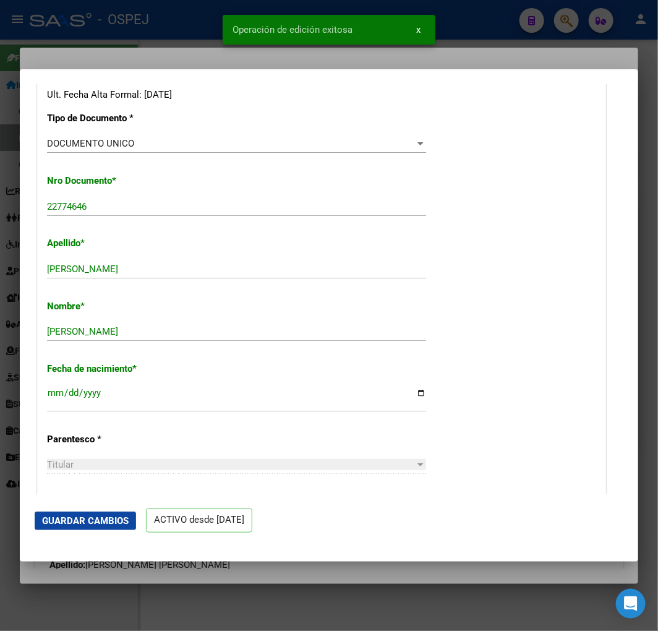
click at [77, 63] on div at bounding box center [329, 315] width 658 height 631
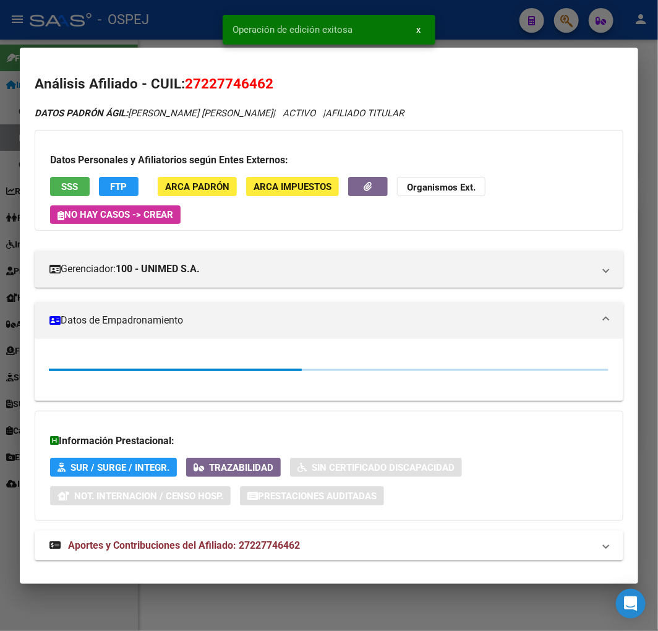
click at [127, 38] on div at bounding box center [329, 315] width 658 height 631
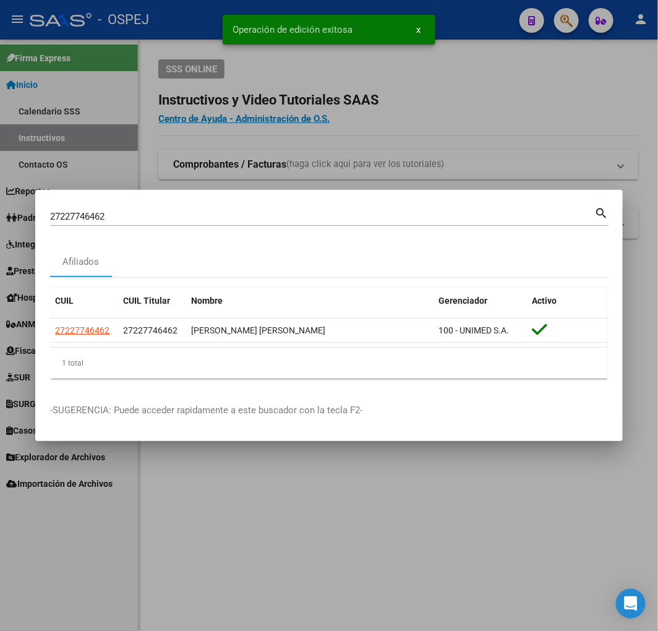
click at [262, 215] on input "27227746462" at bounding box center [322, 216] width 544 height 11
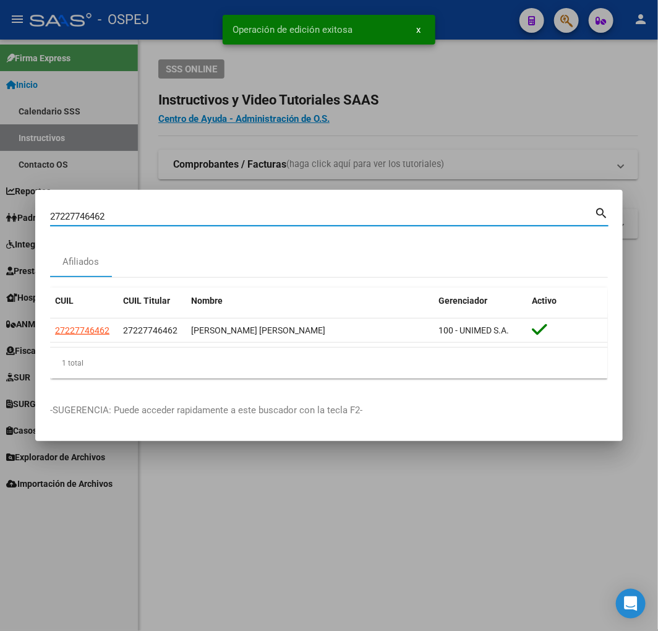
click at [262, 215] on input "27227746462" at bounding box center [322, 216] width 544 height 11
paste input "0387279173"
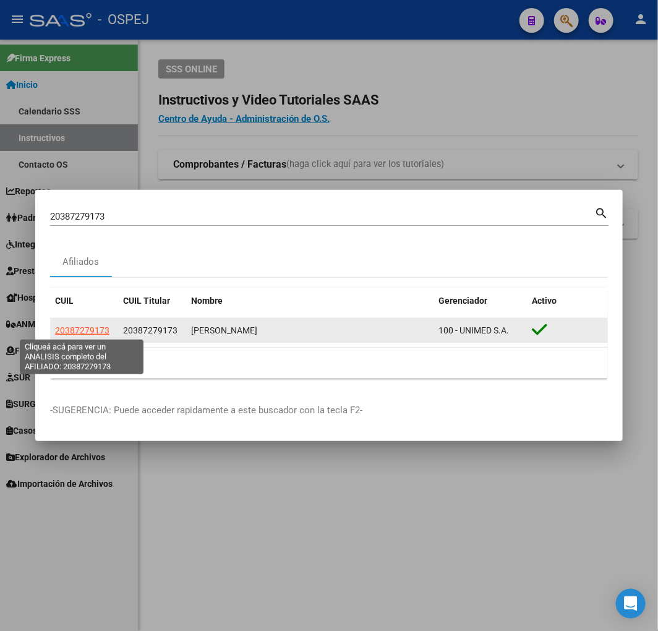
click at [77, 328] on span "20387279173" at bounding box center [82, 330] width 54 height 10
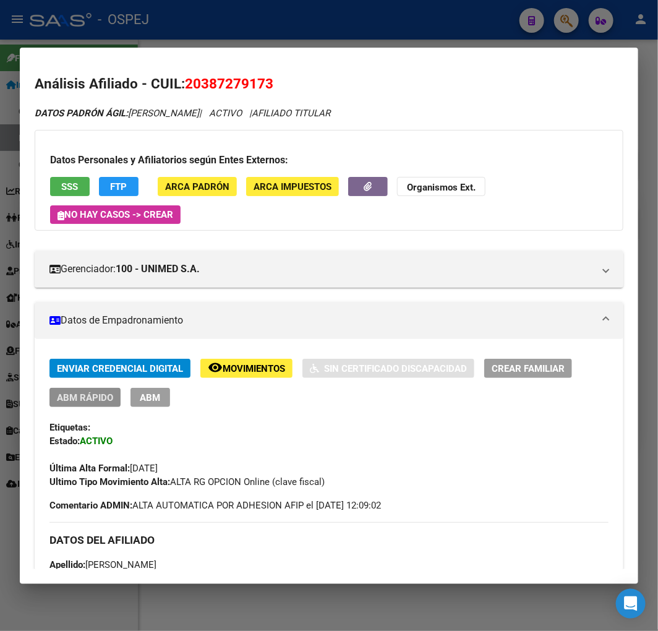
click at [82, 403] on span "ABM Rápido" at bounding box center [85, 397] width 56 height 11
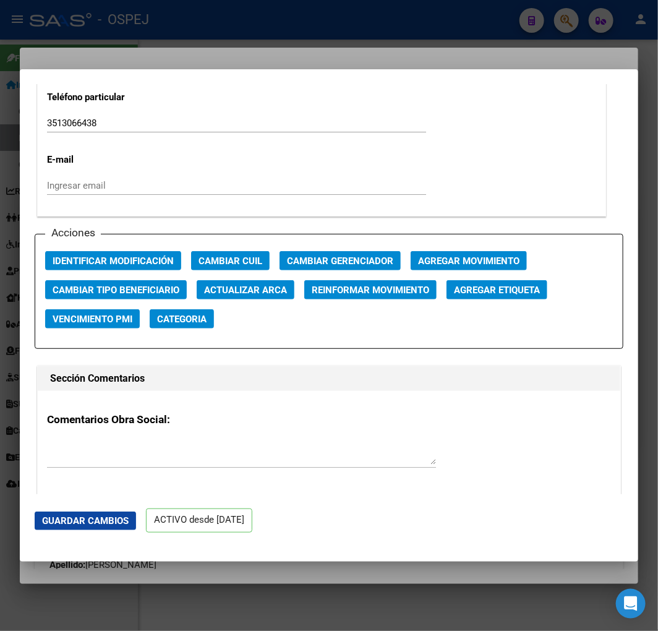
click at [261, 286] on span "Actualizar ARCA" at bounding box center [245, 290] width 83 height 11
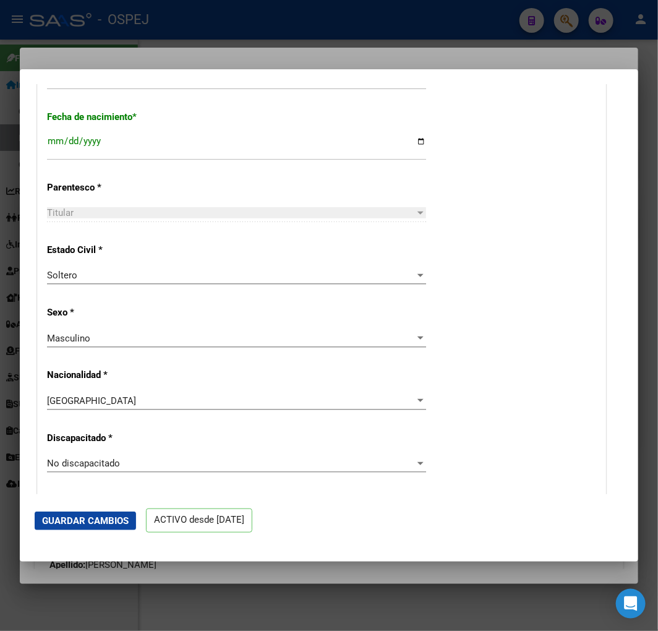
scroll to position [412, 0]
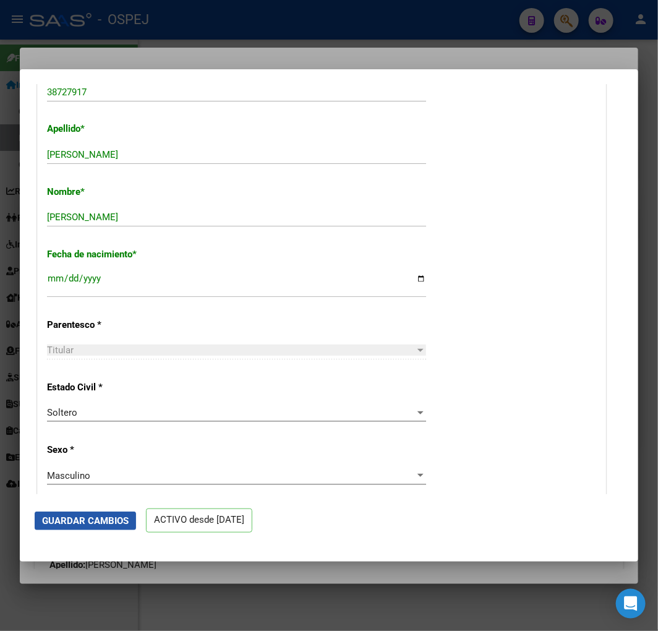
click at [121, 512] on button "Guardar Cambios" at bounding box center [85, 521] width 101 height 19
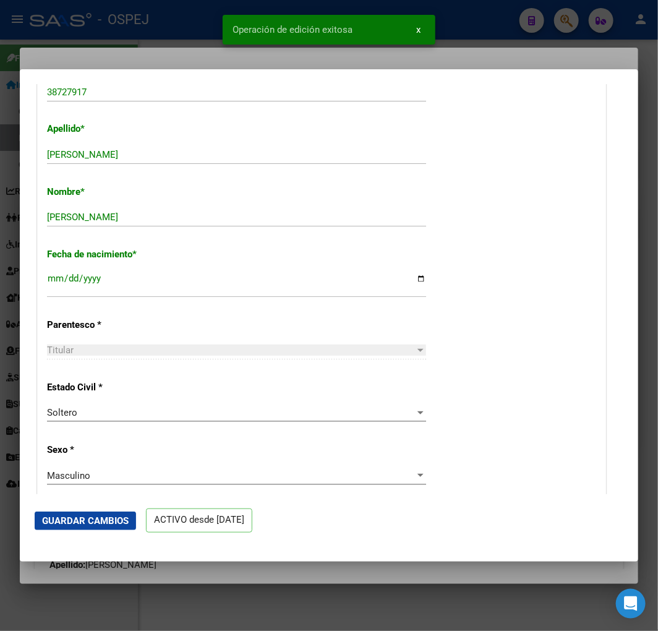
click at [138, 583] on div at bounding box center [329, 315] width 658 height 631
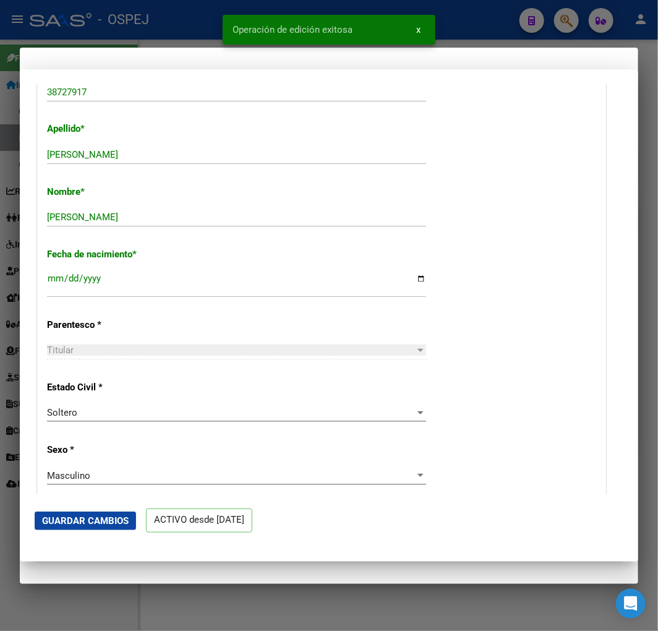
click at [137, 583] on mat-dialog-container "Análisis Afiliado - CUIL: 20387279173 DATOS PADRÓN ÁGIL: [PERSON_NAME] | ACTIVO…" at bounding box center [329, 316] width 619 height 536
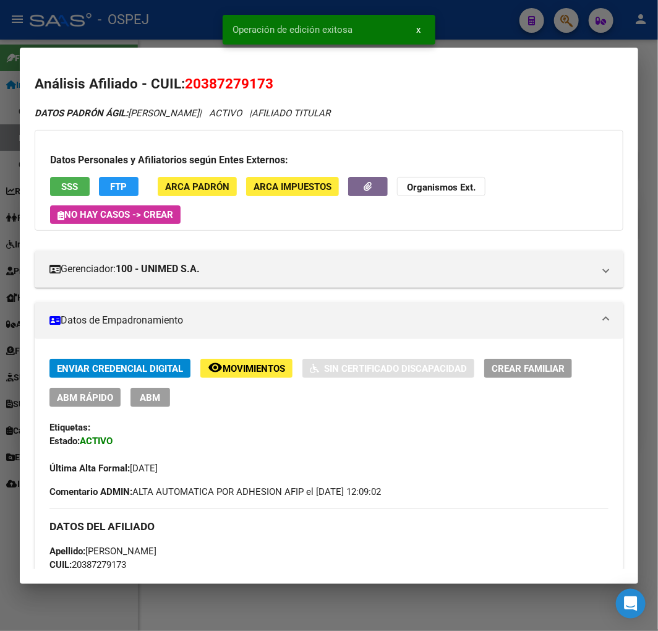
click at [504, 40] on div at bounding box center [329, 315] width 658 height 631
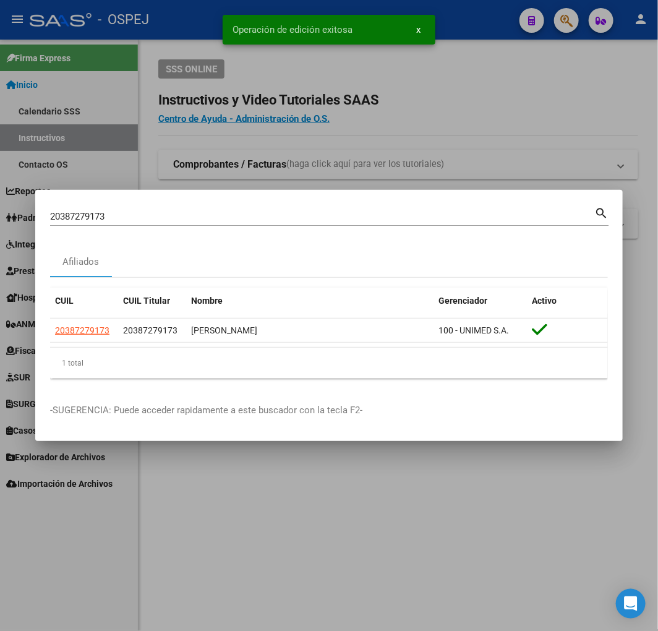
click at [291, 223] on div "20387279173 Buscar (apellido, dni, cuil, [PERSON_NAME], cuit, obra social)" at bounding box center [322, 216] width 544 height 19
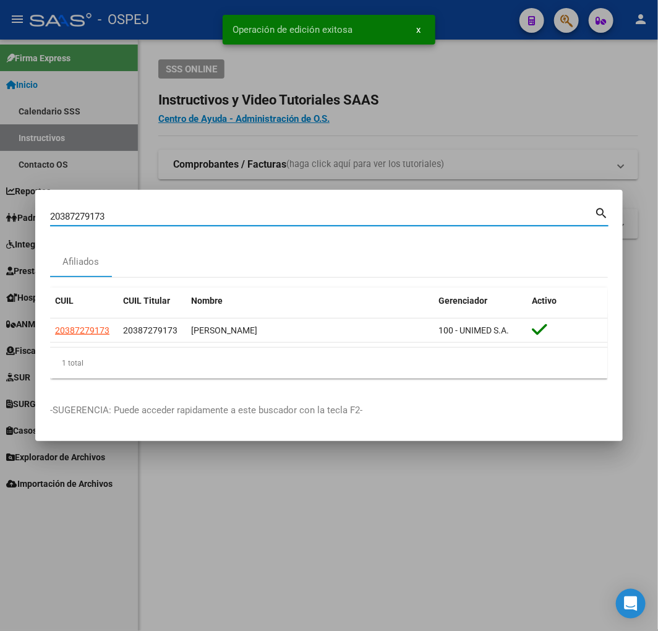
click at [283, 213] on input "20387279173" at bounding box center [322, 216] width 544 height 11
paste input "52004872"
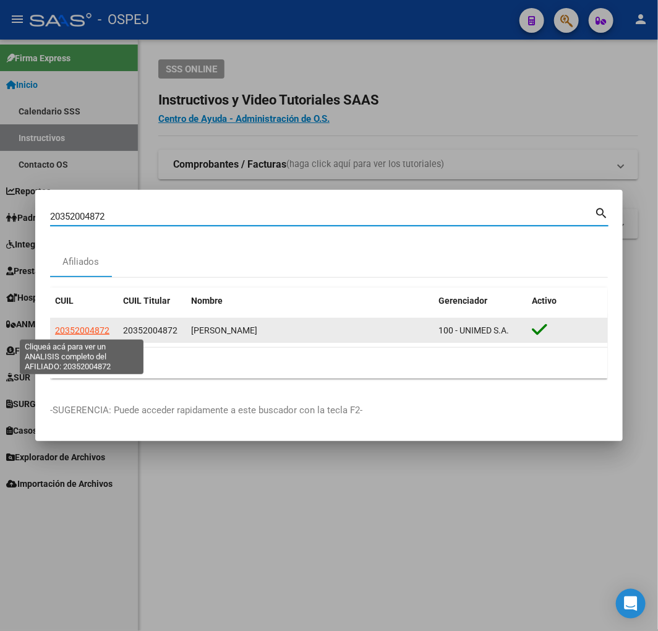
click at [63, 331] on span "20352004872" at bounding box center [82, 330] width 54 height 10
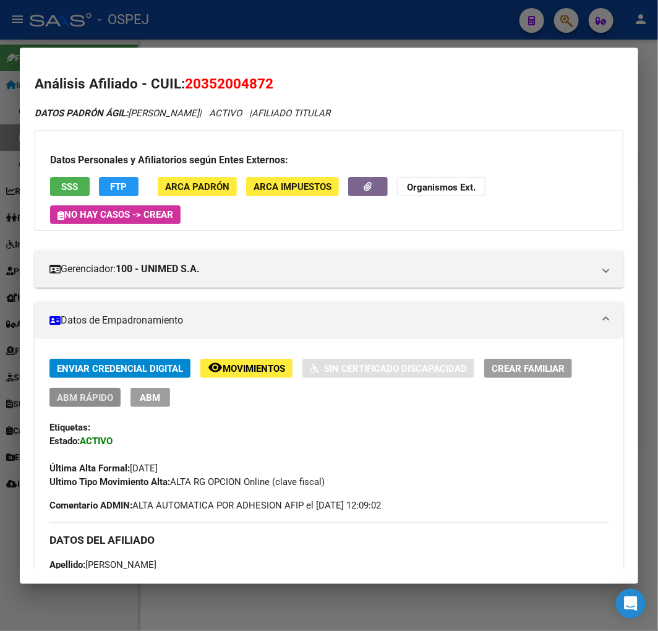
click at [100, 397] on span "ABM Rápido" at bounding box center [85, 397] width 56 height 11
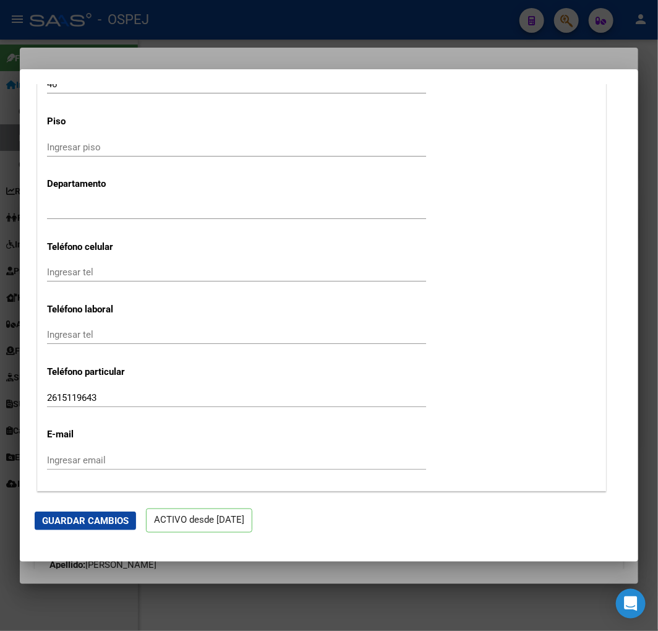
scroll to position [1718, 0]
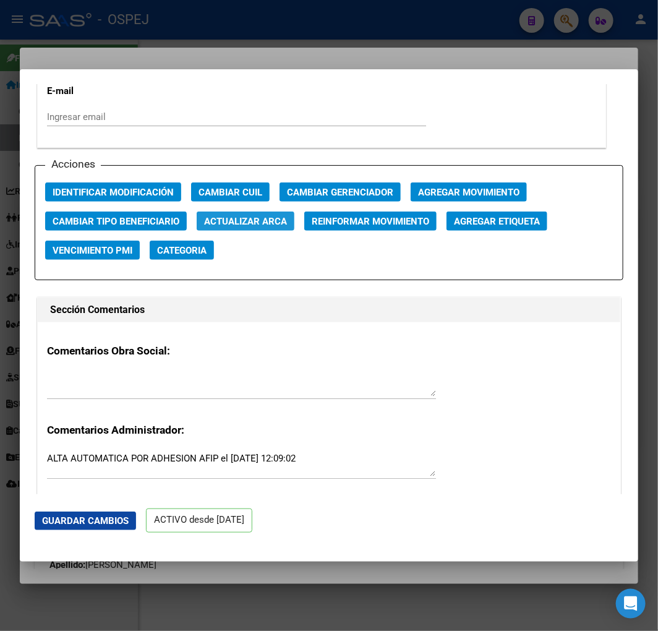
click at [218, 230] on button "Actualizar ARCA" at bounding box center [246, 221] width 98 height 19
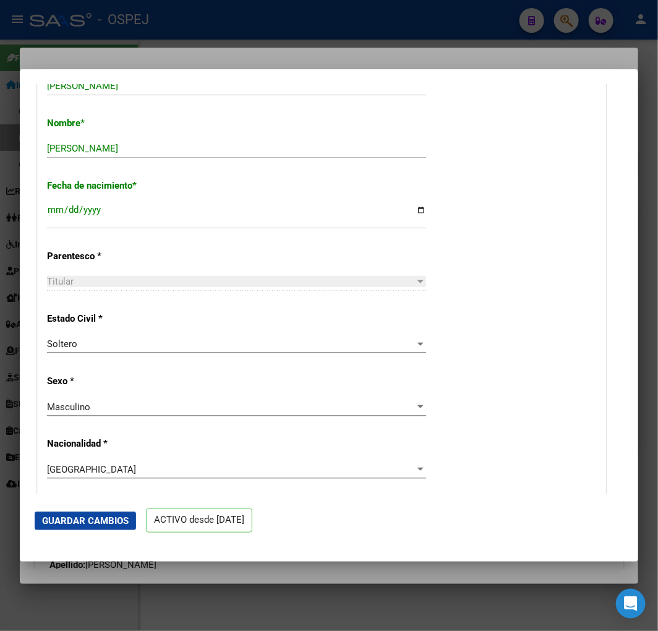
scroll to position [275, 0]
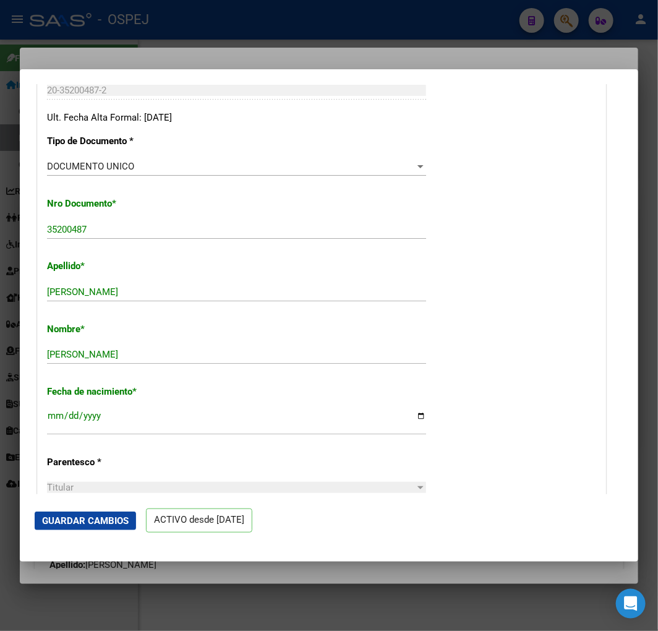
click at [115, 522] on span "Guardar Cambios" at bounding box center [85, 520] width 87 height 11
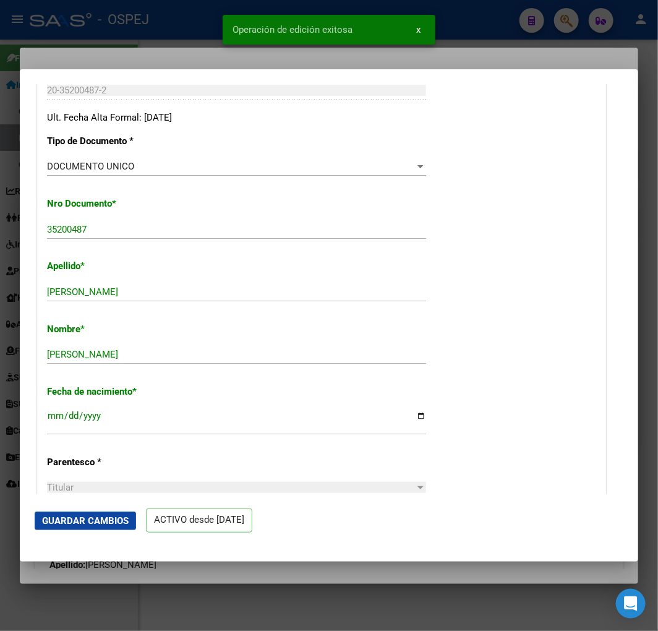
click at [88, 49] on div at bounding box center [329, 315] width 658 height 631
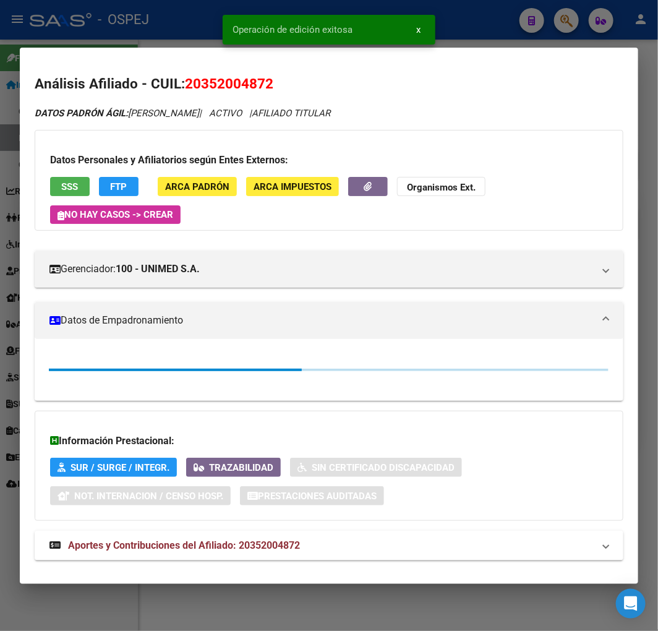
click at [97, 28] on div at bounding box center [329, 315] width 658 height 631
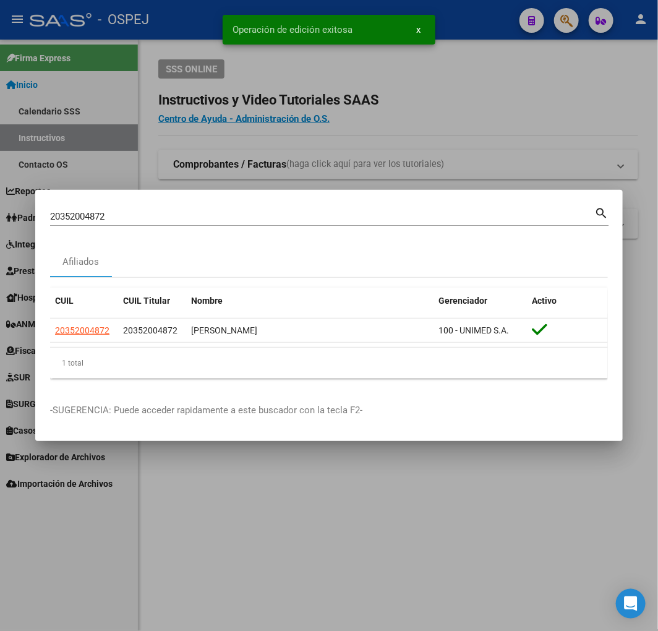
click at [236, 205] on div "20352004872 Buscar (apellido, dni, cuil, [PERSON_NAME], cuit, obra social) sear…" at bounding box center [329, 215] width 559 height 21
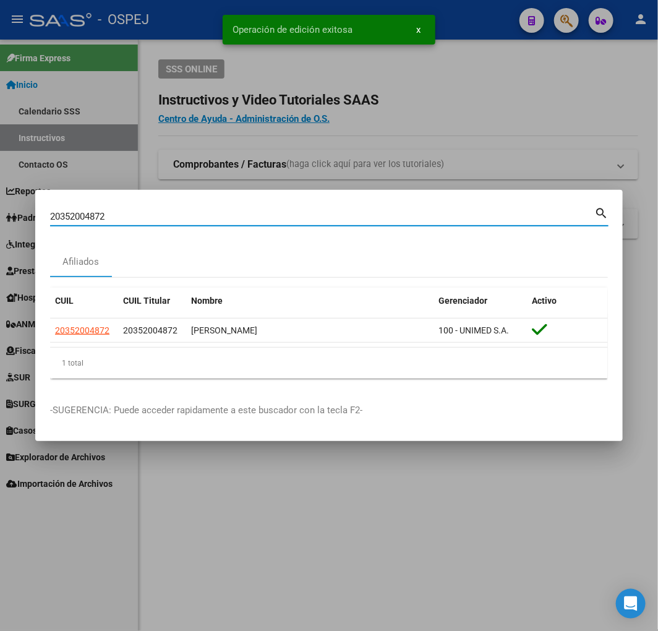
click at [236, 214] on input "20352004872" at bounding box center [322, 216] width 544 height 11
paste input "280418960"
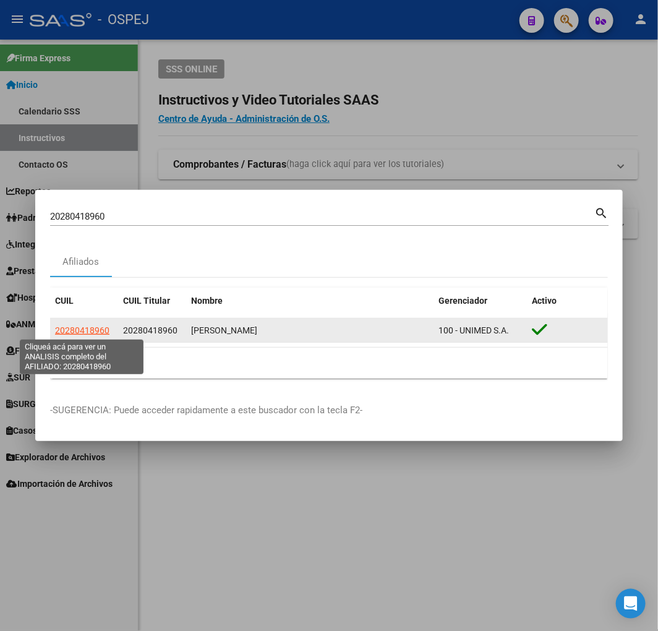
click at [84, 329] on span "20280418960" at bounding box center [82, 330] width 54 height 10
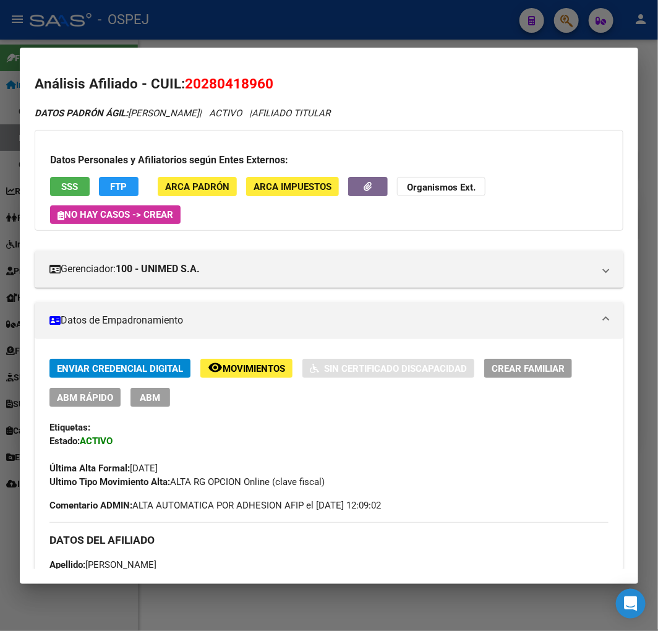
click at [105, 394] on span "ABM Rápido" at bounding box center [85, 397] width 56 height 11
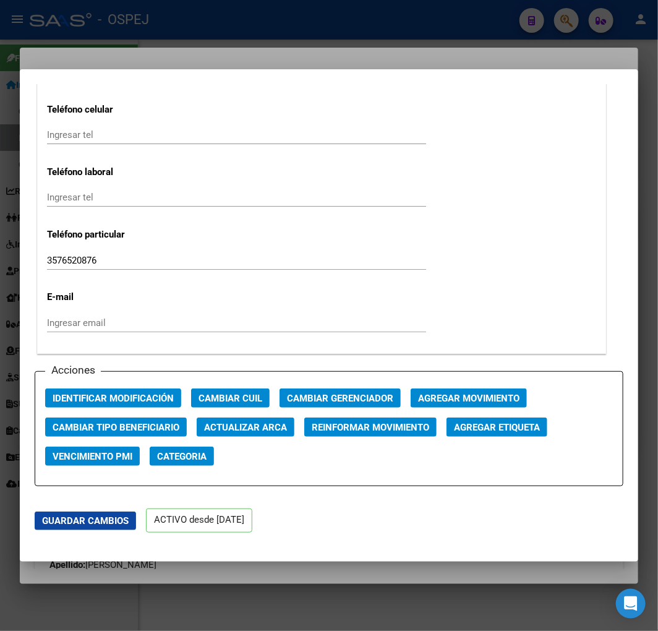
click at [254, 426] on span "Actualizar ARCA" at bounding box center [245, 427] width 83 height 11
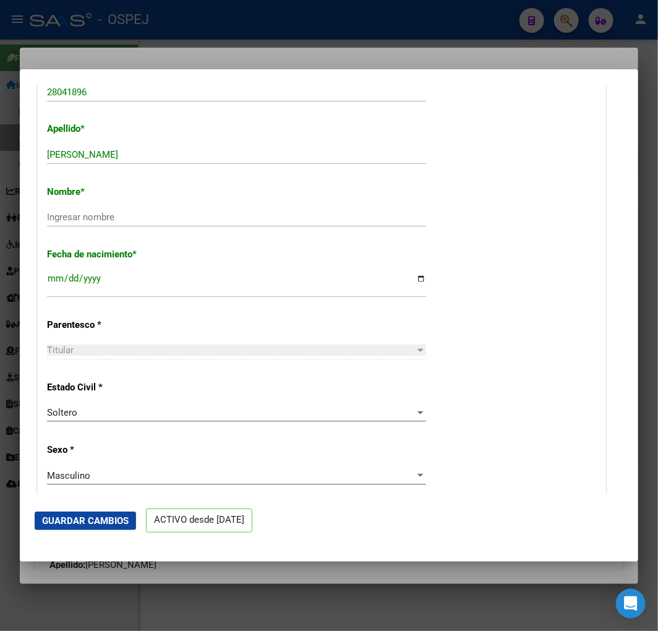
scroll to position [206, 0]
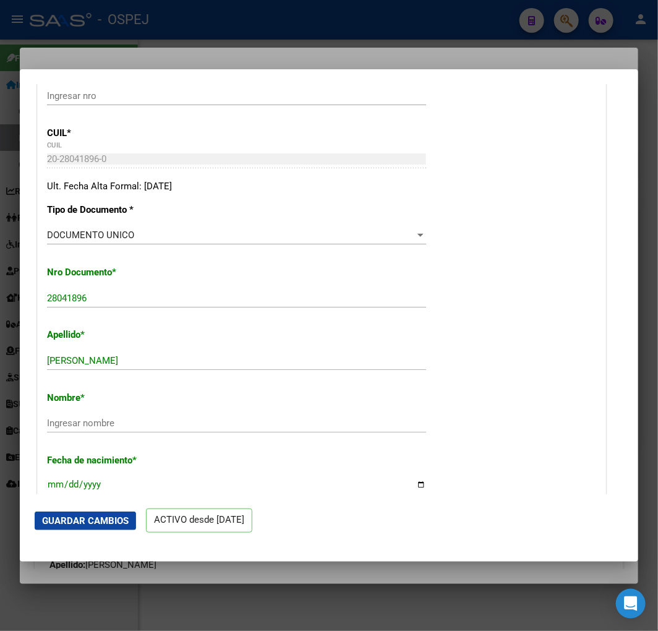
drag, startPoint x: 188, startPoint y: 332, endPoint x: 199, endPoint y: 351, distance: 21.9
click at [189, 335] on p "Apellido *" at bounding box center [129, 335] width 165 height 14
click at [199, 351] on div "[PERSON_NAME] [PERSON_NAME] Ingresar apellido" at bounding box center [236, 360] width 379 height 19
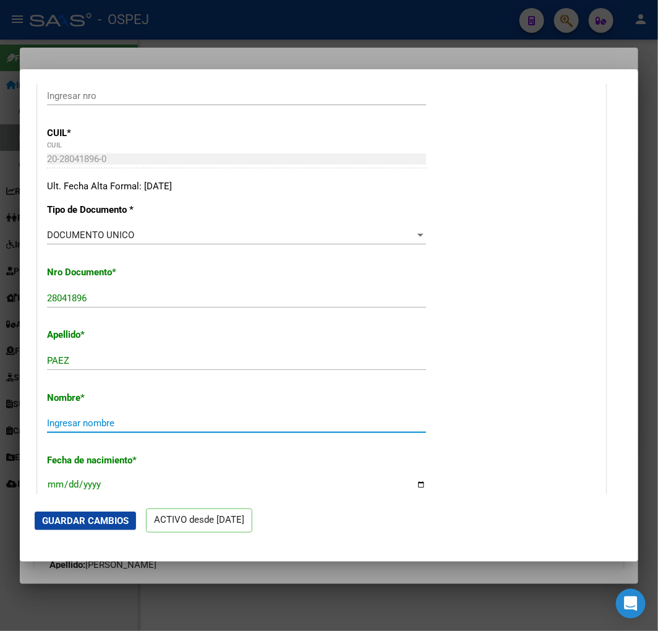
paste input "[PERSON_NAME]"
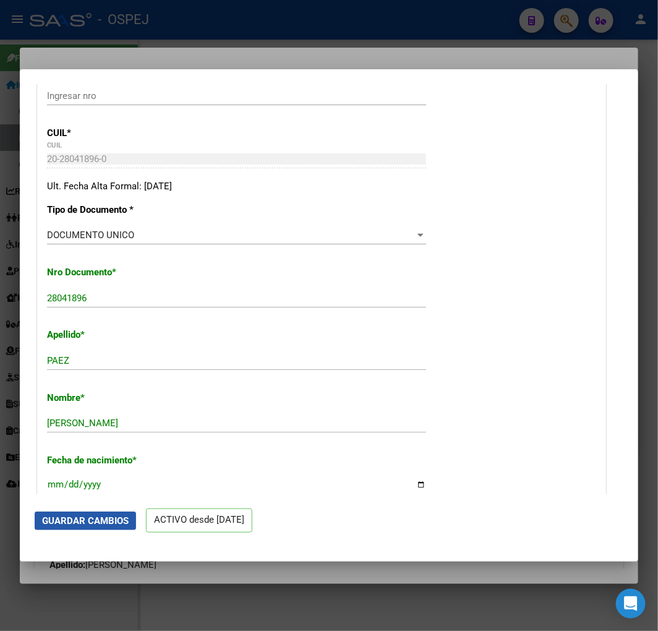
click at [97, 522] on span "Guardar Cambios" at bounding box center [85, 520] width 87 height 11
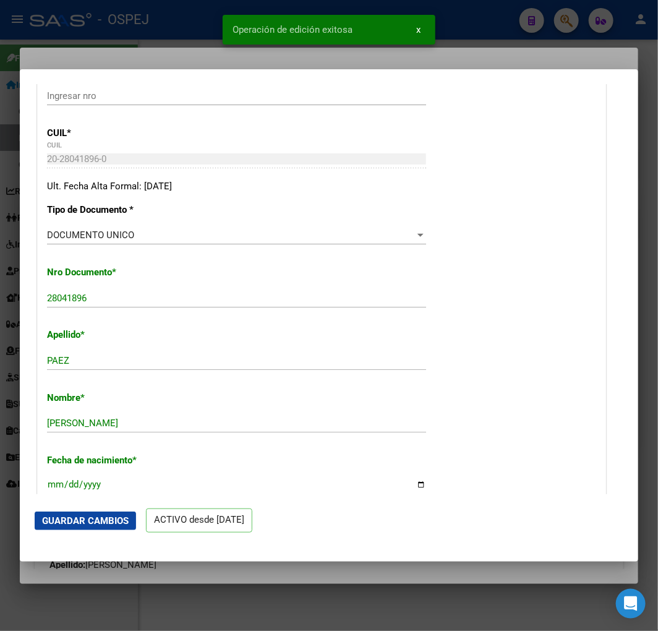
drag, startPoint x: 187, startPoint y: 39, endPoint x: 178, endPoint y: 30, distance: 13.1
click at [187, 39] on div at bounding box center [329, 315] width 658 height 631
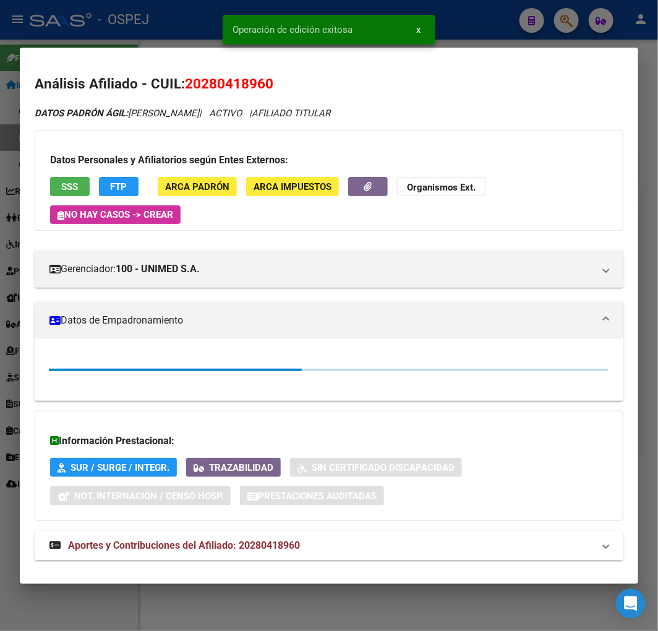
click at [176, 28] on div at bounding box center [329, 315] width 658 height 631
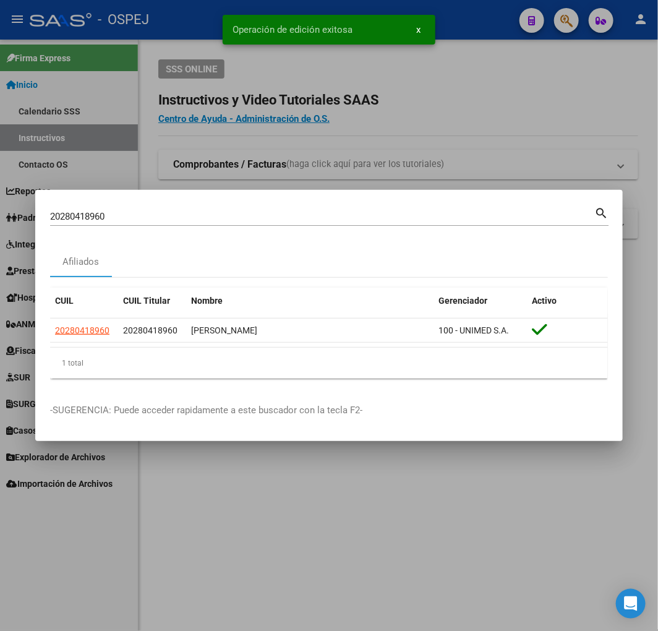
click at [158, 213] on input "20280418960" at bounding box center [322, 216] width 544 height 11
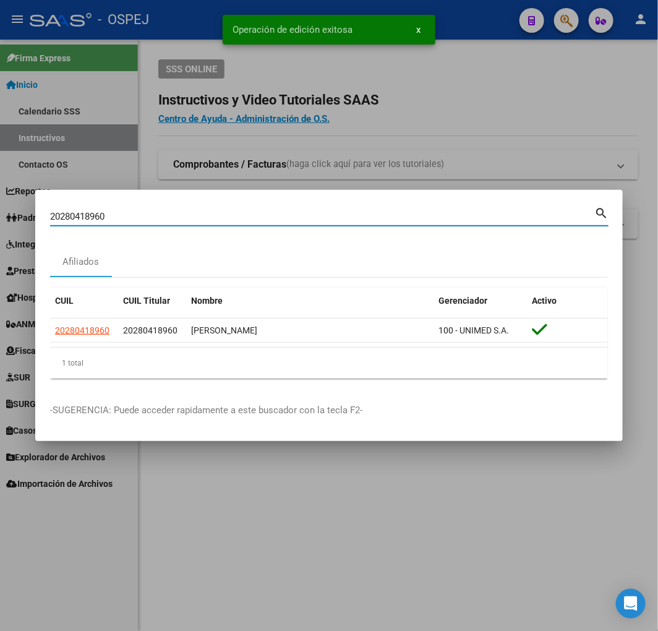
click at [158, 213] on input "20280418960" at bounding box center [322, 216] width 544 height 11
paste input "3259353009"
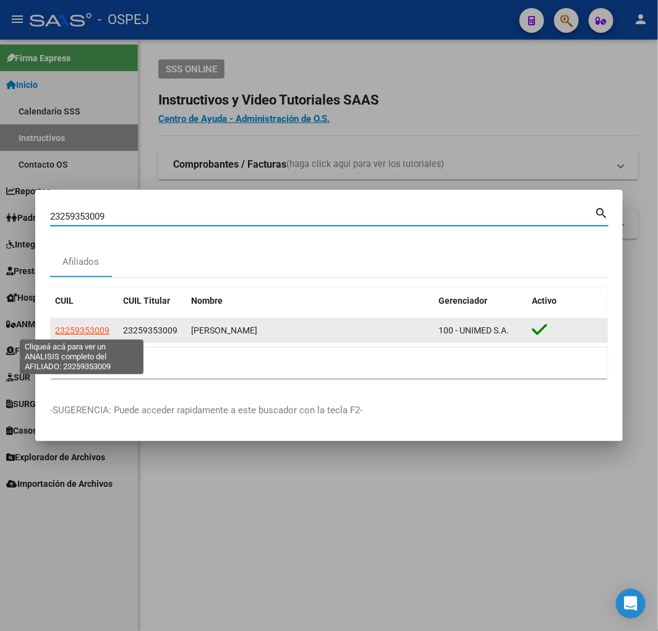
click at [77, 333] on span "23259353009" at bounding box center [82, 330] width 54 height 10
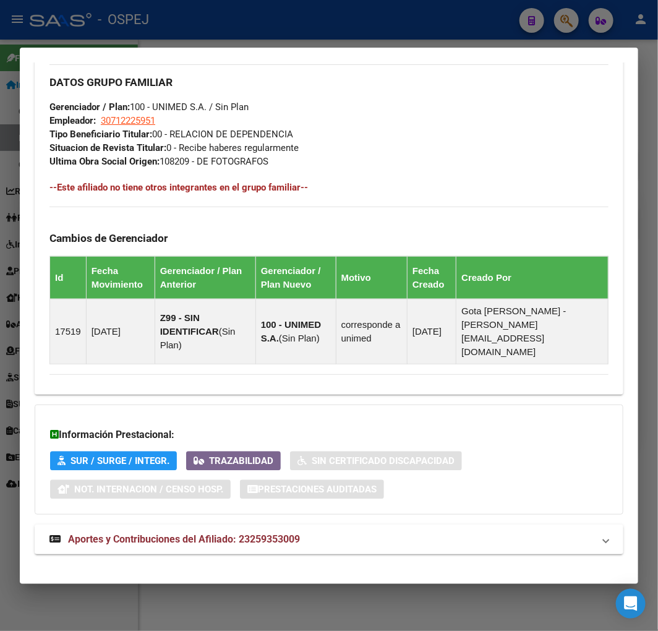
scroll to position [240, 0]
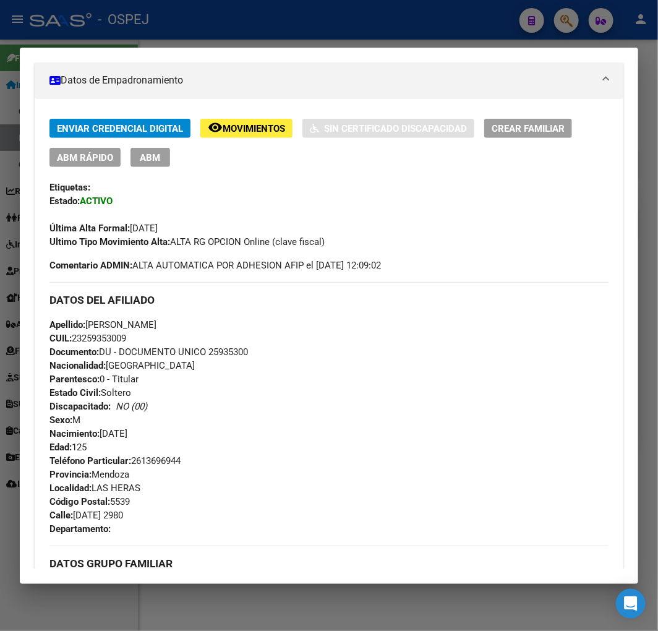
click at [76, 158] on span "ABM Rápido" at bounding box center [85, 157] width 56 height 11
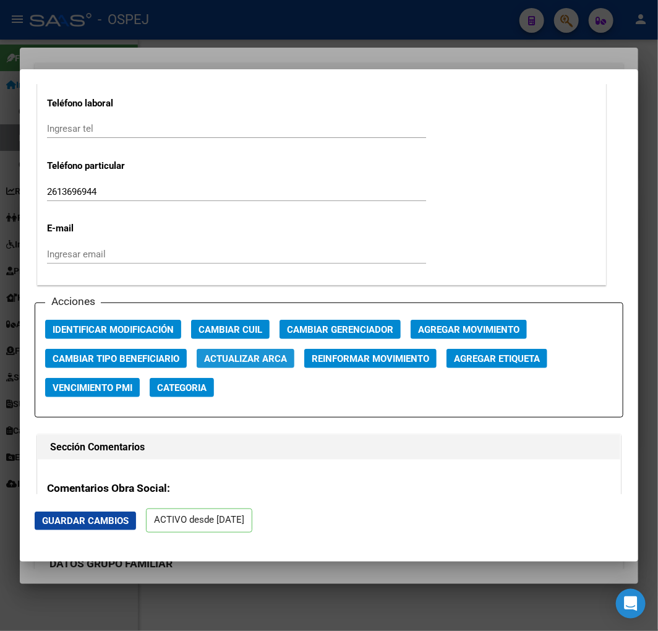
click at [278, 361] on span "Actualizar ARCA" at bounding box center [245, 358] width 83 height 11
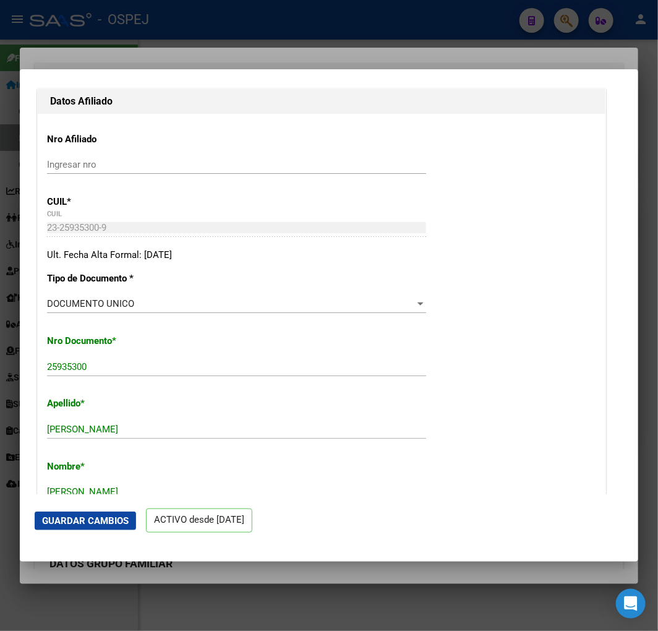
scroll to position [275, 0]
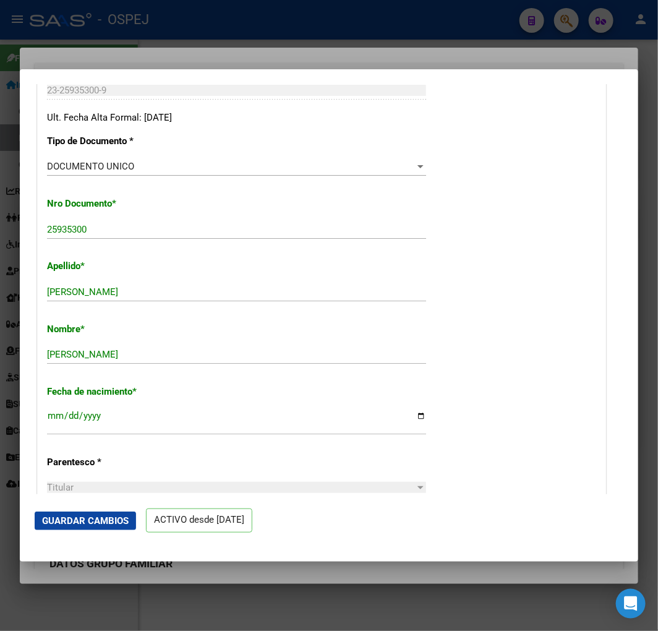
click at [103, 521] on span "Guardar Cambios" at bounding box center [85, 520] width 87 height 11
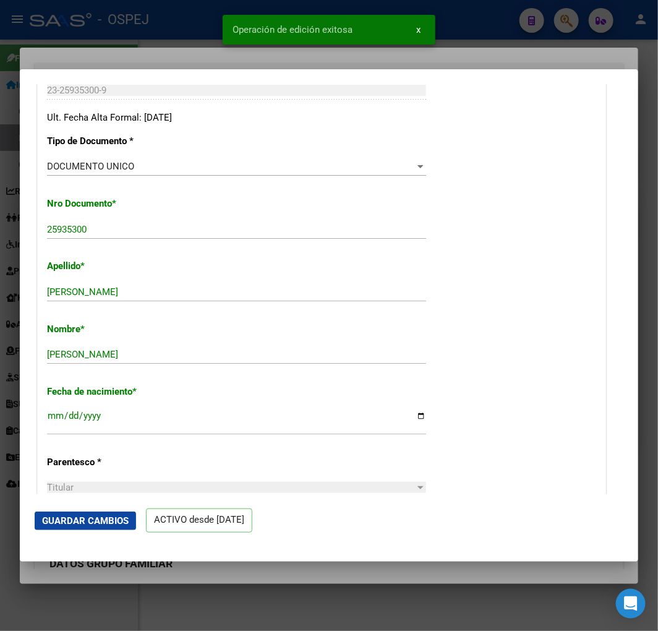
click at [134, 33] on div at bounding box center [329, 315] width 658 height 631
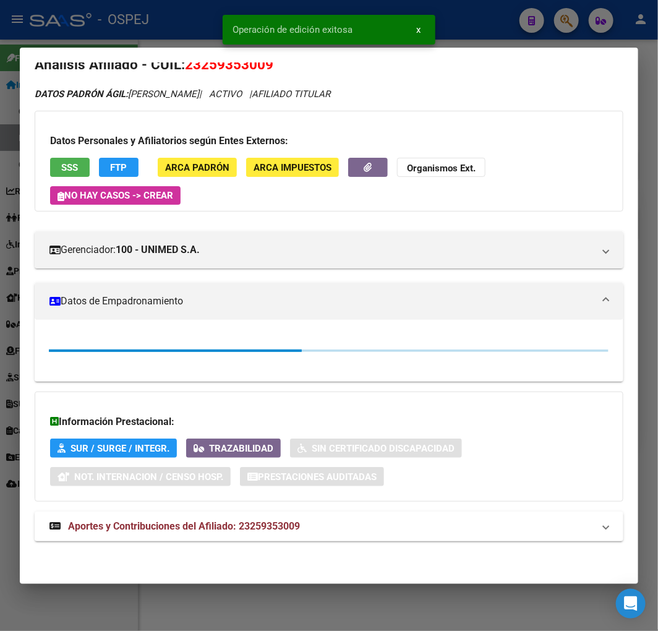
click at [134, 33] on div at bounding box center [329, 315] width 658 height 631
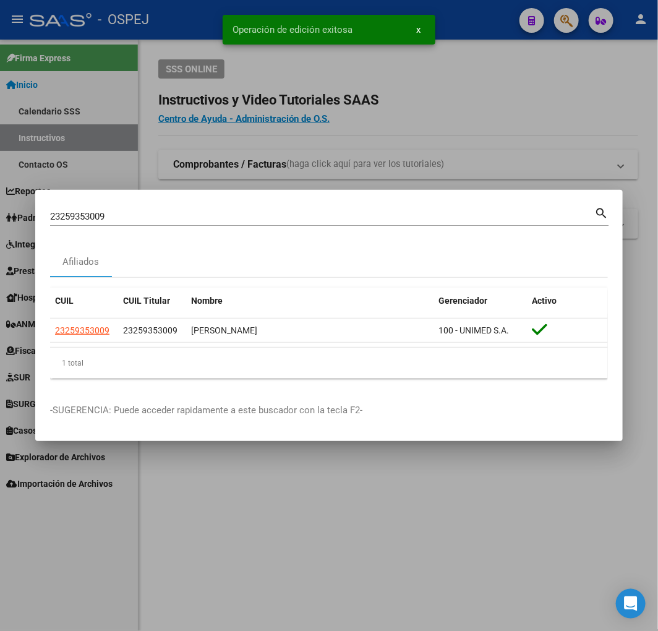
click at [196, 223] on div "23259353009 Buscar (apellido, dni, [PERSON_NAME], [PERSON_NAME], cuit, obra soc…" at bounding box center [322, 216] width 544 height 19
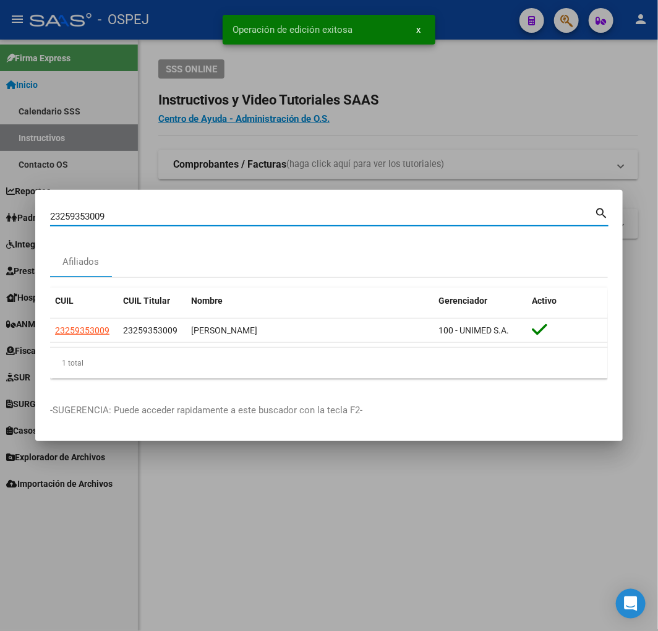
click at [194, 218] on input "23259353009" at bounding box center [322, 216] width 544 height 11
paste input "7336239112"
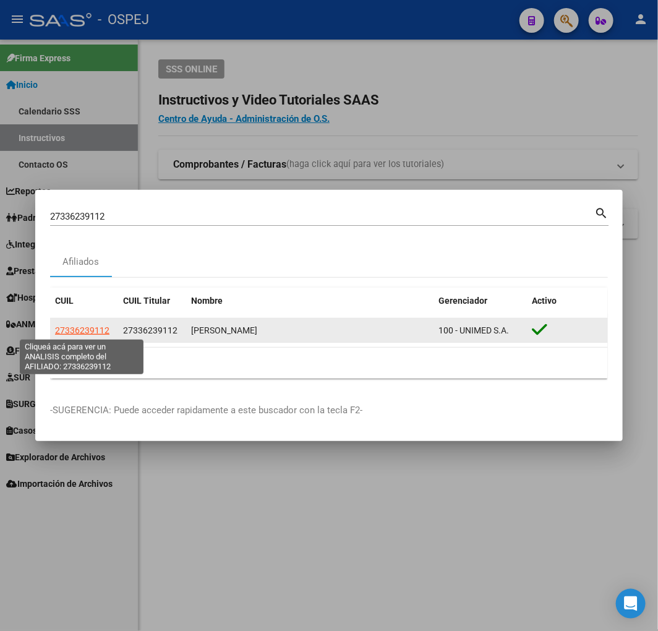
click at [93, 325] on span "27336239112" at bounding box center [82, 330] width 54 height 10
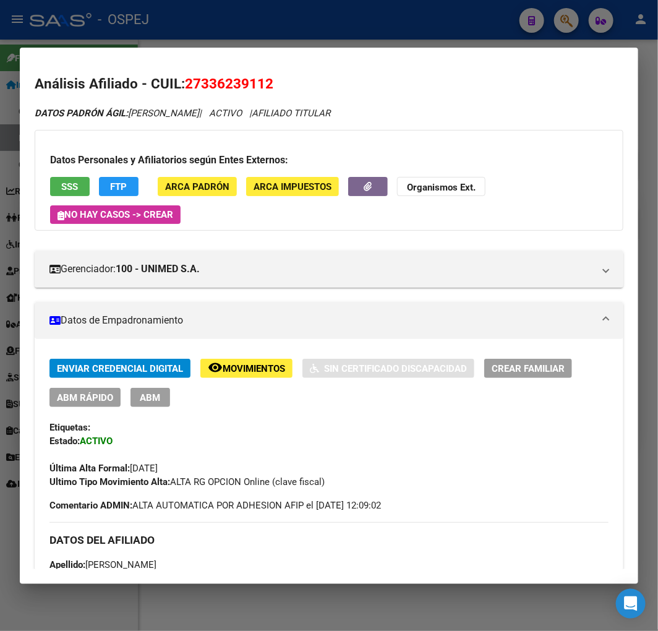
click at [90, 403] on span "ABM Rápido" at bounding box center [85, 397] width 56 height 11
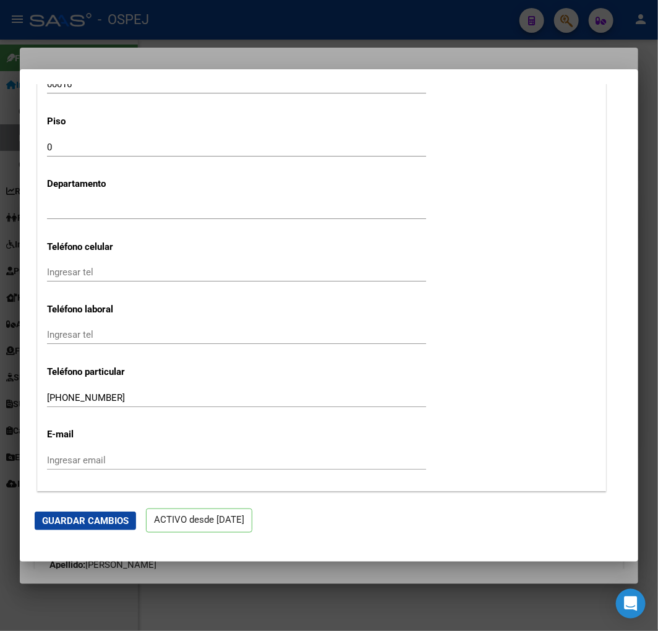
scroll to position [1787, 0]
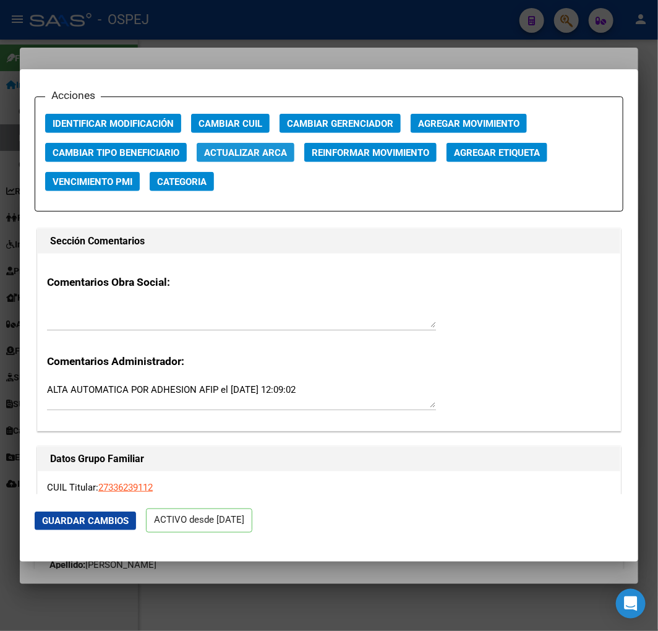
click at [267, 149] on span "Actualizar ARCA" at bounding box center [245, 152] width 83 height 11
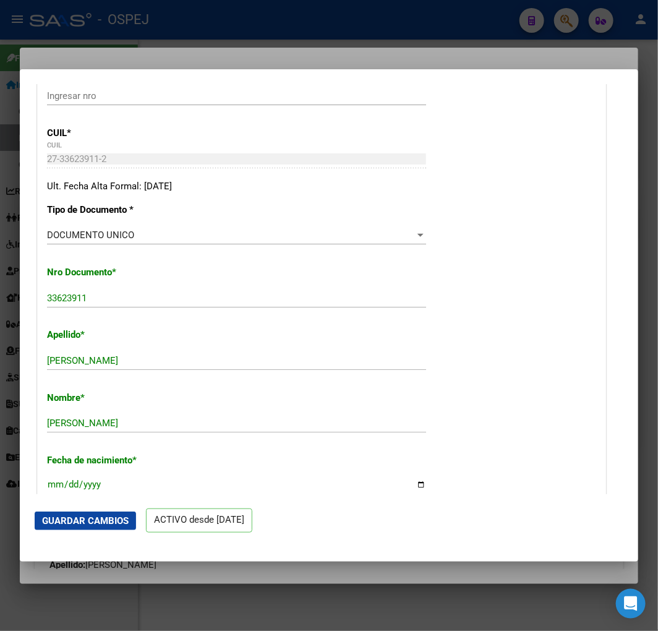
scroll to position [343, 0]
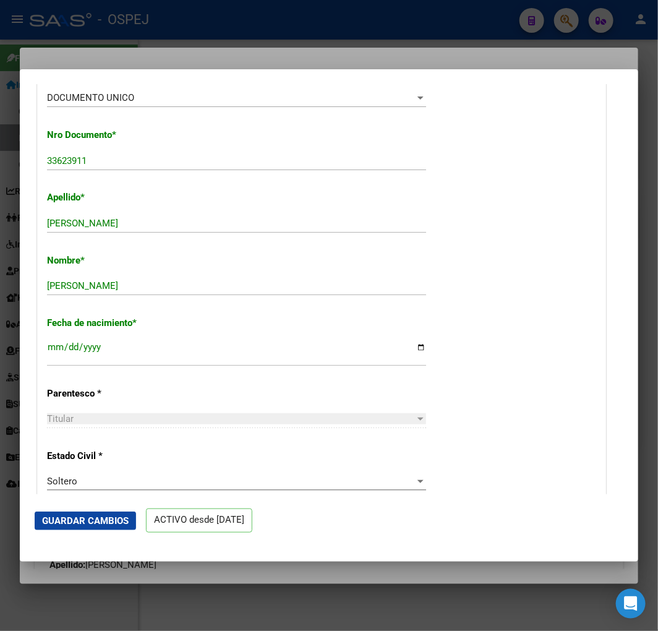
click at [110, 513] on button "Guardar Cambios" at bounding box center [85, 521] width 101 height 19
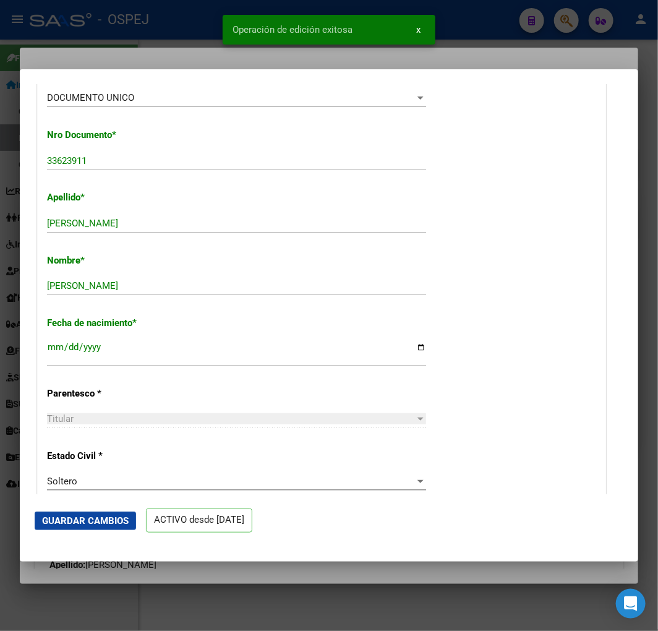
click at [127, 58] on div at bounding box center [329, 315] width 658 height 631
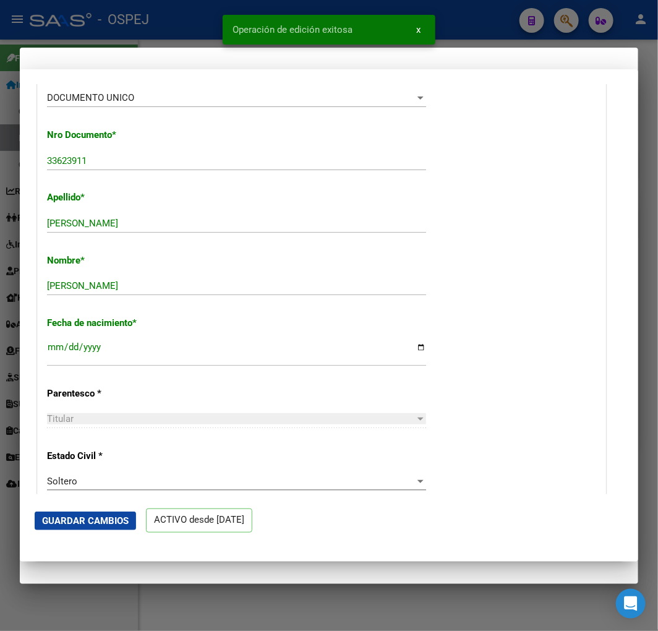
click at [150, 22] on div at bounding box center [329, 315] width 658 height 631
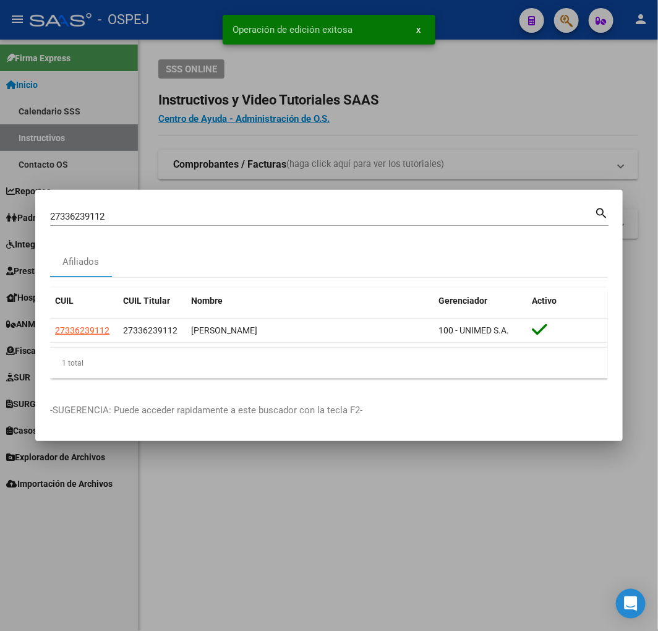
click at [280, 224] on div "27336239112 Buscar (apellido, dni, [PERSON_NAME], [PERSON_NAME], cuit, obra soc…" at bounding box center [322, 216] width 544 height 19
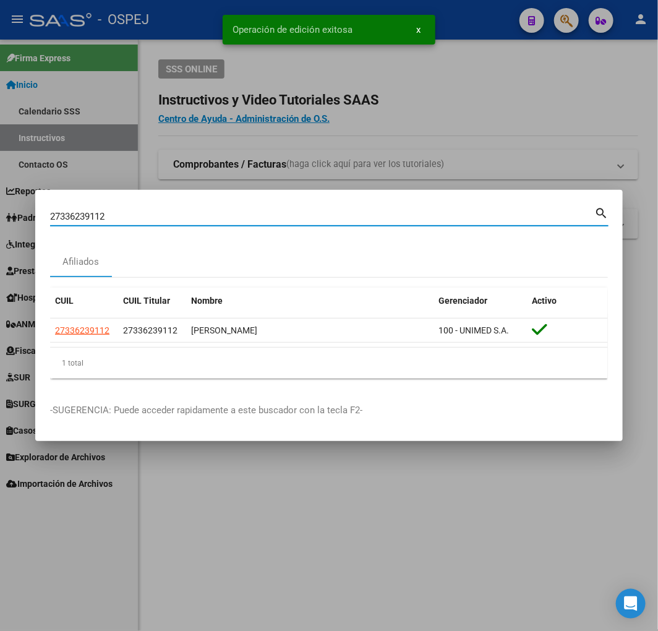
click at [277, 218] on input "27336239112" at bounding box center [322, 216] width 544 height 11
paste input "3327398784"
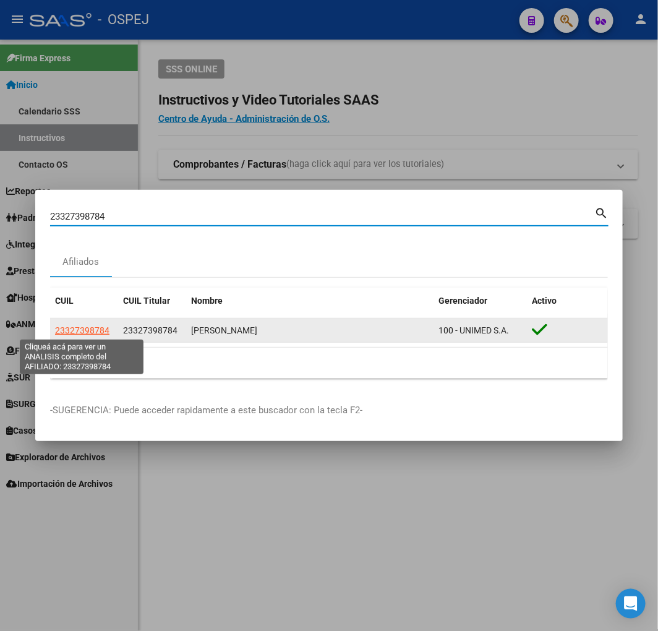
click at [87, 330] on span "23327398784" at bounding box center [82, 330] width 54 height 10
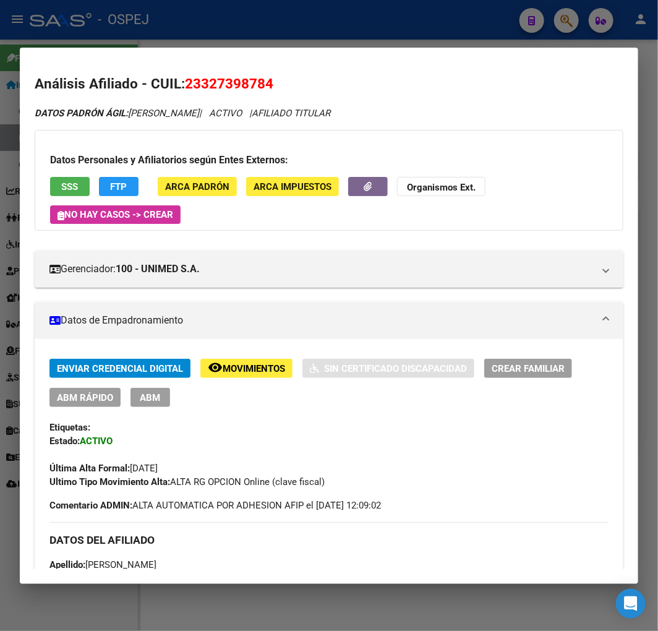
click at [101, 397] on span "ABM Rápido" at bounding box center [85, 397] width 56 height 11
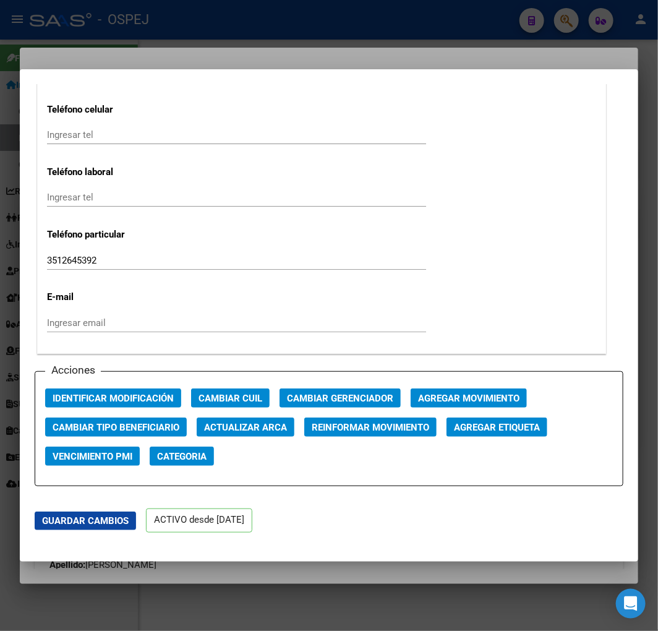
click at [266, 436] on button "Actualizar ARCA" at bounding box center [246, 427] width 98 height 19
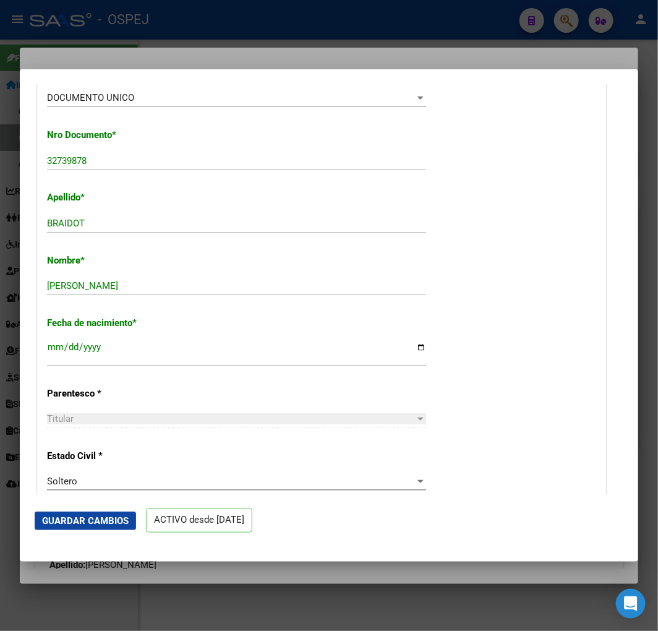
click at [2, 348] on div at bounding box center [329, 315] width 658 height 631
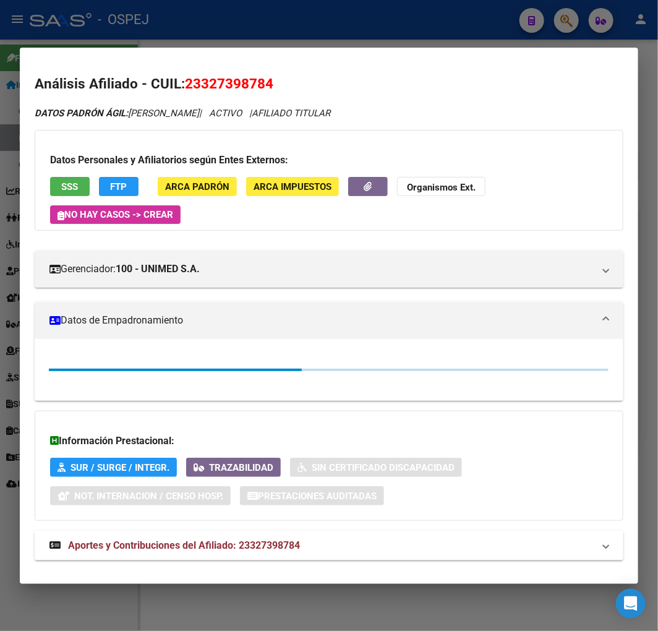
click at [11, 345] on div at bounding box center [329, 315] width 658 height 631
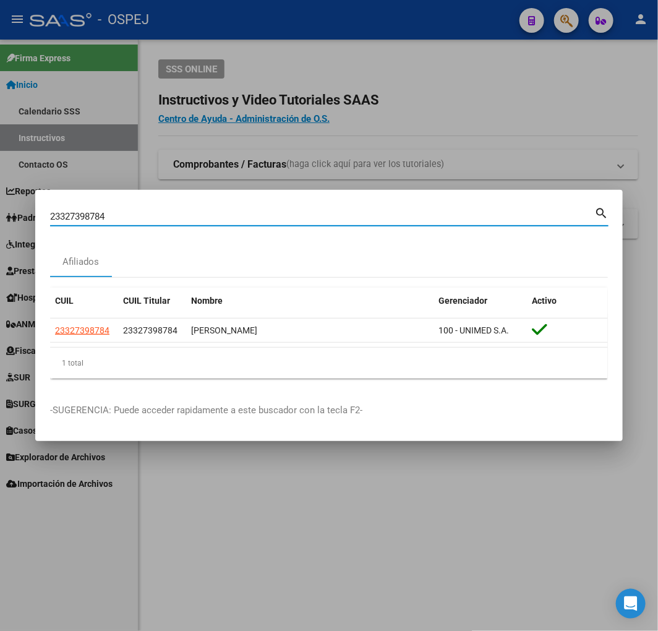
click at [311, 213] on input "23327398784" at bounding box center [322, 216] width 544 height 11
paste input "0949533450"
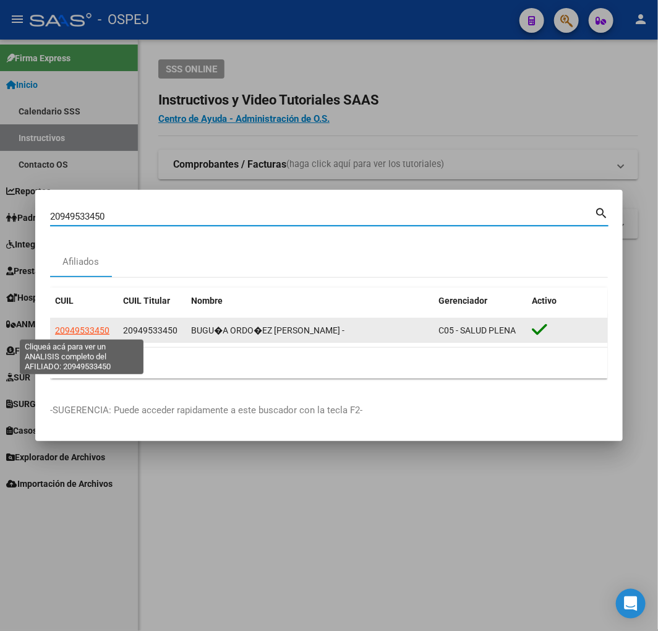
click at [87, 330] on span "20949533450" at bounding box center [82, 330] width 54 height 10
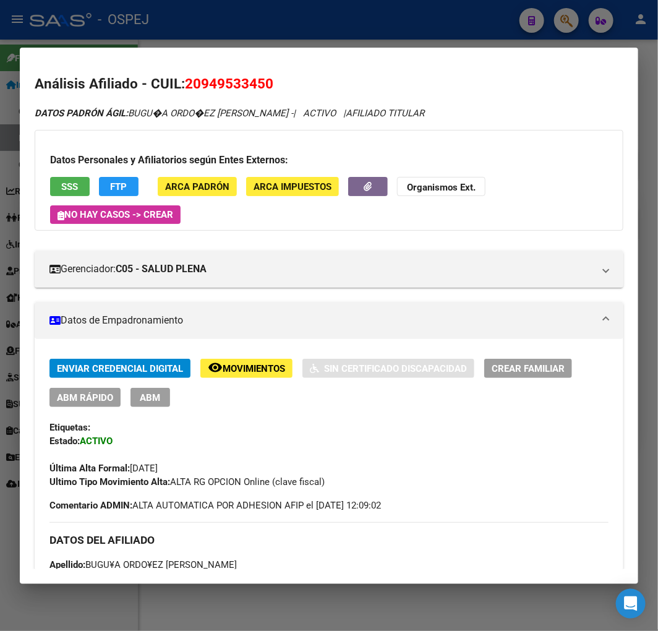
click at [85, 401] on span "ABM Rápido" at bounding box center [85, 397] width 56 height 11
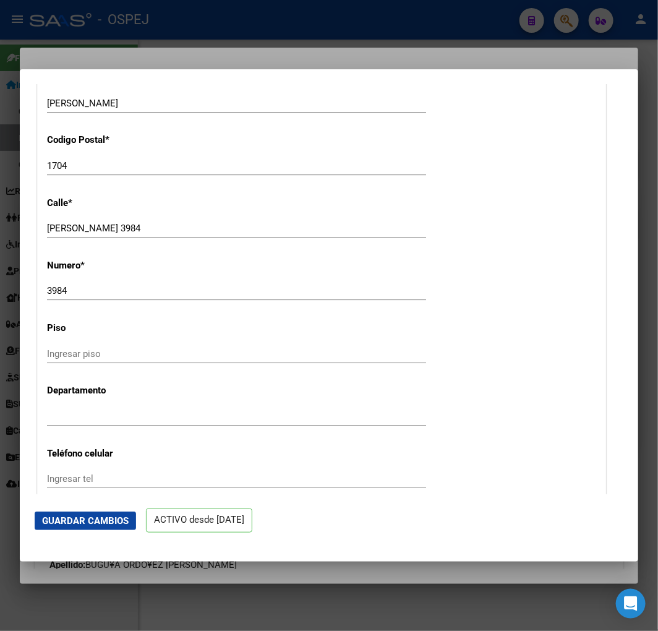
scroll to position [1512, 0]
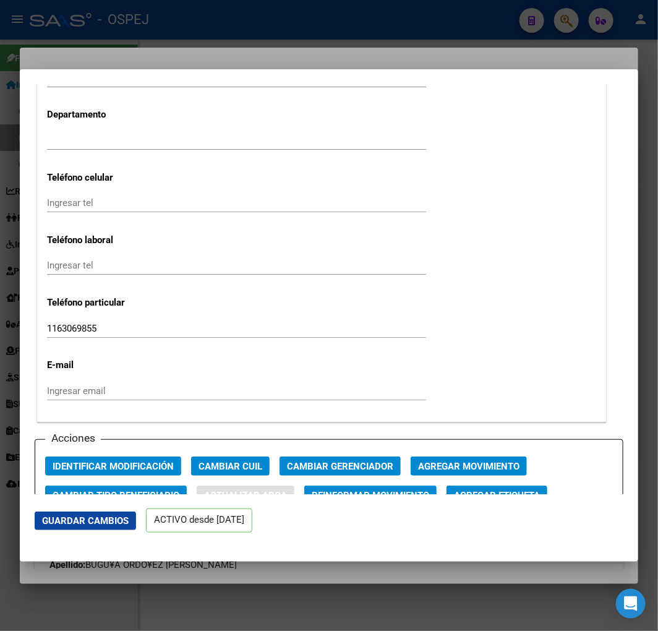
type input "BUGUÑA ORDOÑEZ"
type input "CRISTIAN OMAR"
type input "1981-07-22"
type input "CABA"
type input "1021"
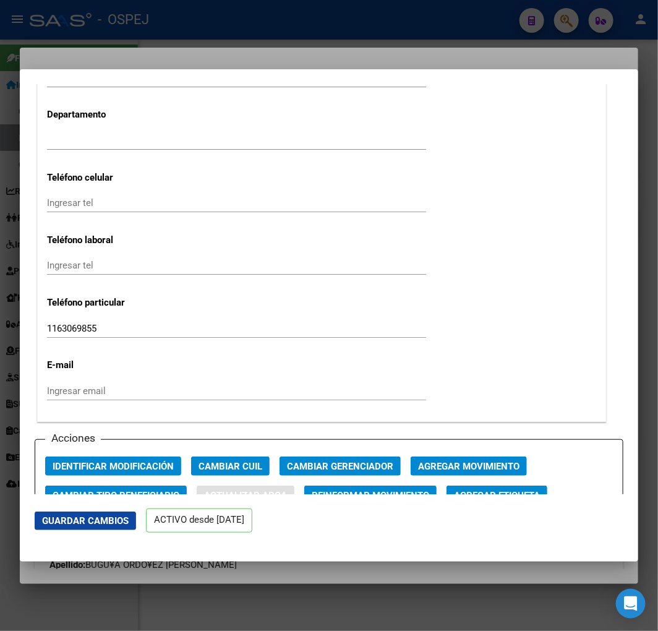
type input "RODRIGUEZ PE¹A"
type input "1985"
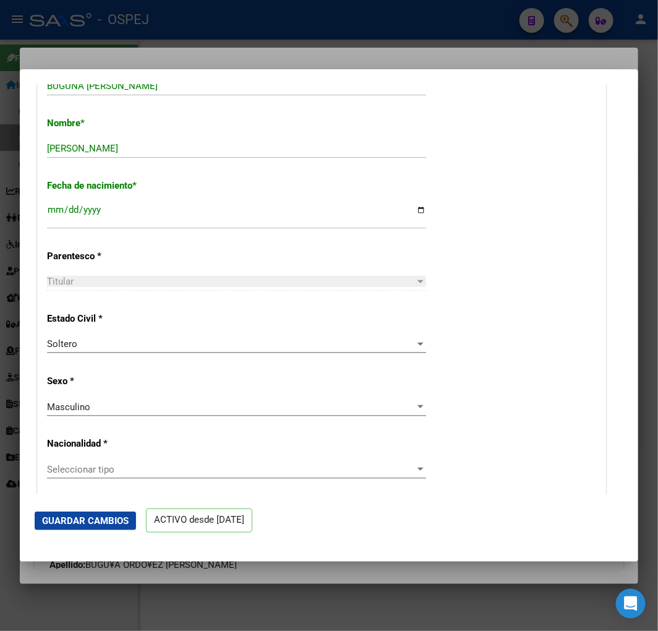
scroll to position [275, 0]
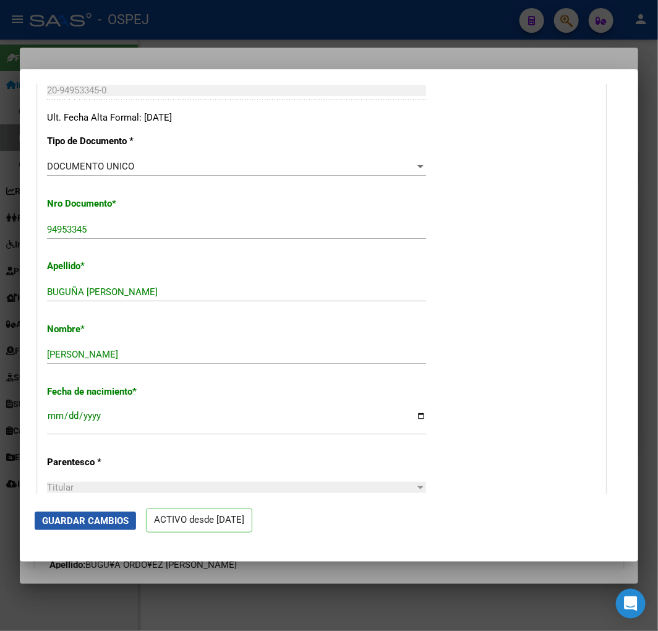
click at [92, 528] on button "Guardar Cambios" at bounding box center [85, 521] width 101 height 19
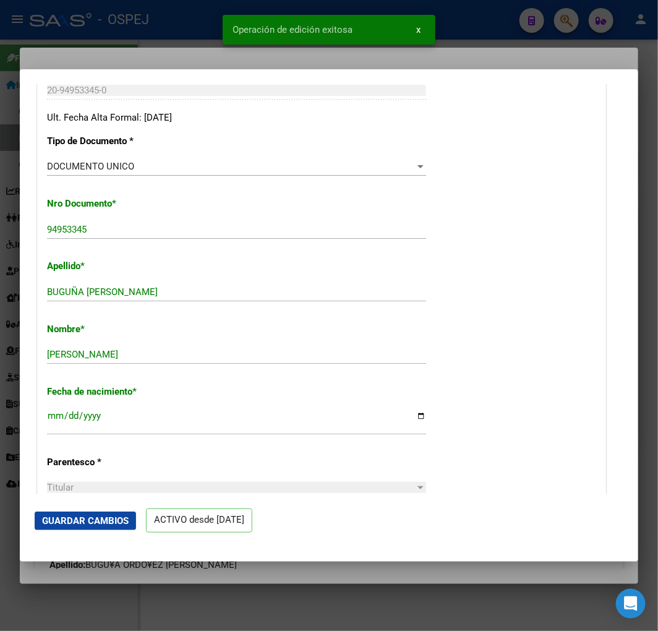
click at [9, 225] on div at bounding box center [329, 315] width 658 height 631
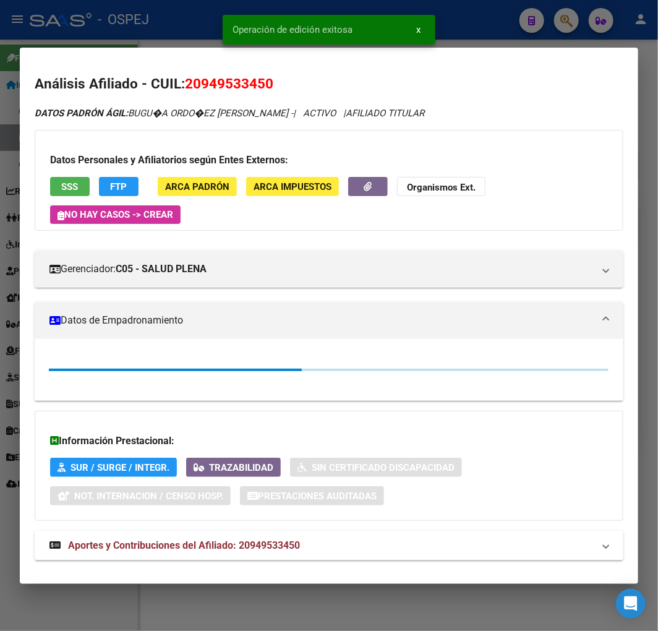
click at [9, 225] on div at bounding box center [329, 315] width 658 height 631
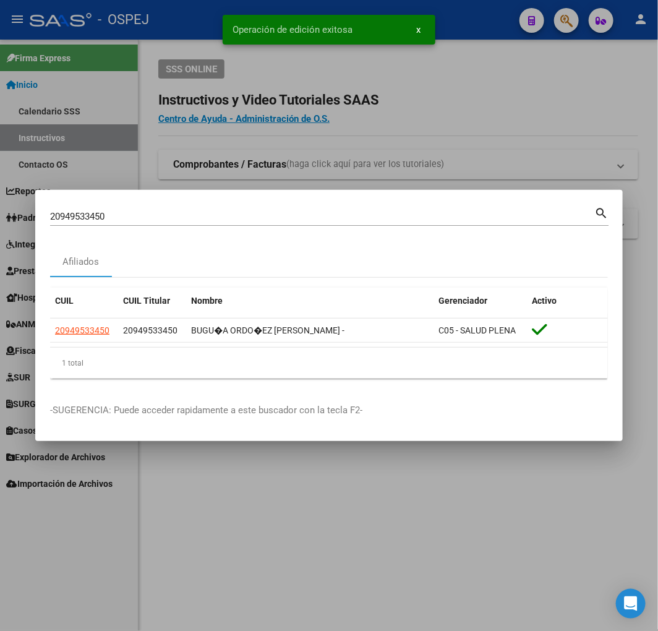
click at [199, 218] on input "20949533450" at bounding box center [322, 216] width 544 height 11
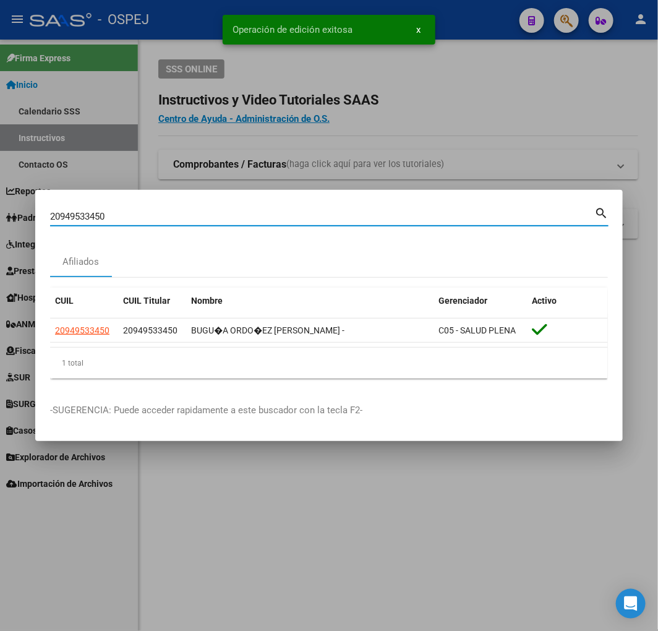
click at [199, 218] on input "20949533450" at bounding box center [322, 216] width 544 height 11
paste input "411526276"
type input "20411526276"
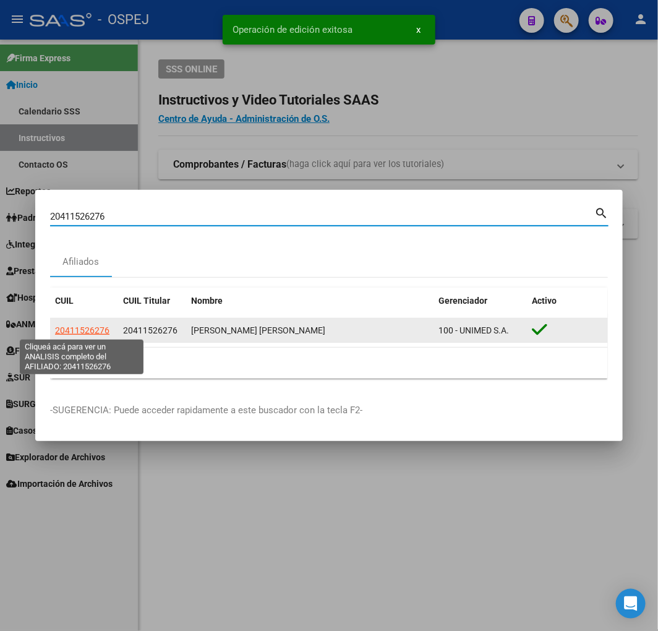
click at [72, 331] on span "20411526276" at bounding box center [82, 330] width 54 height 10
type textarea "20411526276"
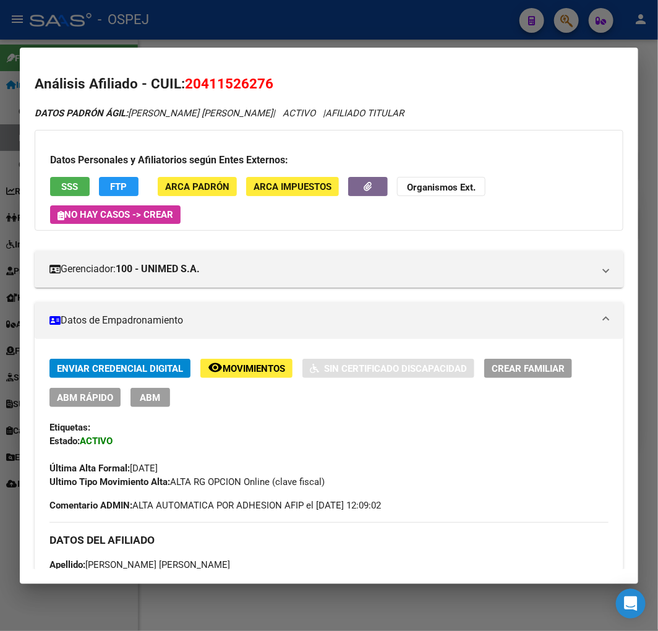
click at [110, 405] on button "ABM Rápido" at bounding box center [84, 397] width 71 height 19
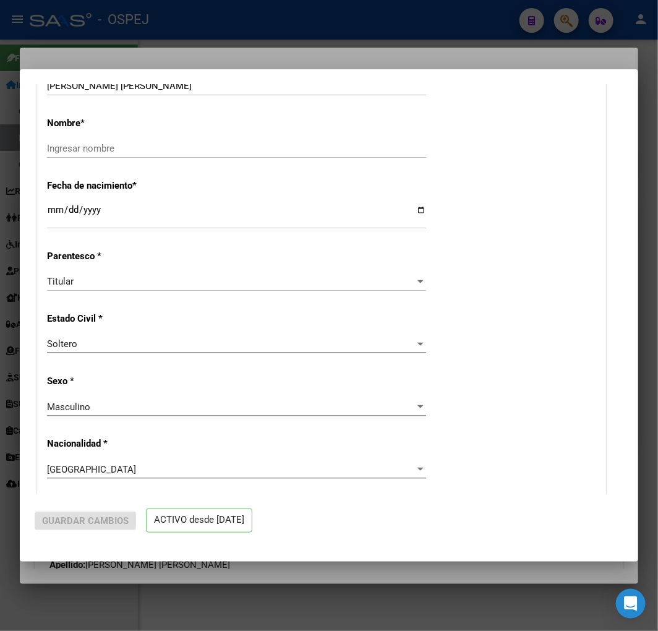
radio input "true"
type input "33-71870763-9"
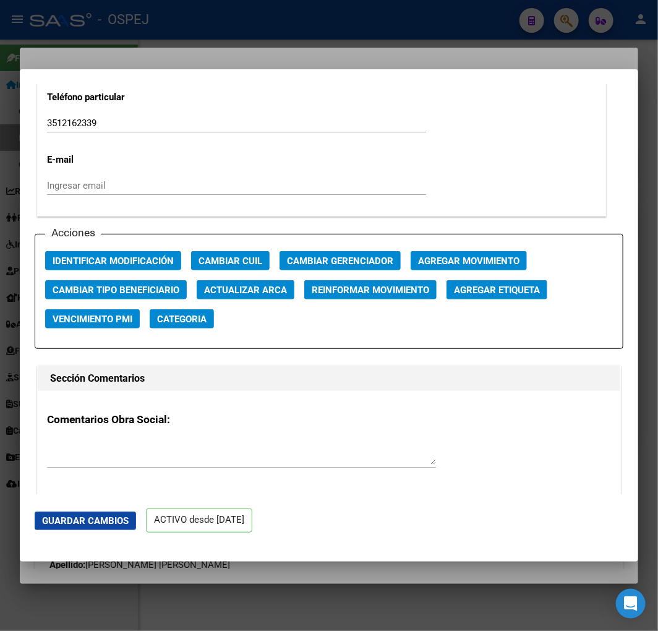
click at [275, 294] on span "Actualizar ARCA" at bounding box center [245, 290] width 83 height 11
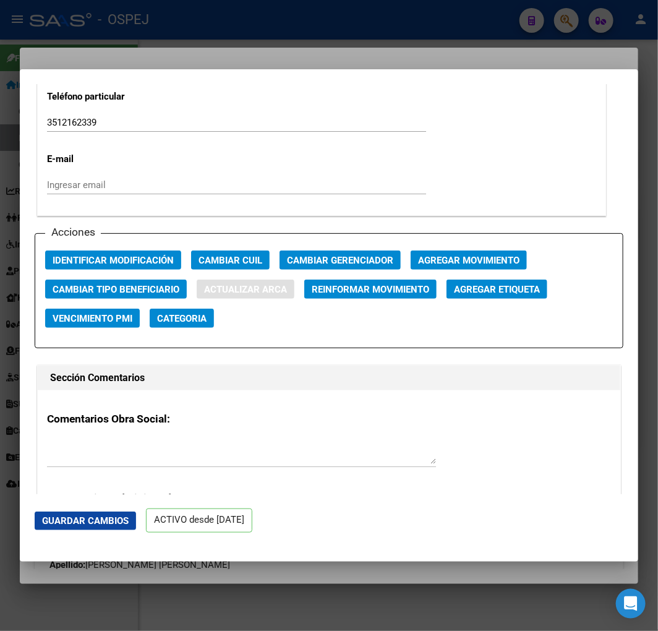
type input "PAEZ"
type input "FABRIZIO RICARDO"
type input "1998-04-11"
type input "BARRIO GENERAL MOSCONI"
type input "BARTOLOME NOVARO"
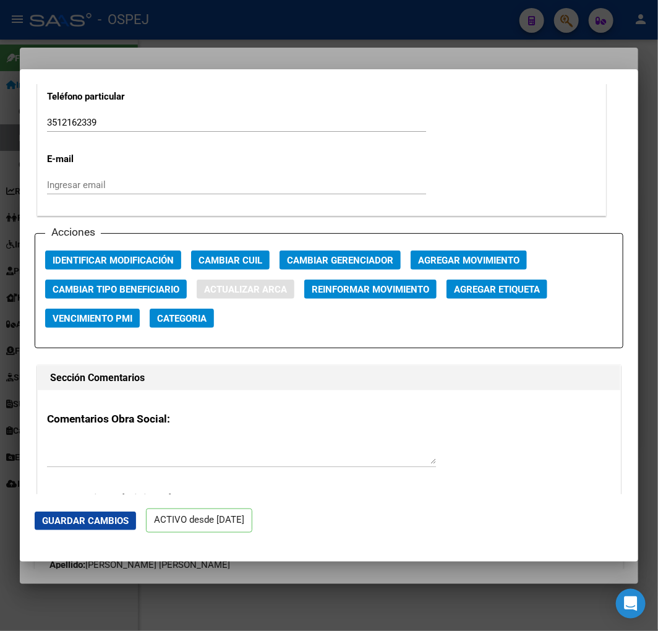
type input "1436"
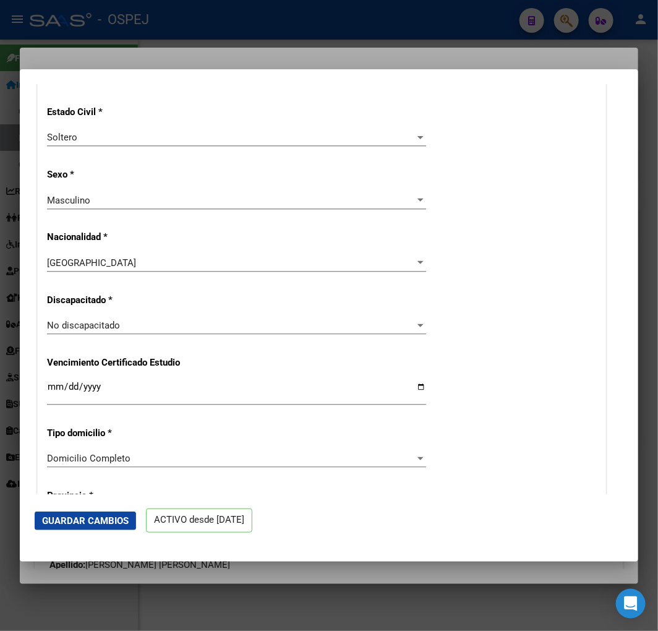
scroll to position [481, 0]
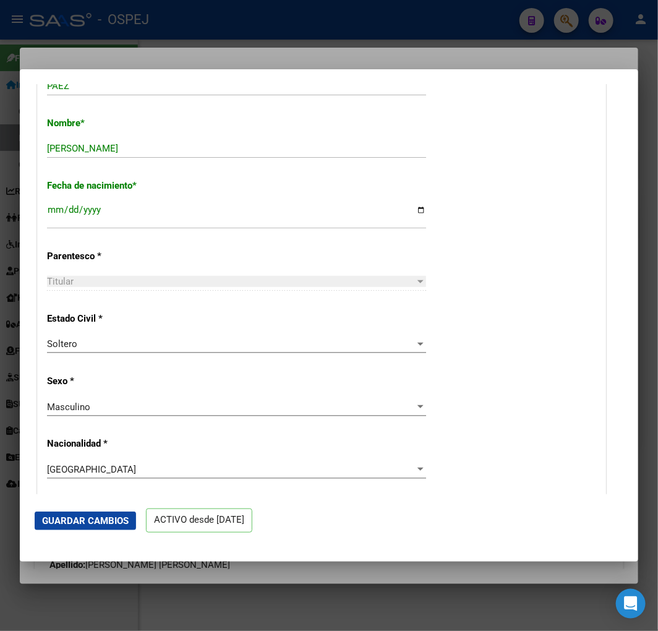
click at [97, 515] on span "Guardar Cambios" at bounding box center [85, 520] width 87 height 11
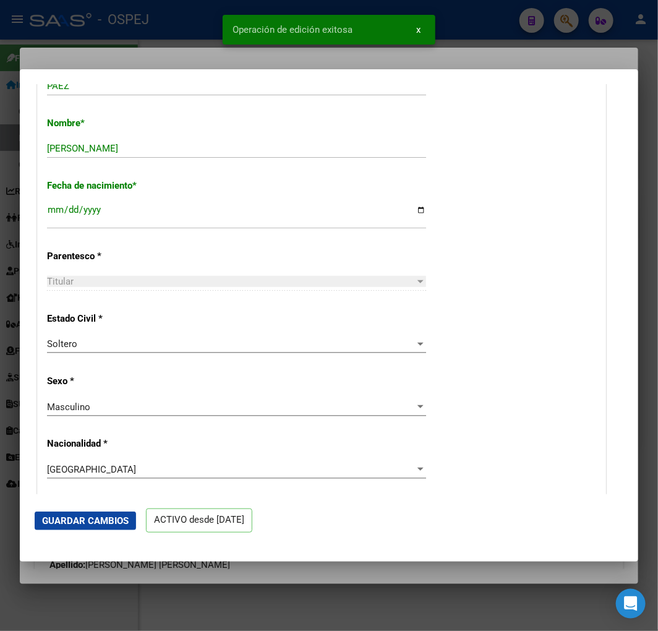
click at [11, 263] on div at bounding box center [329, 315] width 658 height 631
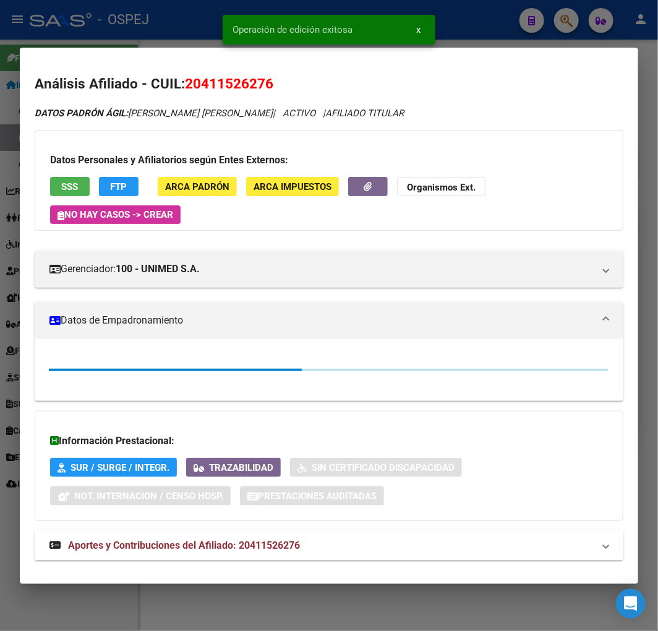
click at [11, 263] on div at bounding box center [329, 315] width 658 height 631
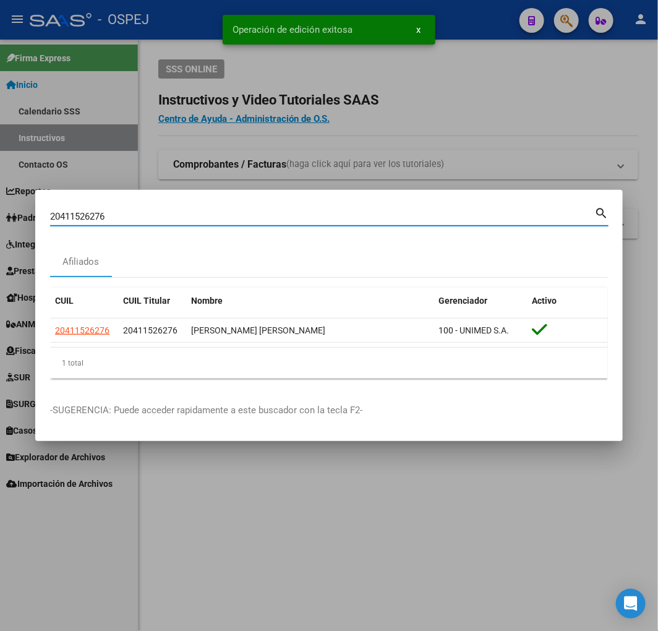
click at [273, 221] on input "20411526276" at bounding box center [322, 216] width 544 height 11
paste input "7266820254"
type input "27266820254"
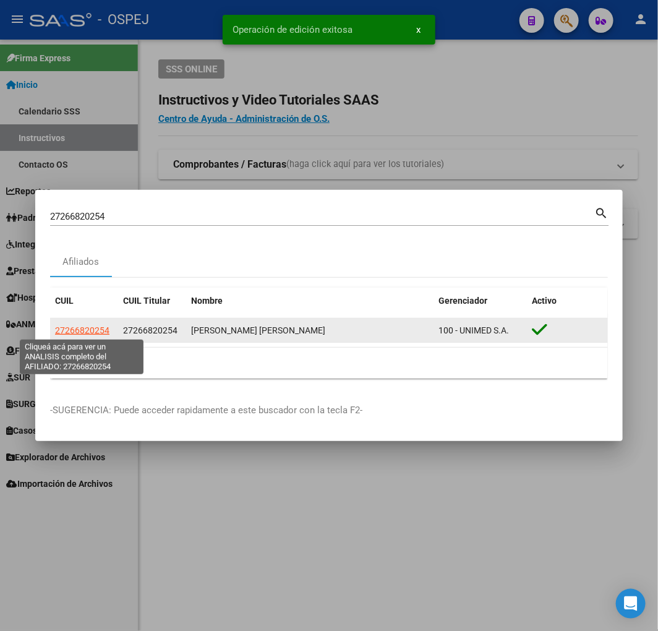
click at [84, 329] on span "27266820254" at bounding box center [82, 330] width 54 height 10
type textarea "27266820254"
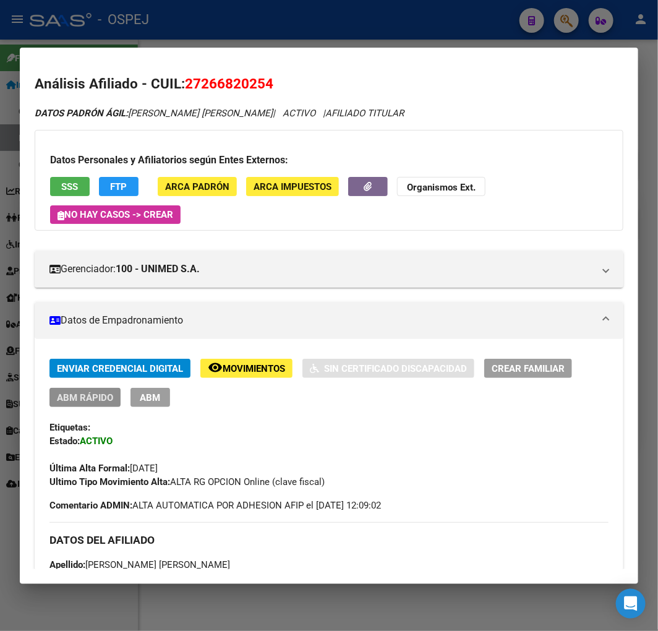
click at [96, 390] on button "ABM Rápido" at bounding box center [84, 397] width 71 height 19
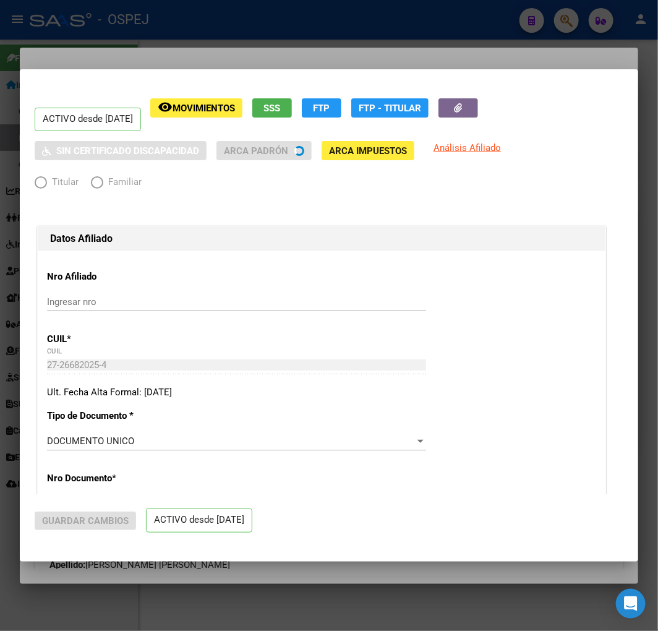
radio input "true"
type input "30-54668706-2"
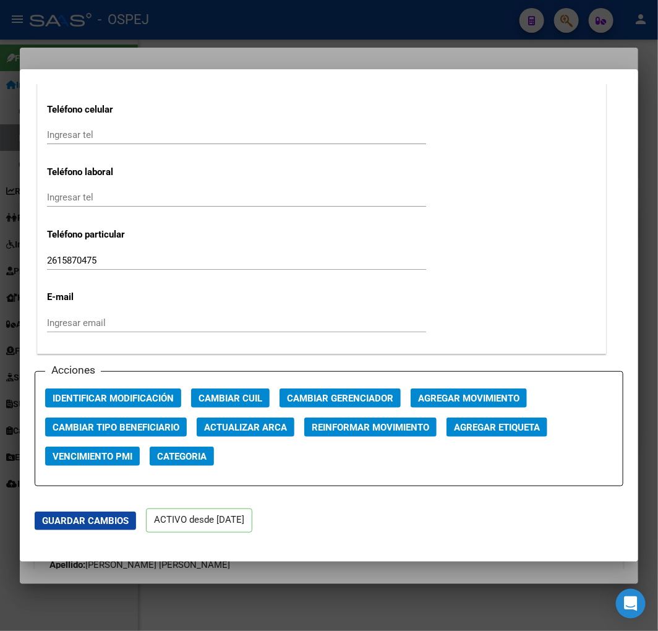
click at [243, 432] on span "Actualizar ARCA" at bounding box center [245, 427] width 83 height 11
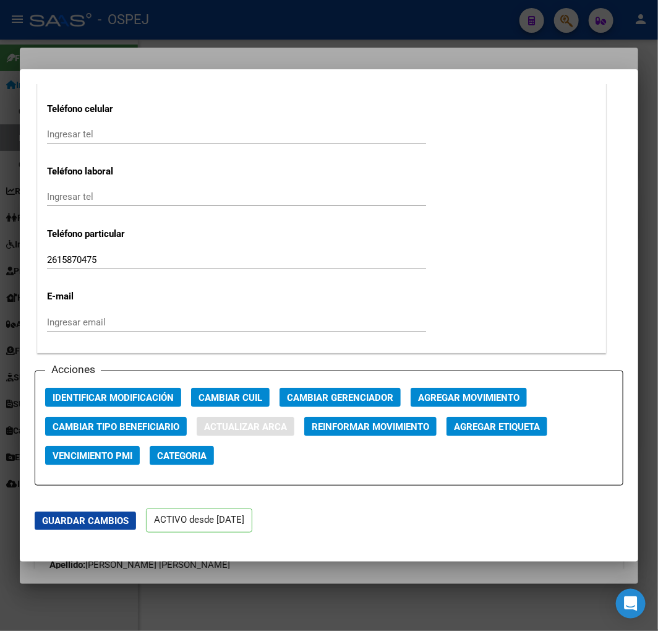
type input "[PERSON_NAME]"
type input "PATRICIA VERONICA"
type input "1978-05-26"
type input "LUZURIAGA"
type input "5513"
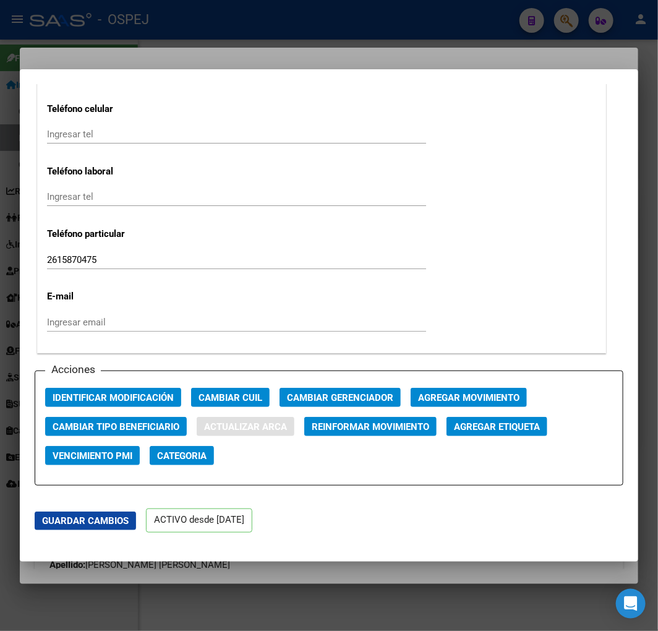
type input "EL CUYANO"
type input "3164"
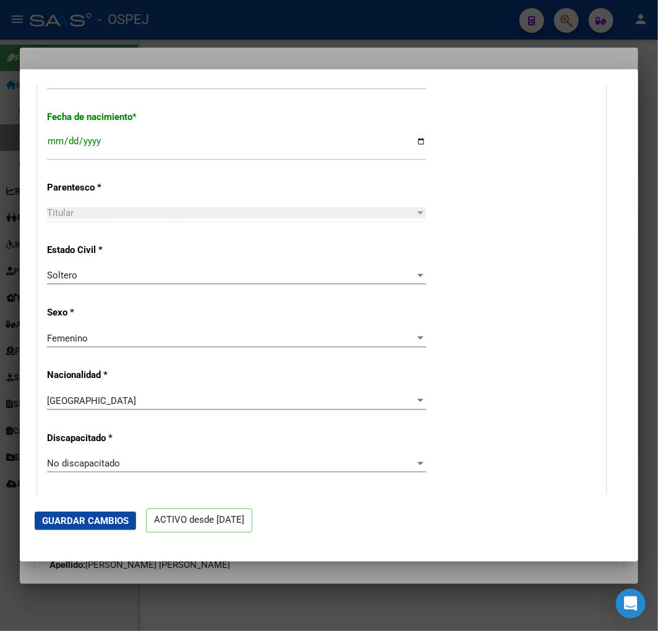
scroll to position [343, 0]
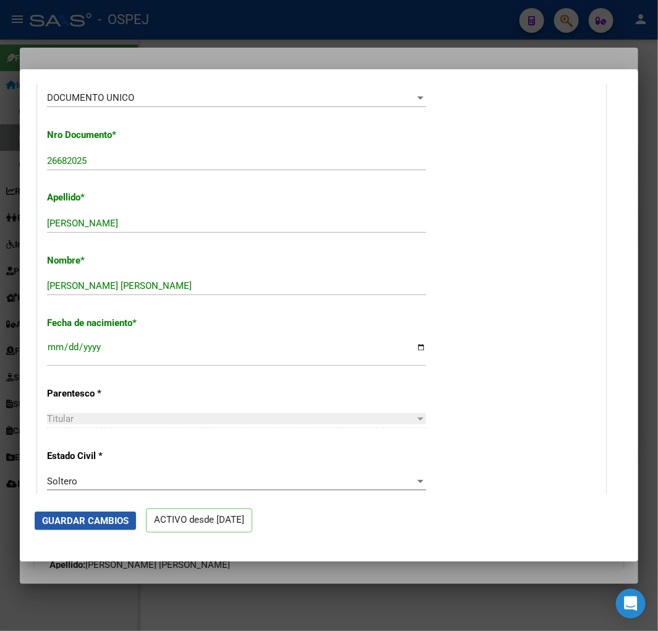
click at [109, 524] on span "Guardar Cambios" at bounding box center [85, 520] width 87 height 11
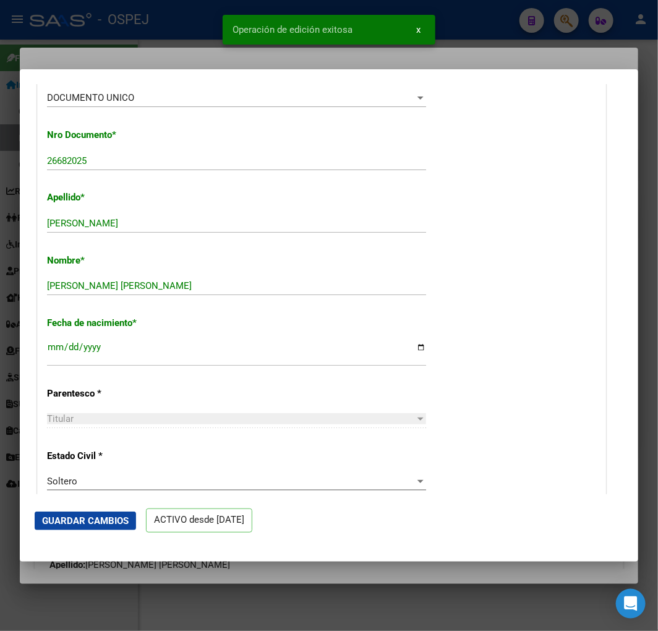
click at [3, 217] on div at bounding box center [329, 315] width 658 height 631
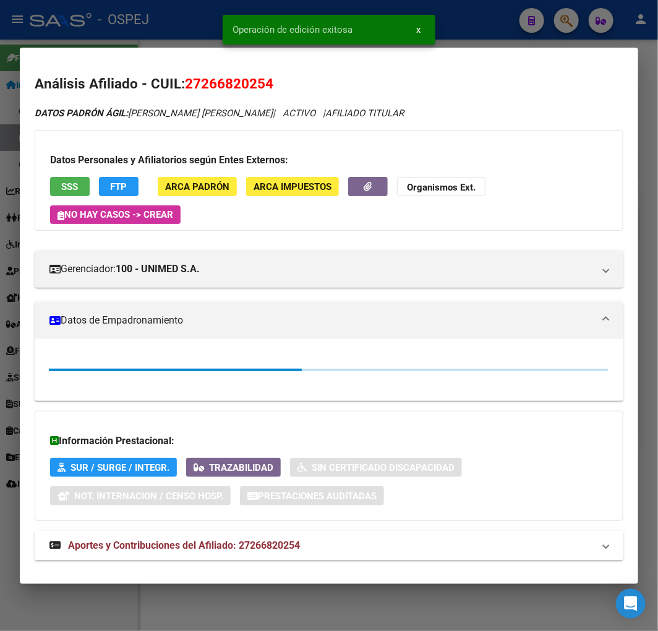
click at [3, 217] on div at bounding box center [329, 315] width 658 height 631
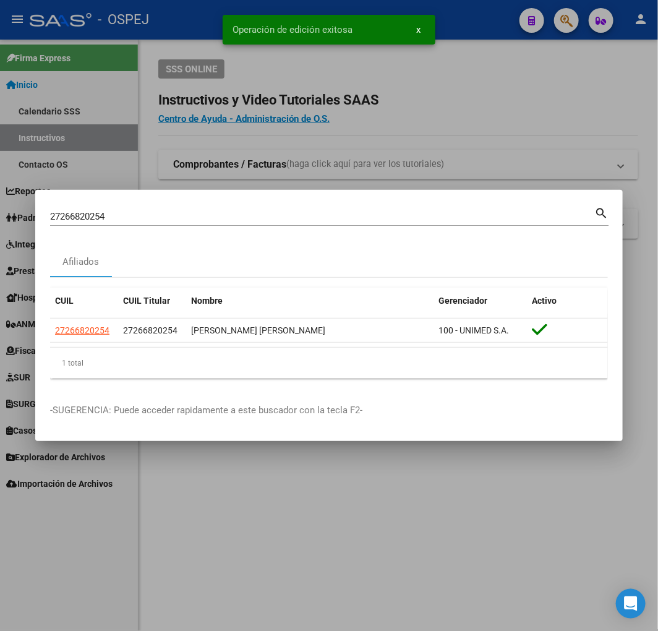
click at [351, 223] on div "27266820254 Buscar (apellido, dni, cuil, nro traspaso, cuit, obra social)" at bounding box center [322, 216] width 544 height 19
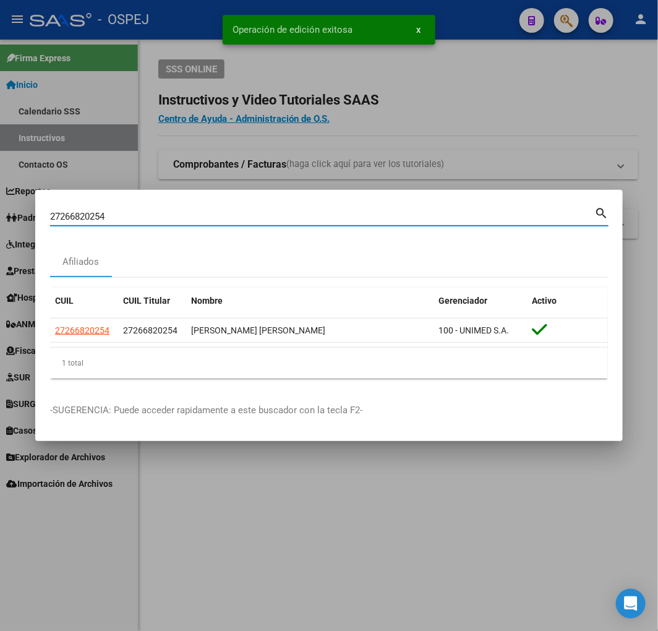
click at [351, 223] on div "27266820254 Buscar (apellido, dni, cuil, nro traspaso, cuit, obra social)" at bounding box center [322, 216] width 544 height 19
click at [356, 218] on input "27266820254" at bounding box center [322, 216] width 544 height 11
paste input "341736082"
type input "23417360824"
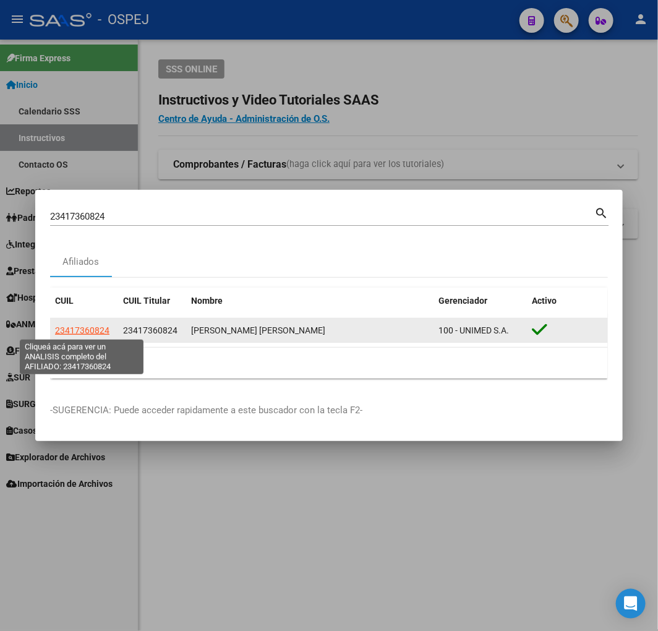
click at [91, 329] on span "23417360824" at bounding box center [82, 330] width 54 height 10
type textarea "23417360824"
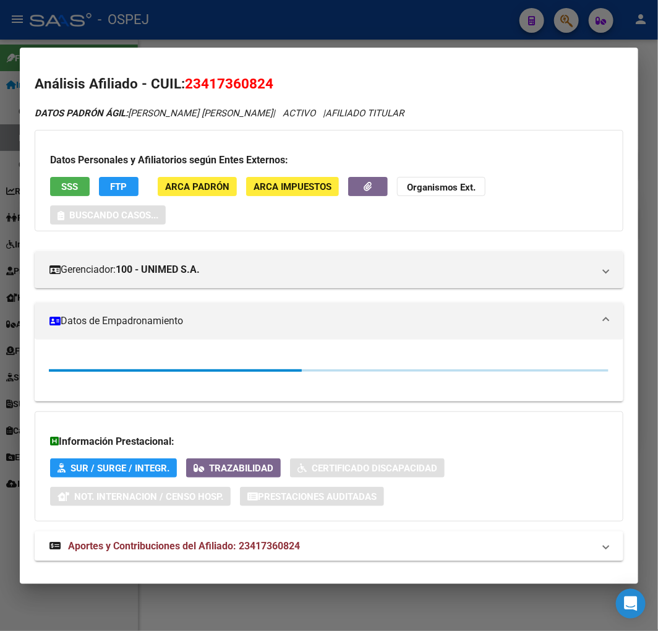
scroll to position [20, 0]
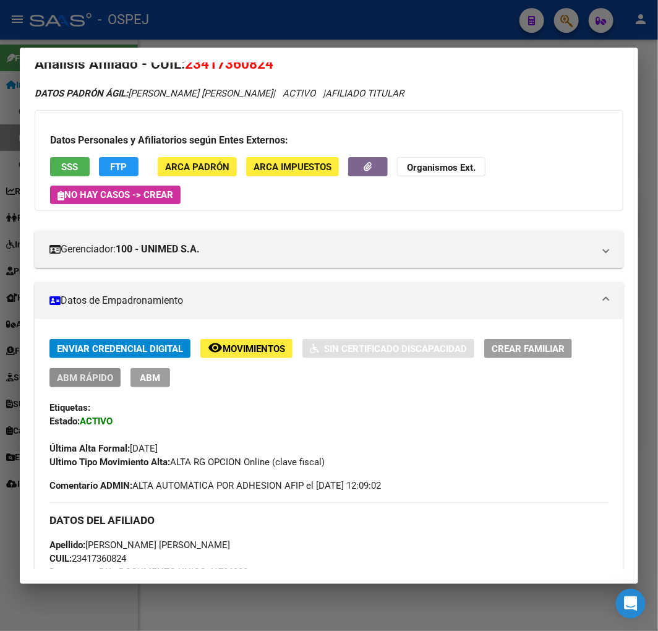
click at [82, 375] on span "ABM Rápido" at bounding box center [85, 377] width 56 height 11
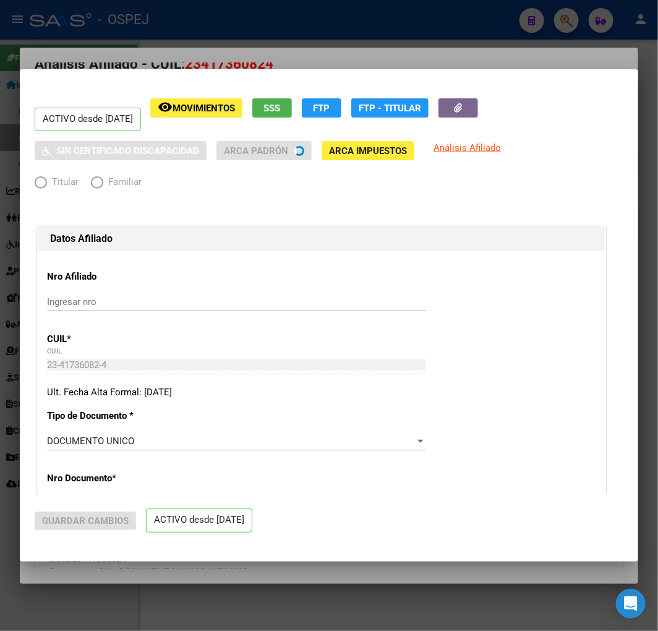
radio input "true"
type input "30-71628157-0"
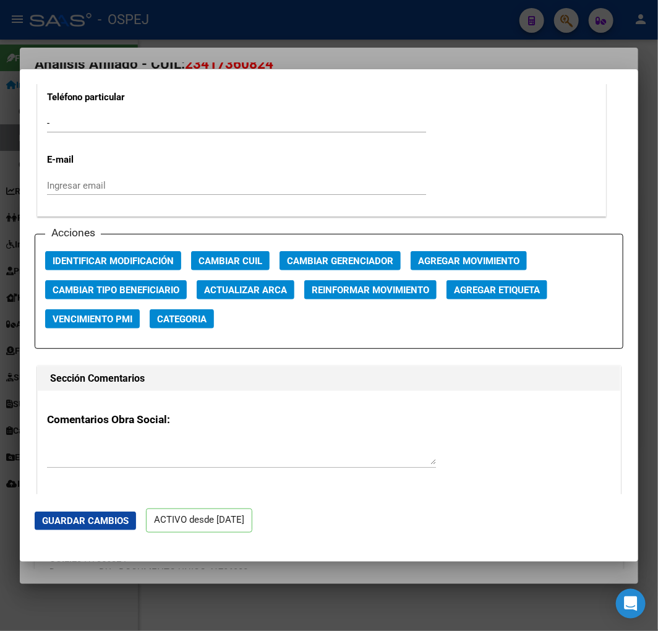
click at [257, 290] on span "Actualizar ARCA" at bounding box center [245, 290] width 83 height 11
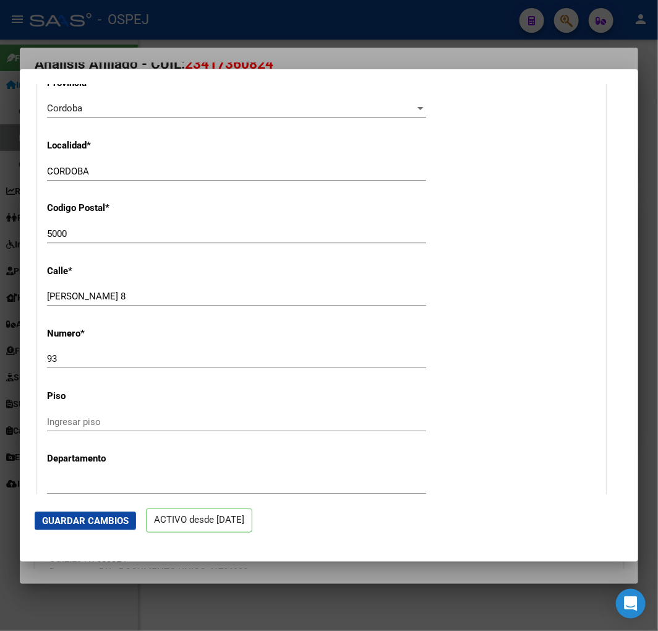
type input "PAEZ"
type input "YESICA LOURDES"
type input "1999-02-11"
type input "CORDOBA"
type input "CONSTANCIO C VIGIL"
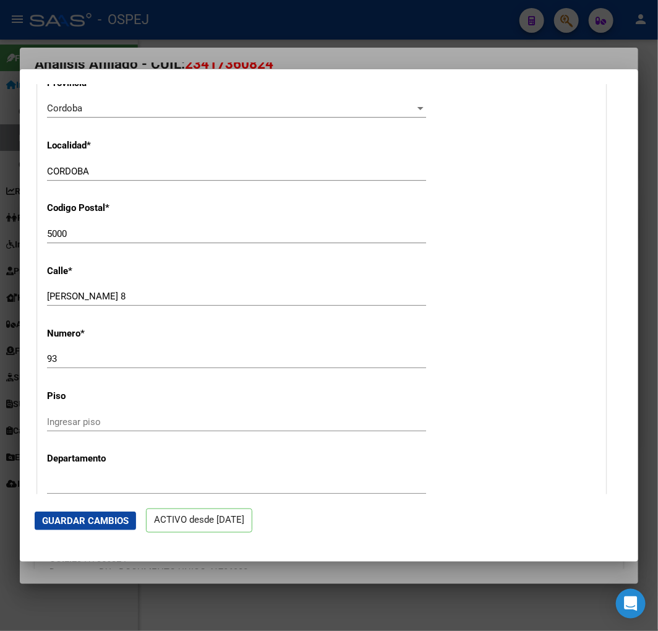
type input "893"
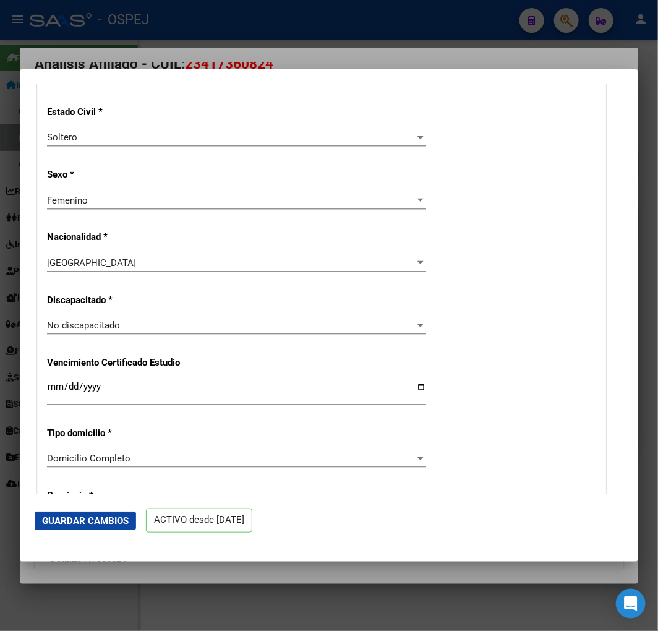
scroll to position [412, 0]
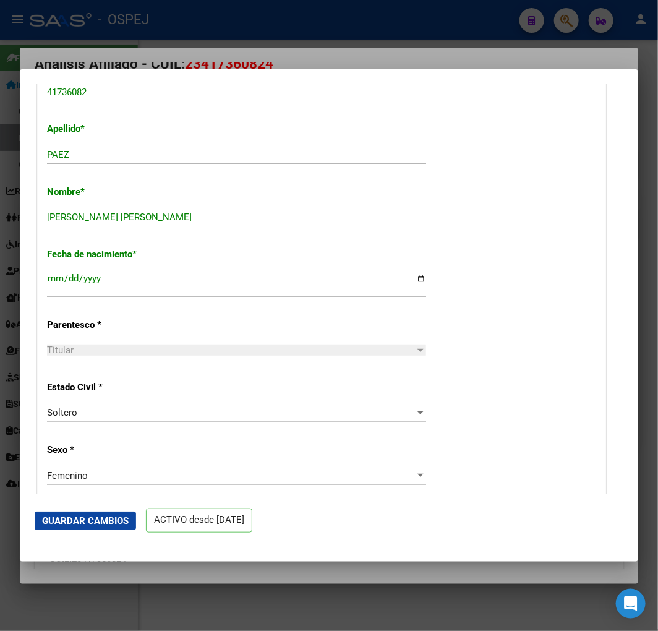
click at [101, 512] on button "Guardar Cambios" at bounding box center [85, 521] width 101 height 19
click at [5, 170] on div at bounding box center [329, 315] width 658 height 631
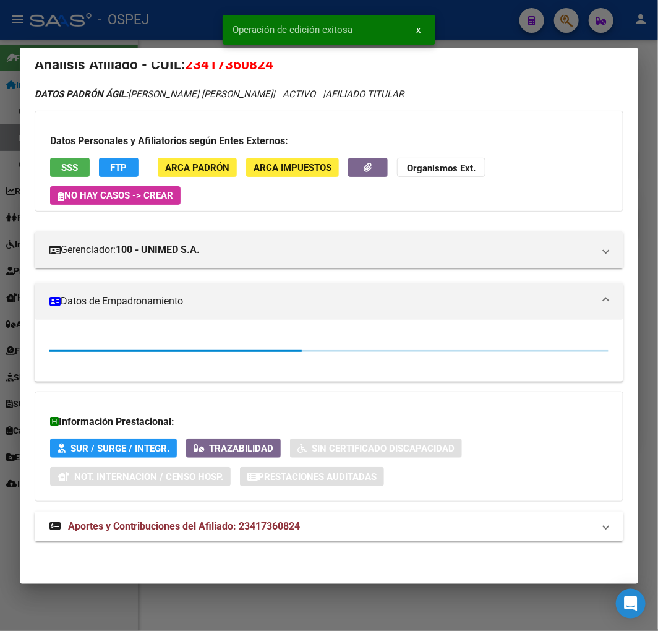
click at [12, 168] on div at bounding box center [329, 315] width 658 height 631
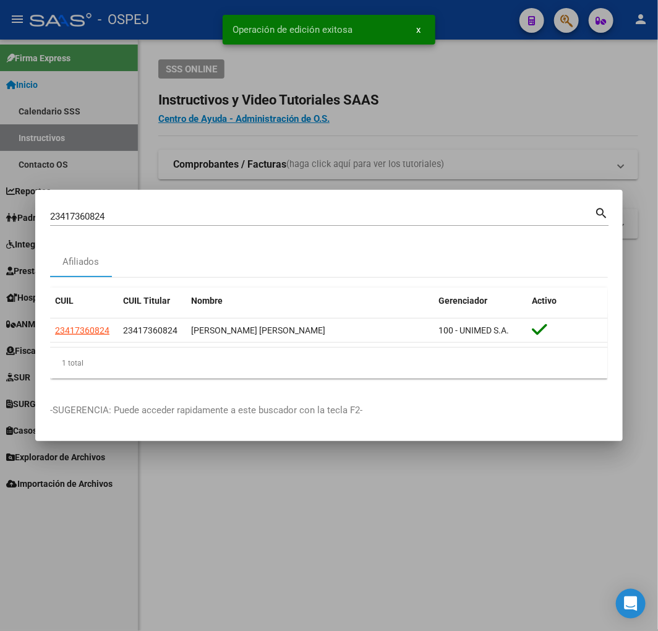
click at [246, 208] on div "23417360824 Buscar (apellido, dni, cuil, nro traspaso, cuit, obra social)" at bounding box center [322, 216] width 544 height 19
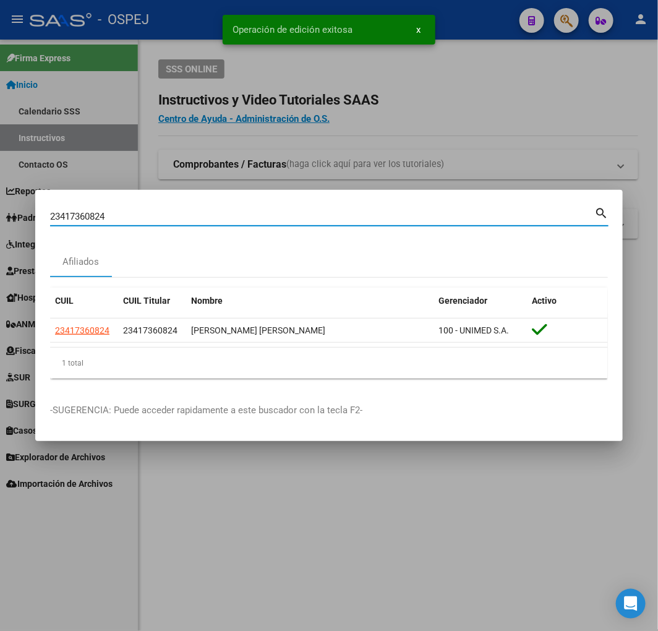
click at [246, 218] on input "23417360824" at bounding box center [322, 216] width 544 height 11
paste input "0215215831"
type input "20215215831"
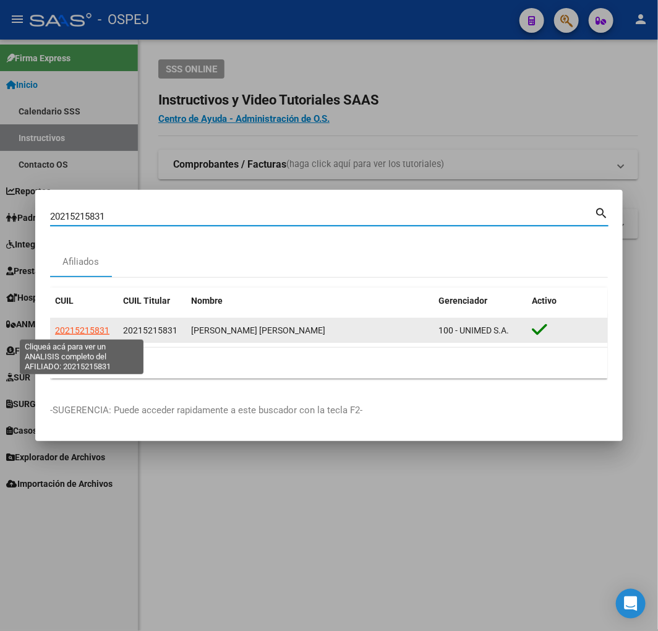
click at [72, 333] on span "20215215831" at bounding box center [82, 330] width 54 height 10
type textarea "20215215831"
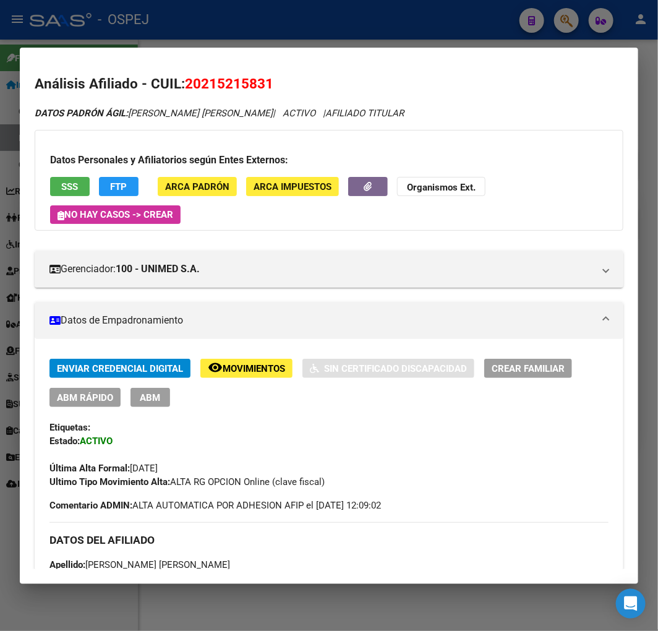
click at [94, 399] on span "ABM Rápido" at bounding box center [85, 397] width 56 height 11
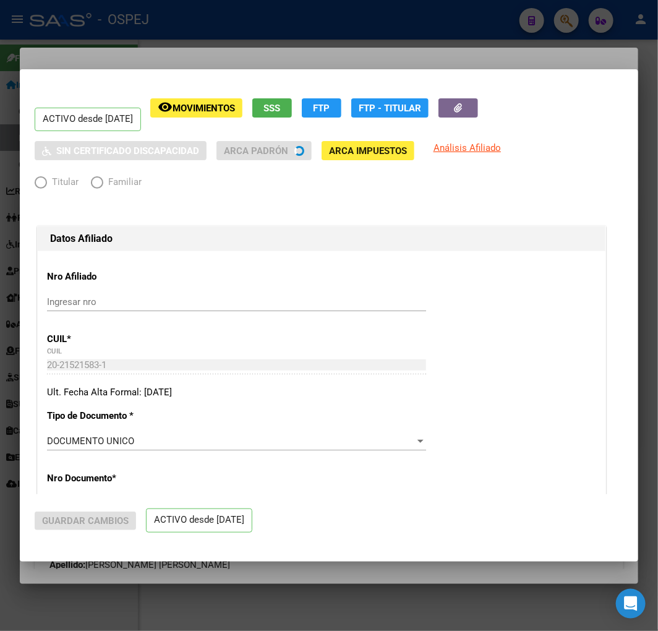
radio input "true"
type input "30-66865832-2"
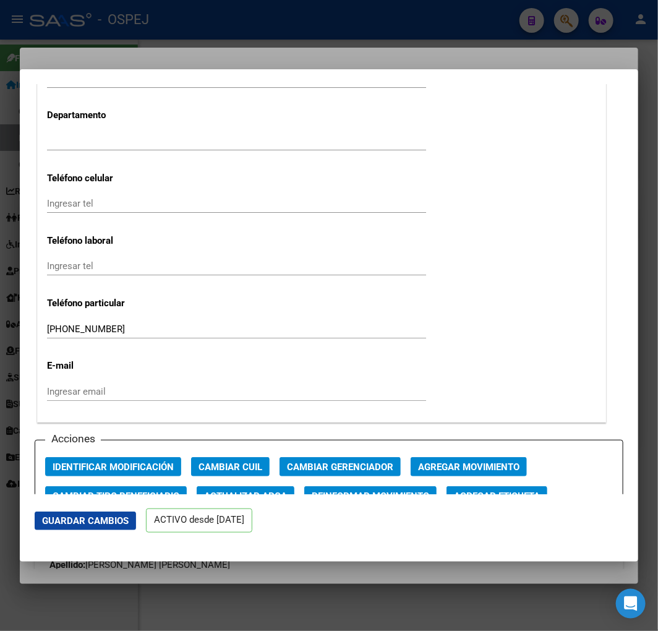
scroll to position [1718, 0]
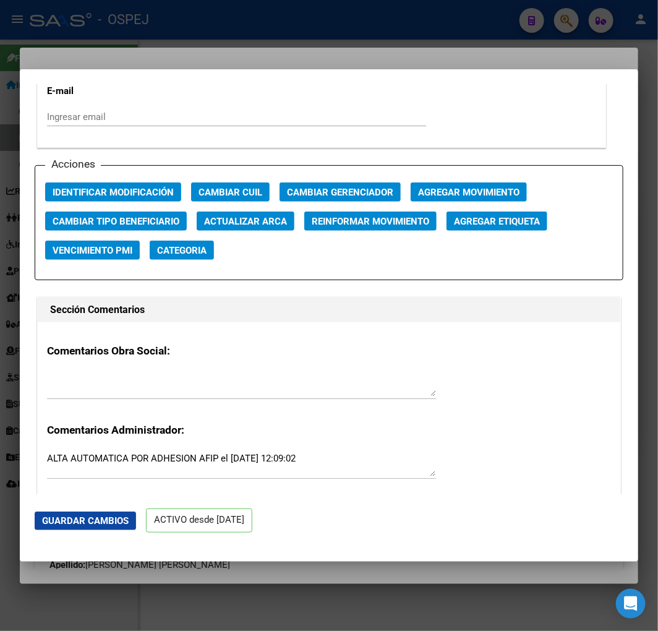
click at [287, 220] on span "Actualizar ARCA" at bounding box center [245, 221] width 83 height 11
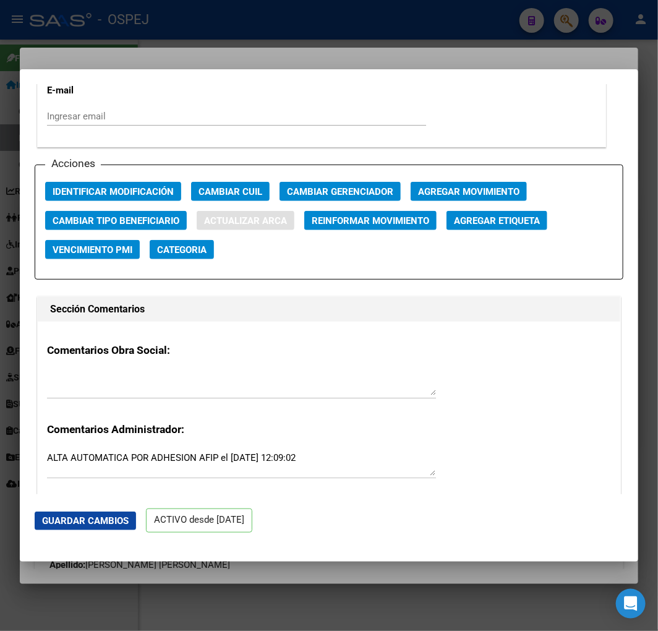
type input "SUAREZ JAVIER ALBERTO"
type input "1970-07-02"
type input "SANTA ROSA DE C"
type input "5196"
type input "RIO SAN MIGUEL"
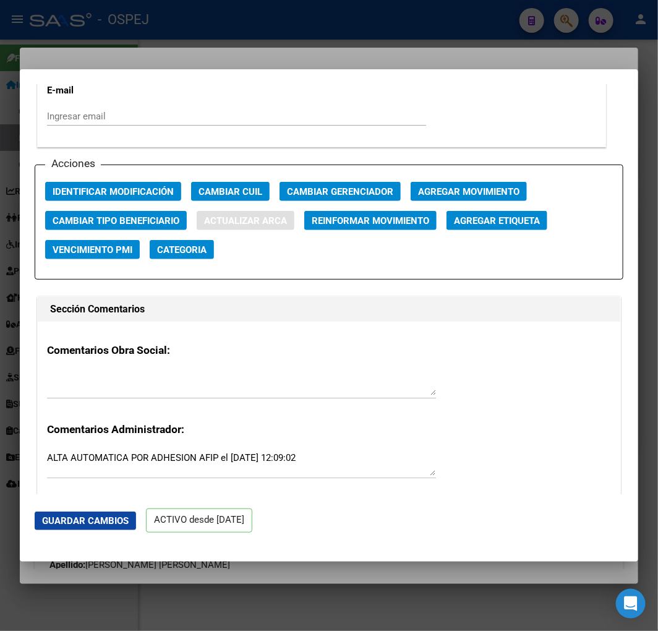
type input "342"
type input "0"
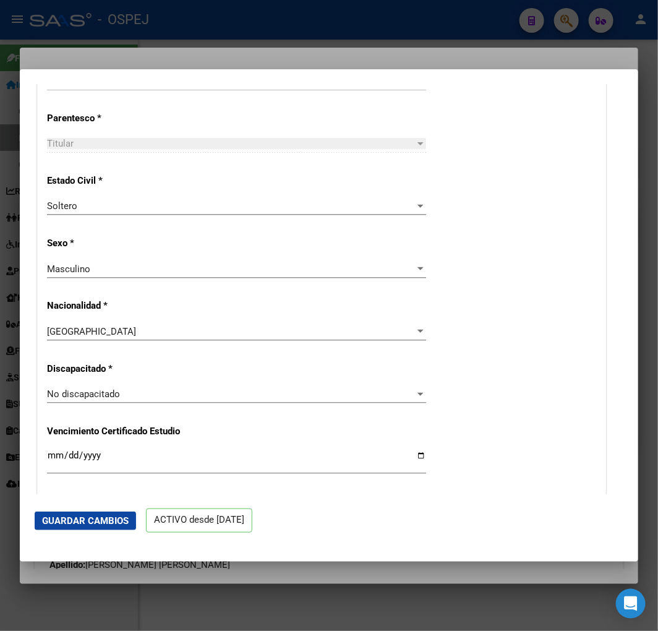
scroll to position [343, 0]
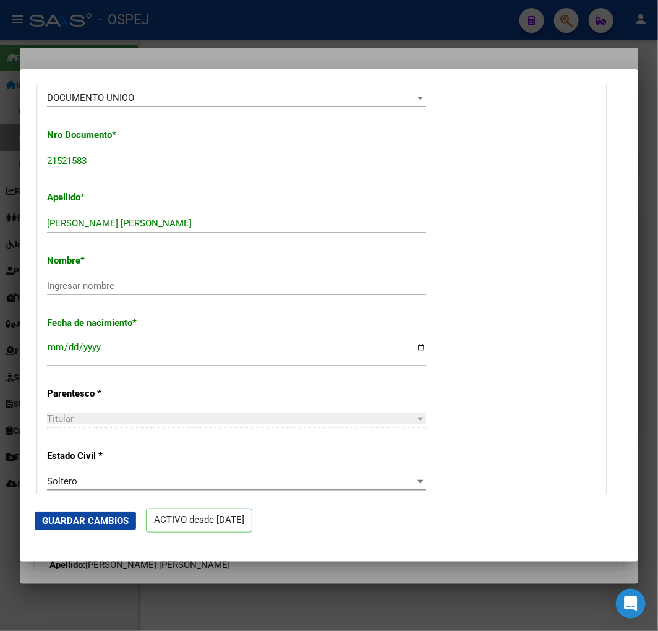
drag, startPoint x: 190, startPoint y: 244, endPoint x: 192, endPoint y: 227, distance: 16.9
click at [195, 224] on input "SUAREZ JAVIER ALBERTO" at bounding box center [236, 223] width 379 height 11
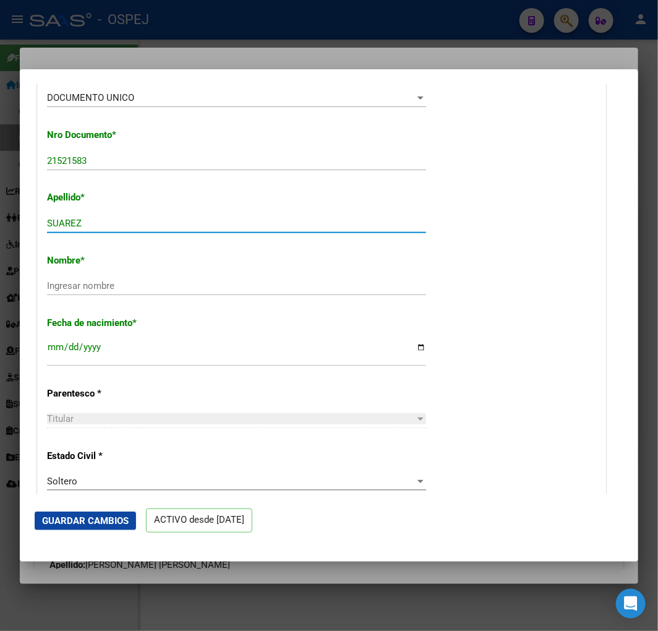
type input "SUAREZ"
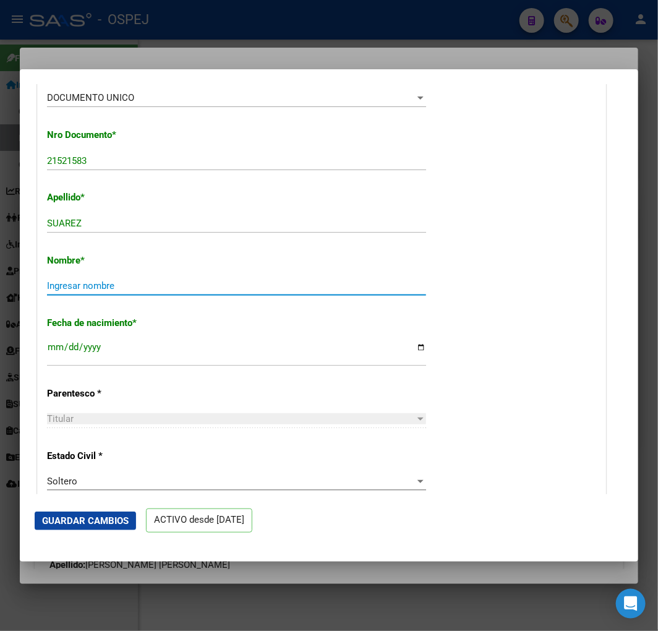
paste input "JAVIER ALBERTO"
type input "JAVIER ALBERTO"
click at [105, 522] on span "Guardar Cambios" at bounding box center [85, 520] width 87 height 11
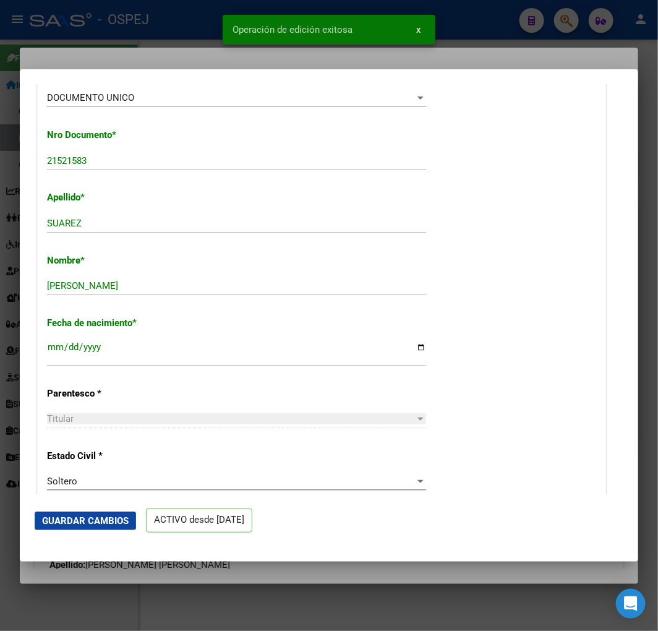
click at [2, 322] on div at bounding box center [329, 315] width 658 height 631
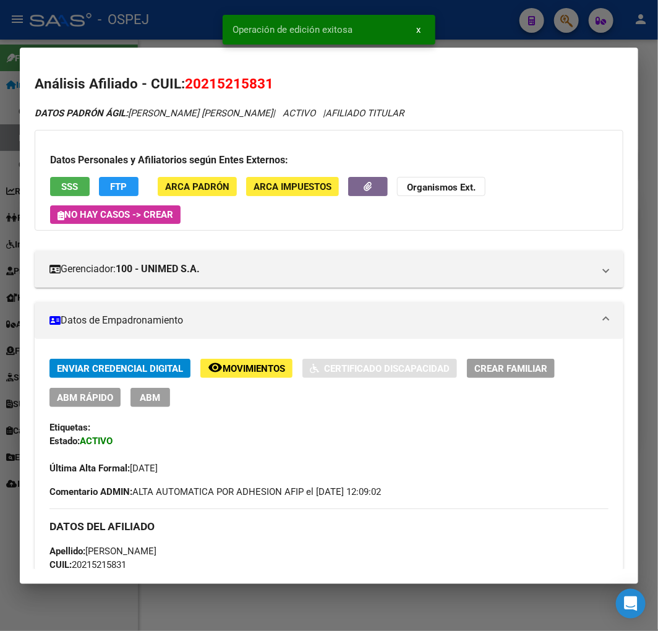
click at [2, 322] on div at bounding box center [329, 315] width 658 height 631
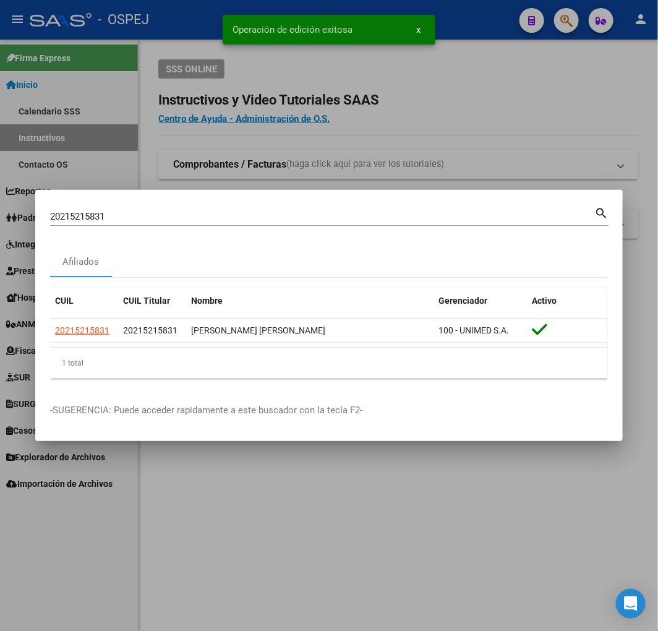
click at [258, 223] on div "20215215831 Buscar (apellido, dni, cuil, nro traspaso, cuit, obra social)" at bounding box center [322, 216] width 544 height 19
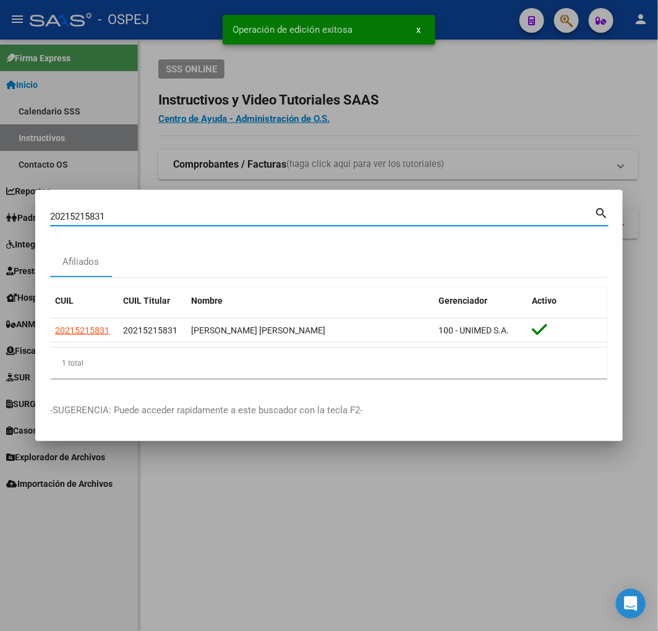
click at [254, 215] on input "20215215831" at bounding box center [322, 216] width 544 height 11
paste input "426943124"
type input "20426943124"
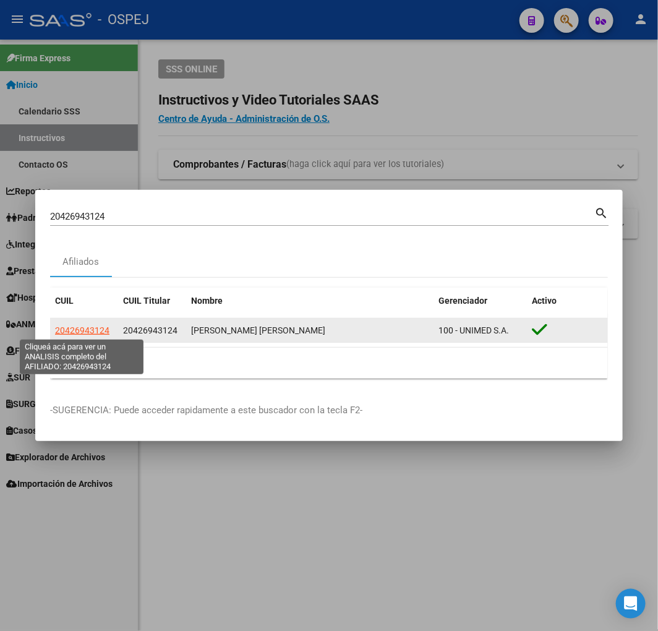
click at [77, 331] on span "20426943124" at bounding box center [82, 330] width 54 height 10
type textarea "20426943124"
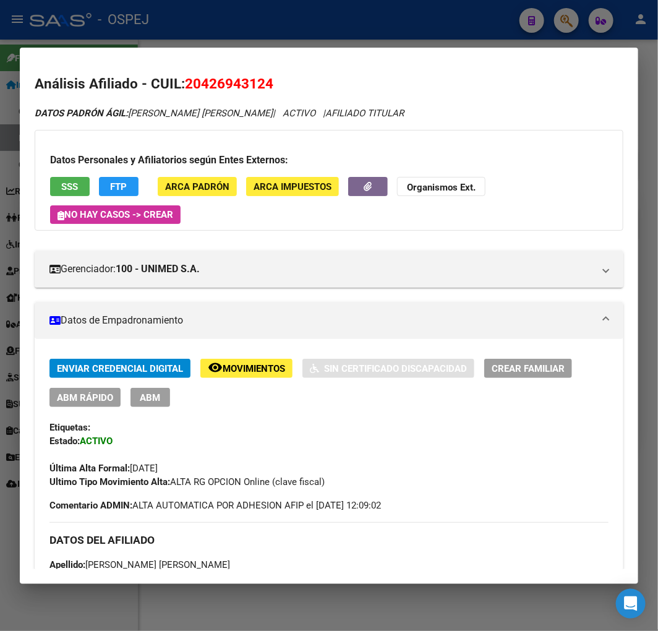
click at [101, 390] on button "ABM Rápido" at bounding box center [84, 397] width 71 height 19
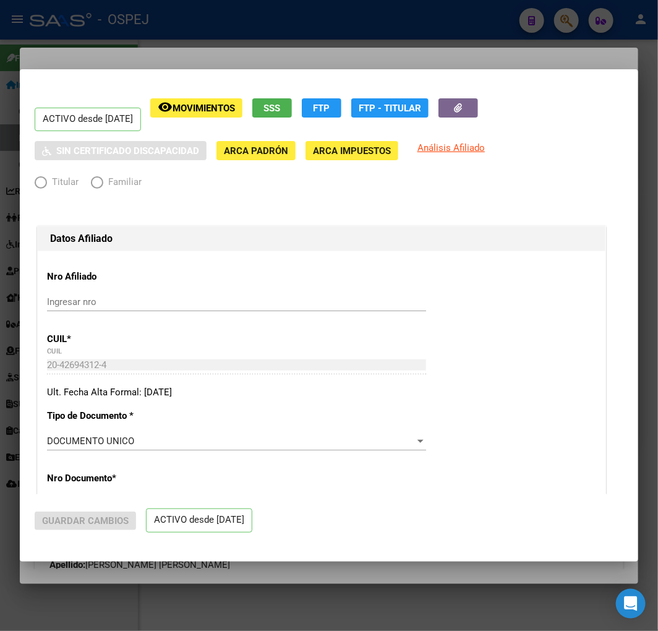
radio input "true"
type input "30-71195633-2"
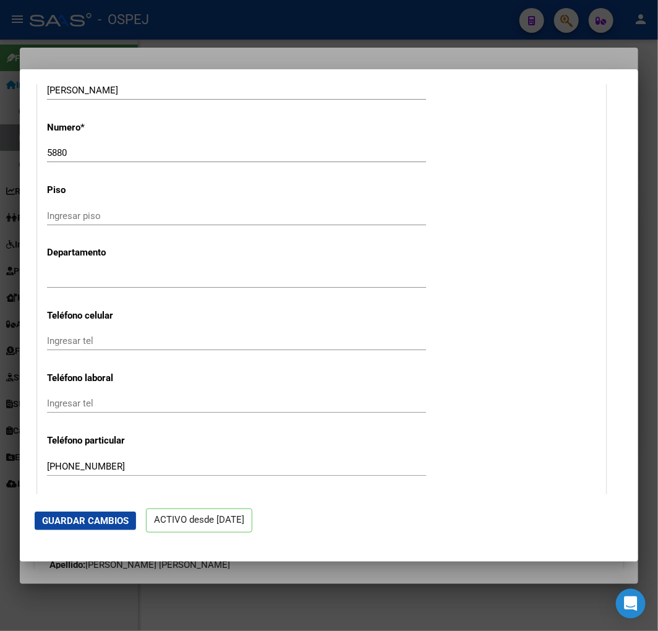
scroll to position [1718, 0]
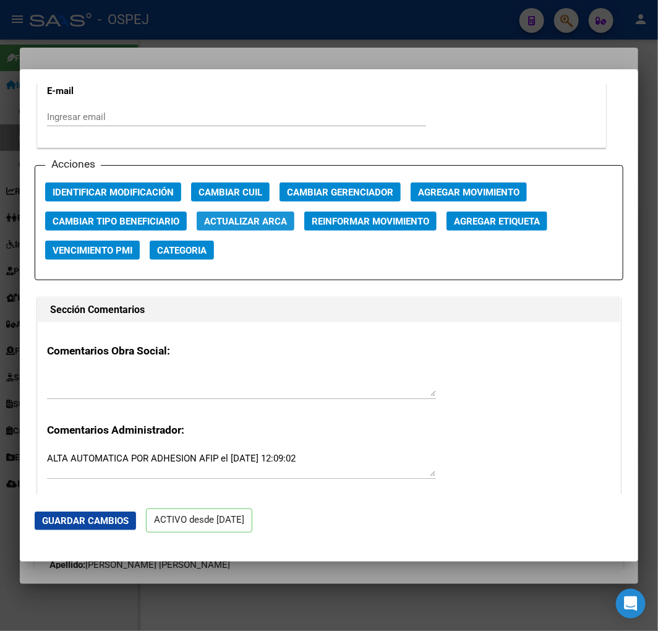
click at [269, 220] on span "Actualizar ARCA" at bounding box center [245, 221] width 83 height 11
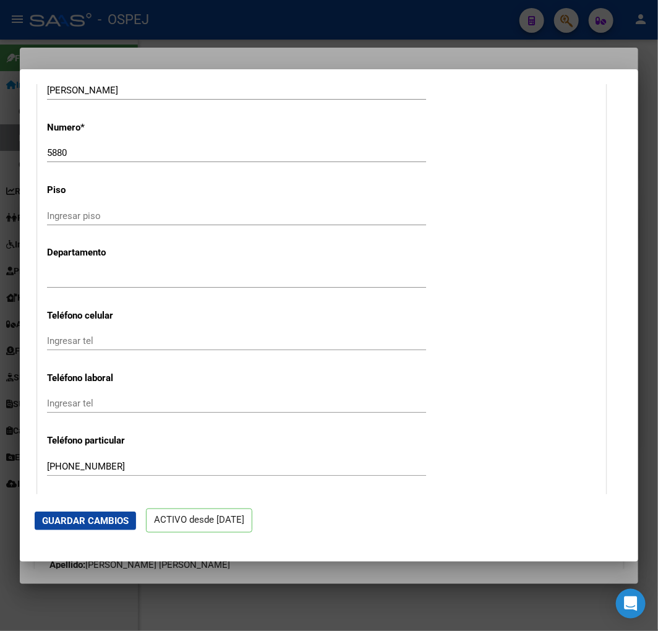
type input "ALBORNOZ"
type input "GIULIANO EMANUEL"
type input "1996-02-24"
type input "CORDOBA"
type input "MANUEL OBARRIO"
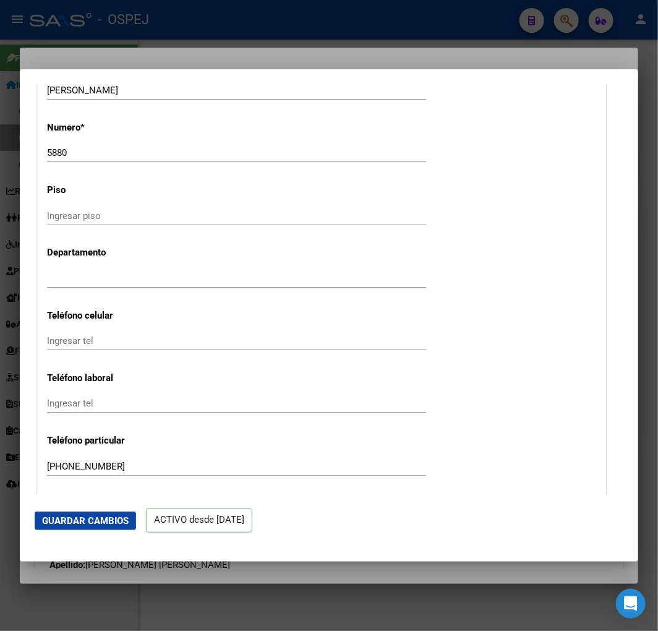
type input "5880"
type input "1"
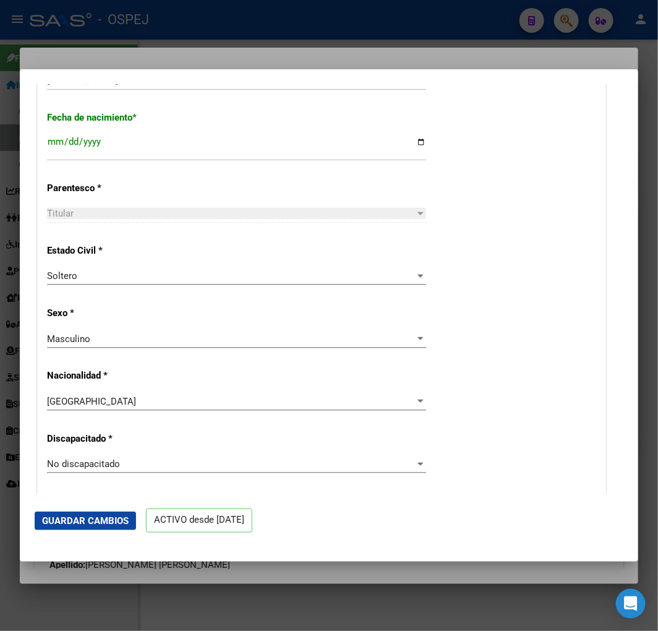
scroll to position [411, 0]
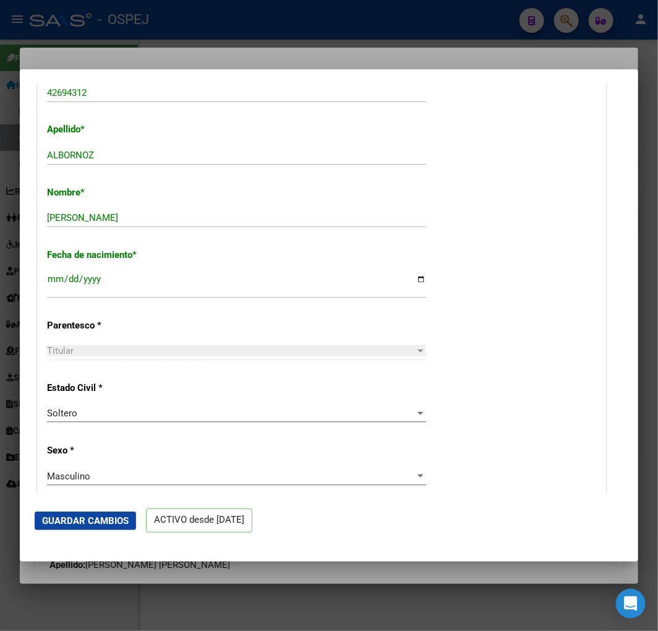
click at [110, 505] on mat-dialog-actions "Guardar Cambios ACTIVO desde [DATE]" at bounding box center [329, 520] width 589 height 53
click at [112, 515] on span "Guardar Cambios" at bounding box center [85, 520] width 87 height 11
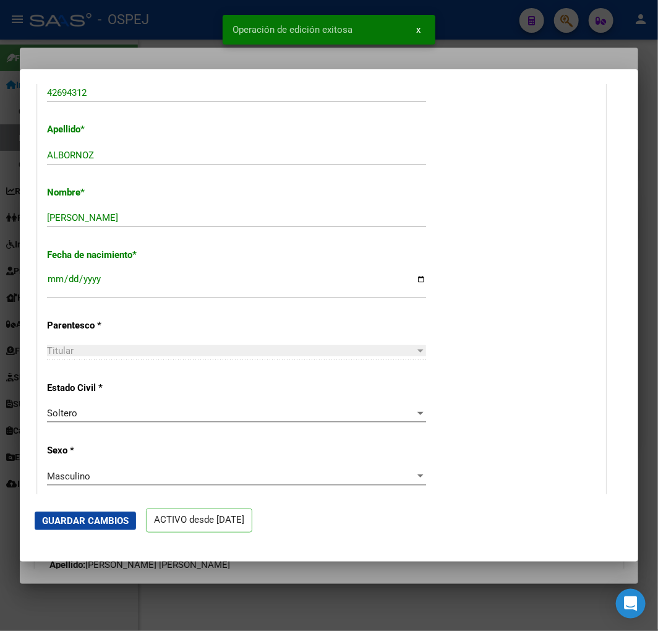
click at [6, 287] on div at bounding box center [329, 315] width 658 height 631
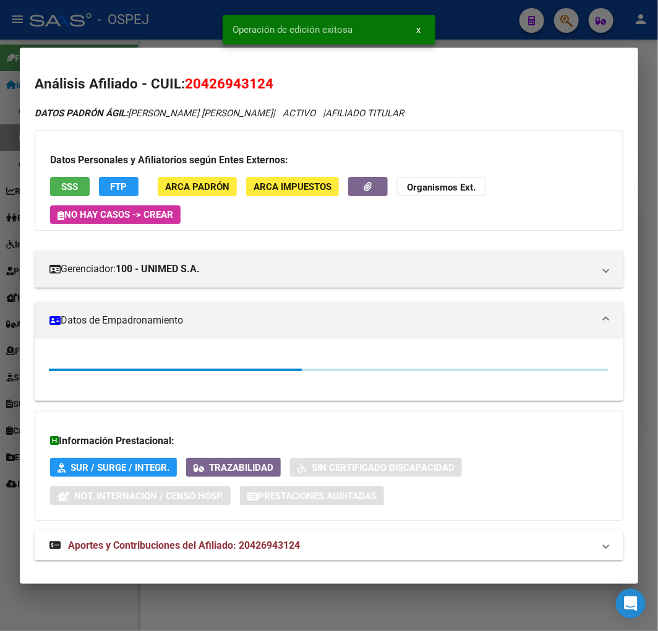
click at [4, 287] on div at bounding box center [329, 315] width 658 height 631
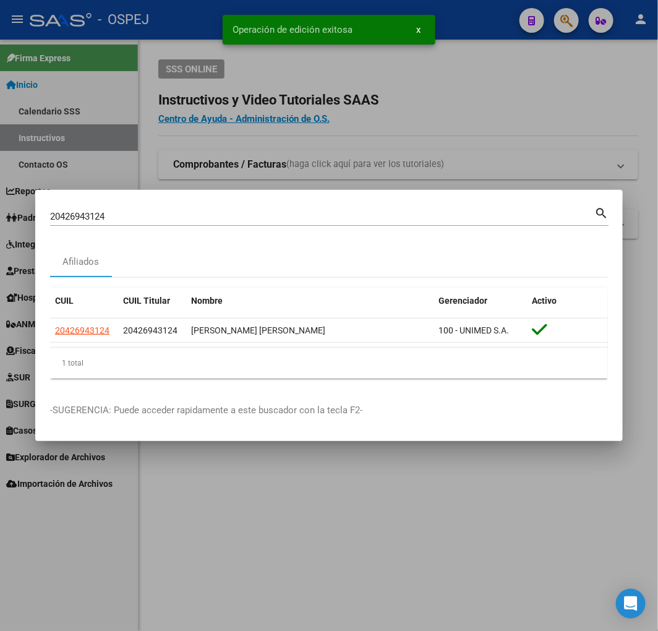
click at [296, 226] on div "20426943124 Buscar (apellido, dni, cuil, nro traspaso, cuit, obra social) search" at bounding box center [329, 221] width 559 height 33
click at [293, 214] on input "20426943124" at bounding box center [322, 216] width 544 height 11
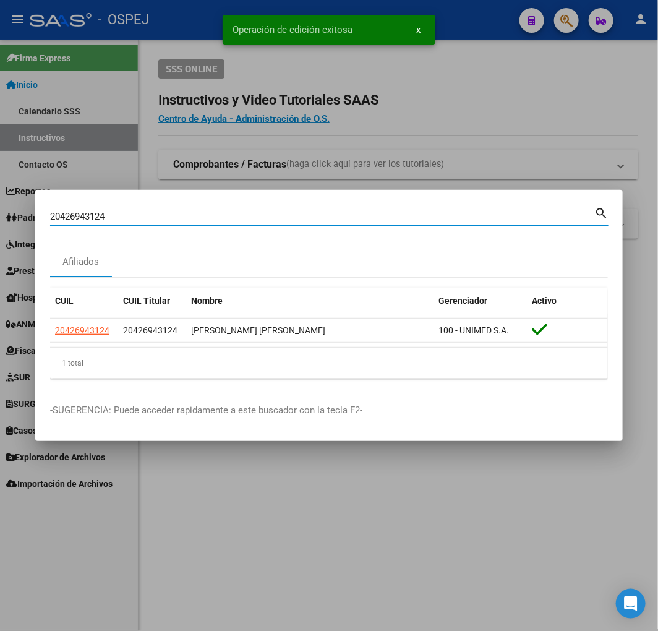
click at [293, 214] on input "20426943124" at bounding box center [322, 216] width 544 height 11
paste input "7295351409"
type input "27295351409"
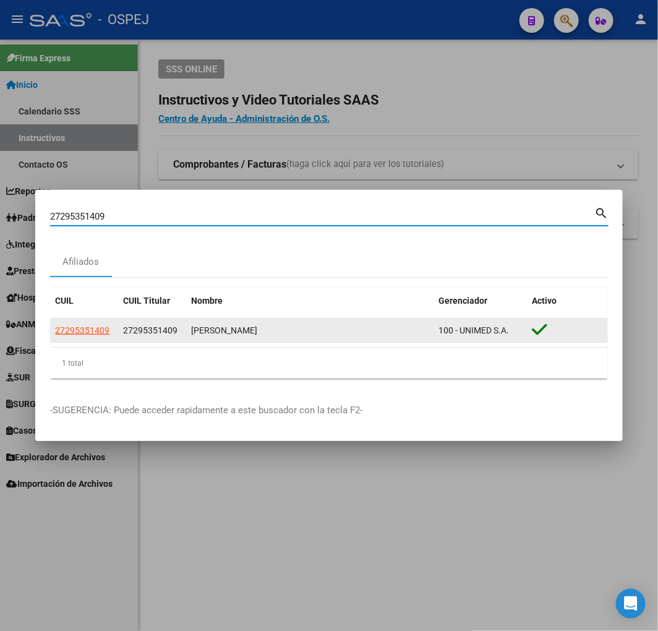
click at [100, 329] on span "27295351409" at bounding box center [82, 330] width 54 height 10
type textarea "27295351409"
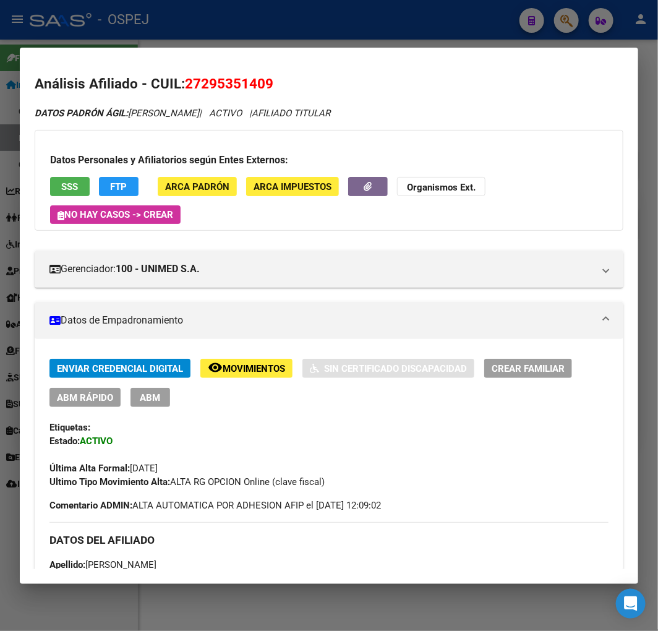
click at [102, 400] on span "ABM Rápido" at bounding box center [85, 397] width 56 height 11
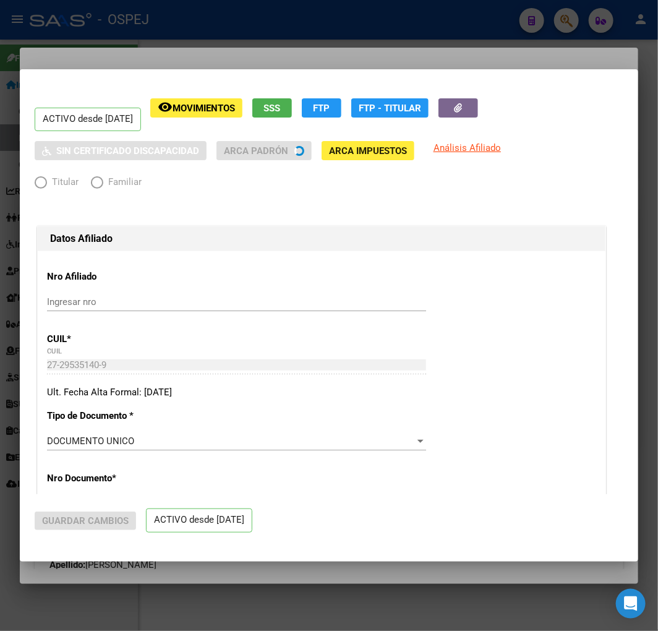
radio input "true"
type input "30-54589452-8"
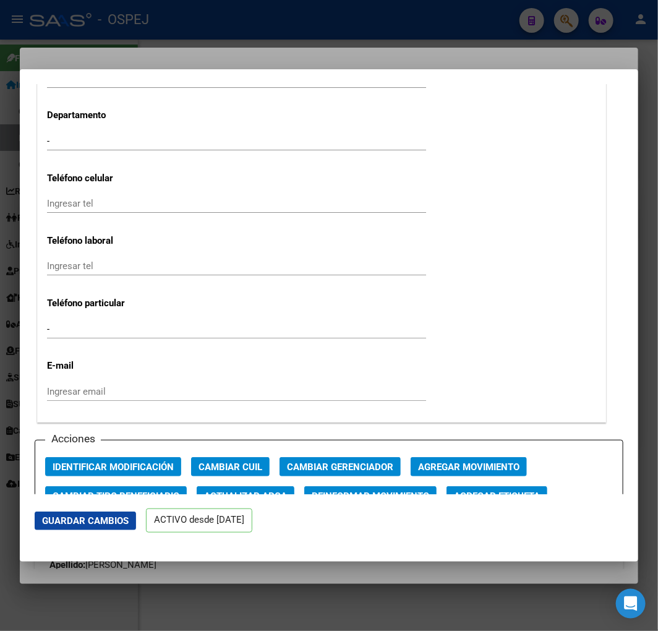
scroll to position [1581, 0]
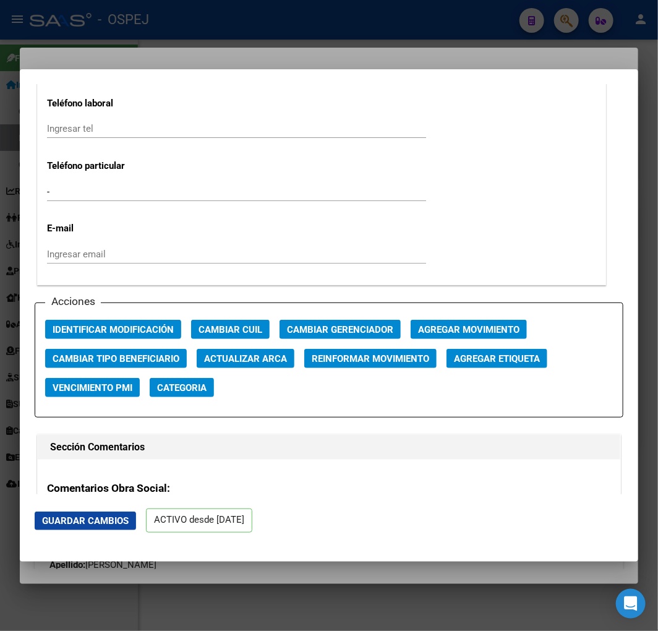
click at [226, 354] on span "Actualizar ARCA" at bounding box center [245, 358] width 83 height 11
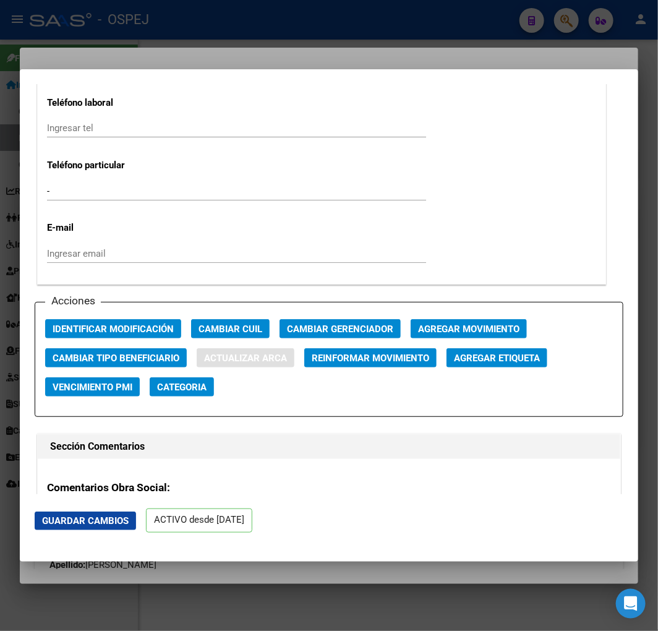
type input "AVIN"
type input "PAOLA YAMILA"
type input "1982-04-24"
type input "RIO CEBALLOS"
type input "PIEDRABUENA"
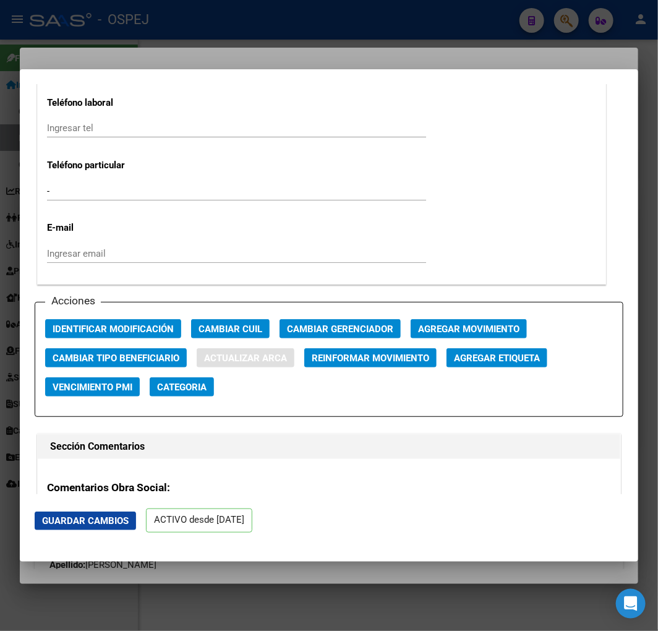
type input "267"
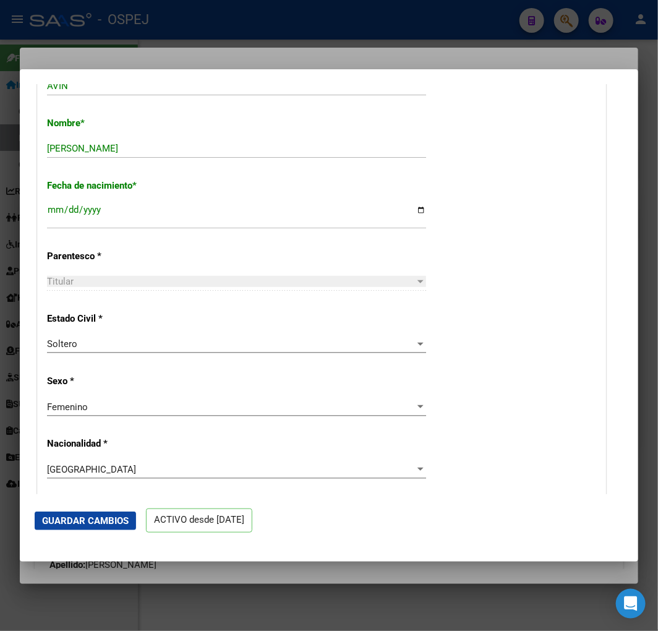
scroll to position [275, 0]
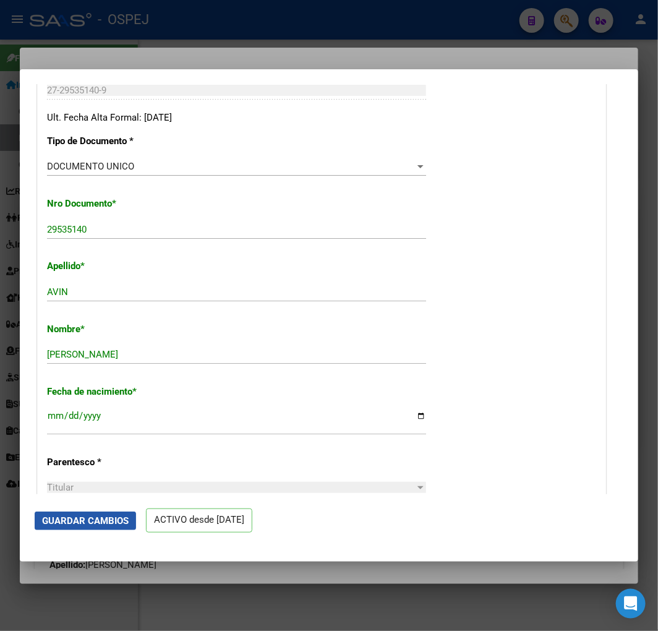
click at [97, 516] on span "Guardar Cambios" at bounding box center [85, 520] width 87 height 11
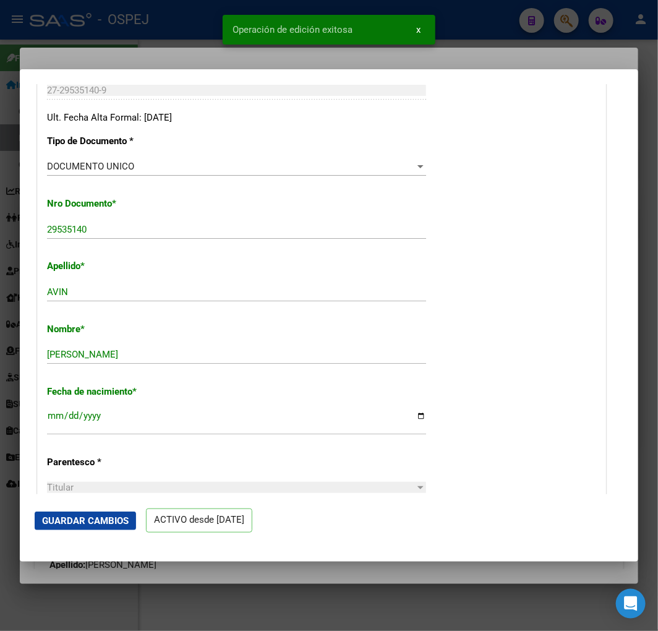
click at [11, 338] on div at bounding box center [329, 315] width 658 height 631
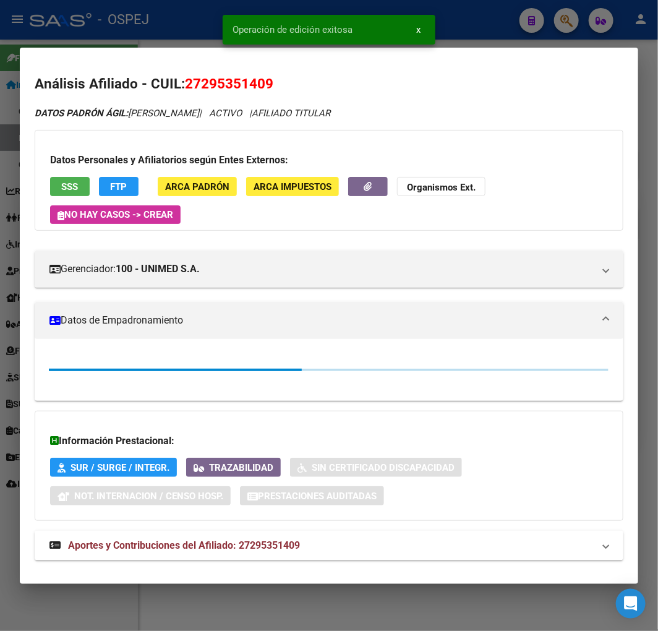
click at [11, 338] on div at bounding box center [329, 315] width 658 height 631
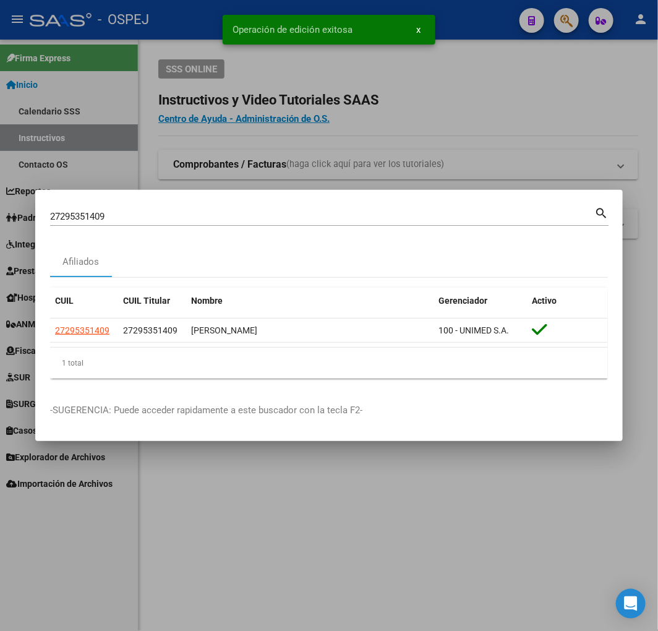
click at [299, 219] on input "27295351409" at bounding box center [322, 216] width 544 height 11
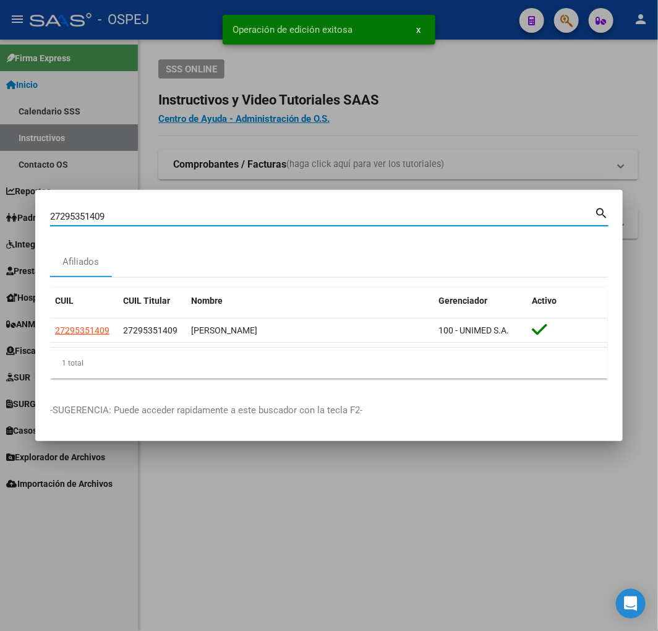
click at [299, 219] on input "27295351409" at bounding box center [322, 216] width 544 height 11
paste input "0358418725"
type input "20358418725"
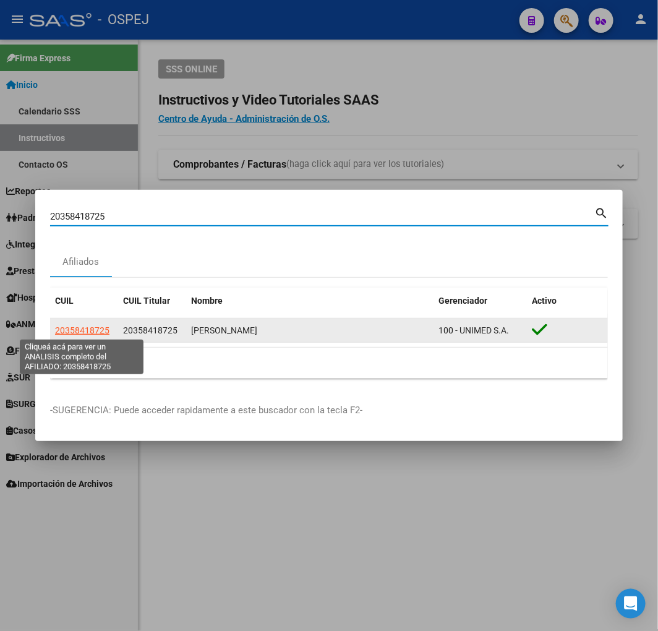
click at [101, 332] on span "20358418725" at bounding box center [82, 330] width 54 height 10
type textarea "20358418725"
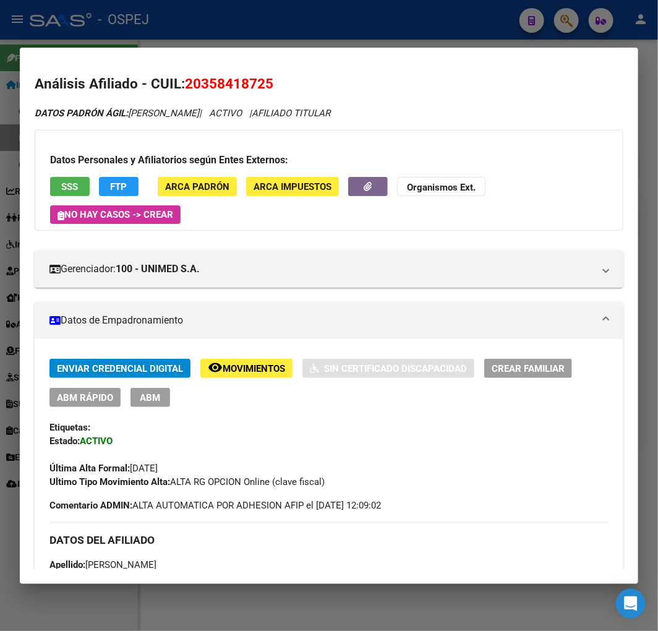
click at [107, 384] on div "Enviar Credencial Digital remove_red_eye Movimientos Sin Certificado Discapacid…" at bounding box center [328, 383] width 559 height 48
click at [102, 397] on span "ABM Rápido" at bounding box center [85, 397] width 56 height 11
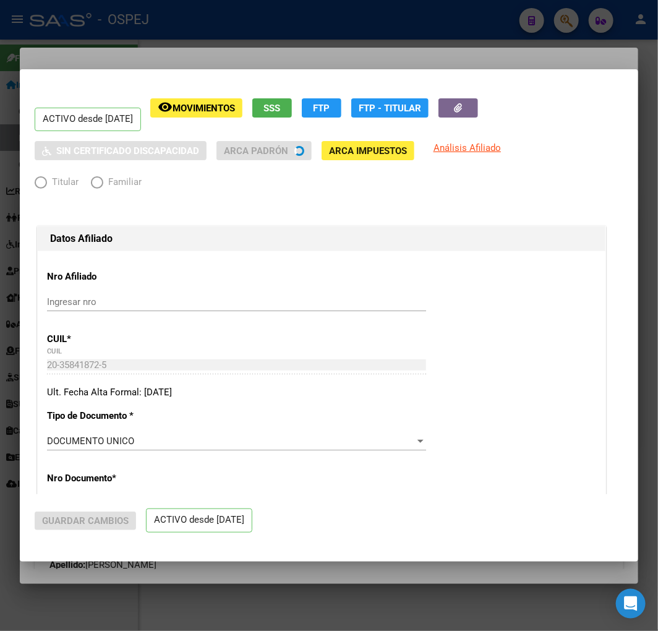
radio input "true"
type input "30-71054900-8"
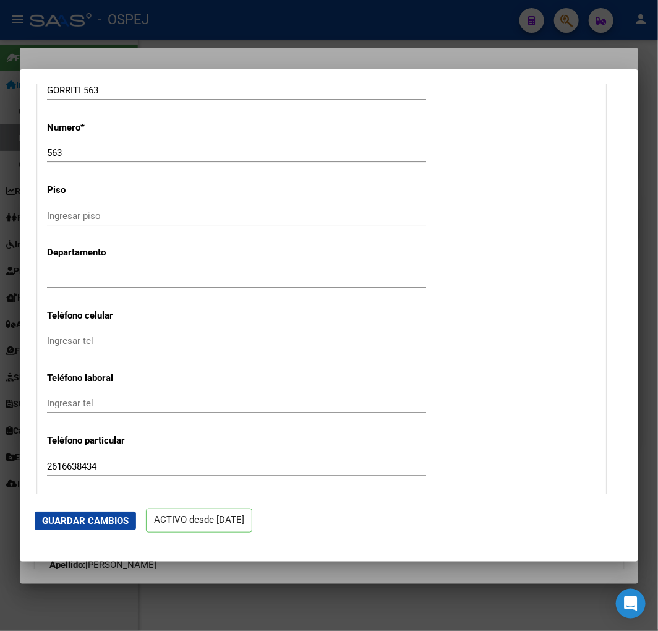
scroll to position [1787, 0]
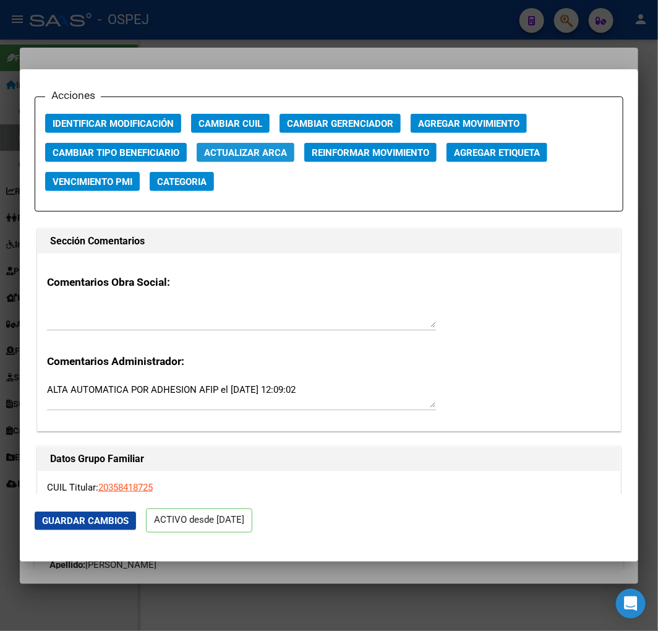
click at [257, 157] on span "Actualizar ARCA" at bounding box center [245, 152] width 83 height 11
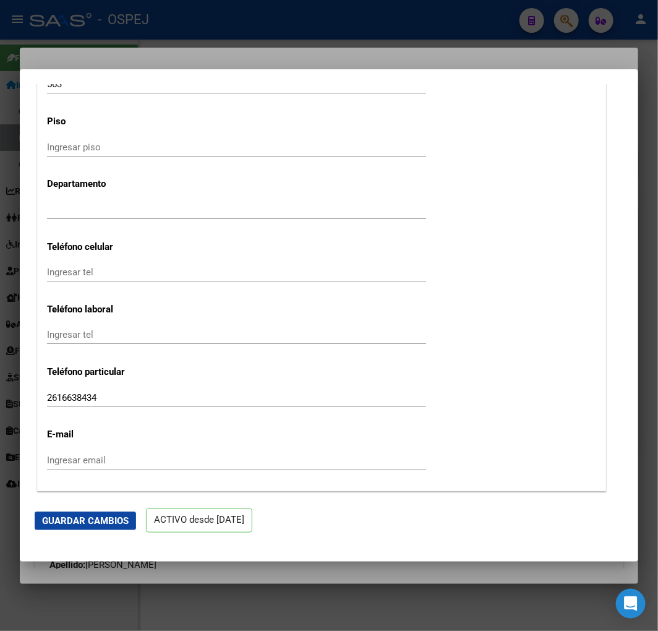
type input "GONZALEZ"
type input "FACUNDO LEANDRO"
type input "1991-11-08"
type input "LUJAN DE CUYO"
type input "GORRITI"
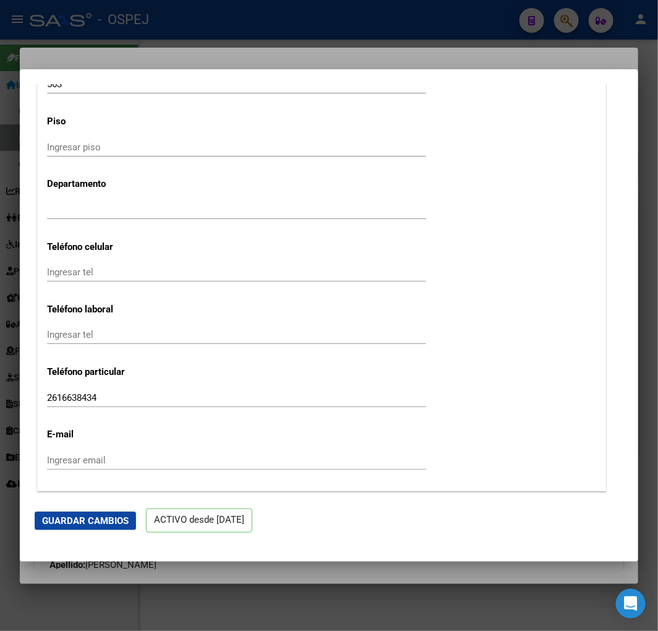
type input "563"
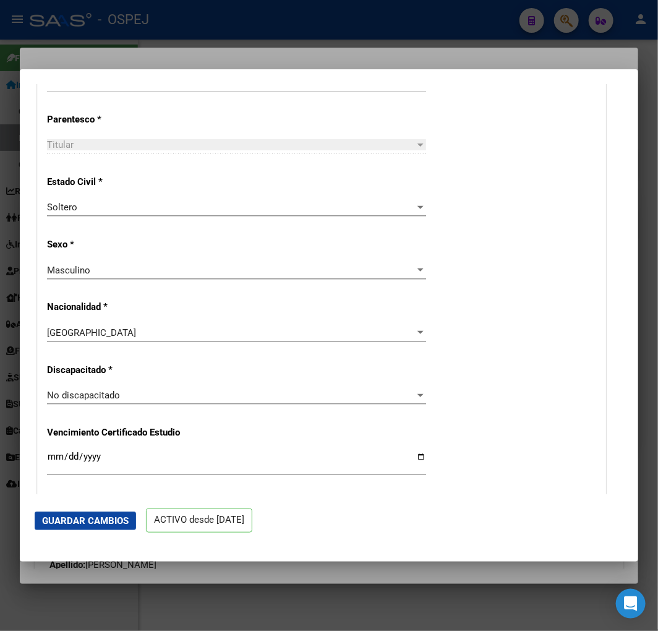
scroll to position [343, 0]
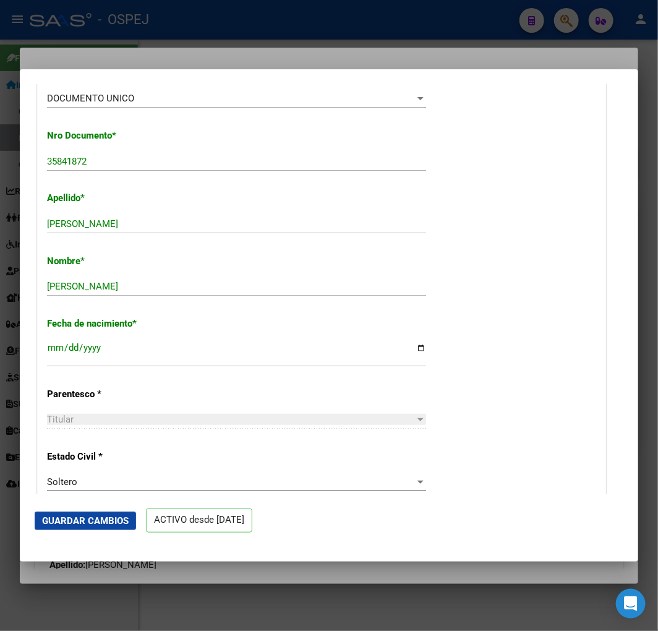
click at [96, 516] on span "Guardar Cambios" at bounding box center [85, 520] width 87 height 11
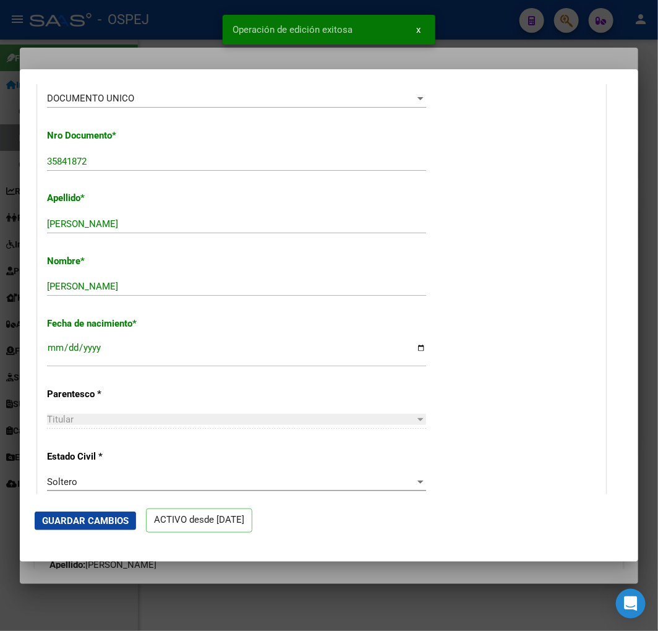
click at [4, 174] on div at bounding box center [329, 315] width 658 height 631
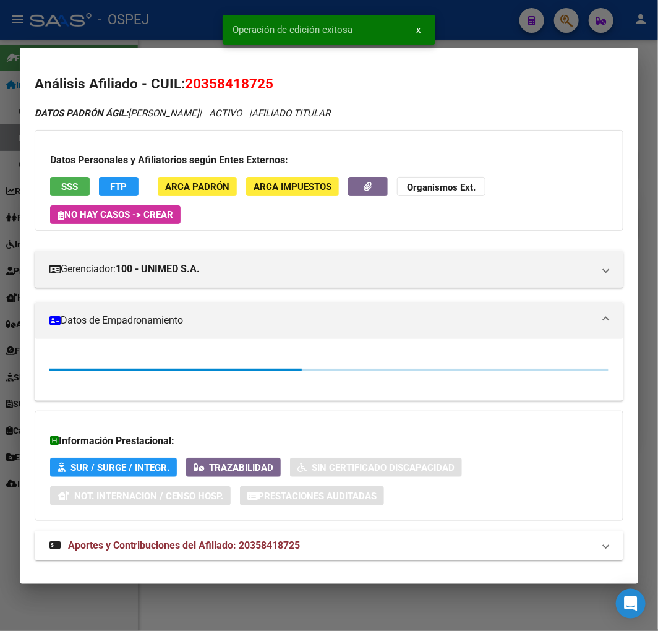
click at [13, 174] on div at bounding box center [329, 315] width 658 height 631
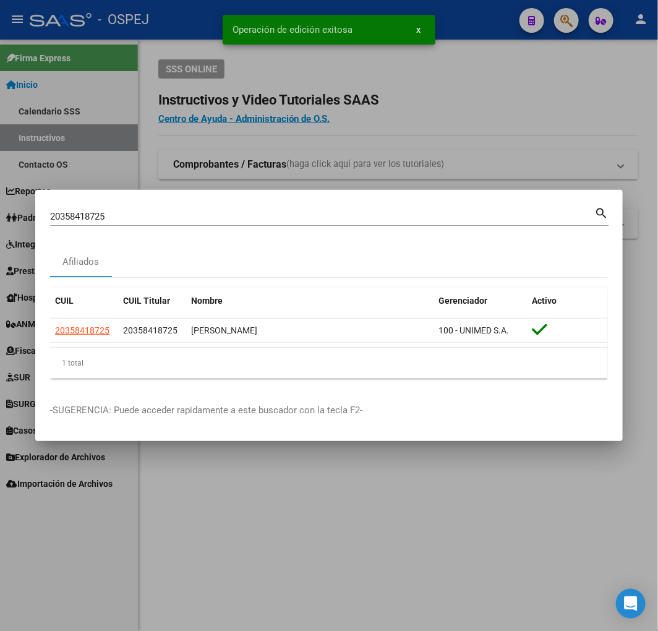
click at [339, 214] on input "20358418725" at bounding box center [322, 216] width 544 height 11
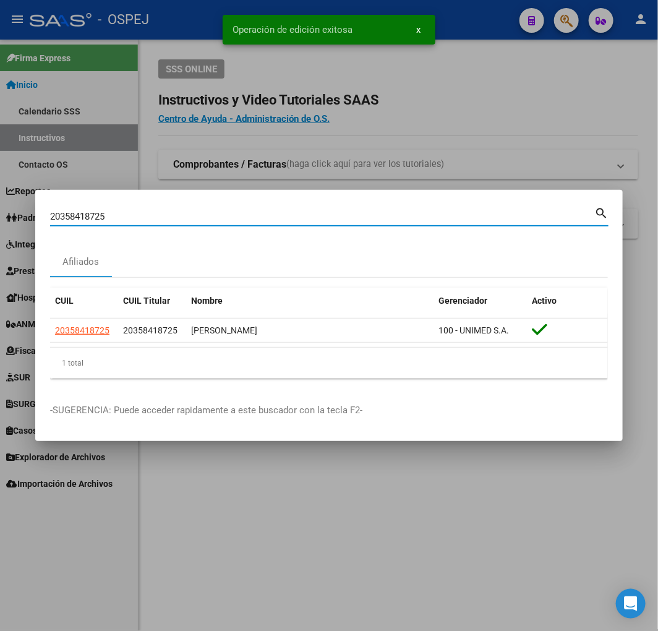
click at [339, 214] on input "20358418725" at bounding box center [322, 216] width 544 height 11
paste input "3303269479"
type input "23303269479"
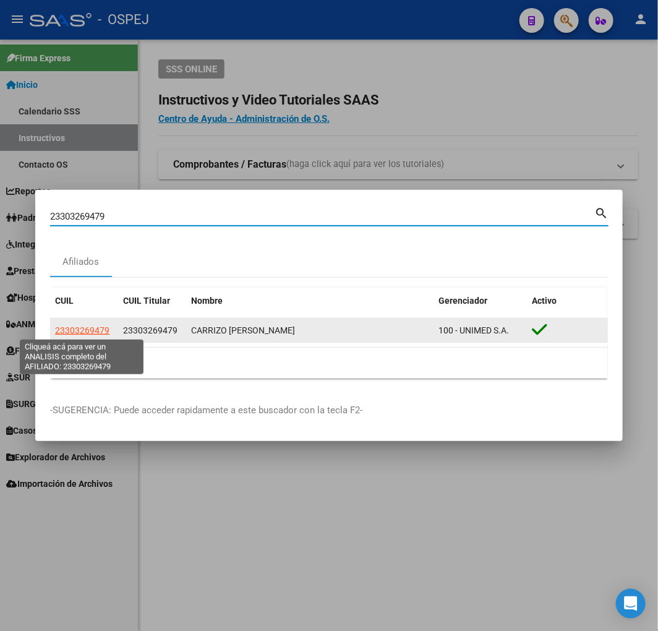
click at [71, 330] on span "23303269479" at bounding box center [82, 330] width 54 height 10
type textarea "23303269479"
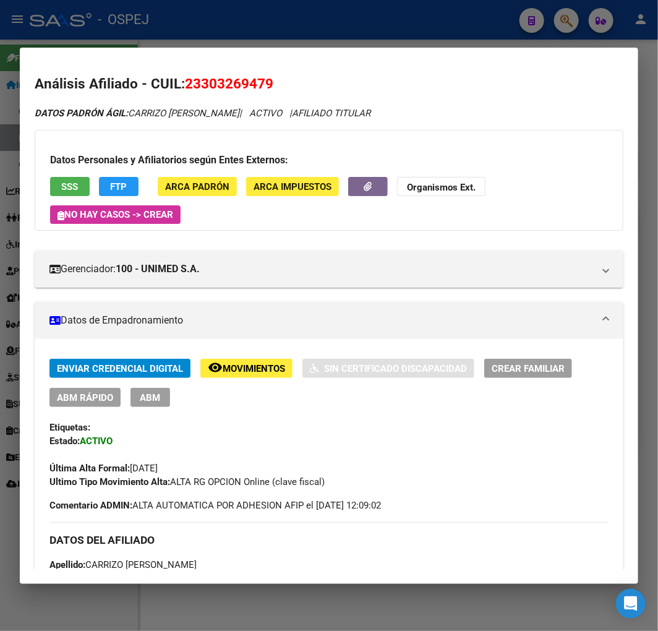
click at [80, 400] on span "ABM Rápido" at bounding box center [85, 397] width 56 height 11
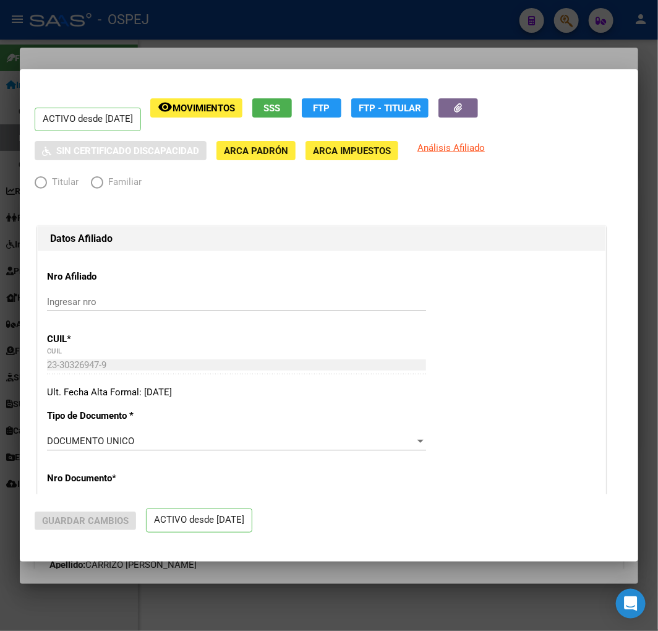
radio input "true"
type input "33-66922492-9"
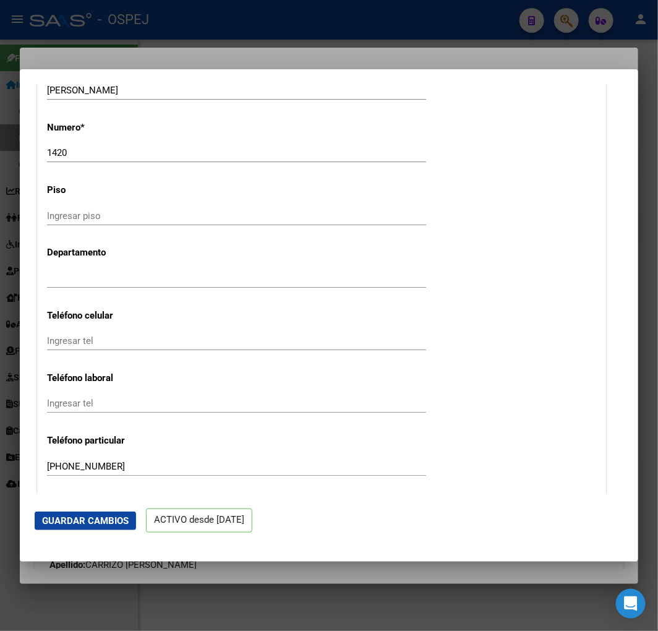
scroll to position [1581, 0]
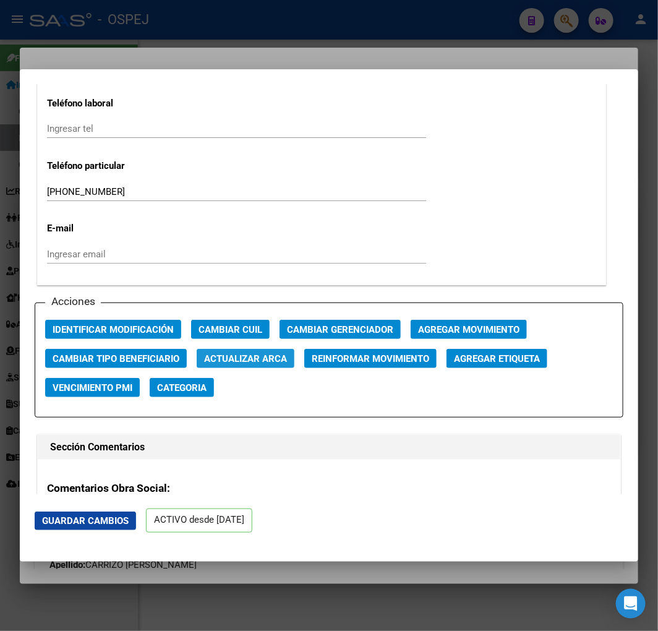
click at [220, 364] on button "Actualizar ARCA" at bounding box center [246, 358] width 98 height 19
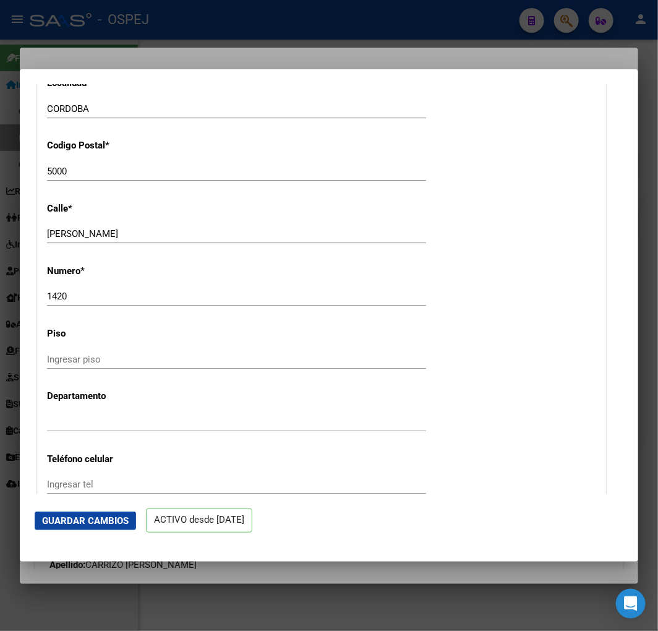
type input "CARRIZO"
type input "RODRIGO MARTIN"
type input "1983-05-26"
type input "ARROYITO"
type input "2434"
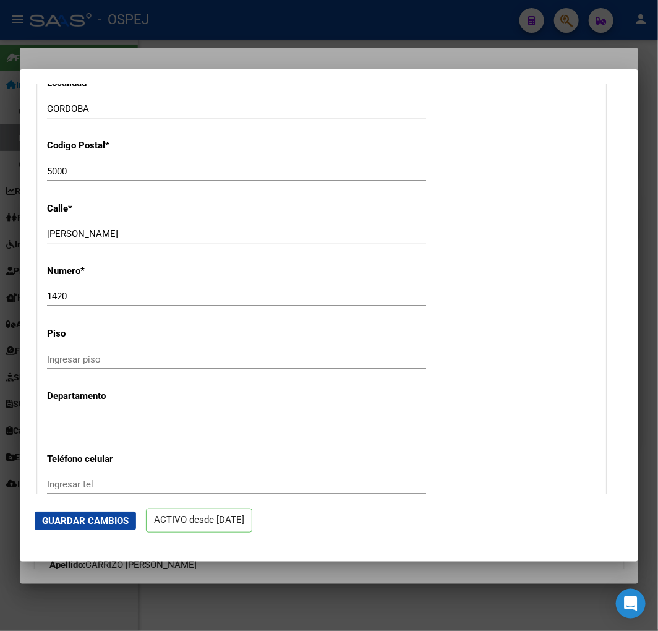
type input "ANTONIO BALLATORE"
type input "1420"
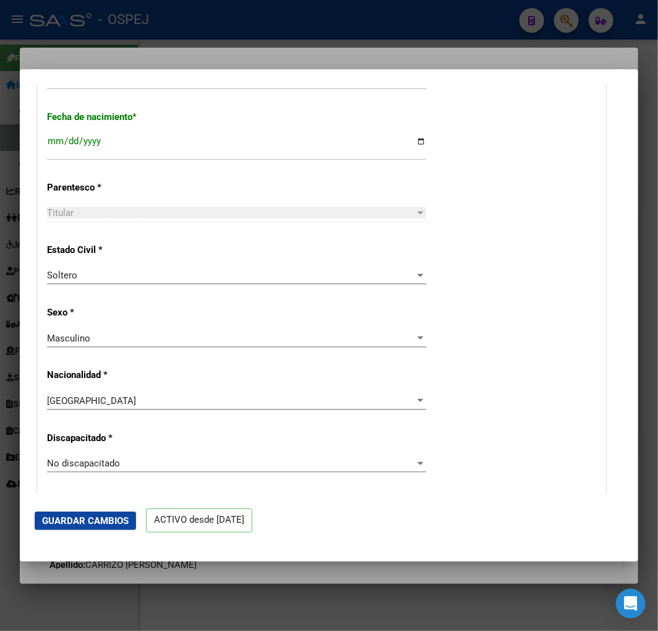
scroll to position [343, 0]
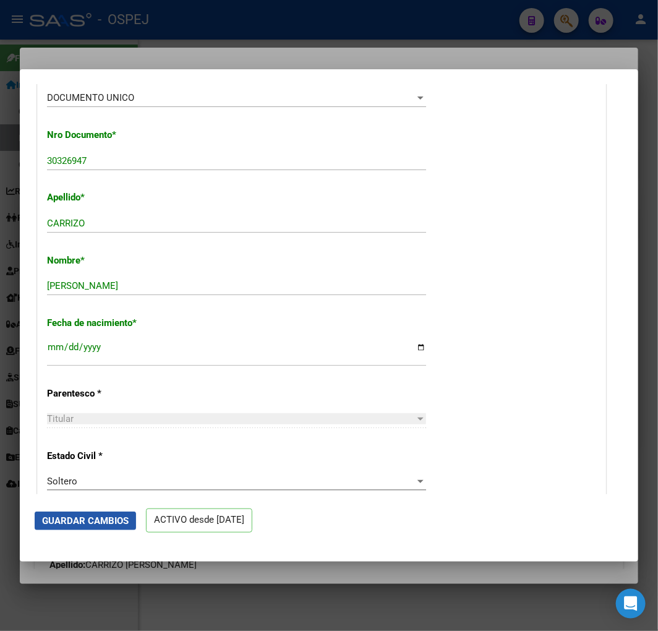
click at [108, 528] on button "Guardar Cambios" at bounding box center [85, 521] width 101 height 19
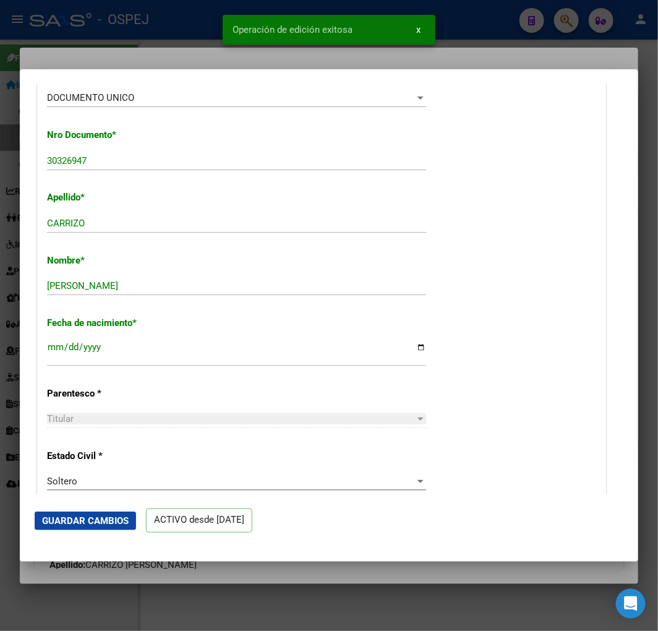
click at [11, 304] on div at bounding box center [329, 315] width 658 height 631
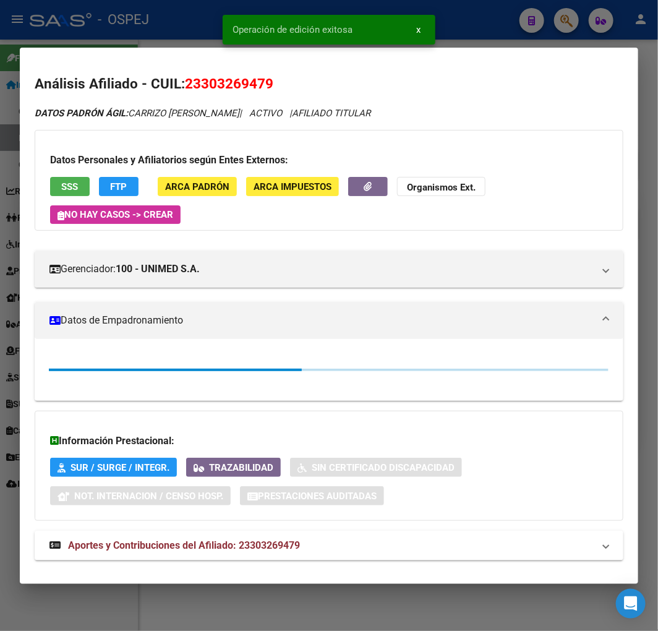
click at [11, 304] on div at bounding box center [329, 315] width 658 height 631
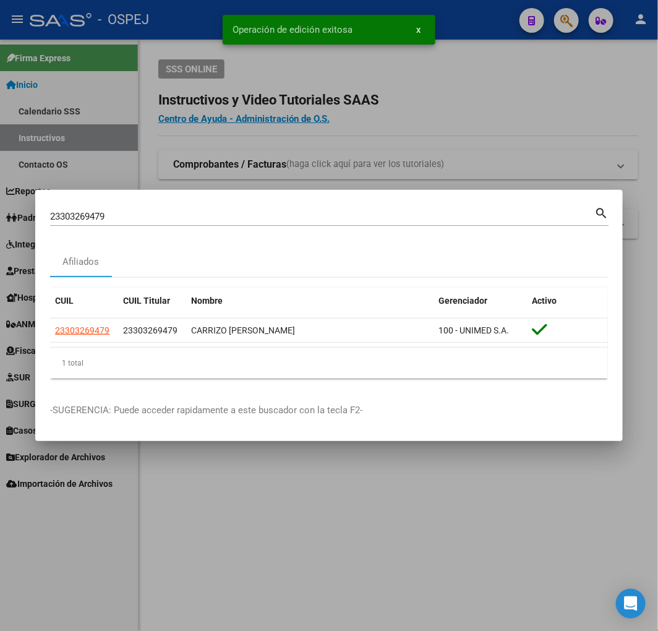
click at [403, 220] on input "23303269479" at bounding box center [322, 216] width 544 height 11
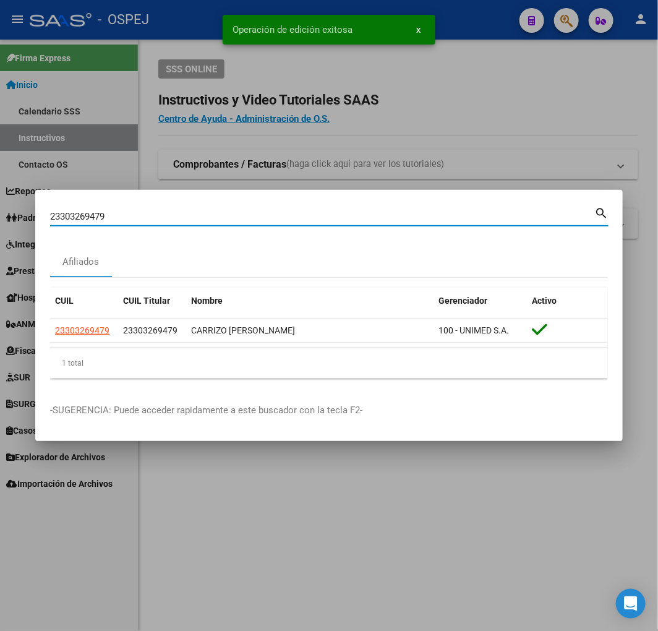
click at [402, 220] on input "23303269479" at bounding box center [322, 216] width 544 height 11
paste input "0350503936"
type input "20350503936"
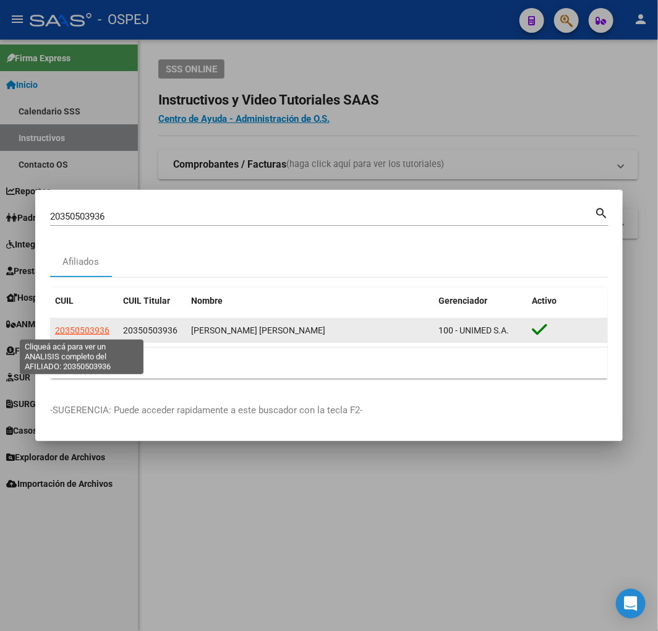
click at [91, 329] on span "20350503936" at bounding box center [82, 330] width 54 height 10
type textarea "20350503936"
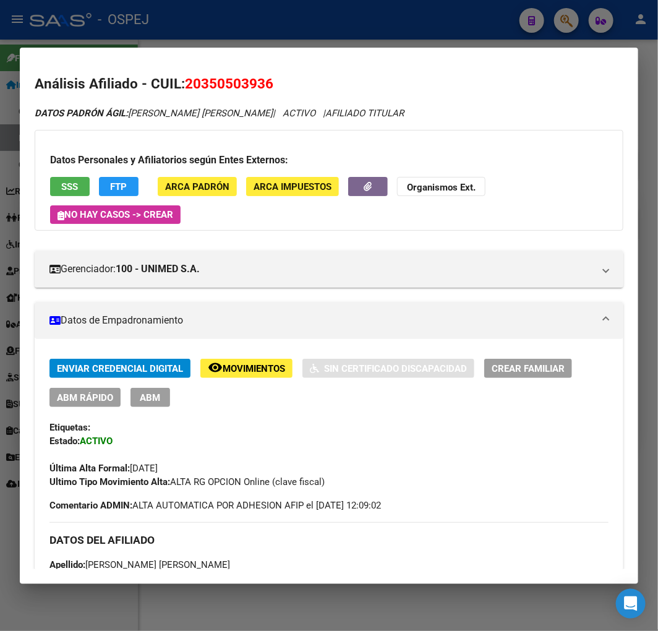
click at [109, 397] on span "ABM Rápido" at bounding box center [85, 397] width 56 height 11
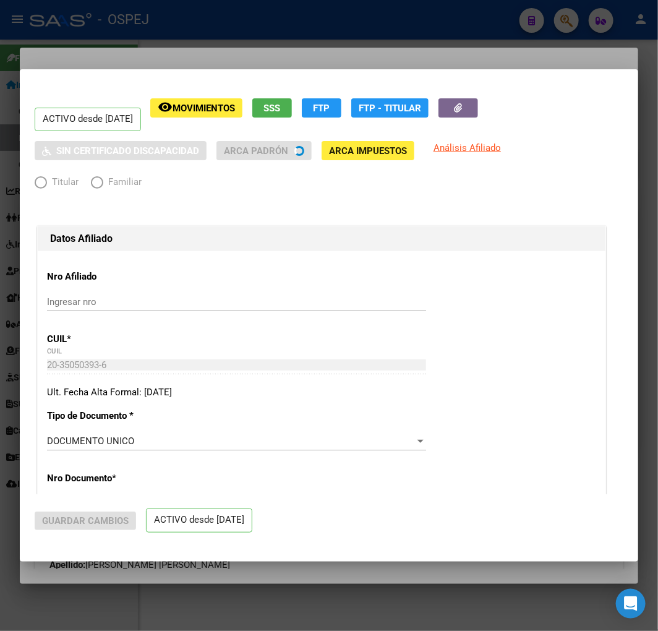
radio input "true"
type input "33-66922492-9"
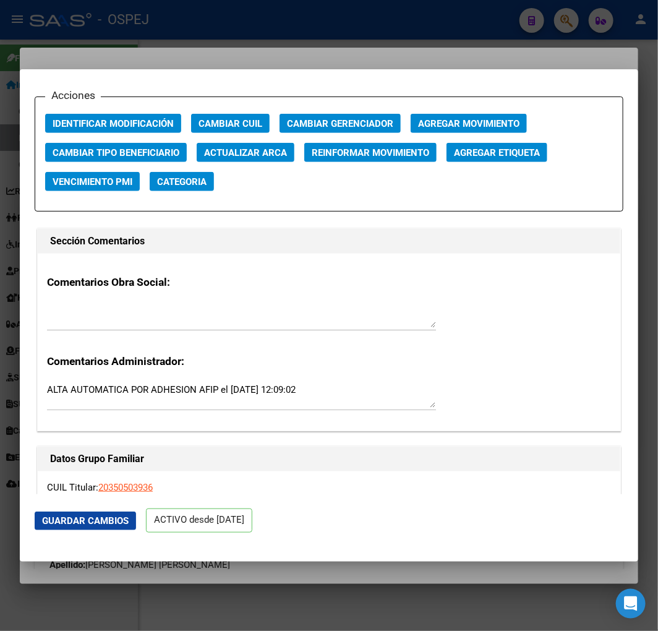
click at [246, 145] on button "Actualizar ARCA" at bounding box center [246, 152] width 98 height 19
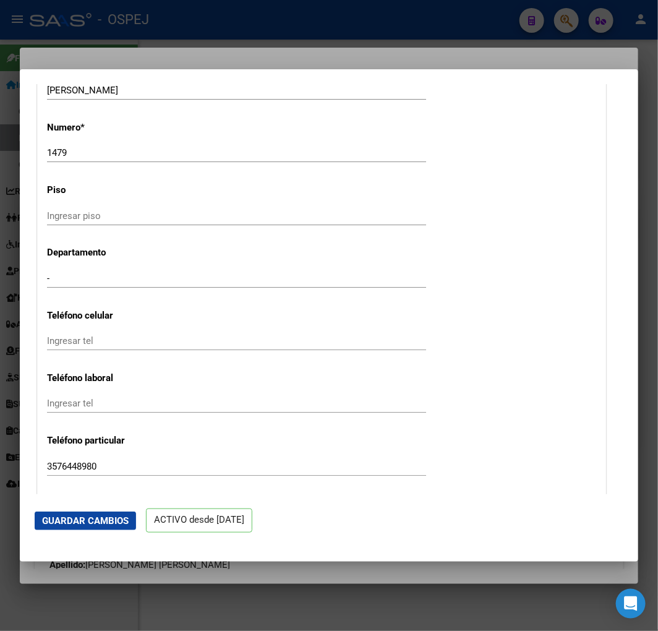
type input "MATIAS"
type input "HERNAN JOSE"
type input "1990-12-30"
type input "TRANSITO"
type input "2436"
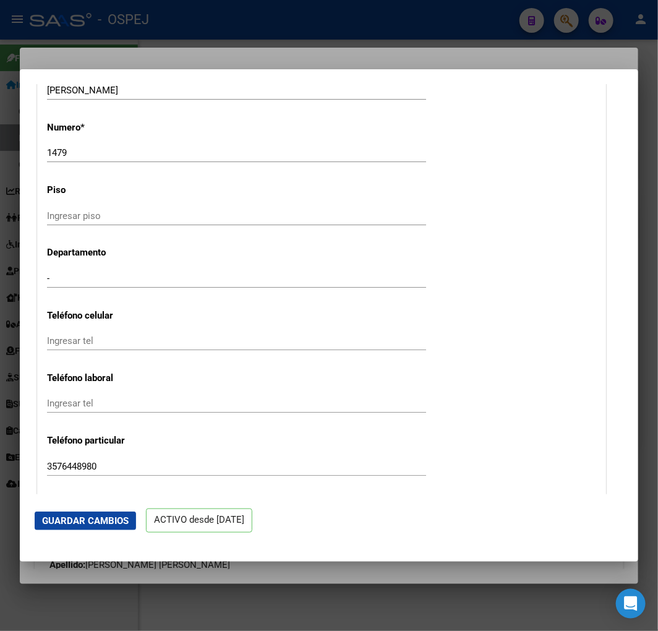
type input "COLON"
type input "518"
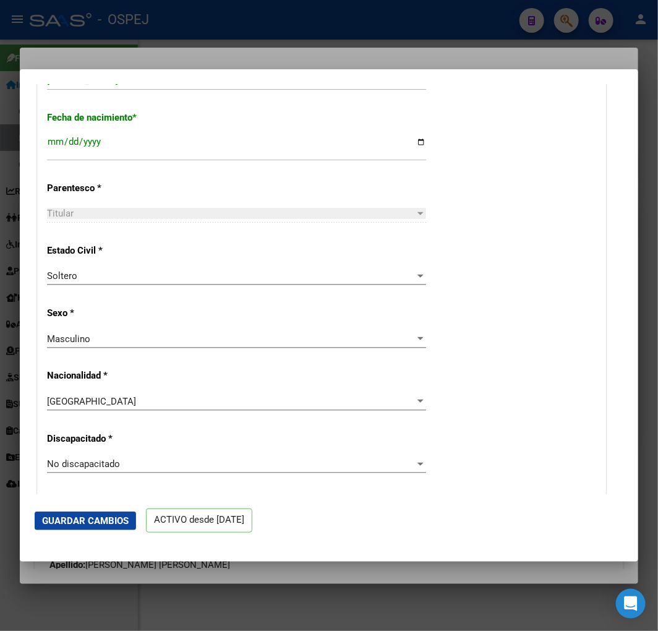
scroll to position [343, 0]
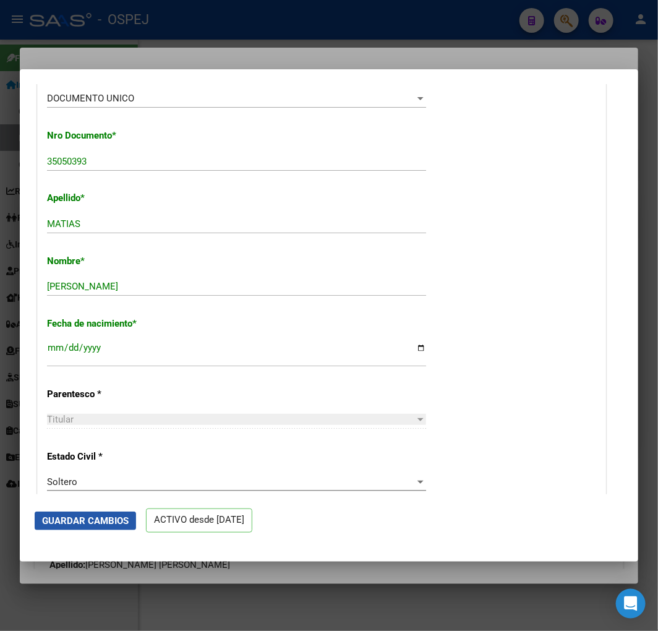
click at [82, 513] on button "Guardar Cambios" at bounding box center [85, 521] width 101 height 19
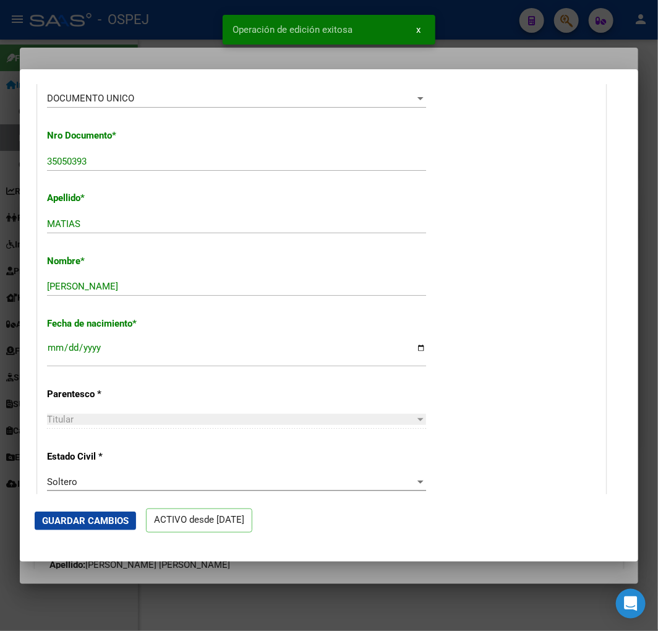
click at [131, 53] on div at bounding box center [329, 315] width 658 height 631
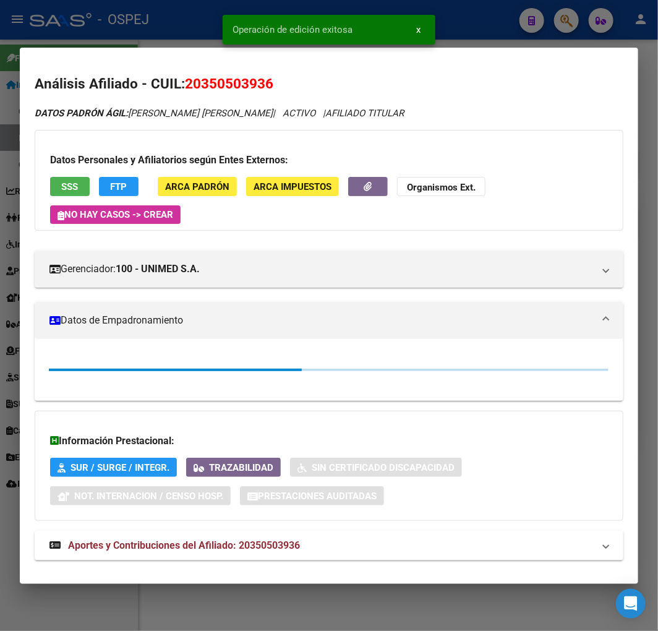
click at [129, 30] on div at bounding box center [329, 315] width 658 height 631
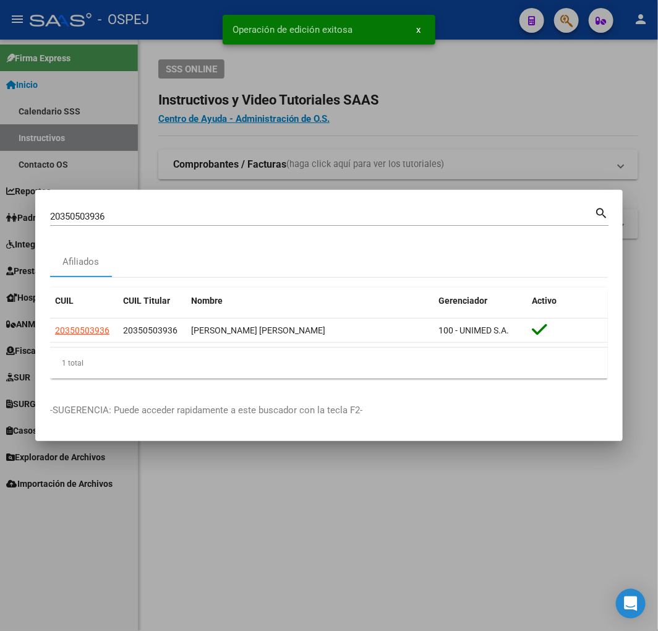
click at [181, 217] on input "20350503936" at bounding box center [322, 216] width 544 height 11
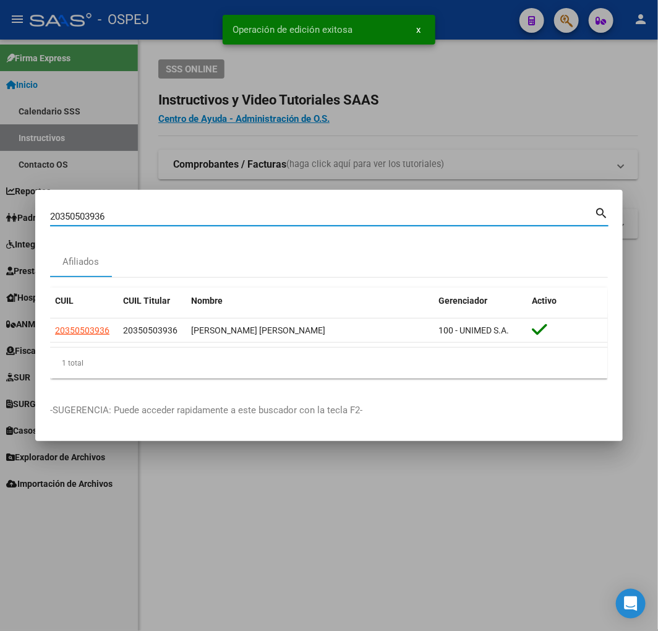
click at [181, 217] on input "20350503936" at bounding box center [322, 216] width 544 height 11
paste input "7228564252"
type input "27228564252"
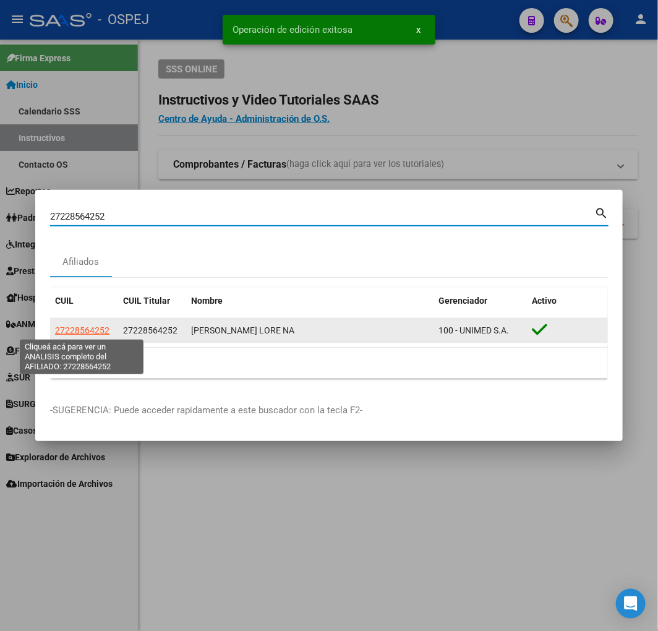
click at [88, 331] on span "27228564252" at bounding box center [82, 330] width 54 height 10
type textarea "27228564252"
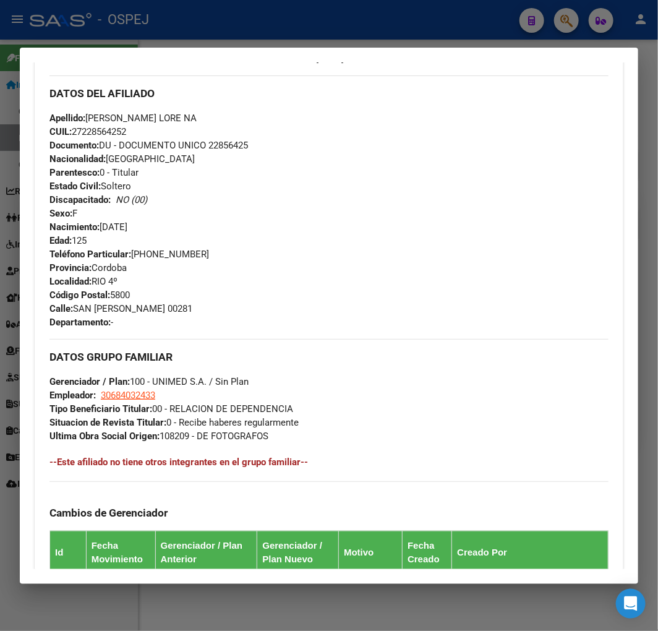
scroll to position [0, 0]
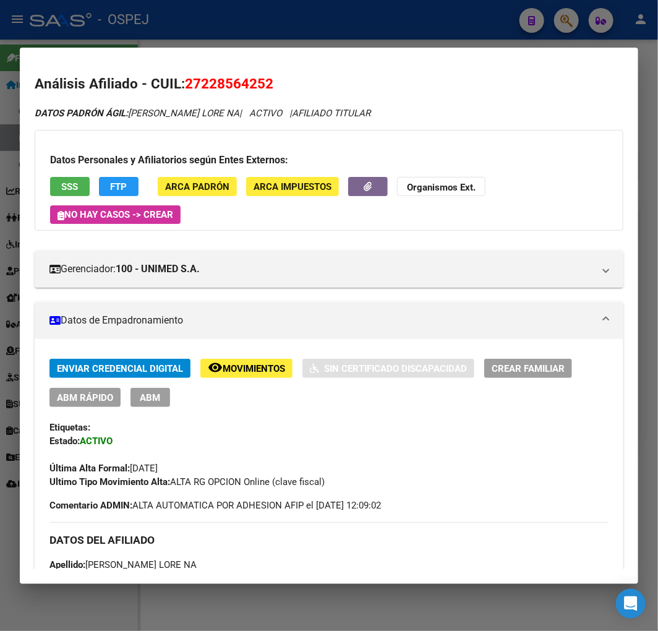
click at [100, 395] on span "ABM Rápido" at bounding box center [85, 397] width 56 height 11
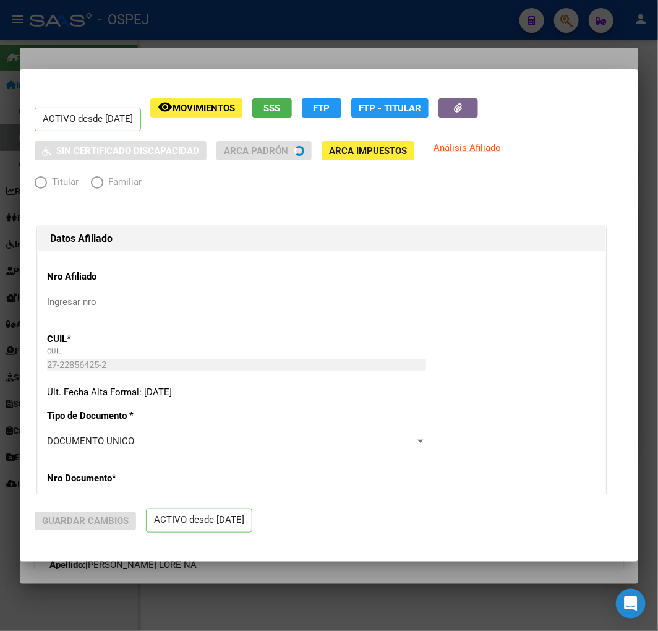
radio input "true"
type input "30-68403243-3"
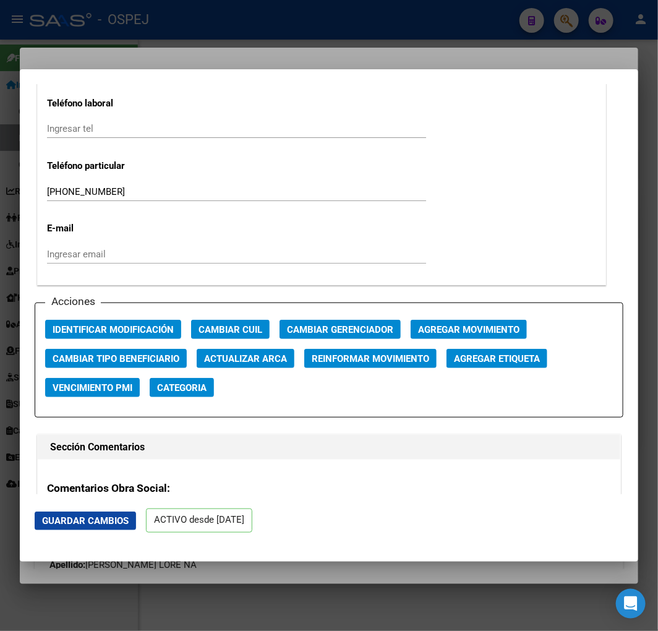
click at [262, 363] on span "Actualizar ARCA" at bounding box center [245, 358] width 83 height 11
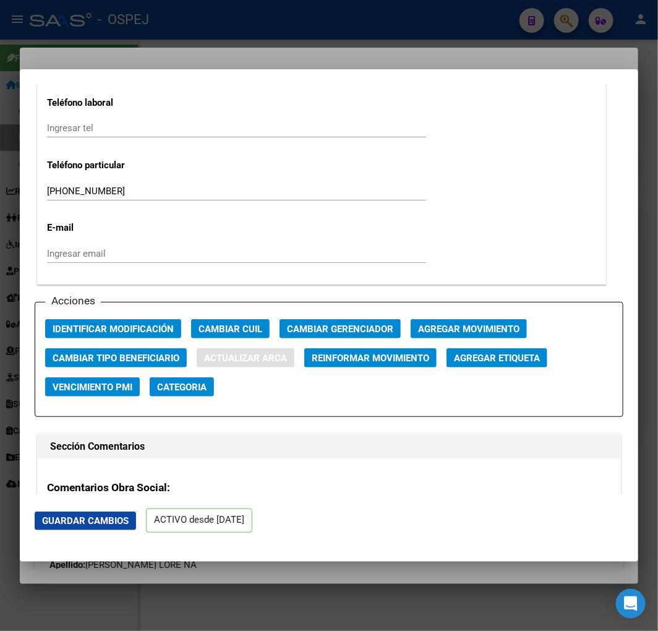
type input "ACOSTA VERONICA LORE"
type input "NA"
type input "1972-10-01"
type input "RIO CUARTO"
type input "VELEZ SARSFIELD"
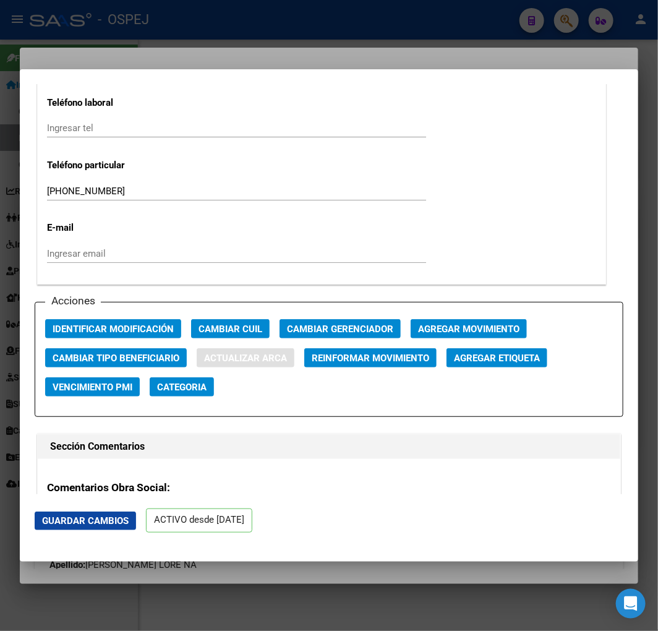
type input "215"
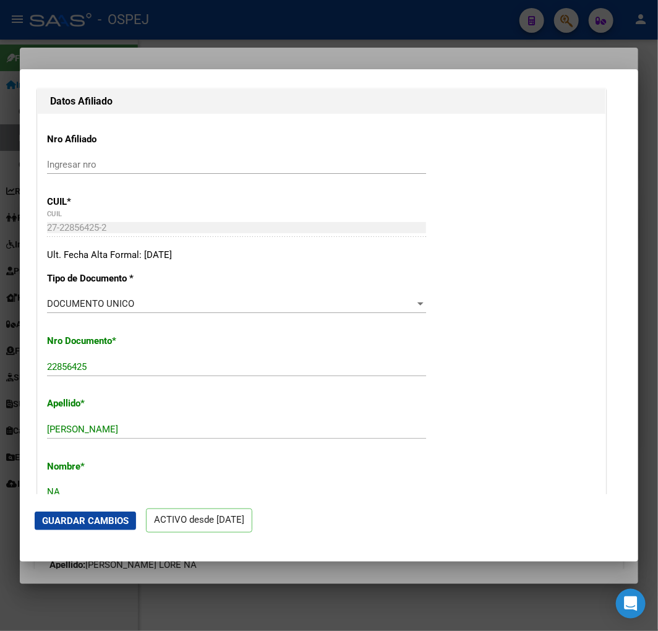
scroll to position [275, 0]
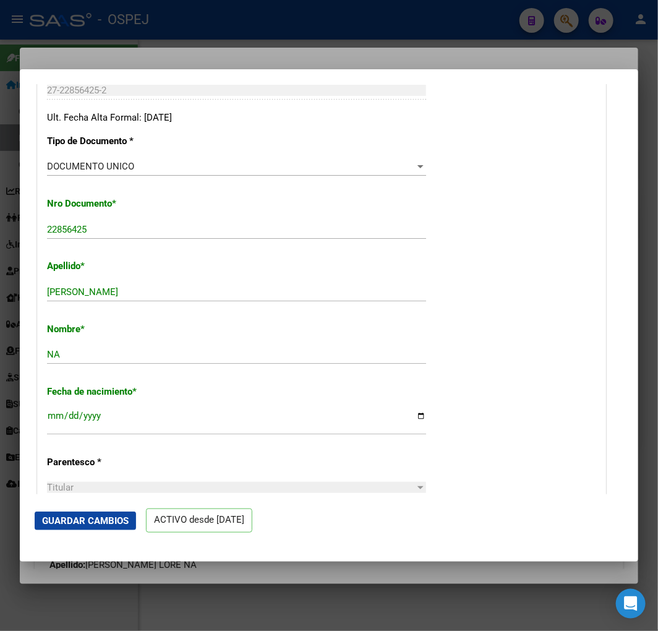
click at [176, 289] on input "ACOSTA VERONICA LORE" at bounding box center [236, 291] width 379 height 11
type input "ACOSTA"
paste input "VERONICA LORE"
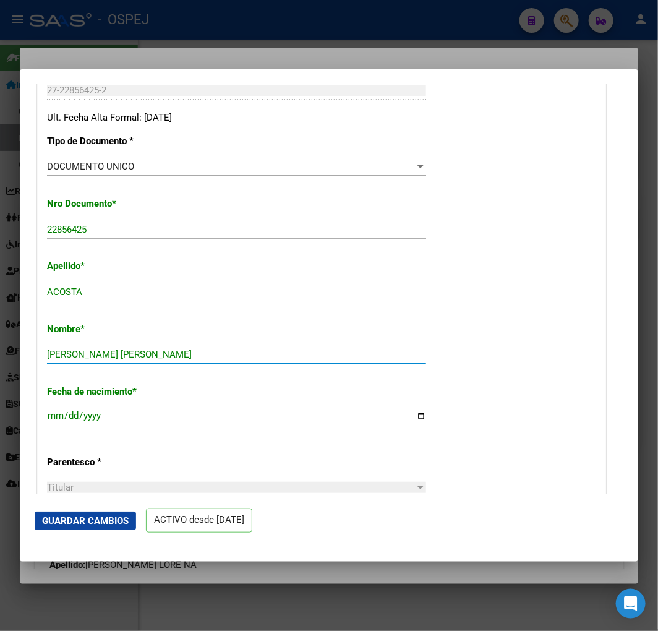
type input "VERONICA LORENA"
click at [82, 527] on button "Guardar Cambios" at bounding box center [85, 521] width 101 height 19
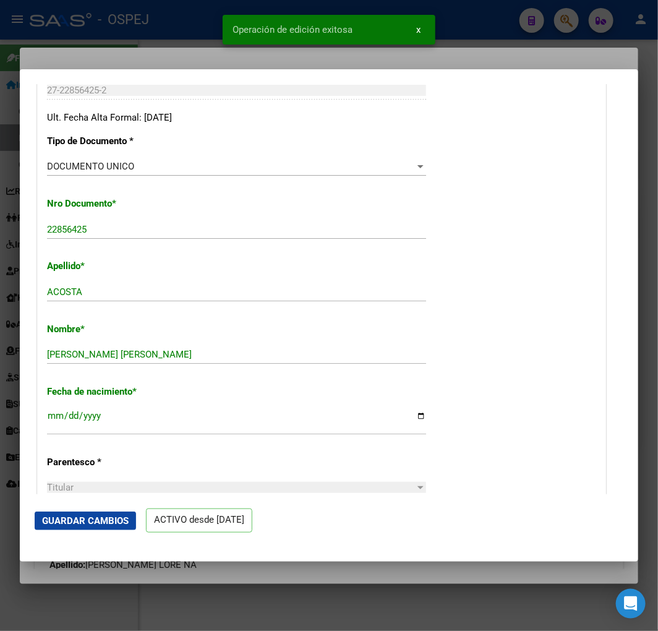
click at [104, 36] on div at bounding box center [329, 315] width 658 height 631
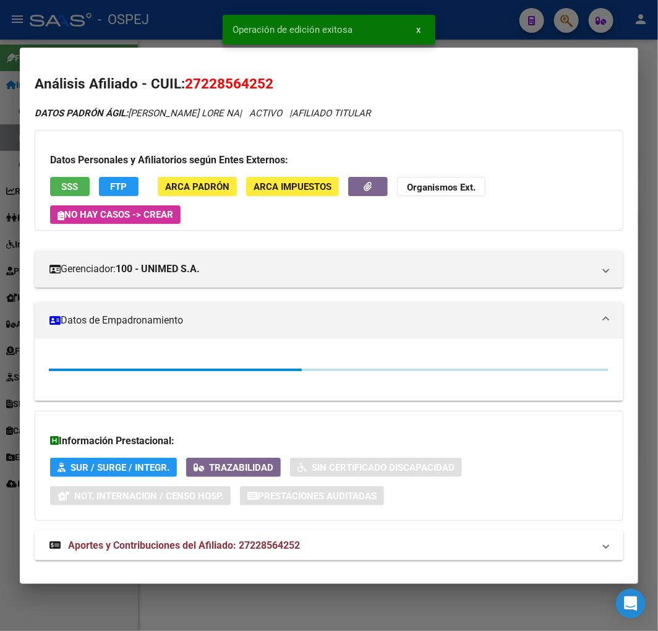
click at [103, 33] on div at bounding box center [329, 315] width 658 height 631
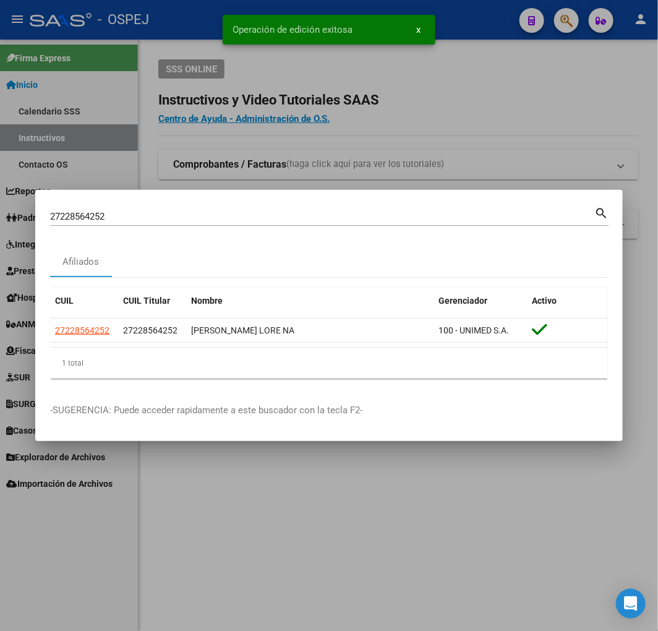
click at [213, 217] on input "27228564252" at bounding box center [322, 216] width 544 height 11
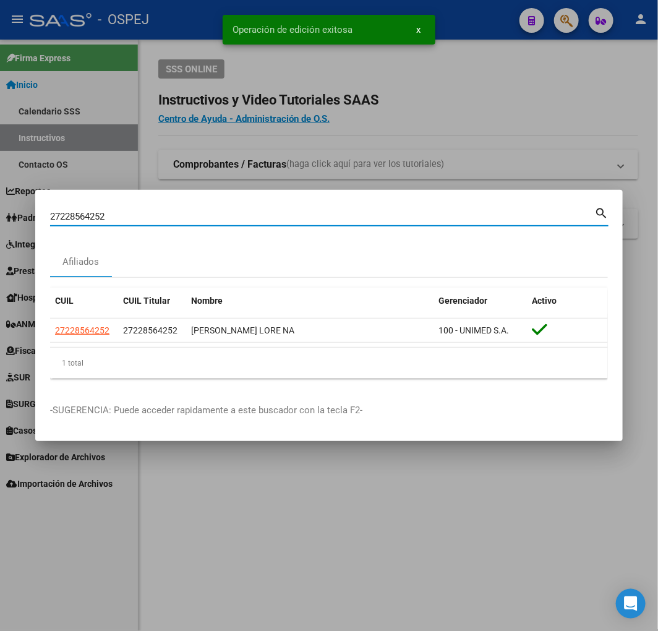
paste input "51921607"
type input "27251921607"
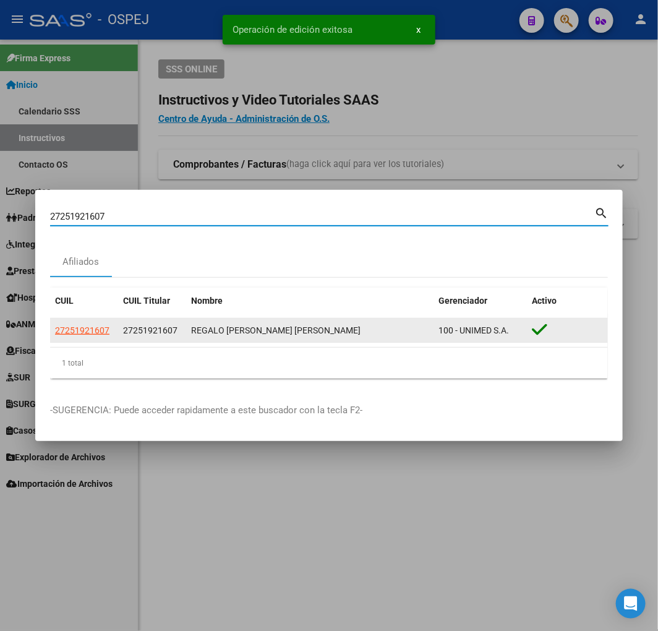
click at [105, 327] on span "27251921607" at bounding box center [82, 330] width 54 height 10
type textarea "27251921607"
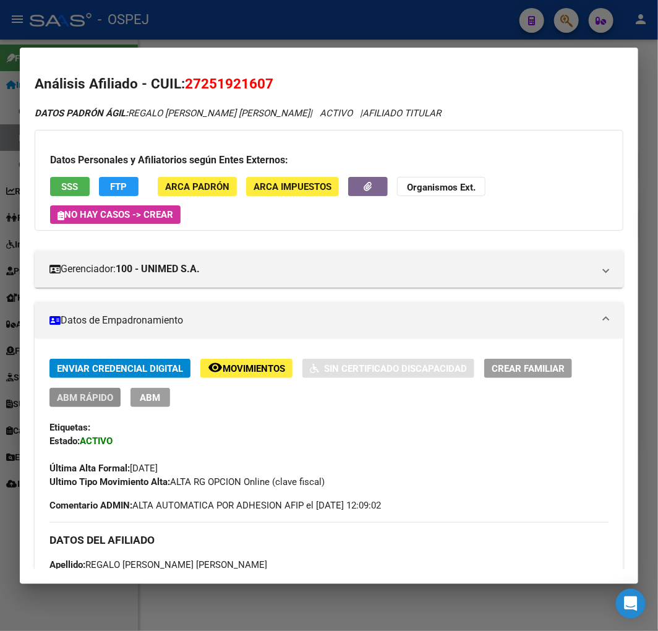
click at [77, 392] on span "ABM Rápido" at bounding box center [85, 397] width 56 height 11
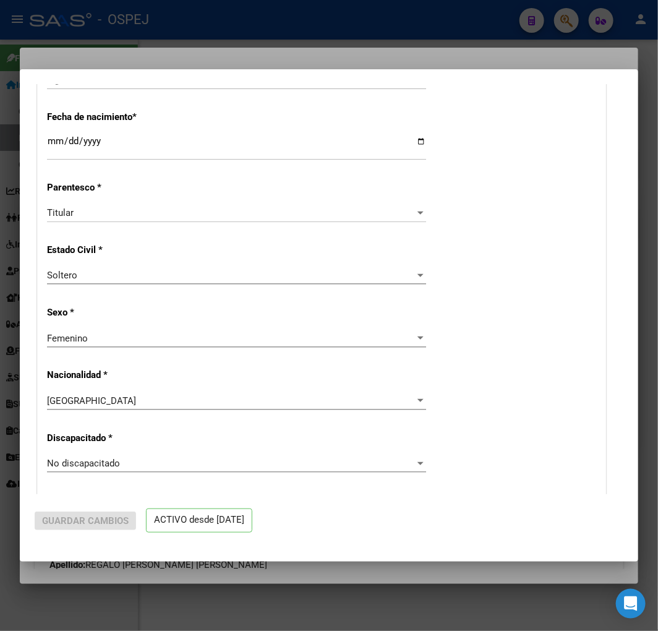
radio input "true"
type input "30-54104253-5"
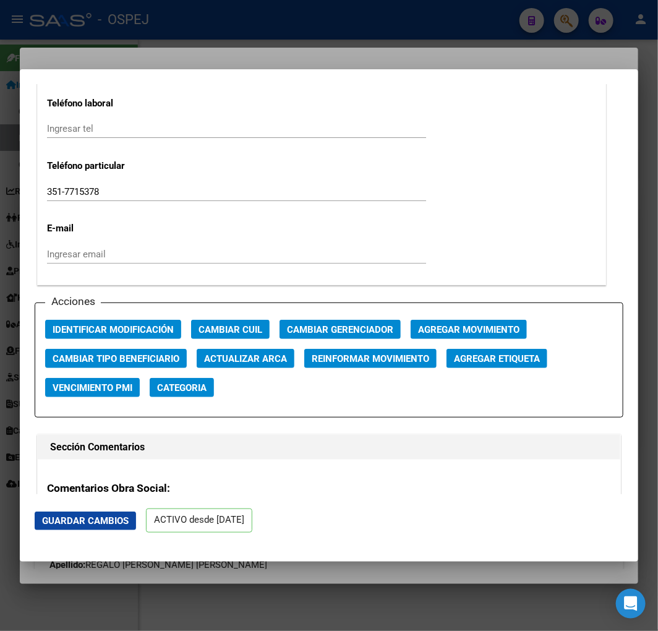
click at [251, 354] on span "Actualizar ARCA" at bounding box center [245, 358] width 83 height 11
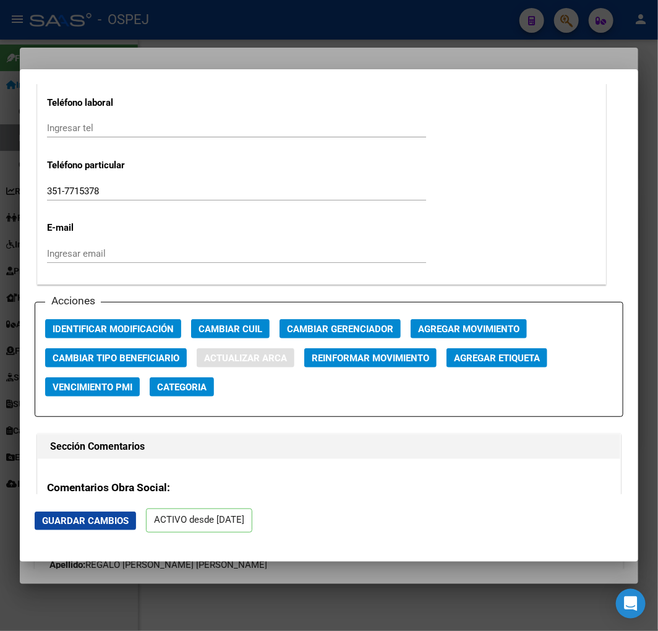
type input "REGALO ANABEL CARINA"
type input "1976-04-09"
type input "CBA."
type input "EDISON"
type input "2335"
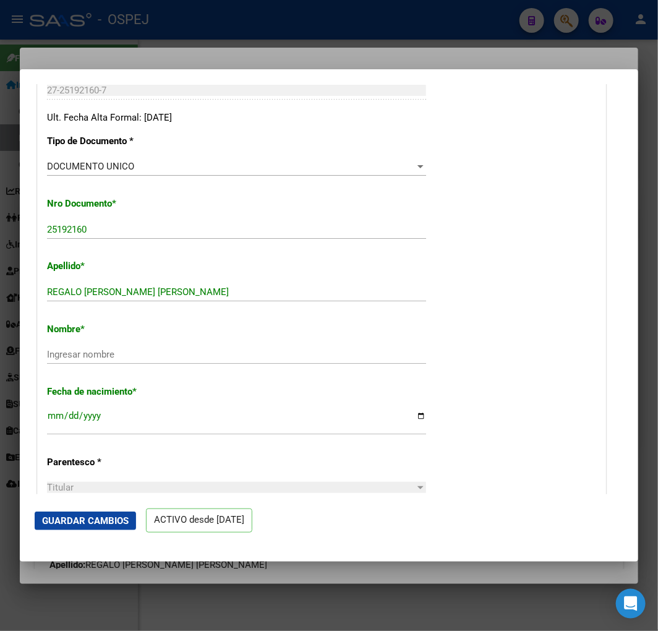
click at [211, 286] on input "REGALO ANABEL CARINA" at bounding box center [236, 291] width 379 height 11
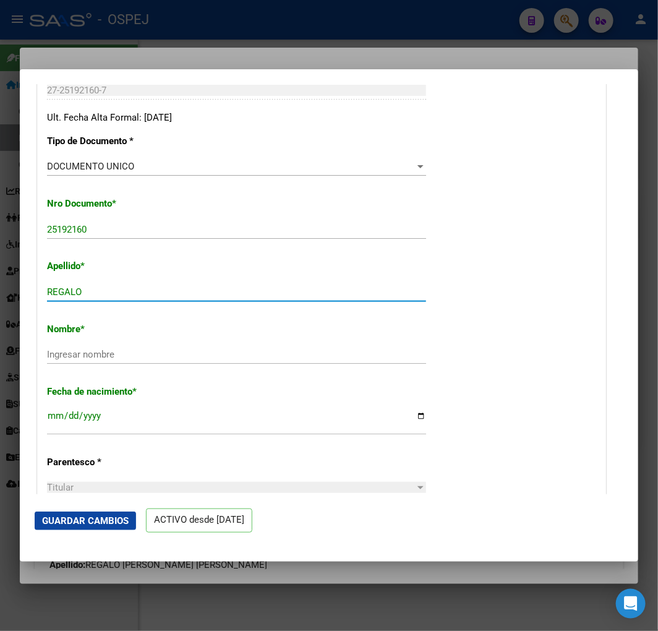
type input "REGALO"
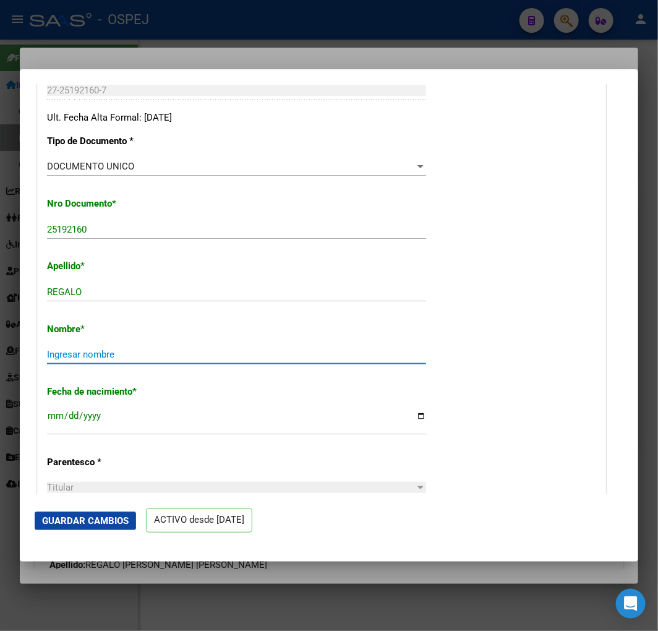
paste input "ANABEL CARINA"
type input "ANABEL CARINA"
click at [105, 529] on button "Guardar Cambios" at bounding box center [85, 521] width 101 height 19
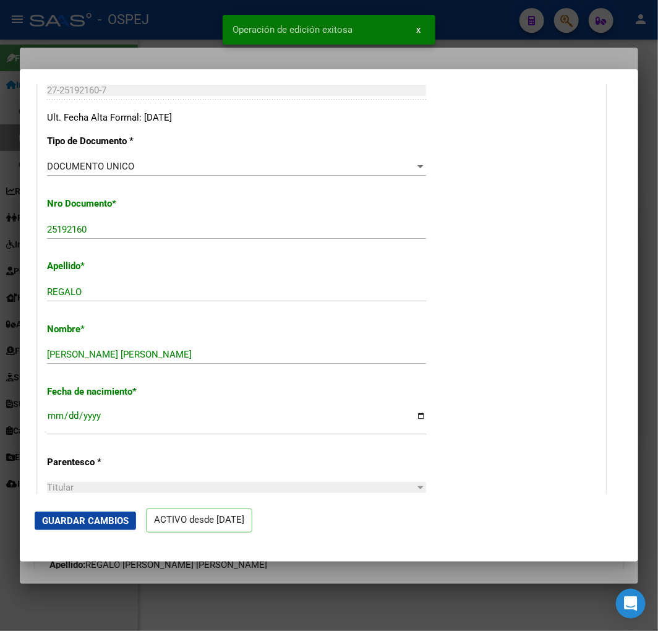
click at [145, 40] on div at bounding box center [329, 315] width 658 height 631
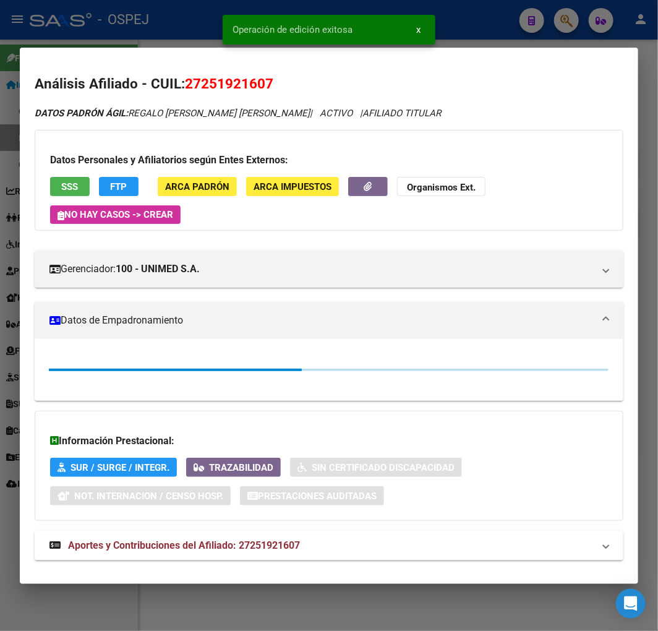
click at [196, 22] on div at bounding box center [329, 315] width 658 height 631
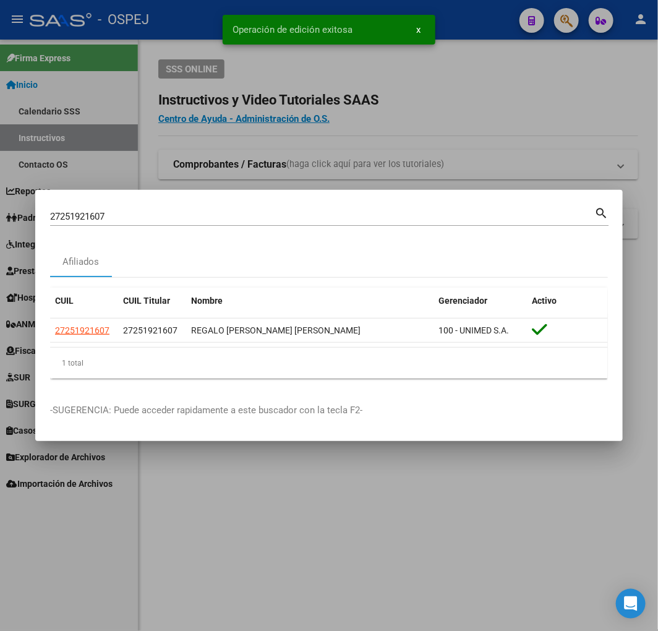
click at [350, 214] on input "27251921607" at bounding box center [322, 216] width 544 height 11
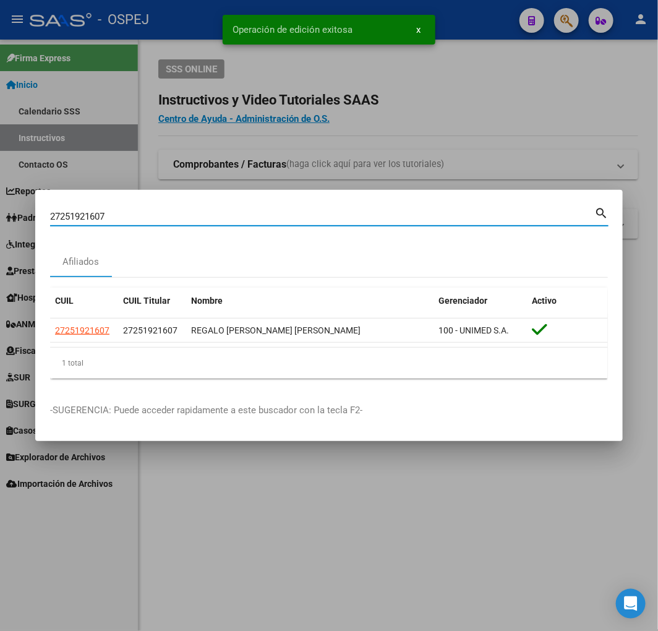
click at [350, 214] on input "27251921607" at bounding box center [322, 216] width 544 height 11
paste input "0337600604"
type input "20337600604"
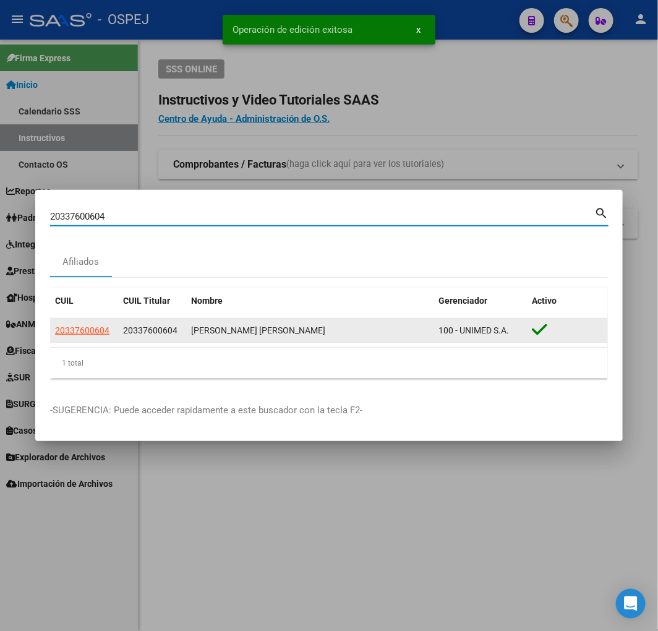
click at [77, 326] on span "20337600604" at bounding box center [82, 330] width 54 height 10
type textarea "20337600604"
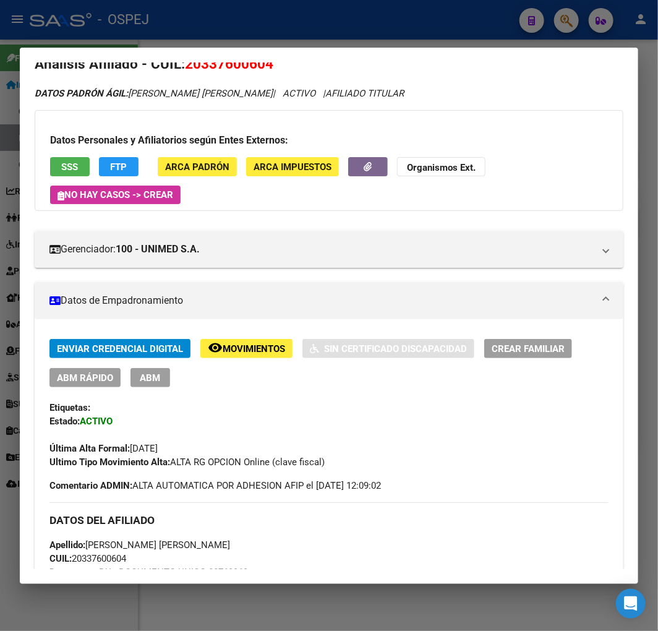
scroll to position [157, 0]
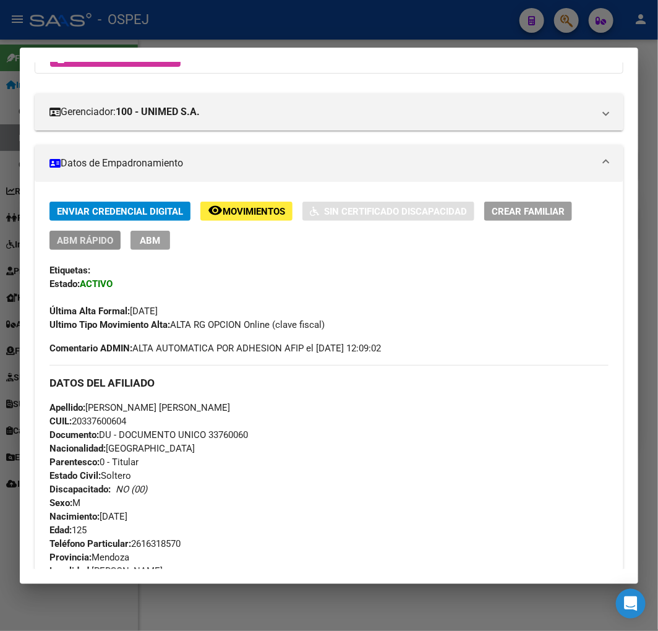
click at [106, 239] on span "ABM Rápido" at bounding box center [85, 240] width 56 height 11
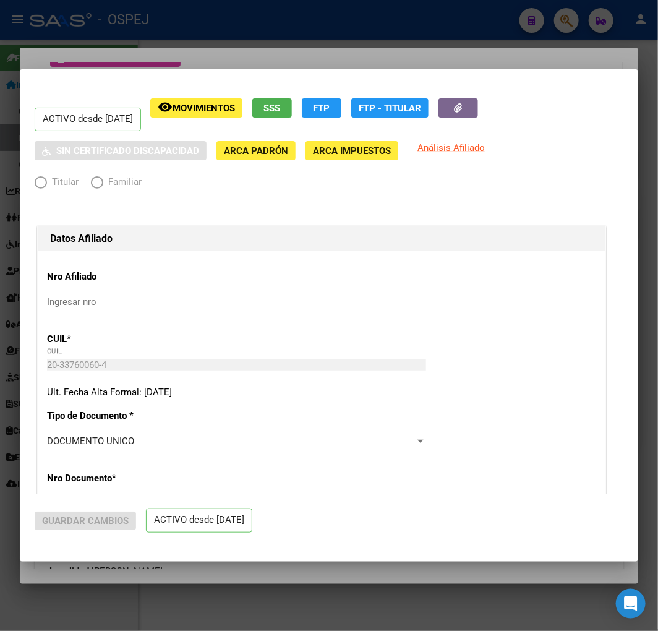
radio input "true"
type input "30-71527010-9"
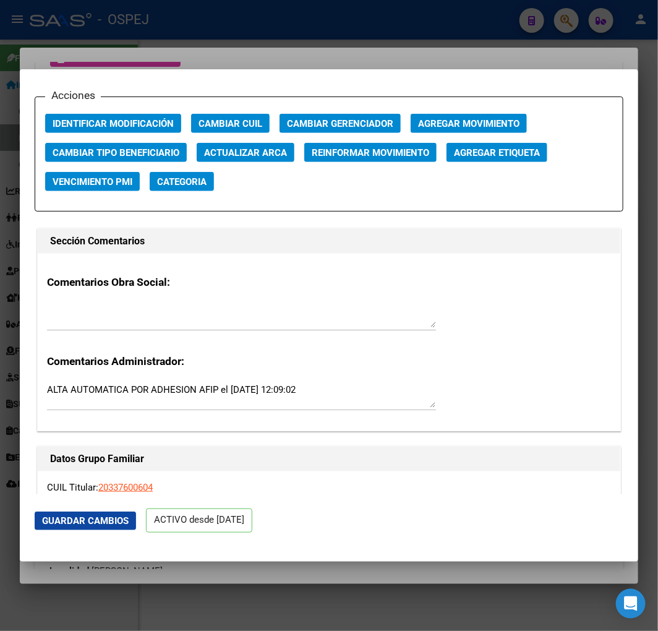
click at [260, 147] on span "Actualizar ARCA" at bounding box center [245, 152] width 83 height 11
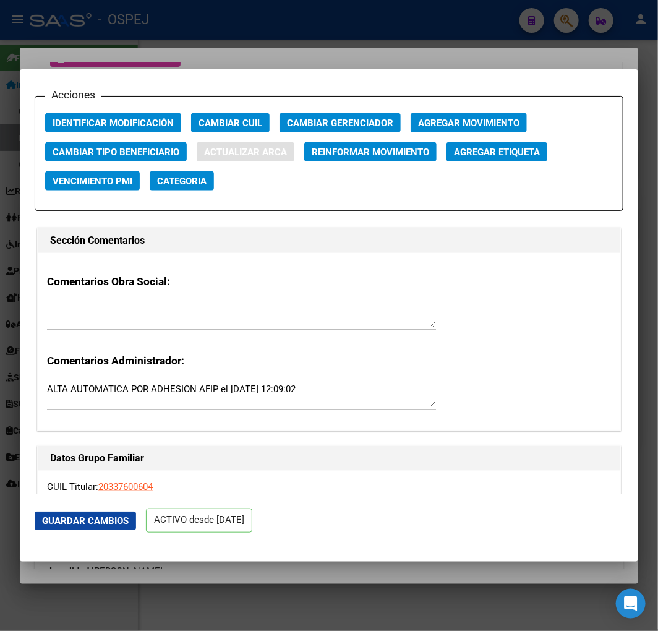
type input "ESPEJO MATIAS ARIEL"
type input "1988-04-04"
type input "[PERSON_NAME]"
type input "B° HUISI M-37, C-"
type input "10"
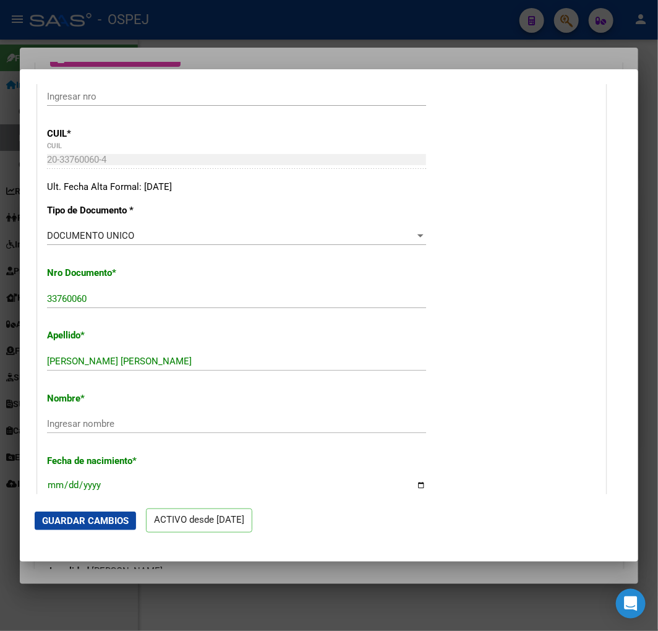
scroll to position [274, 0]
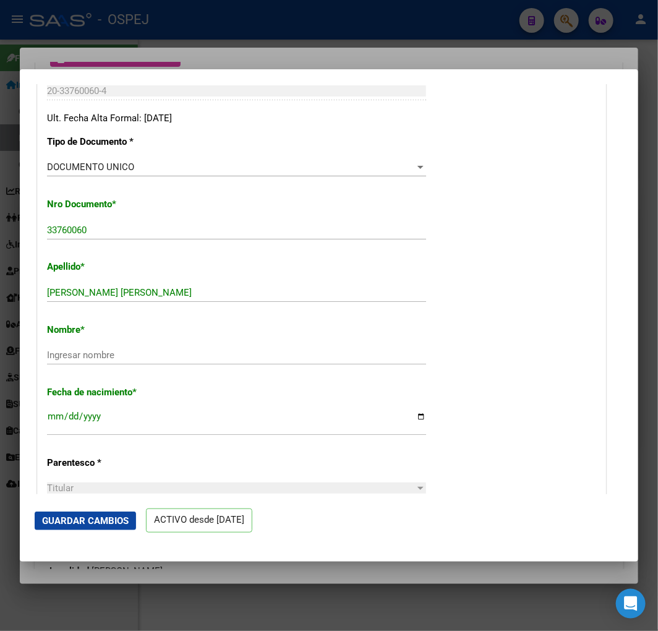
click at [188, 297] on input "ESPEJO MATIAS ARIEL" at bounding box center [236, 292] width 379 height 11
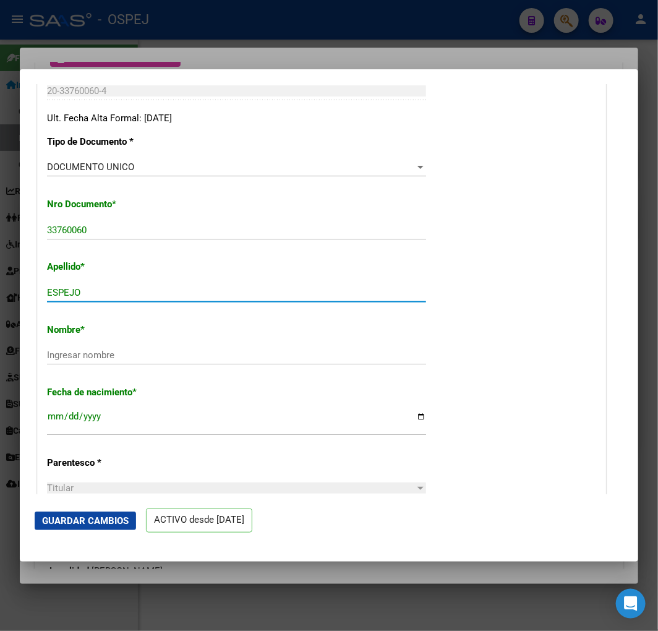
type input "ESPEJO"
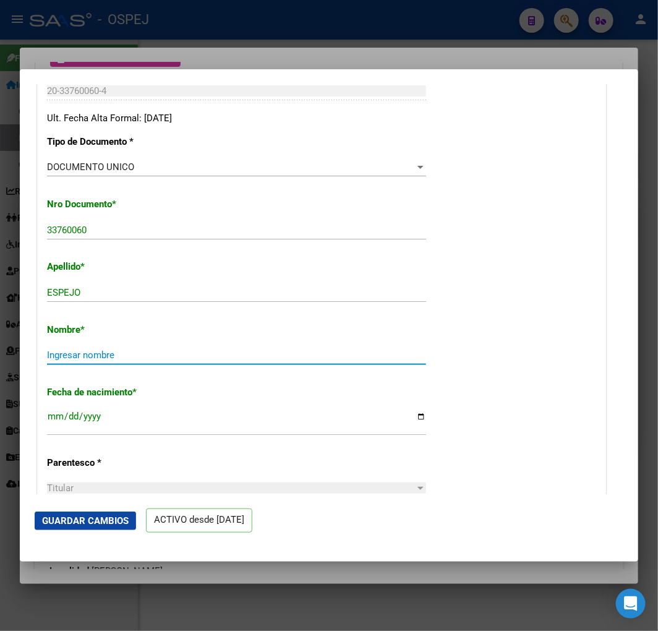
paste input "MATIAS ARIEL"
type input "MATIAS ARIEL"
click at [95, 515] on span "Guardar Cambios" at bounding box center [85, 520] width 87 height 11
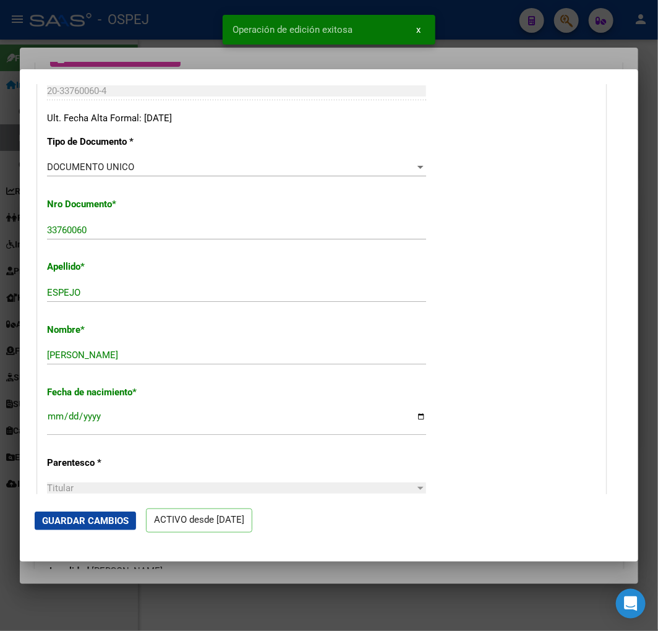
click at [111, 63] on div at bounding box center [329, 315] width 658 height 631
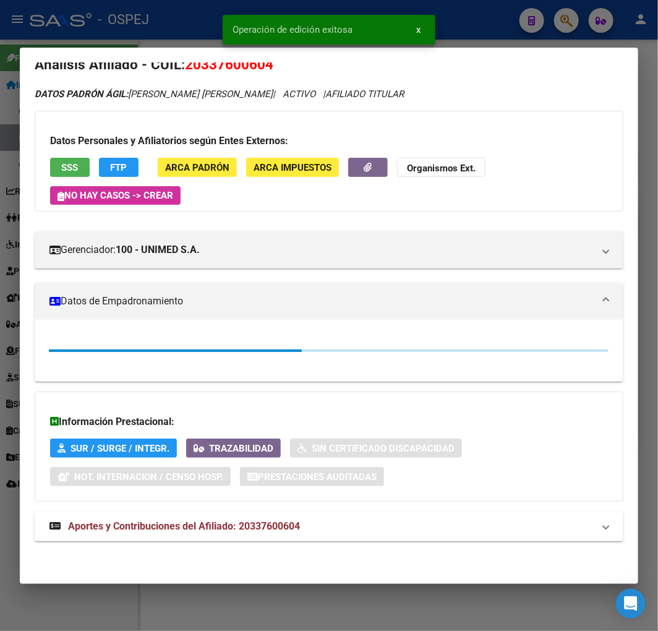
click at [115, 26] on div at bounding box center [329, 315] width 658 height 631
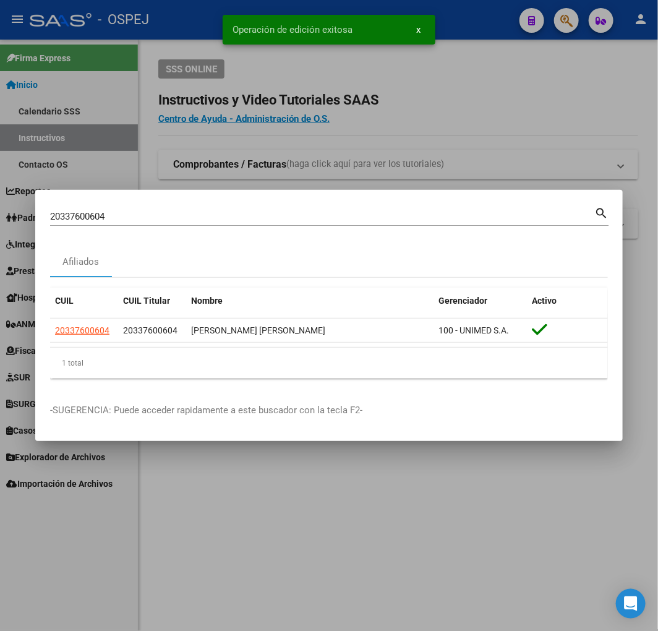
click at [337, 221] on div "20337600604 Buscar (apellido, dni, cuil, nro traspaso, cuit, obra social)" at bounding box center [322, 216] width 544 height 19
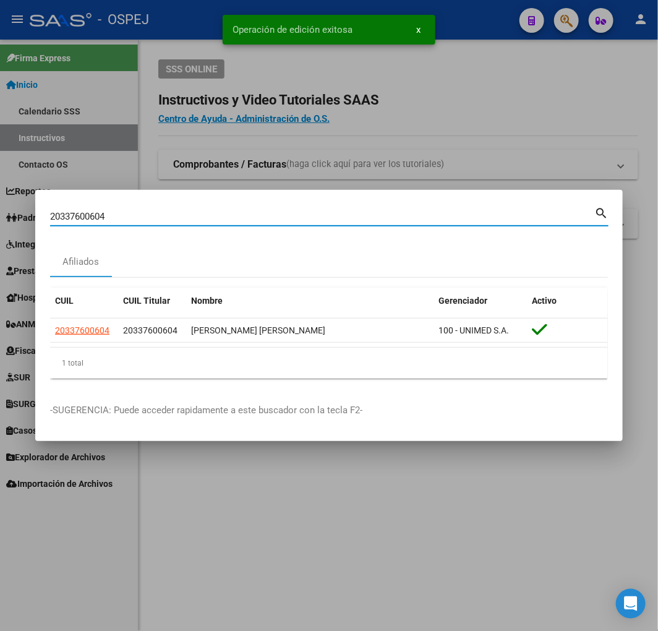
click at [337, 219] on input "20337600604" at bounding box center [322, 216] width 544 height 11
paste input "7373155808"
type input "27373155808"
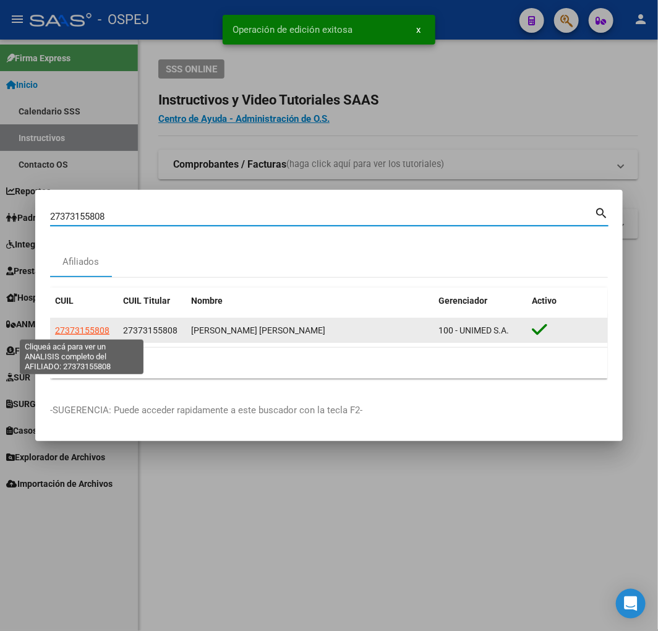
click at [75, 335] on span "27373155808" at bounding box center [82, 330] width 54 height 10
type textarea "27373155808"
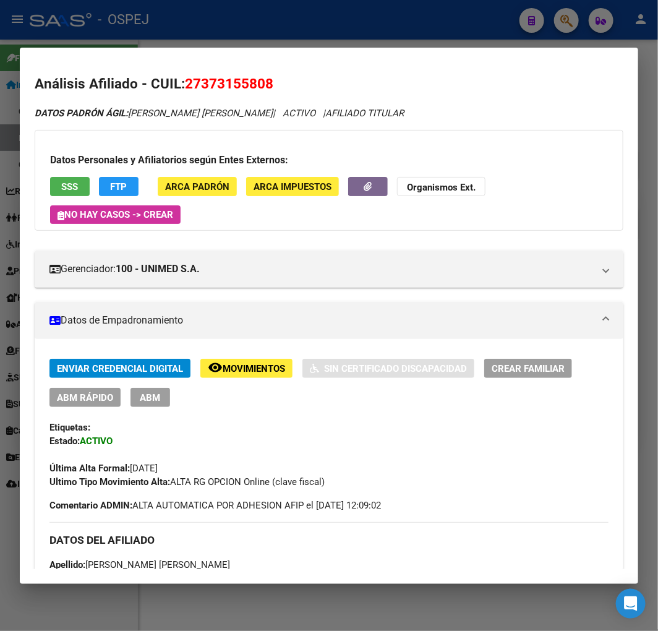
click at [100, 392] on span "ABM Rápido" at bounding box center [85, 397] width 56 height 11
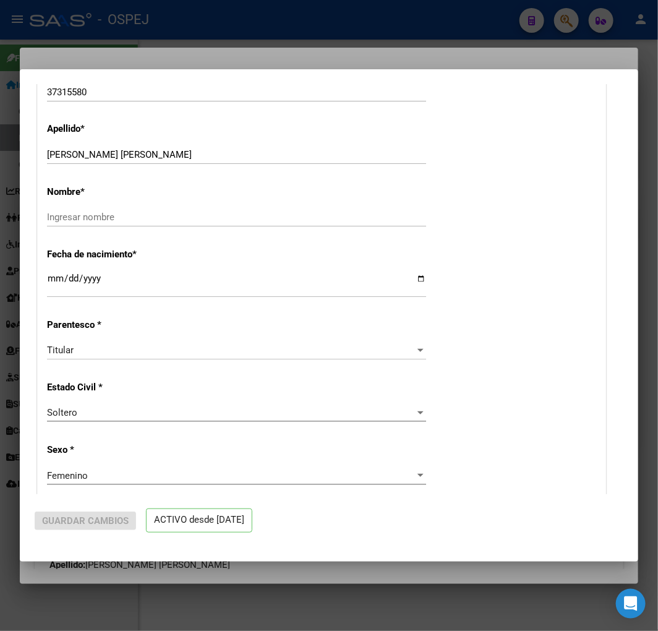
radio input "true"
type input "30-71651197-5"
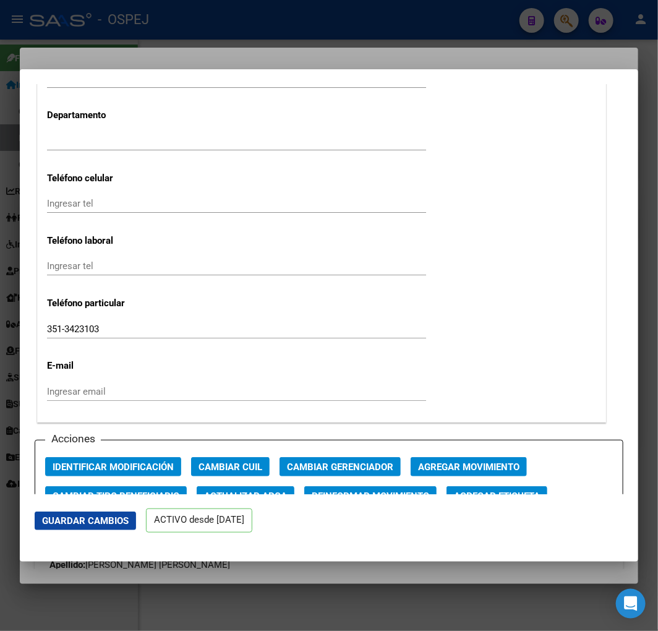
scroll to position [1581, 0]
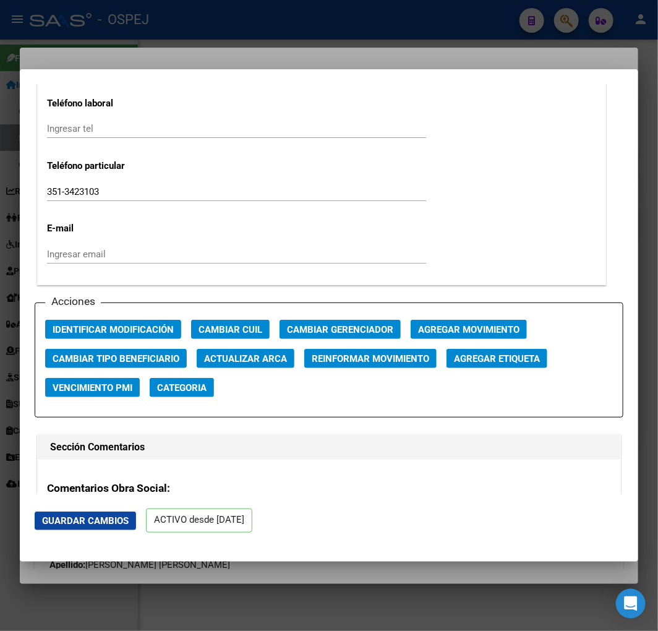
click at [211, 358] on span "Actualizar ARCA" at bounding box center [245, 358] width 83 height 11
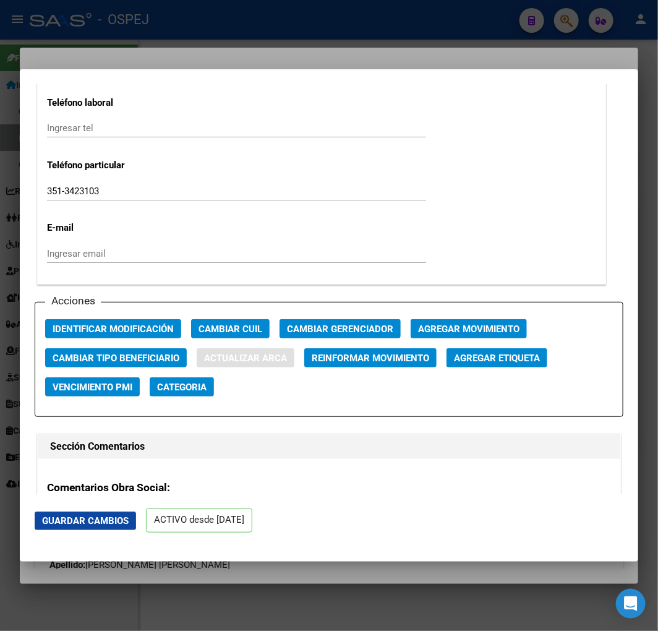
type input "LOPEZ LOPEZ"
type input "CARLA AYELEN"
type input "1993-01-28"
type input "LA CALERA"
type input "5151"
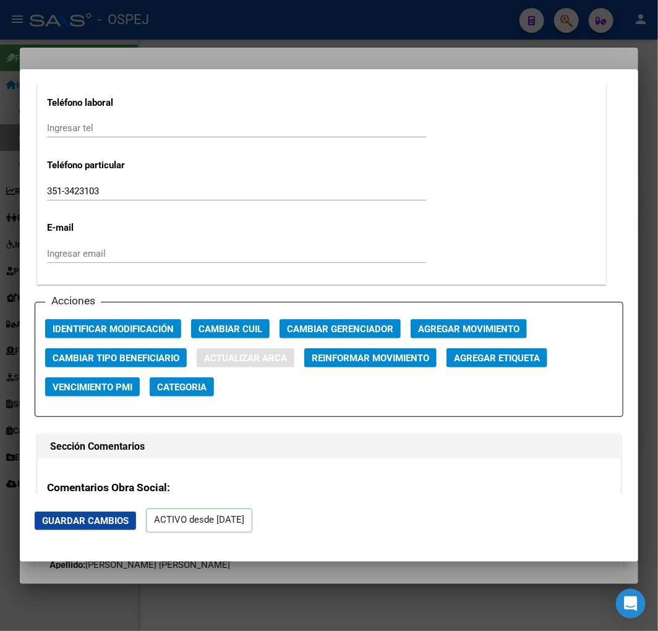
type input "ESQUIU"
type input "1261"
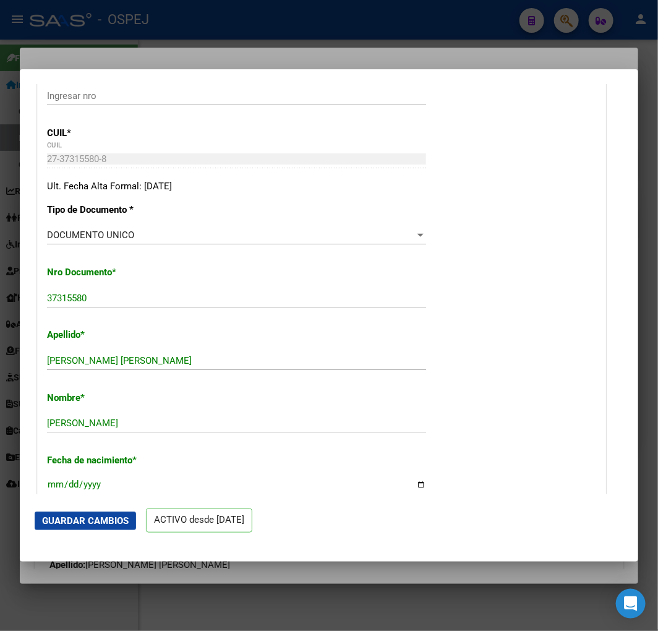
scroll to position [275, 0]
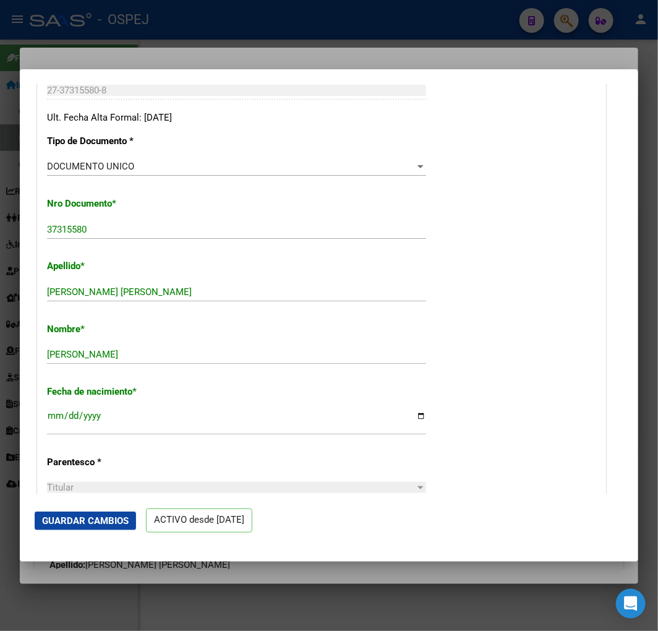
click at [109, 509] on mat-dialog-actions "Guardar Cambios ACTIVO desde [DATE]" at bounding box center [329, 520] width 589 height 53
click at [113, 513] on button "Guardar Cambios" at bounding box center [85, 521] width 101 height 19
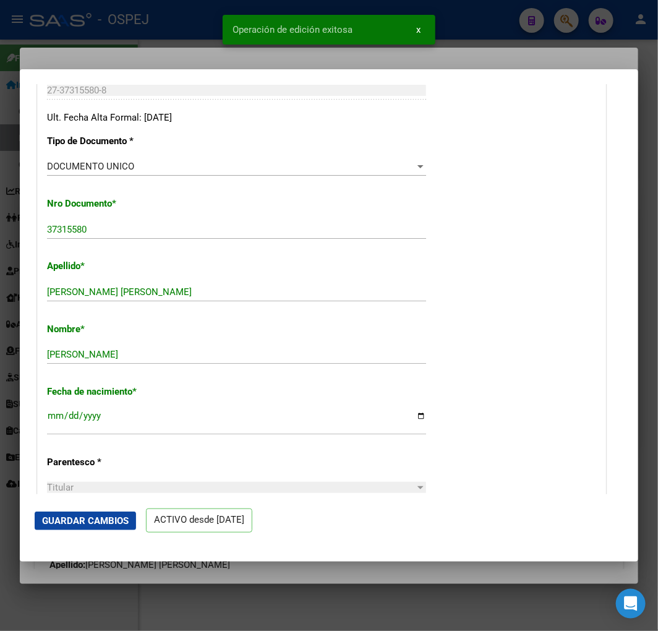
click at [94, 52] on div at bounding box center [329, 315] width 658 height 631
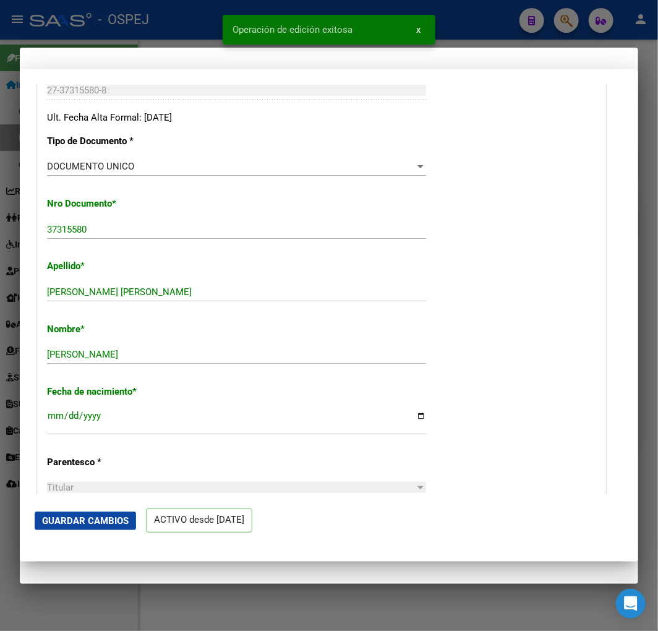
click at [97, 21] on div at bounding box center [329, 315] width 658 height 631
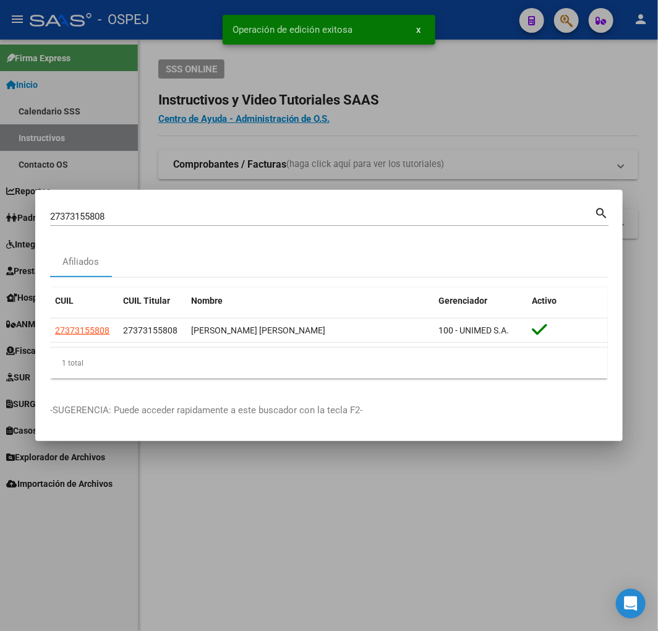
click at [273, 220] on input "27373155808" at bounding box center [322, 216] width 544 height 11
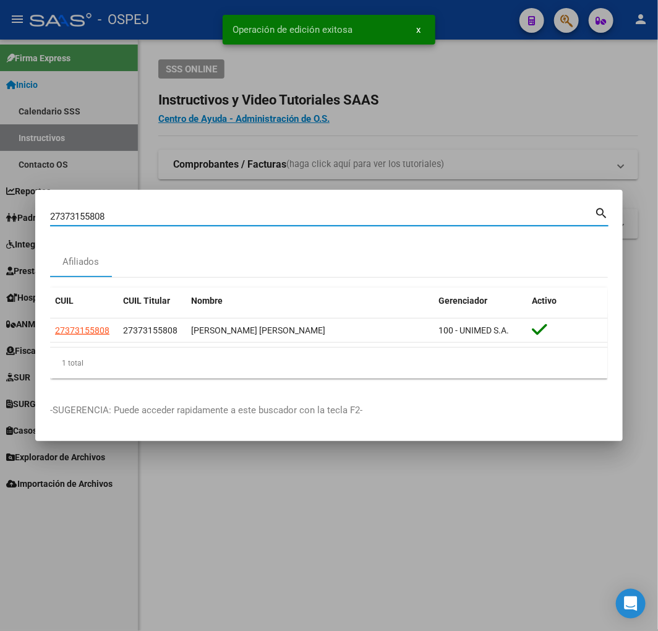
click at [273, 220] on input "27373155808" at bounding box center [322, 216] width 544 height 11
paste input "284464414"
type input "27284464414"
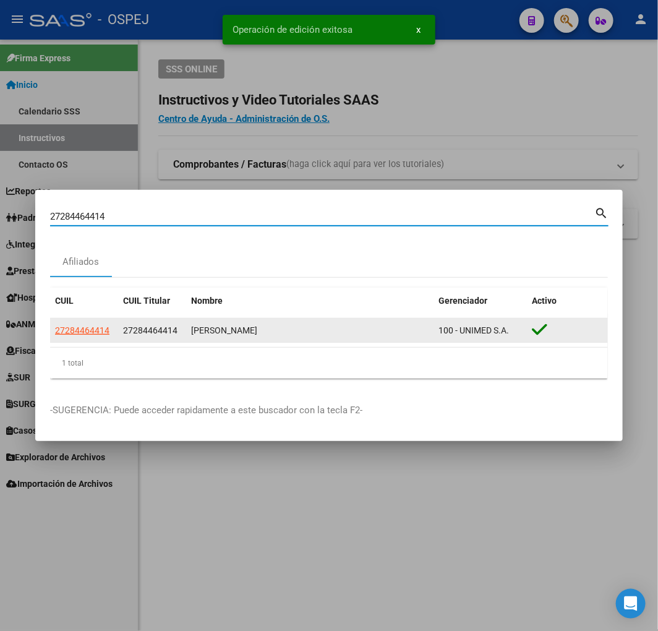
click at [89, 332] on span "27284464414" at bounding box center [82, 330] width 54 height 10
type textarea "27284464414"
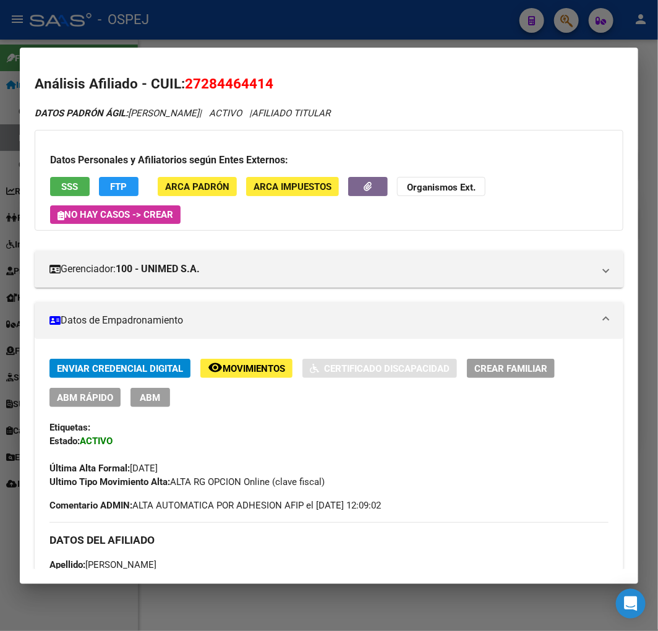
scroll to position [69, 0]
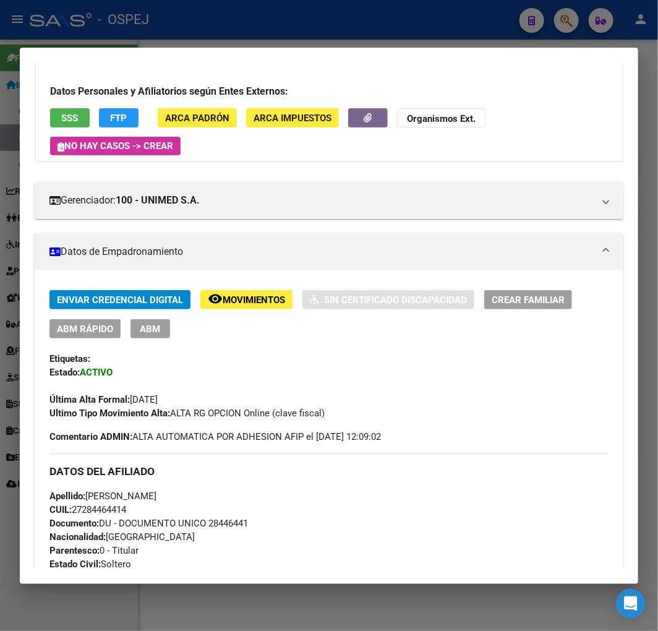
click at [110, 332] on span "ABM Rápido" at bounding box center [85, 329] width 56 height 11
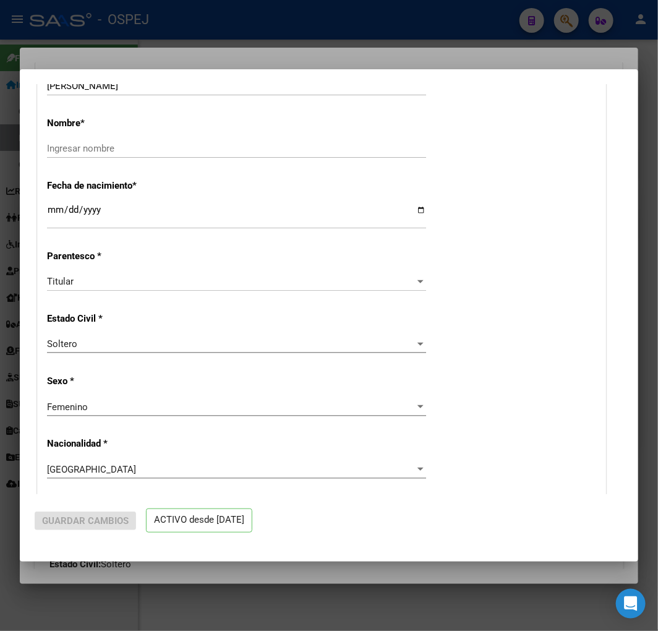
radio input "true"
type input "30-62790042-9"
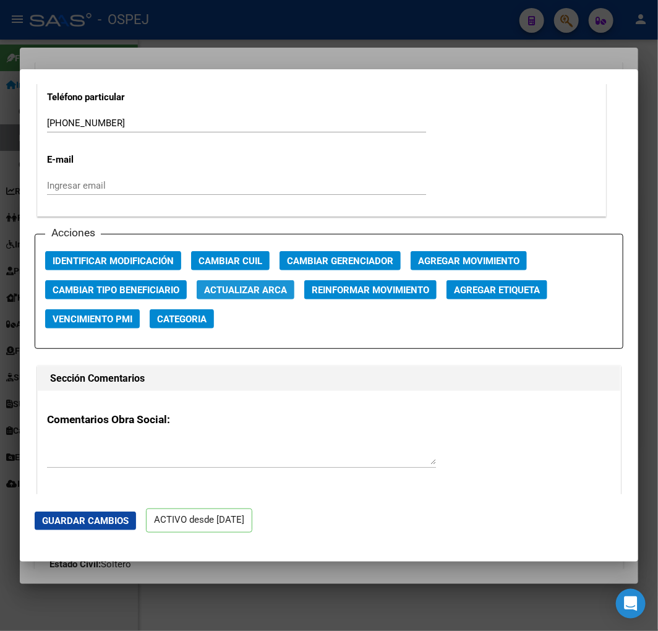
click at [248, 285] on span "Actualizar ARCA" at bounding box center [245, 290] width 83 height 11
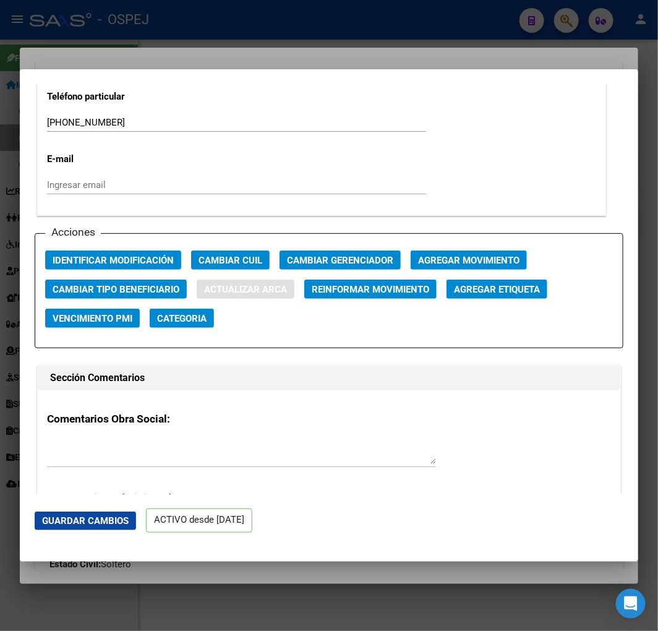
type input "SENTIS"
type input "GABRIELA JIMENA"
type input "1981-01-10"
type input "RIO CUARTO"
type input "SAINT REMY"
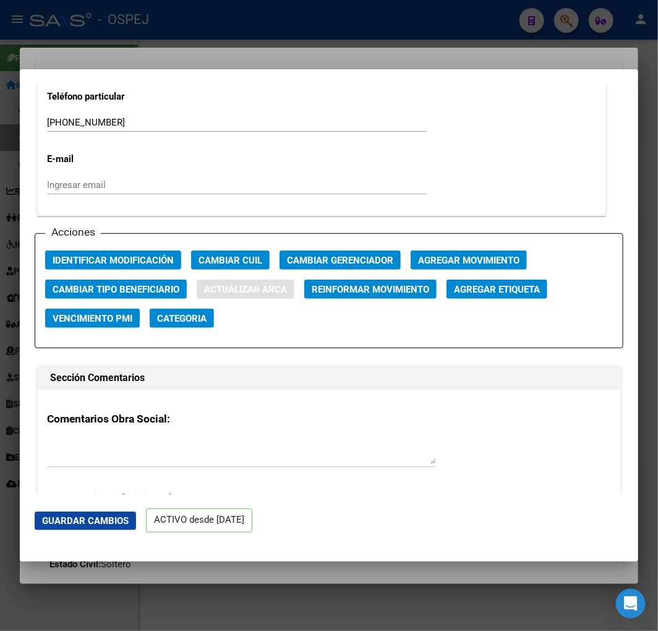
type input "1580"
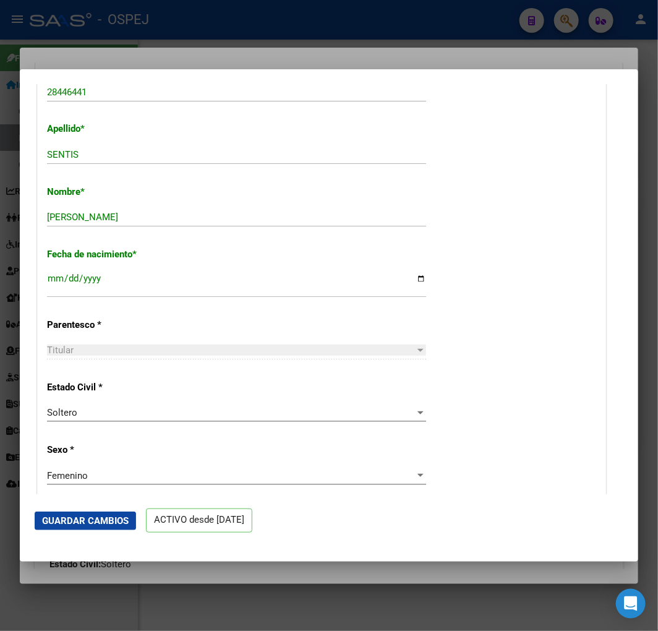
scroll to position [343, 0]
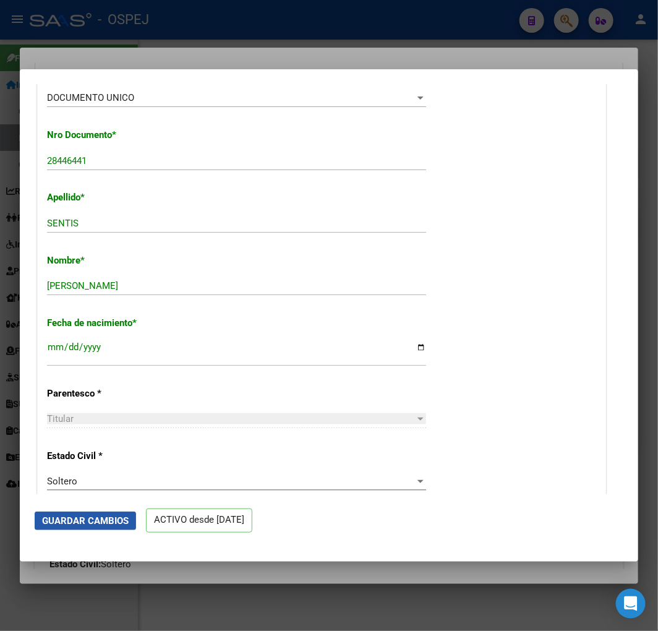
click at [106, 521] on span "Guardar Cambios" at bounding box center [85, 520] width 87 height 11
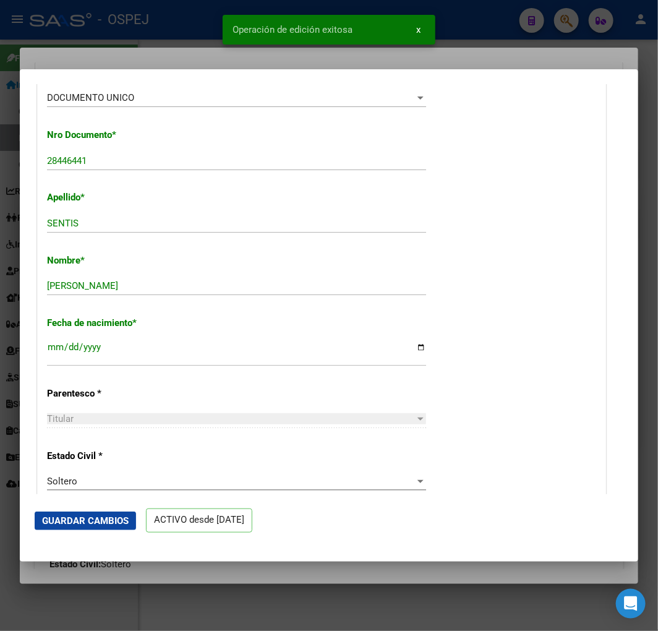
click at [78, 38] on div at bounding box center [329, 315] width 658 height 631
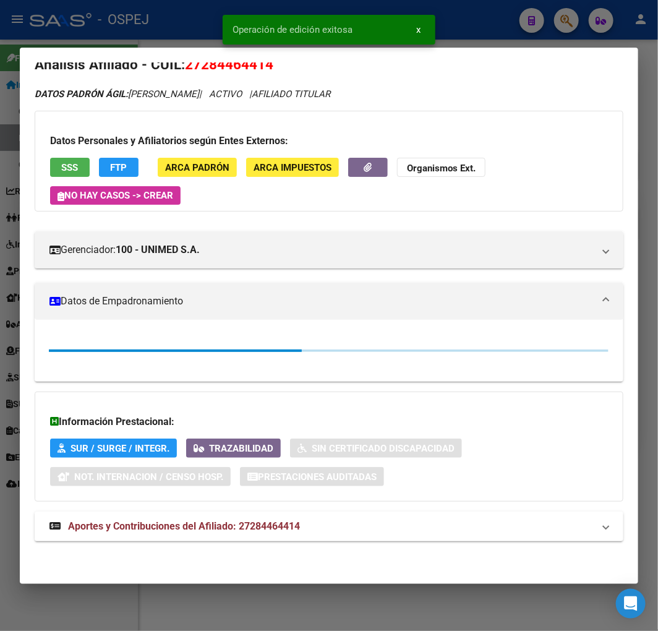
drag, startPoint x: 79, startPoint y: 27, endPoint x: 405, endPoint y: 119, distance: 338.6
click at [79, 27] on div at bounding box center [329, 315] width 658 height 631
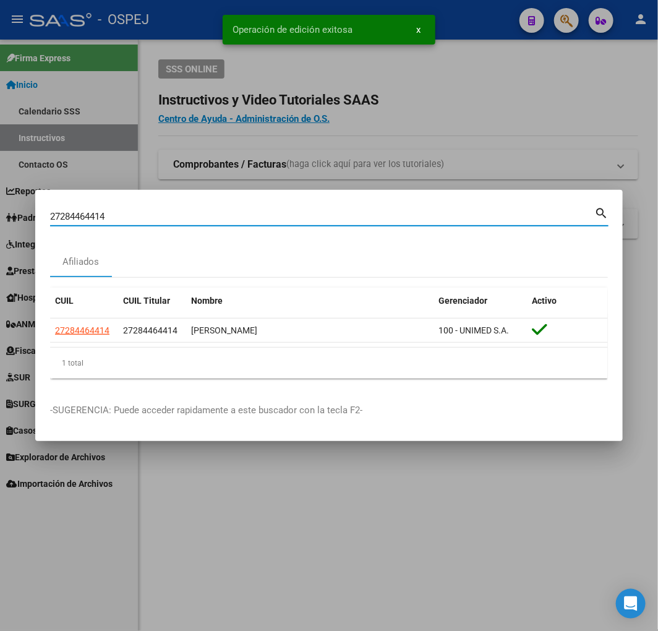
click at [162, 213] on input "27284464414" at bounding box center [322, 216] width 544 height 11
paste input "0273461311"
type input "20273461311"
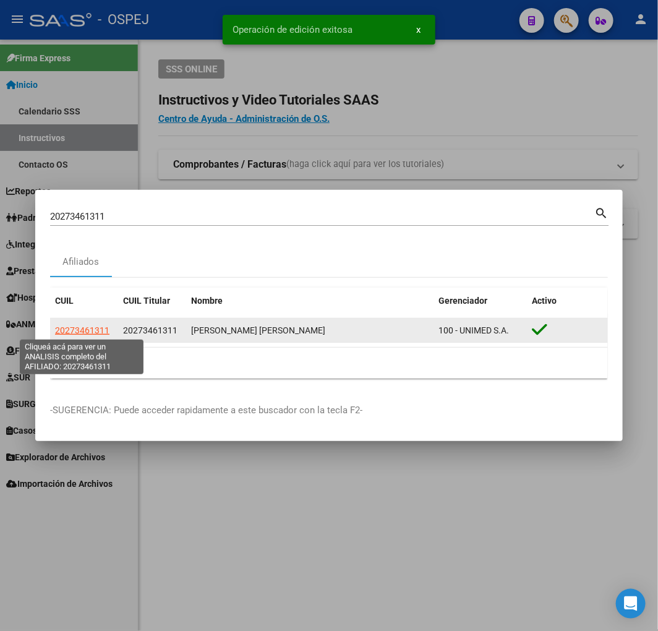
click at [80, 327] on span "20273461311" at bounding box center [82, 330] width 54 height 10
type textarea "20273461311"
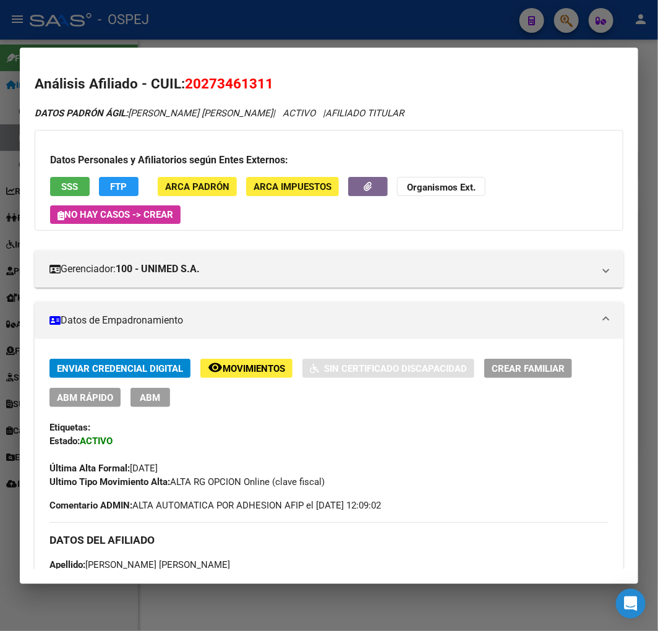
click at [96, 401] on span "ABM Rápido" at bounding box center [85, 397] width 56 height 11
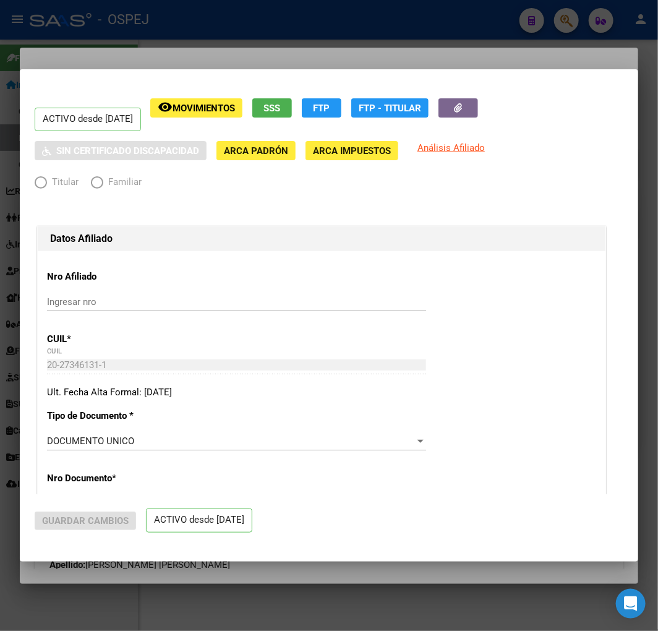
radio input "true"
type input "30-54569276-3"
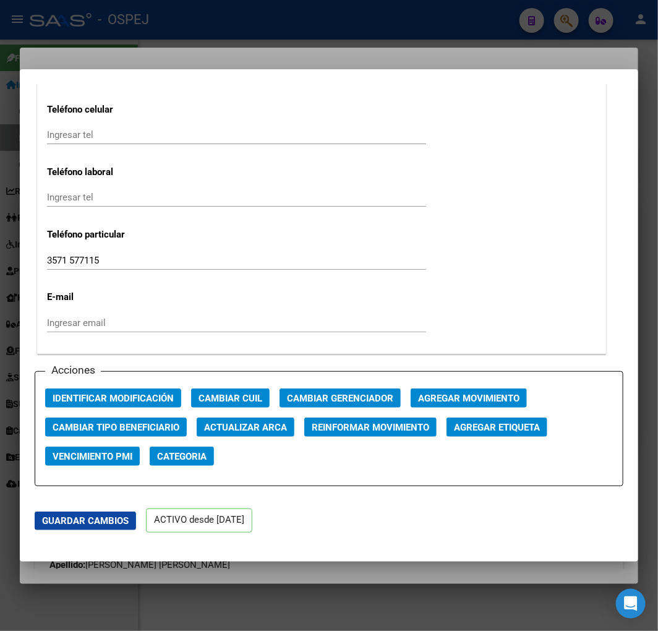
click at [215, 422] on span "Actualizar ARCA" at bounding box center [245, 427] width 83 height 11
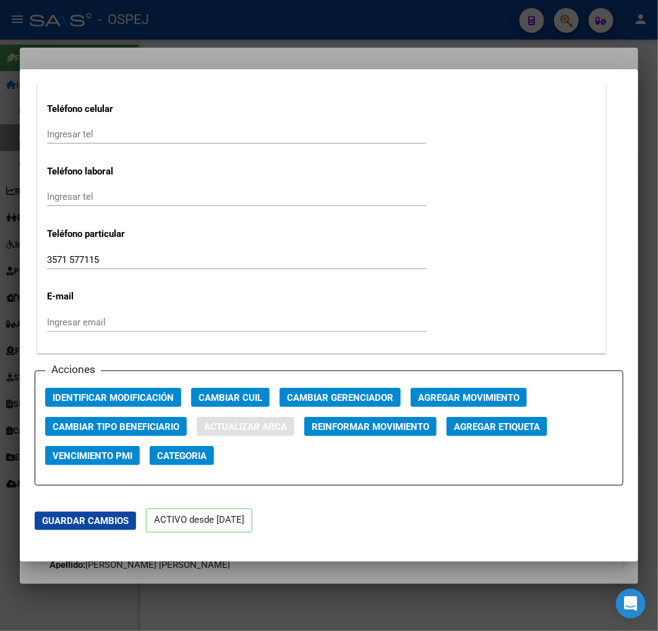
type input "FENOGLIO MARCOS GASTON"
type input "1979-08-11"
type input "RIO TERCERO"
type input "BALCARCE"
type input "479"
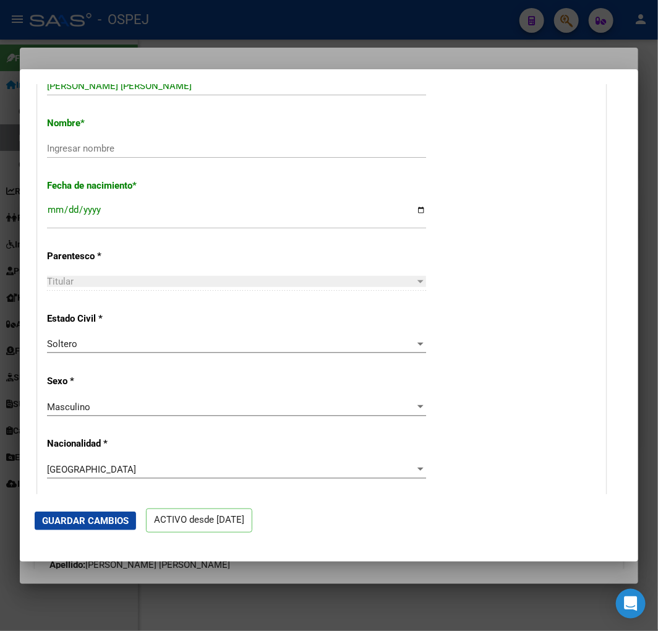
scroll to position [412, 0]
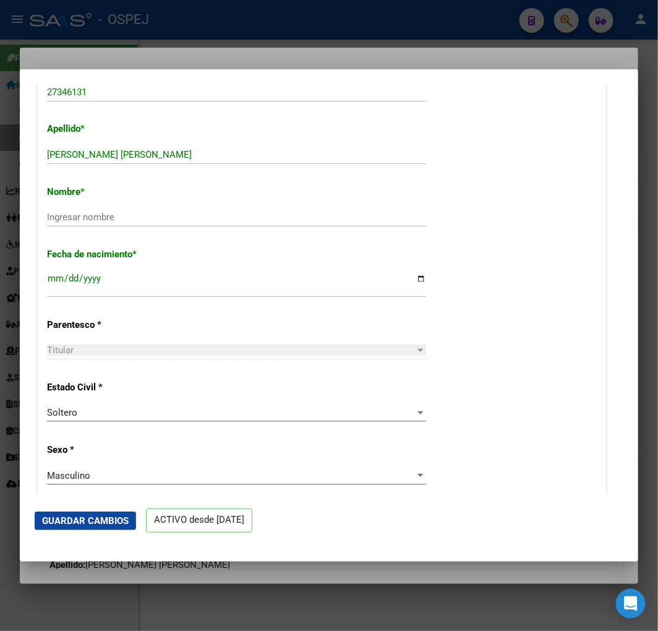
click at [186, 156] on input "FENOGLIO MARCOS GASTON" at bounding box center [236, 154] width 379 height 11
type input "FENOGLIO"
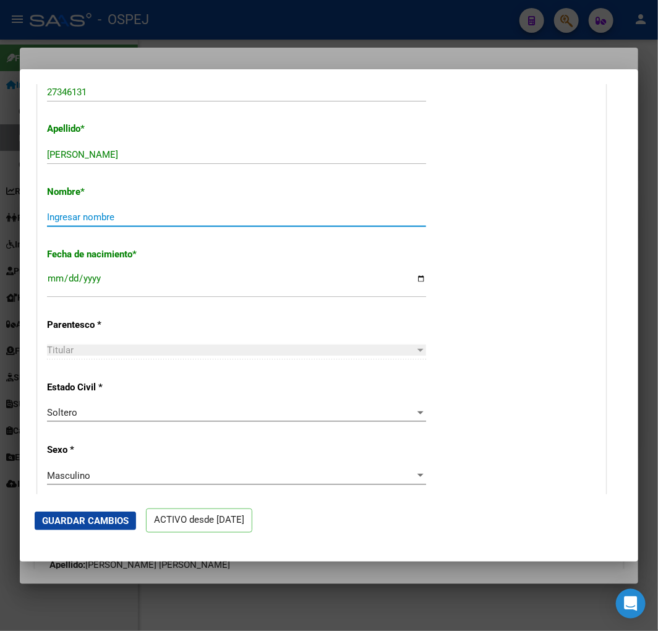
paste input "MARCOS GASTON"
type input "MARCOS GASTON"
click at [67, 523] on span "Guardar Cambios" at bounding box center [85, 520] width 87 height 11
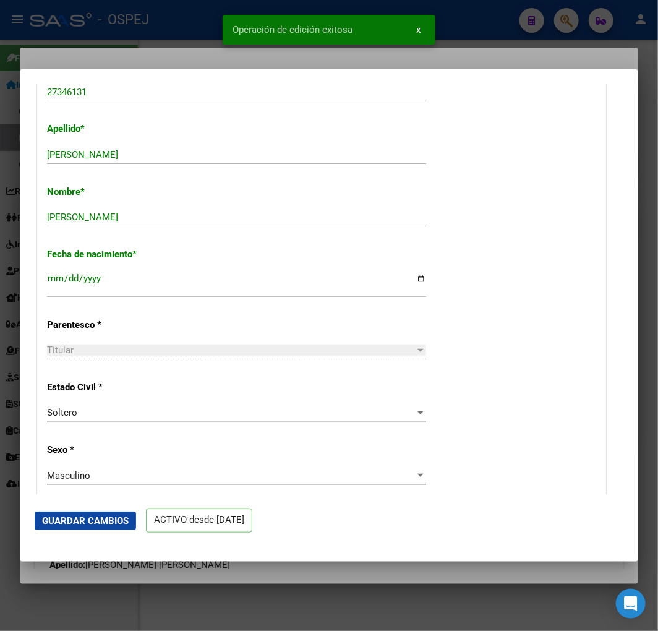
click at [87, 38] on div at bounding box center [329, 315] width 658 height 631
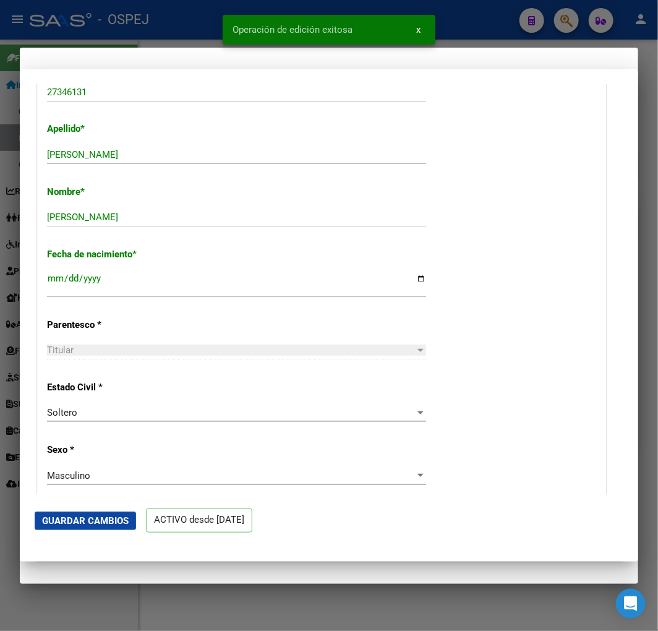
click at [102, 25] on div at bounding box center [329, 315] width 658 height 631
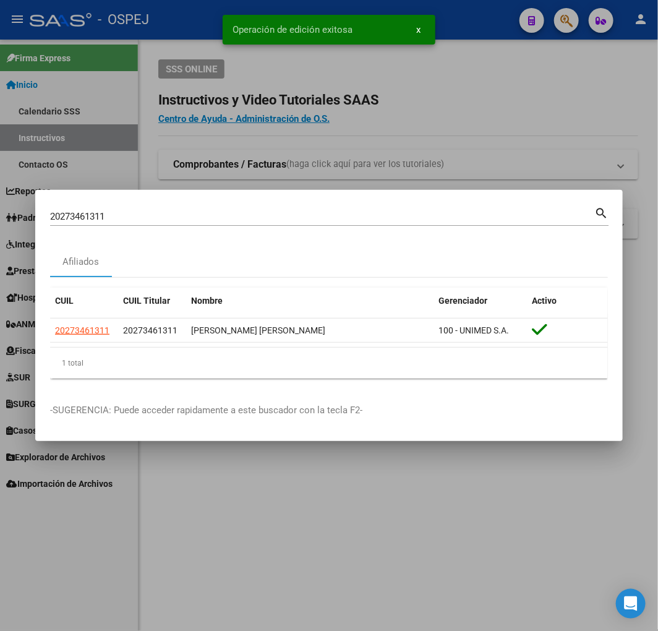
click at [191, 221] on input "20273461311" at bounding box center [322, 216] width 544 height 11
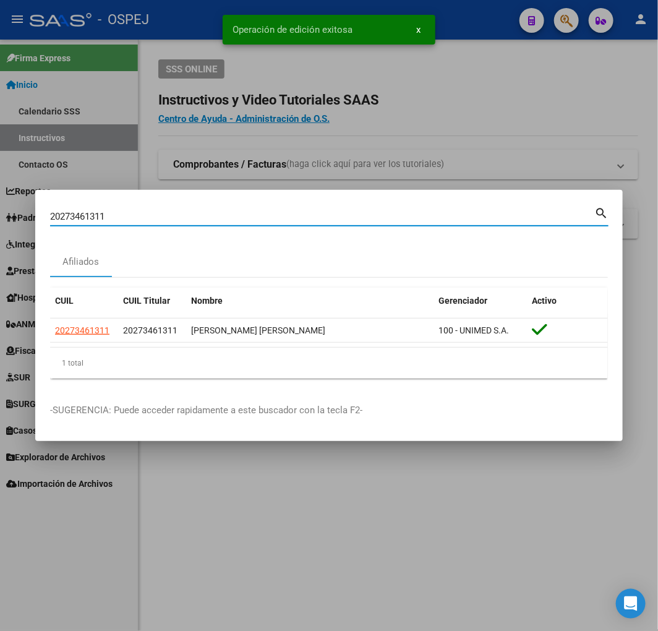
click at [191, 221] on input "20273461311" at bounding box center [322, 216] width 544 height 11
paste input "314796048"
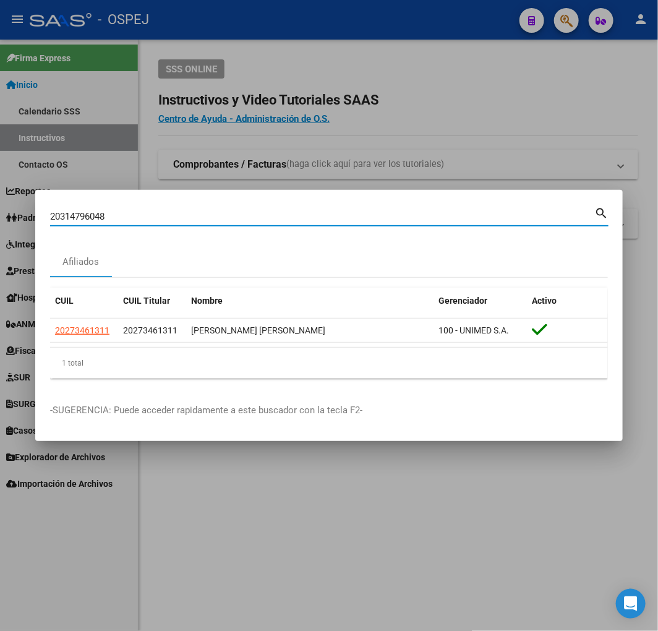
type input "20314796048"
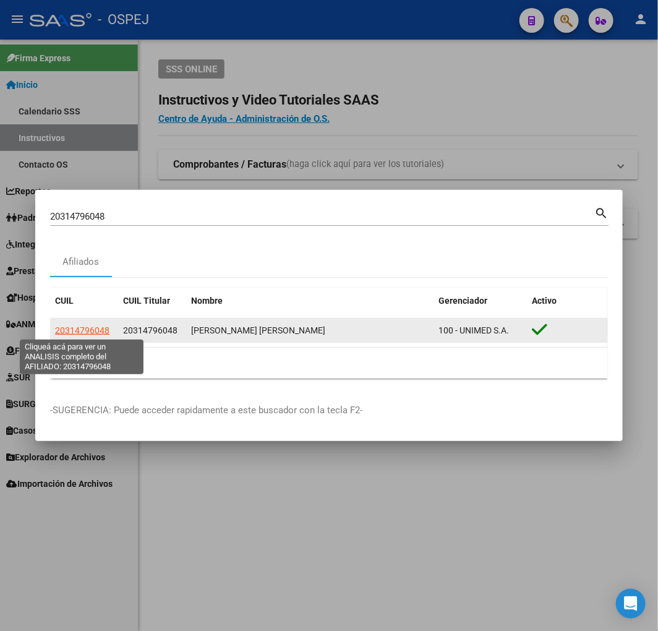
click at [58, 330] on span "20314796048" at bounding box center [82, 330] width 54 height 10
type textarea "20314796048"
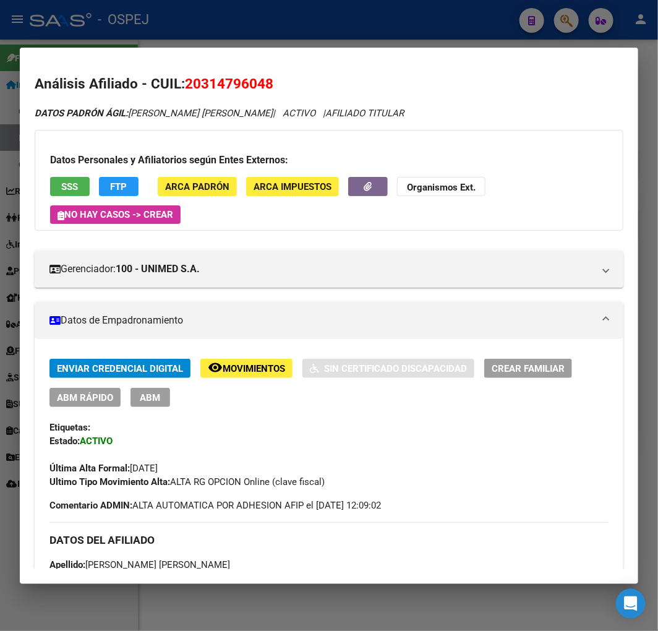
click at [99, 398] on span "ABM Rápido" at bounding box center [85, 397] width 56 height 11
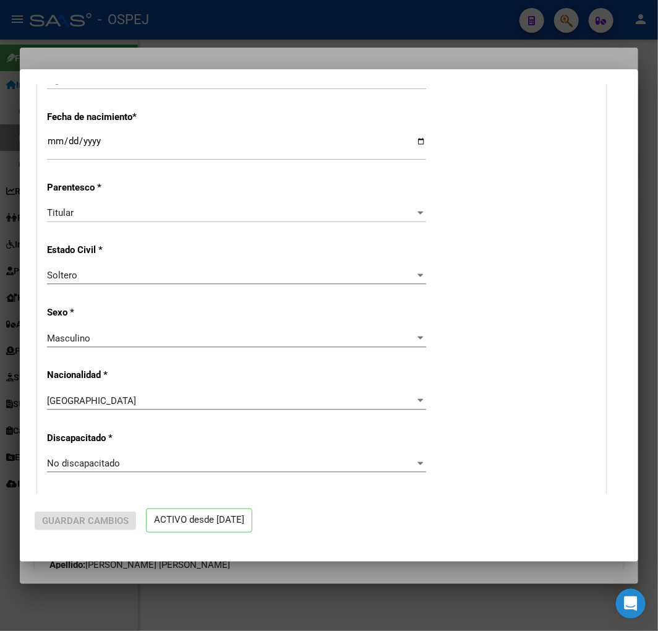
radio input "true"
type input "30-54569276-3"
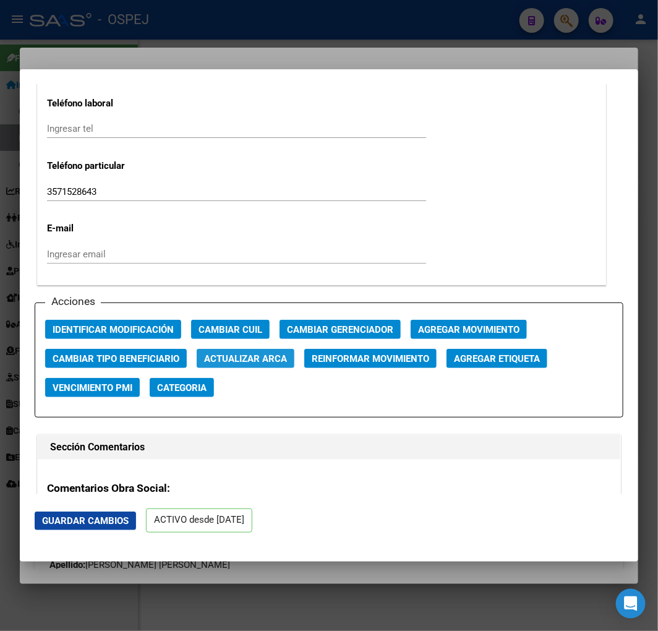
click at [266, 360] on span "Actualizar ARCA" at bounding box center [245, 358] width 83 height 11
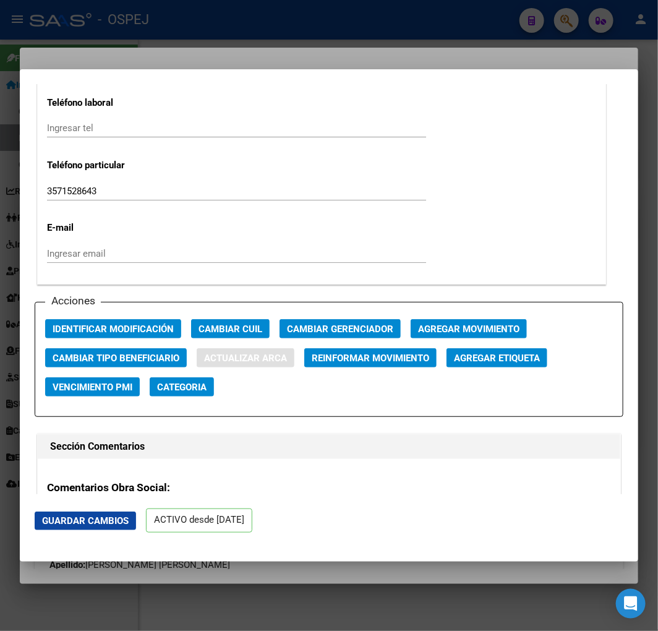
type input "GONZALEZ"
type input "MARCO EMMANUEL"
type input "1985-02-26"
type input "RIO TERCERO"
type input "JUANA AZURDUY"
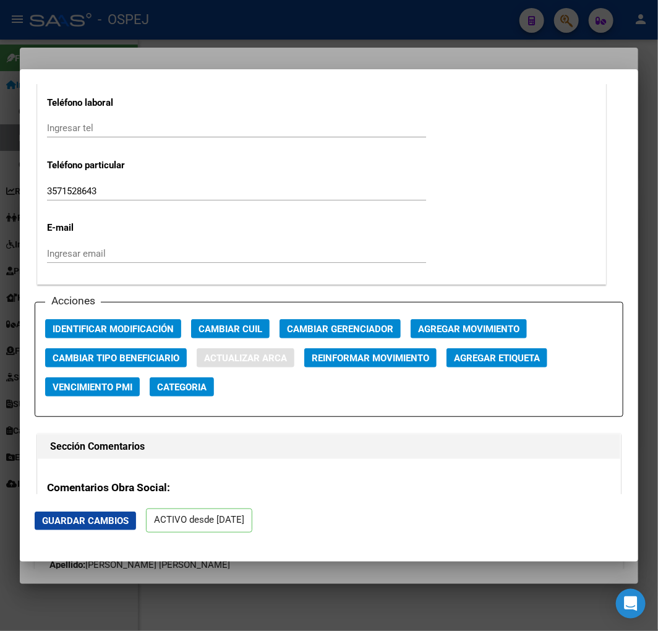
type input "456"
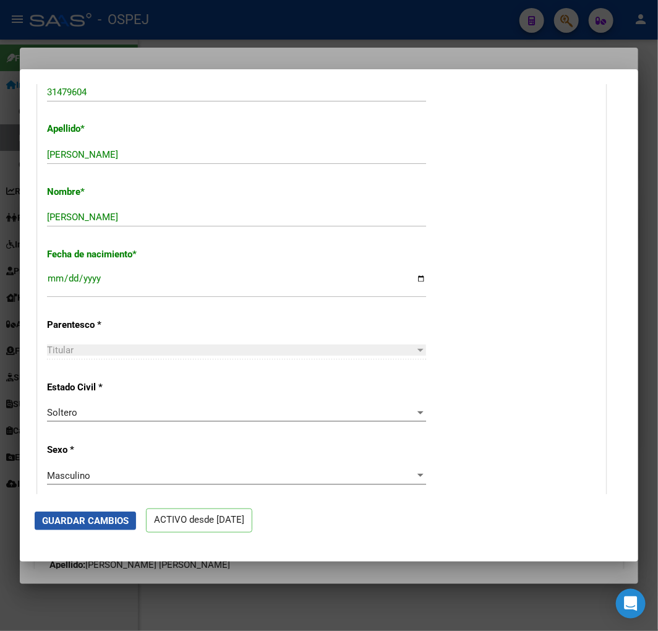
click at [120, 523] on span "Guardar Cambios" at bounding box center [85, 520] width 87 height 11
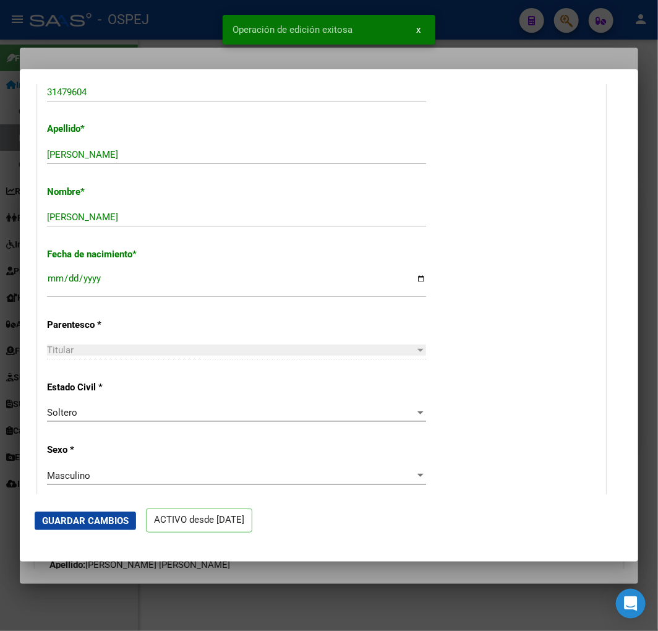
click at [68, 46] on div at bounding box center [329, 315] width 658 height 631
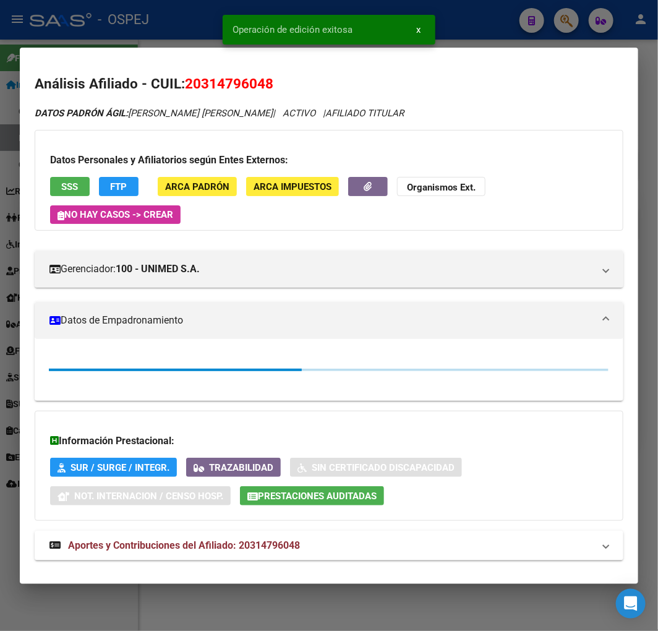
click at [75, 27] on div at bounding box center [329, 315] width 658 height 631
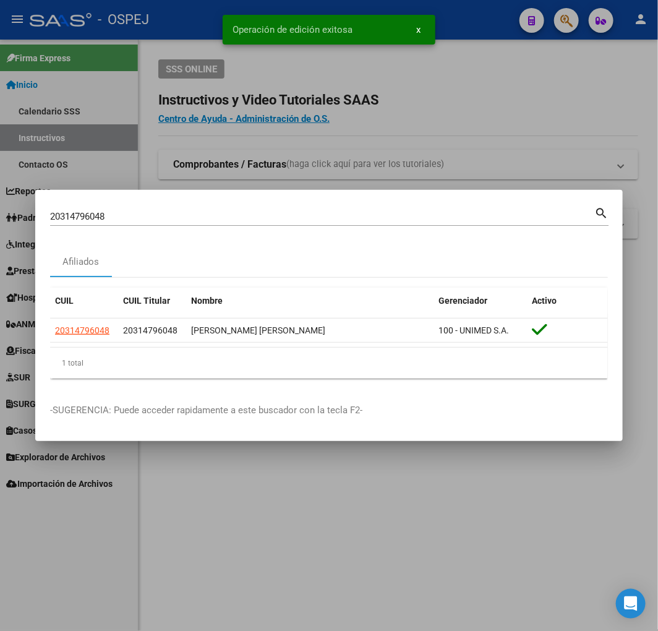
click at [237, 217] on input "20314796048" at bounding box center [322, 216] width 544 height 11
paste input "406813070"
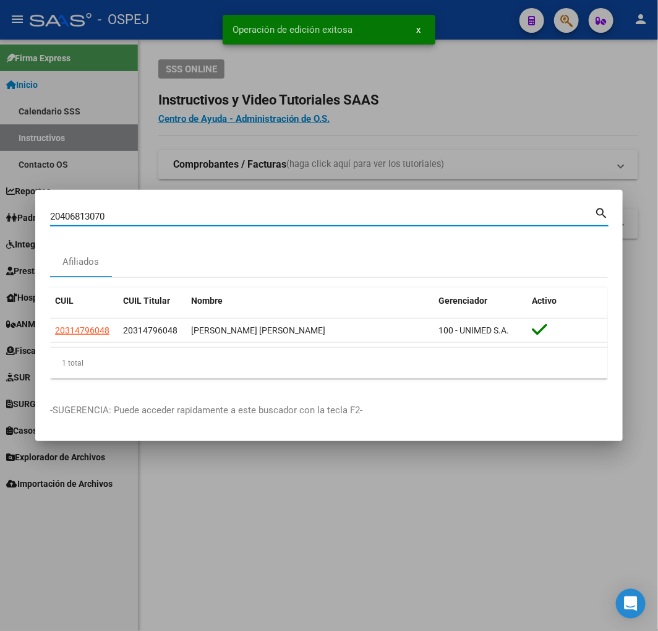
type input "20406813070"
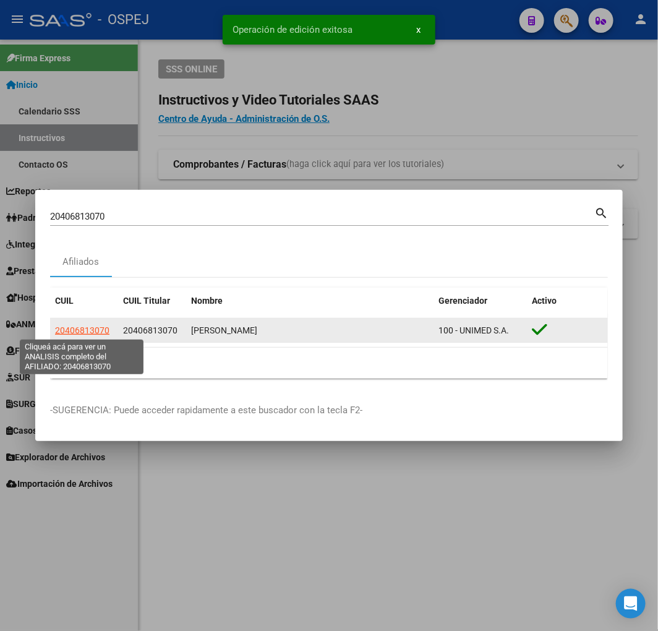
click at [61, 332] on span "20406813070" at bounding box center [82, 330] width 54 height 10
type textarea "20406813070"
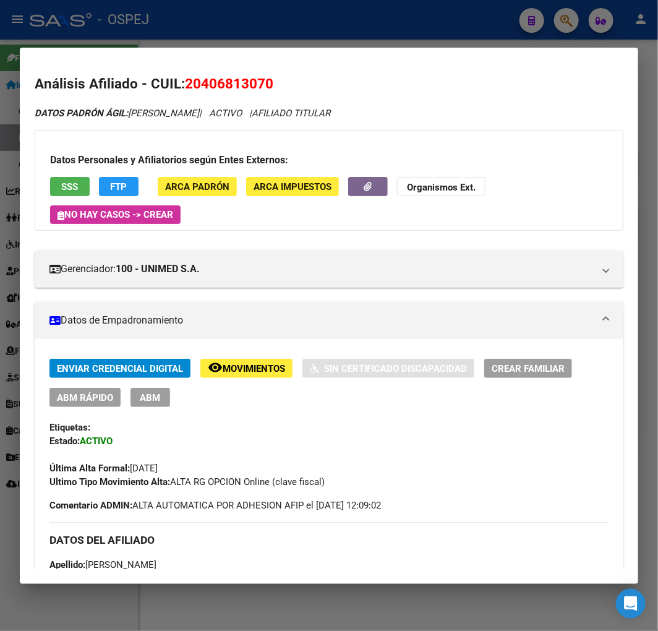
click at [91, 393] on span "ABM Rápido" at bounding box center [85, 397] width 56 height 11
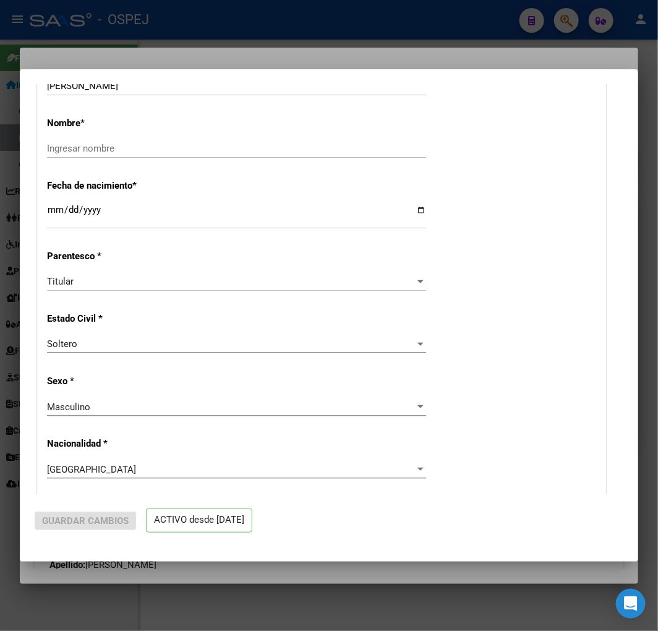
radio input "true"
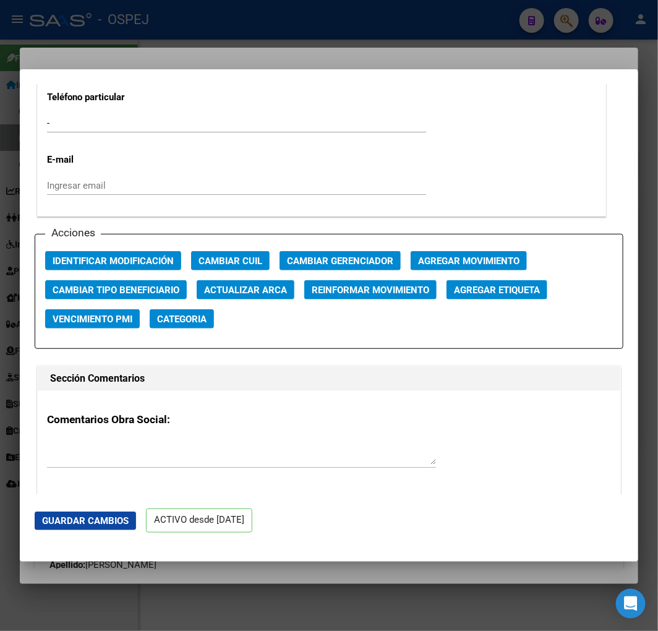
click at [254, 288] on span "Actualizar ARCA" at bounding box center [245, 290] width 83 height 11
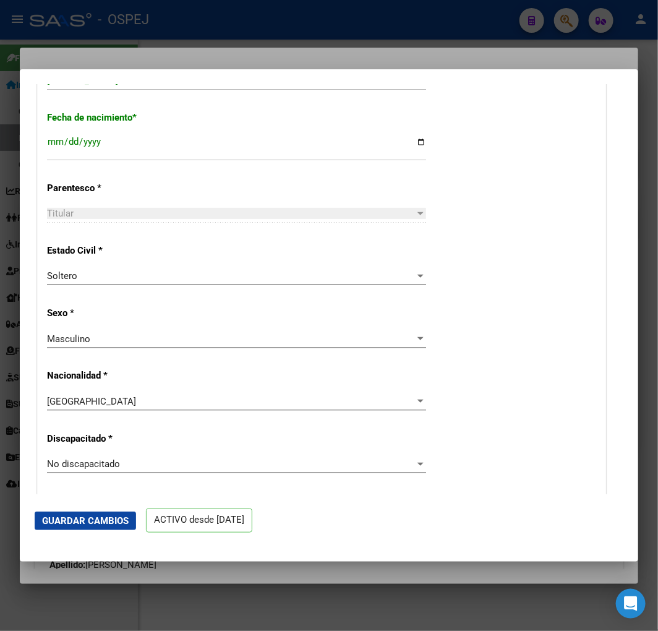
scroll to position [343, 0]
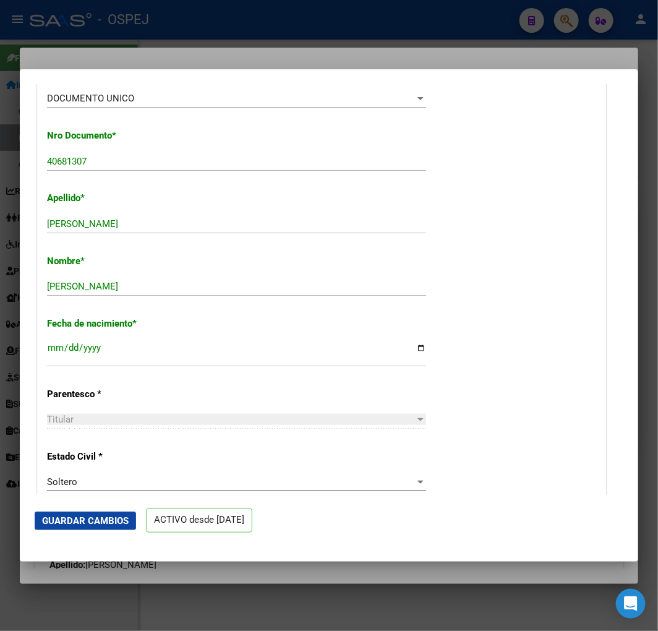
click at [115, 512] on button "Guardar Cambios" at bounding box center [85, 521] width 101 height 19
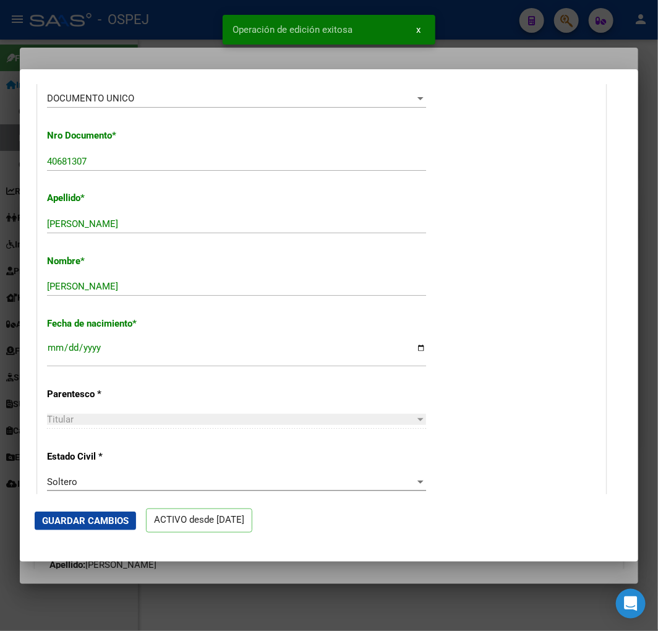
click at [165, 41] on div at bounding box center [329, 315] width 658 height 631
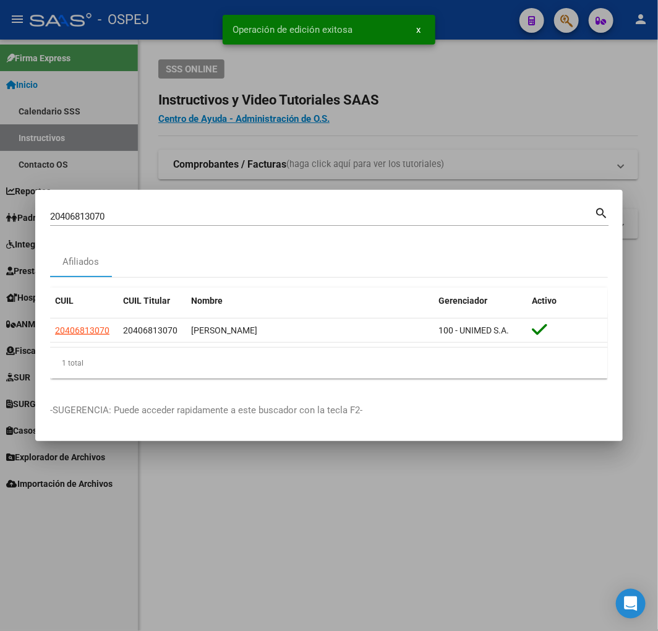
click at [286, 227] on div "20406813070 Buscar (apellido, dni, cuil, nro traspaso, cuit, obra social) search" at bounding box center [329, 221] width 559 height 33
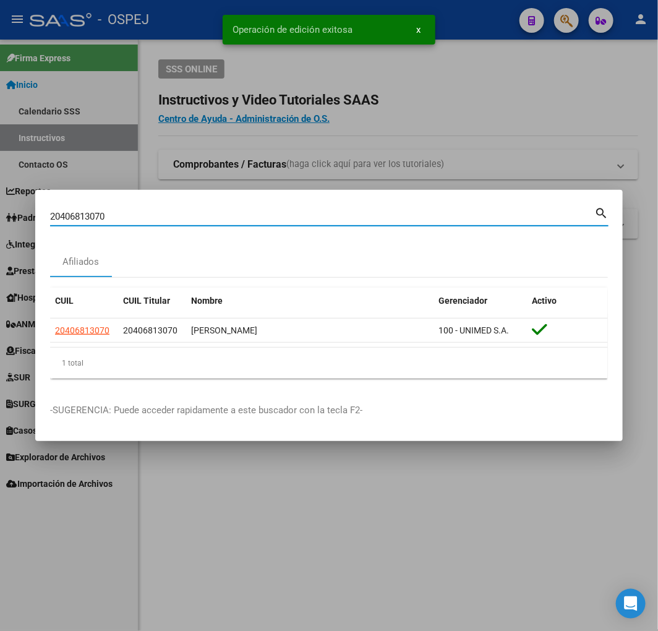
click at [283, 213] on input "20406813070" at bounding box center [322, 216] width 544 height 11
drag, startPoint x: 283, startPoint y: 213, endPoint x: 294, endPoint y: 212, distance: 11.8
click at [281, 213] on input "20406813070" at bounding box center [322, 216] width 544 height 11
paste input "28474523"
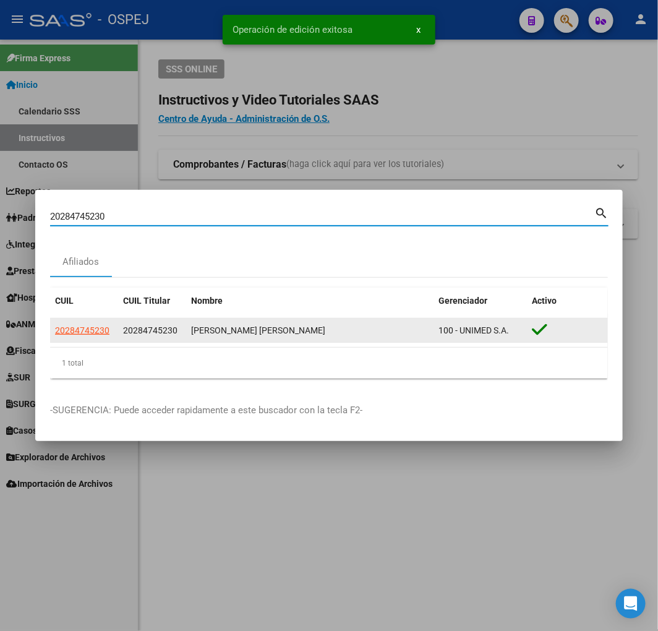
click at [79, 328] on span "20284745230" at bounding box center [82, 330] width 54 height 10
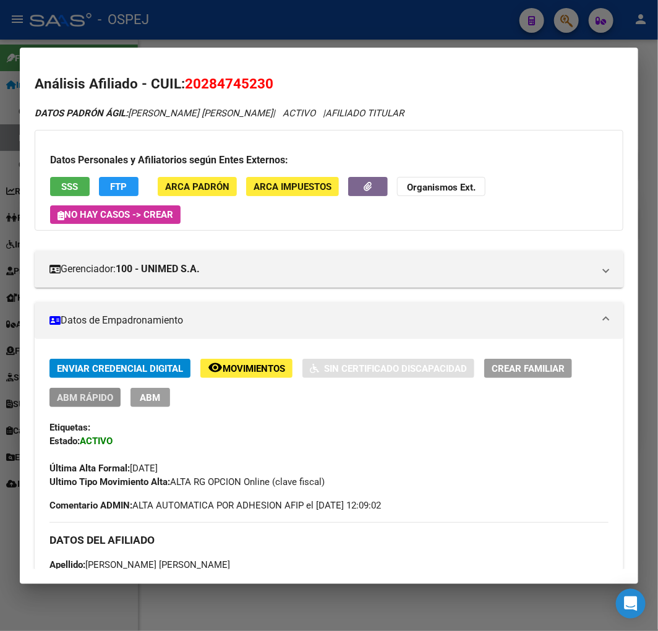
click at [110, 388] on button "ABM Rápido" at bounding box center [84, 397] width 71 height 19
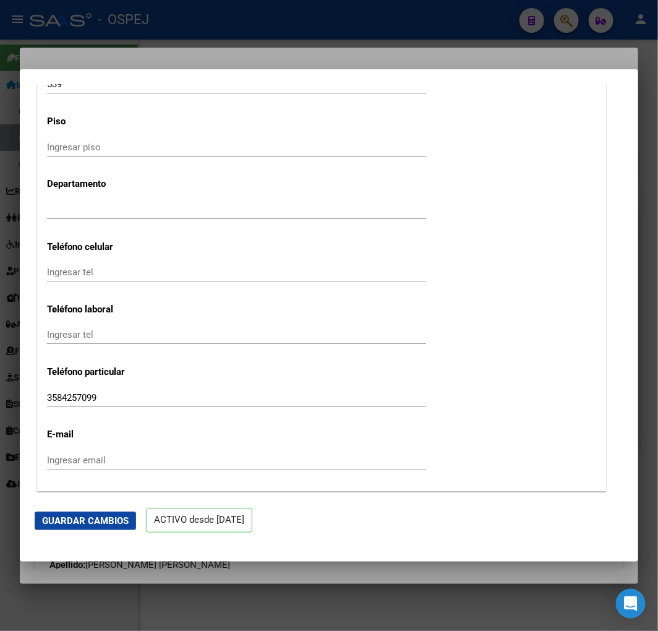
scroll to position [1787, 0]
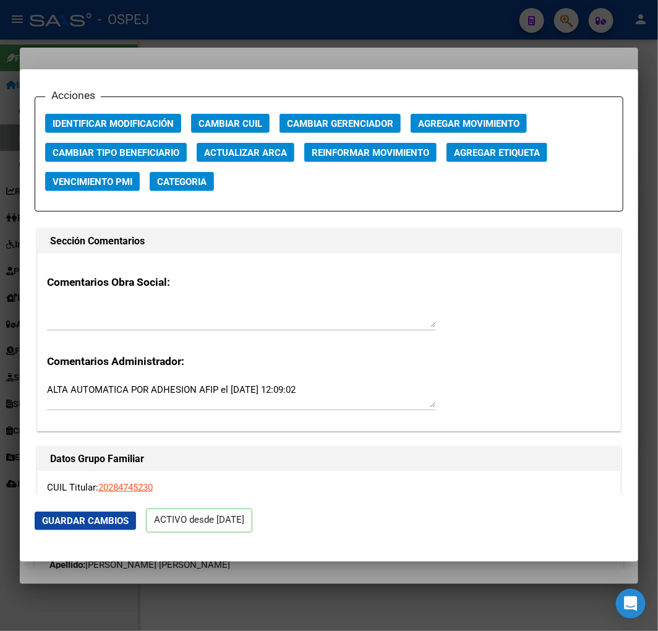
click at [221, 141] on app-change-afiliado-cuil "Cambiar CUIL" at bounding box center [235, 128] width 88 height 29
click at [215, 155] on span "Actualizar ARCA" at bounding box center [245, 152] width 83 height 11
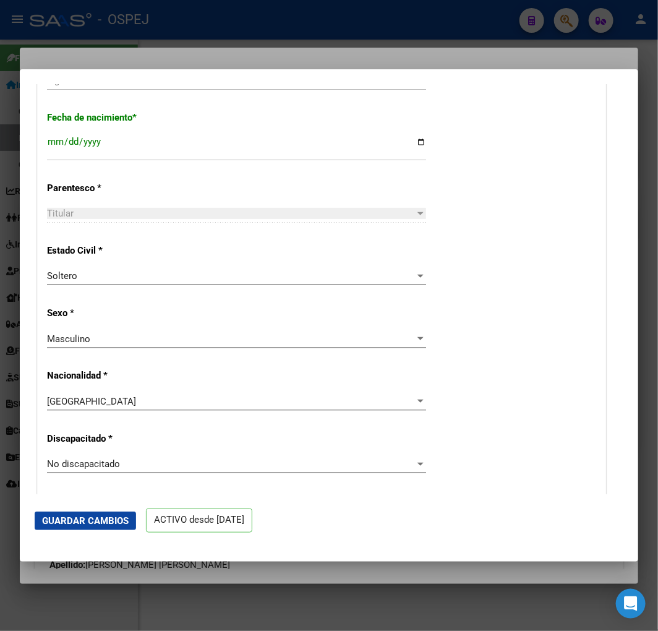
scroll to position [411, 0]
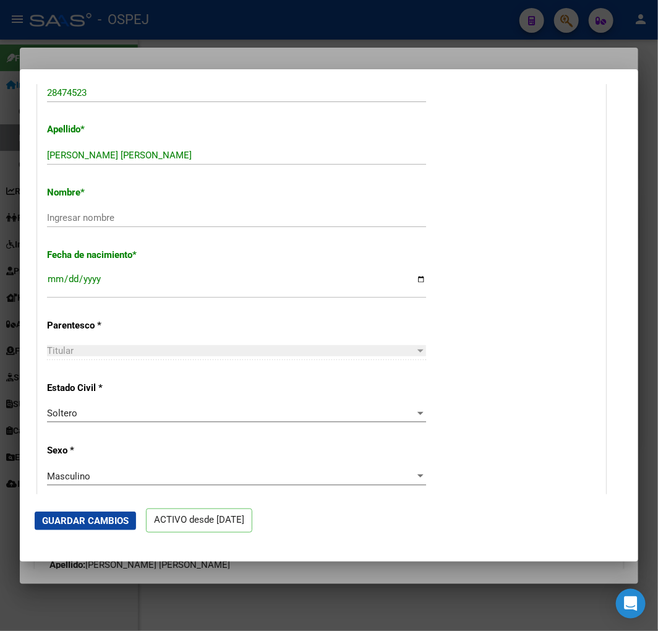
click at [213, 163] on div "ALVAREZ CARLOS ALBERTO Ingresar apellido" at bounding box center [236, 155] width 379 height 19
click at [220, 150] on input "ALVAREZ CARLOS ALBERTO" at bounding box center [236, 155] width 379 height 11
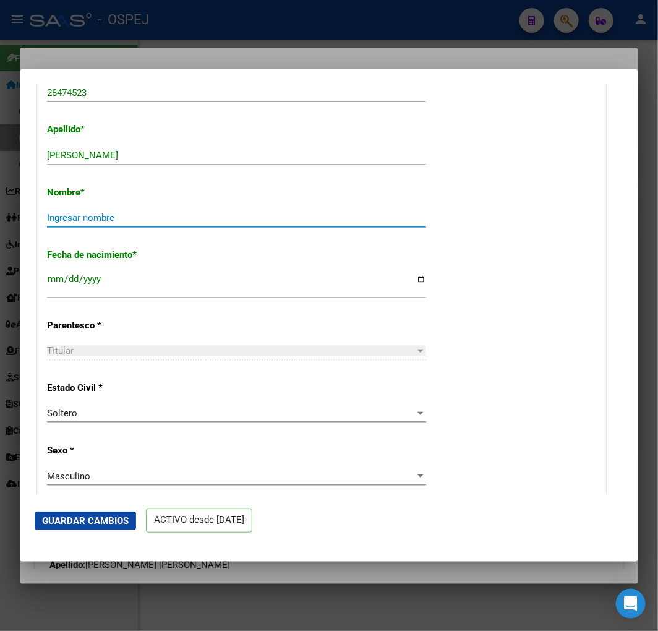
paste input "CARLOS ALBERTO"
click at [91, 509] on mat-dialog-actions "Guardar Cambios ACTIVO desde [DATE]" at bounding box center [329, 520] width 589 height 53
click at [87, 522] on span "Guardar Cambios" at bounding box center [85, 520] width 87 height 11
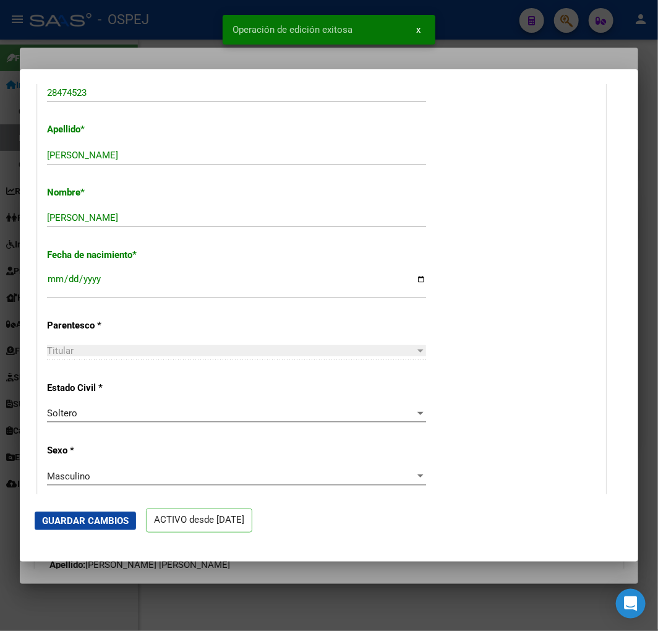
click at [82, 32] on div at bounding box center [329, 315] width 658 height 631
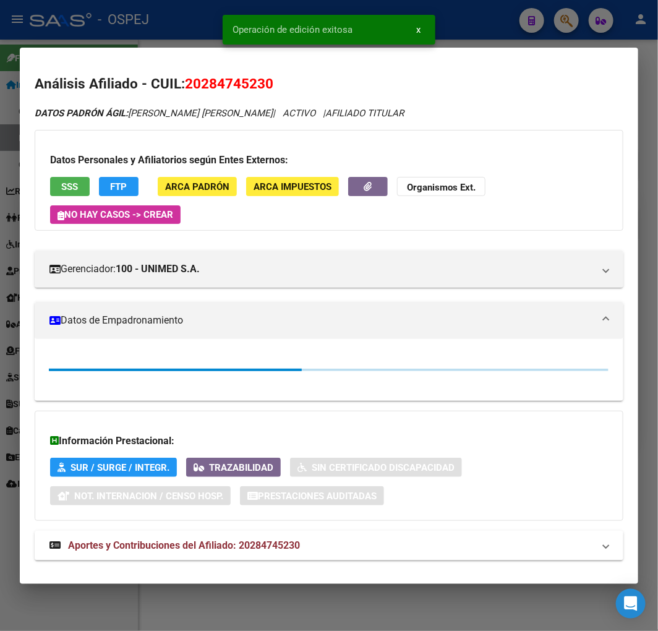
click at [84, 32] on div at bounding box center [329, 315] width 658 height 631
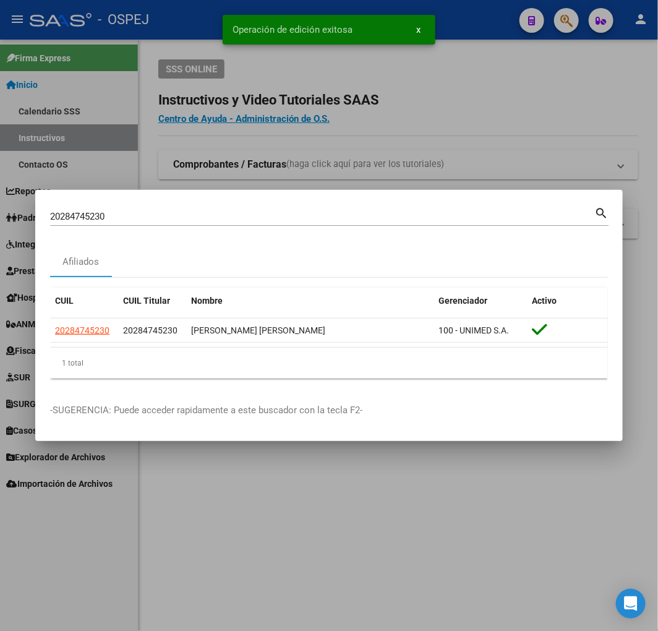
click at [200, 199] on mat-dialog-container "20284745230 Buscar (apellido, dni, cuil, nro traspaso, cuit, obra social) searc…" at bounding box center [329, 316] width 588 height 252
click at [200, 212] on input "20284745230" at bounding box center [322, 216] width 544 height 11
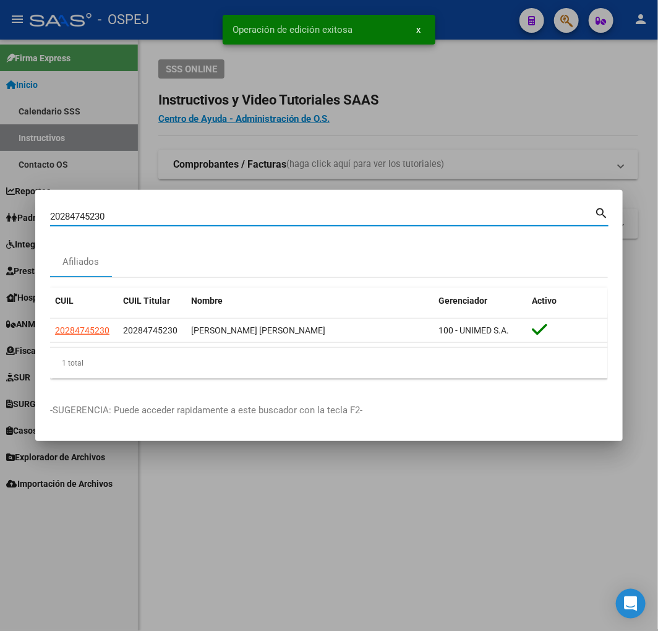
click at [200, 212] on input "20284745230" at bounding box center [322, 216] width 544 height 11
paste input "438835556"
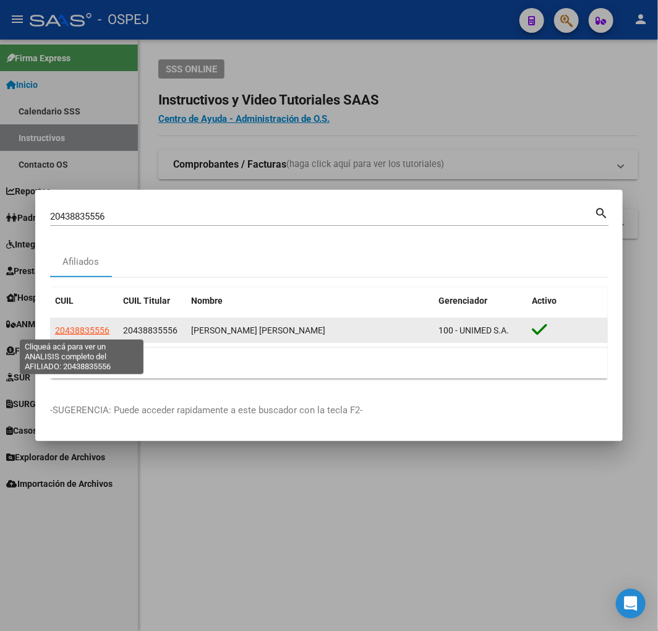
click at [89, 325] on span "20438835556" at bounding box center [82, 330] width 54 height 10
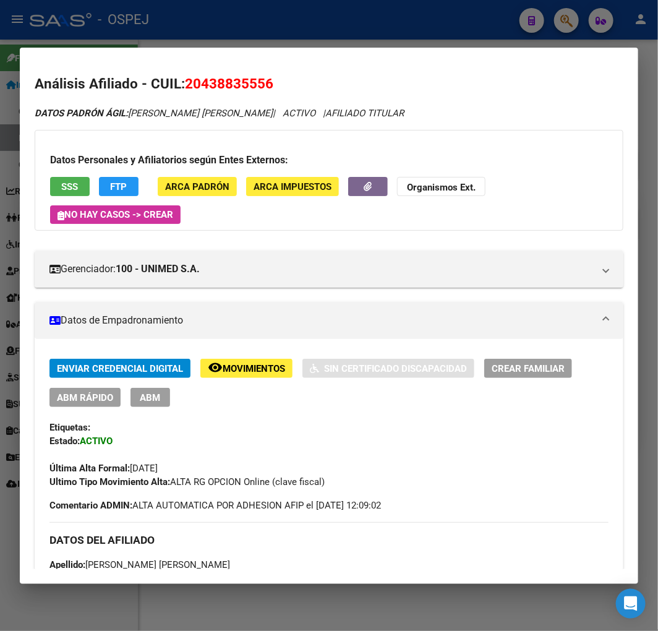
click at [81, 392] on span "ABM Rápido" at bounding box center [85, 397] width 56 height 11
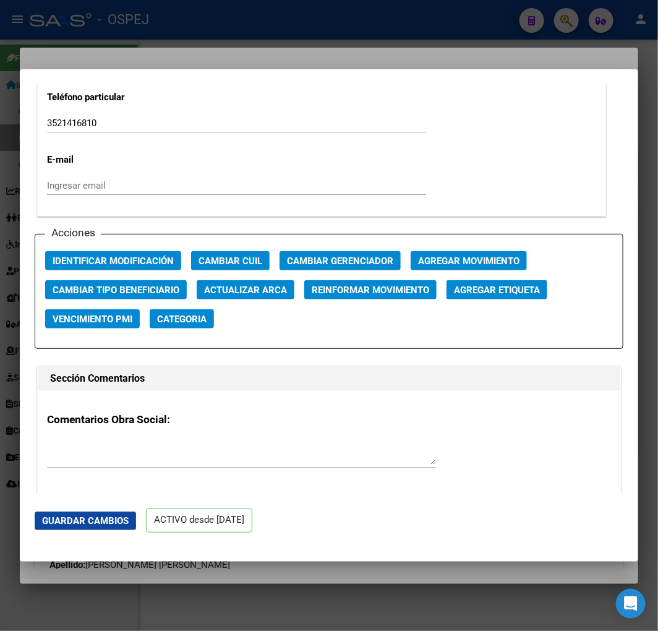
click at [271, 295] on button "Actualizar ARCA" at bounding box center [246, 289] width 98 height 19
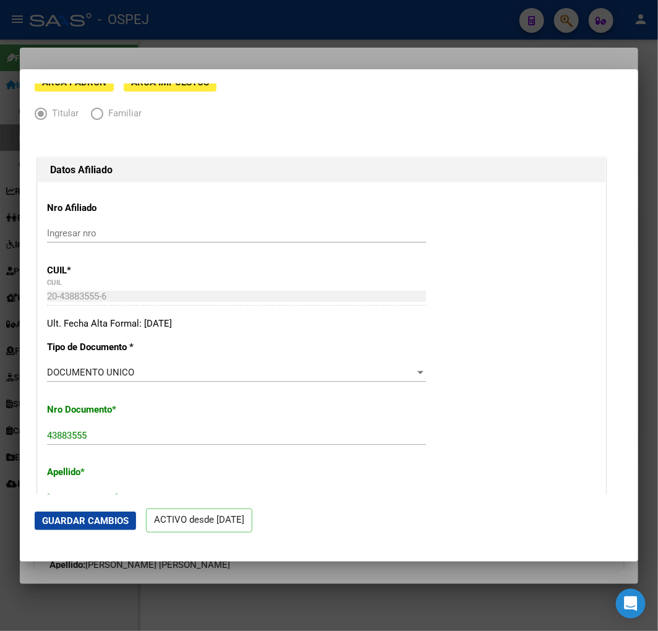
scroll to position [275, 0]
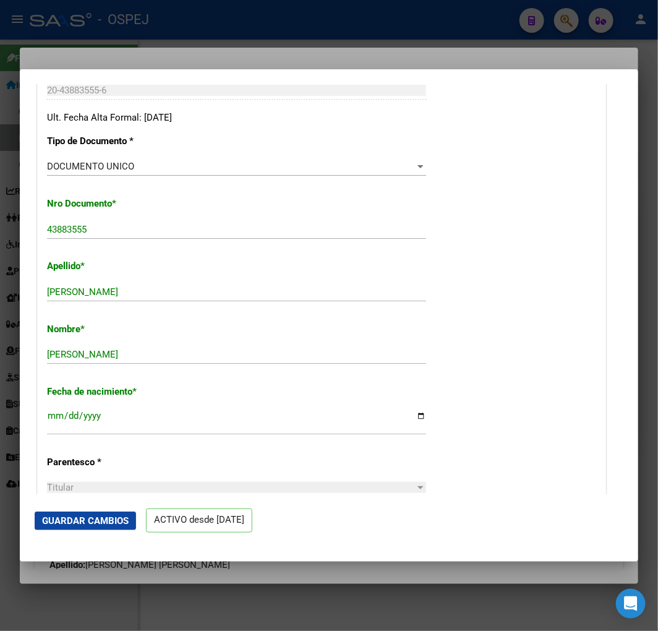
click at [105, 526] on button "Guardar Cambios" at bounding box center [85, 521] width 101 height 19
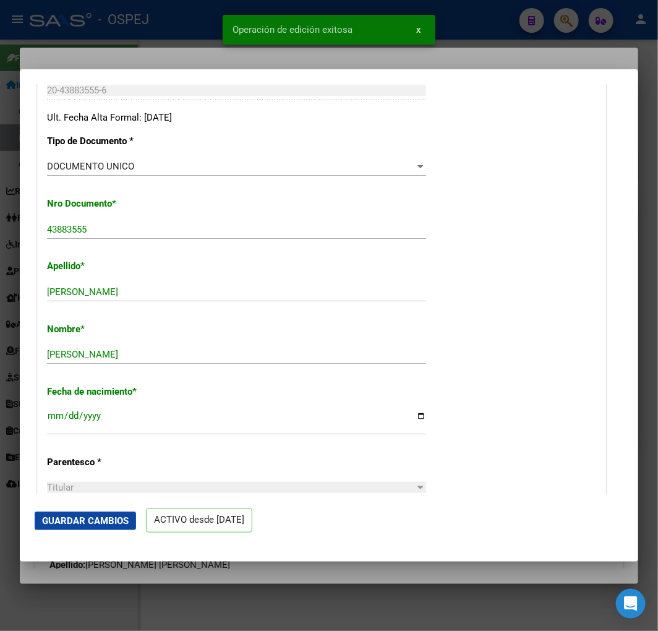
click at [113, 45] on div at bounding box center [329, 315] width 658 height 631
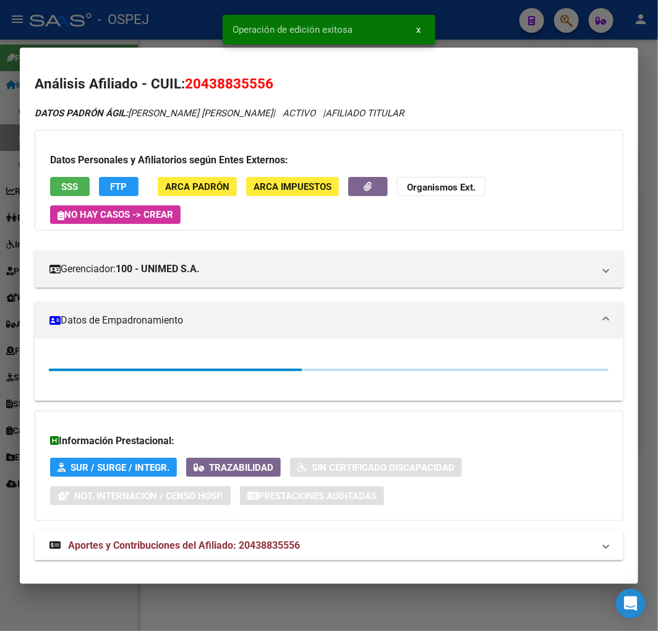
click at [110, 32] on div at bounding box center [329, 315] width 658 height 631
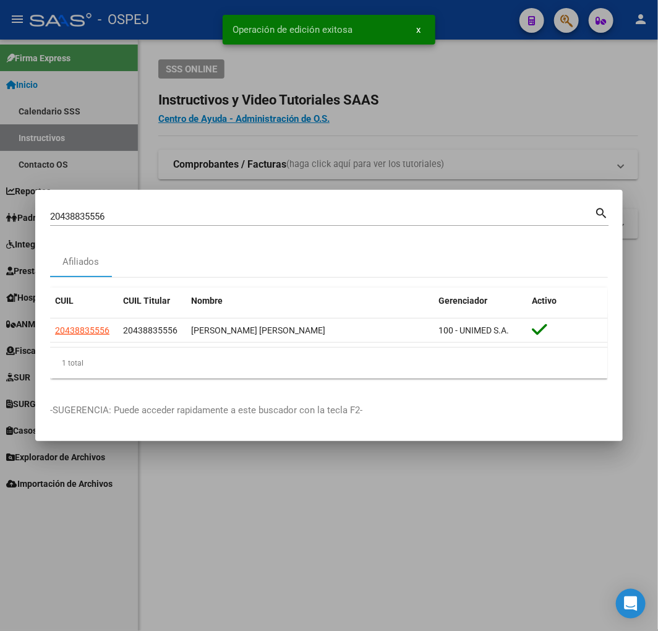
click at [192, 208] on div "20438835556 Buscar (apellido, dni, cuil, nro traspaso, cuit, obra social)" at bounding box center [322, 216] width 544 height 19
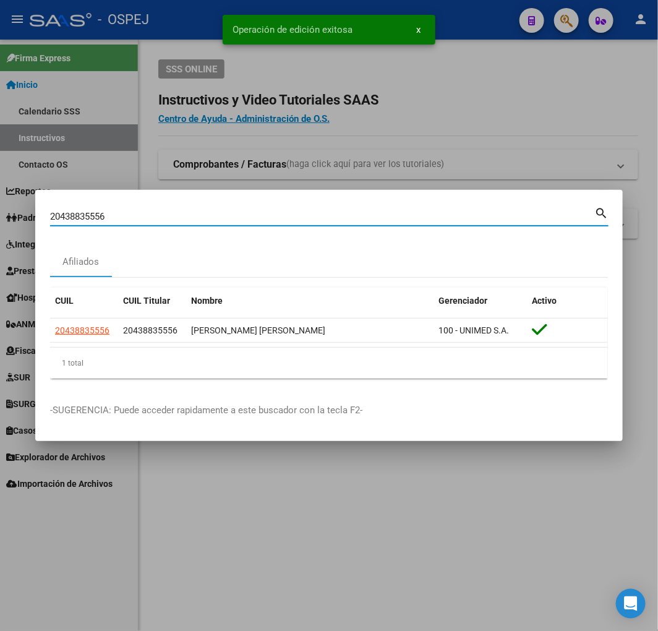
click at [189, 214] on input "20438835556" at bounding box center [322, 216] width 544 height 11
paste input "7455301314"
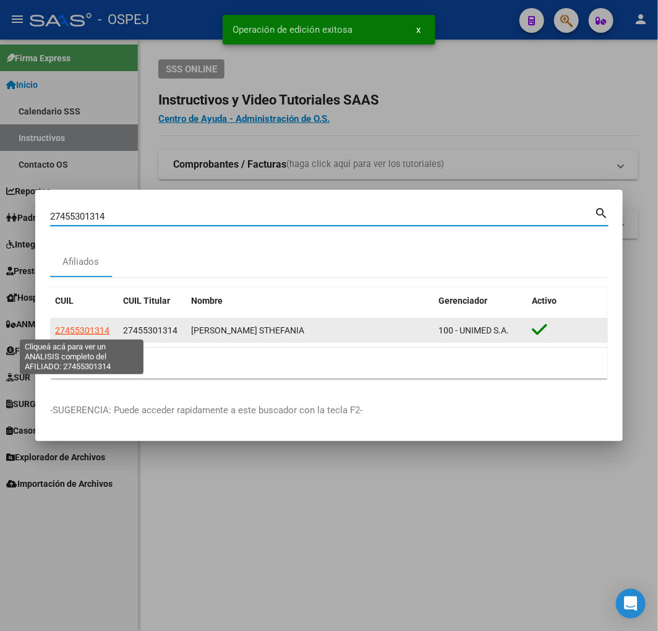
click at [87, 328] on span "27455301314" at bounding box center [82, 330] width 54 height 10
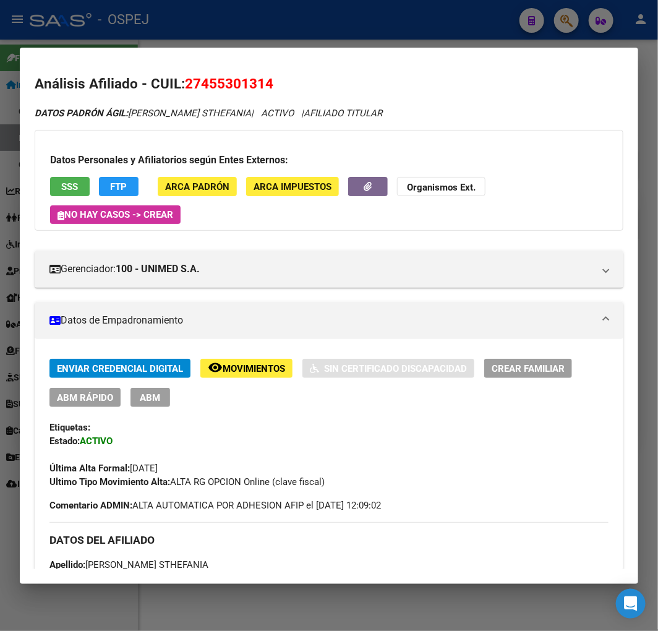
click at [91, 399] on span "ABM Rápido" at bounding box center [85, 397] width 56 height 11
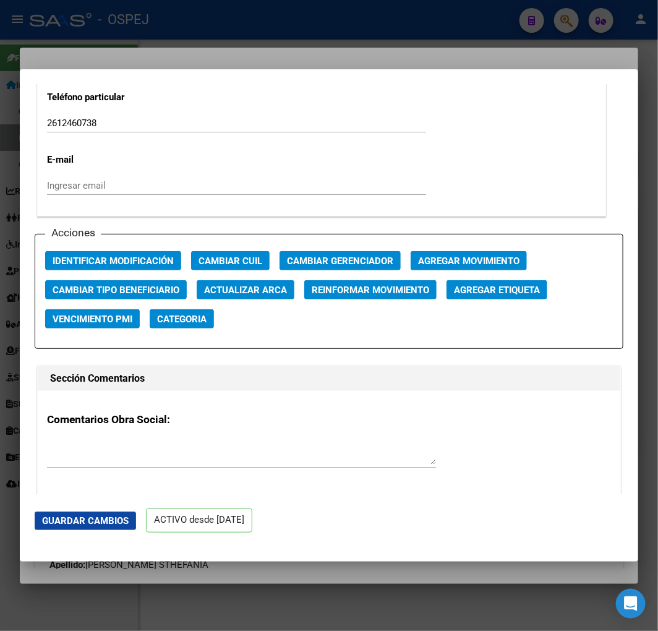
click at [260, 291] on span "Actualizar ARCA" at bounding box center [245, 290] width 83 height 11
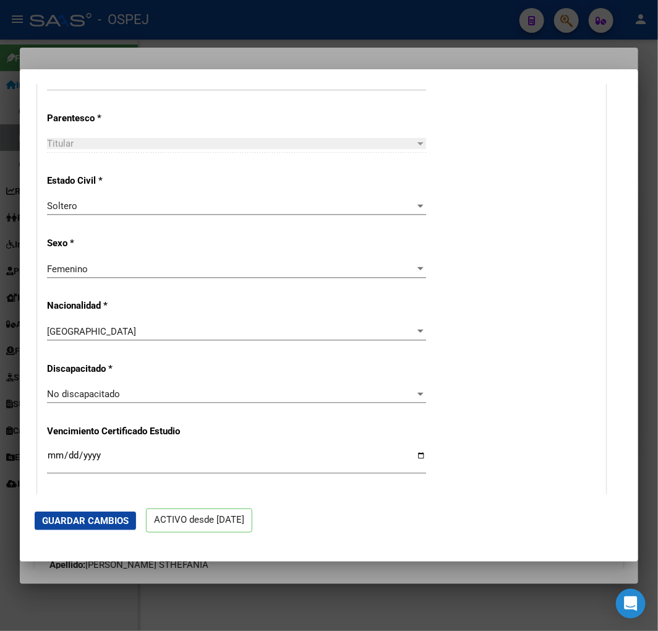
scroll to position [412, 0]
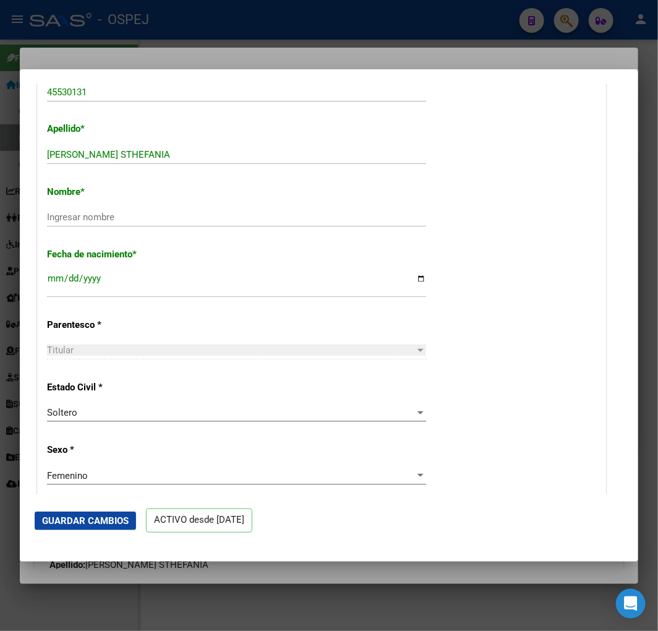
click at [224, 159] on input "CACERES AYELEN STHEFANIA" at bounding box center [236, 154] width 379 height 11
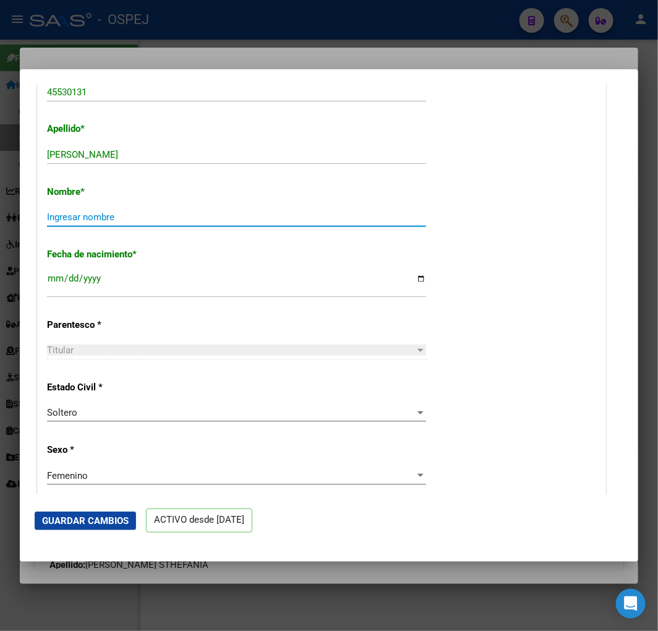
paste input "AYELEN STHEFANIA"
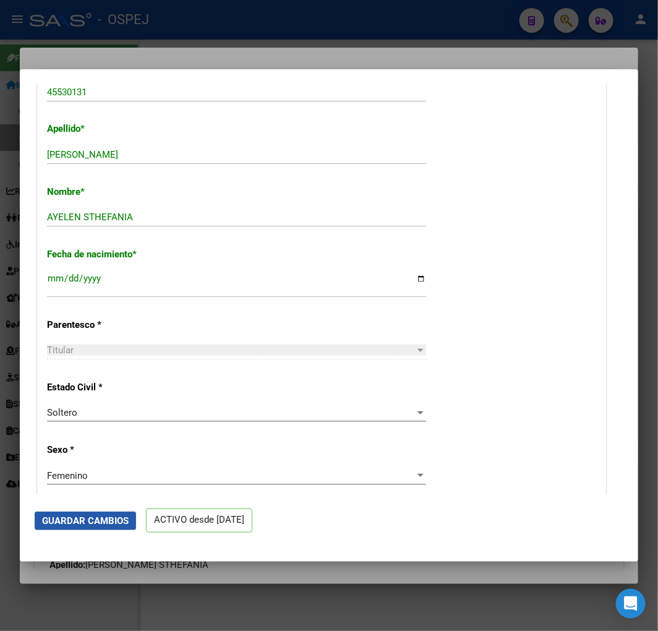
click at [79, 525] on span "Guardar Cambios" at bounding box center [85, 520] width 87 height 11
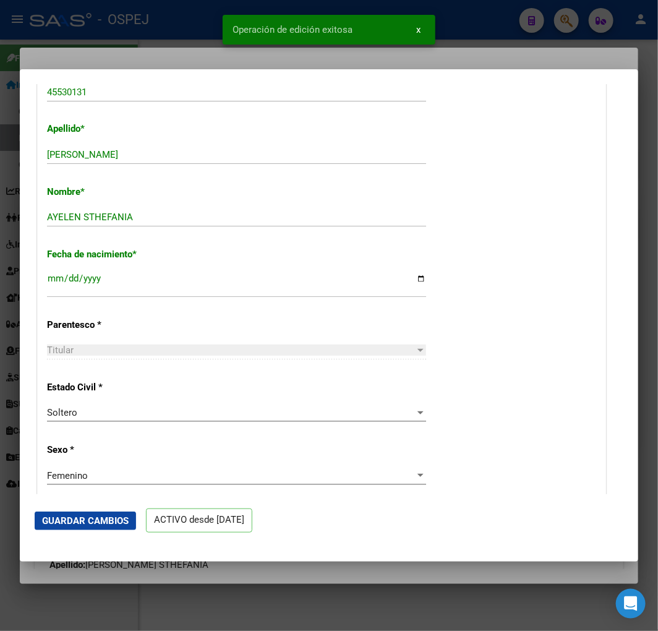
click at [142, 29] on div at bounding box center [329, 315] width 658 height 631
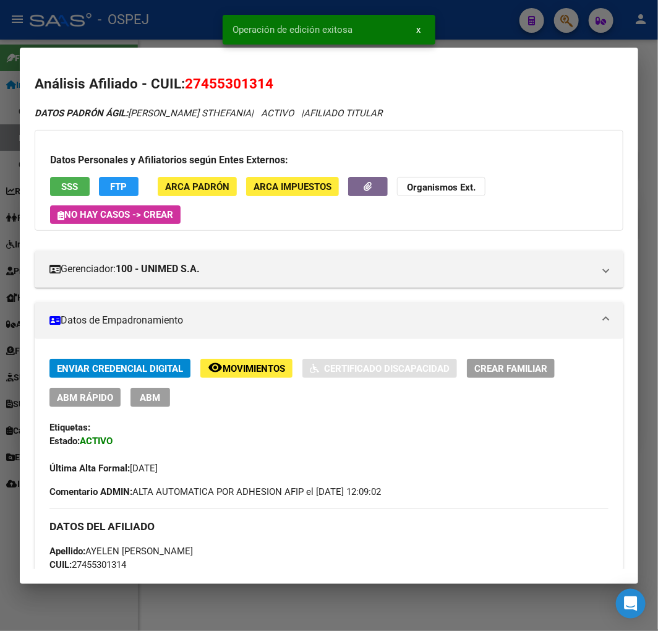
click at [142, 29] on div at bounding box center [329, 315] width 658 height 631
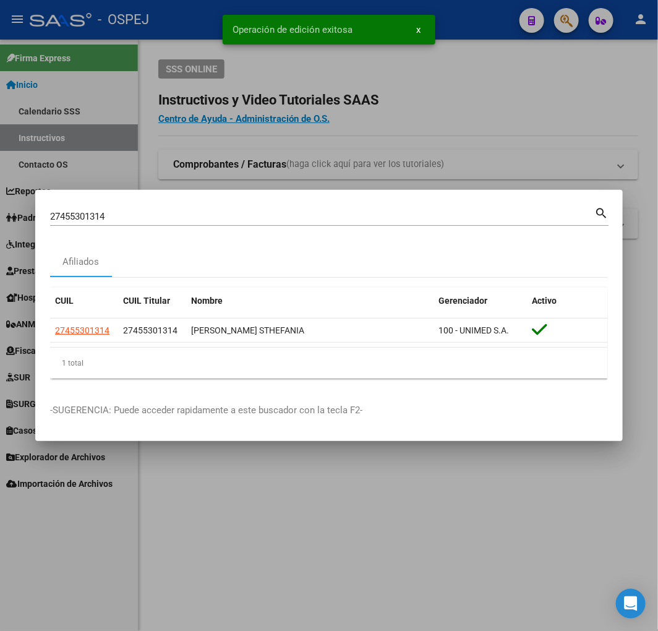
click at [337, 215] on input "27455301314" at bounding box center [322, 216] width 544 height 11
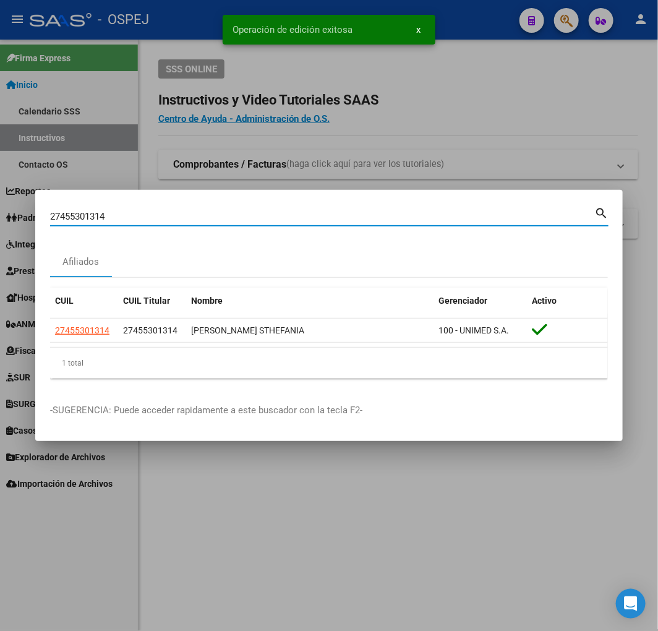
click at [337, 215] on input "27455301314" at bounding box center [322, 216] width 544 height 11
paste input "0279472072"
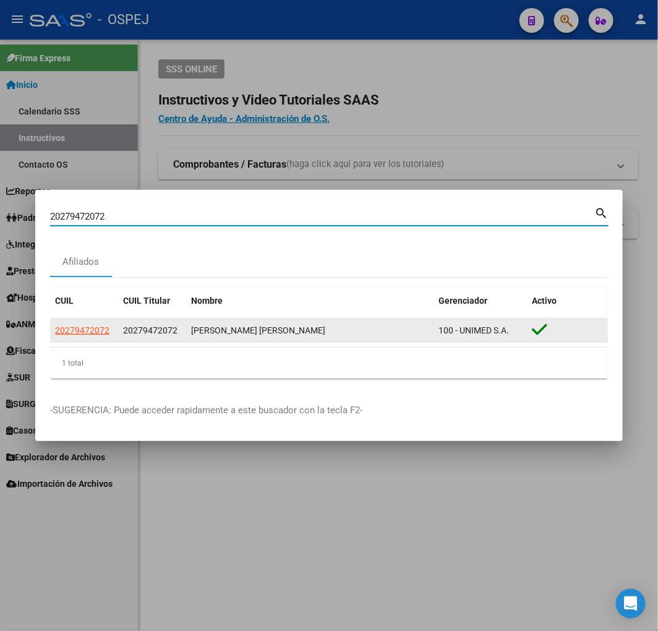
click at [56, 338] on datatable-body-cell "20279472072" at bounding box center [84, 331] width 68 height 24
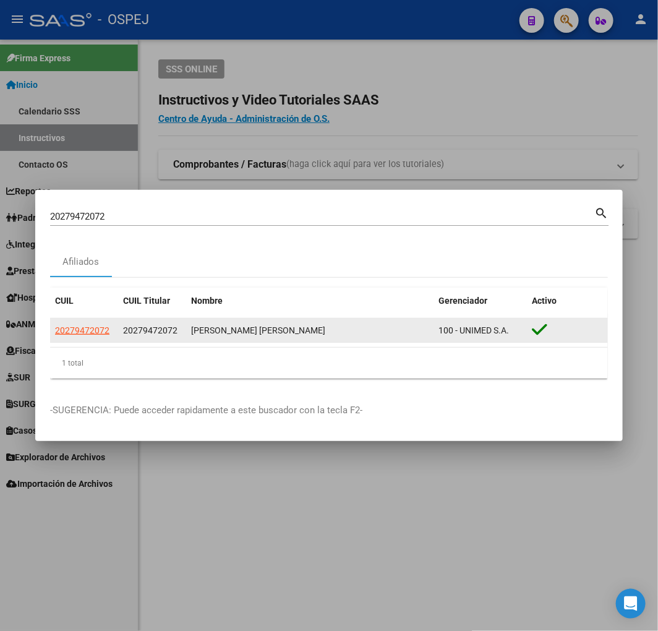
click at [62, 338] on datatable-body-cell "20279472072" at bounding box center [84, 331] width 68 height 24
click at [72, 331] on span "20279472072" at bounding box center [82, 330] width 54 height 10
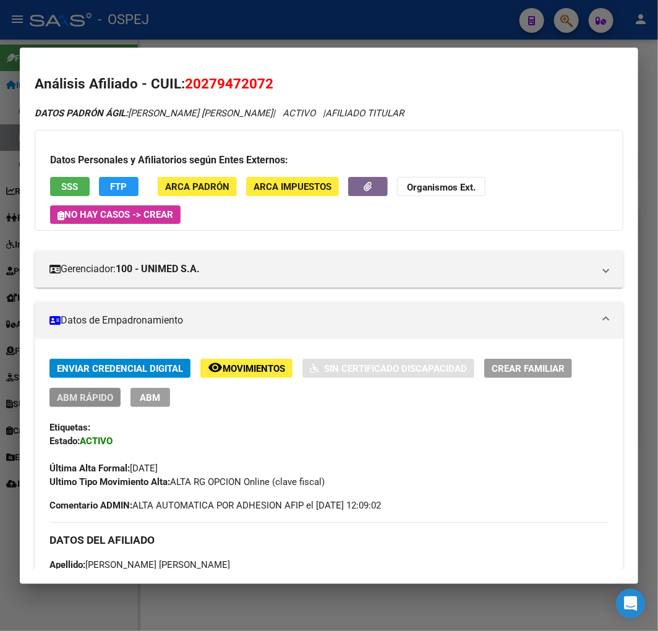
click at [106, 392] on span "ABM Rápido" at bounding box center [85, 397] width 56 height 11
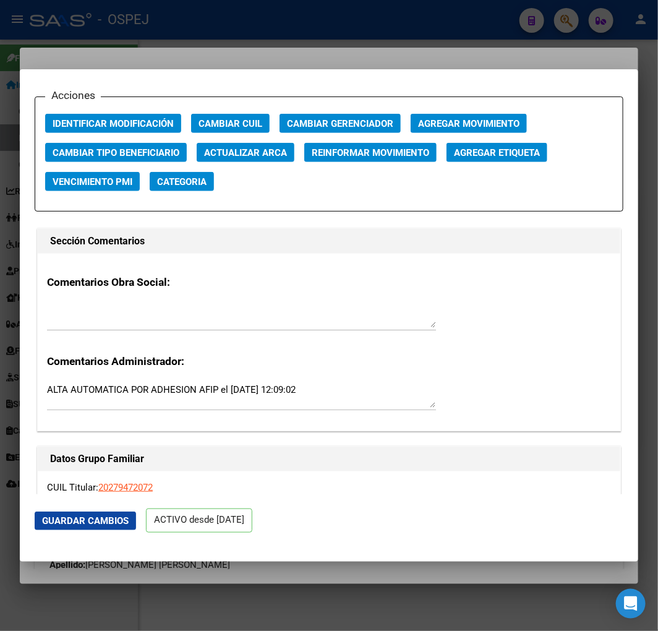
click at [281, 152] on span "Actualizar ARCA" at bounding box center [245, 152] width 83 height 11
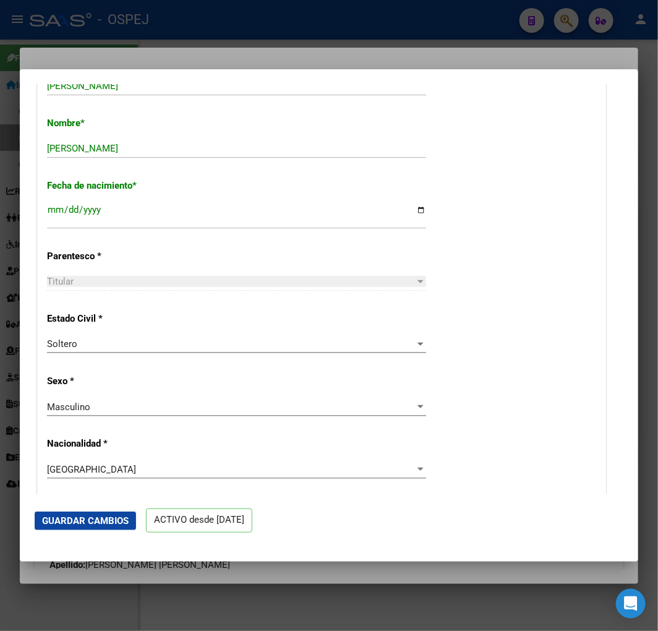
scroll to position [343, 0]
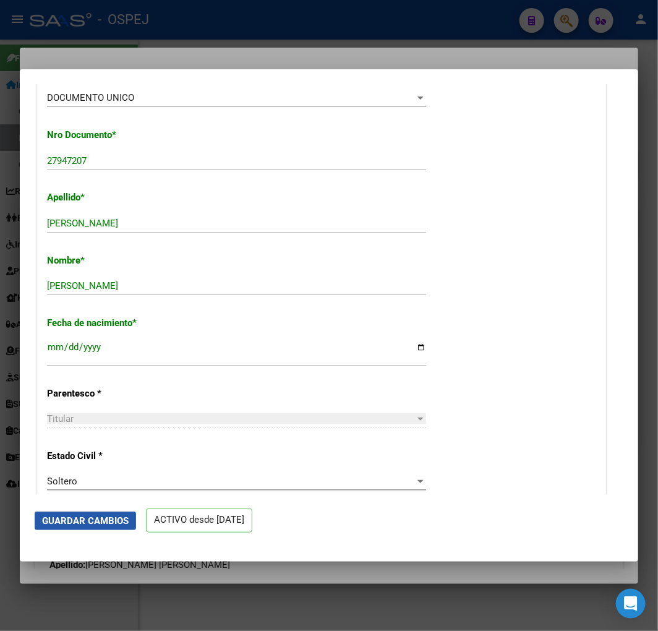
click at [106, 512] on button "Guardar Cambios" at bounding box center [85, 521] width 101 height 19
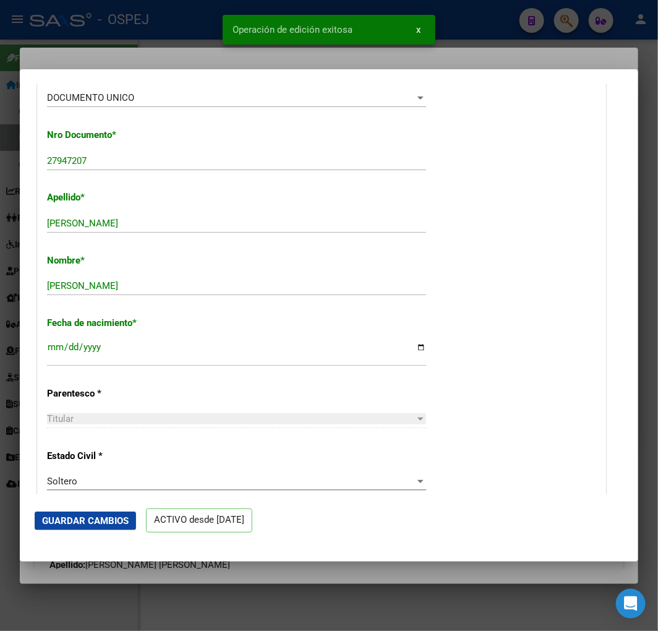
click at [144, 44] on div at bounding box center [329, 315] width 658 height 631
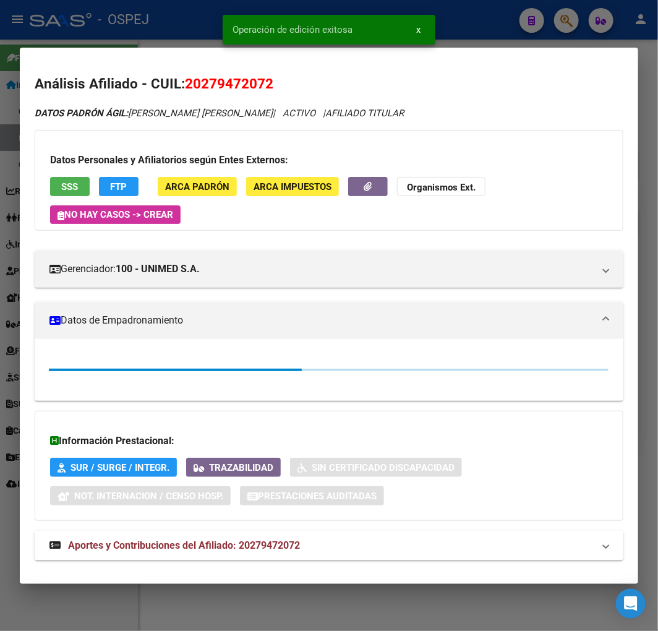
click at [150, 27] on div at bounding box center [329, 315] width 658 height 631
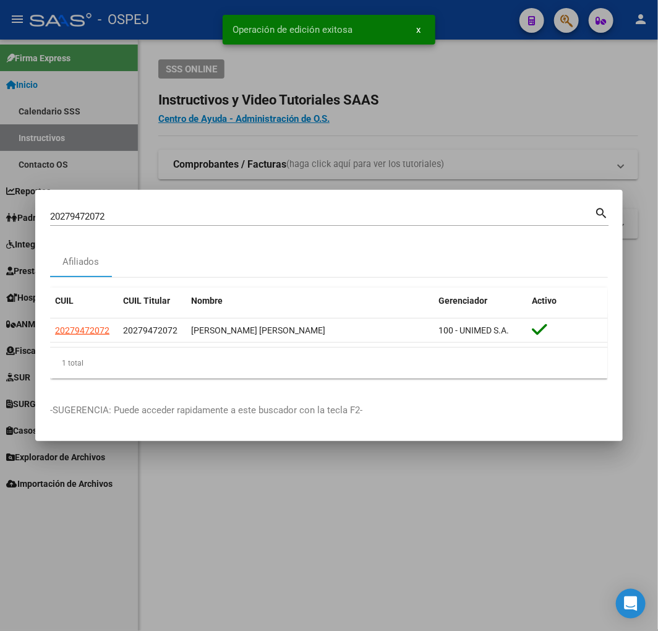
click at [188, 207] on div "20279472072 Buscar (apellido, dni, cuil, nro traspaso, cuit, obra social)" at bounding box center [322, 216] width 544 height 19
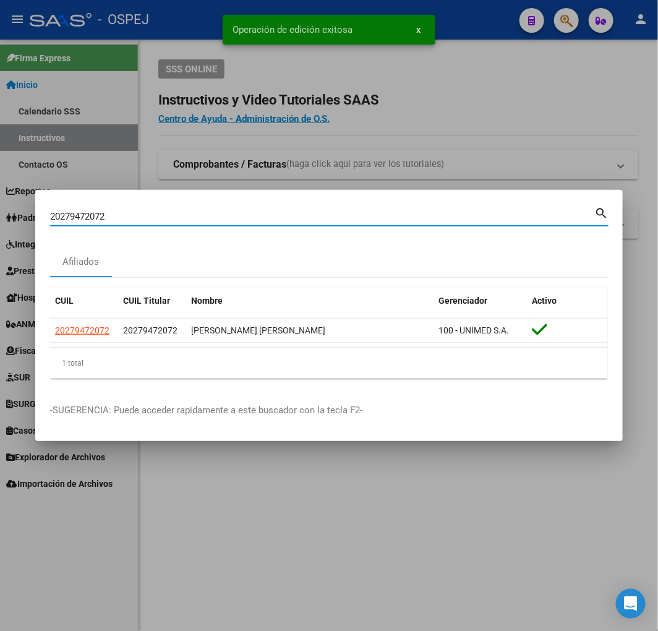
click at [192, 215] on input "20279472072" at bounding box center [322, 216] width 544 height 11
paste input "81059573"
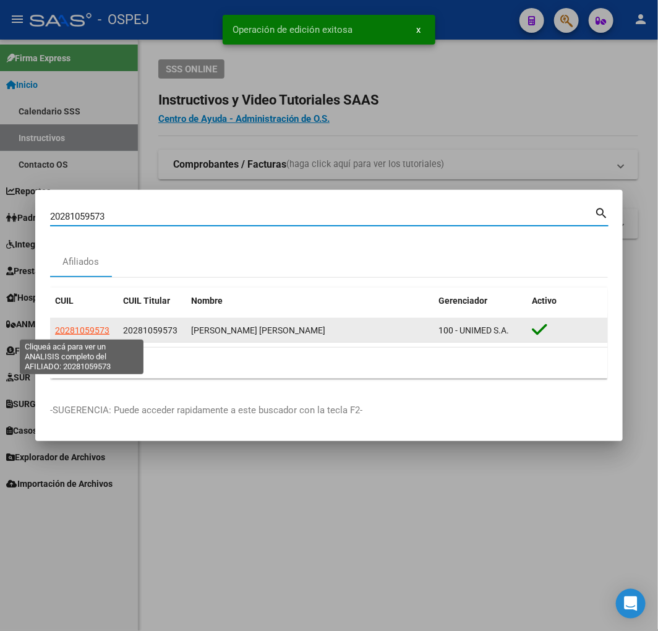
click at [77, 325] on span "20281059573" at bounding box center [82, 330] width 54 height 10
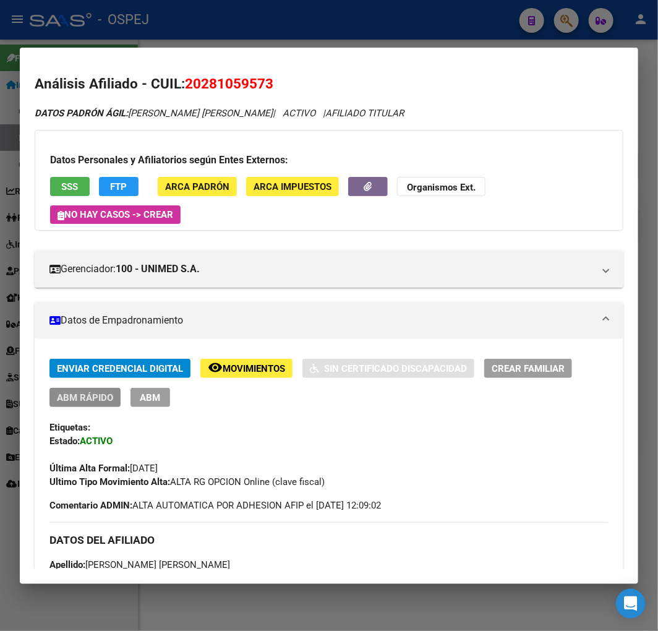
click at [106, 401] on span "ABM Rápido" at bounding box center [85, 397] width 56 height 11
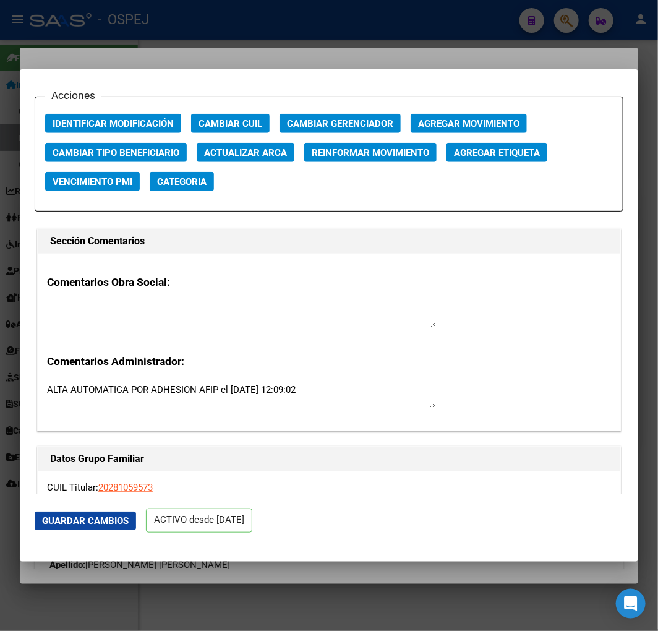
click at [247, 155] on span "Actualizar ARCA" at bounding box center [245, 152] width 83 height 11
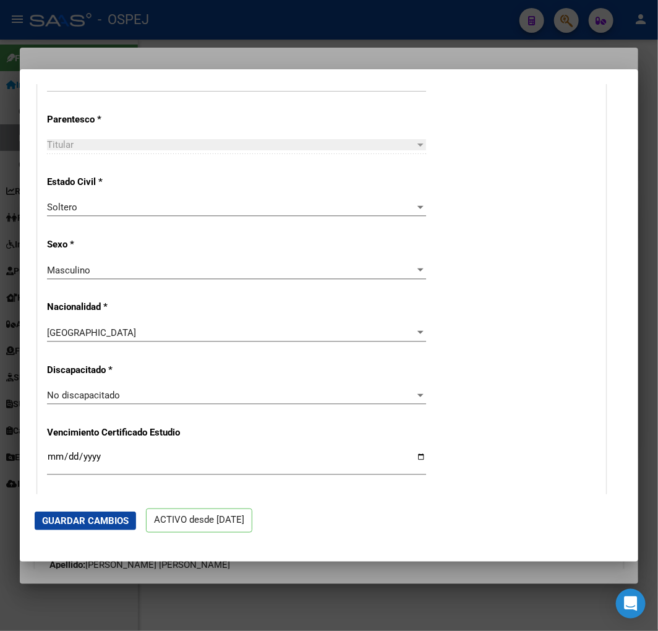
scroll to position [411, 0]
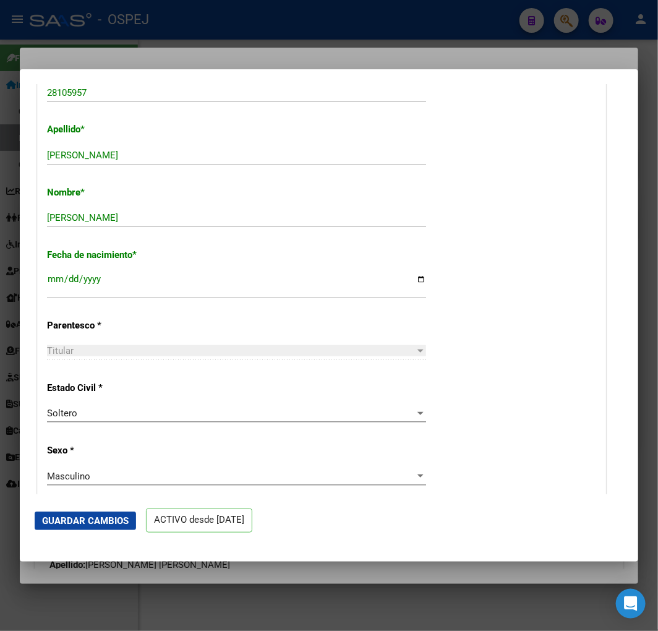
click at [114, 524] on span "Guardar Cambios" at bounding box center [85, 520] width 87 height 11
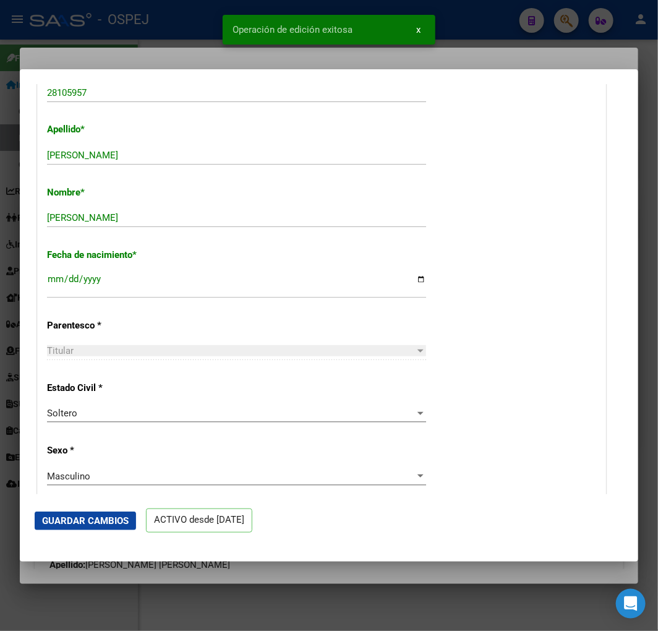
click at [93, 53] on div at bounding box center [329, 315] width 658 height 631
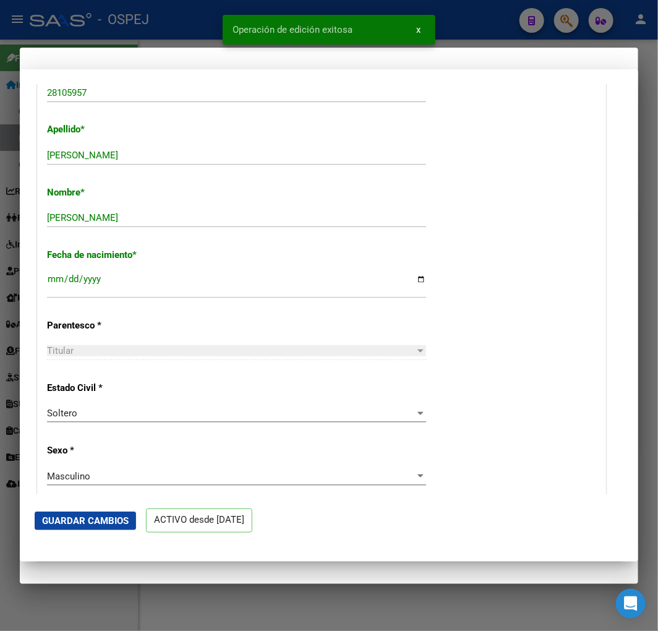
click at [100, 27] on div at bounding box center [329, 315] width 658 height 631
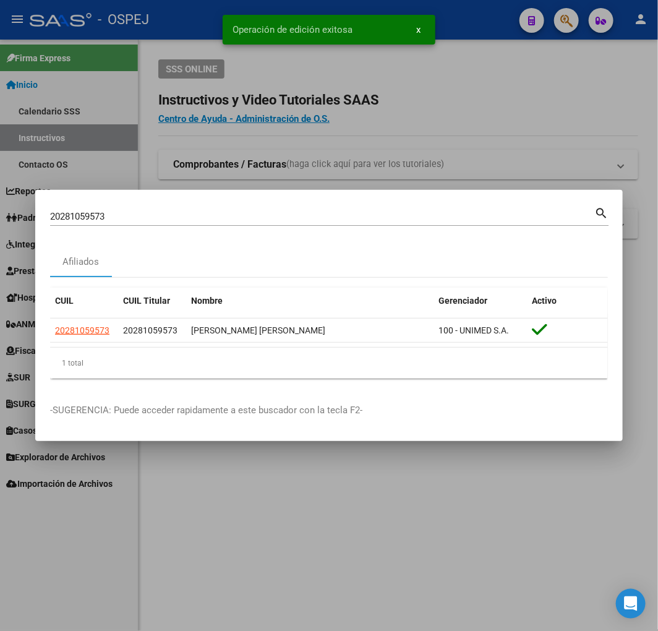
click at [230, 223] on div "20281059573 Buscar (apellido, dni, cuil, nro traspaso, cuit, obra social)" at bounding box center [322, 216] width 544 height 19
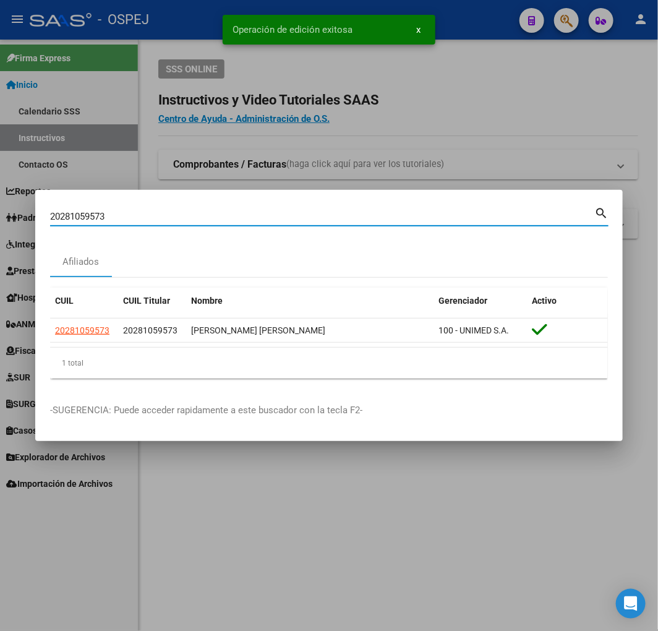
click at [225, 213] on input "20281059573" at bounding box center [322, 216] width 544 height 11
paste input "2774352"
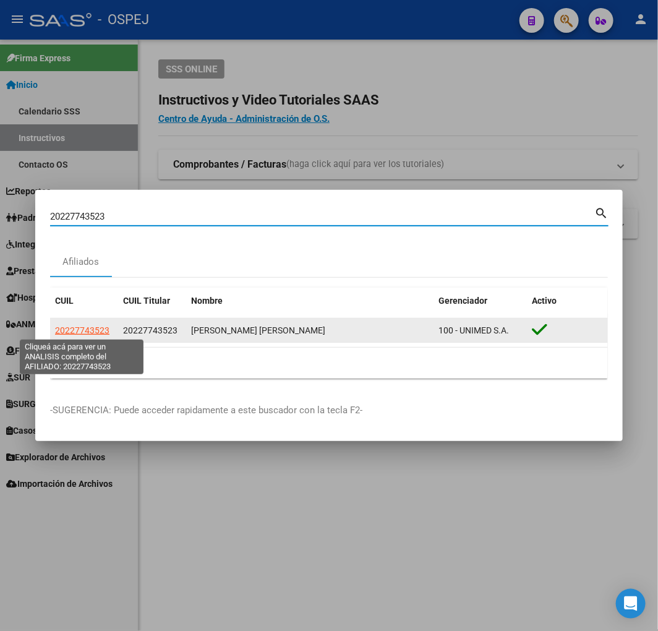
click at [81, 332] on span "20227743523" at bounding box center [82, 330] width 54 height 10
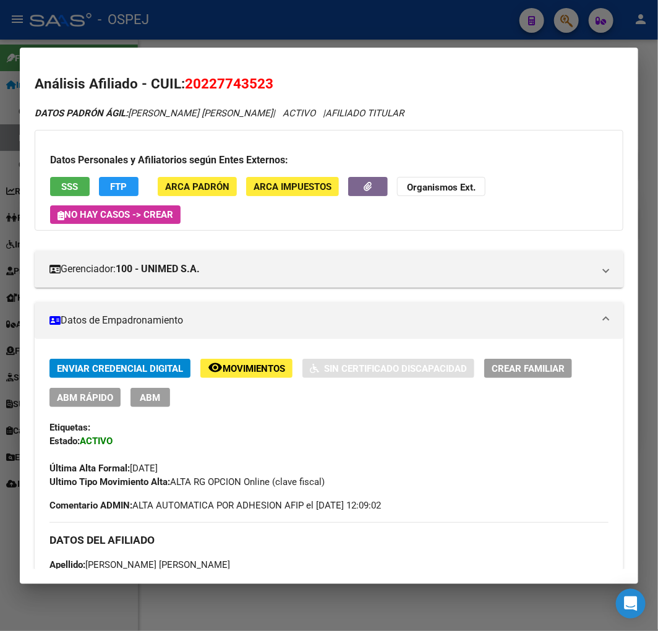
click at [80, 409] on div "Enviar Credencial Digital remove_red_eye Movimientos Sin Certificado Discapacid…" at bounding box center [328, 424] width 559 height 130
click at [84, 397] on span "ABM Rápido" at bounding box center [85, 397] width 56 height 11
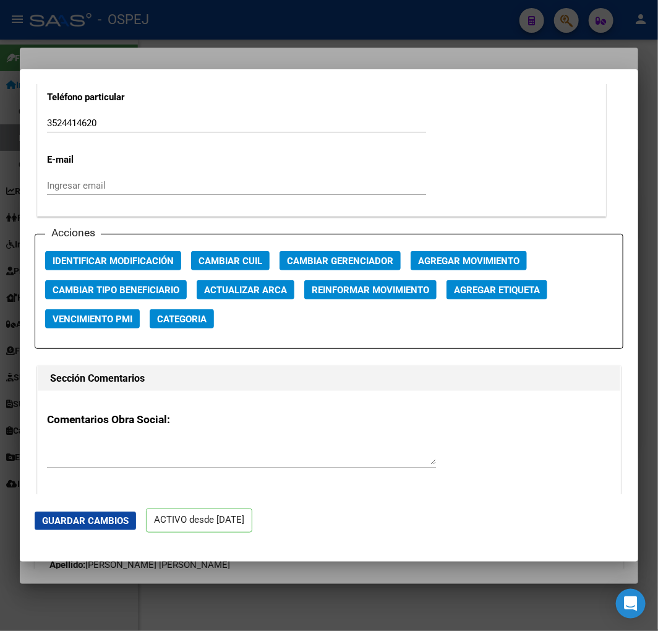
click at [252, 294] on span "Actualizar ARCA" at bounding box center [245, 290] width 83 height 11
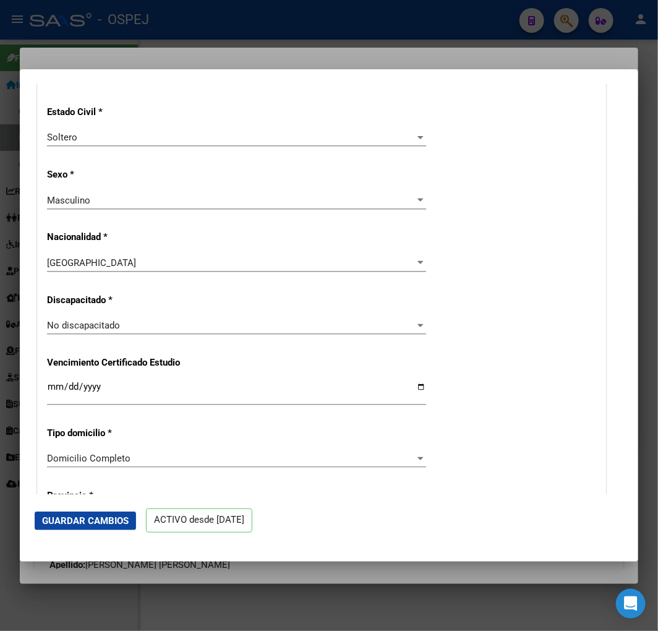
scroll to position [412, 0]
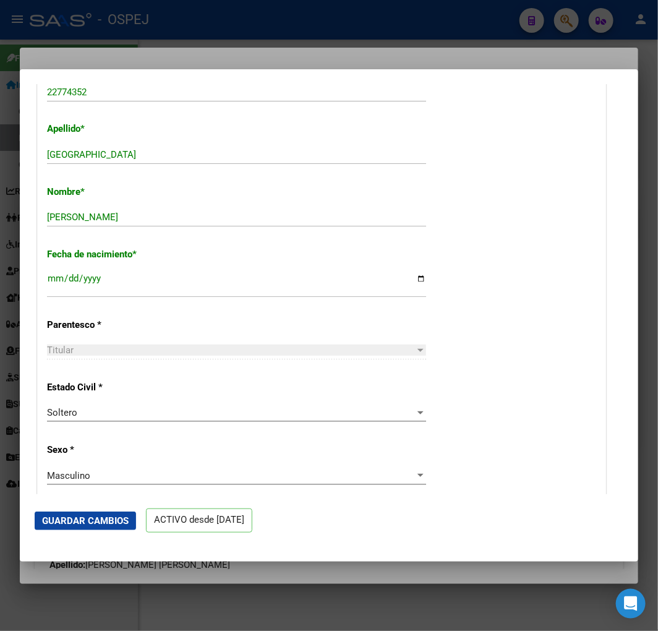
click at [108, 525] on span "Guardar Cambios" at bounding box center [85, 520] width 87 height 11
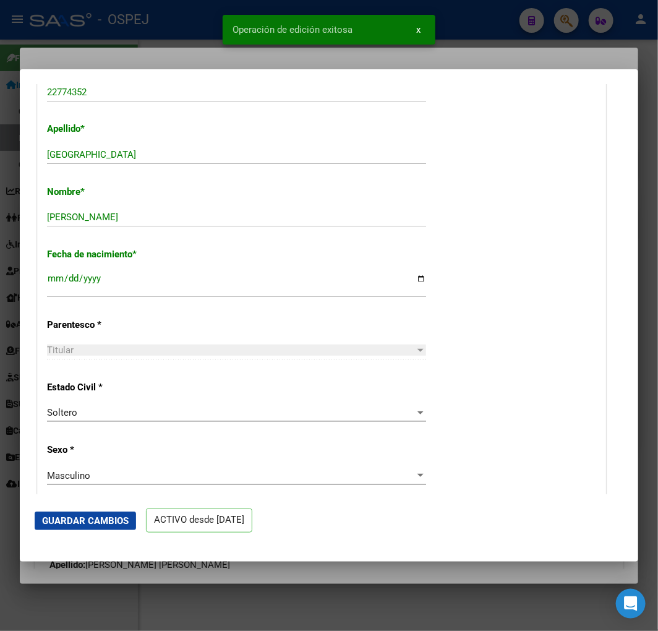
click at [105, 49] on div at bounding box center [329, 315] width 658 height 631
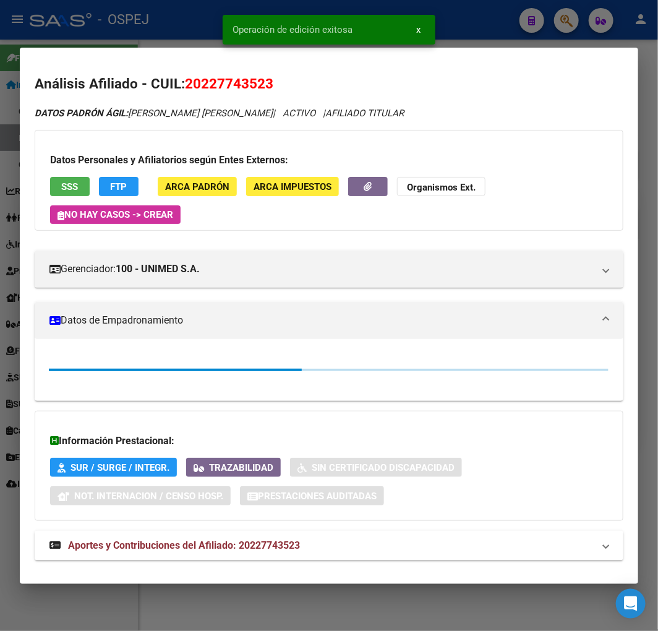
click at [115, 25] on div at bounding box center [329, 315] width 658 height 631
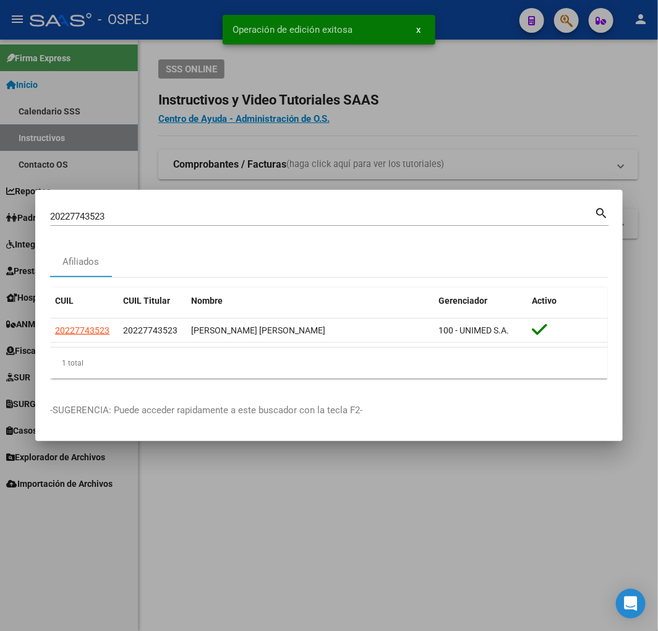
drag, startPoint x: 270, startPoint y: 226, endPoint x: 268, endPoint y: 217, distance: 9.5
click at [268, 221] on div "20227743523 Buscar (apellido, dni, cuil, nro traspaso, cuit, obra social) search" at bounding box center [329, 221] width 559 height 33
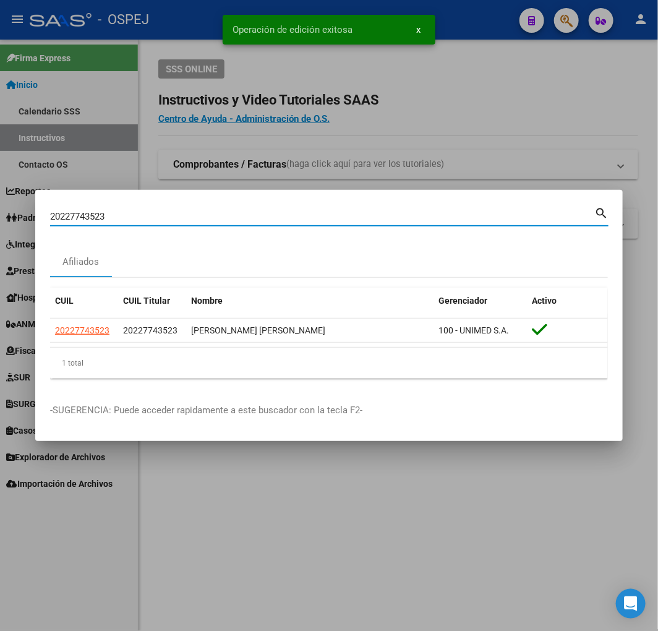
click at [268, 217] on input "20227743523" at bounding box center [322, 216] width 544 height 11
paste input "17330293"
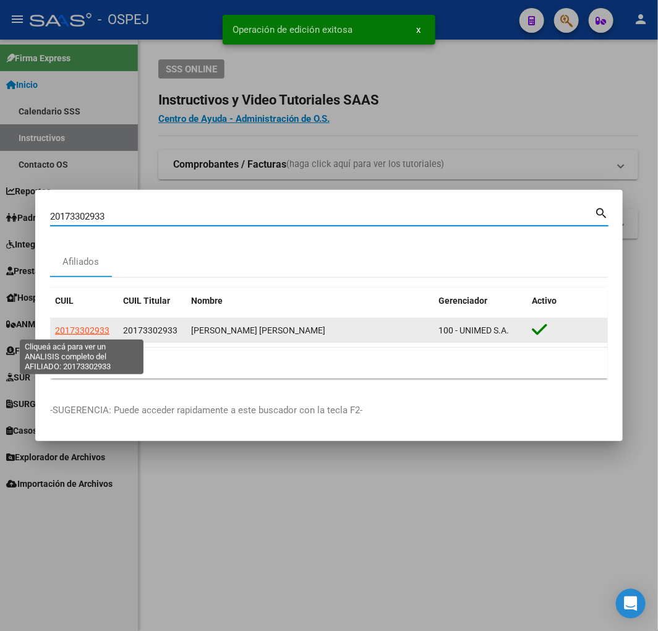
click at [94, 332] on span "20173302933" at bounding box center [82, 330] width 54 height 10
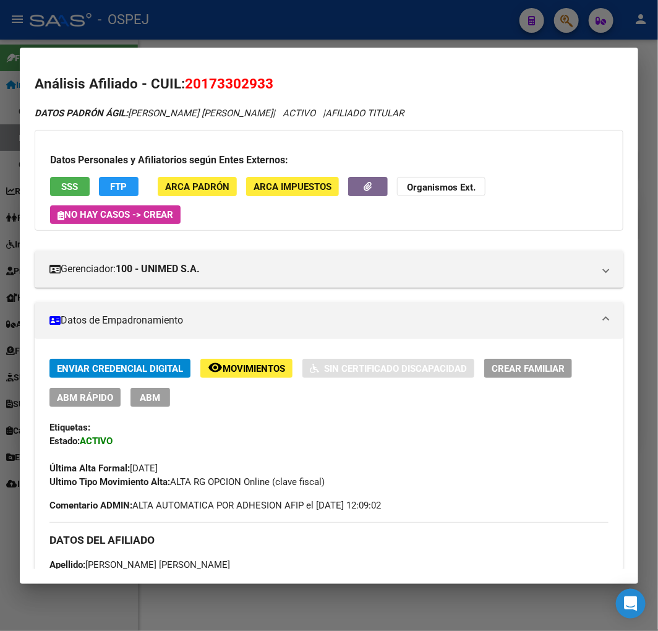
click at [85, 398] on span "ABM Rápido" at bounding box center [85, 397] width 56 height 11
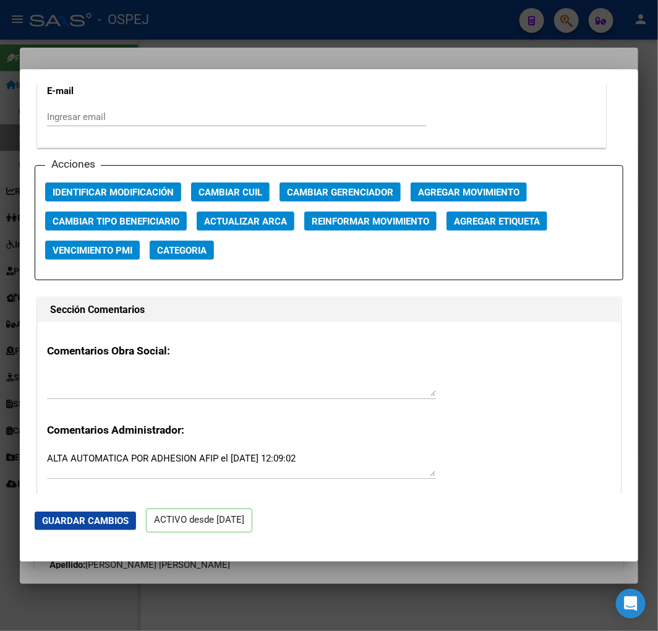
click at [239, 218] on span "Actualizar ARCA" at bounding box center [245, 221] width 83 height 11
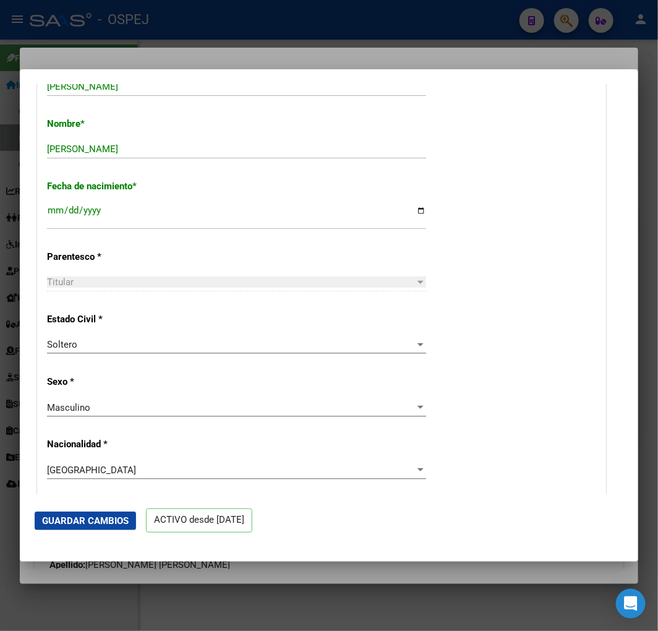
scroll to position [343, 0]
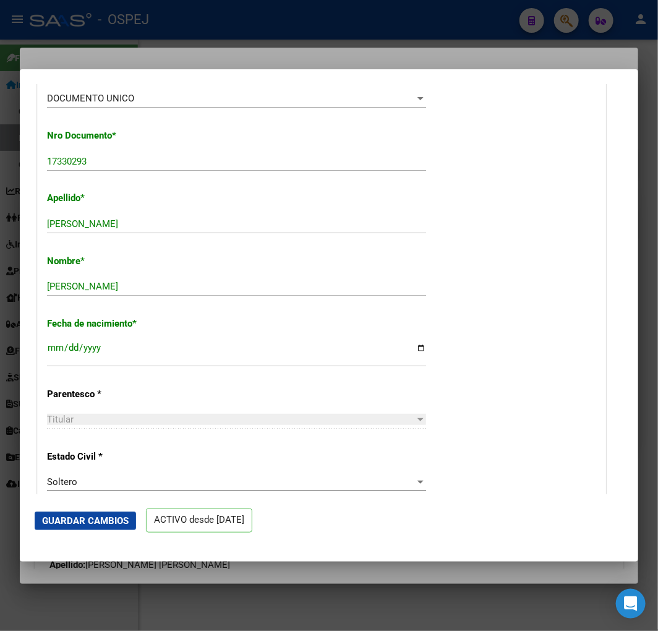
click at [101, 520] on span "Guardar Cambios" at bounding box center [85, 520] width 87 height 11
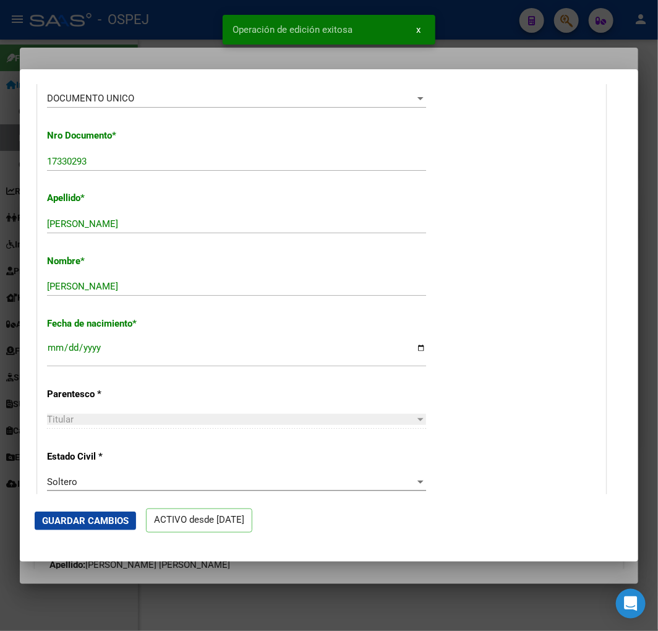
click at [147, 60] on div at bounding box center [329, 315] width 658 height 631
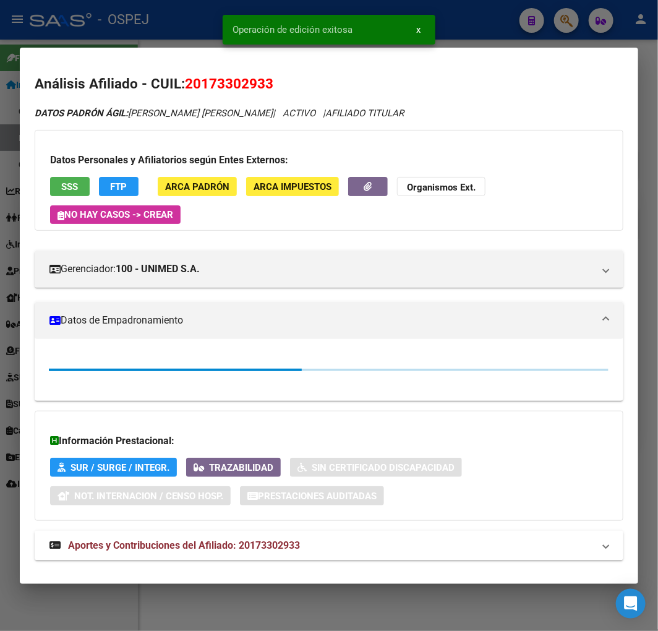
click at [152, 35] on div at bounding box center [329, 315] width 658 height 631
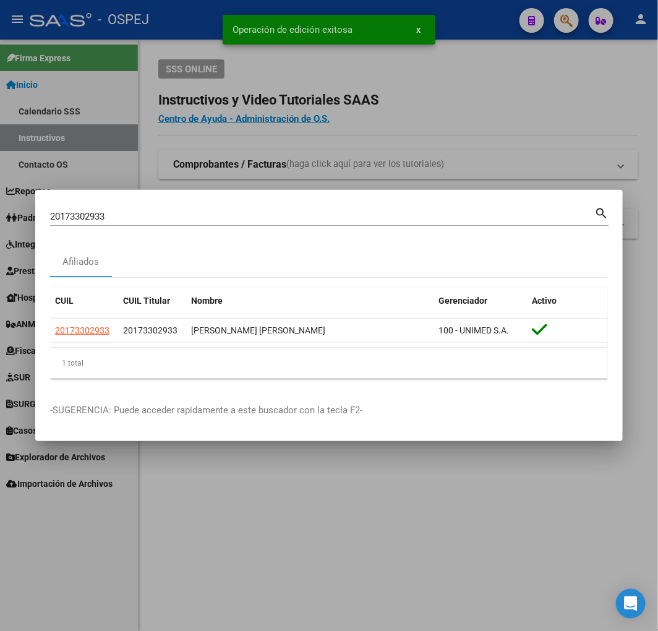
click at [327, 219] on input "20173302933" at bounding box center [322, 216] width 544 height 11
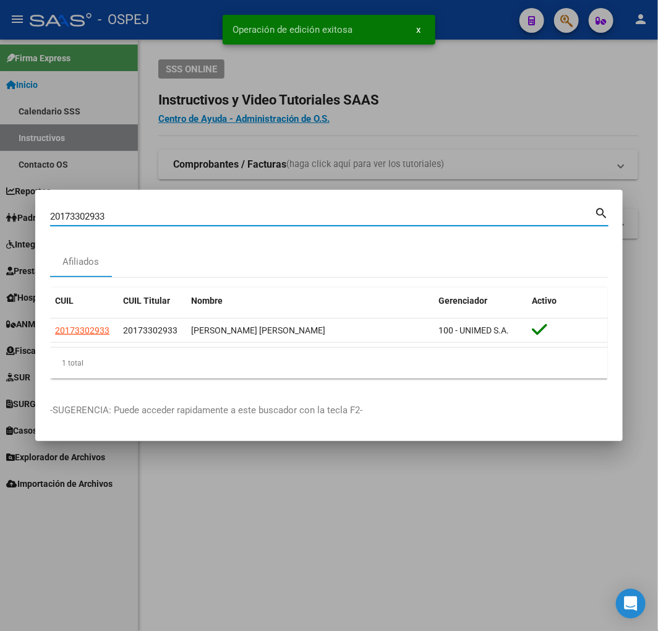
click at [328, 218] on input "20173302933" at bounding box center [322, 216] width 544 height 11
paste input "325491672"
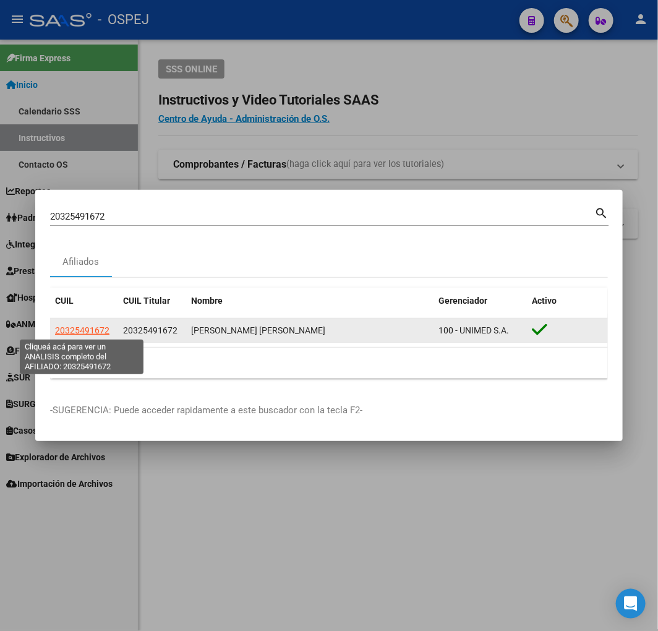
click at [93, 328] on span "20325491672" at bounding box center [82, 330] width 54 height 10
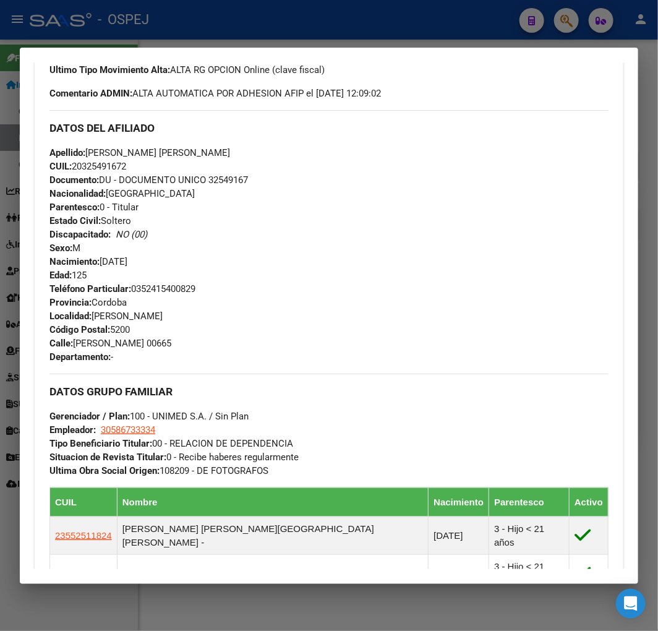
scroll to position [69, 0]
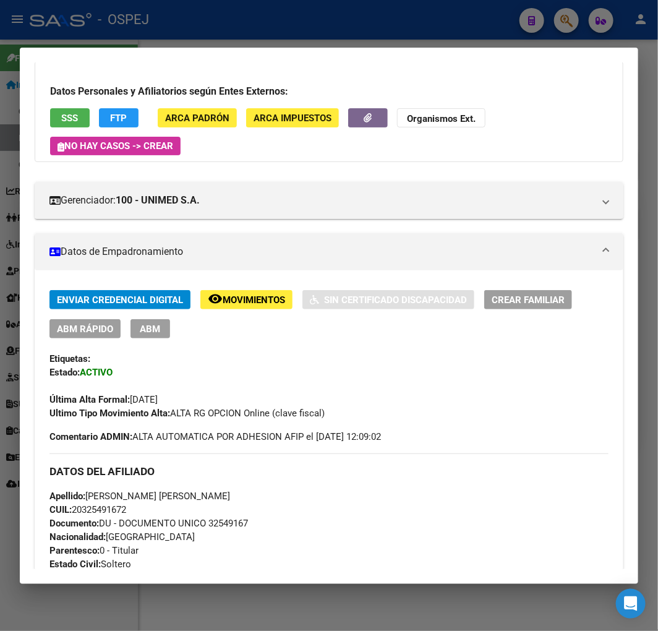
click at [97, 333] on span "ABM Rápido" at bounding box center [85, 329] width 56 height 11
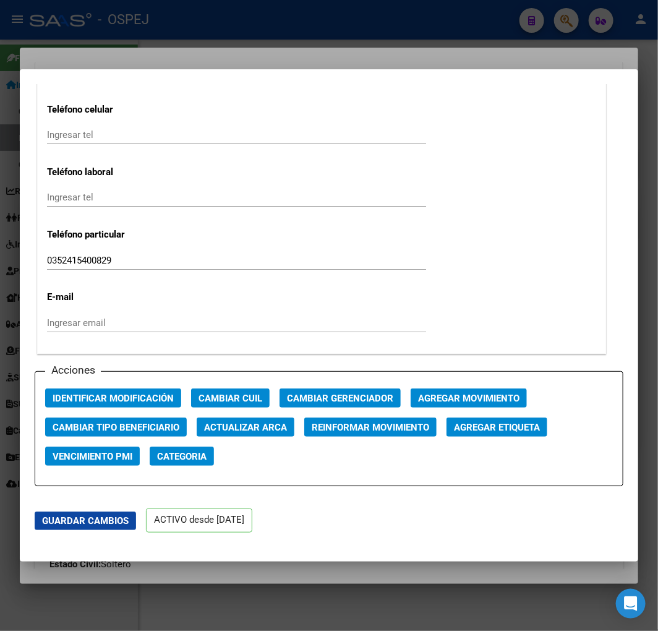
click at [245, 429] on span "Actualizar ARCA" at bounding box center [245, 427] width 83 height 11
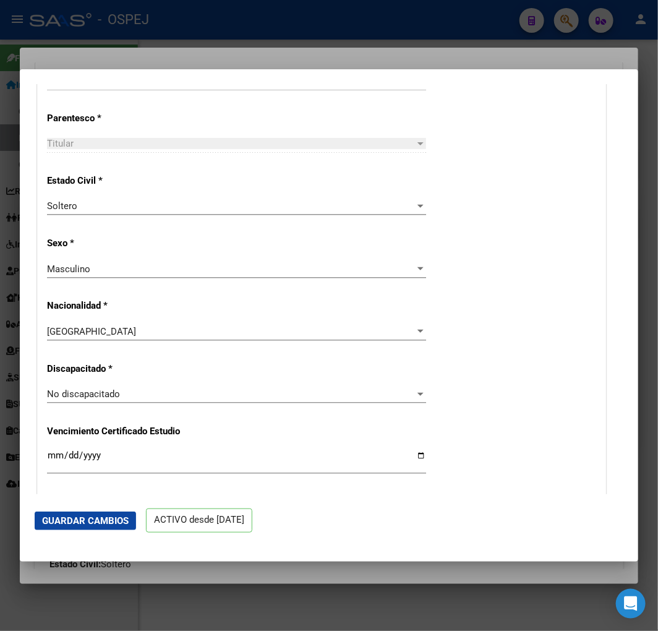
scroll to position [343, 0]
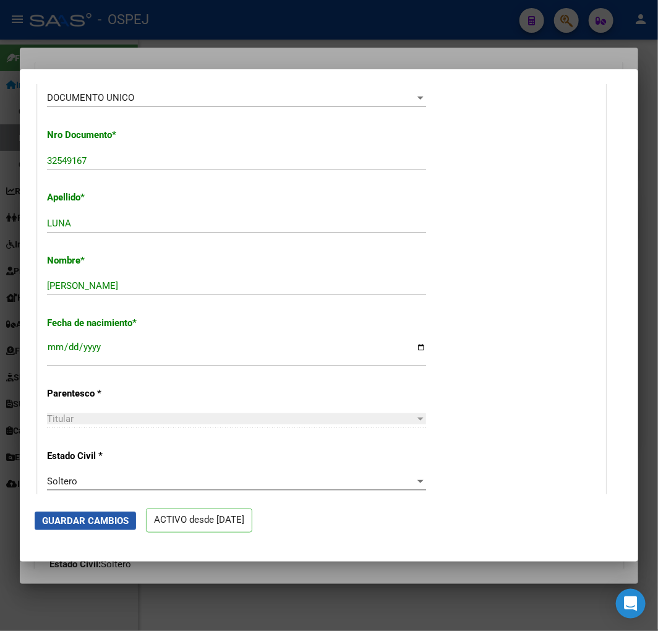
click at [104, 520] on span "Guardar Cambios" at bounding box center [85, 520] width 87 height 11
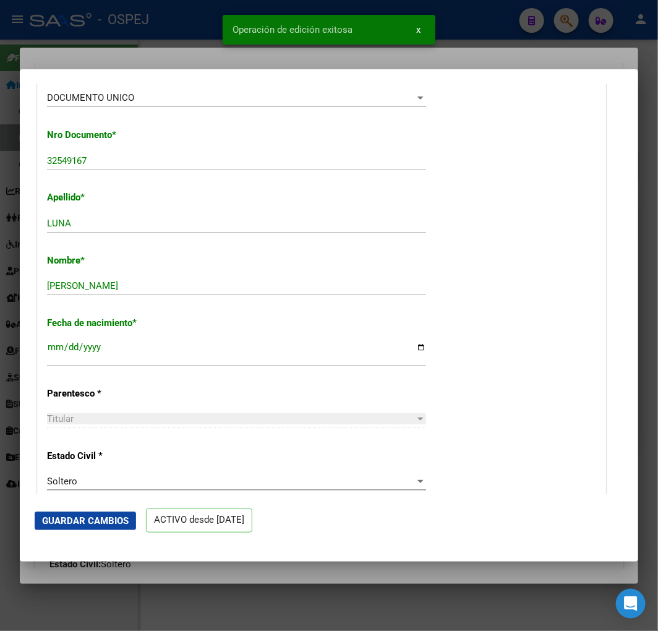
click at [85, 48] on div at bounding box center [329, 315] width 658 height 631
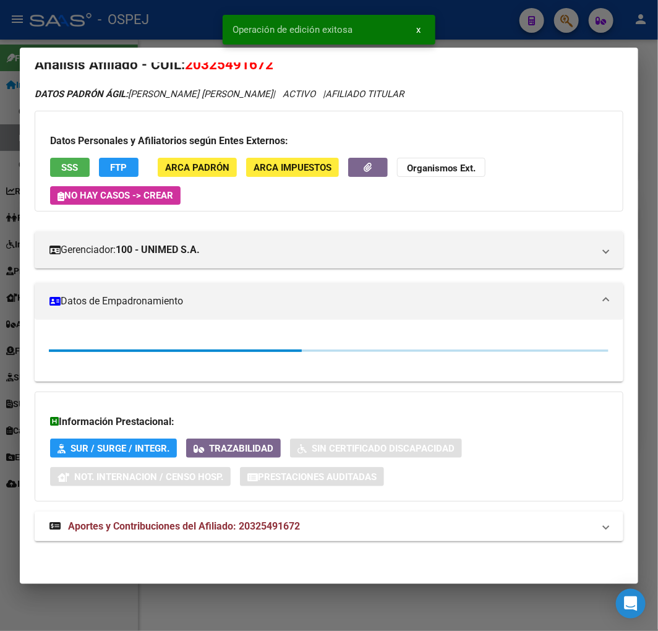
click at [85, 33] on div at bounding box center [329, 315] width 658 height 631
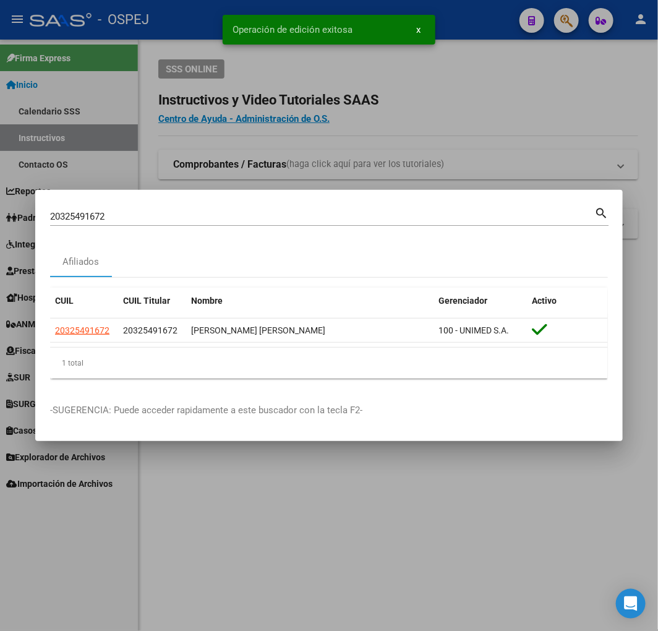
click at [190, 213] on input "20325491672" at bounding box center [322, 216] width 544 height 11
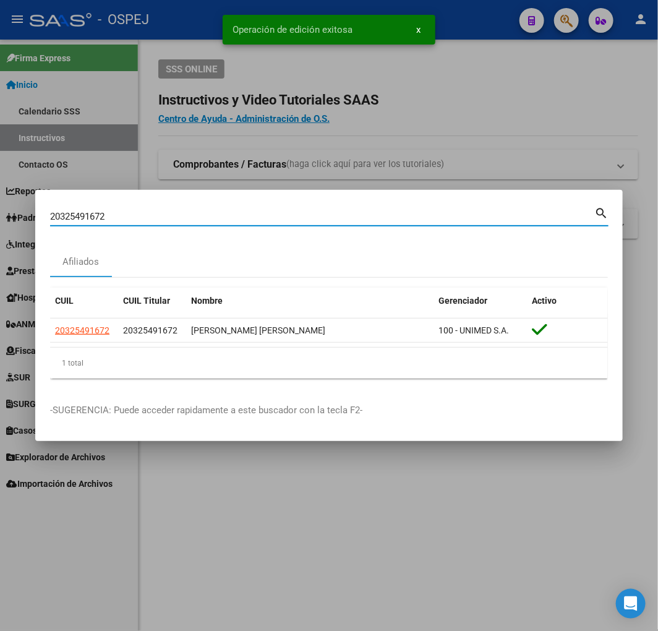
click at [190, 213] on input "20325491672" at bounding box center [322, 216] width 544 height 11
paste input "7231311586"
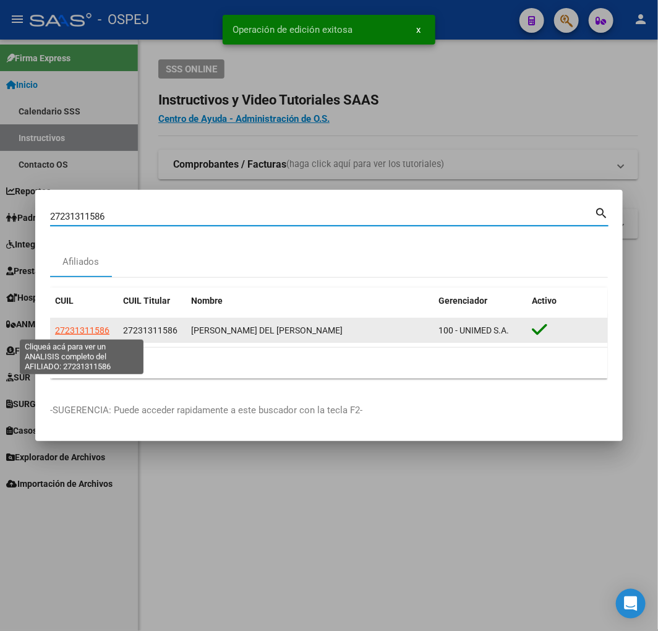
click at [80, 331] on span "27231311586" at bounding box center [82, 330] width 54 height 10
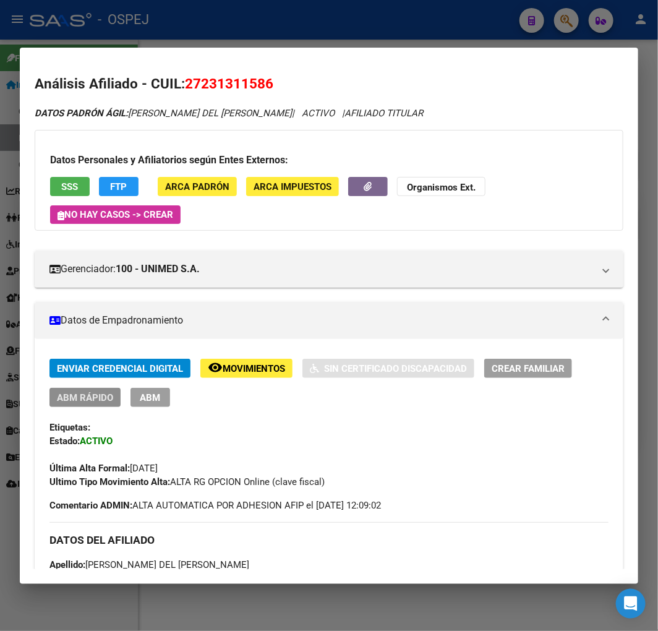
click at [80, 394] on span "ABM Rápido" at bounding box center [85, 397] width 56 height 11
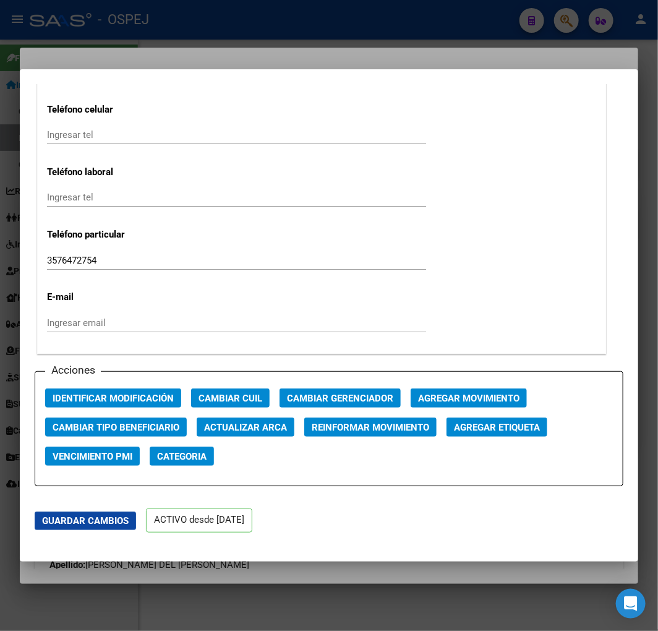
click at [237, 425] on span "Actualizar ARCA" at bounding box center [245, 427] width 83 height 11
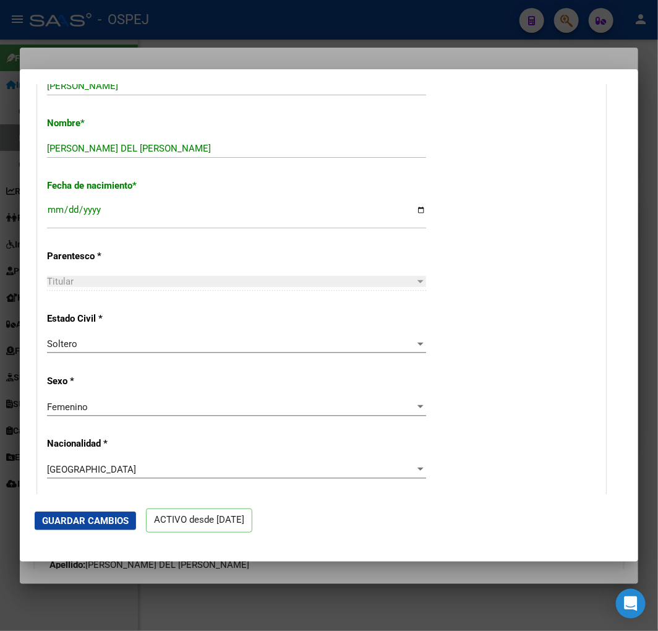
scroll to position [343, 0]
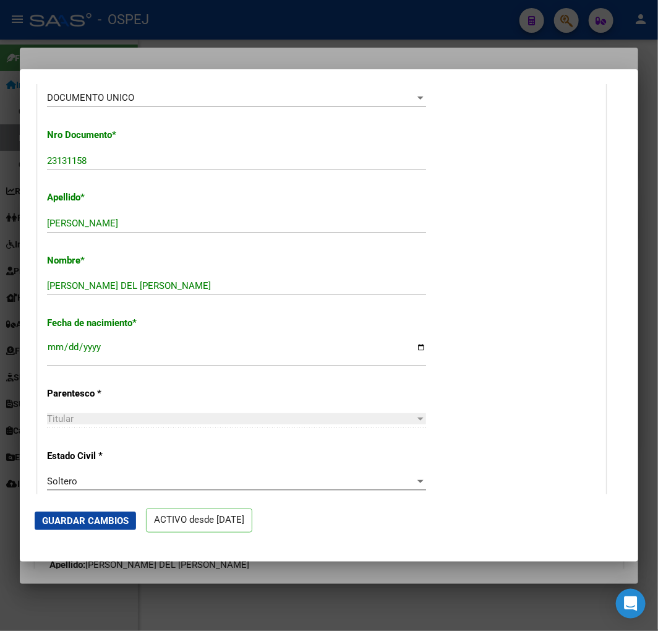
click at [101, 509] on mat-dialog-actions "Guardar Cambios ACTIVO desde [DATE]" at bounding box center [329, 520] width 589 height 53
click at [112, 512] on button "Guardar Cambios" at bounding box center [85, 521] width 101 height 19
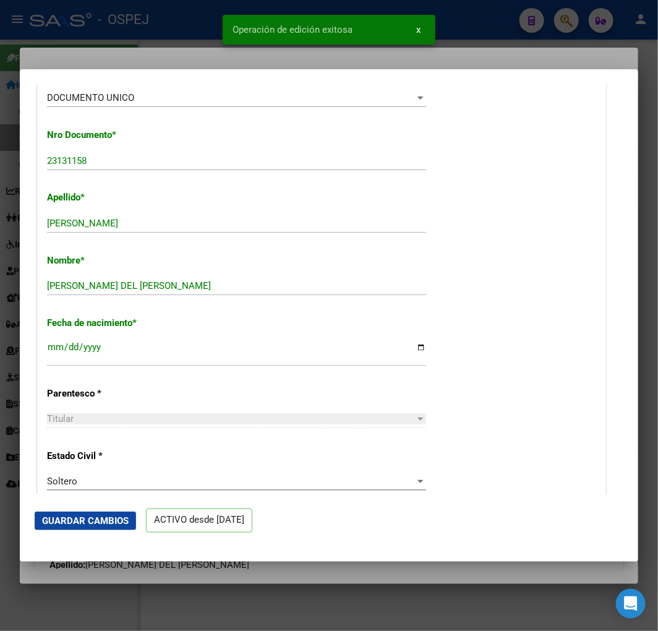
click at [161, 32] on div at bounding box center [329, 315] width 658 height 631
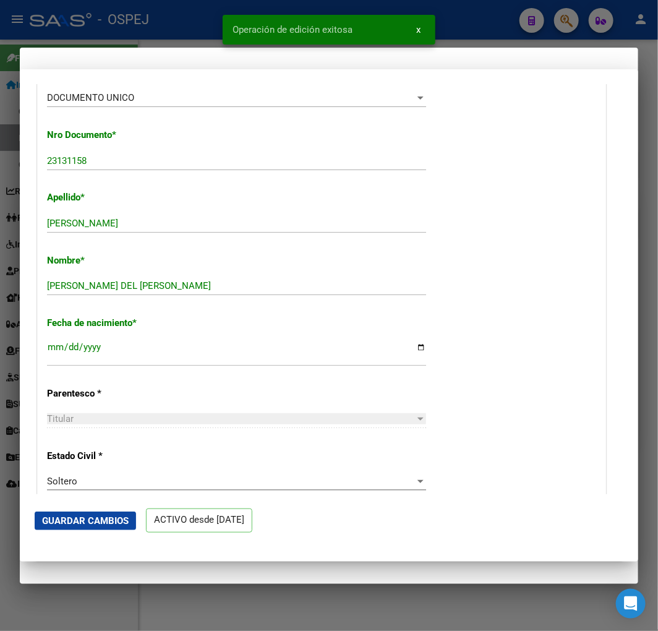
click at [161, 31] on div at bounding box center [329, 315] width 658 height 631
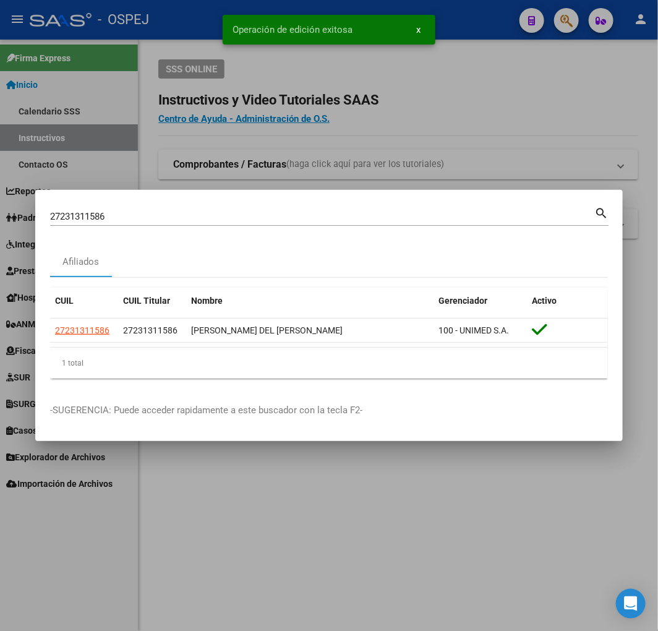
click at [104, 217] on input "27231311586" at bounding box center [322, 216] width 544 height 11
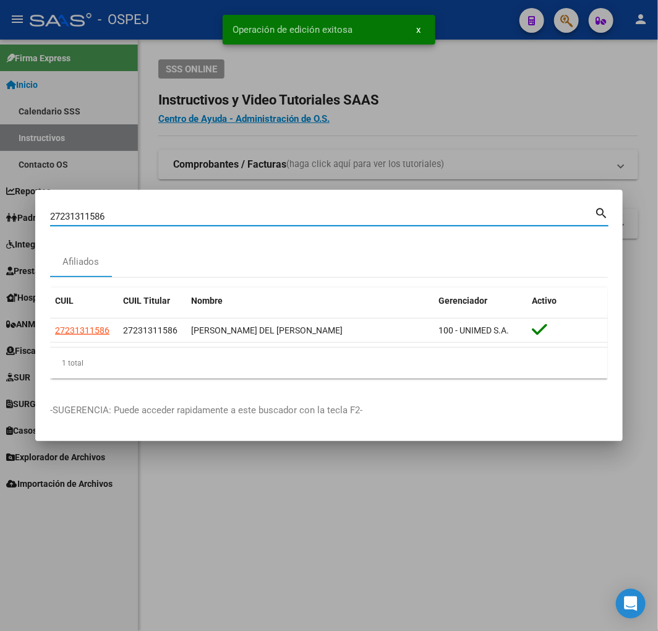
paste input "97425450"
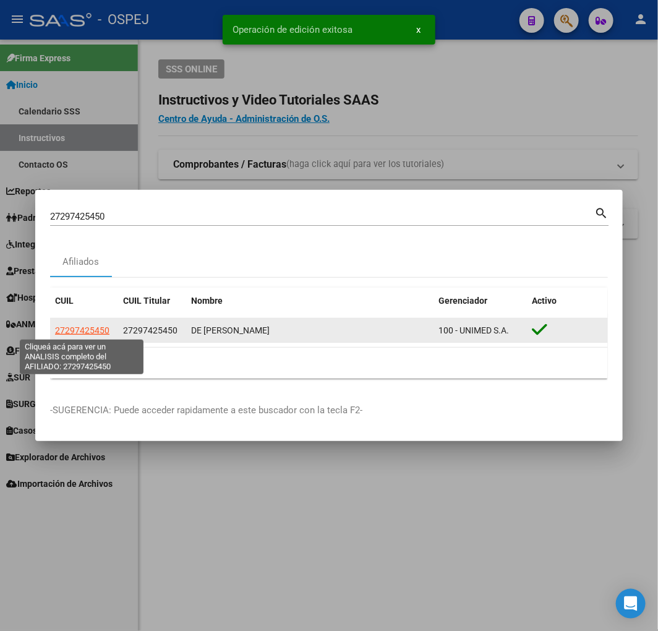
click at [78, 330] on span "27297425450" at bounding box center [82, 330] width 54 height 10
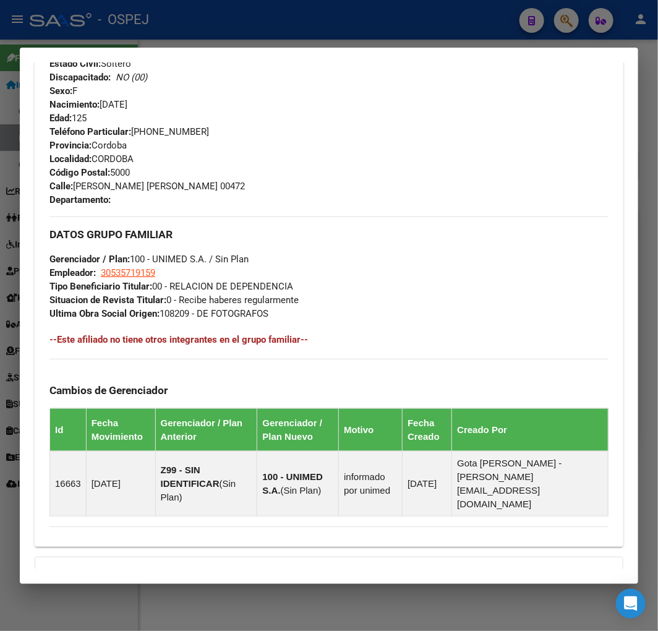
scroll to position [721, 0]
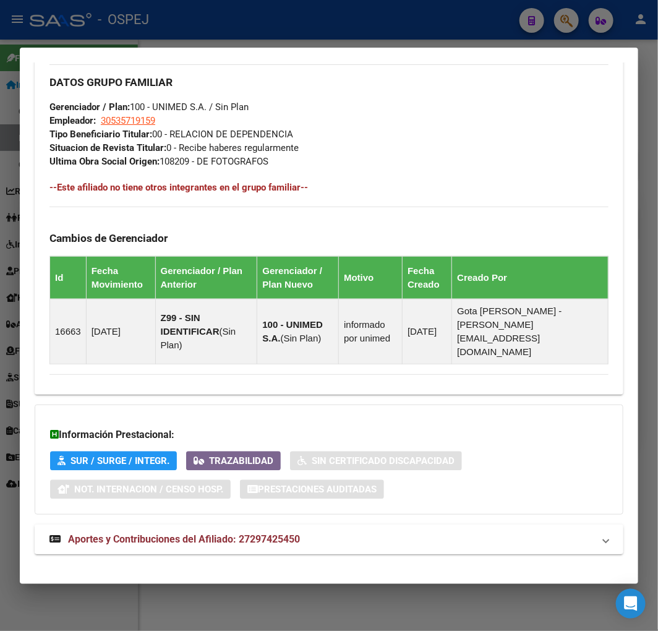
drag, startPoint x: 196, startPoint y: 529, endPoint x: 193, endPoint y: 474, distance: 54.5
click at [196, 533] on span "Aportes y Contribuciones del Afiliado: 27297425450" at bounding box center [184, 539] width 232 height 12
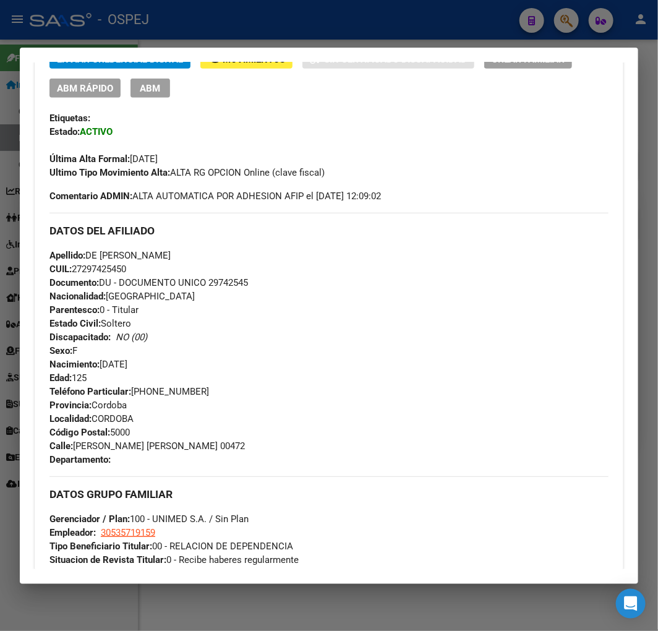
scroll to position [103, 0]
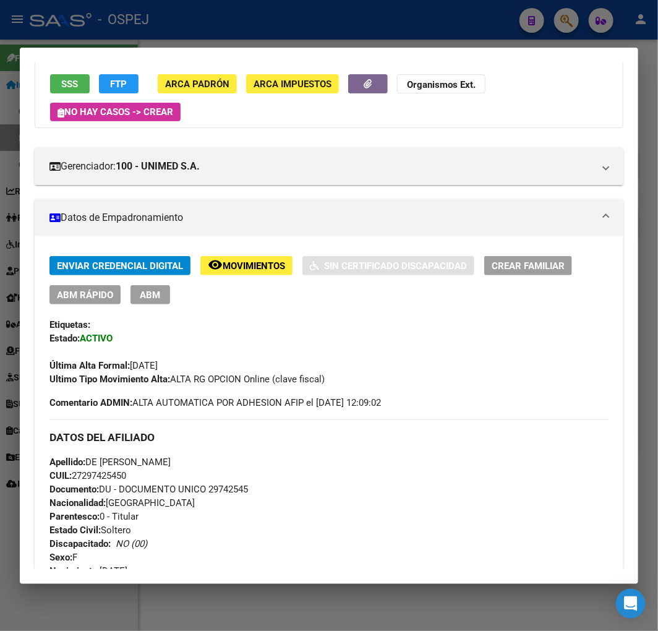
click at [107, 293] on span "ABM Rápido" at bounding box center [85, 295] width 56 height 11
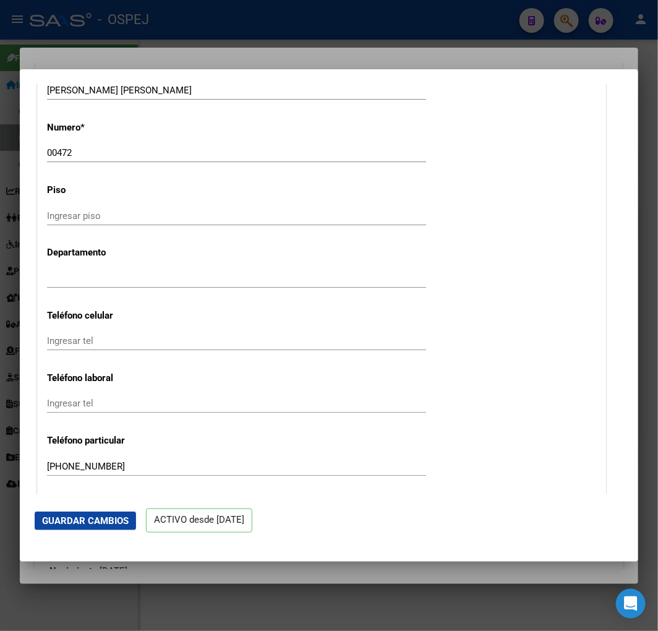
scroll to position [1787, 0]
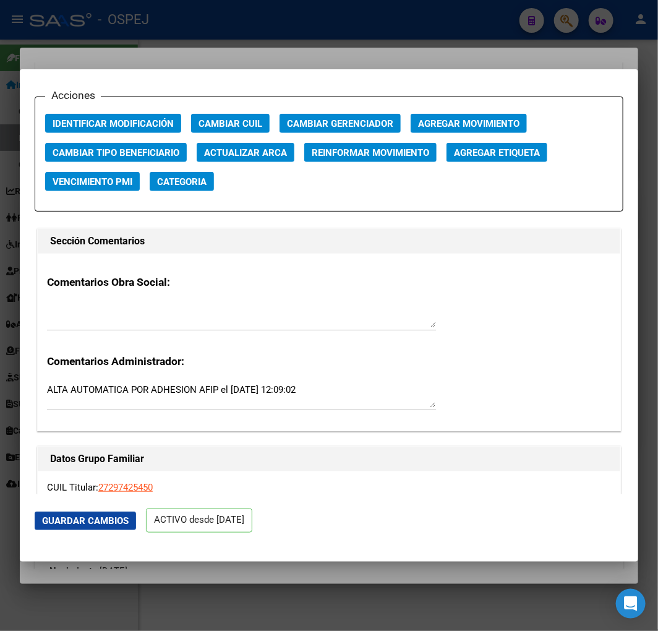
click at [268, 140] on app-change-afiliado-cuil "Cambiar CUIL" at bounding box center [235, 128] width 88 height 29
click at [268, 147] on span "Actualizar ARCA" at bounding box center [245, 152] width 83 height 11
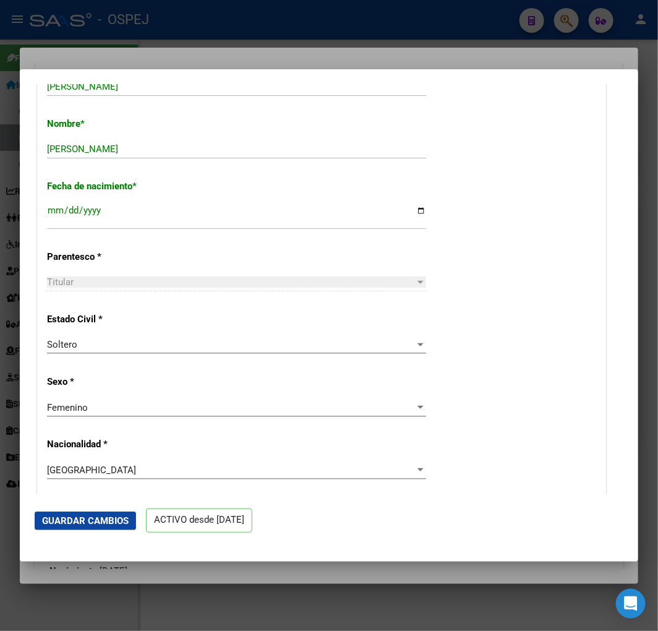
scroll to position [411, 0]
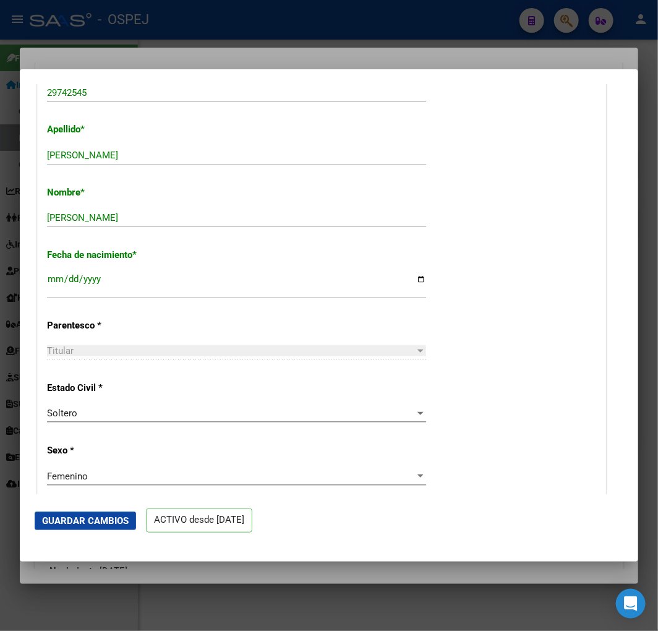
click at [85, 517] on span "Guardar Cambios" at bounding box center [85, 520] width 87 height 11
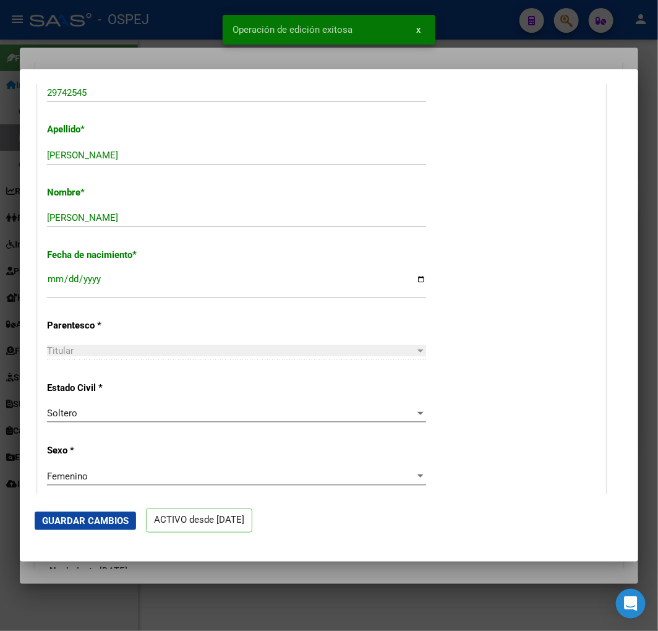
click at [125, 42] on div at bounding box center [329, 315] width 658 height 631
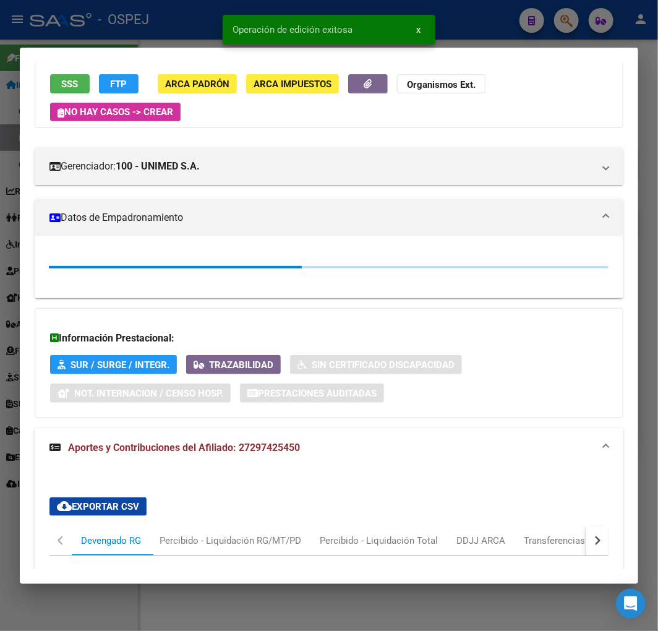
click at [131, 25] on div at bounding box center [329, 315] width 658 height 631
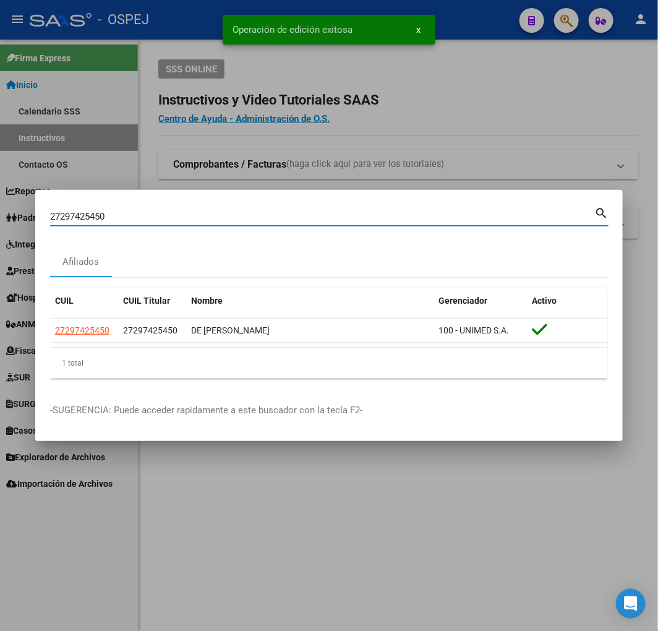
click at [250, 218] on input "27297425450" at bounding box center [322, 216] width 544 height 11
paste input "07490127"
click at [250, 218] on input "27297425450" at bounding box center [322, 216] width 544 height 11
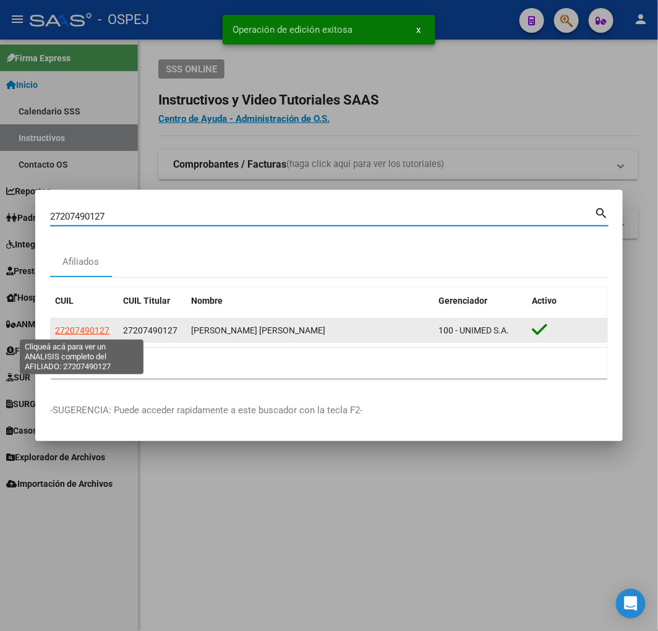
click at [100, 330] on span "27207490127" at bounding box center [82, 330] width 54 height 10
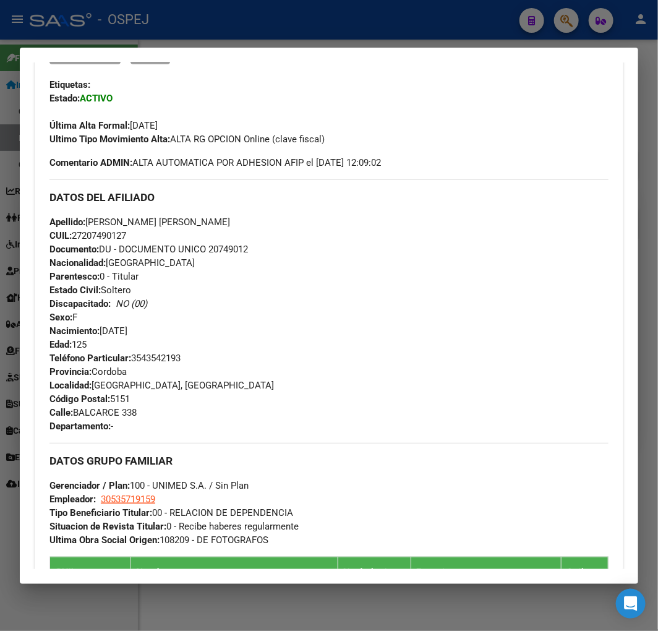
scroll to position [0, 0]
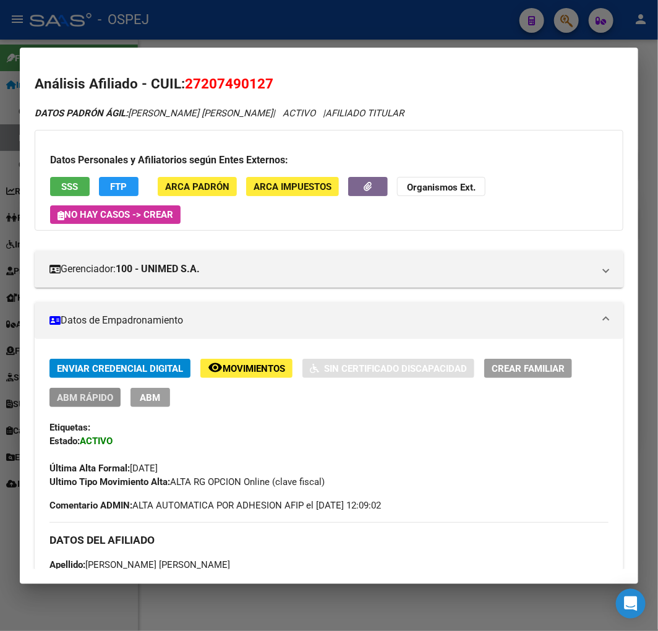
click at [82, 398] on span "ABM Rápido" at bounding box center [85, 397] width 56 height 11
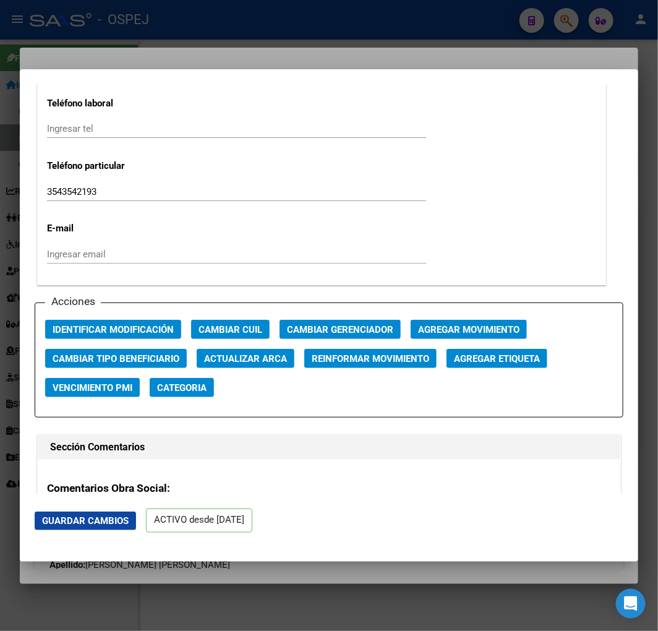
click at [233, 354] on span "Actualizar ARCA" at bounding box center [245, 358] width 83 height 11
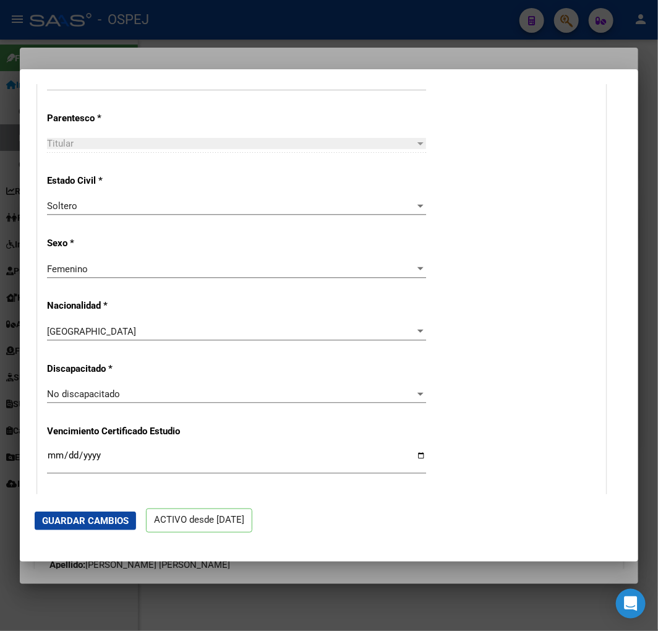
scroll to position [412, 0]
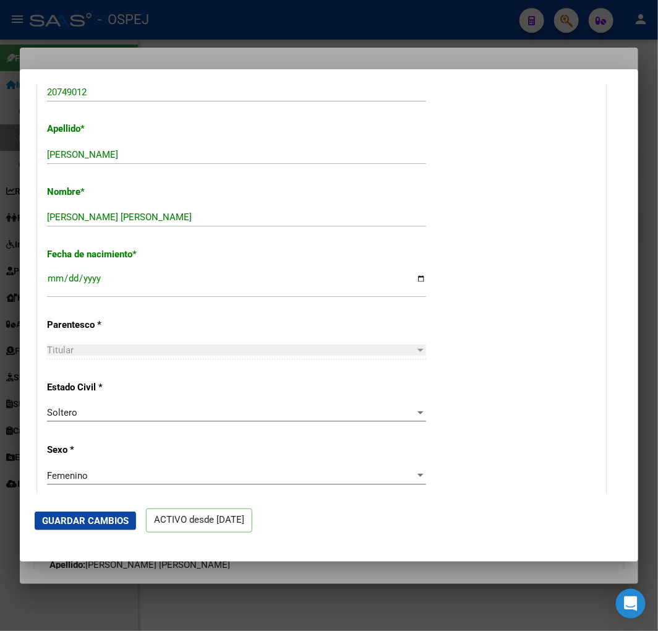
click at [102, 517] on span "Guardar Cambios" at bounding box center [85, 520] width 87 height 11
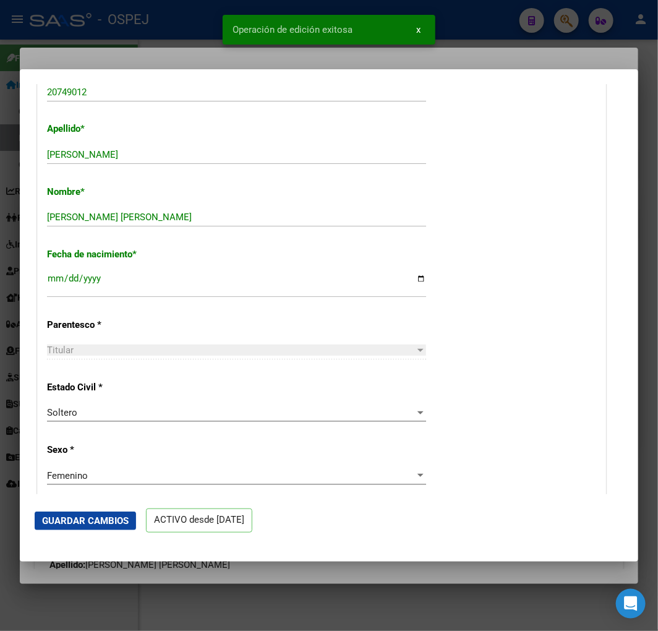
click at [111, 40] on div at bounding box center [329, 315] width 658 height 631
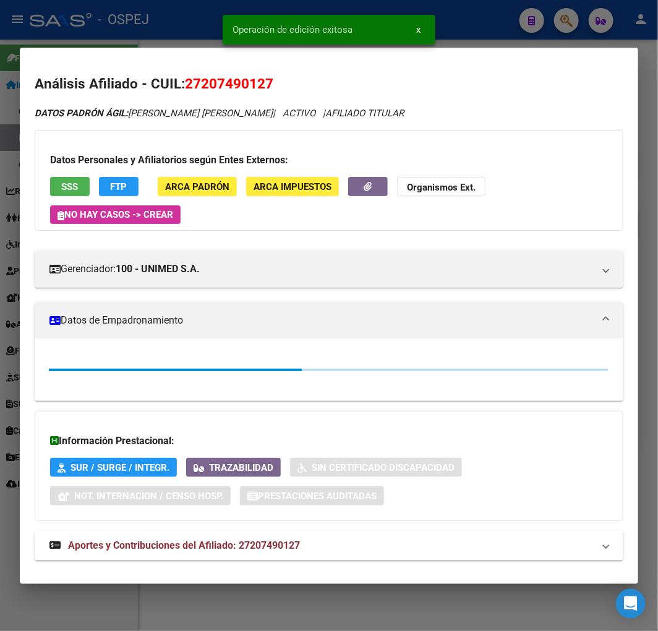
click at [111, 38] on div at bounding box center [329, 315] width 658 height 631
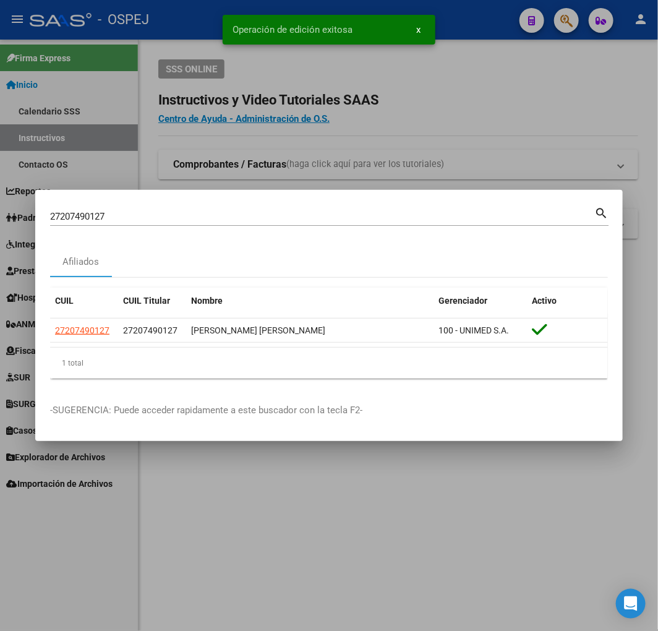
click at [324, 218] on input "27207490127" at bounding box center [322, 216] width 544 height 11
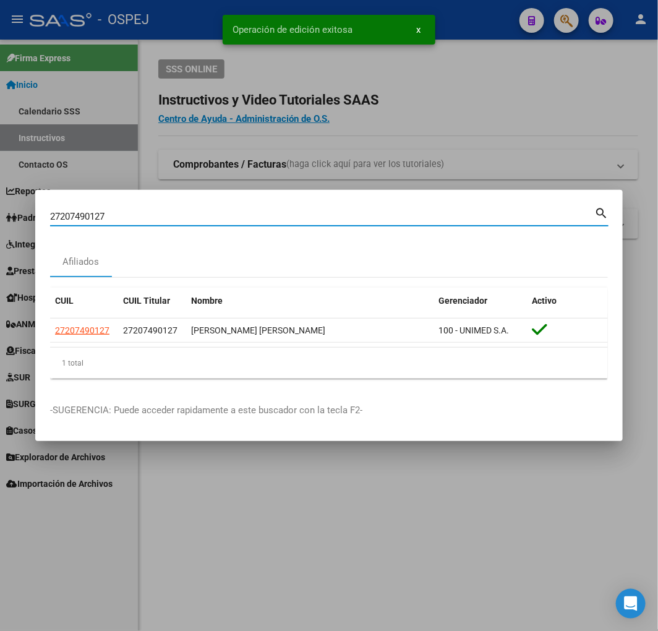
click at [324, 218] on input "27207490127" at bounding box center [322, 216] width 544 height 11
paste input "76815259"
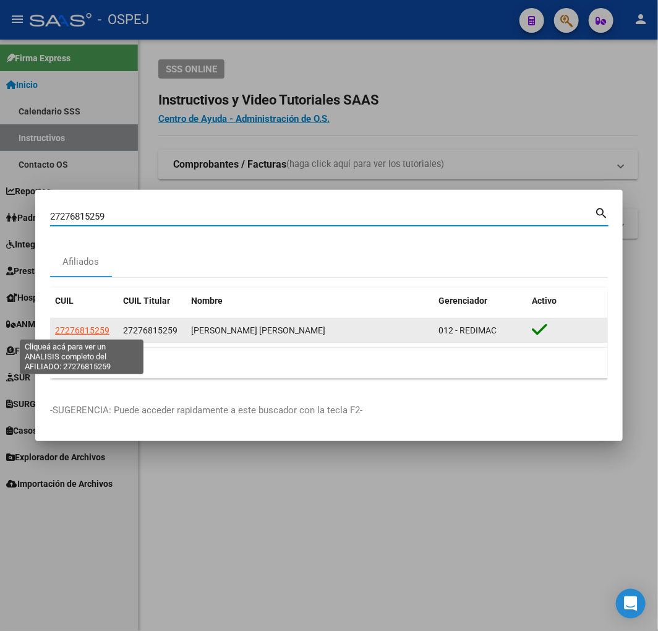
click at [84, 331] on span "27276815259" at bounding box center [82, 330] width 54 height 10
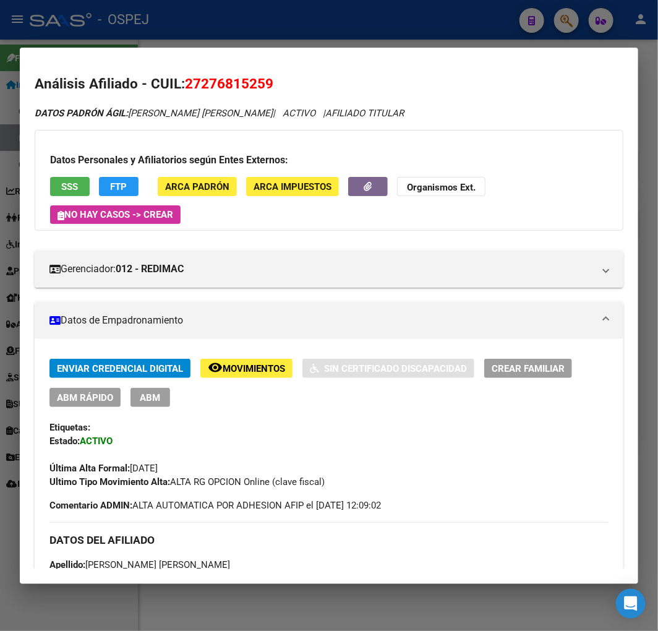
click at [89, 410] on div "Enviar Credencial Digital remove_red_eye Movimientos Sin Certificado Discapacid…" at bounding box center [328, 424] width 559 height 130
click at [90, 403] on span "ABM Rápido" at bounding box center [85, 397] width 56 height 11
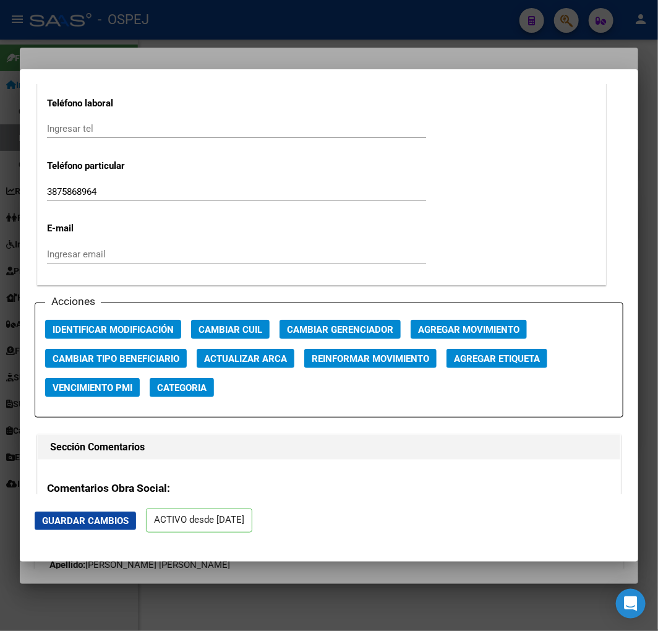
click at [238, 353] on span "Actualizar ARCA" at bounding box center [245, 358] width 83 height 11
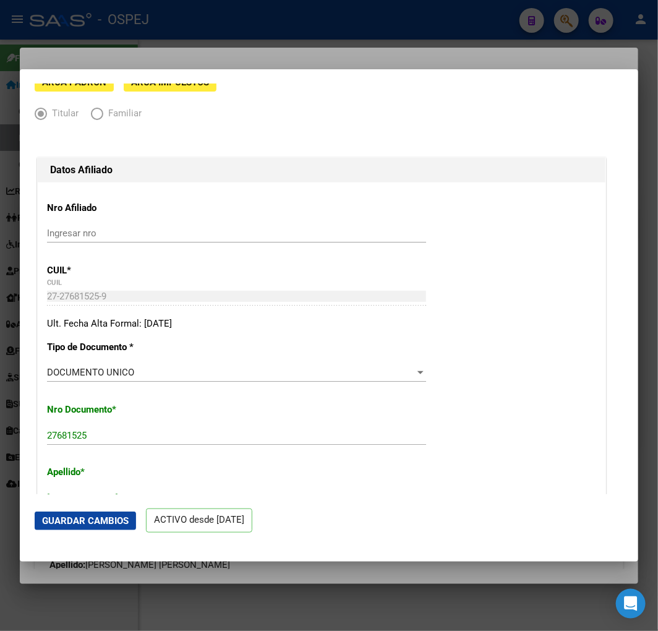
scroll to position [343, 0]
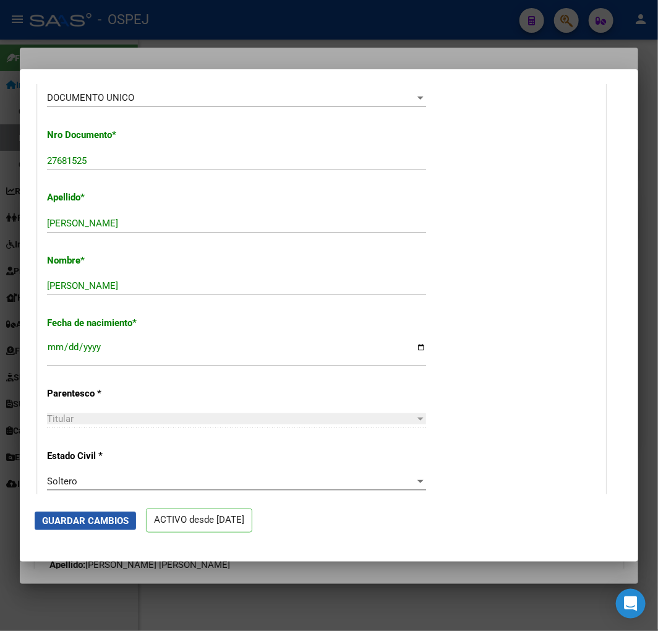
click at [118, 523] on span "Guardar Cambios" at bounding box center [85, 520] width 87 height 11
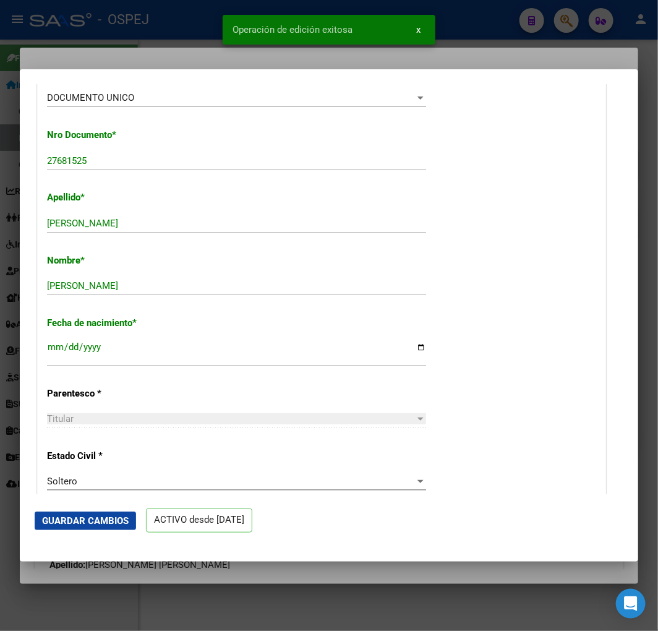
click at [144, 45] on div at bounding box center [329, 315] width 658 height 631
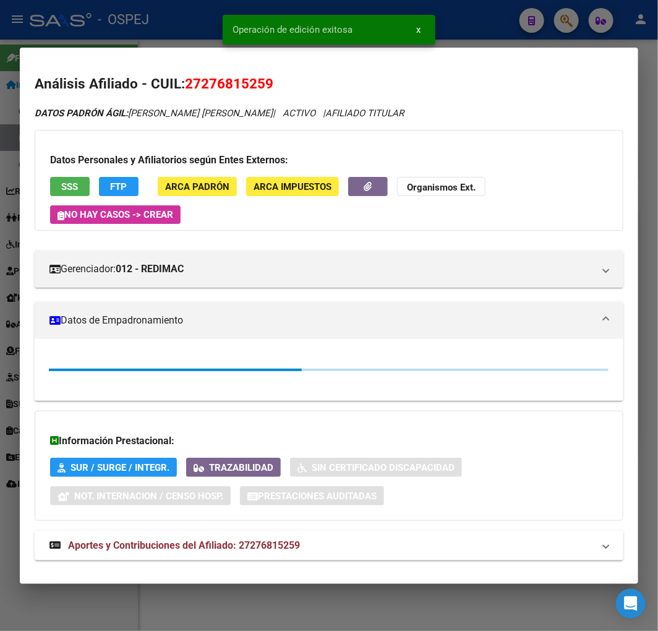
click at [146, 27] on div at bounding box center [329, 315] width 658 height 631
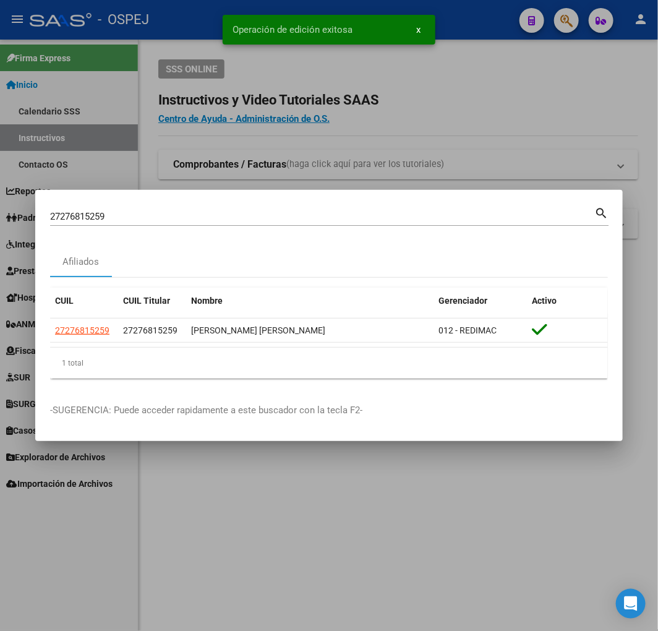
click at [230, 215] on input "27276815259" at bounding box center [322, 216] width 544 height 11
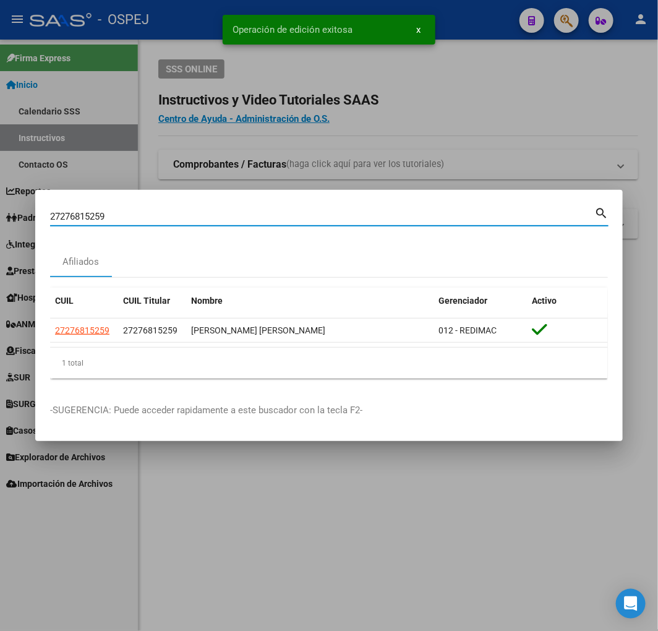
click at [230, 215] on input "27276815259" at bounding box center [322, 216] width 544 height 11
paste input "0213316517"
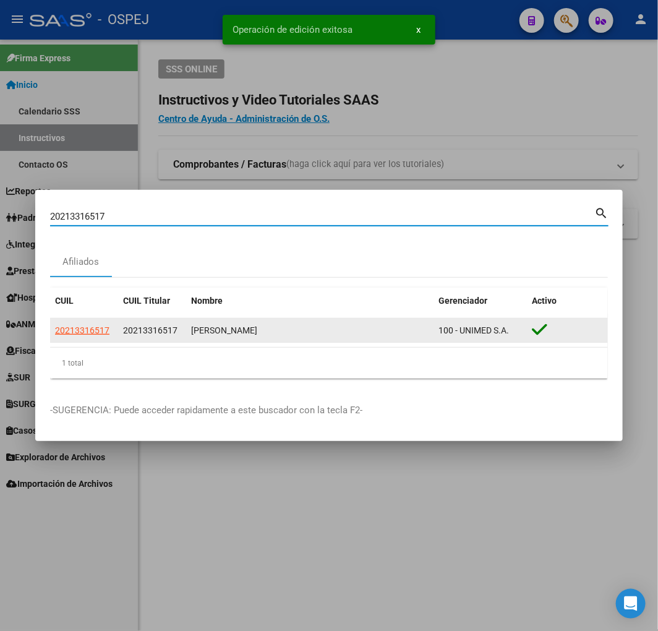
click at [87, 325] on span "20213316517" at bounding box center [82, 330] width 54 height 10
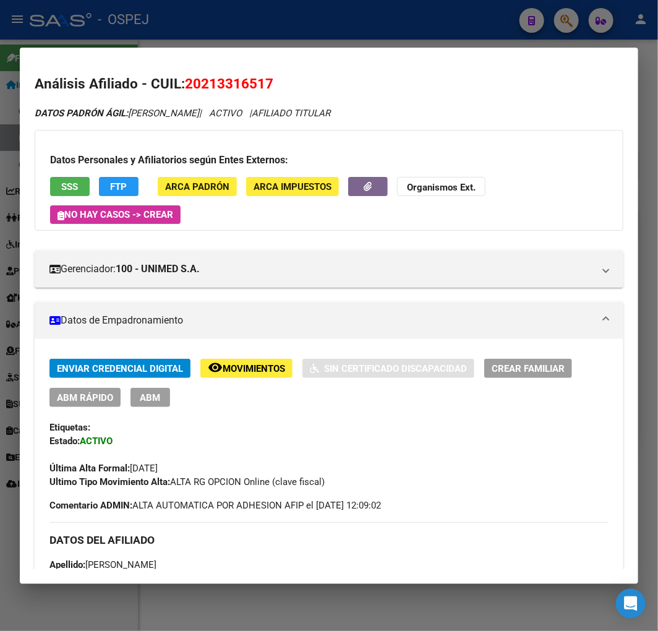
click at [101, 400] on span "ABM Rápido" at bounding box center [85, 397] width 56 height 11
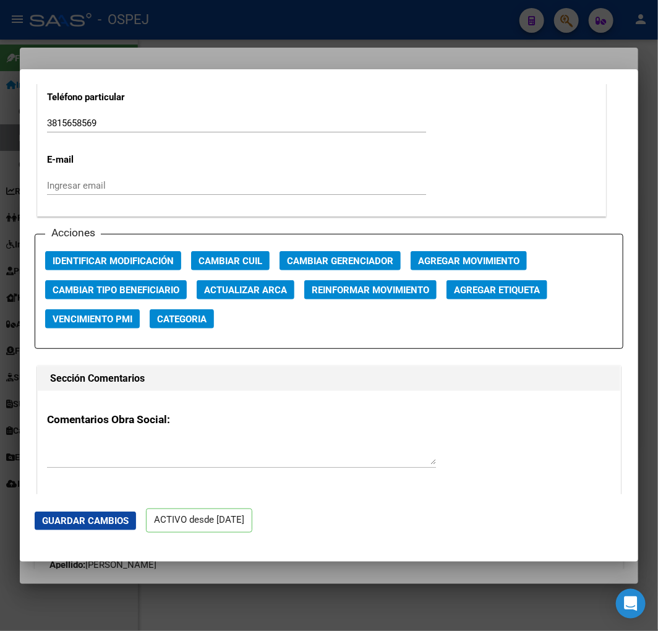
click at [246, 292] on span "Actualizar ARCA" at bounding box center [245, 290] width 83 height 11
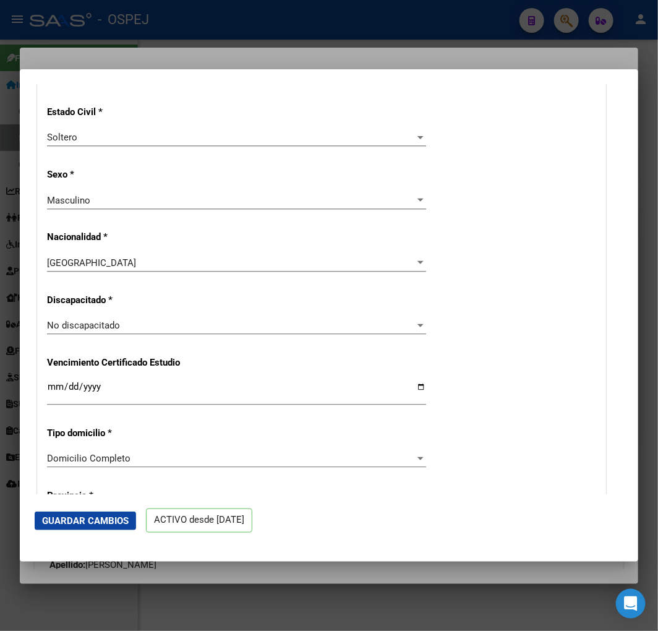
scroll to position [412, 0]
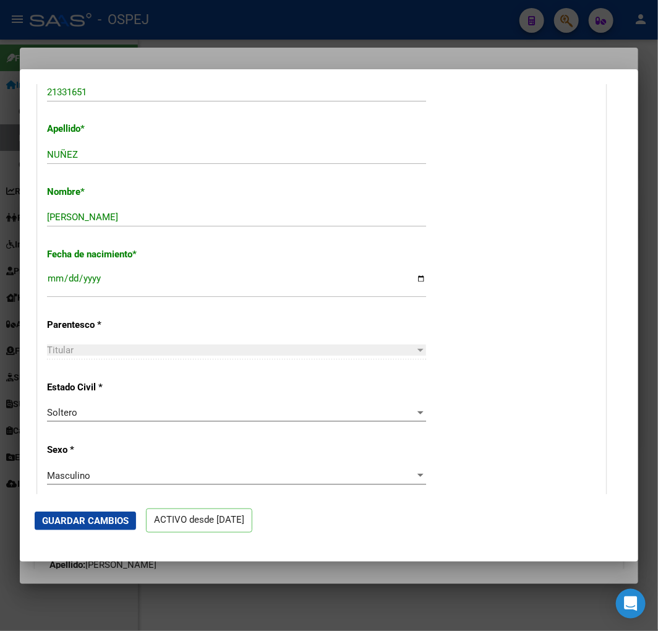
click at [102, 535] on mat-dialog-actions "Guardar Cambios ACTIVO desde [DATE]" at bounding box center [329, 520] width 589 height 53
drag, startPoint x: 100, startPoint y: 527, endPoint x: 101, endPoint y: 517, distance: 10.6
click at [100, 526] on button "Guardar Cambios" at bounding box center [85, 521] width 101 height 19
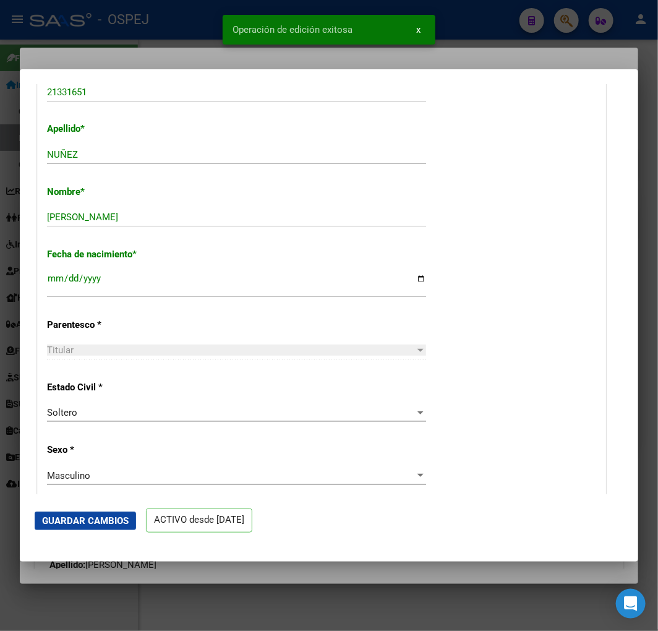
click at [113, 23] on div at bounding box center [329, 315] width 658 height 631
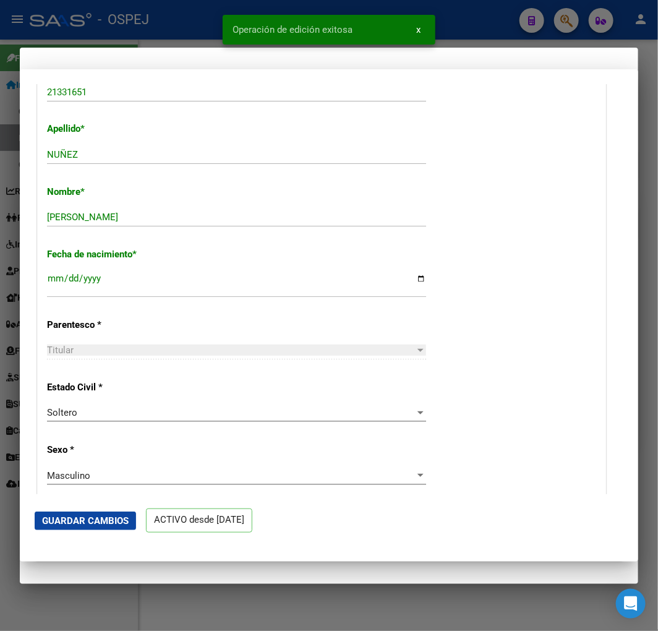
click at [113, 23] on div at bounding box center [329, 315] width 658 height 631
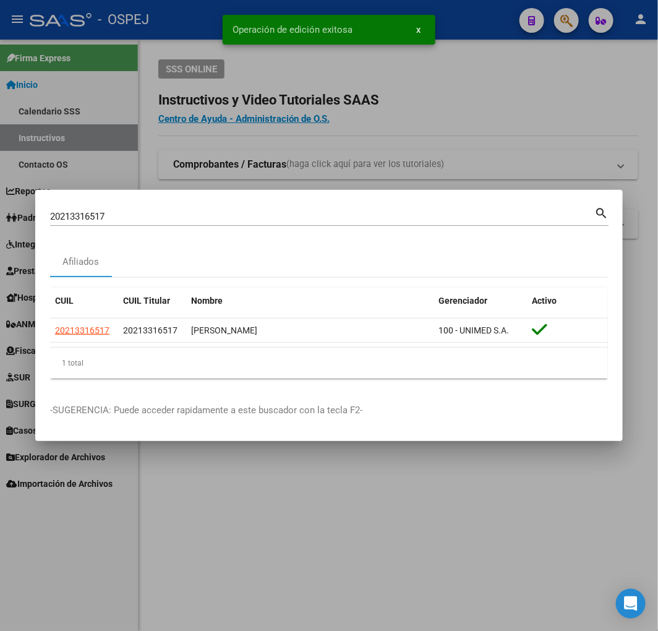
click at [257, 215] on input "20213316517" at bounding box center [322, 216] width 544 height 11
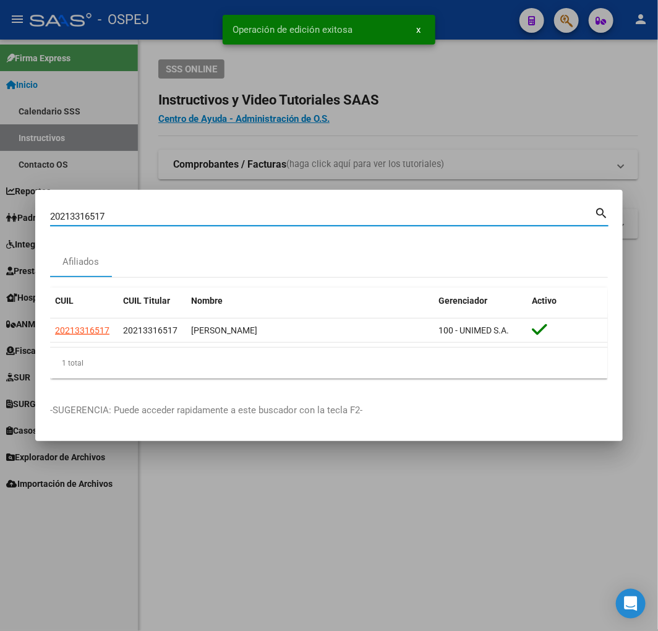
click at [257, 215] on input "20213316517" at bounding box center [322, 216] width 544 height 11
paste input "7257663405"
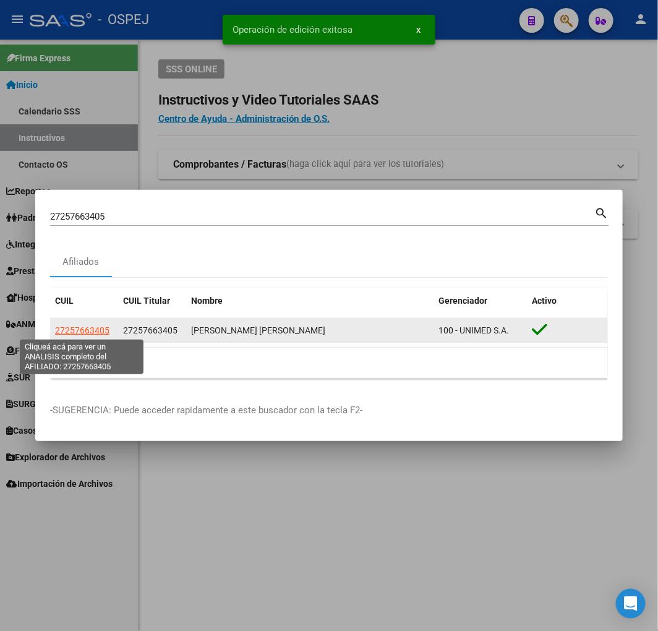
click at [66, 332] on span "27257663405" at bounding box center [82, 330] width 54 height 10
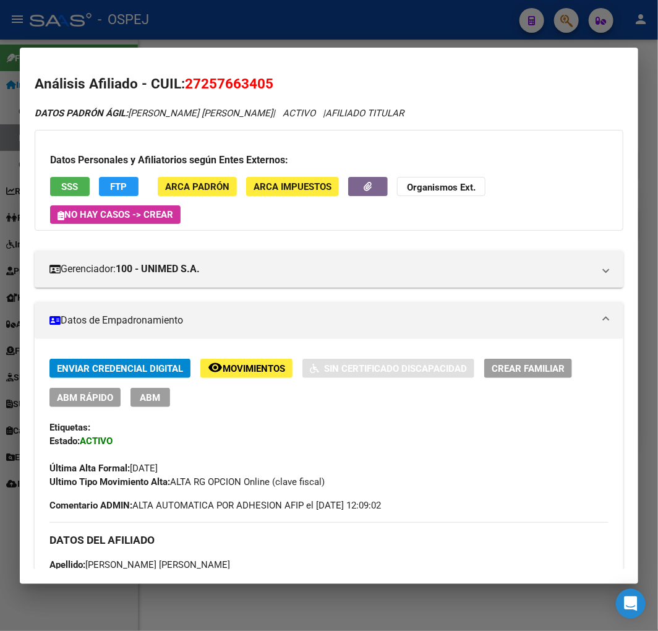
click at [89, 403] on button "ABM Rápido" at bounding box center [84, 397] width 71 height 19
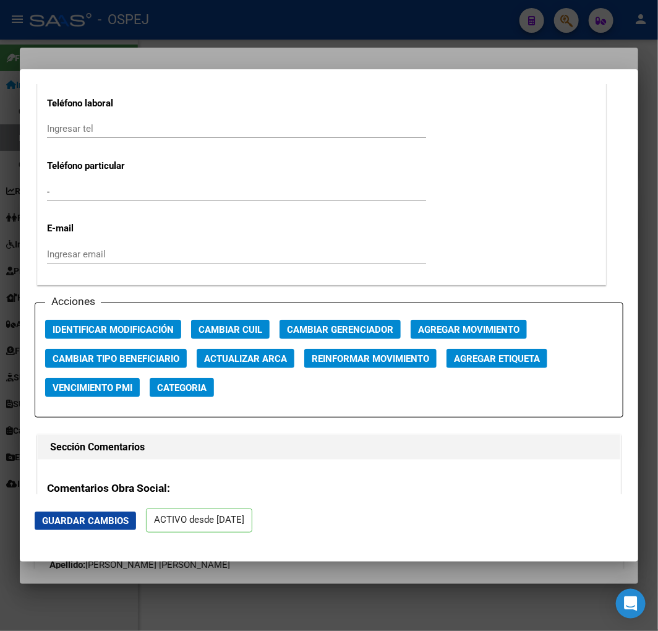
click at [246, 344] on app-change-afiliado-cuil "Cambiar CUIL" at bounding box center [235, 334] width 88 height 29
click at [247, 357] on span "Actualizar ARCA" at bounding box center [245, 358] width 83 height 11
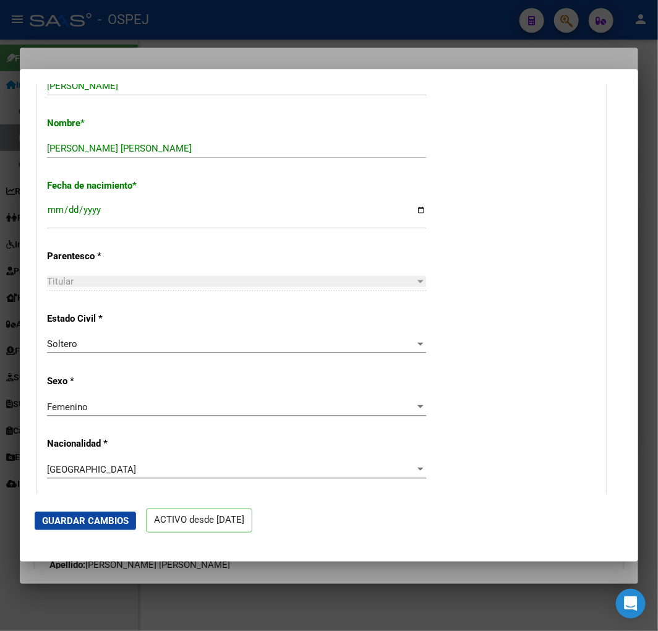
scroll to position [343, 0]
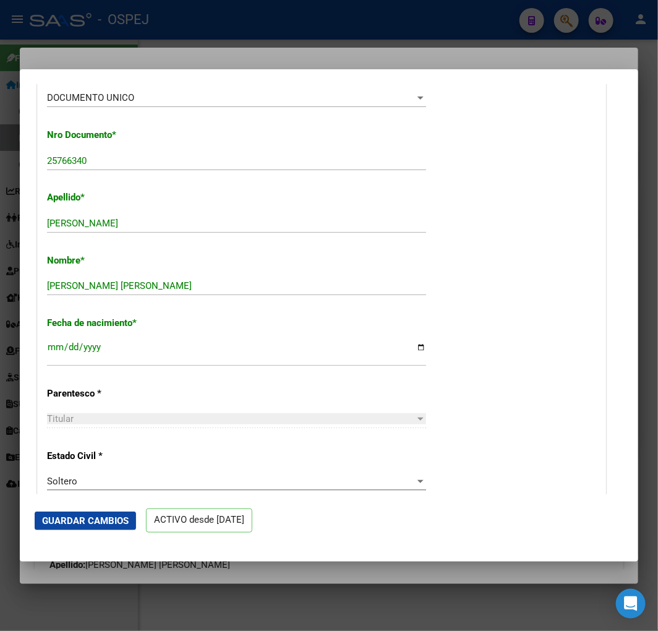
drag, startPoint x: 91, startPoint y: 532, endPoint x: 91, endPoint y: 521, distance: 11.1
click at [91, 533] on mat-dialog-actions "Guardar Cambios ACTIVO desde [DATE]" at bounding box center [329, 520] width 589 height 53
drag, startPoint x: 93, startPoint y: 518, endPoint x: 101, endPoint y: 369, distance: 149.3
click at [93, 517] on span "Guardar Cambios" at bounding box center [85, 520] width 87 height 11
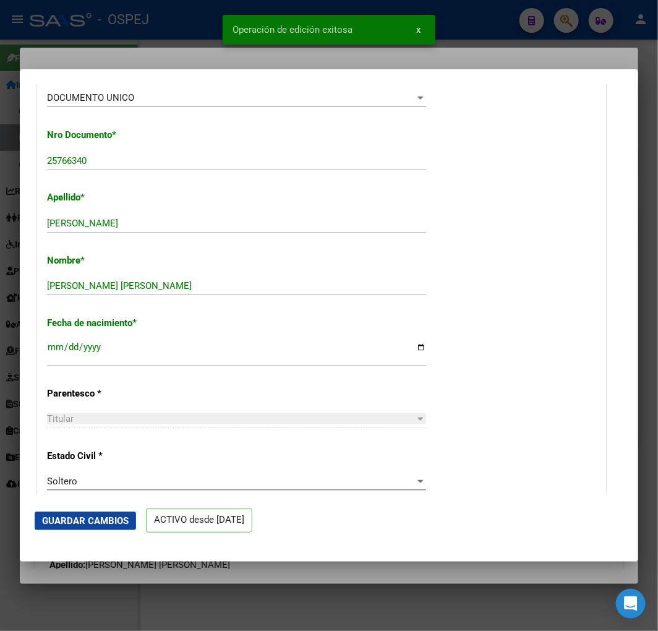
click at [139, 57] on div at bounding box center [329, 315] width 658 height 631
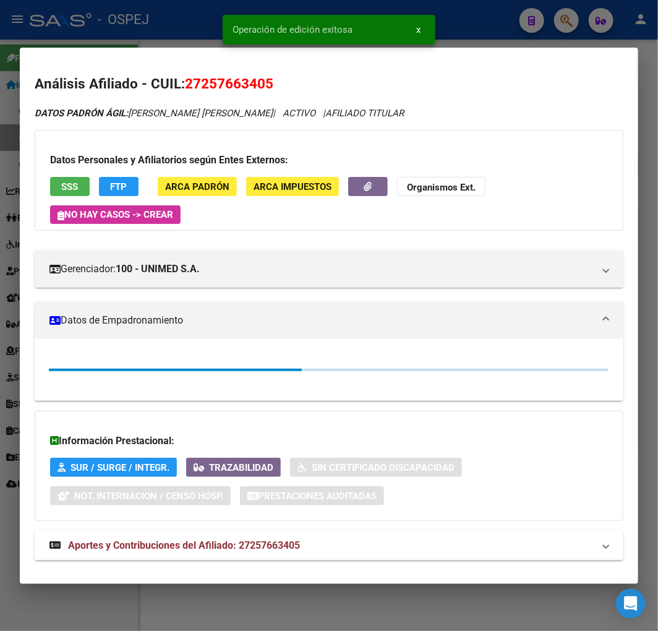
click at [153, 27] on div at bounding box center [329, 315] width 658 height 631
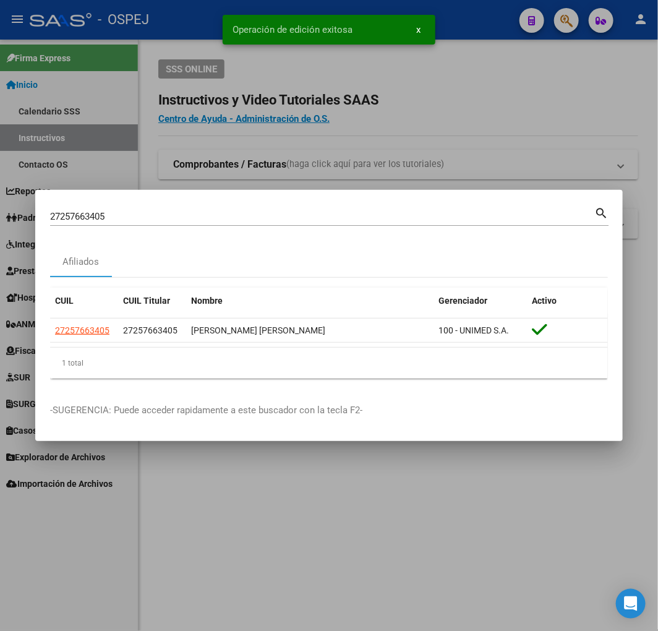
click at [194, 213] on input "27257663405" at bounding box center [322, 216] width 544 height 11
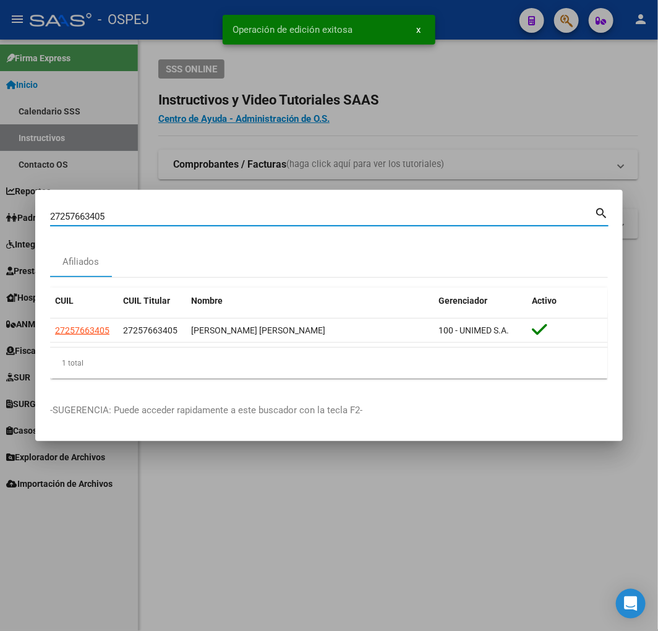
paste input "38107238"
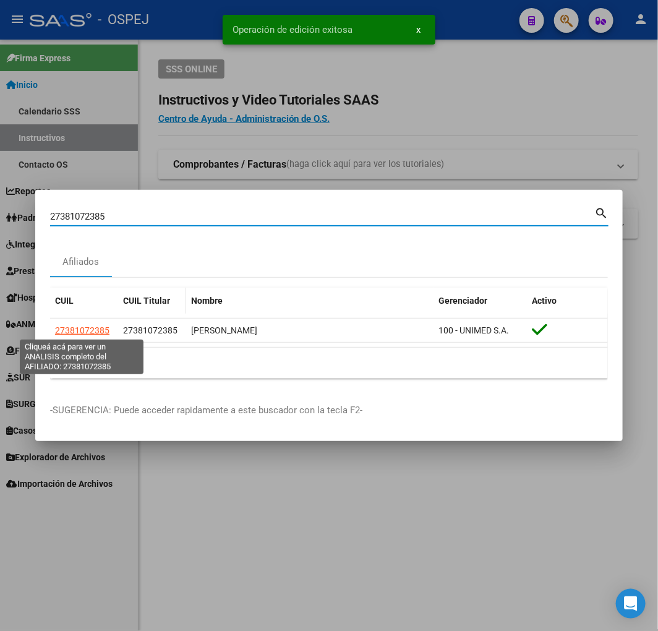
click at [106, 333] on span "27381072385" at bounding box center [82, 330] width 54 height 10
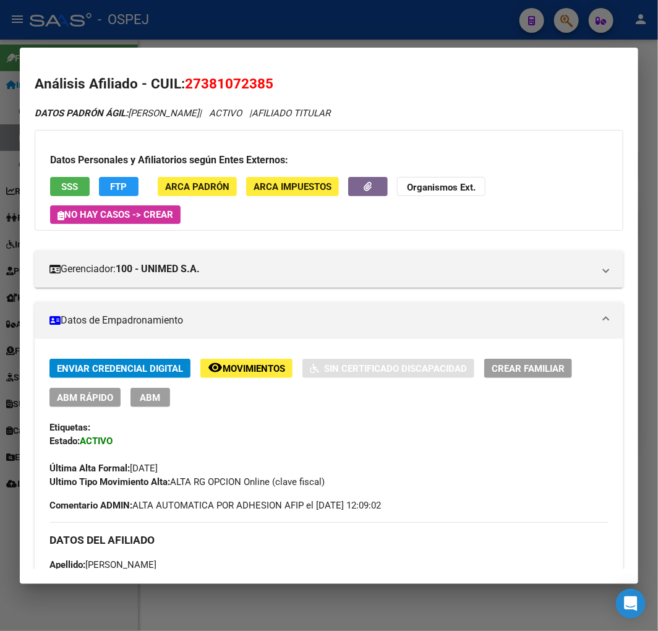
click at [97, 405] on button "ABM Rápido" at bounding box center [84, 397] width 71 height 19
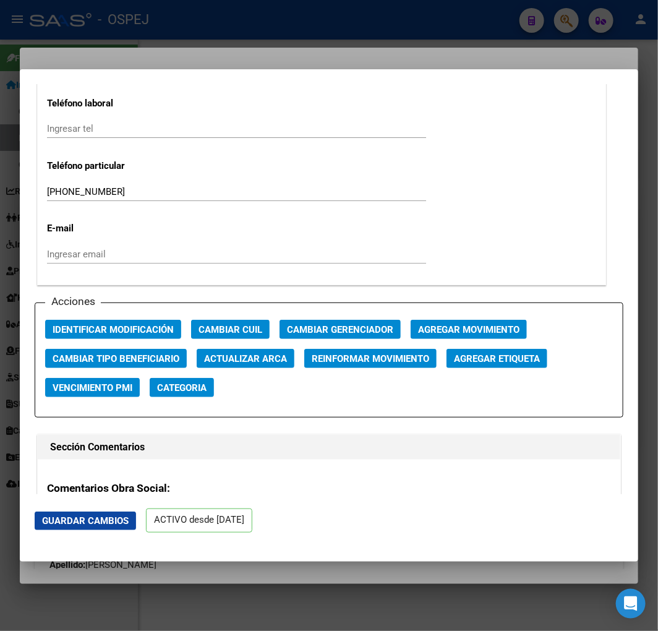
click at [241, 353] on span "Actualizar ARCA" at bounding box center [245, 358] width 83 height 11
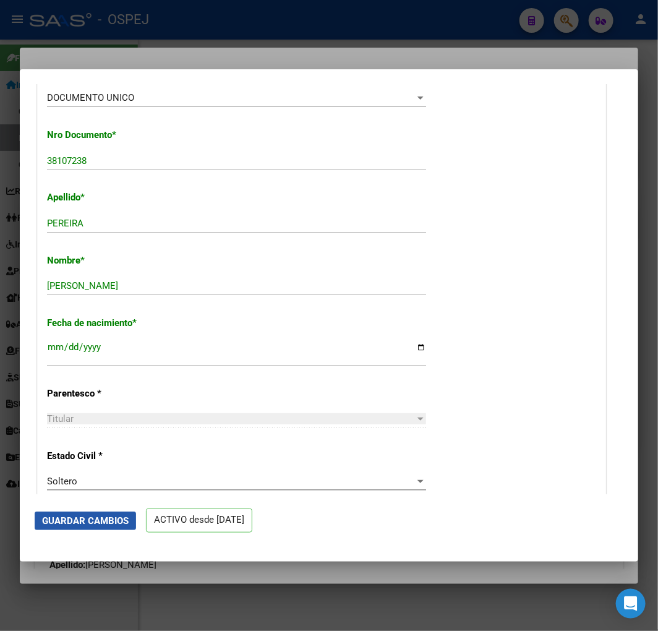
click at [114, 524] on span "Guardar Cambios" at bounding box center [85, 520] width 87 height 11
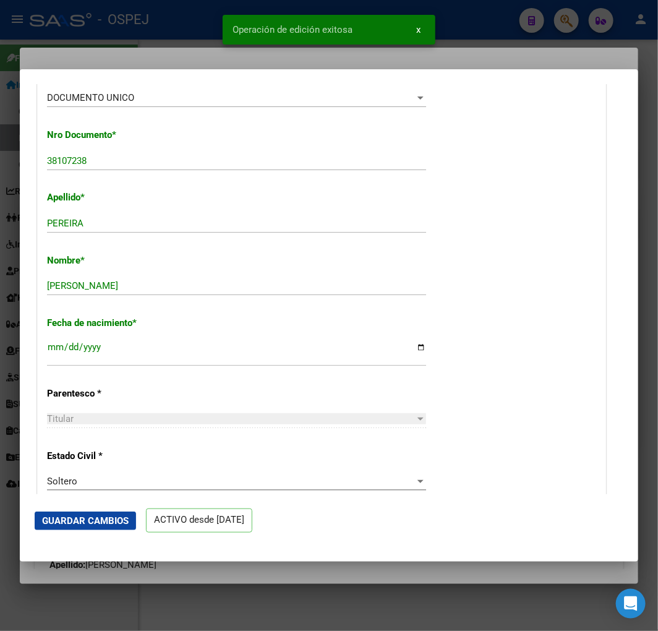
click at [153, 49] on div at bounding box center [329, 315] width 658 height 631
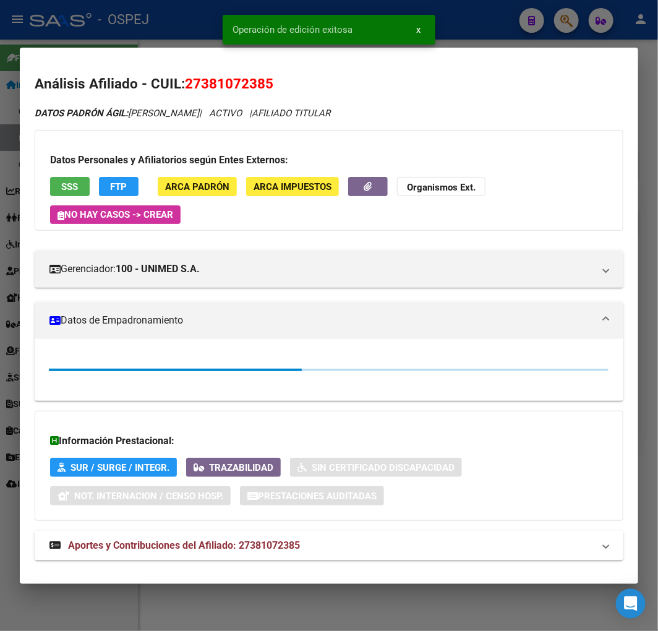
click at [163, 32] on div at bounding box center [329, 315] width 658 height 631
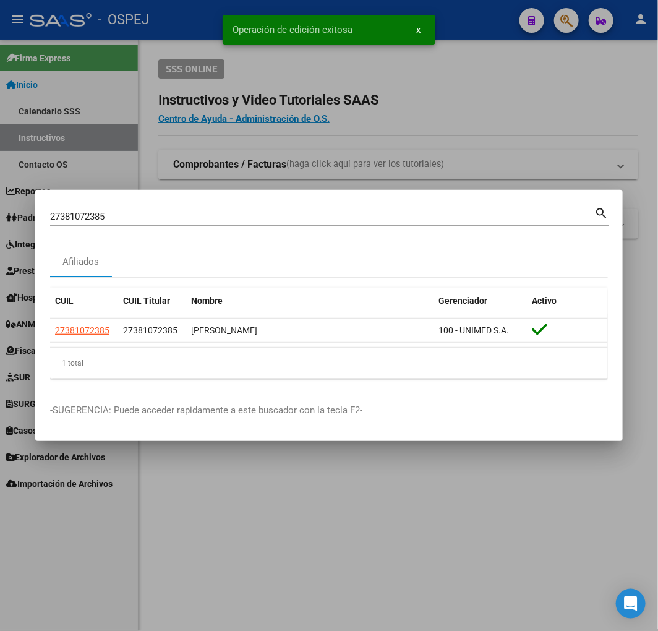
click at [155, 209] on div "27381072385 Buscar (apellido, dni, cuil, nro traspaso, cuit, obra social)" at bounding box center [322, 216] width 544 height 19
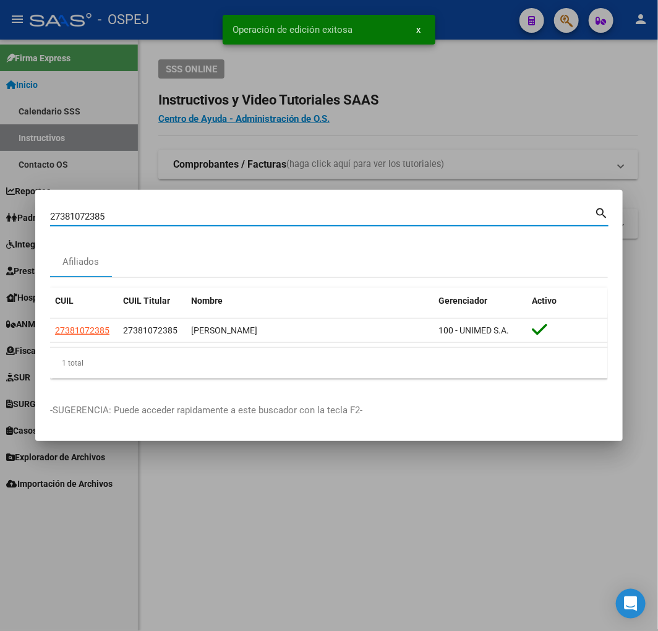
click at [155, 208] on div "27381072385 Buscar (apellido, dni, cuil, nro traspaso, cuit, obra social)" at bounding box center [322, 216] width 544 height 19
click at [152, 215] on input "27381072385" at bounding box center [322, 216] width 544 height 11
paste input "20391753769"
click at [152, 215] on input "2738107238520391753769" at bounding box center [322, 216] width 544 height 11
paste input
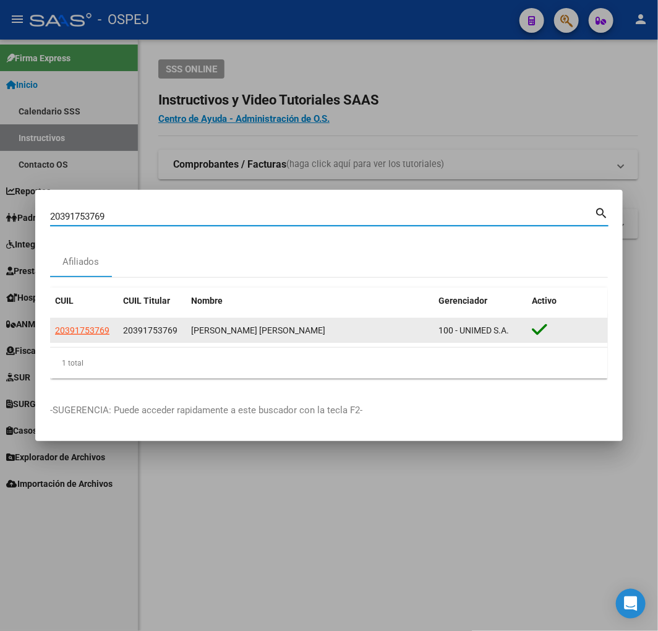
drag, startPoint x: 85, startPoint y: 317, endPoint x: 93, endPoint y: 320, distance: 8.6
click at [85, 319] on datatable-body-cell "20391753769" at bounding box center [84, 331] width 68 height 24
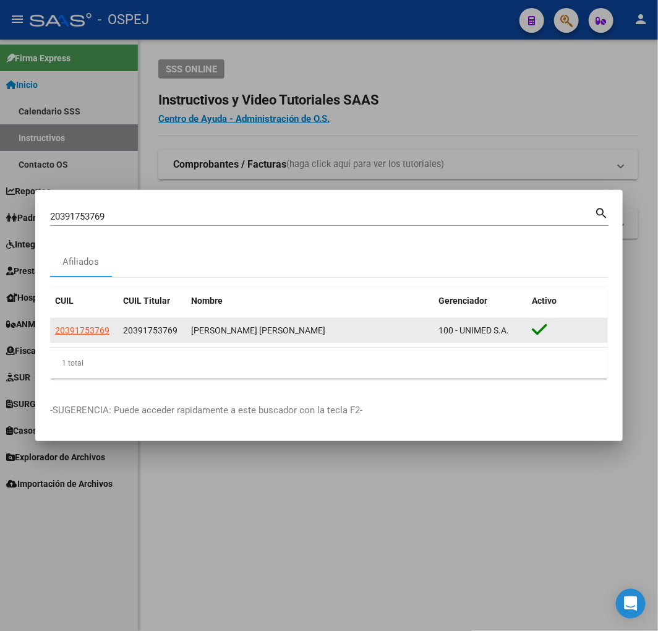
click at [95, 324] on app-link-go-to "20391753769" at bounding box center [82, 331] width 54 height 14
click at [102, 335] on span "20391753769" at bounding box center [82, 330] width 54 height 10
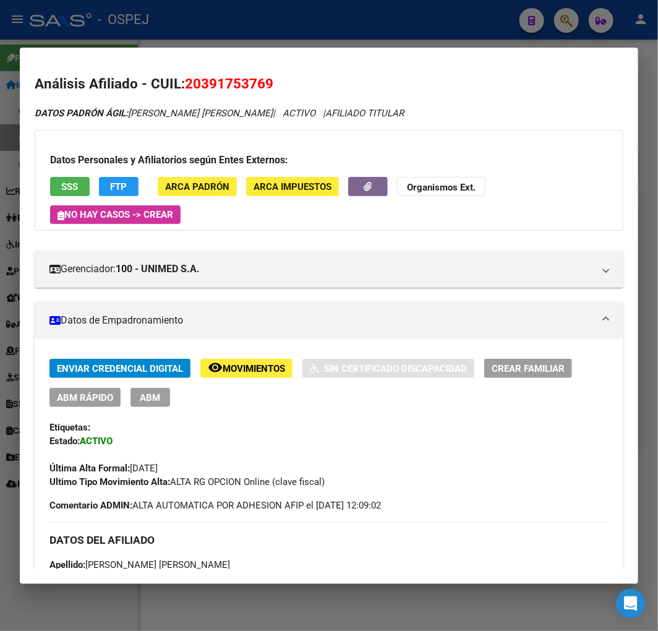
drag, startPoint x: 105, startPoint y: 378, endPoint x: 103, endPoint y: 384, distance: 6.7
click at [103, 384] on div "Enviar Credencial Digital remove_red_eye Movimientos Sin Certificado Discapacid…" at bounding box center [328, 383] width 559 height 48
click at [103, 386] on div "Enviar Credencial Digital remove_red_eye Movimientos Sin Certificado Discapacid…" at bounding box center [328, 383] width 559 height 48
click at [103, 392] on span "ABM Rápido" at bounding box center [85, 397] width 56 height 11
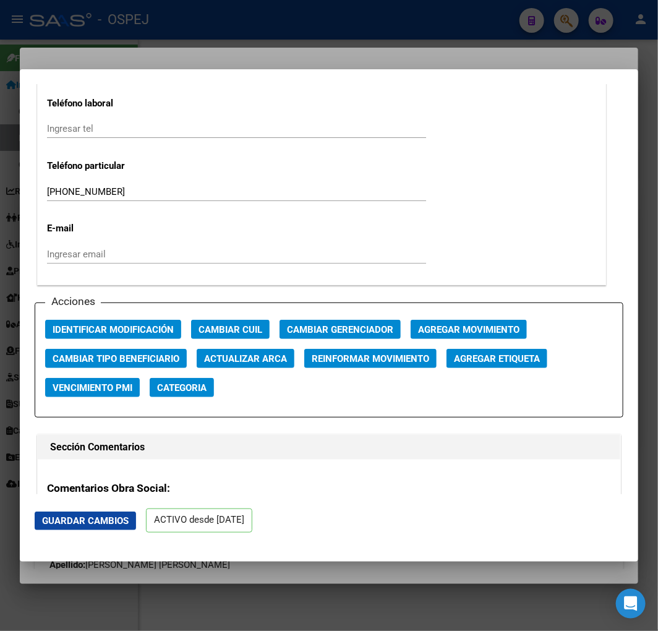
click at [244, 353] on span "Actualizar ARCA" at bounding box center [245, 358] width 83 height 11
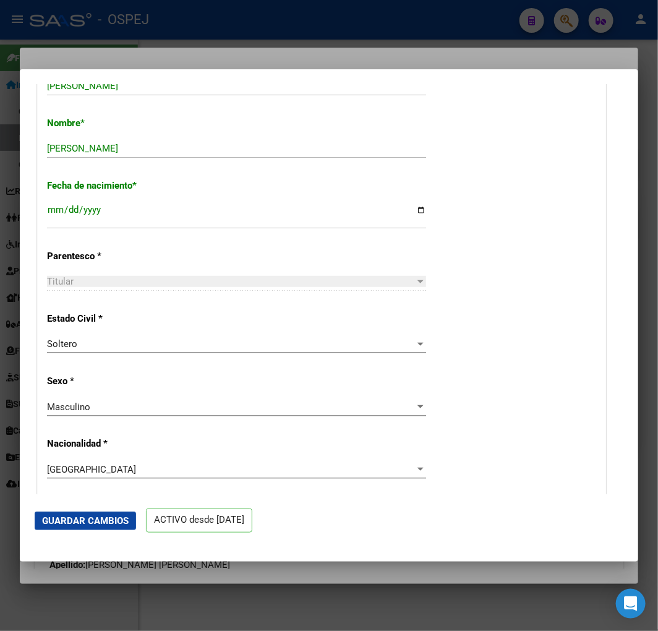
scroll to position [275, 0]
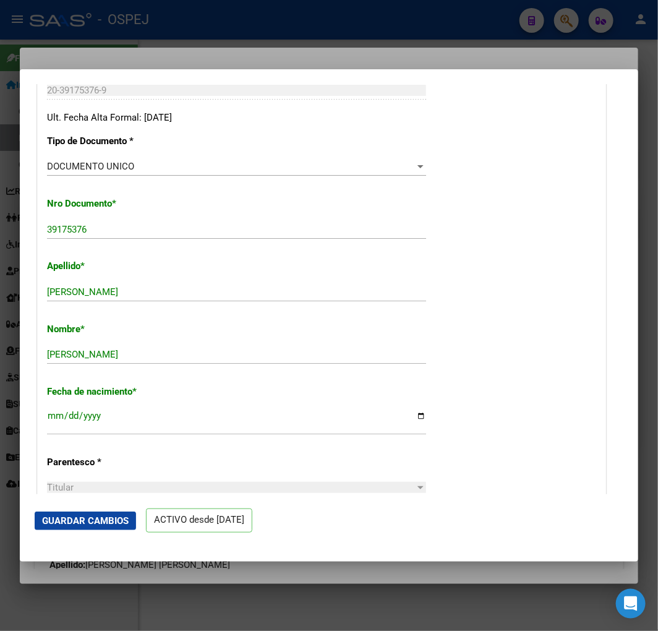
click at [107, 517] on span "Guardar Cambios" at bounding box center [85, 520] width 87 height 11
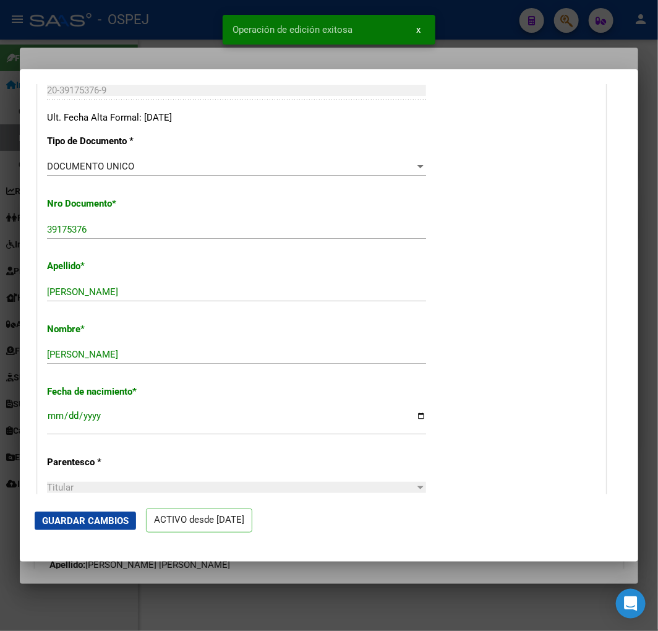
click at [153, 19] on div at bounding box center [329, 315] width 658 height 631
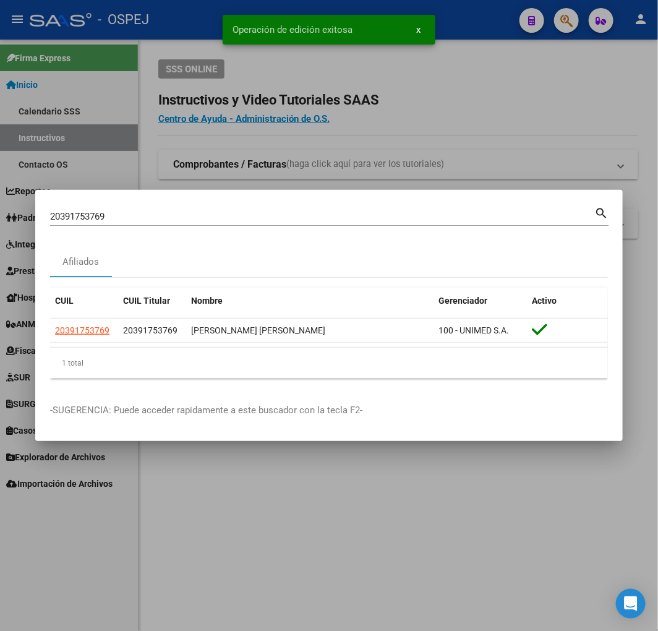
click at [158, 205] on div "20391753769 Buscar (apellido, dni, cuil, nro traspaso, cuit, obra social) search" at bounding box center [329, 215] width 559 height 21
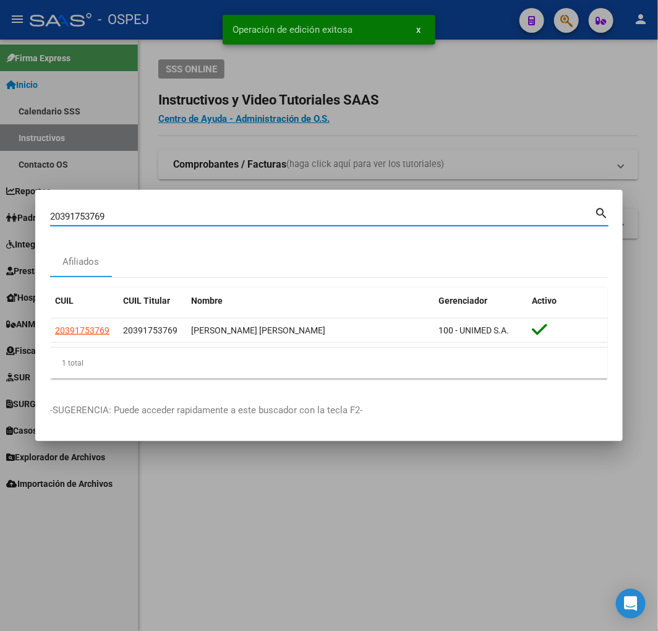
drag, startPoint x: 158, startPoint y: 205, endPoint x: 160, endPoint y: 224, distance: 18.7
click at [158, 208] on div "20391753769 Buscar (apellido, dni, cuil, nro traspaso, cuit, obra social) search" at bounding box center [329, 215] width 559 height 21
click at [160, 224] on div "20391753769 Buscar (apellido, dni, cuil, nro traspaso, cuit, obra social)" at bounding box center [322, 216] width 544 height 19
click at [163, 214] on input "20391753769" at bounding box center [322, 216] width 544 height 11
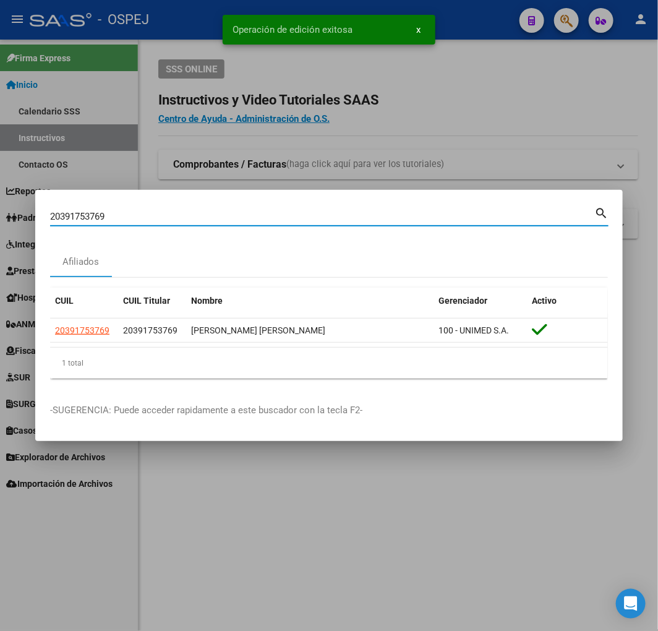
paste input "239731946"
paste input "20239731946"
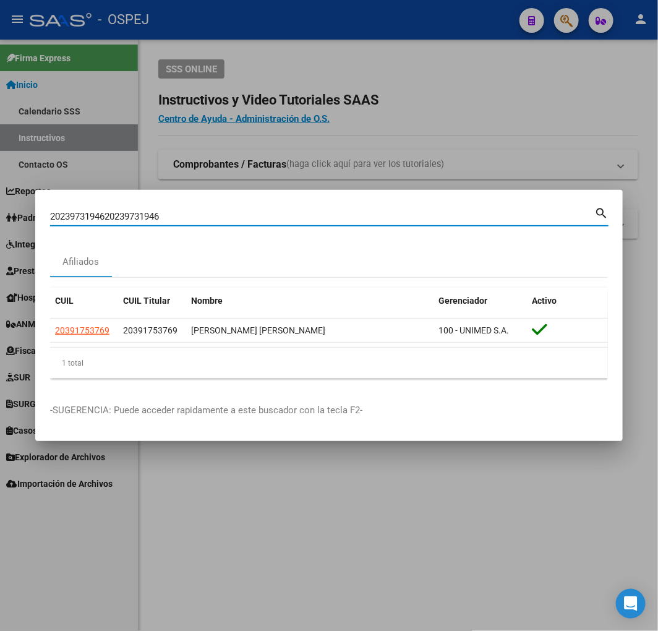
click at [163, 214] on input "2023973194620239731946" at bounding box center [322, 216] width 544 height 11
paste input
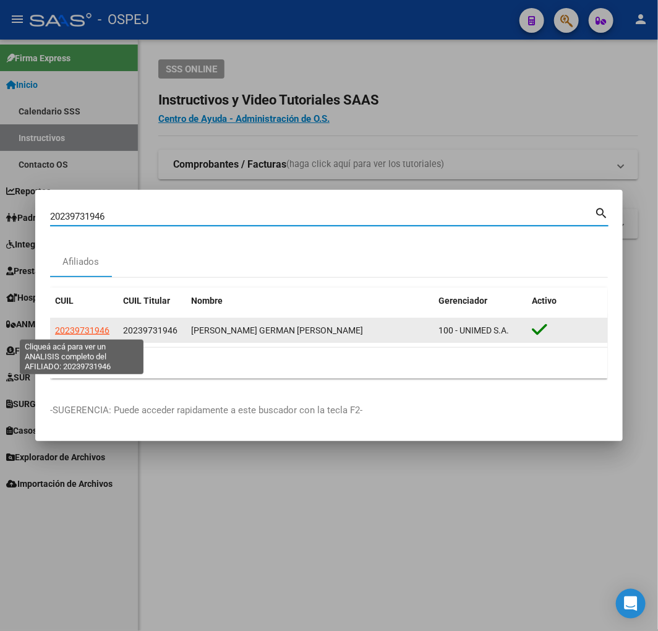
click at [82, 333] on span "20239731946" at bounding box center [82, 330] width 54 height 10
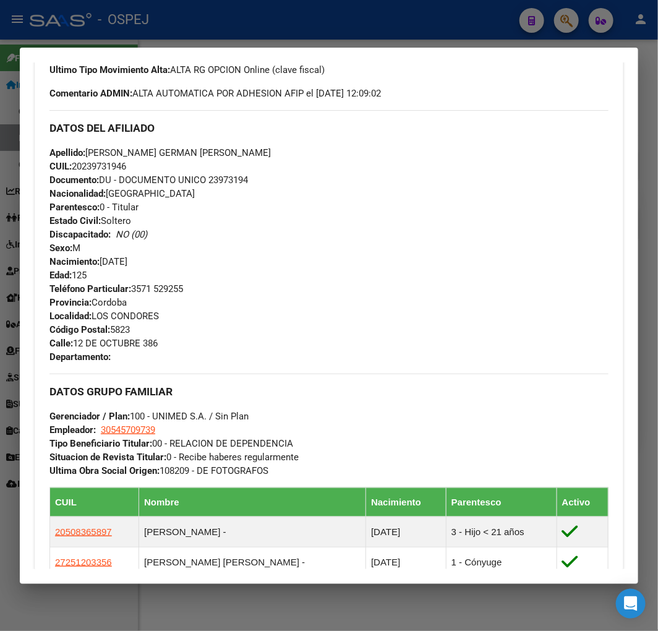
scroll to position [69, 0]
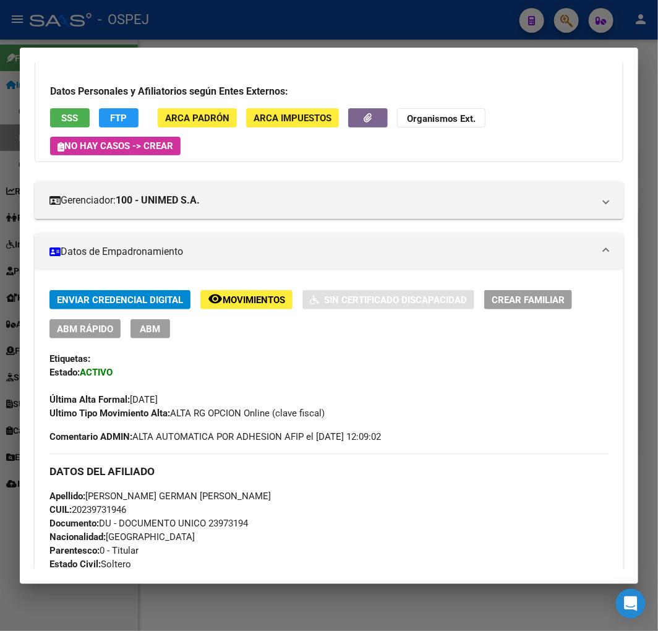
click at [85, 324] on span "ABM Rápido" at bounding box center [85, 329] width 56 height 11
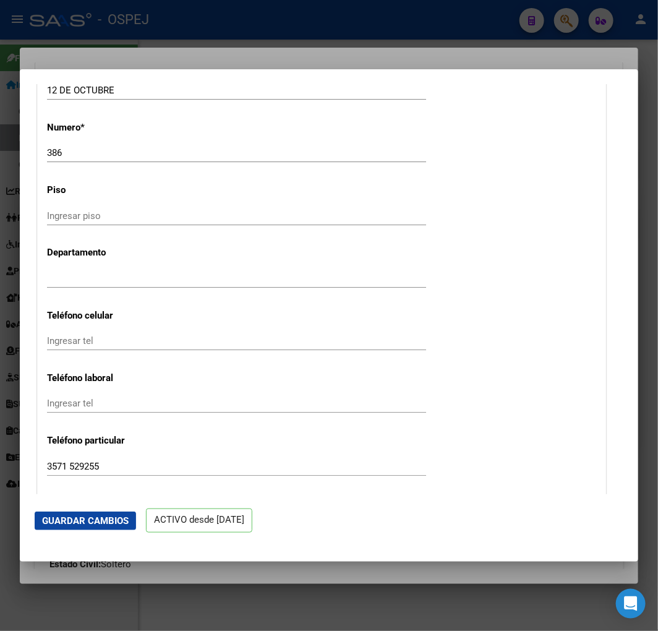
scroll to position [1649, 0]
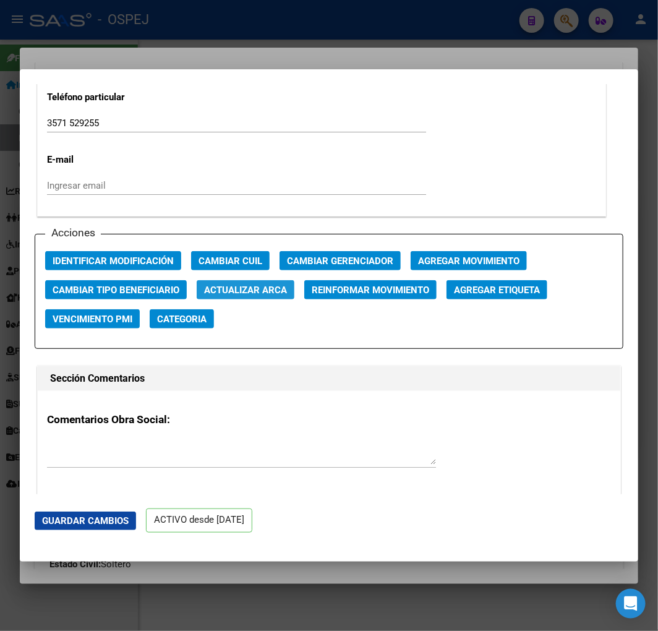
click at [260, 292] on span "Actualizar ARCA" at bounding box center [245, 290] width 83 height 11
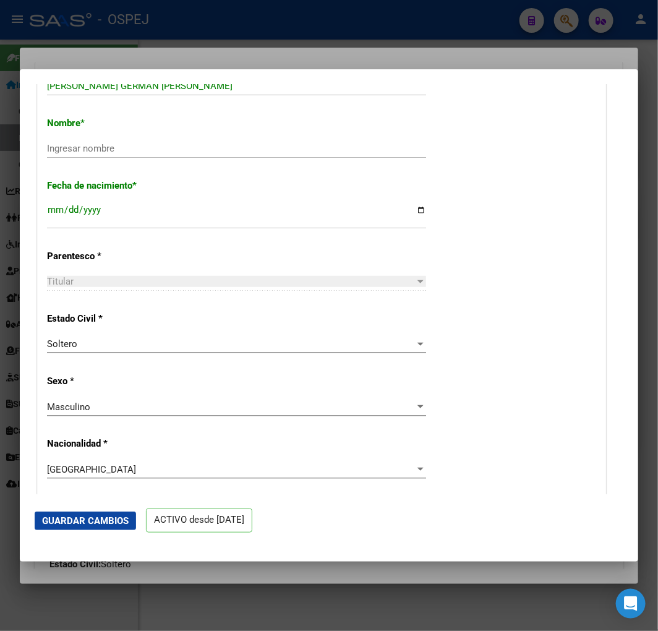
scroll to position [275, 0]
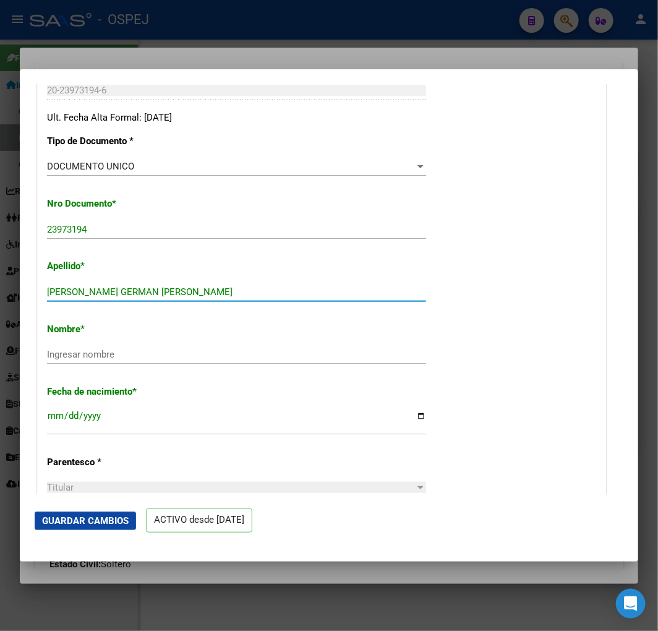
click at [212, 294] on input "CEBALLOS GERMAN HECTOR" at bounding box center [236, 291] width 379 height 11
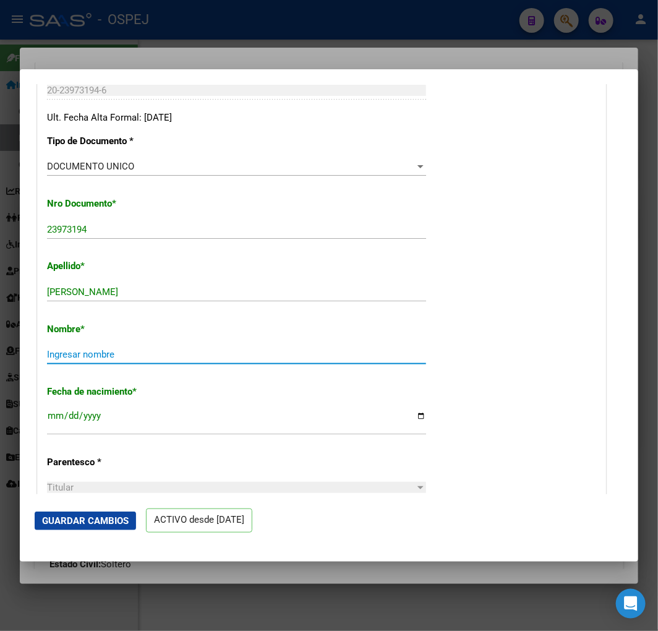
paste input "GERMAN HECTOR"
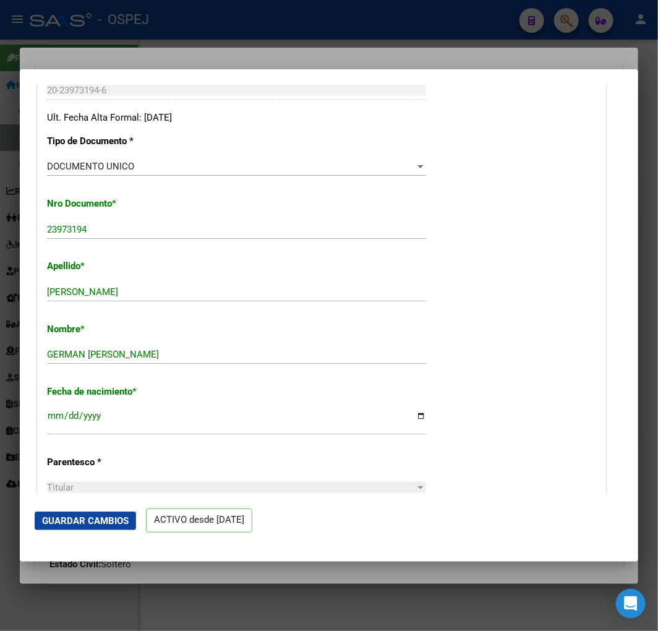
click at [97, 533] on mat-dialog-actions "Guardar Cambios ACTIVO desde [DATE]" at bounding box center [329, 520] width 589 height 53
click at [102, 520] on span "Guardar Cambios" at bounding box center [85, 520] width 87 height 11
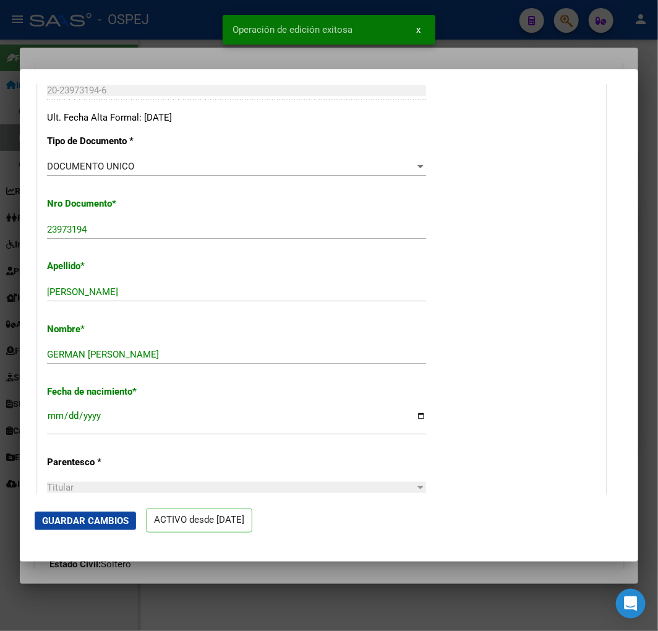
click at [121, 58] on div at bounding box center [329, 315] width 658 height 631
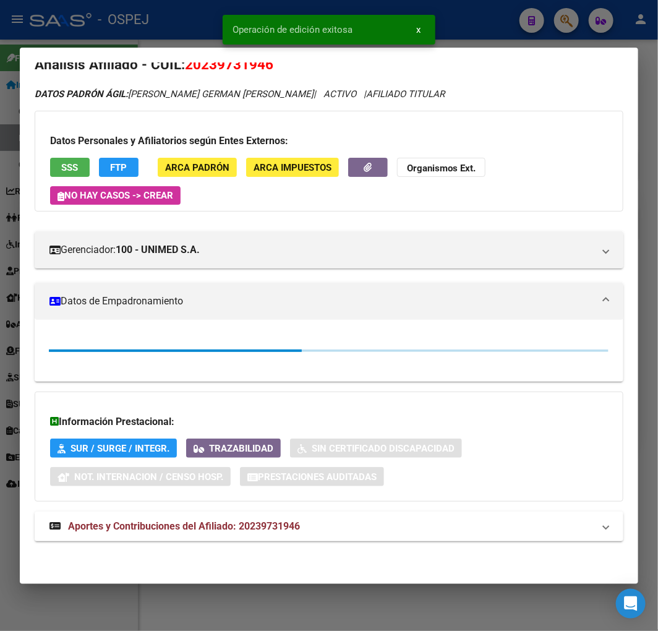
click at [116, 22] on div at bounding box center [329, 315] width 658 height 631
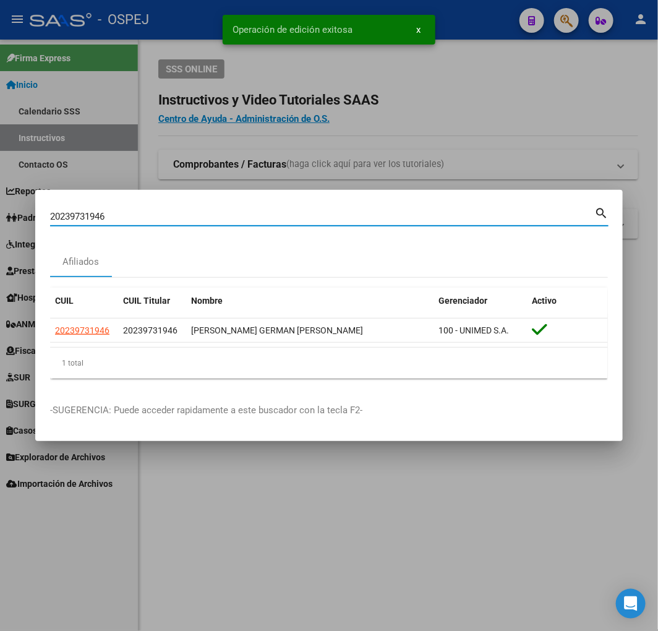
click at [247, 214] on input "20239731946" at bounding box center [322, 216] width 544 height 11
paste input "342846549"
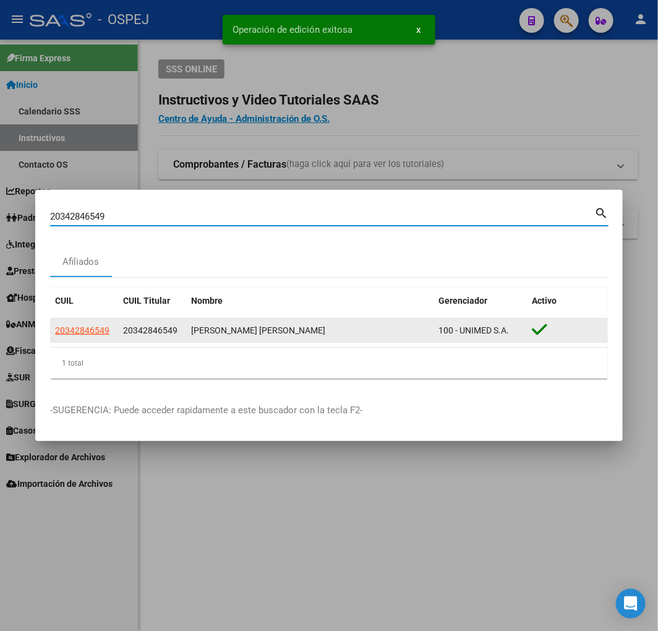
click at [77, 324] on app-link-go-to "20342846549" at bounding box center [82, 331] width 54 height 14
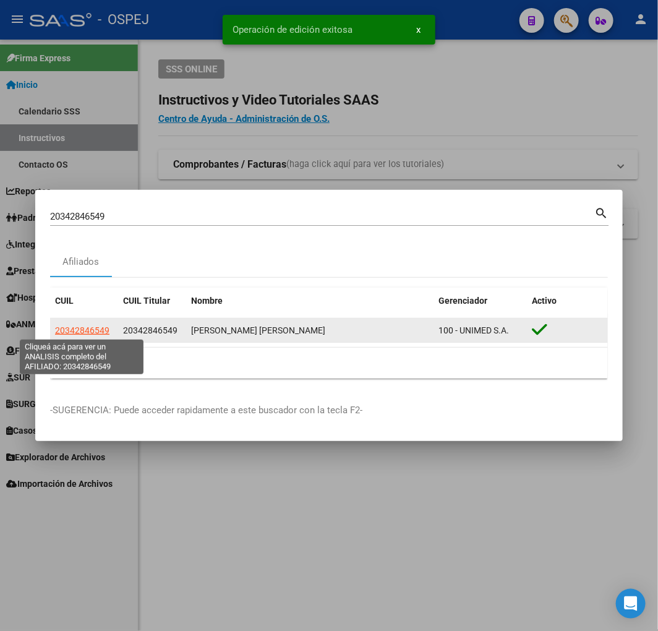
click at [76, 326] on span "20342846549" at bounding box center [82, 330] width 54 height 10
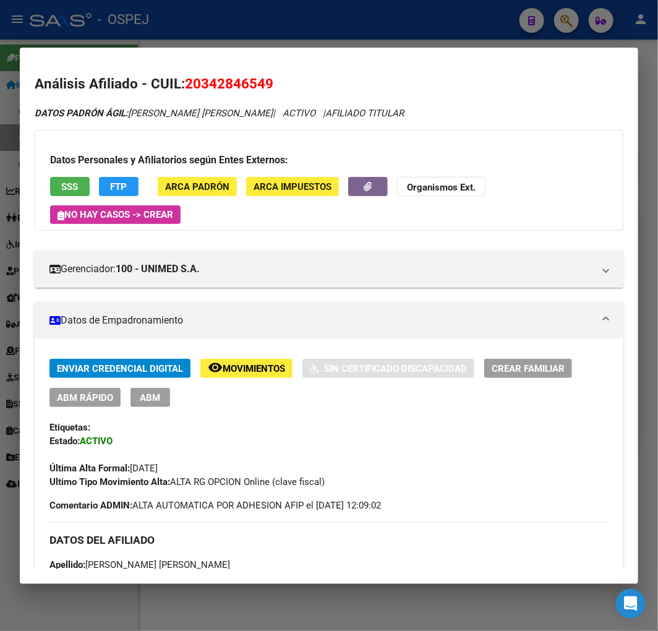
click at [97, 411] on div "Enviar Credencial Digital remove_red_eye Movimientos Sin Certificado Discapacid…" at bounding box center [328, 424] width 559 height 130
click at [101, 394] on span "ABM Rápido" at bounding box center [85, 397] width 56 height 11
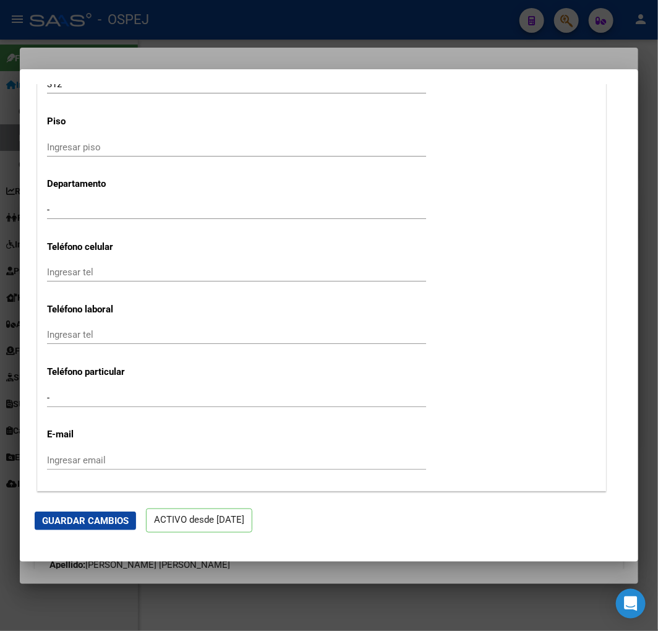
scroll to position [1787, 0]
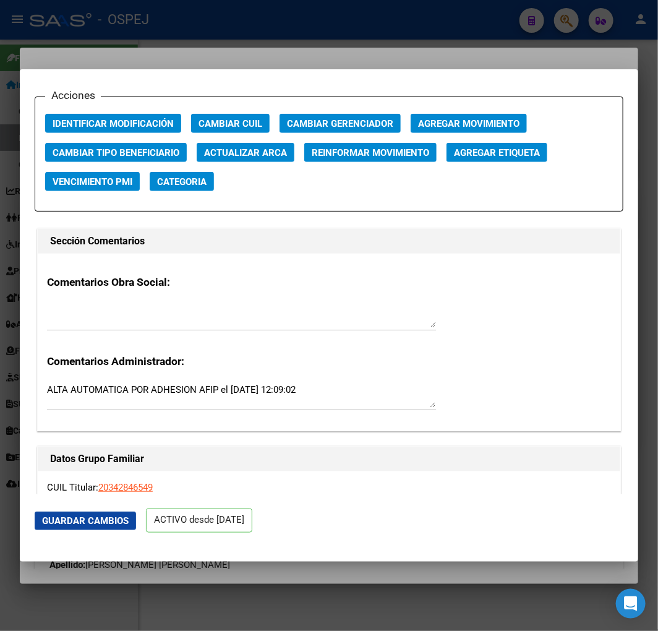
click at [246, 135] on app-change-afiliado-cuil "Cambiar CUIL" at bounding box center [235, 128] width 88 height 29
click at [248, 148] on span "Actualizar ARCA" at bounding box center [245, 152] width 83 height 11
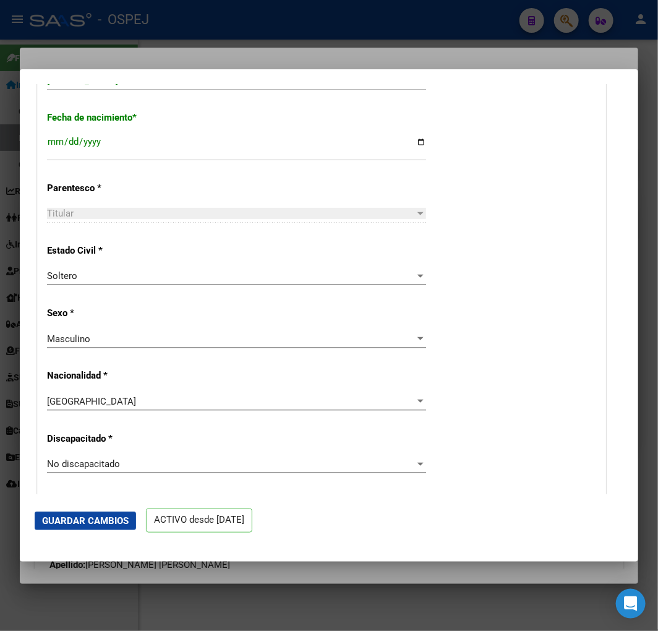
scroll to position [274, 0]
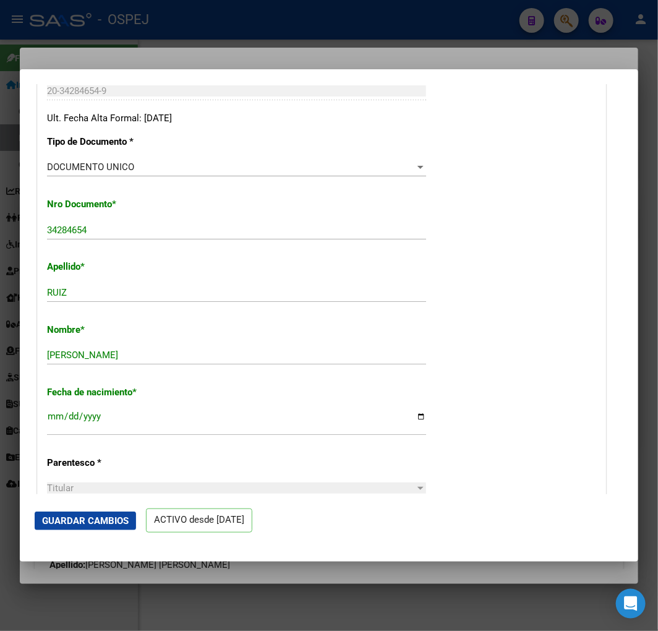
click at [119, 515] on span "Guardar Cambios" at bounding box center [85, 520] width 87 height 11
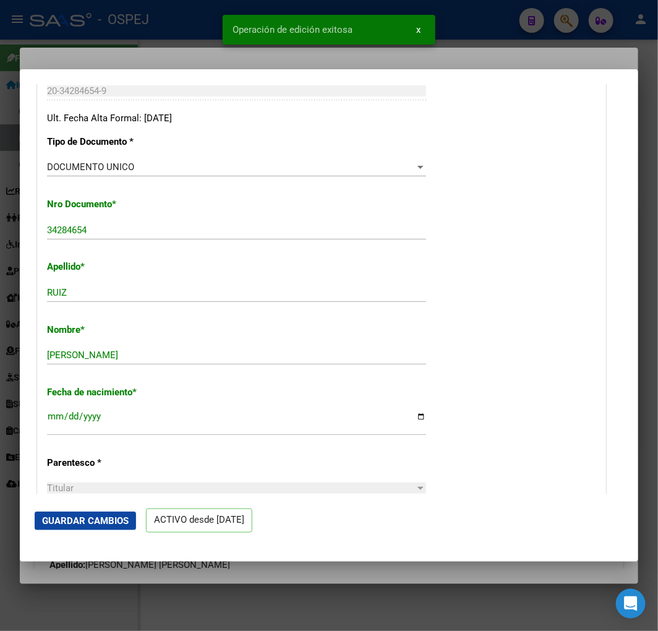
click at [99, 40] on div at bounding box center [329, 315] width 658 height 631
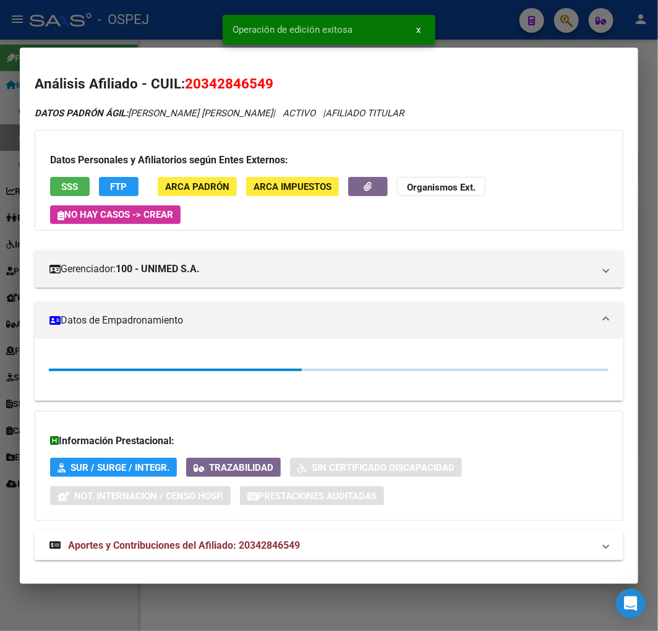
click at [111, 33] on div at bounding box center [329, 315] width 658 height 631
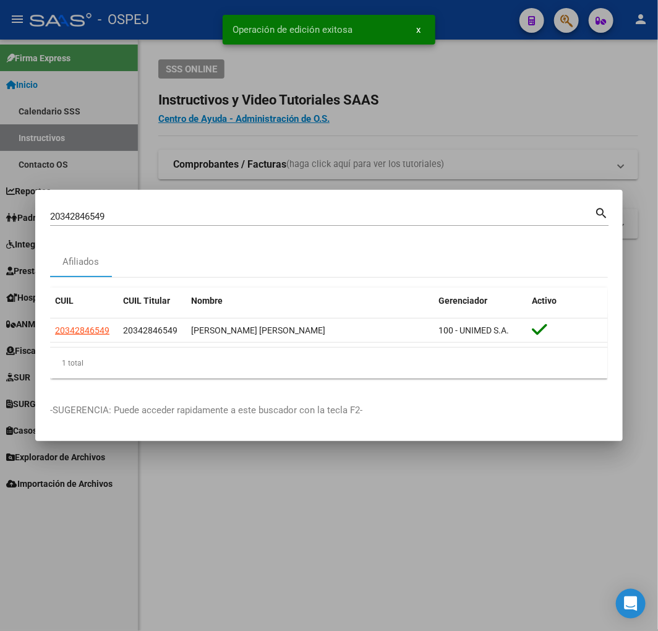
click at [211, 225] on div "20342846549 Buscar (apellido, dni, cuil, nro traspaso, cuit, obra social)" at bounding box center [322, 216] width 544 height 19
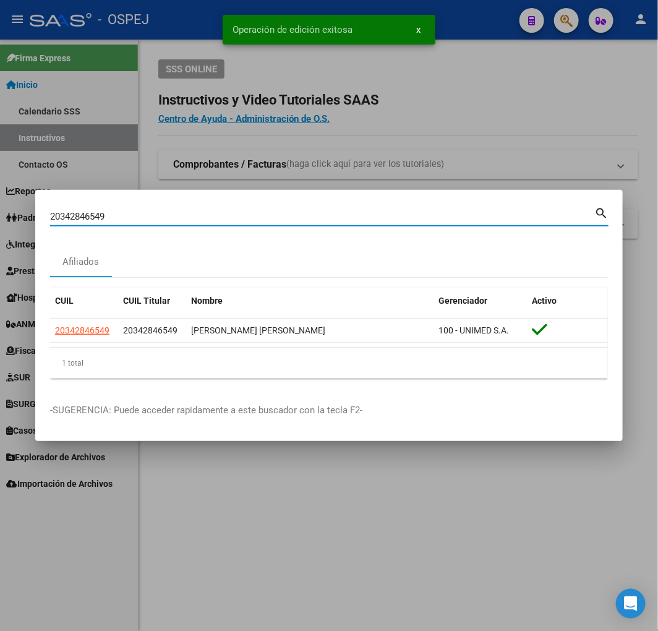
click at [201, 217] on input "20342846549" at bounding box center [322, 216] width 544 height 11
paste input "7247628806"
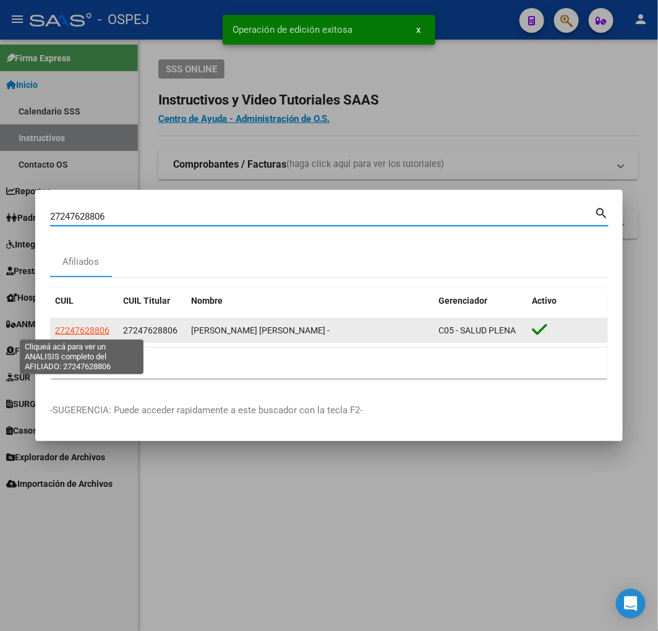
click at [82, 330] on span "27247628806" at bounding box center [82, 330] width 54 height 10
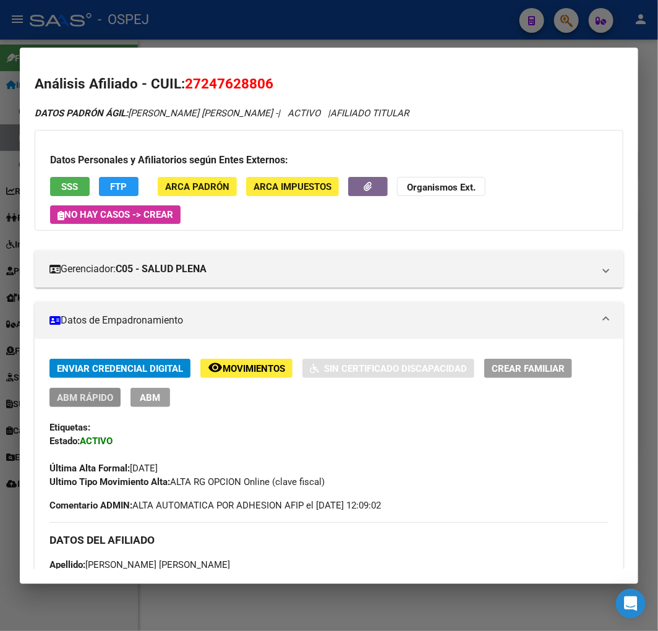
click at [99, 405] on button "ABM Rápido" at bounding box center [84, 397] width 71 height 19
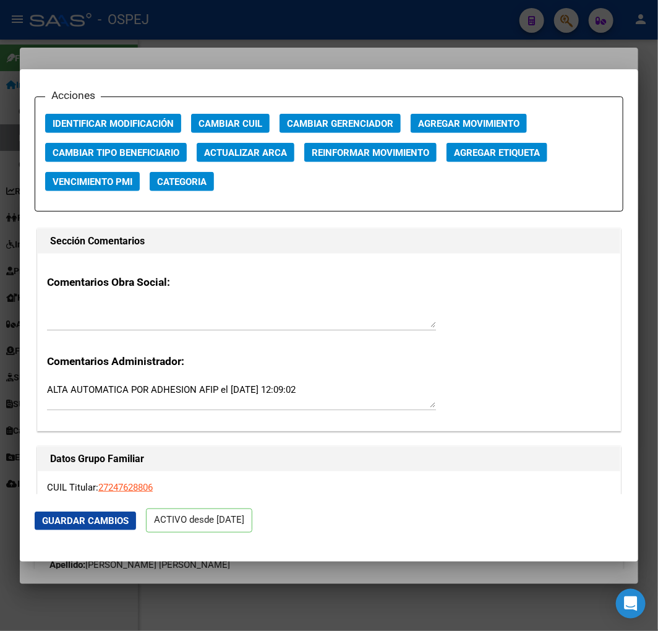
click at [251, 158] on button "Actualizar ARCA" at bounding box center [246, 152] width 98 height 19
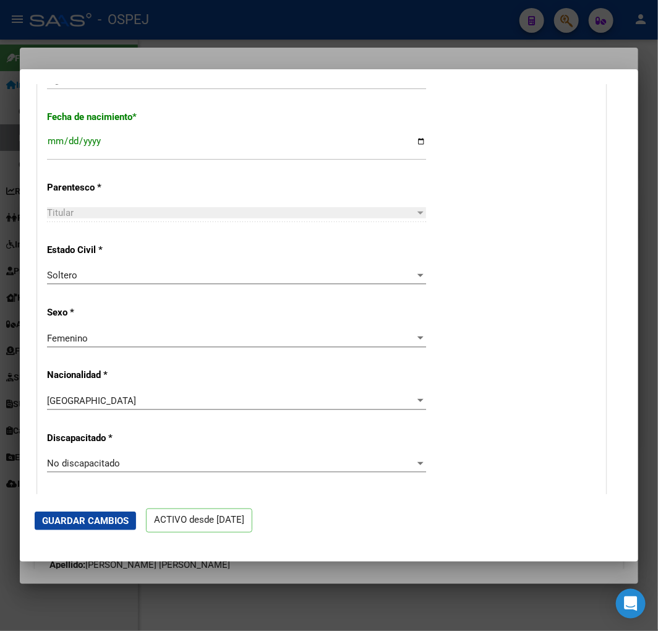
scroll to position [412, 0]
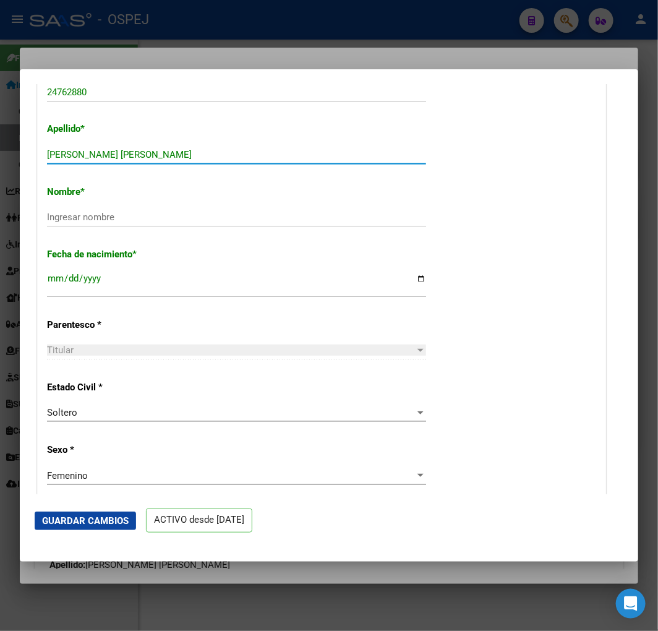
click at [192, 153] on input "CORONEL SANDRA BEATRIZ" at bounding box center [236, 154] width 379 height 11
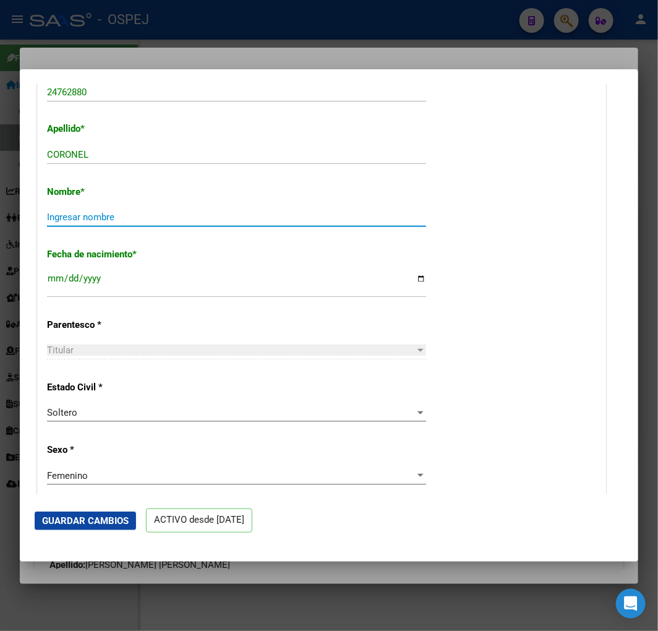
paste input "SANDRA BEATRIZ"
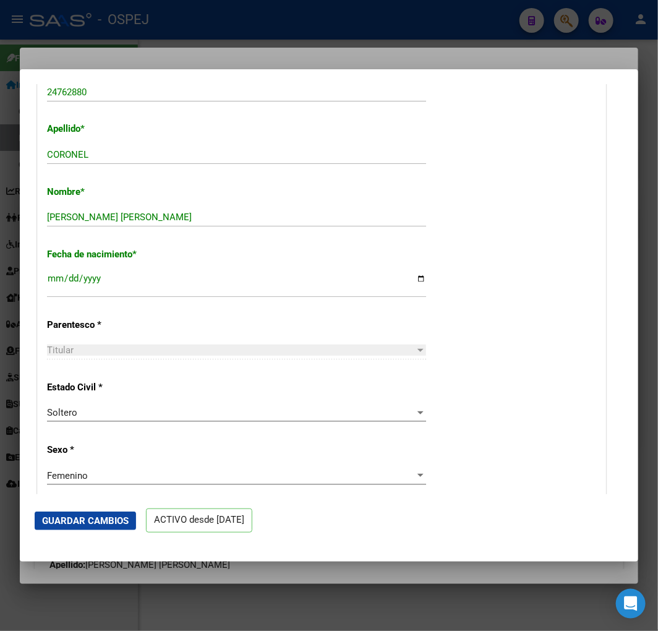
click at [100, 530] on mat-dialog-actions "Guardar Cambios ACTIVO desde [DATE]" at bounding box center [329, 520] width 589 height 53
click at [108, 523] on span "Guardar Cambios" at bounding box center [85, 520] width 87 height 11
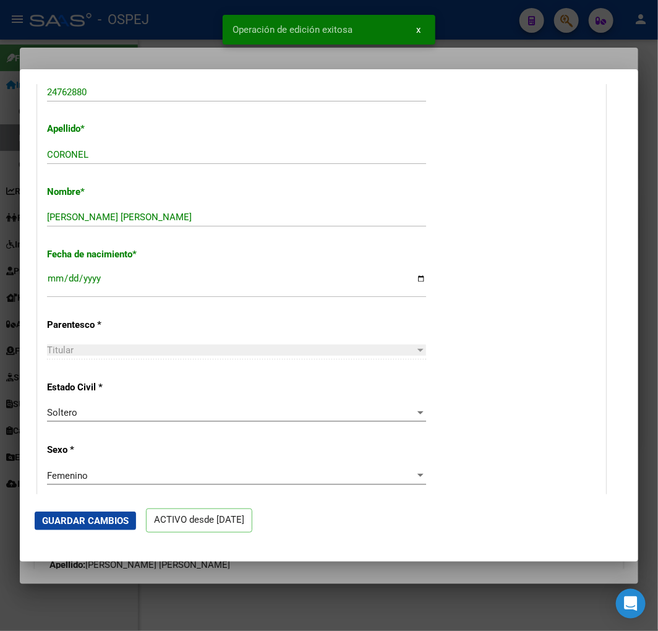
click at [165, 25] on div at bounding box center [329, 315] width 658 height 631
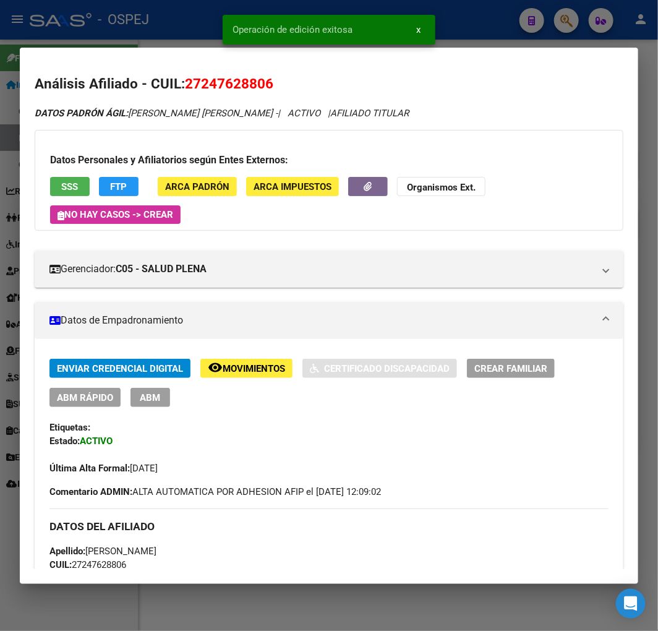
click at [165, 25] on div at bounding box center [329, 315] width 658 height 631
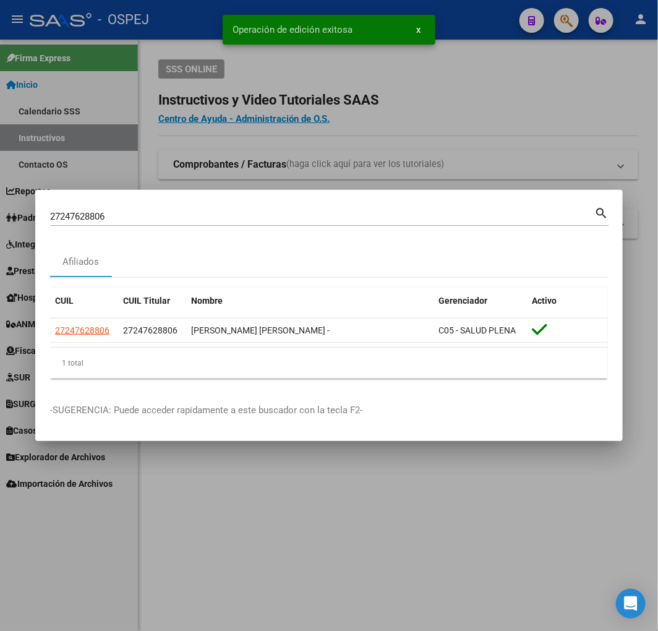
click at [278, 213] on input "27247628806" at bounding box center [322, 216] width 544 height 11
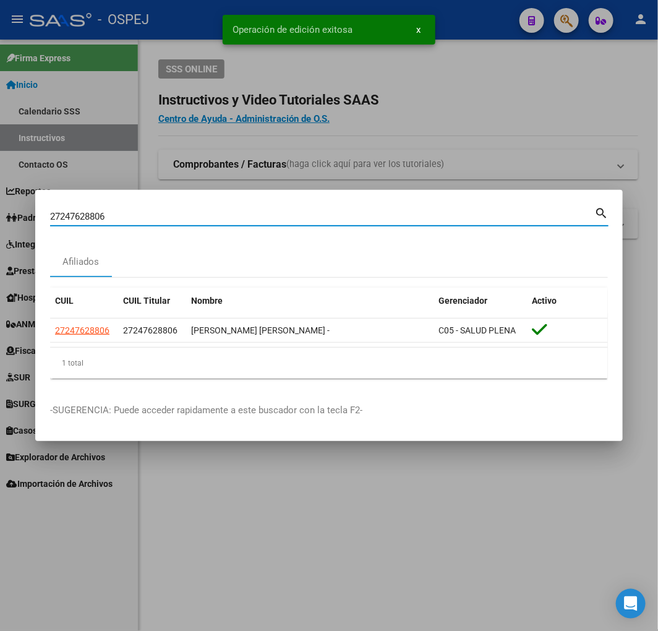
paste input "02506941"
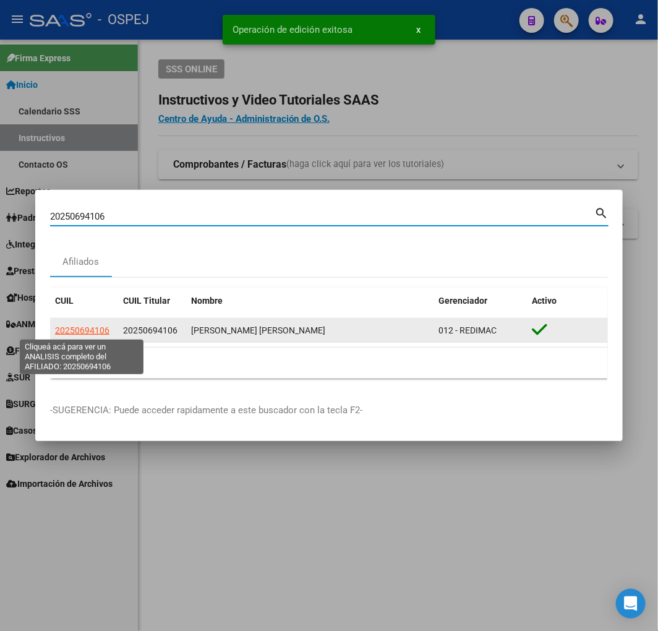
click at [71, 331] on span "20250694106" at bounding box center [82, 330] width 54 height 10
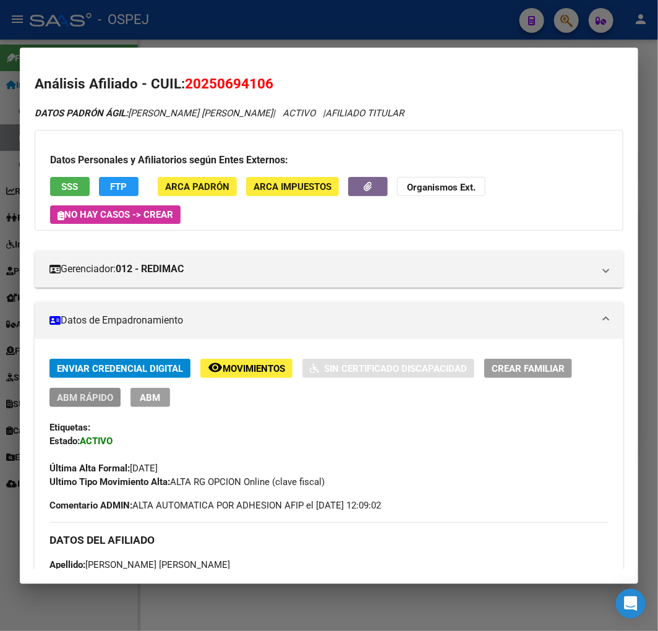
click at [108, 392] on span "ABM Rápido" at bounding box center [85, 397] width 56 height 11
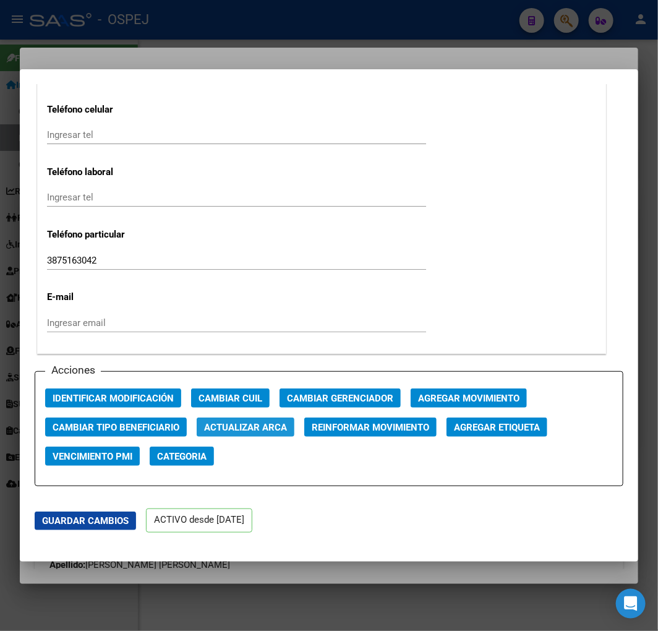
click at [225, 431] on span "Actualizar ARCA" at bounding box center [245, 427] width 83 height 11
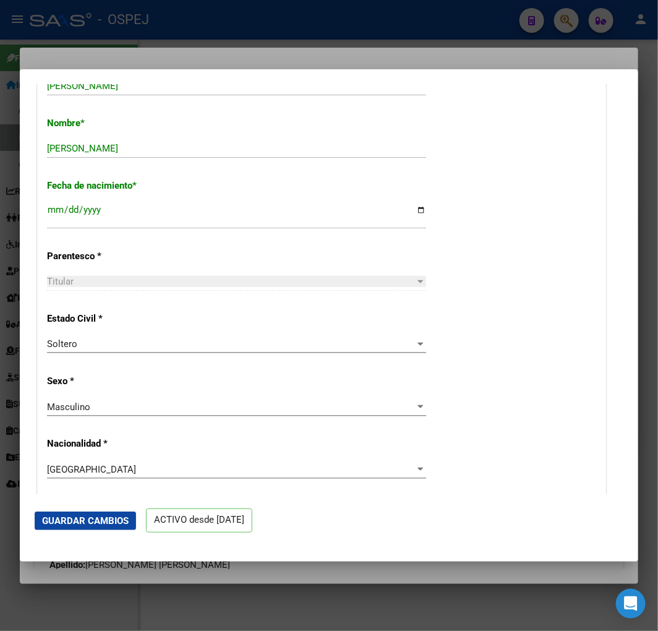
scroll to position [206, 0]
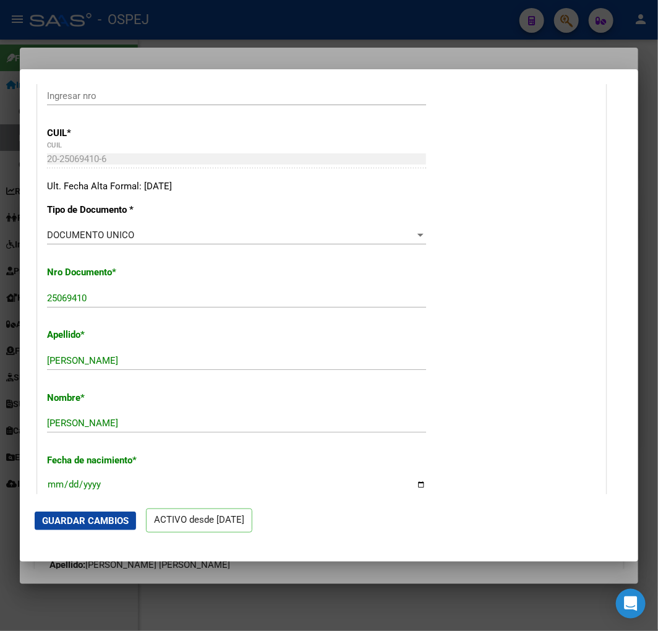
click at [124, 520] on span "Guardar Cambios" at bounding box center [85, 520] width 87 height 11
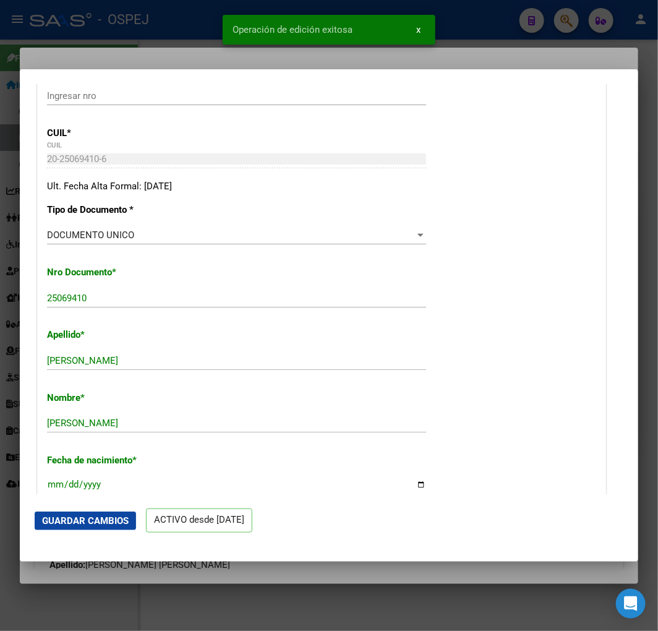
click at [134, 49] on div at bounding box center [329, 315] width 658 height 631
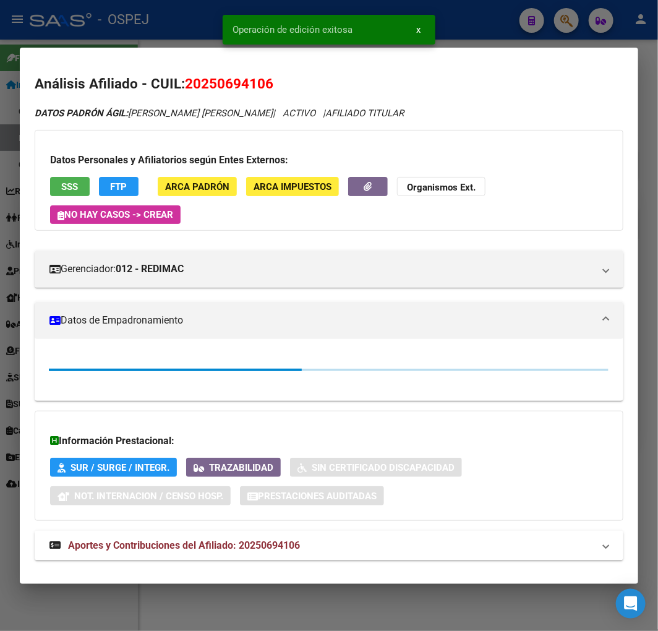
click at [139, 32] on div at bounding box center [329, 315] width 658 height 631
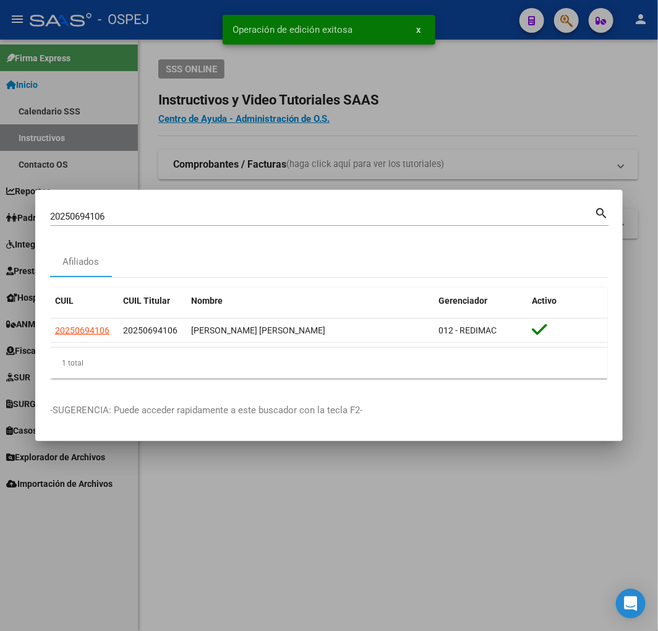
click at [186, 213] on input "20250694106" at bounding box center [322, 216] width 544 height 11
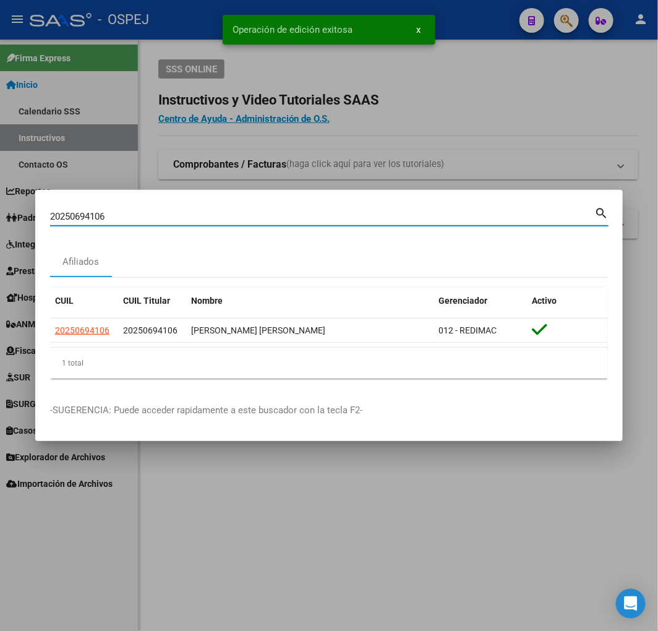
paste input "7240205802"
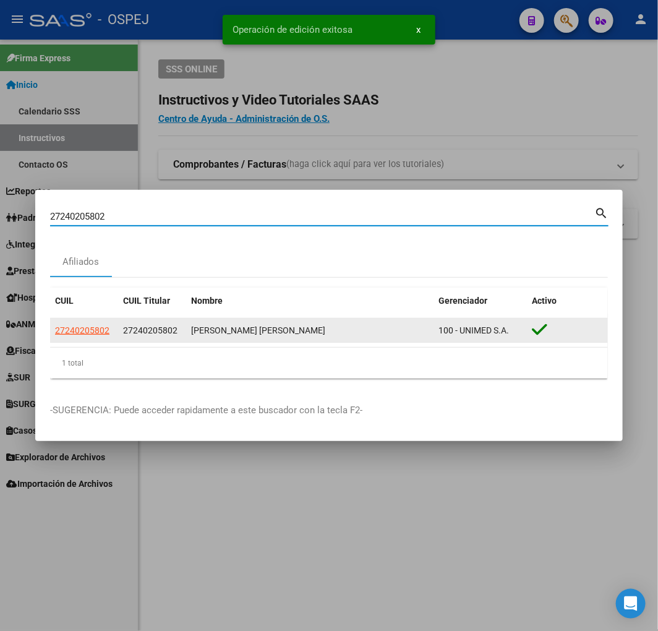
click at [104, 329] on span "27240205802" at bounding box center [82, 330] width 54 height 10
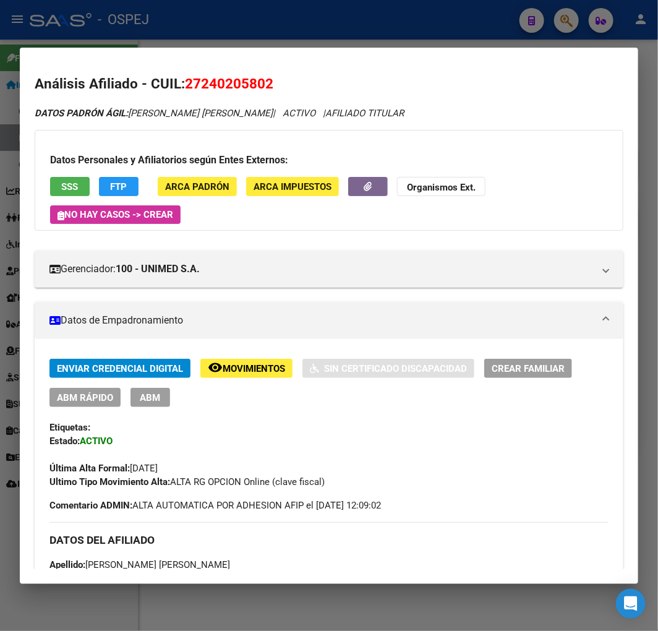
click at [98, 392] on span "ABM Rápido" at bounding box center [85, 397] width 56 height 11
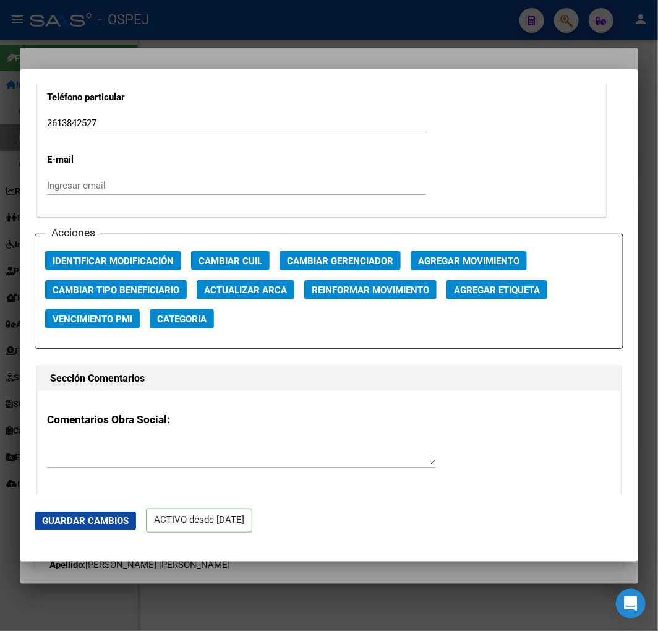
click at [217, 296] on button "Actualizar ARCA" at bounding box center [246, 289] width 98 height 19
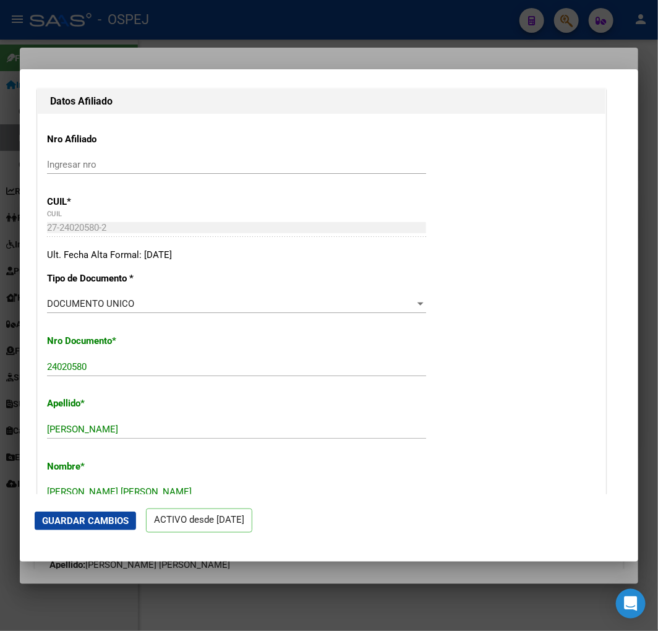
scroll to position [343, 0]
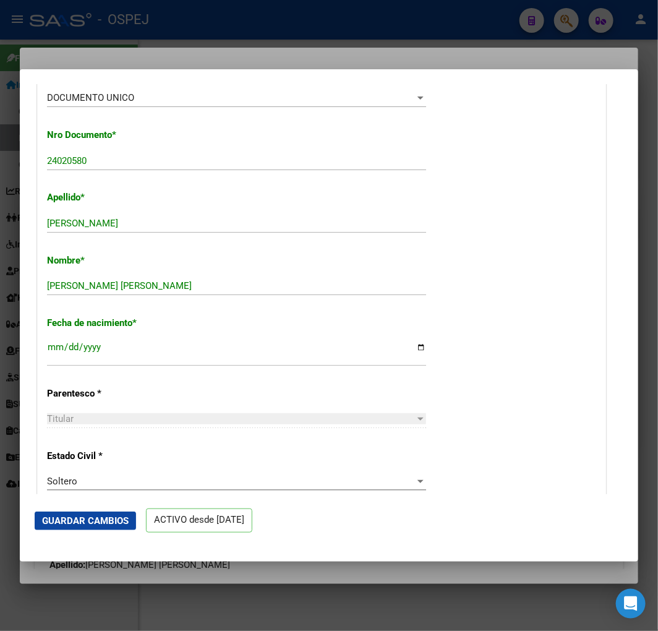
drag, startPoint x: 103, startPoint y: 526, endPoint x: 108, endPoint y: 496, distance: 30.8
click at [103, 527] on button "Guardar Cambios" at bounding box center [85, 521] width 101 height 19
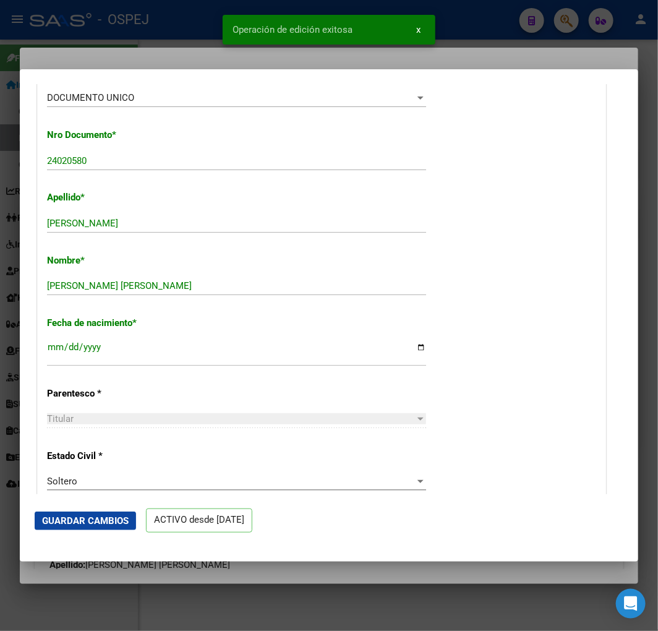
click at [155, 46] on div at bounding box center [329, 315] width 658 height 631
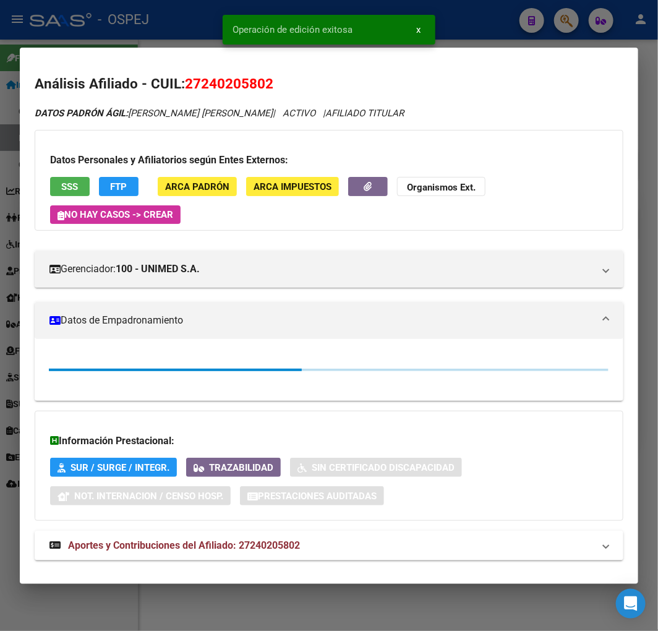
click at [160, 26] on div at bounding box center [329, 315] width 658 height 631
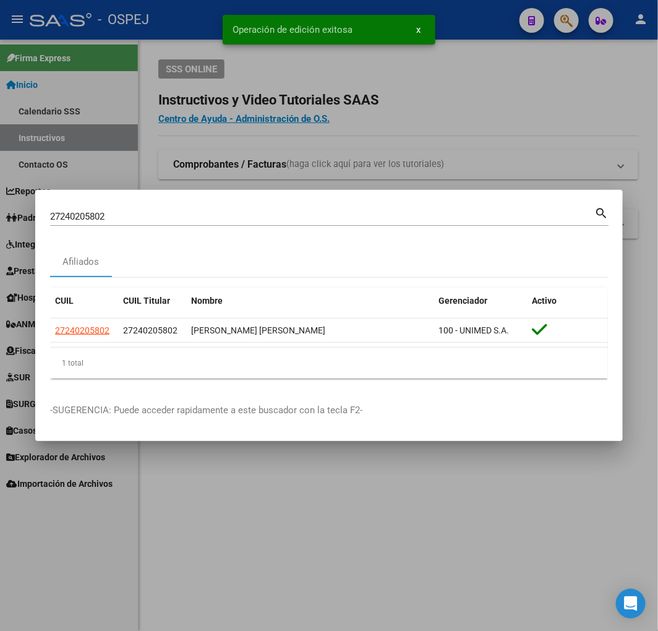
click at [157, 211] on input "27240205802" at bounding box center [322, 216] width 544 height 11
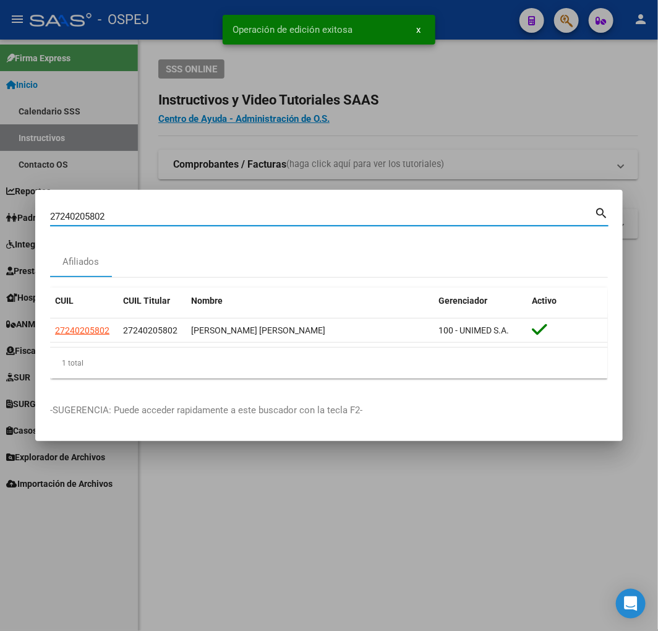
click at [157, 211] on input "27240205802" at bounding box center [322, 216] width 544 height 11
paste input "36239333"
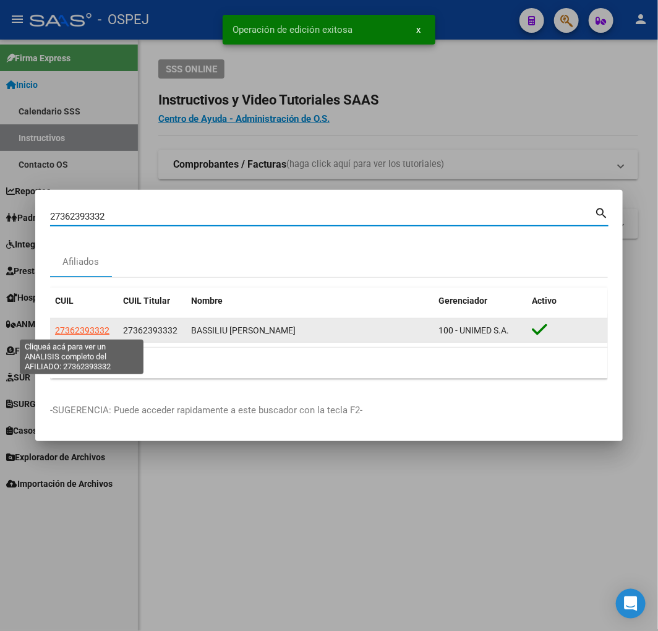
click at [75, 331] on span "27362393332" at bounding box center [82, 330] width 54 height 10
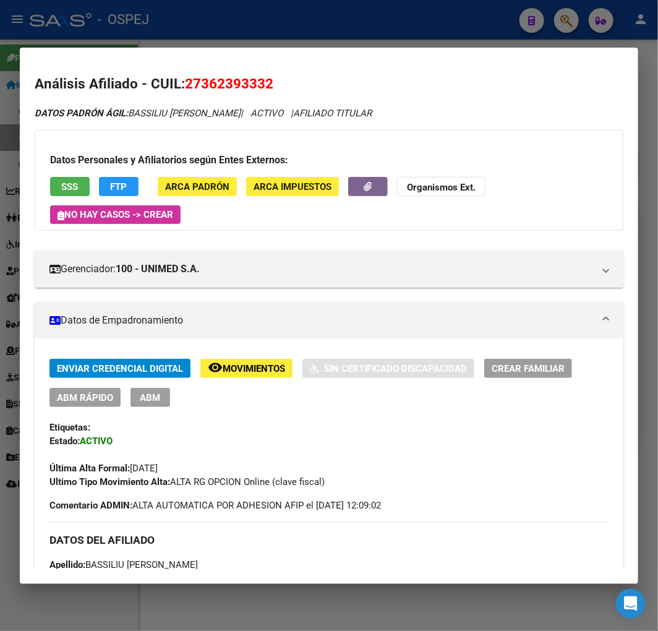
click at [90, 392] on span "ABM Rápido" at bounding box center [85, 397] width 56 height 11
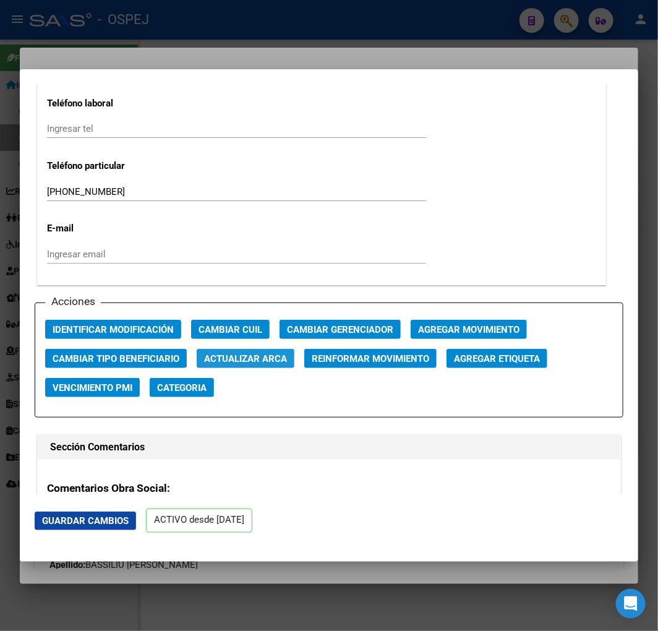
click at [240, 362] on span "Actualizar ARCA" at bounding box center [245, 358] width 83 height 11
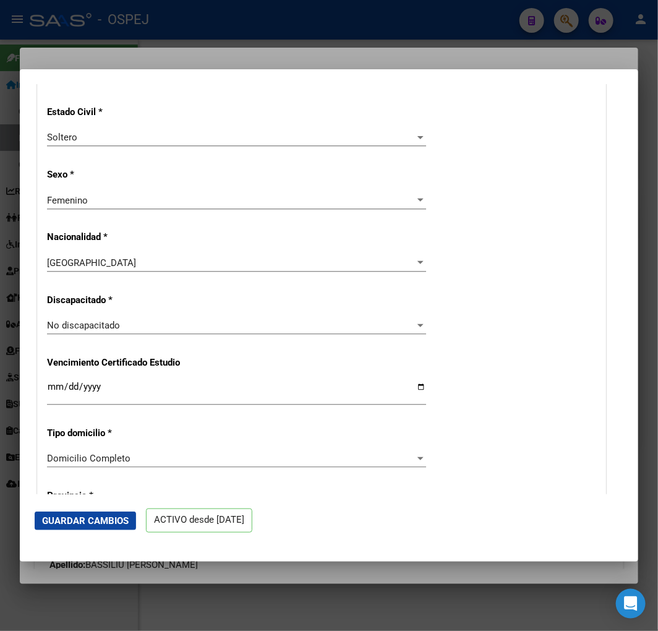
scroll to position [275, 0]
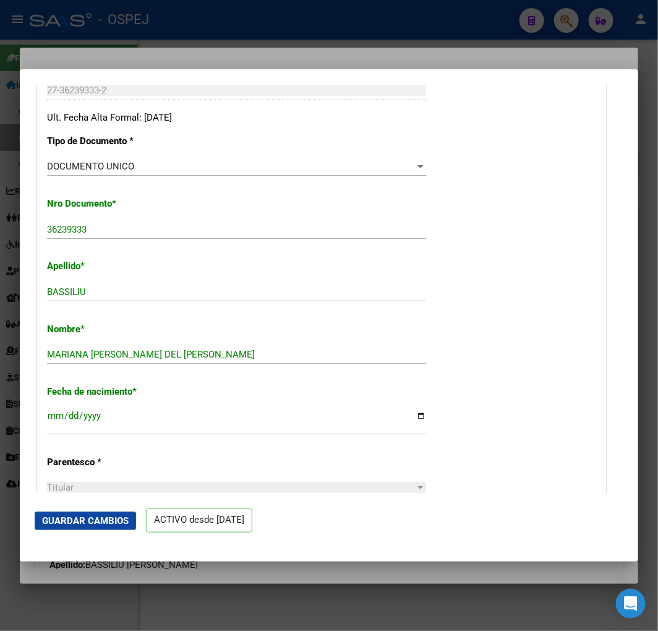
click at [125, 518] on span "Guardar Cambios" at bounding box center [85, 520] width 87 height 11
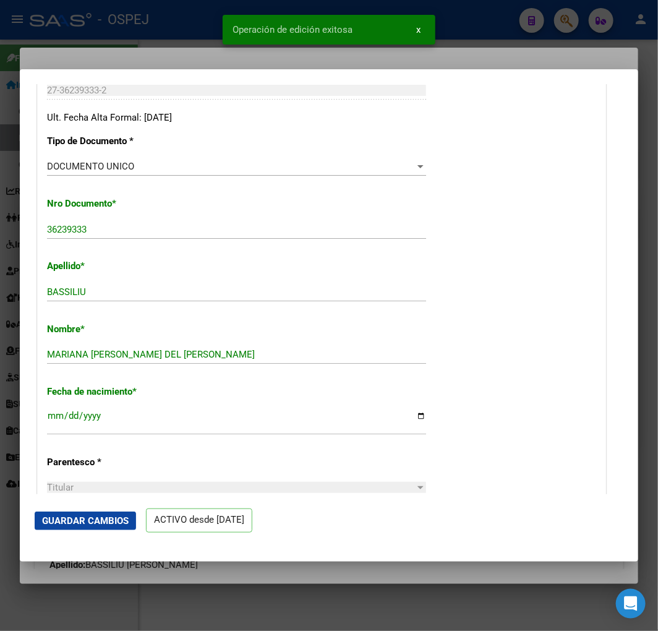
click at [106, 53] on div at bounding box center [329, 315] width 658 height 631
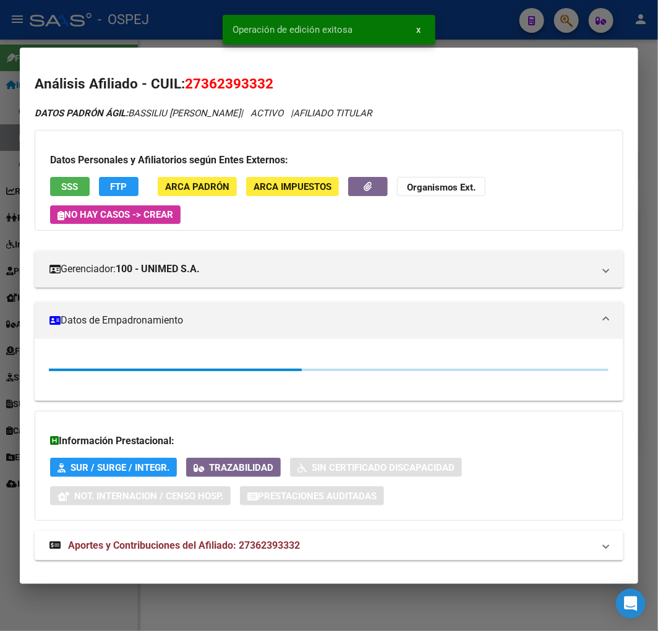
click at [120, 32] on div at bounding box center [329, 315] width 658 height 631
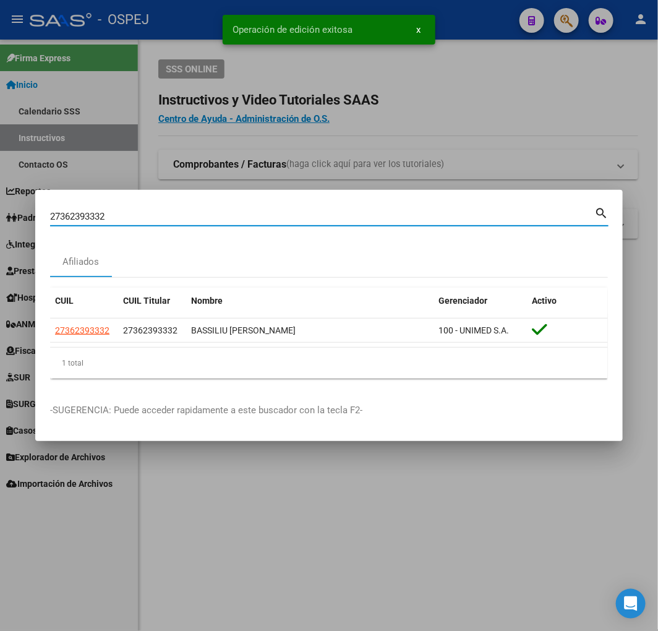
click at [262, 219] on input "27362393332" at bounding box center [322, 216] width 544 height 11
paste input "0336924864"
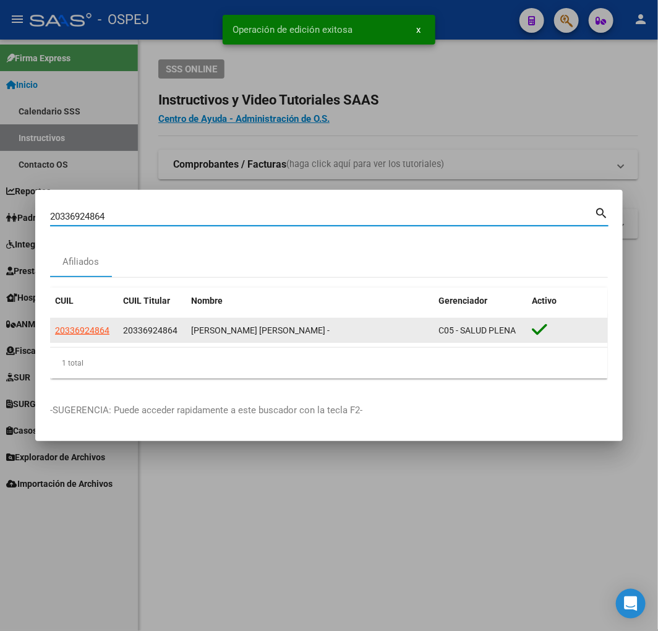
click at [69, 338] on datatable-body-cell "20336924864" at bounding box center [84, 331] width 68 height 24
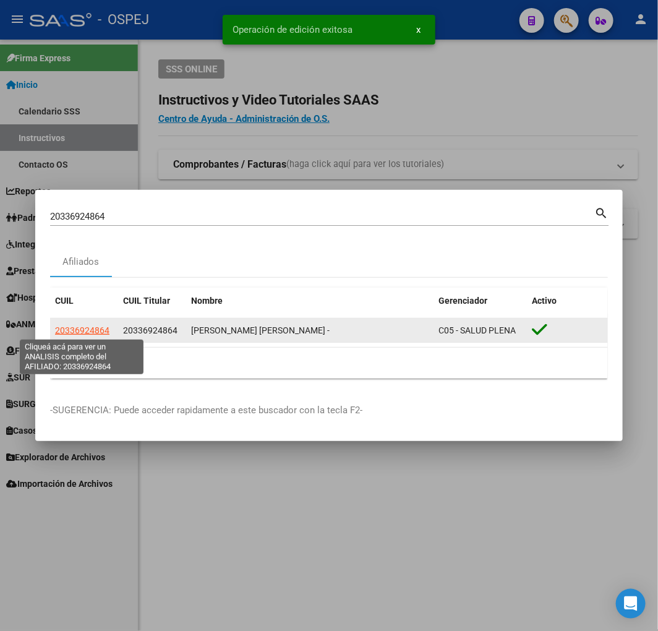
click at [79, 325] on span "20336924864" at bounding box center [82, 330] width 54 height 10
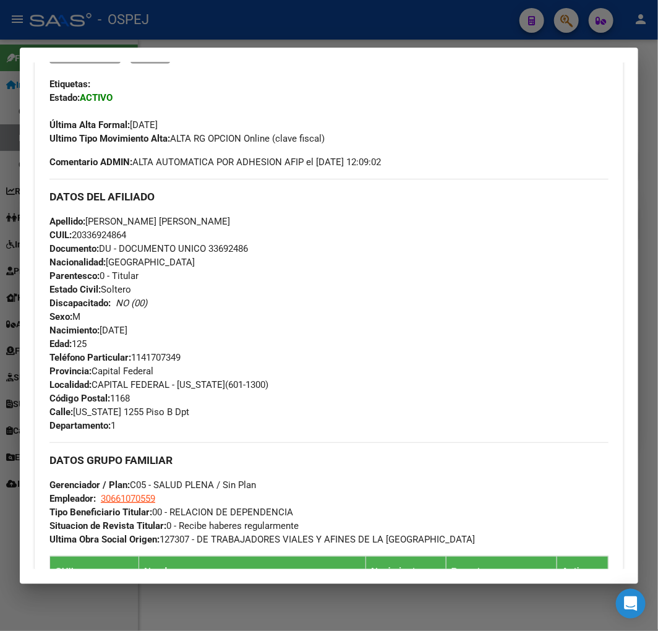
scroll to position [69, 0]
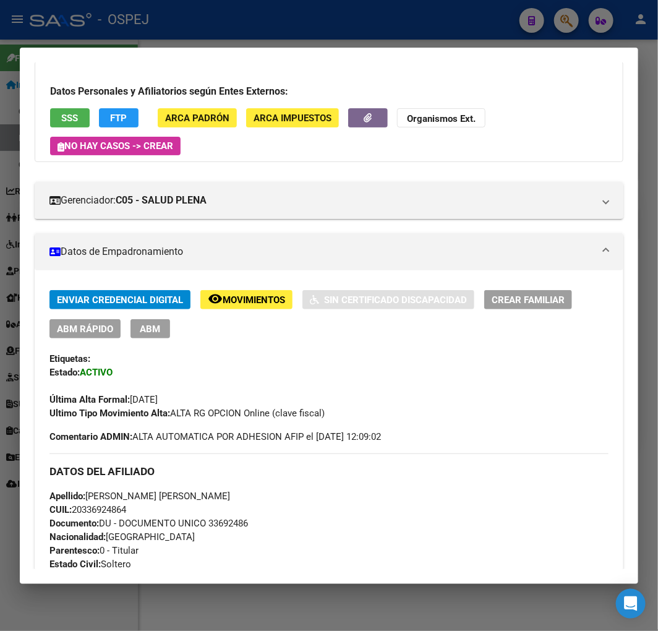
click at [92, 330] on span "ABM Rápido" at bounding box center [85, 329] width 56 height 11
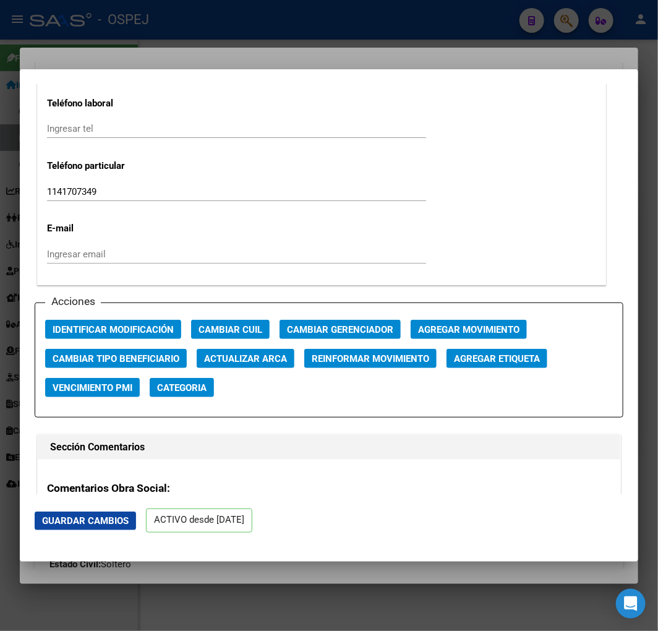
click at [238, 353] on span "Actualizar ARCA" at bounding box center [245, 358] width 83 height 11
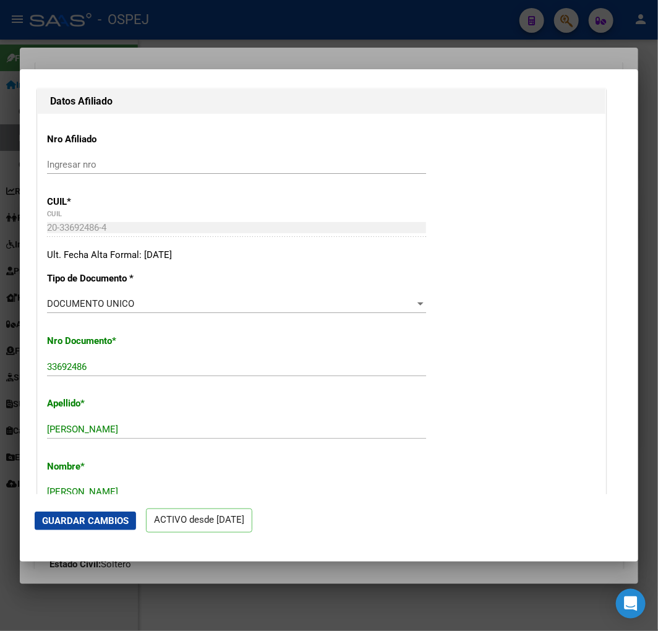
scroll to position [343, 0]
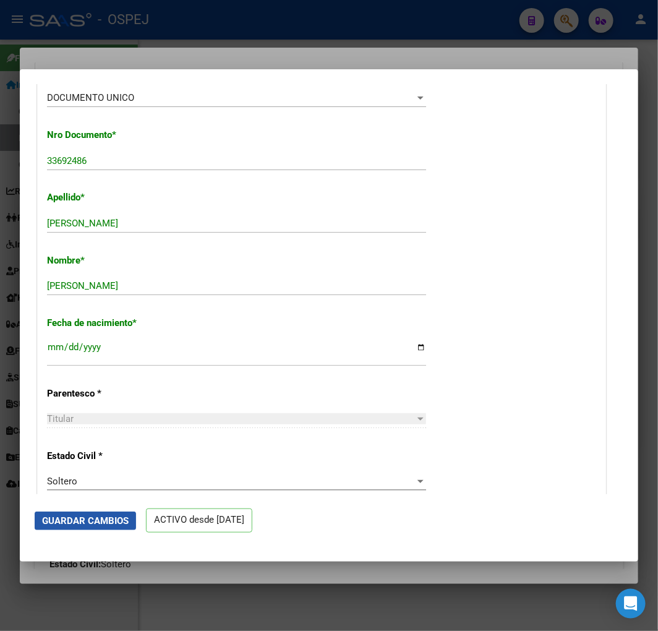
click at [111, 518] on span "Guardar Cambios" at bounding box center [85, 520] width 87 height 11
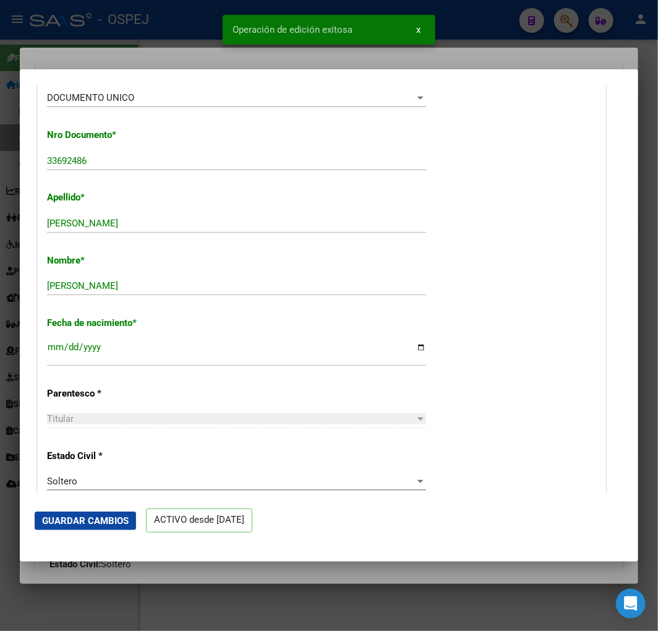
click at [119, 45] on div at bounding box center [329, 315] width 658 height 631
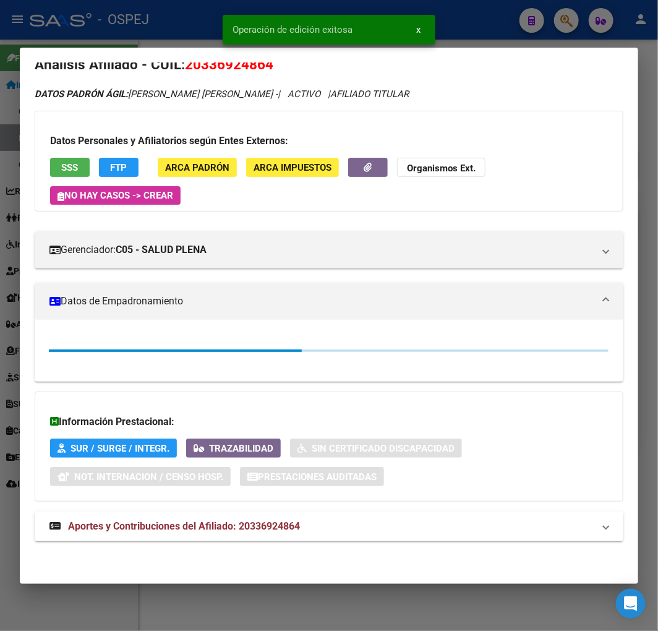
click at [120, 35] on div at bounding box center [329, 315] width 658 height 631
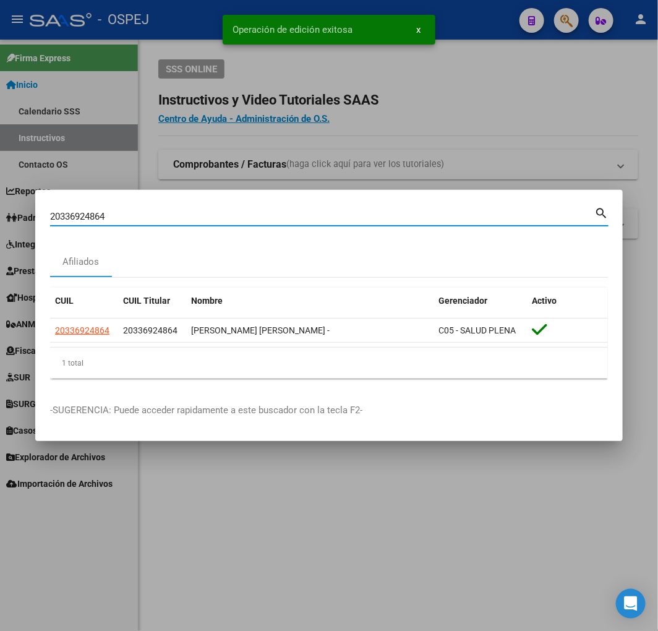
click at [267, 211] on input "20336924864" at bounding box center [322, 216] width 544 height 11
paste input "68276287"
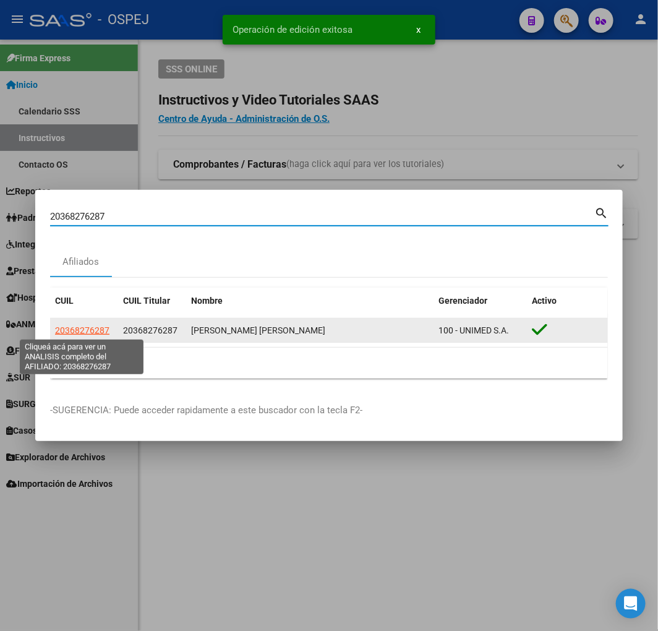
click at [103, 325] on span "20368276287" at bounding box center [82, 330] width 54 height 10
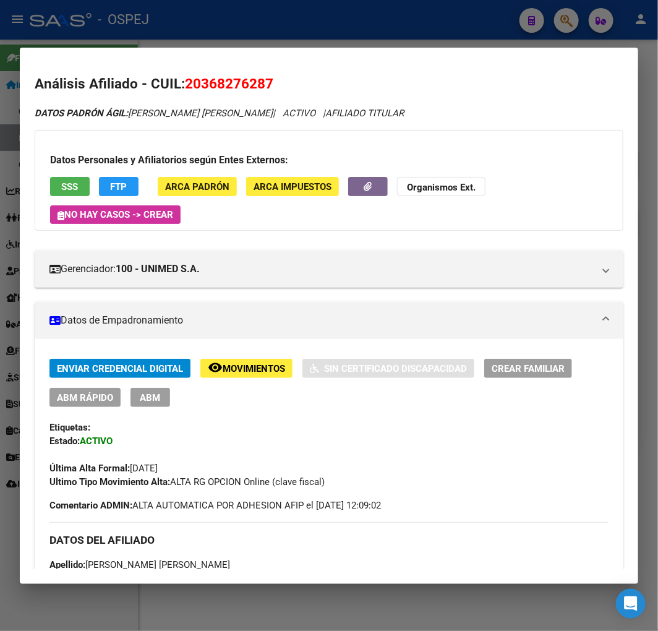
click at [108, 397] on span "ABM Rápido" at bounding box center [85, 397] width 56 height 11
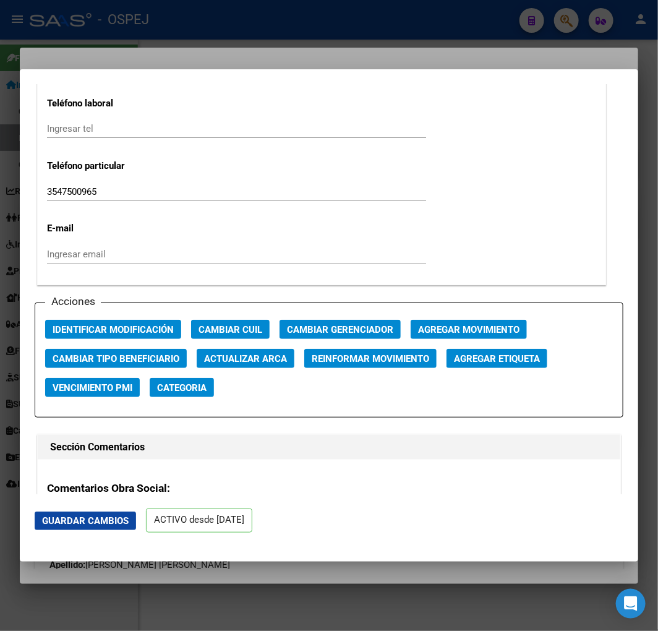
click at [238, 353] on span "Actualizar ARCA" at bounding box center [245, 358] width 83 height 11
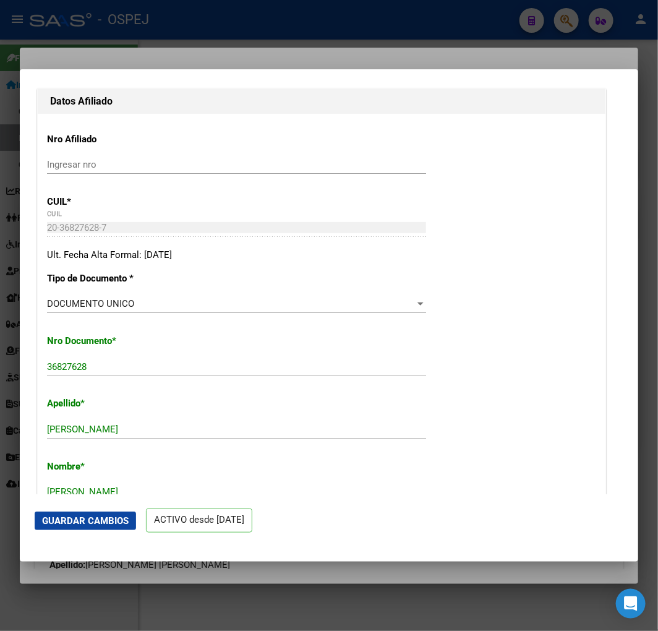
scroll to position [343, 0]
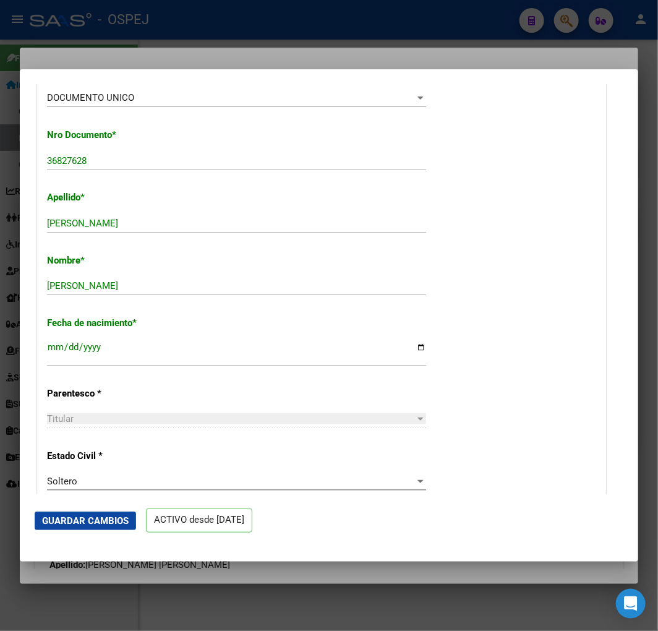
click at [111, 523] on span "Guardar Cambios" at bounding box center [85, 520] width 87 height 11
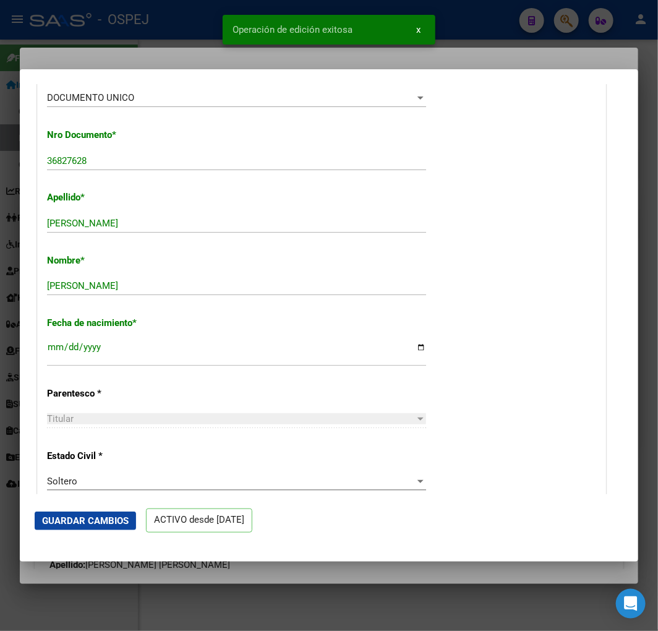
click at [114, 43] on div at bounding box center [329, 315] width 658 height 631
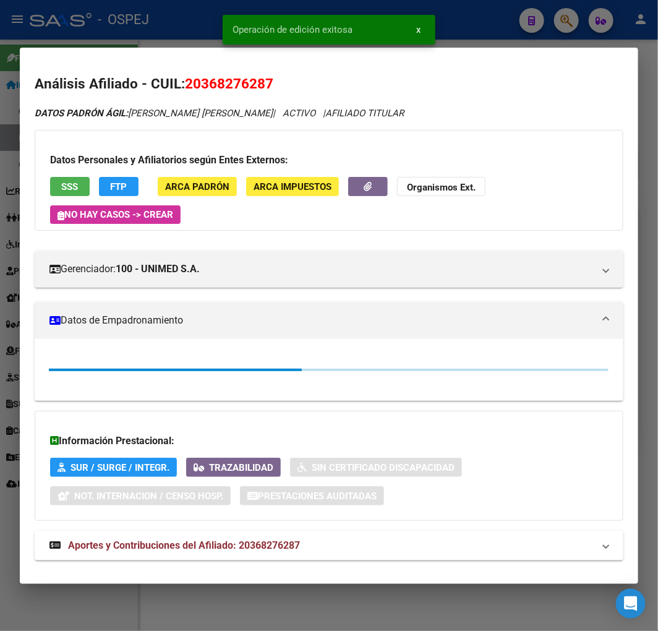
click at [118, 28] on div at bounding box center [329, 315] width 658 height 631
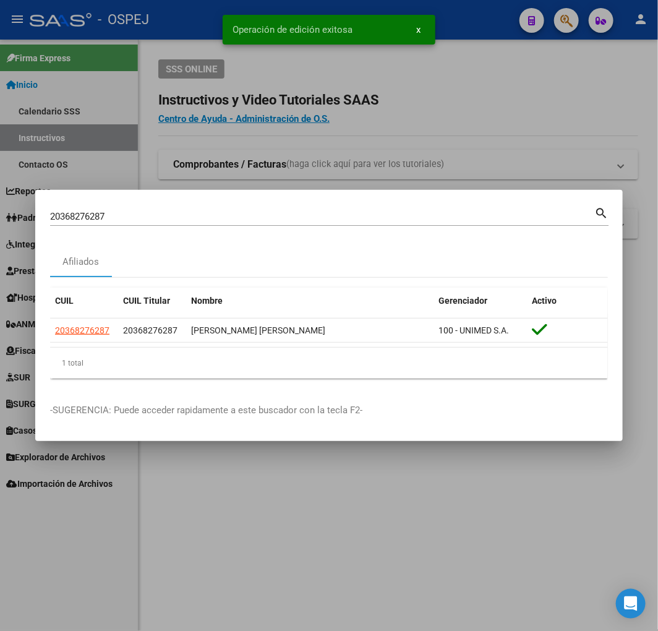
click at [368, 215] on input "20368276287" at bounding box center [322, 216] width 544 height 11
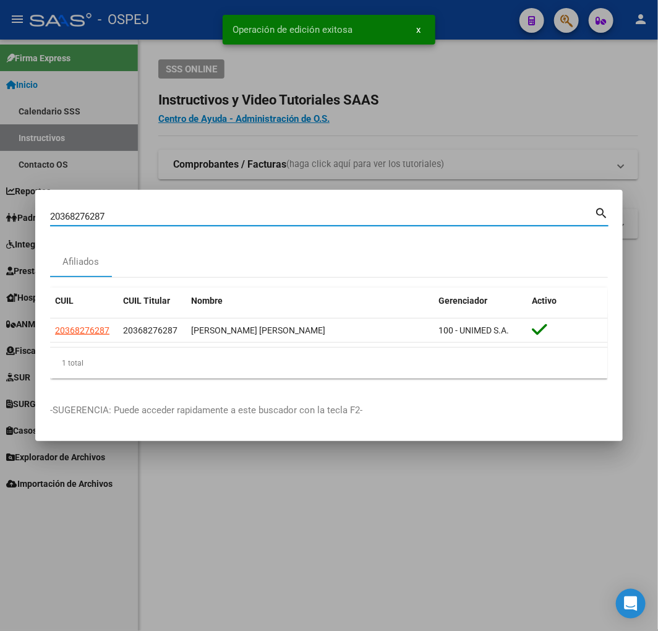
click at [368, 215] on input "20368276287" at bounding box center [322, 216] width 544 height 11
paste input "250689331"
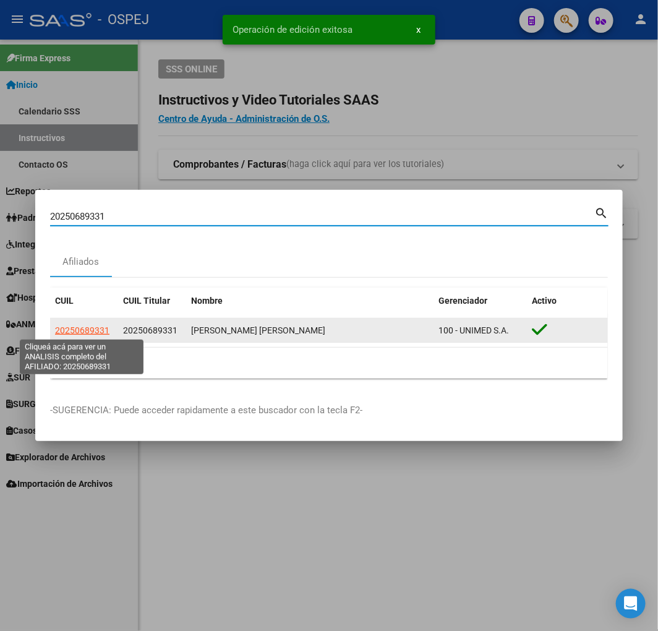
click at [95, 325] on span "20250689331" at bounding box center [82, 330] width 54 height 10
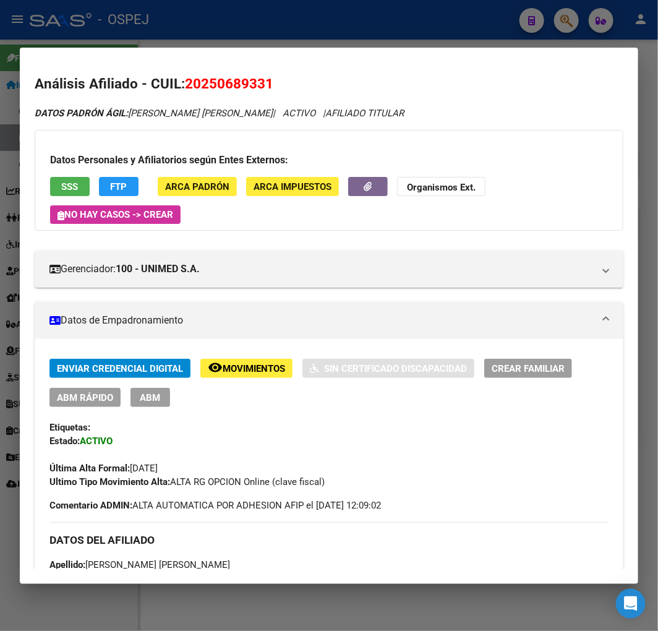
click at [106, 408] on div "Enviar Credencial Digital remove_red_eye Movimientos Sin Certificado Discapacid…" at bounding box center [328, 424] width 559 height 130
click at [103, 399] on span "ABM Rápido" at bounding box center [85, 397] width 56 height 11
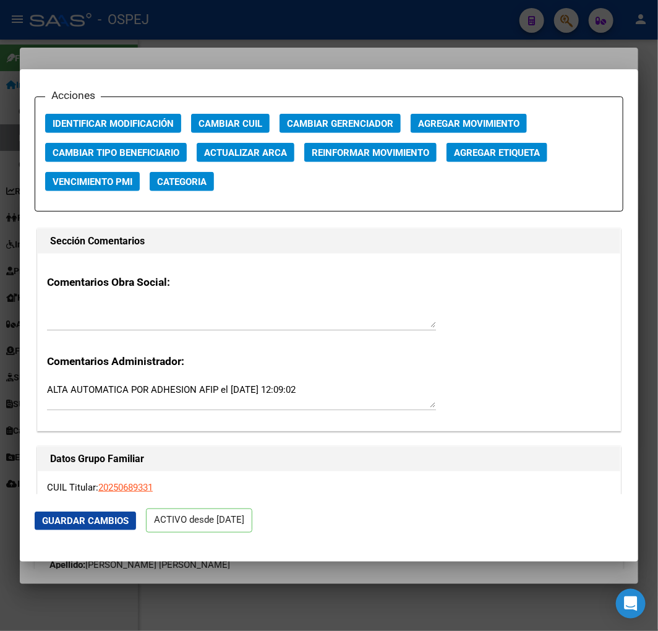
click at [245, 161] on button "Actualizar ARCA" at bounding box center [246, 152] width 98 height 19
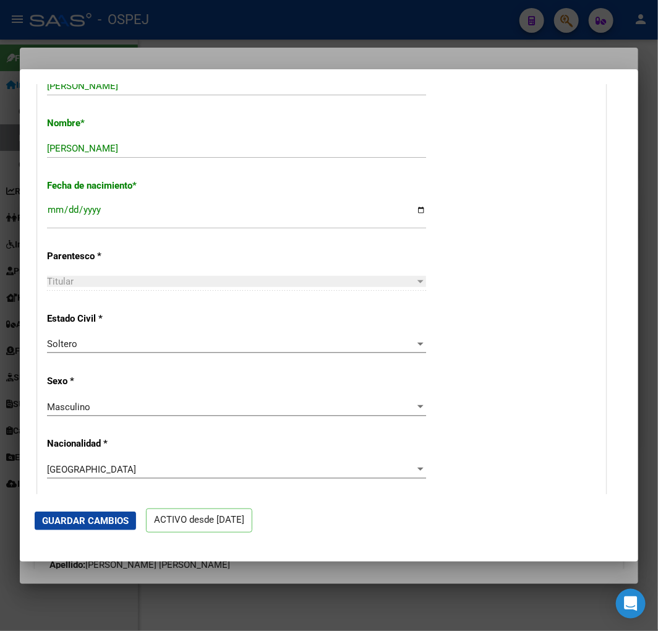
scroll to position [275, 0]
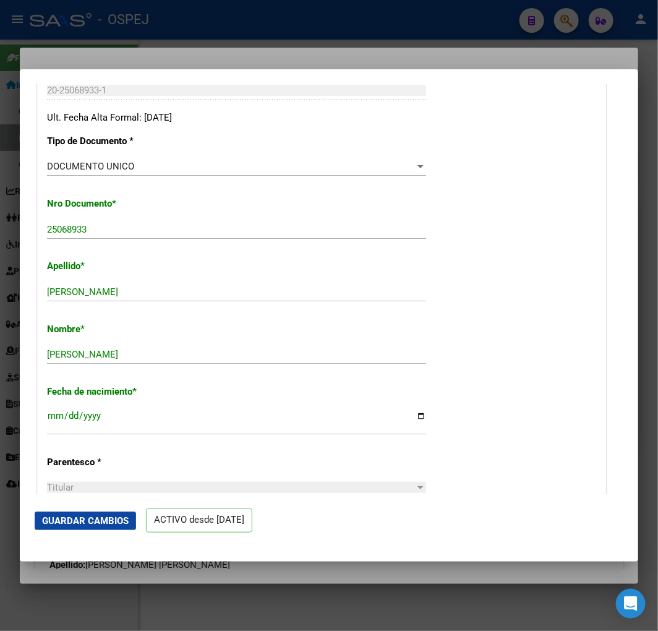
click at [113, 522] on span "Guardar Cambios" at bounding box center [85, 520] width 87 height 11
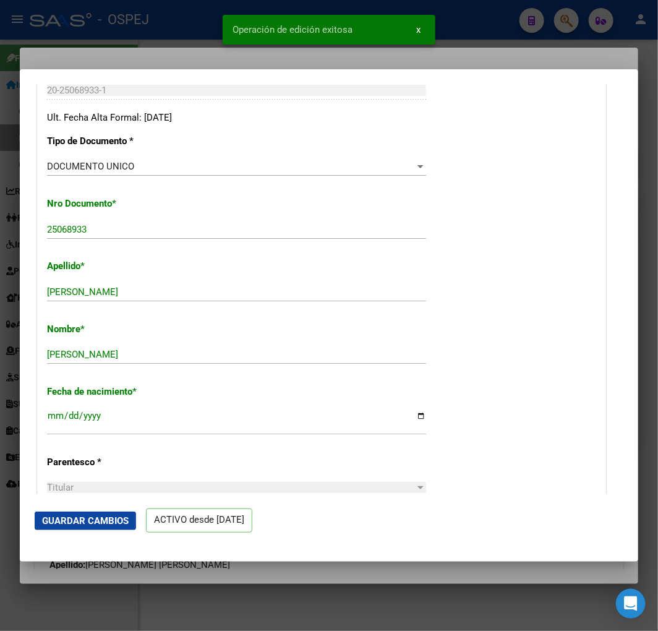
click at [184, 41] on div at bounding box center [329, 315] width 658 height 631
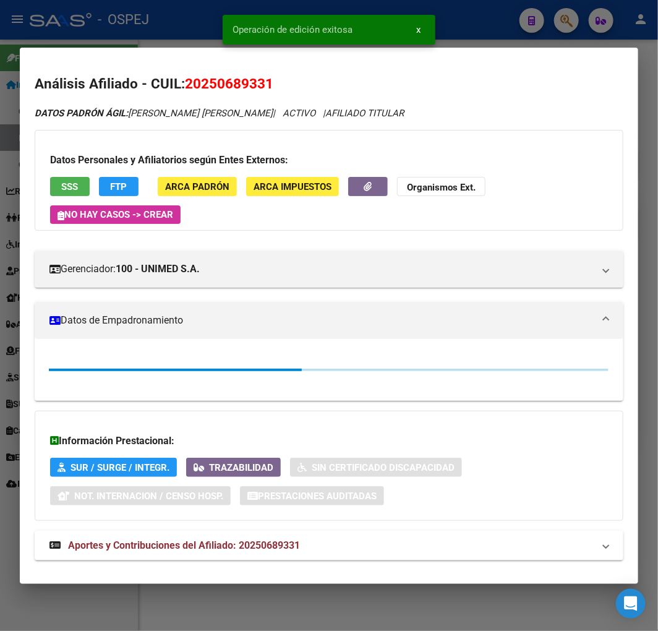
click at [194, 16] on div at bounding box center [329, 315] width 658 height 631
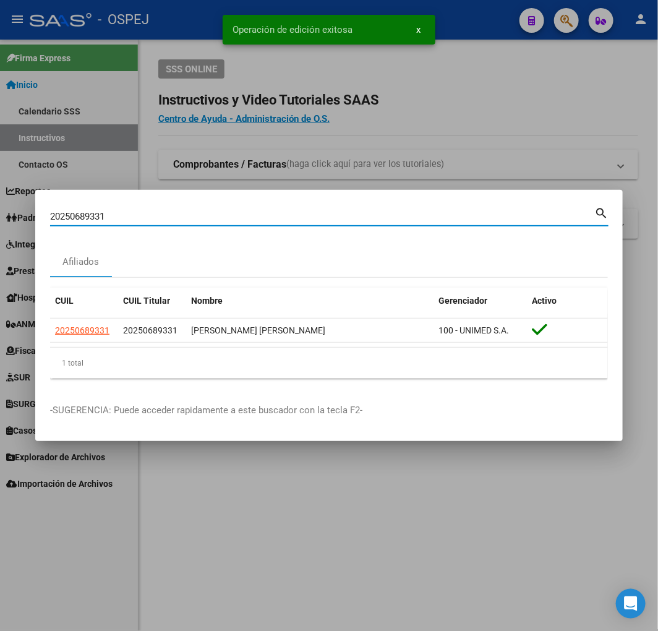
click at [272, 213] on input "20250689331" at bounding box center [322, 216] width 544 height 11
paste input "340520700"
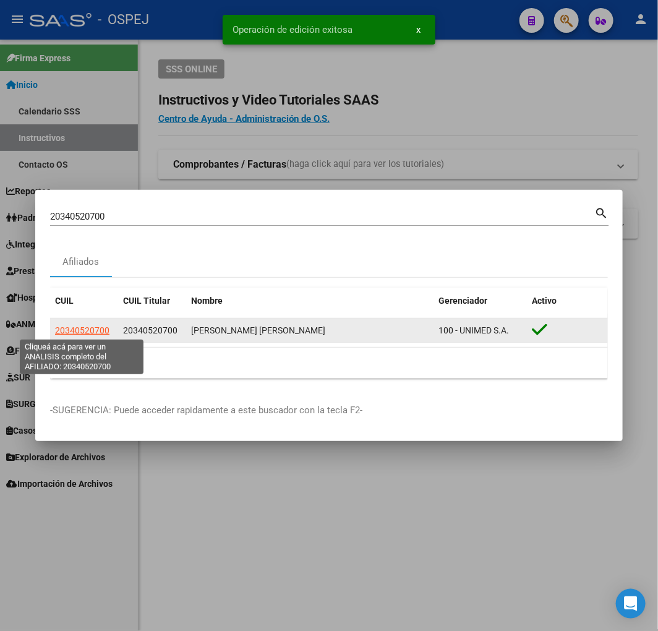
click at [73, 331] on span "20340520700" at bounding box center [82, 330] width 54 height 10
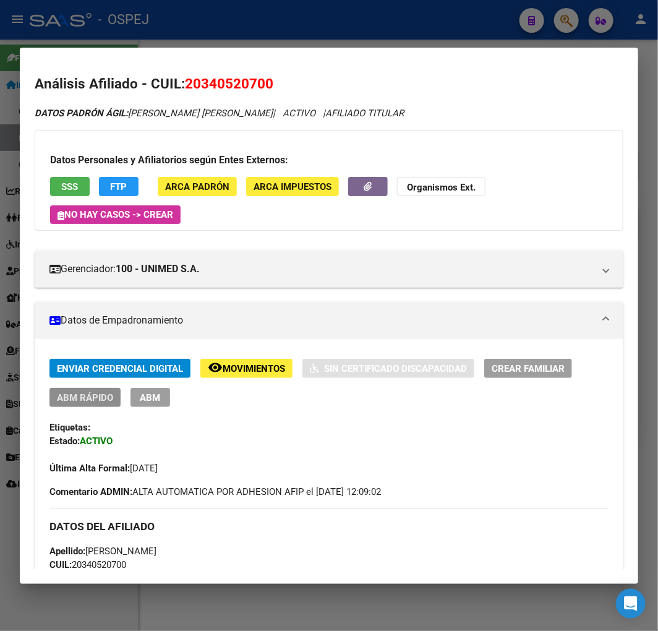
click at [97, 406] on button "ABM Rápido" at bounding box center [84, 397] width 71 height 19
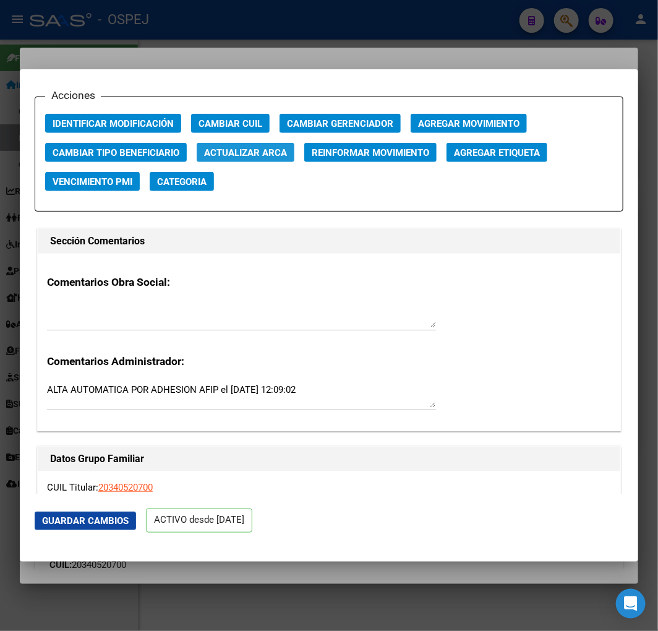
click at [237, 147] on span "Actualizar ARCA" at bounding box center [245, 152] width 83 height 11
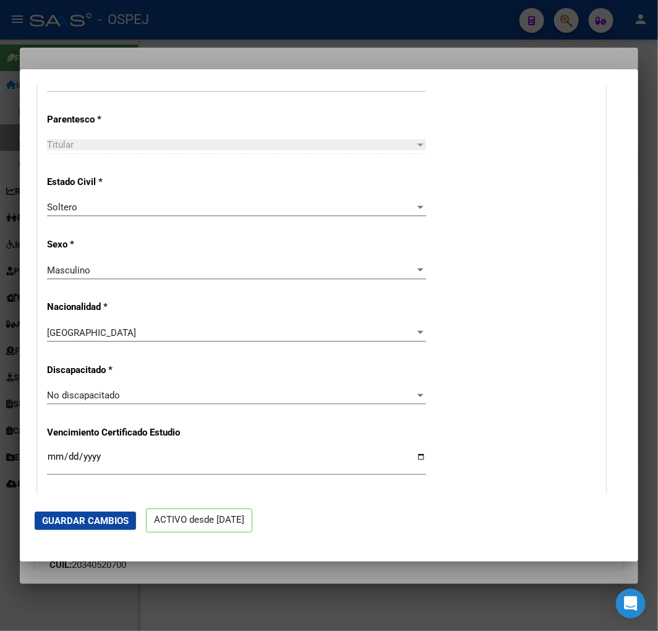
scroll to position [343, 0]
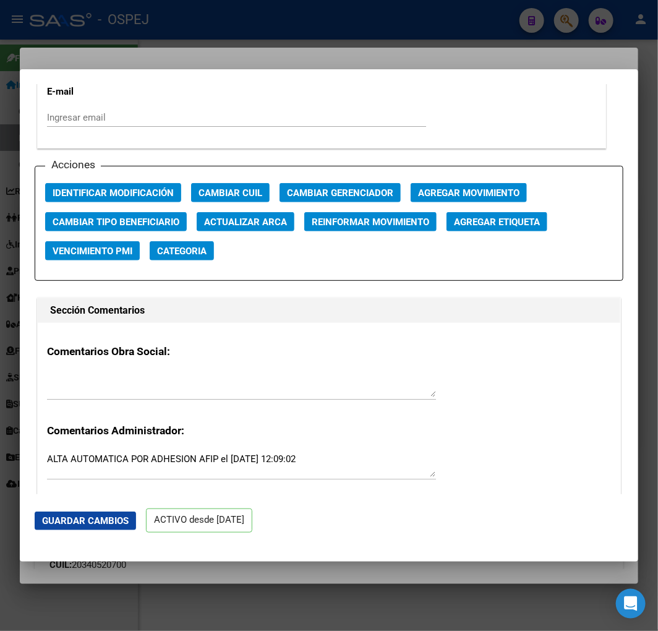
click at [243, 227] on button "Actualizar ARCA" at bounding box center [246, 221] width 98 height 19
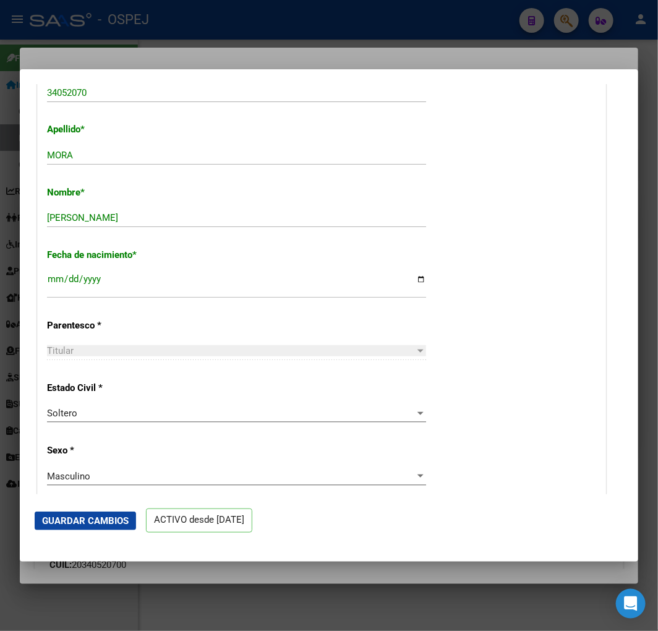
scroll to position [137, 0]
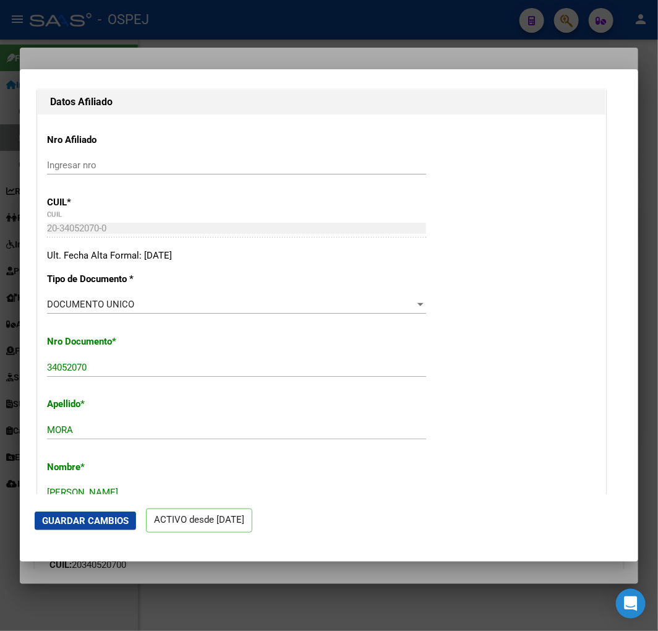
click at [102, 522] on span "Guardar Cambios" at bounding box center [85, 520] width 87 height 11
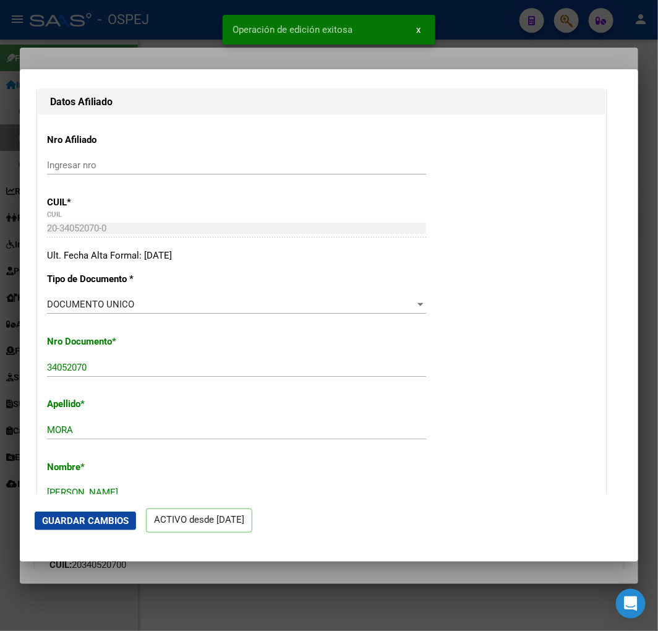
click at [208, 30] on div "Operación de edición exitosa x" at bounding box center [329, 29] width 243 height 59
click at [208, 28] on div "Operación de edición exitosa x" at bounding box center [329, 29] width 243 height 59
click at [144, 19] on div at bounding box center [329, 315] width 658 height 631
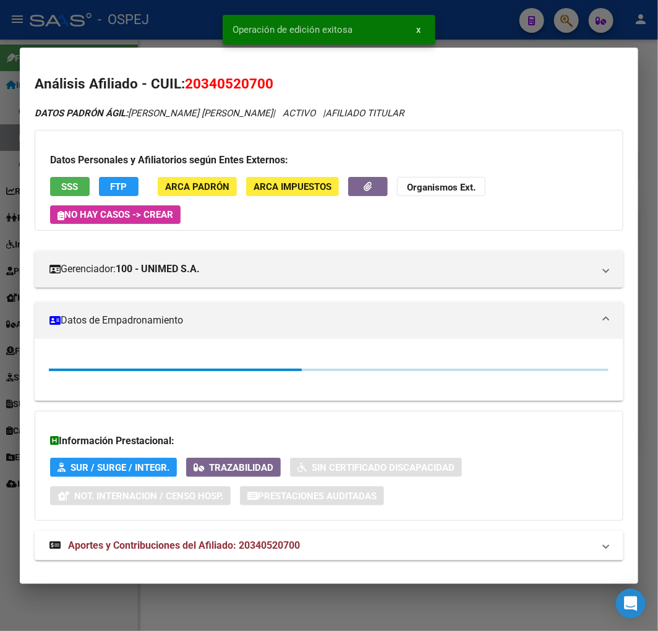
click at [141, 22] on div at bounding box center [329, 315] width 658 height 631
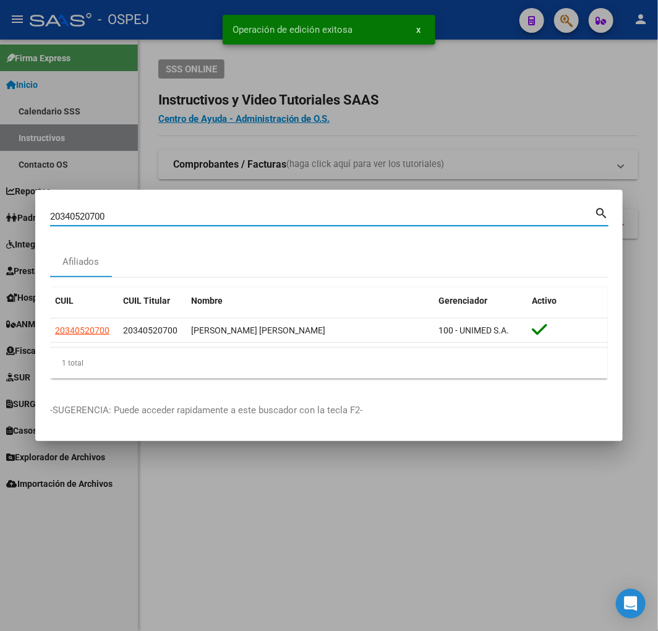
click at [342, 214] on input "20340520700" at bounding box center [322, 216] width 544 height 11
paste input "73218813"
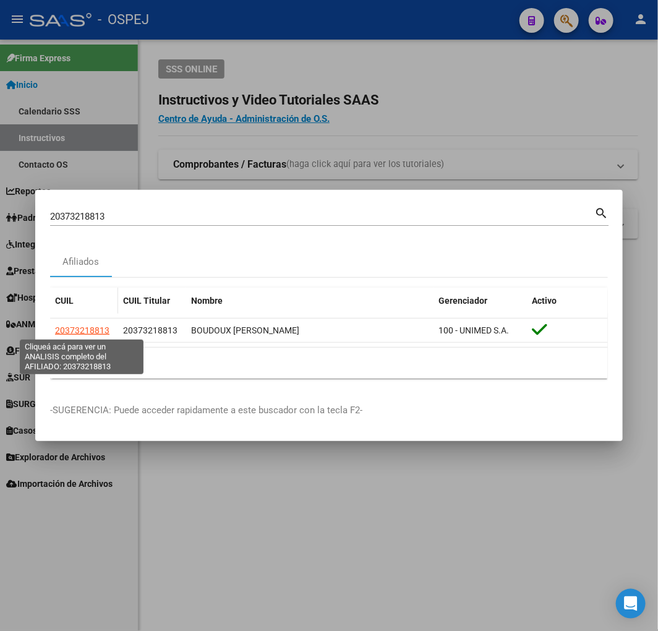
click at [76, 330] on span "20373218813" at bounding box center [82, 330] width 54 height 10
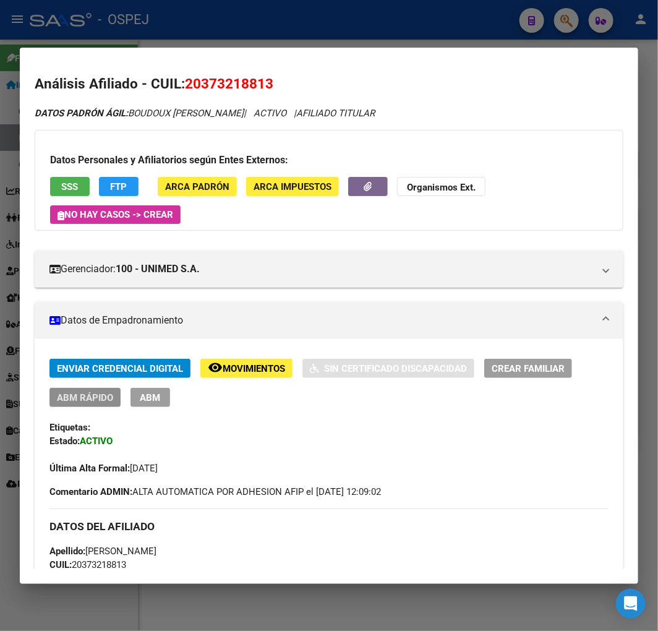
click at [88, 393] on span "ABM Rápido" at bounding box center [85, 397] width 56 height 11
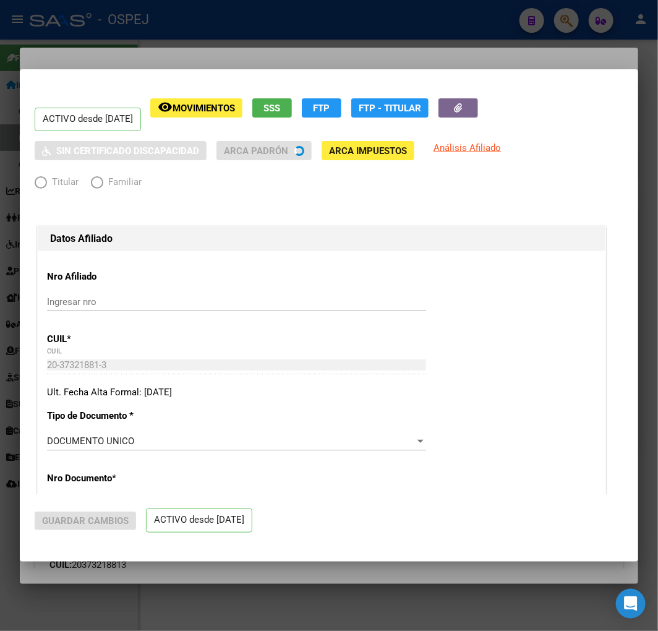
scroll to position [343, 0]
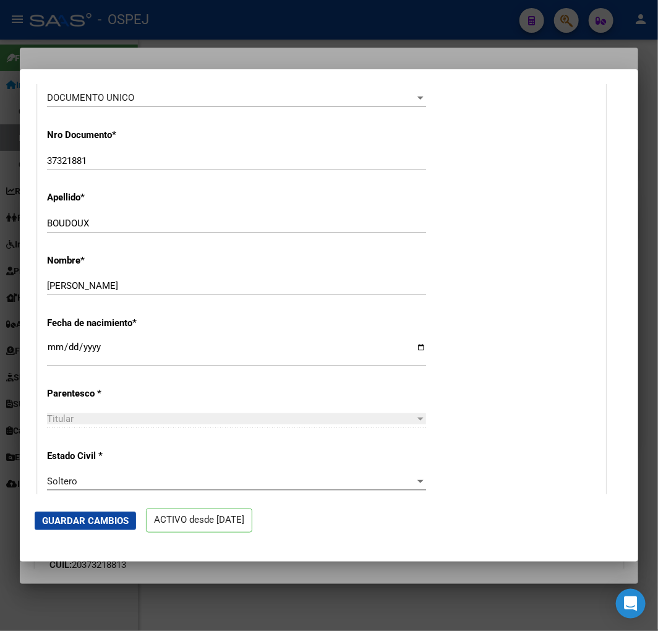
click at [122, 217] on div "BOUDOUX Ingresar apellido" at bounding box center [236, 223] width 379 height 19
drag, startPoint x: 108, startPoint y: 221, endPoint x: 246, endPoint y: 243, distance: 139.7
click at [246, 243] on div "BOUDOUX Ingresar apellido" at bounding box center [236, 229] width 379 height 30
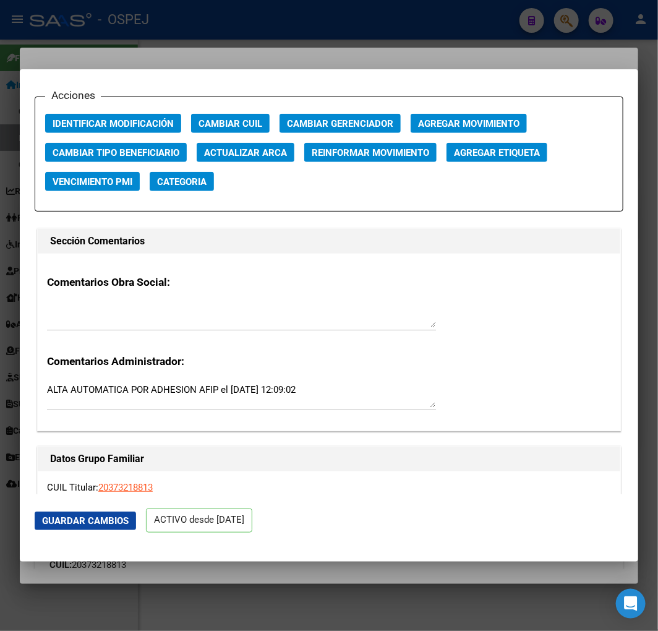
click at [260, 151] on span "Actualizar ARCA" at bounding box center [245, 152] width 83 height 11
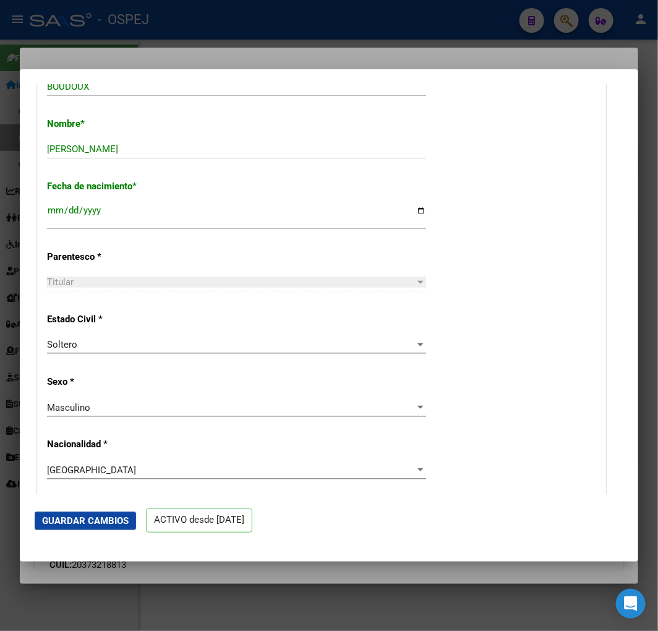
scroll to position [343, 0]
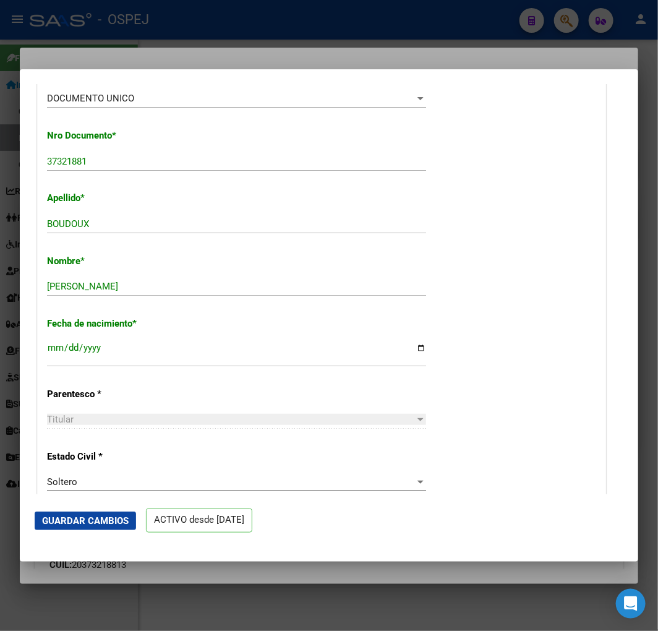
click at [160, 39] on div at bounding box center [329, 315] width 658 height 631
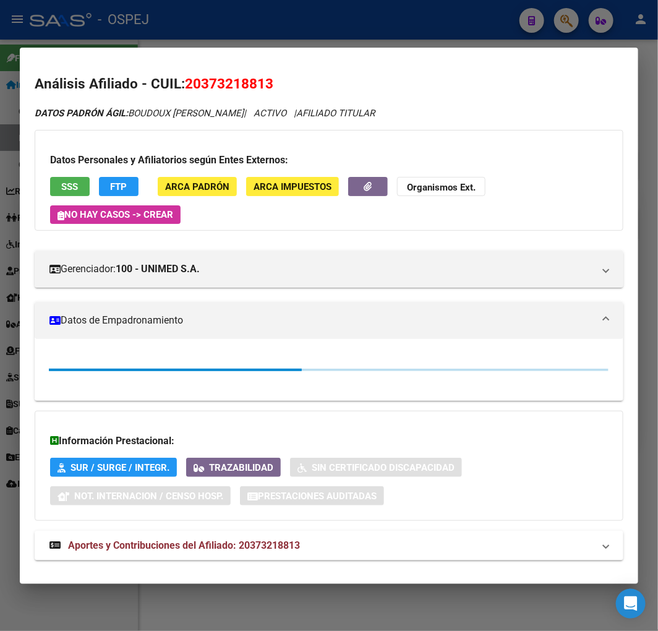
click at [168, 39] on div at bounding box center [329, 315] width 658 height 631
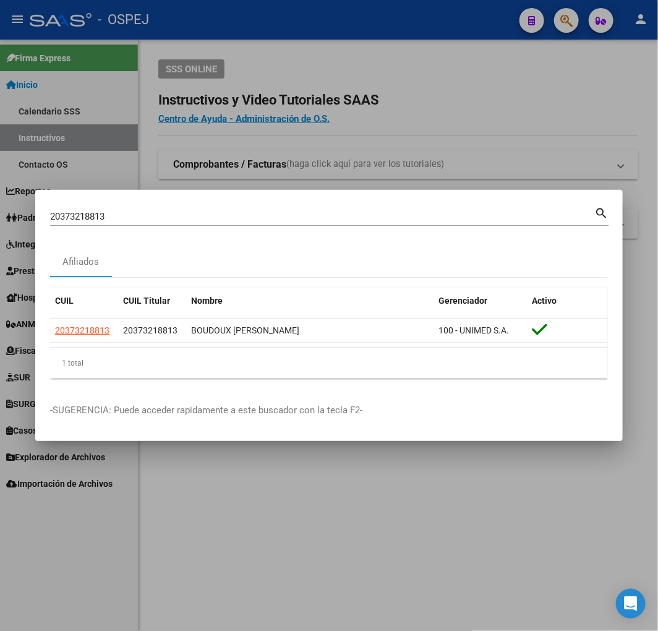
click at [269, 225] on div "20373218813 Buscar (apellido, dni, [PERSON_NAME], [PERSON_NAME], cuit, obra soc…" at bounding box center [322, 216] width 544 height 19
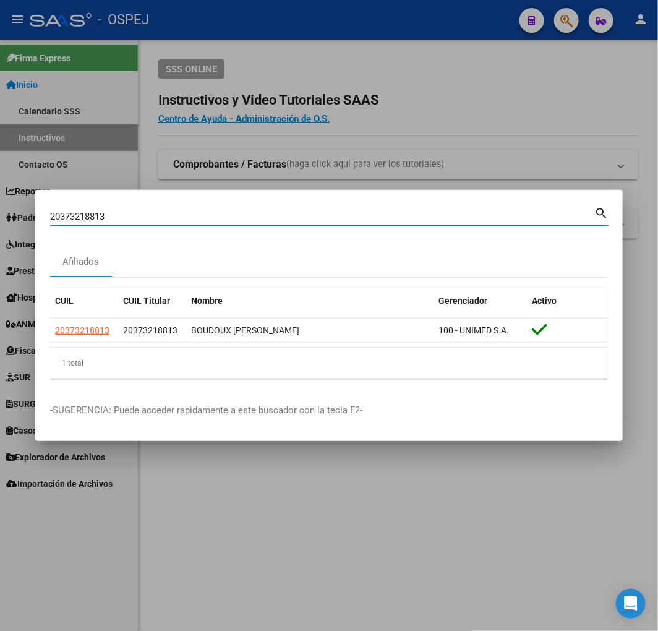
click at [267, 215] on input "20373218813" at bounding box center [322, 216] width 544 height 11
paste input "40520700"
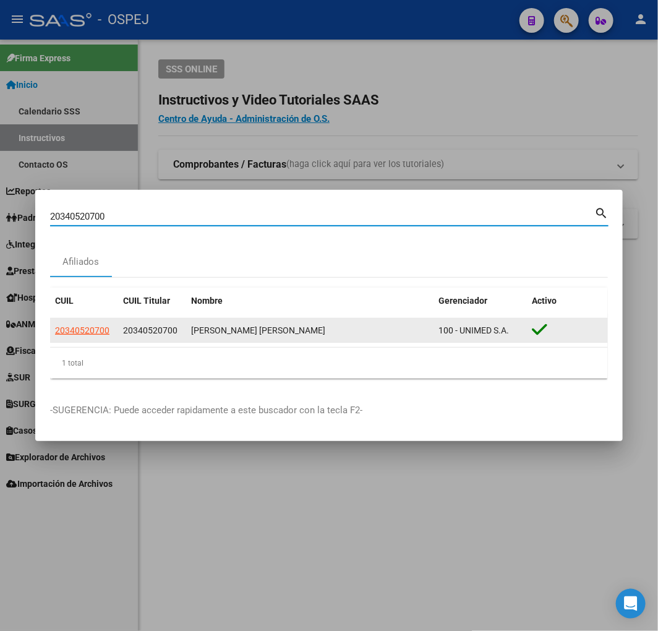
click at [83, 328] on span "20340520700" at bounding box center [82, 330] width 54 height 10
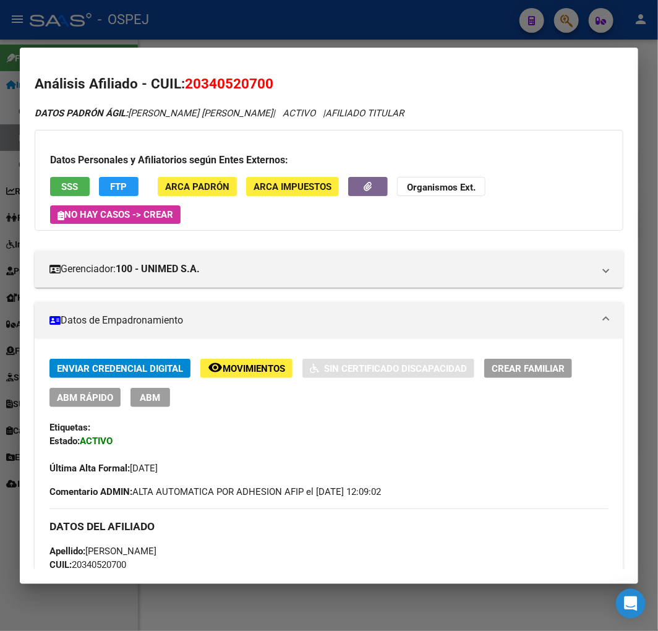
click at [97, 410] on div "Enviar Credencial Digital remove_red_eye Movimientos Sin Certificado Discapacid…" at bounding box center [328, 417] width 559 height 116
click at [96, 405] on button "ABM Rápido" at bounding box center [84, 397] width 71 height 19
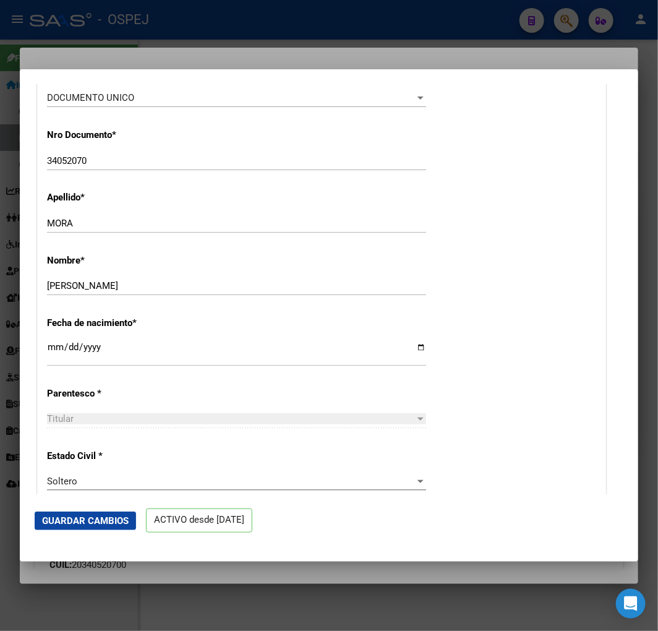
scroll to position [412, 0]
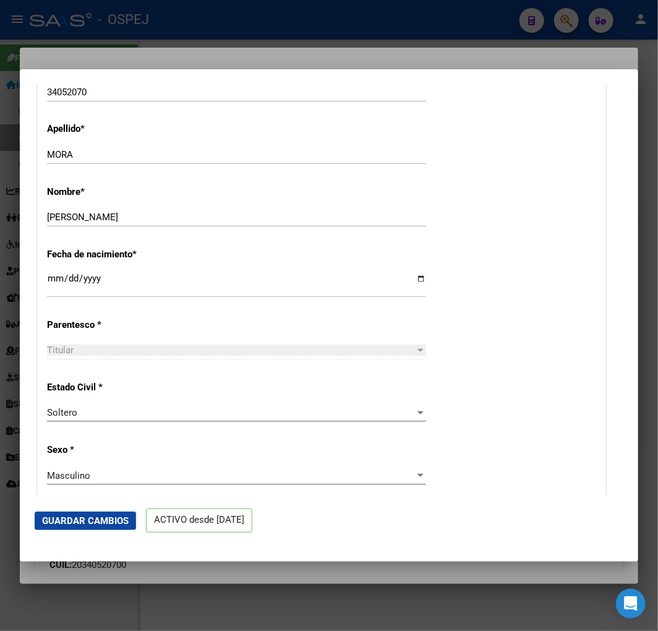
click at [89, 273] on input "[DATE]" at bounding box center [236, 283] width 379 height 20
click at [92, 277] on input "[DATE]" at bounding box center [236, 283] width 379 height 20
click at [93, 277] on input "[DATE]" at bounding box center [236, 283] width 379 height 20
click at [96, 277] on input "[DATE]" at bounding box center [236, 283] width 379 height 20
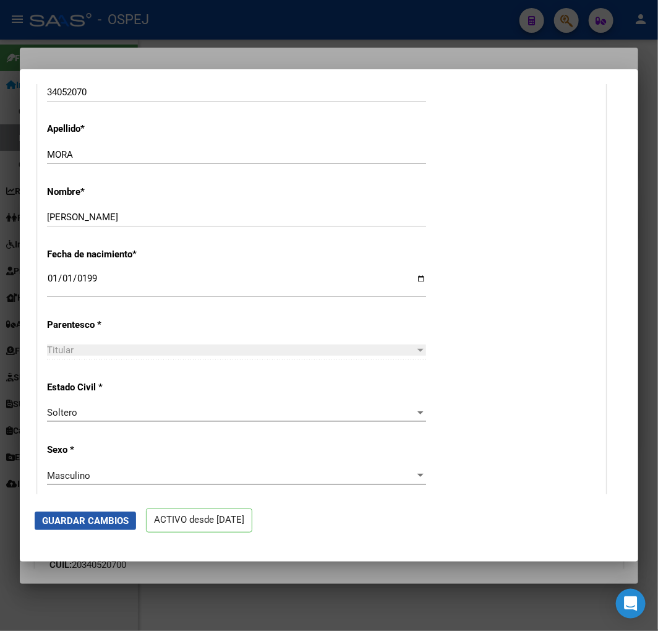
click at [114, 517] on span "Guardar Cambios" at bounding box center [85, 520] width 87 height 11
click at [107, 523] on span "Guardar Cambios" at bounding box center [85, 520] width 87 height 11
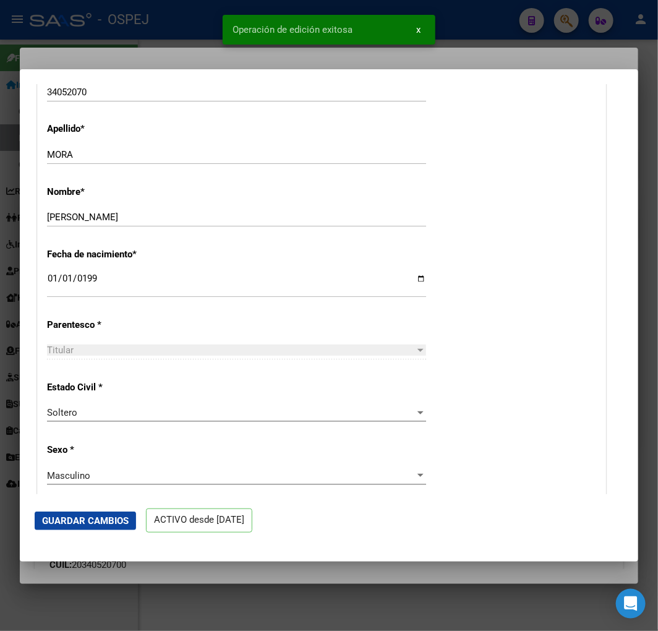
click at [131, 27] on div at bounding box center [329, 315] width 658 height 631
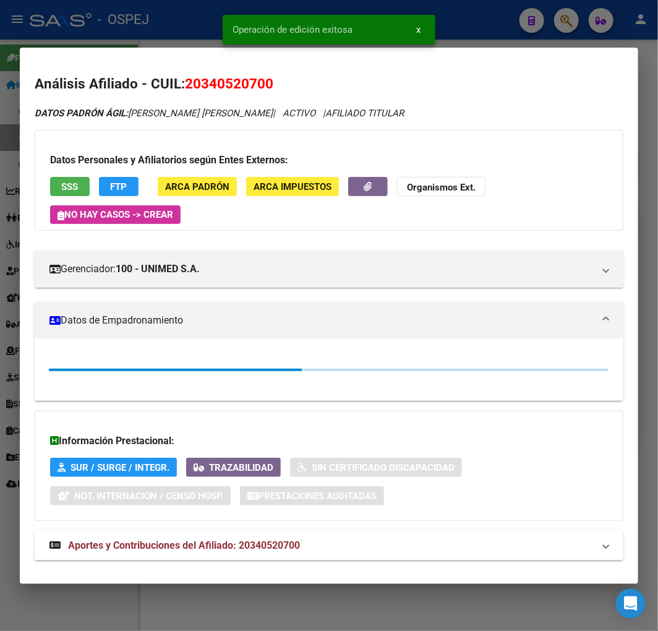
click at [131, 27] on div at bounding box center [329, 315] width 658 height 631
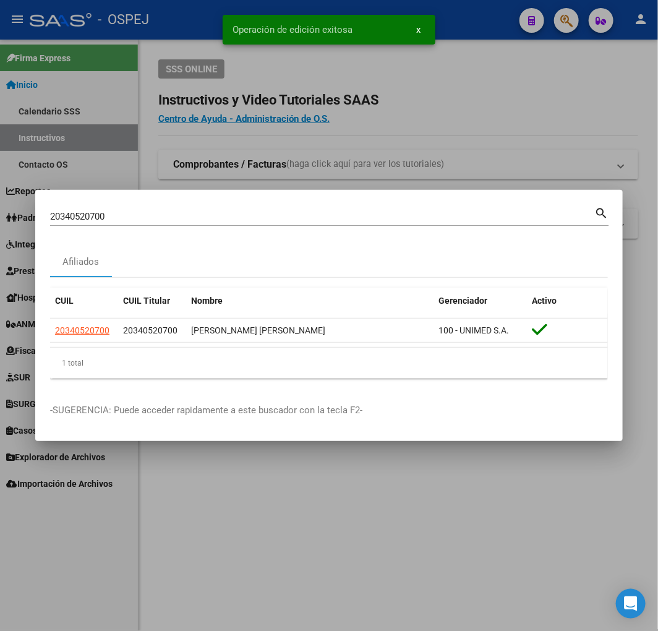
click at [170, 215] on input "20340520700" at bounding box center [322, 216] width 544 height 11
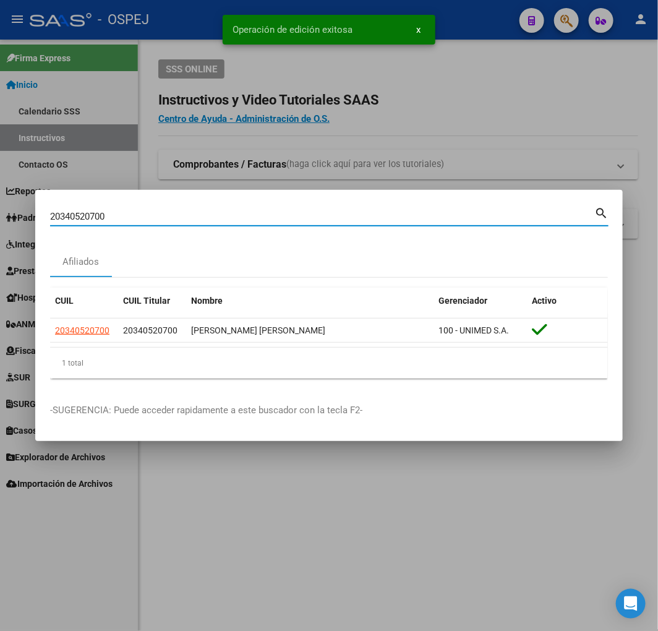
paste input "20373218813"
click at [170, 215] on input "2034052070020373218813" at bounding box center [322, 216] width 544 height 11
paste input
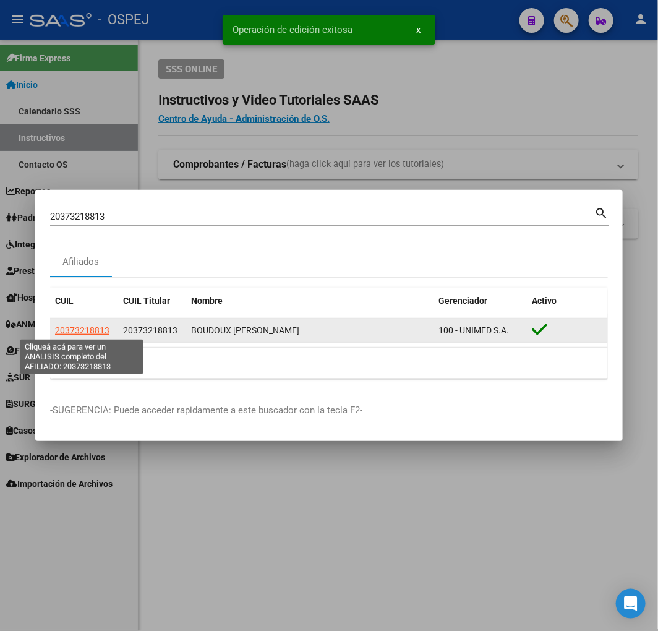
click at [75, 325] on span "20373218813" at bounding box center [82, 330] width 54 height 10
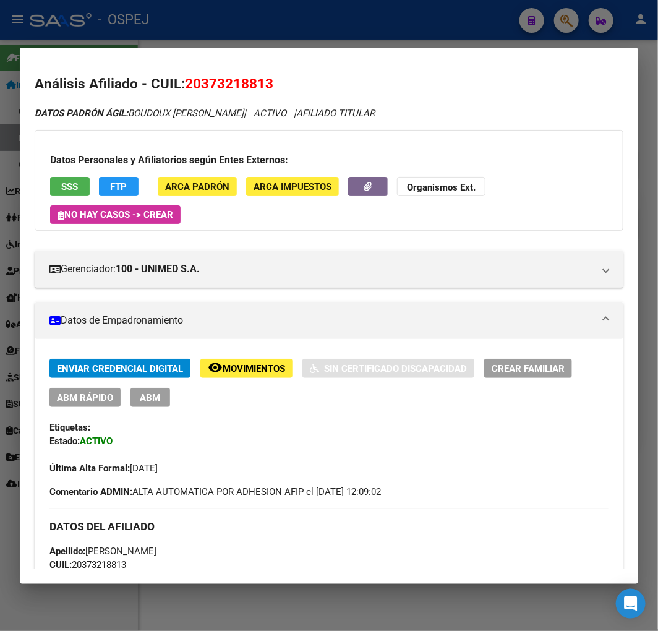
click at [97, 392] on span "ABM Rápido" at bounding box center [85, 397] width 56 height 11
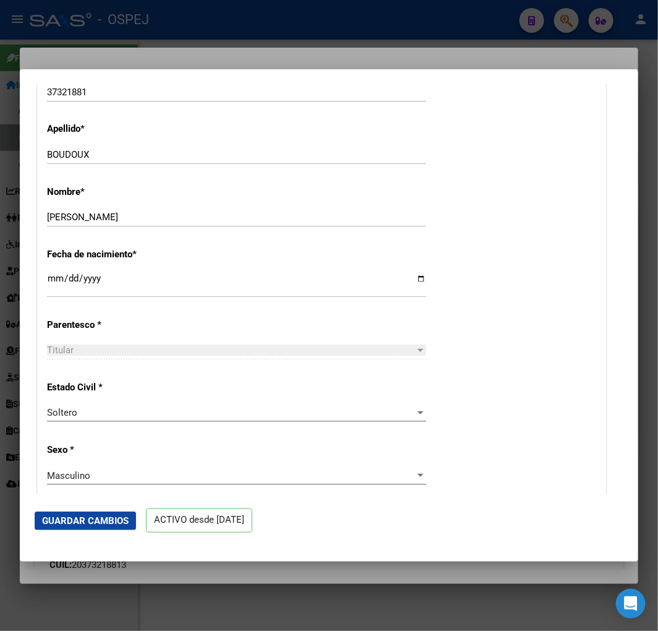
click at [90, 280] on input "[DATE]" at bounding box center [236, 283] width 379 height 20
click at [100, 505] on mat-dialog-actions "Guardar Cambios ACTIVO desde [DATE]" at bounding box center [329, 520] width 589 height 53
click at [99, 512] on button "Guardar Cambios" at bounding box center [85, 521] width 101 height 19
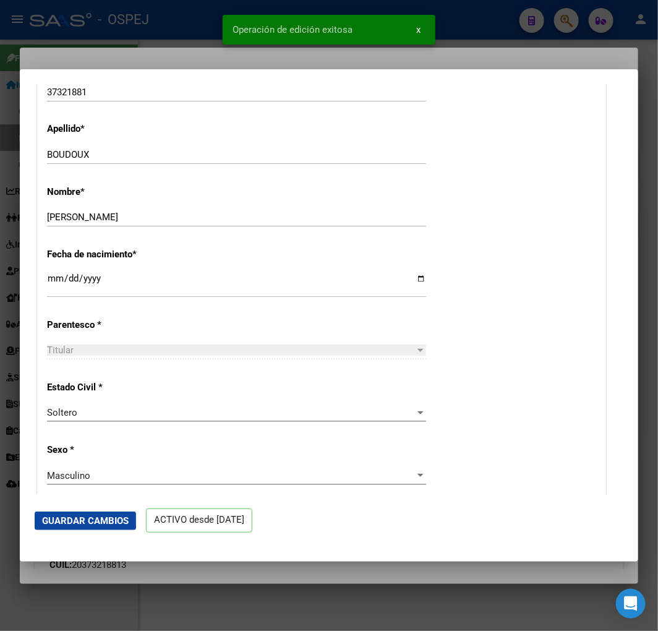
click at [126, 32] on div at bounding box center [329, 315] width 658 height 631
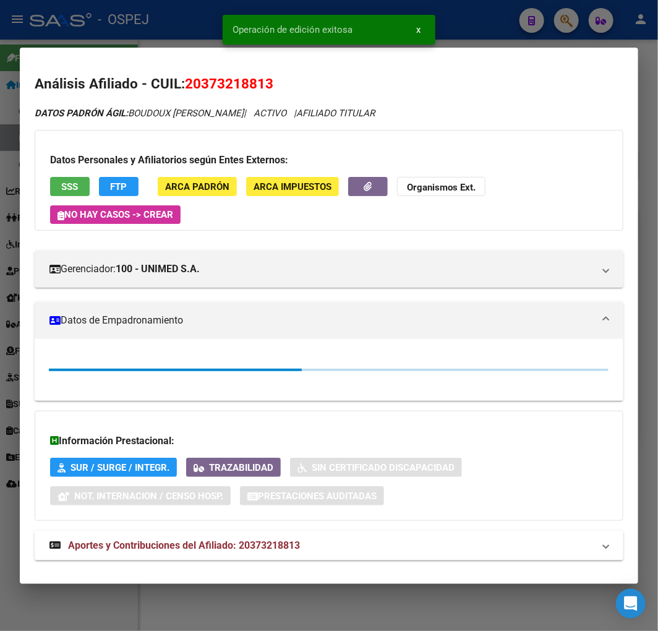
click at [126, 32] on div at bounding box center [329, 315] width 658 height 631
